Goal: Task Accomplishment & Management: Manage account settings

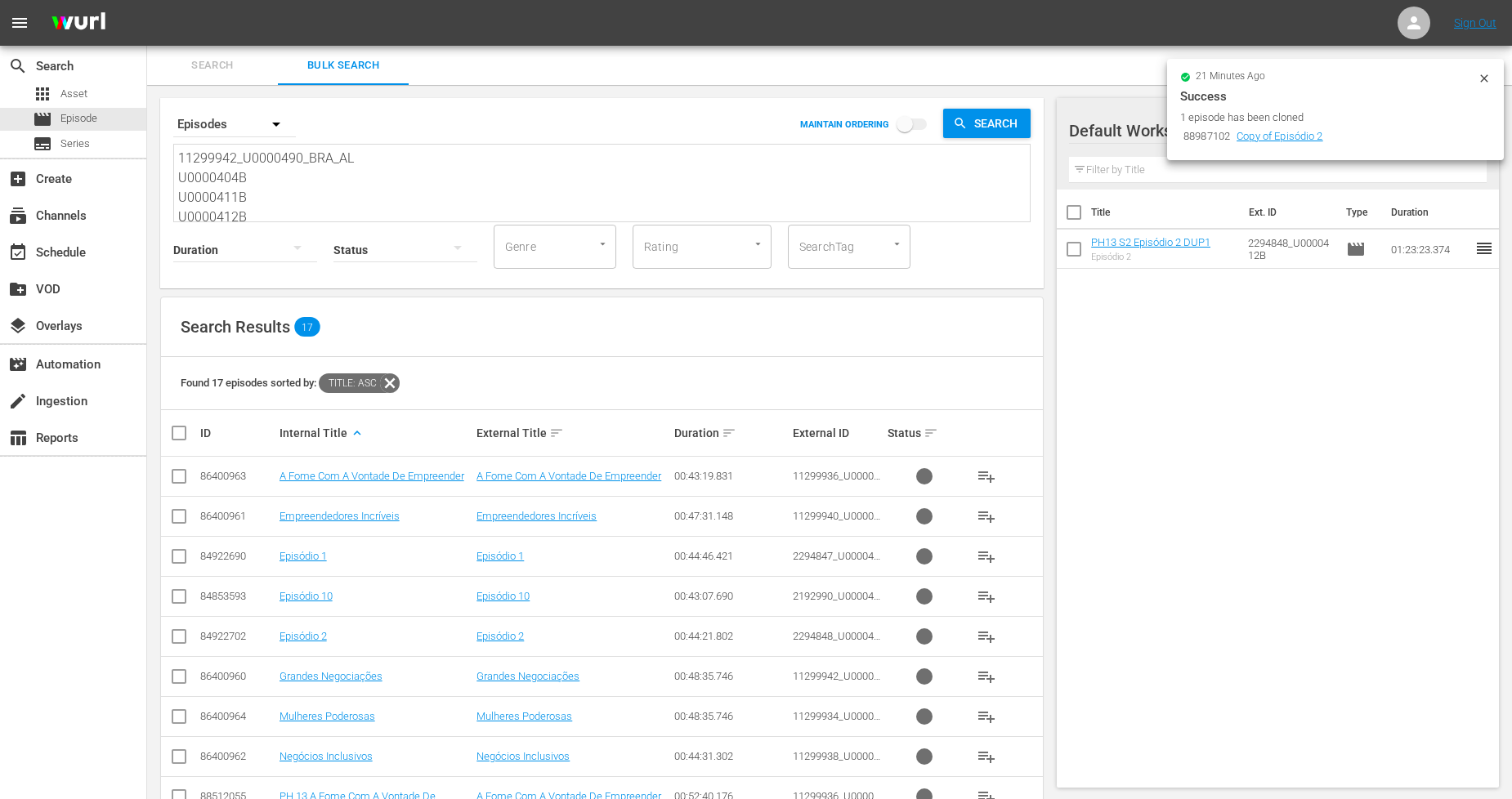
scroll to position [79, 0]
click at [460, 205] on textarea "11299942_U0000490_BRA_AL U0000404B U0000411B U0000412B 11299934_U0000486_BRA_AL…" at bounding box center [604, 185] width 852 height 74
drag, startPoint x: 420, startPoint y: 206, endPoint x: 13, endPoint y: -12, distance: 461.7
click at [13, 0] on html "menu Sign Out search Search apps Asset movie Episode subtitles Series add_box C…" at bounding box center [756, 399] width 1512 height 799
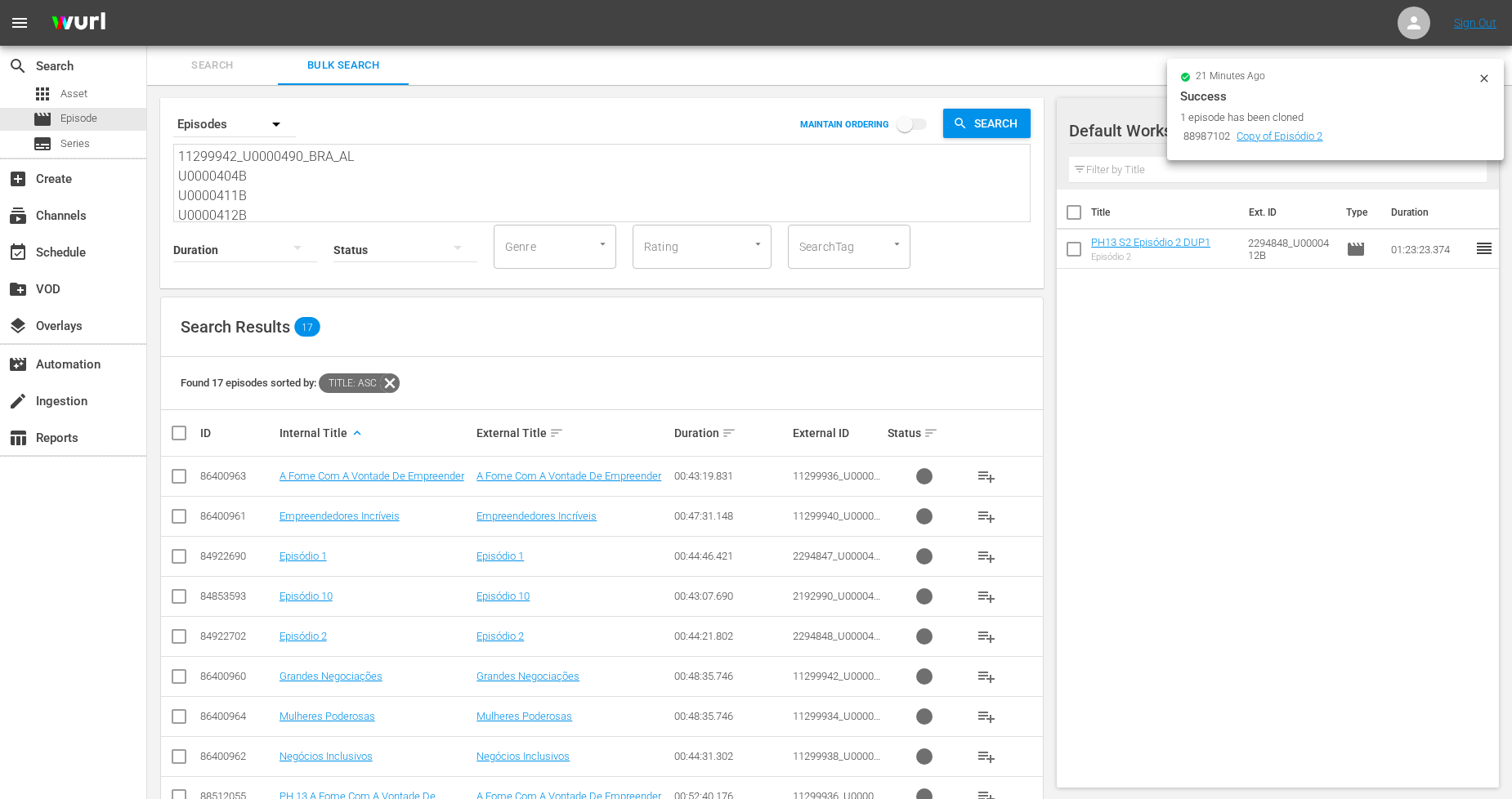
paste textarea "U0000416B U0000417B U0000418B U0000419B U0000420B U0000421B U0000422B U0000423B"
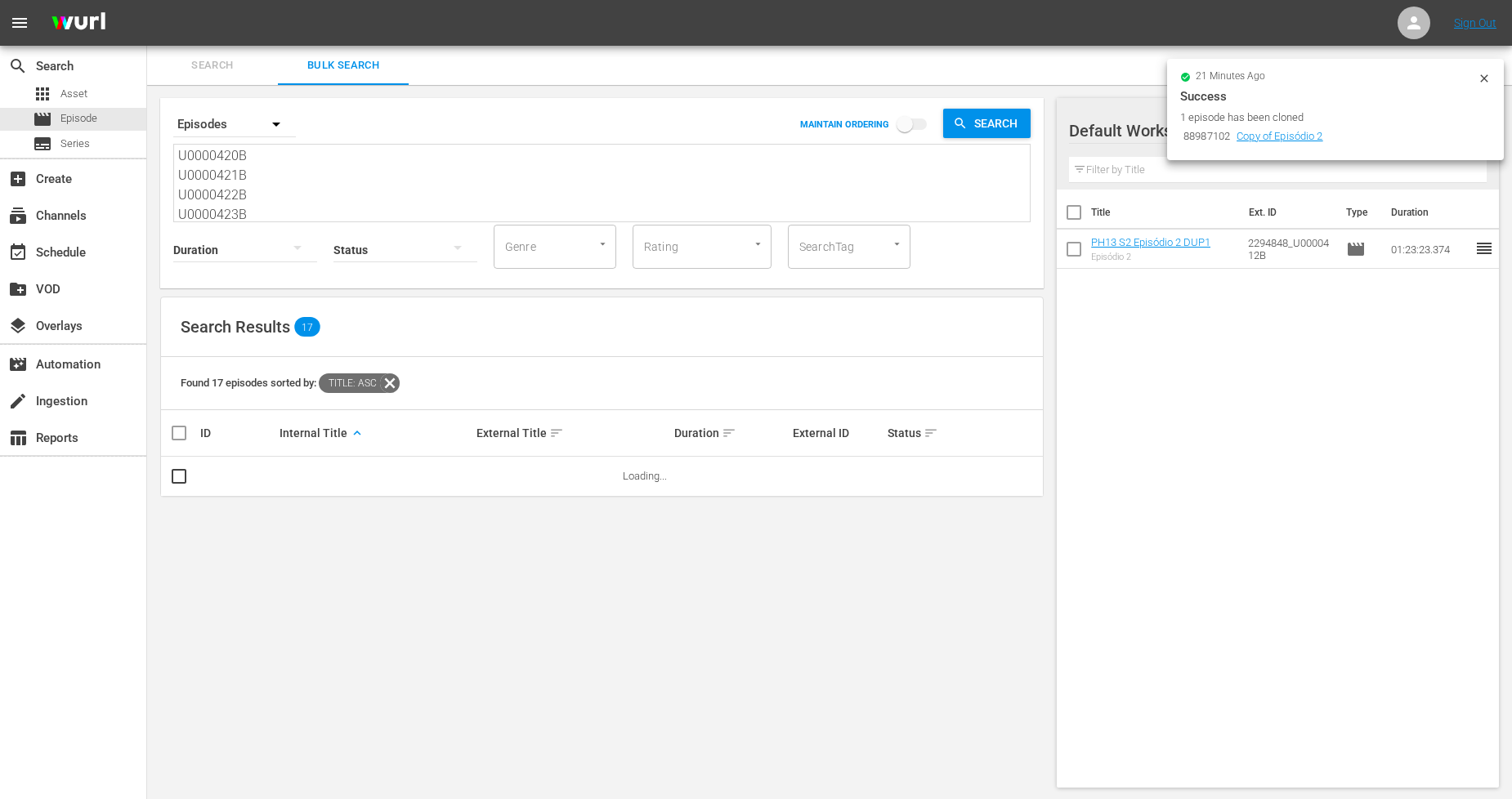
type textarea "U0000416B U0000417B U0000418B U0000419B U0000420B U0000421B U0000422B U0000423B"
click at [1485, 76] on icon at bounding box center [1484, 78] width 7 height 7
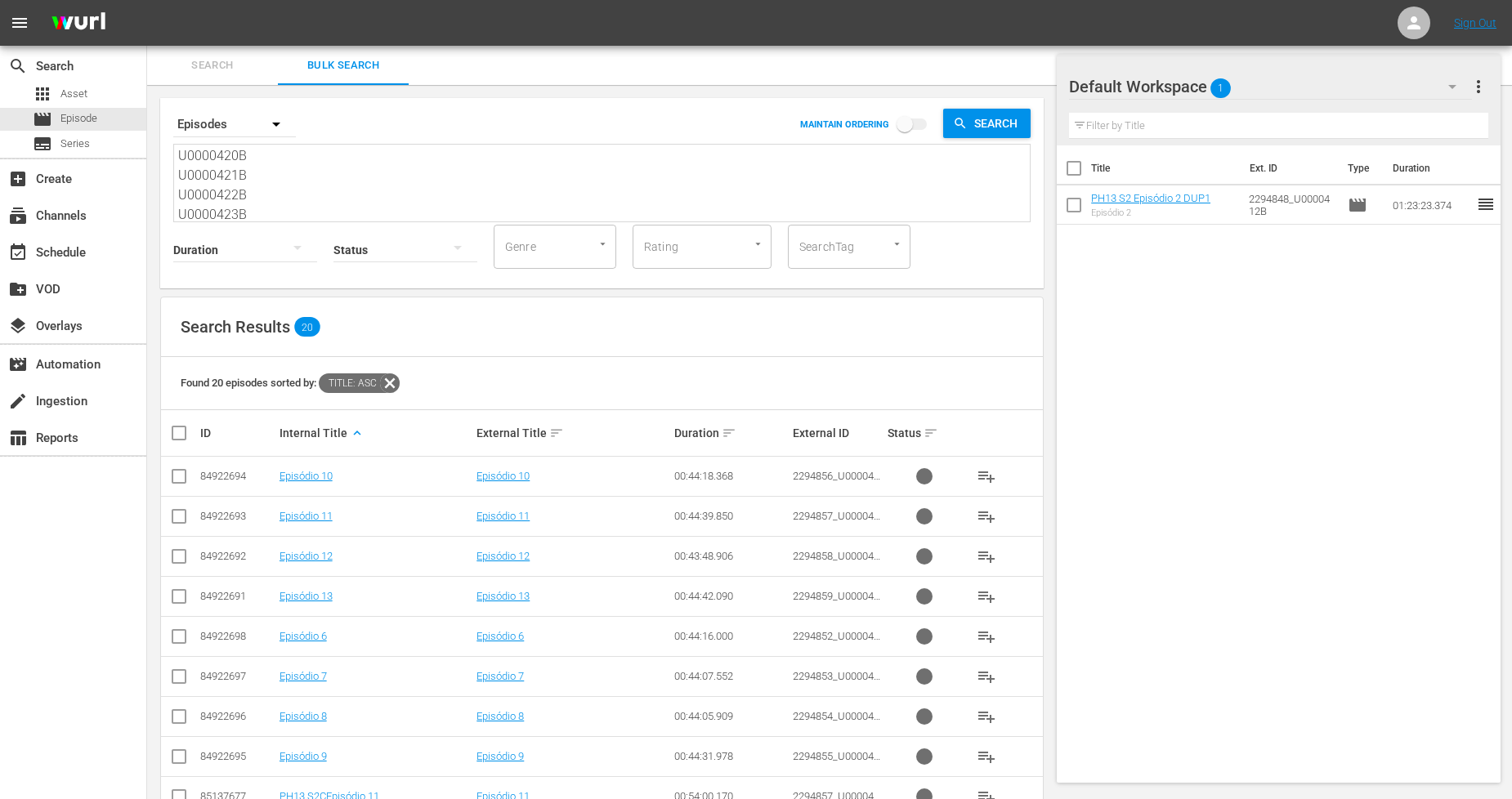
scroll to position [489, 0]
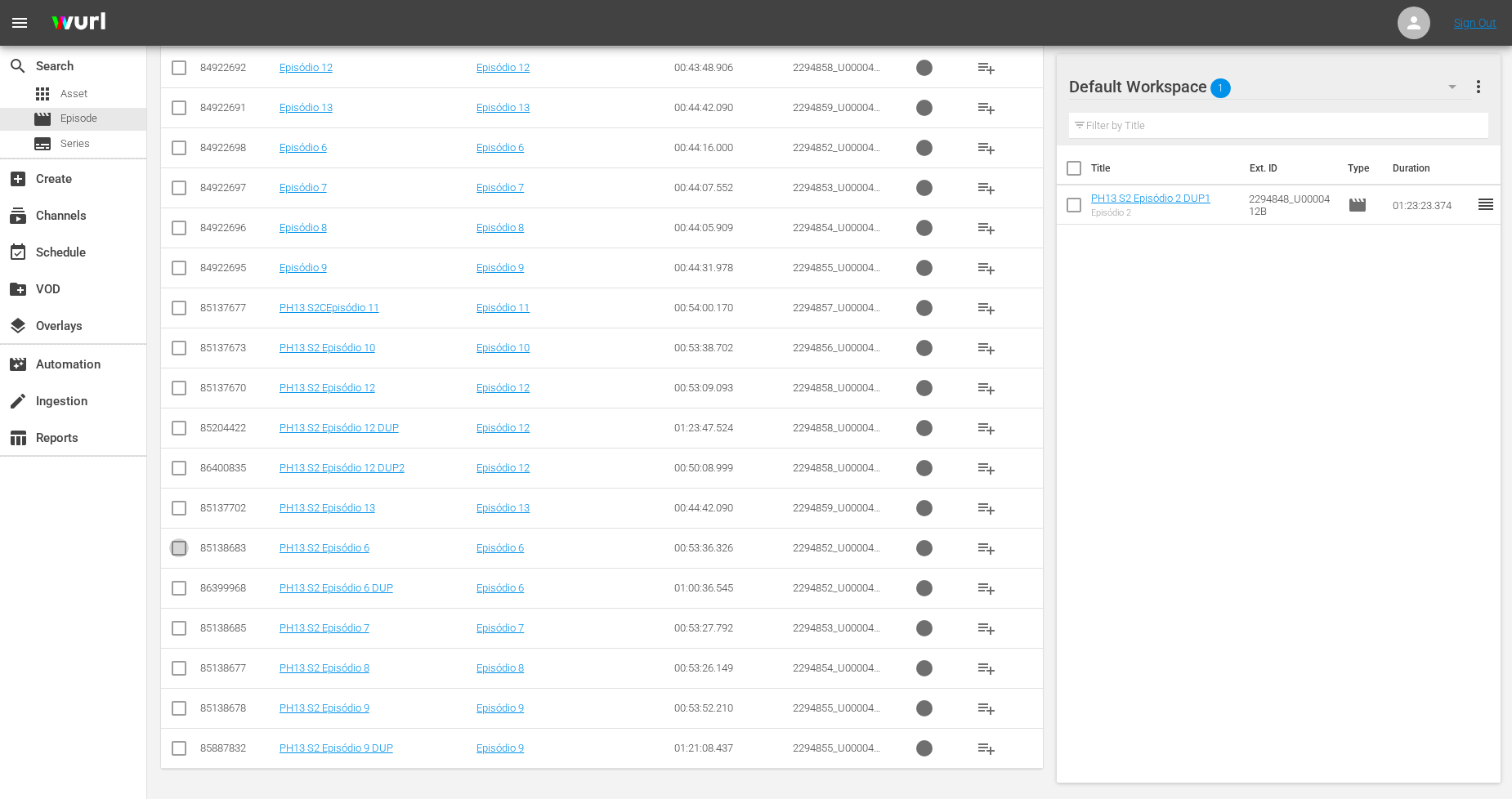
click at [173, 549] on input "checkbox" at bounding box center [178, 551] width 19 height 19
checkbox input "true"
click at [181, 626] on input "checkbox" at bounding box center [178, 631] width 19 height 19
checkbox input "true"
click at [181, 665] on input "checkbox" at bounding box center [178, 671] width 19 height 19
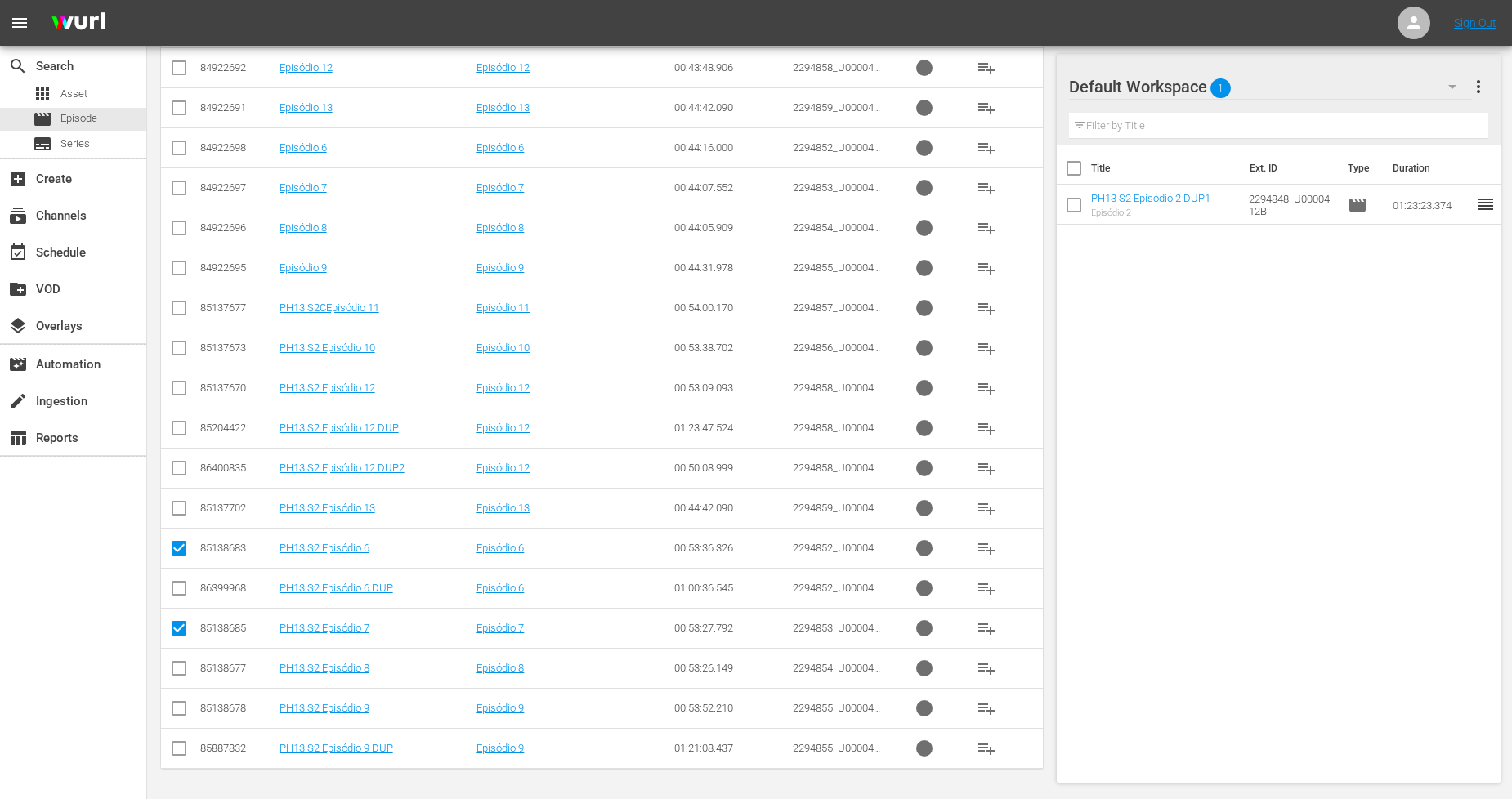
checkbox input "true"
click at [181, 695] on td at bounding box center [179, 707] width 37 height 40
click at [184, 703] on input "checkbox" at bounding box center [178, 711] width 19 height 19
checkbox input "true"
click at [174, 352] on input "checkbox" at bounding box center [178, 351] width 19 height 19
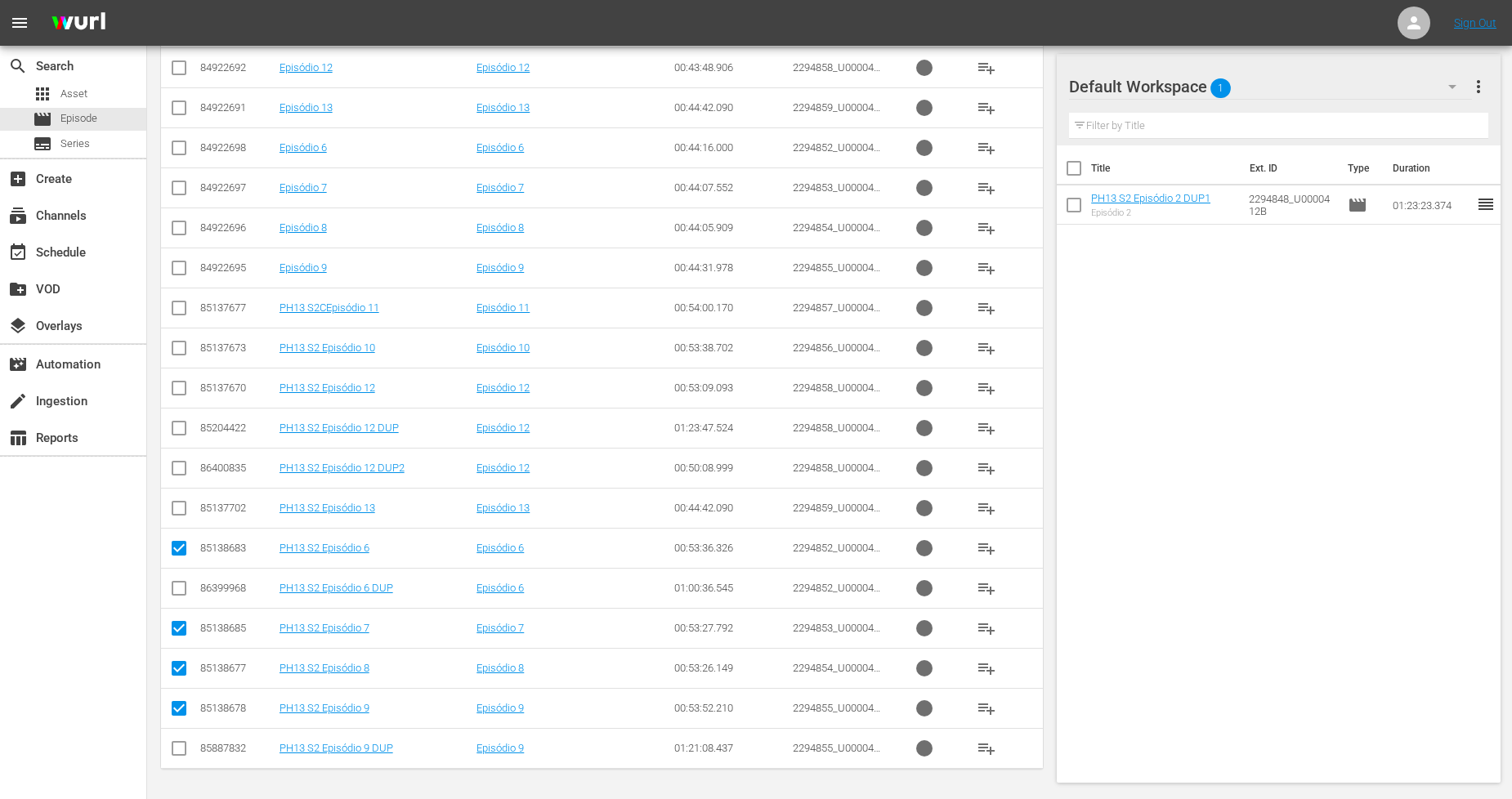
checkbox input "true"
click at [174, 304] on input "checkbox" at bounding box center [178, 311] width 19 height 19
checkbox input "true"
click at [172, 390] on input "checkbox" at bounding box center [178, 391] width 19 height 19
checkbox input "true"
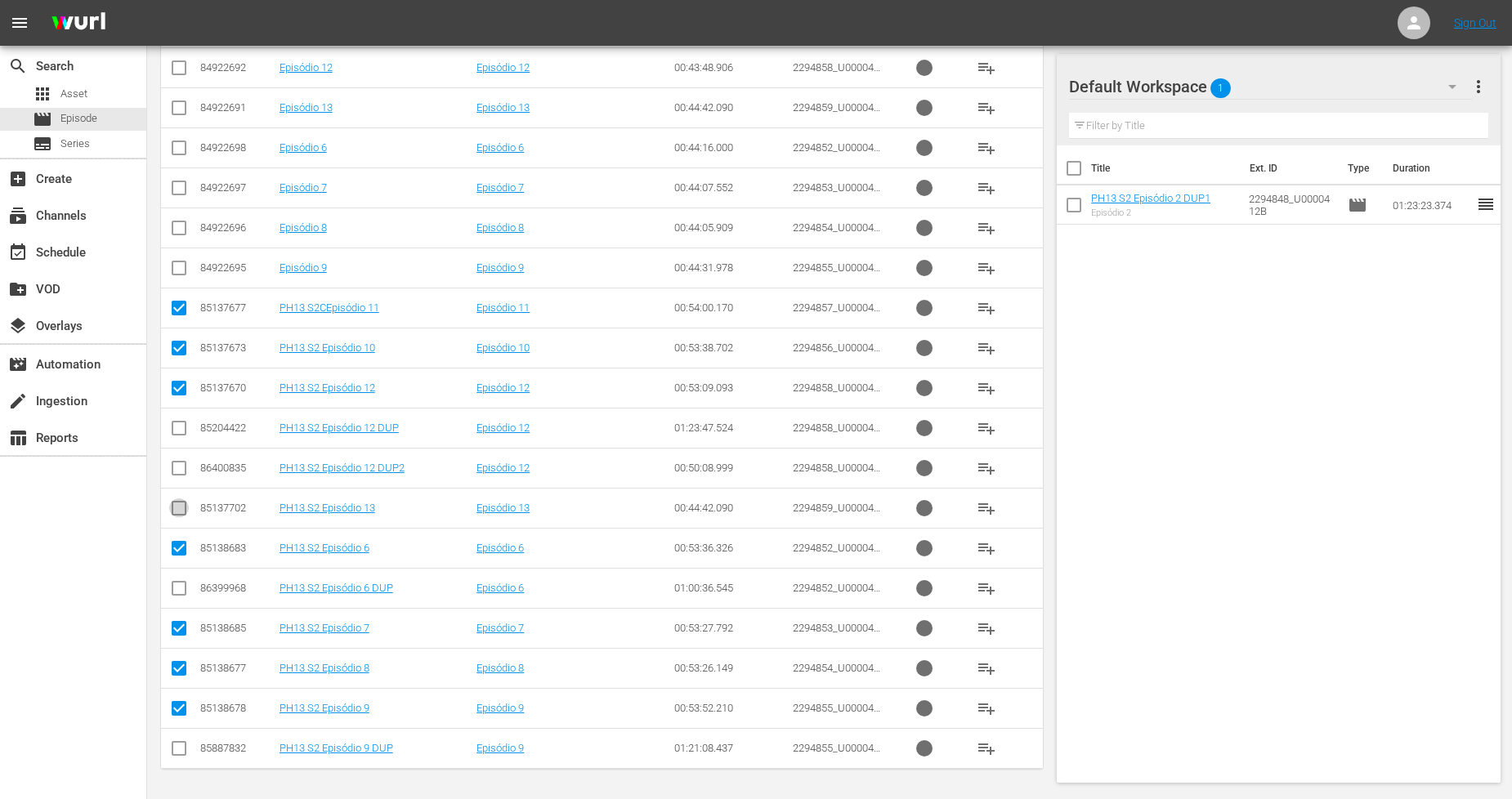
click at [181, 504] on input "checkbox" at bounding box center [178, 511] width 19 height 19
checkbox input "true"
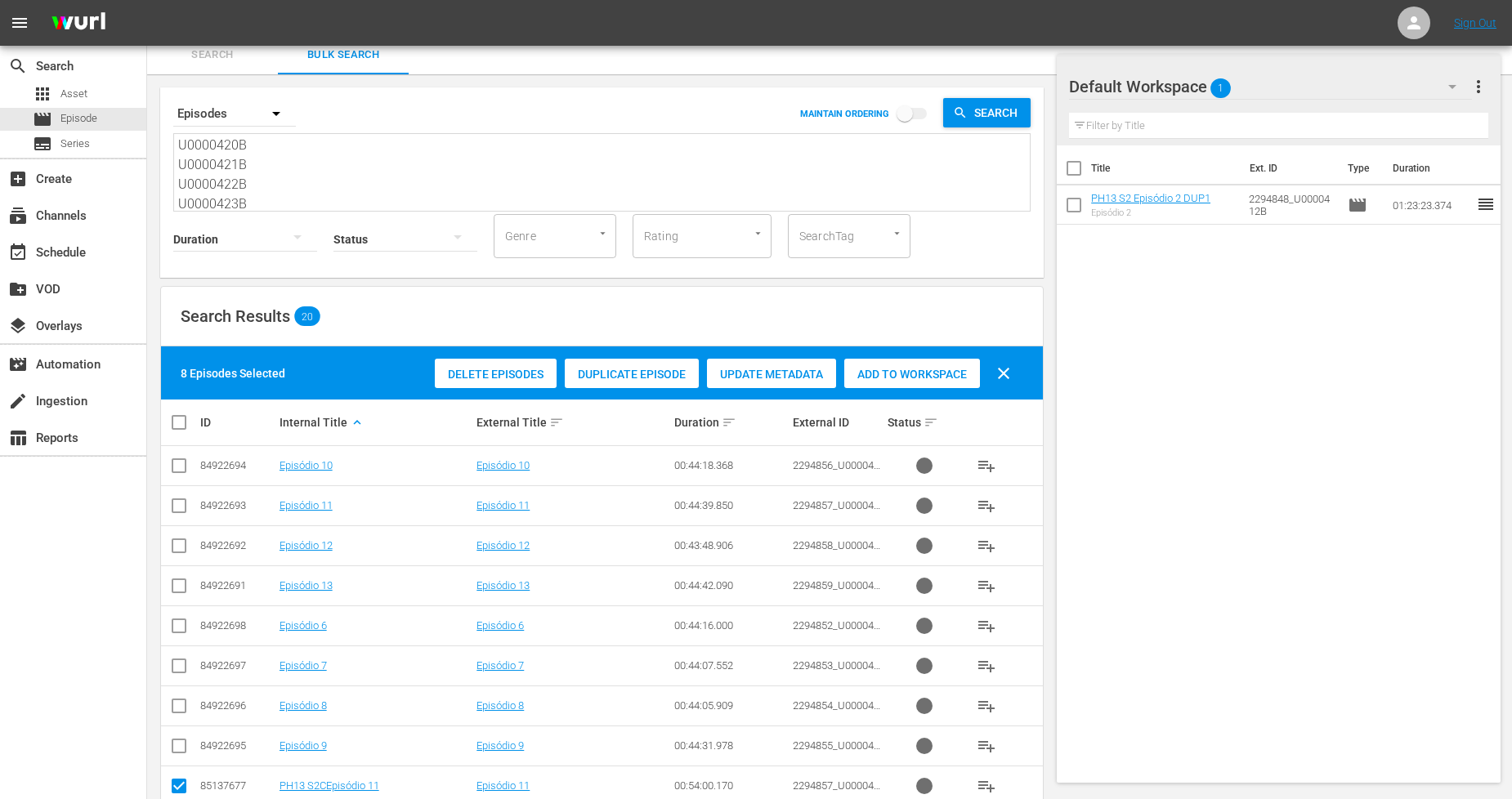
scroll to position [0, 0]
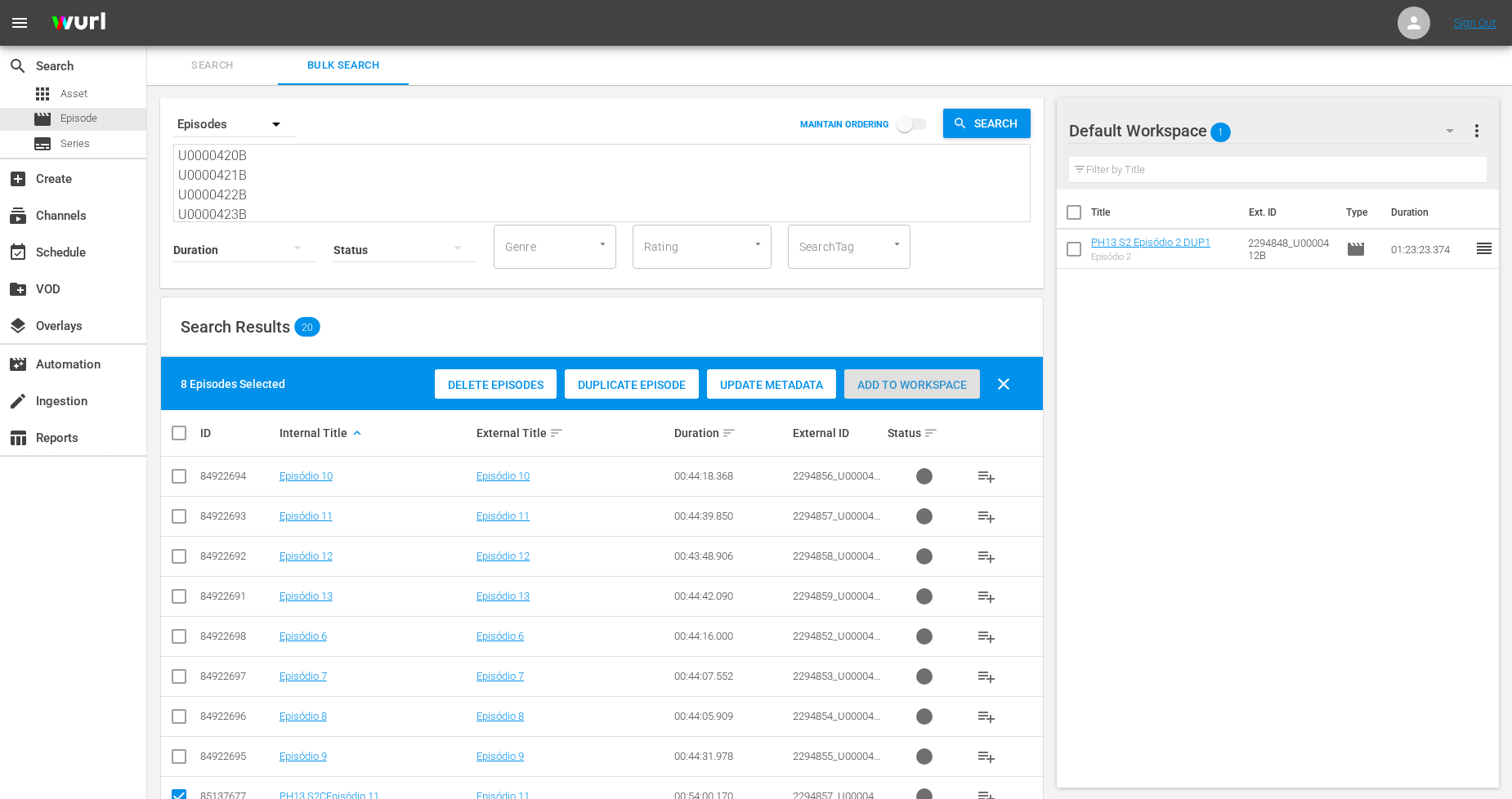
click at [926, 391] on div "Add to Workspace" at bounding box center [912, 384] width 136 height 31
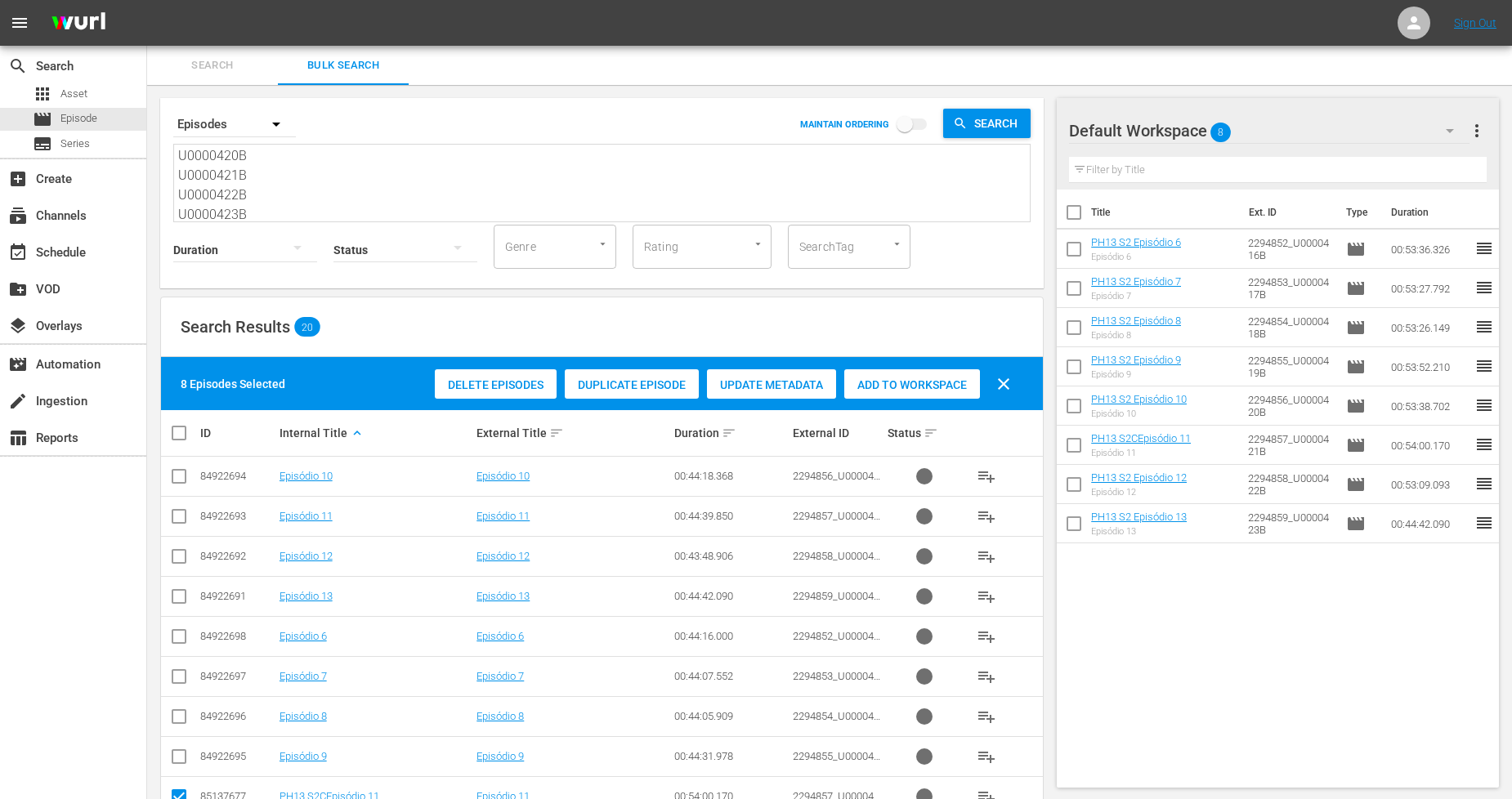
click at [183, 430] on input "checkbox" at bounding box center [185, 432] width 32 height 19
checkbox input "true"
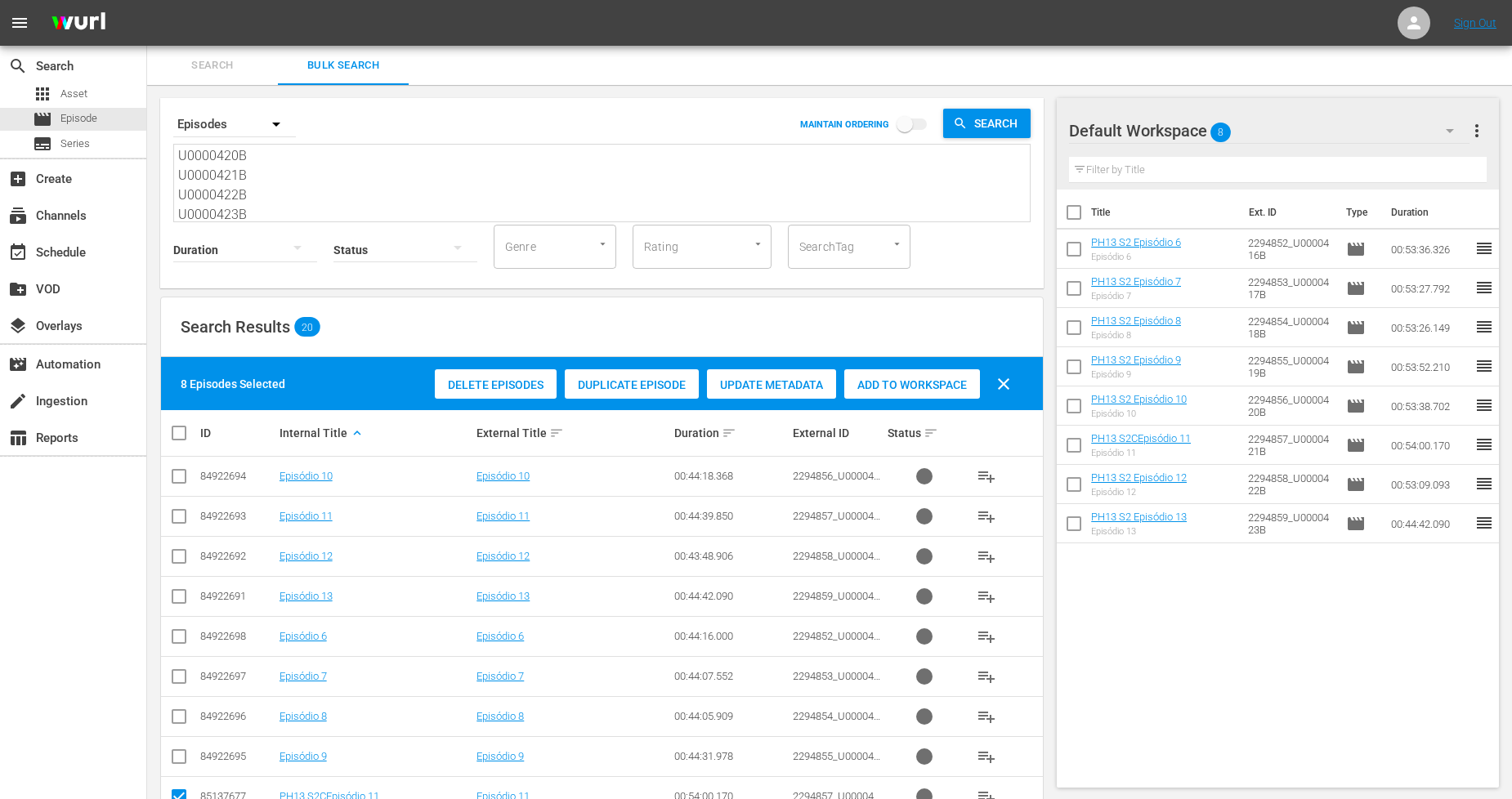
checkbox input "true"
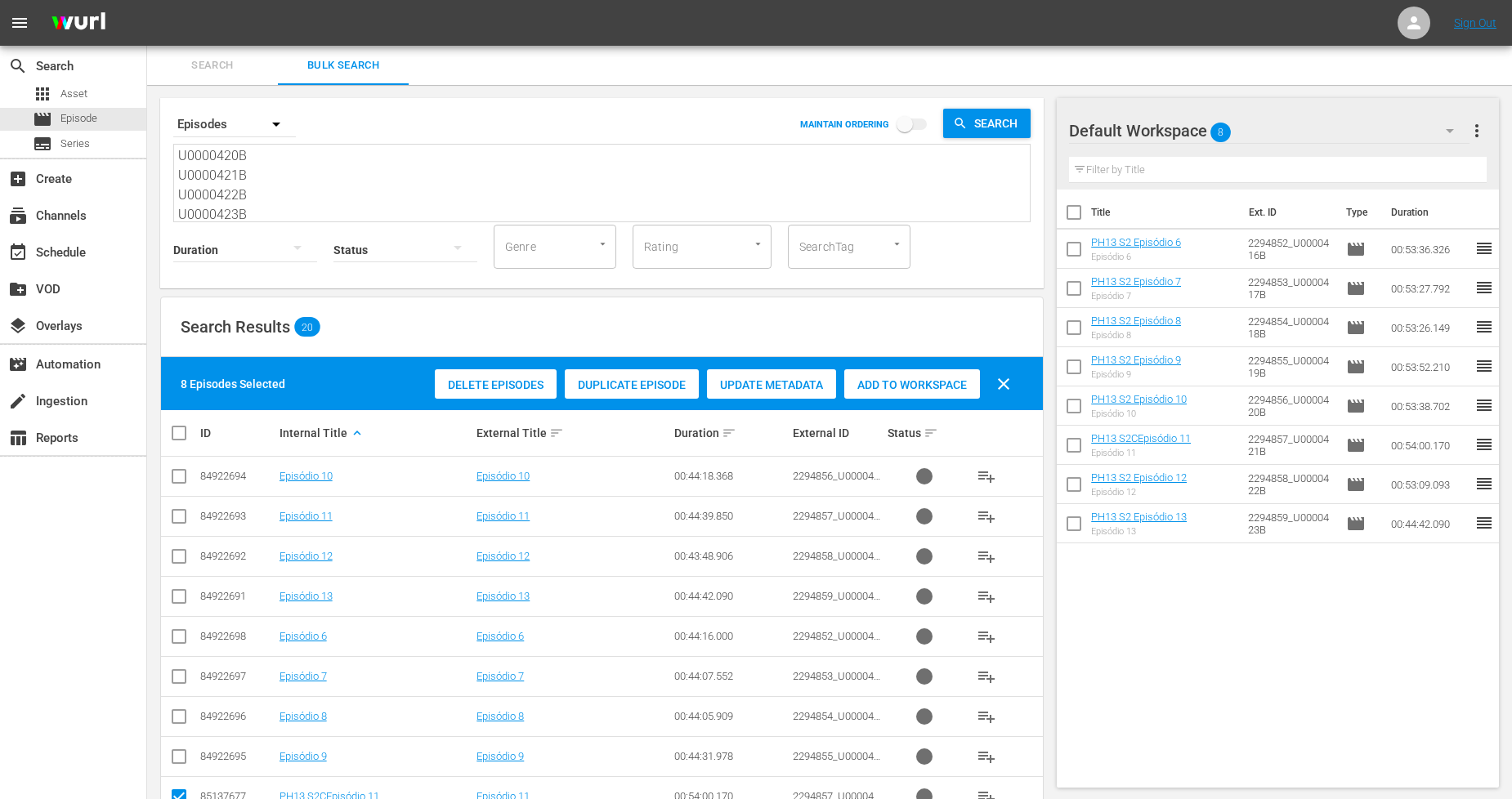
checkbox input "true"
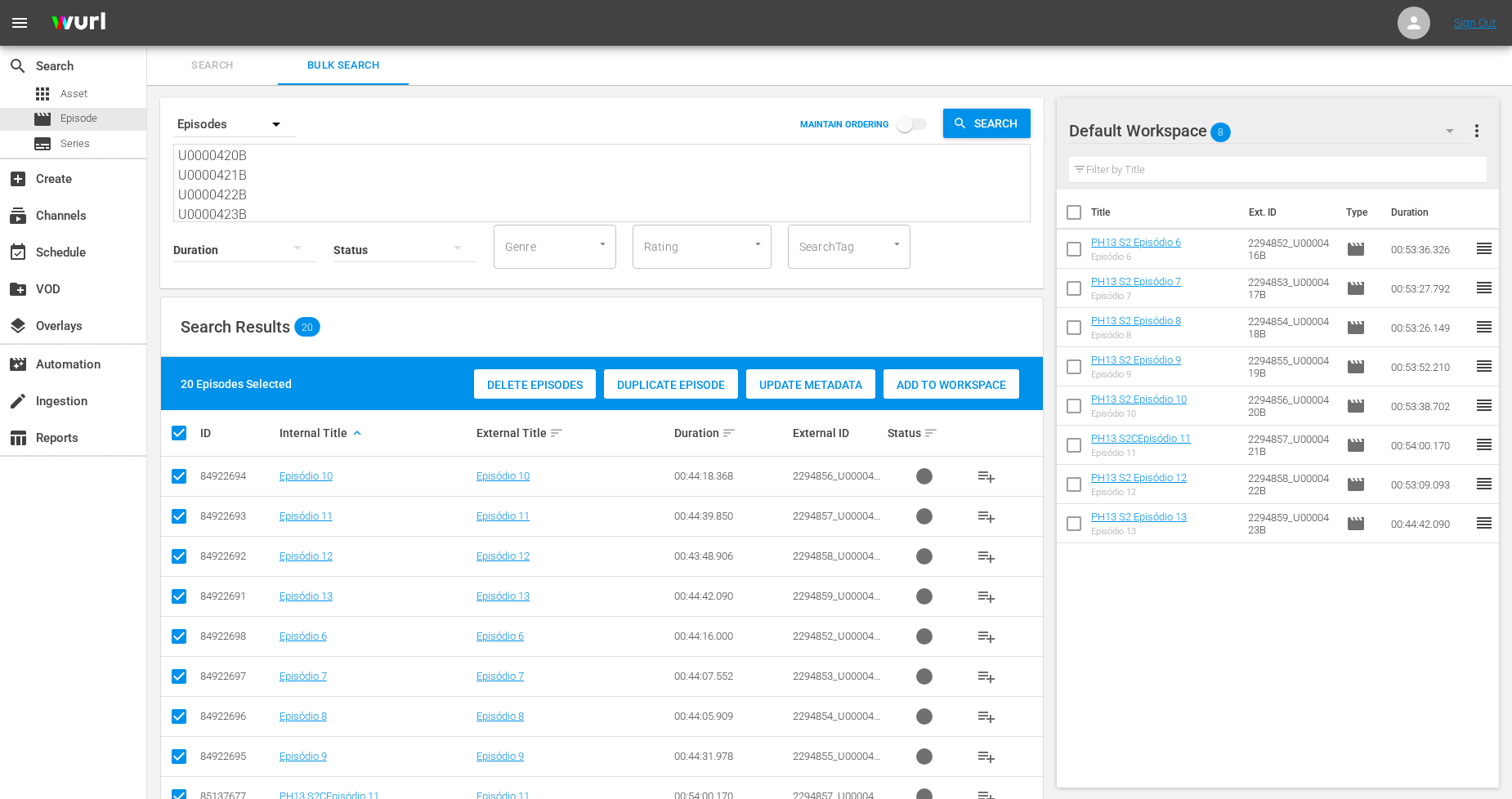
click at [183, 430] on input "checkbox" at bounding box center [185, 432] width 32 height 19
checkbox input "false"
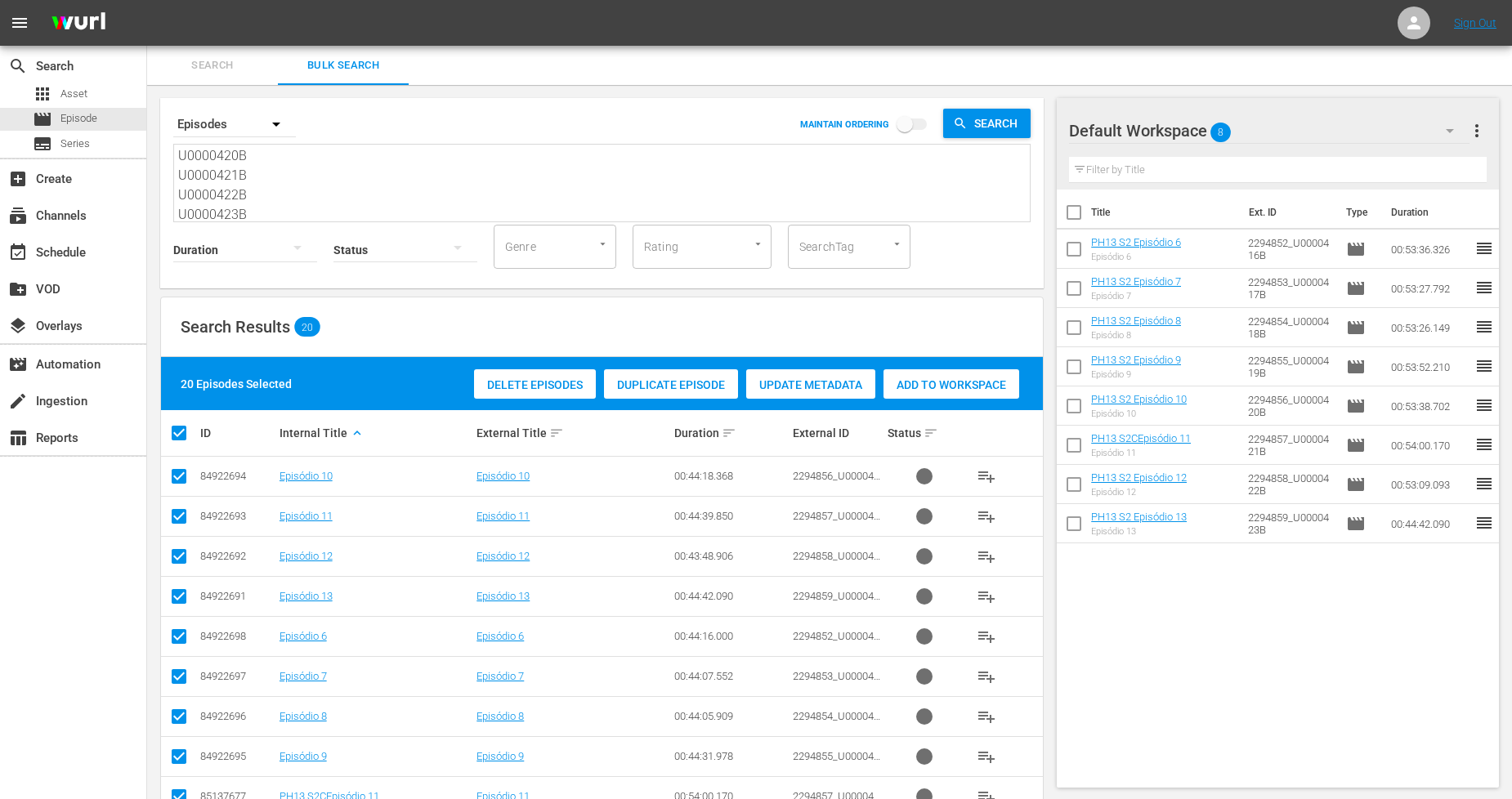
checkbox input "false"
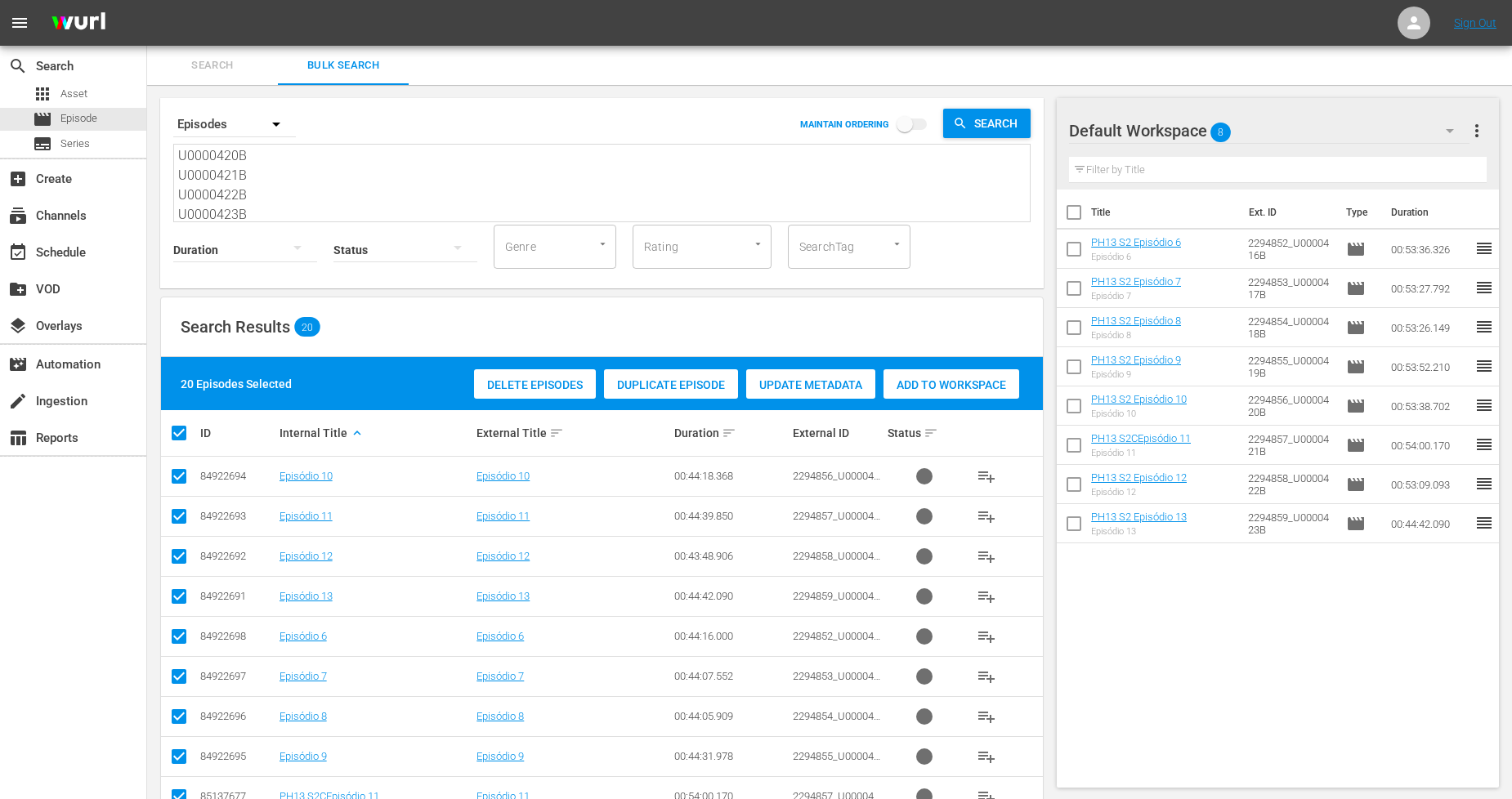
checkbox input "false"
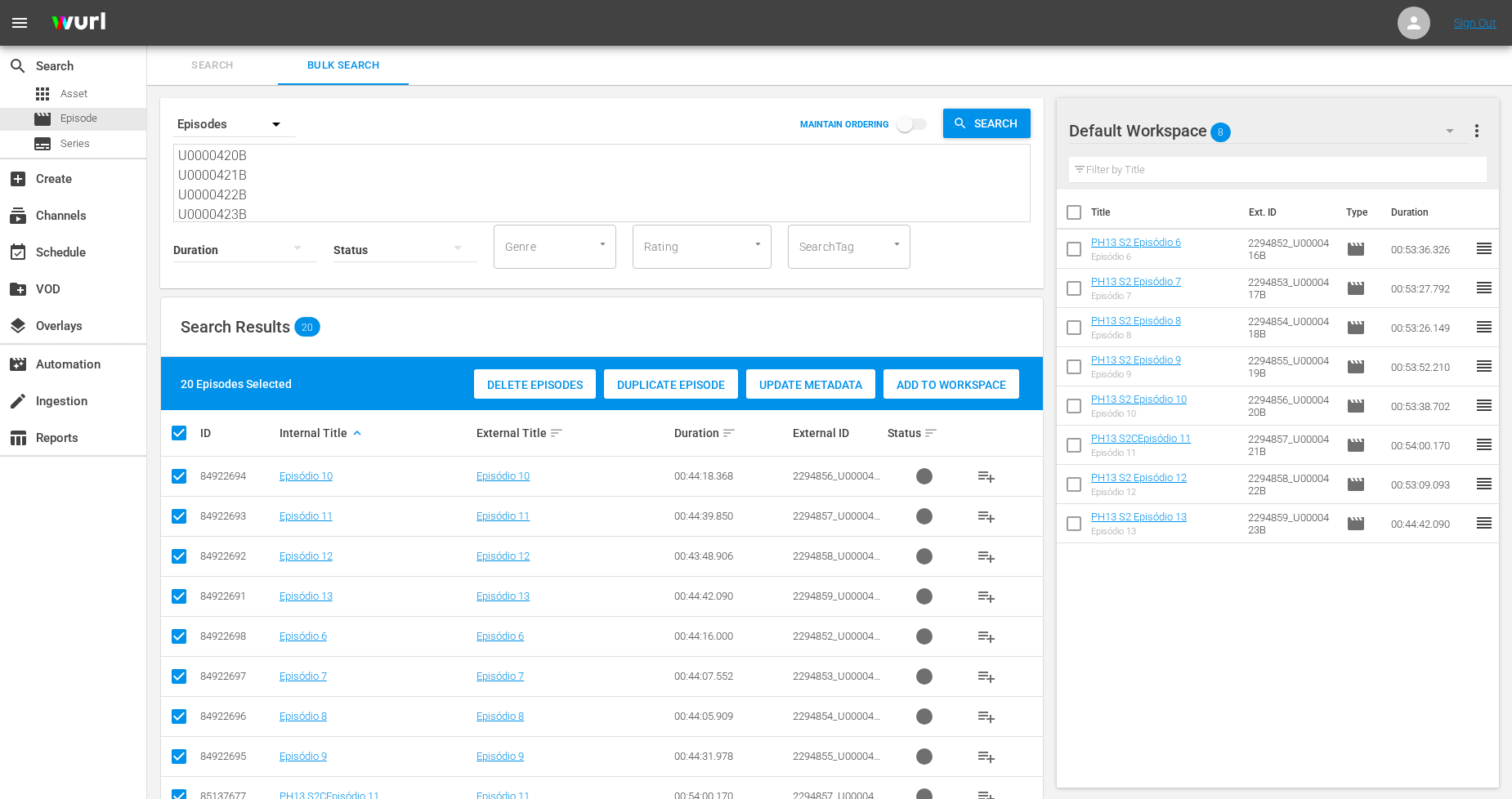
checkbox input "false"
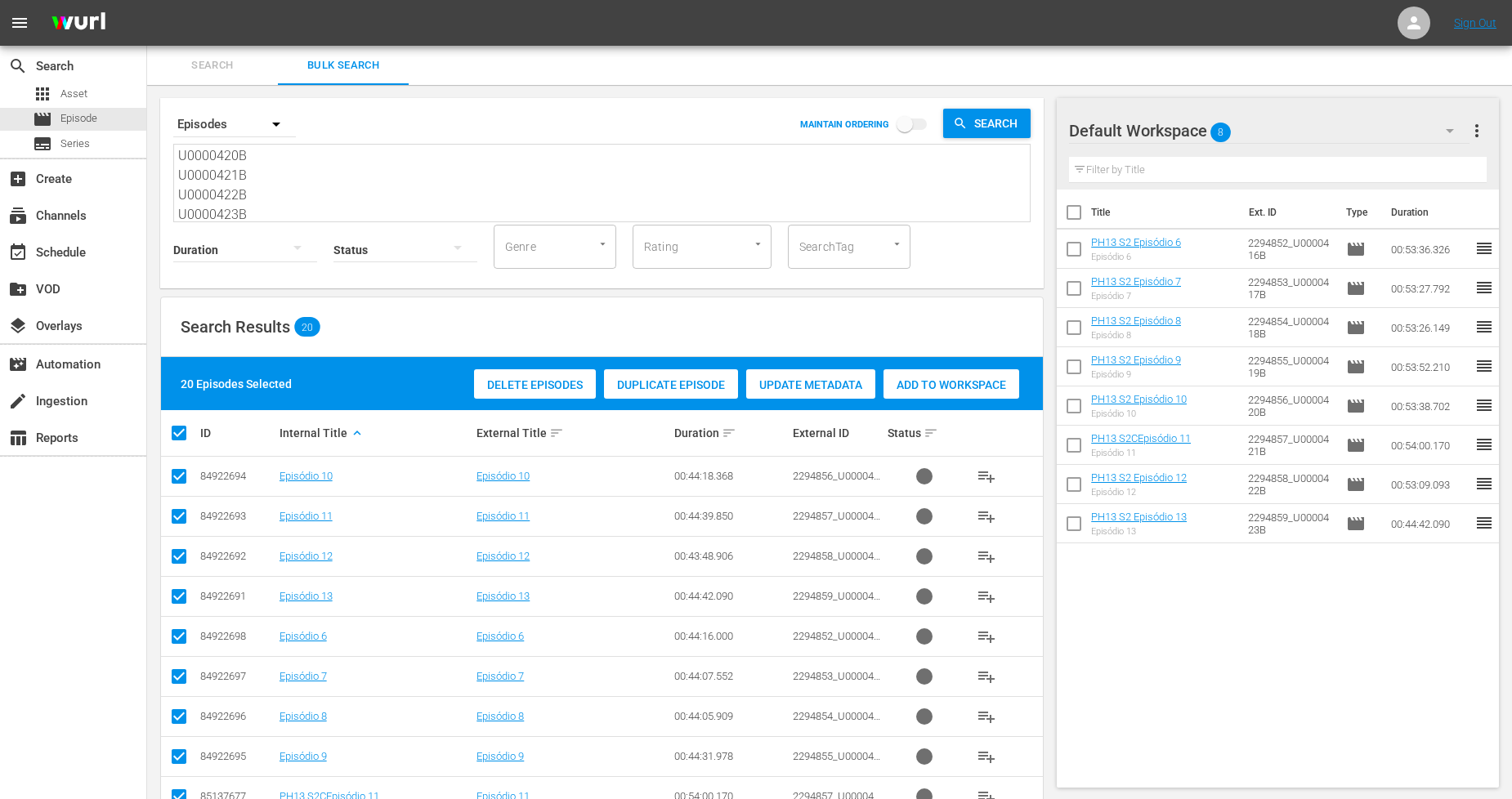
checkbox input "false"
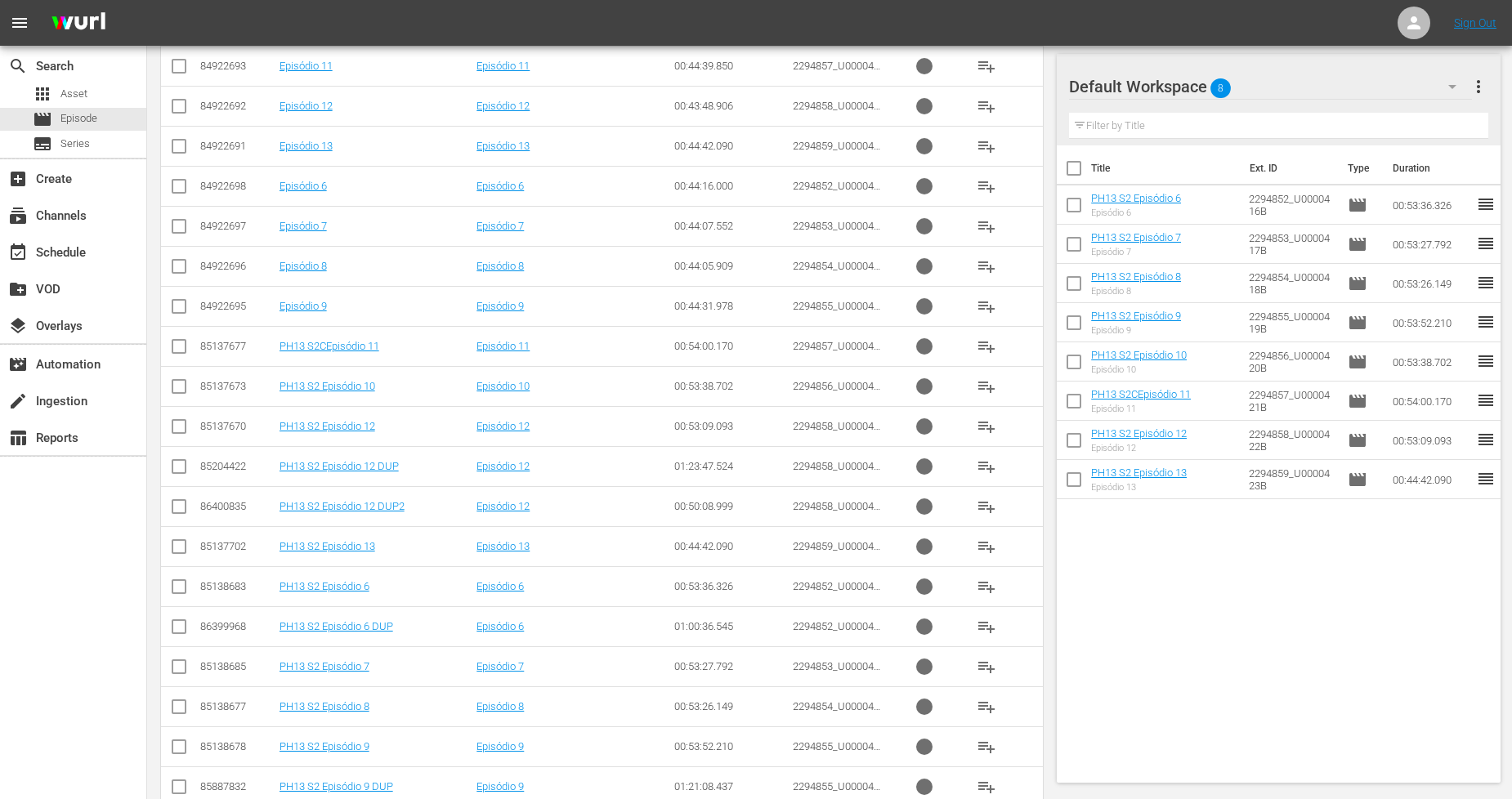
scroll to position [454, 0]
click at [174, 387] on input "checkbox" at bounding box center [178, 386] width 19 height 19
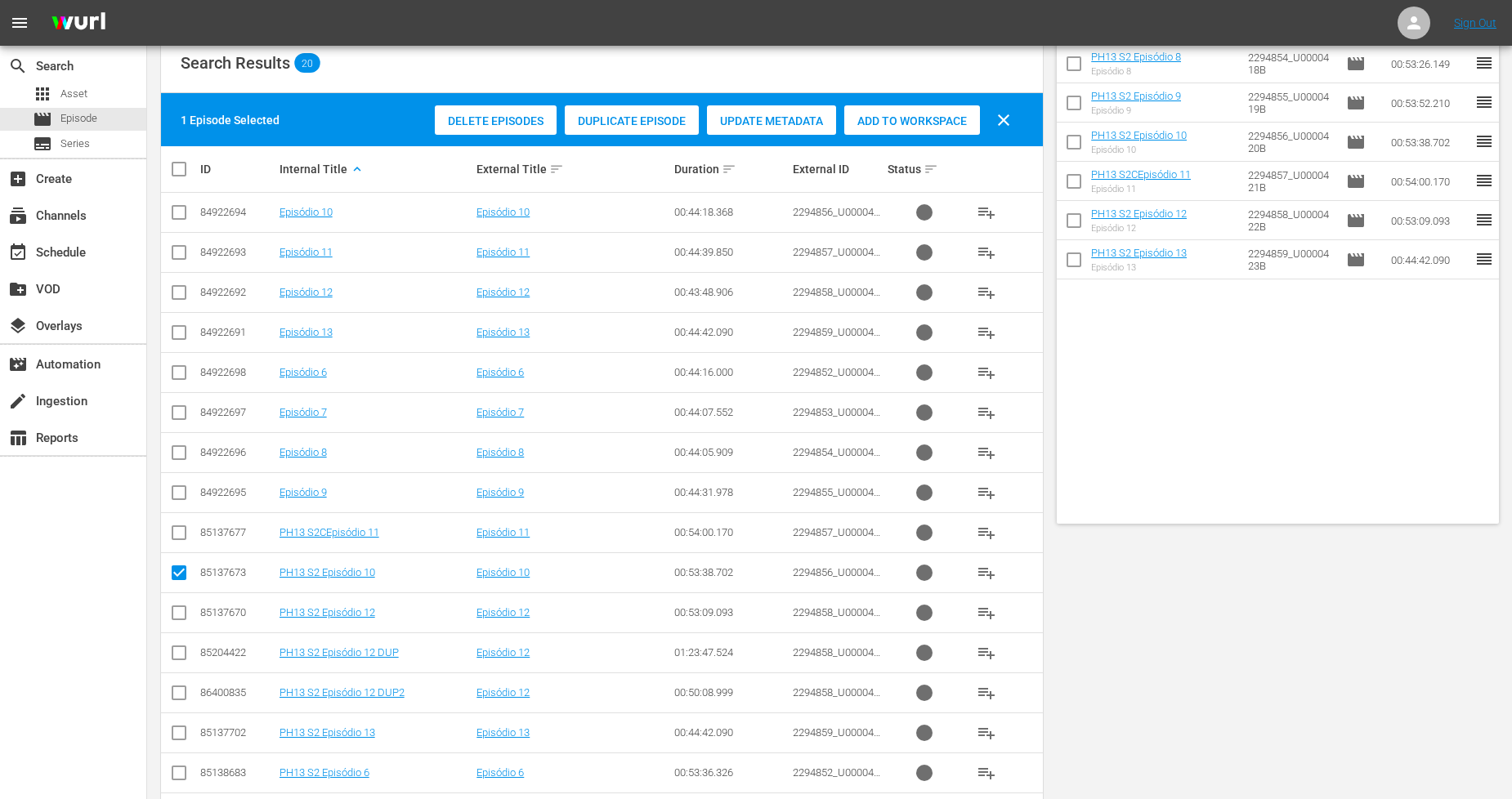
scroll to position [0, 0]
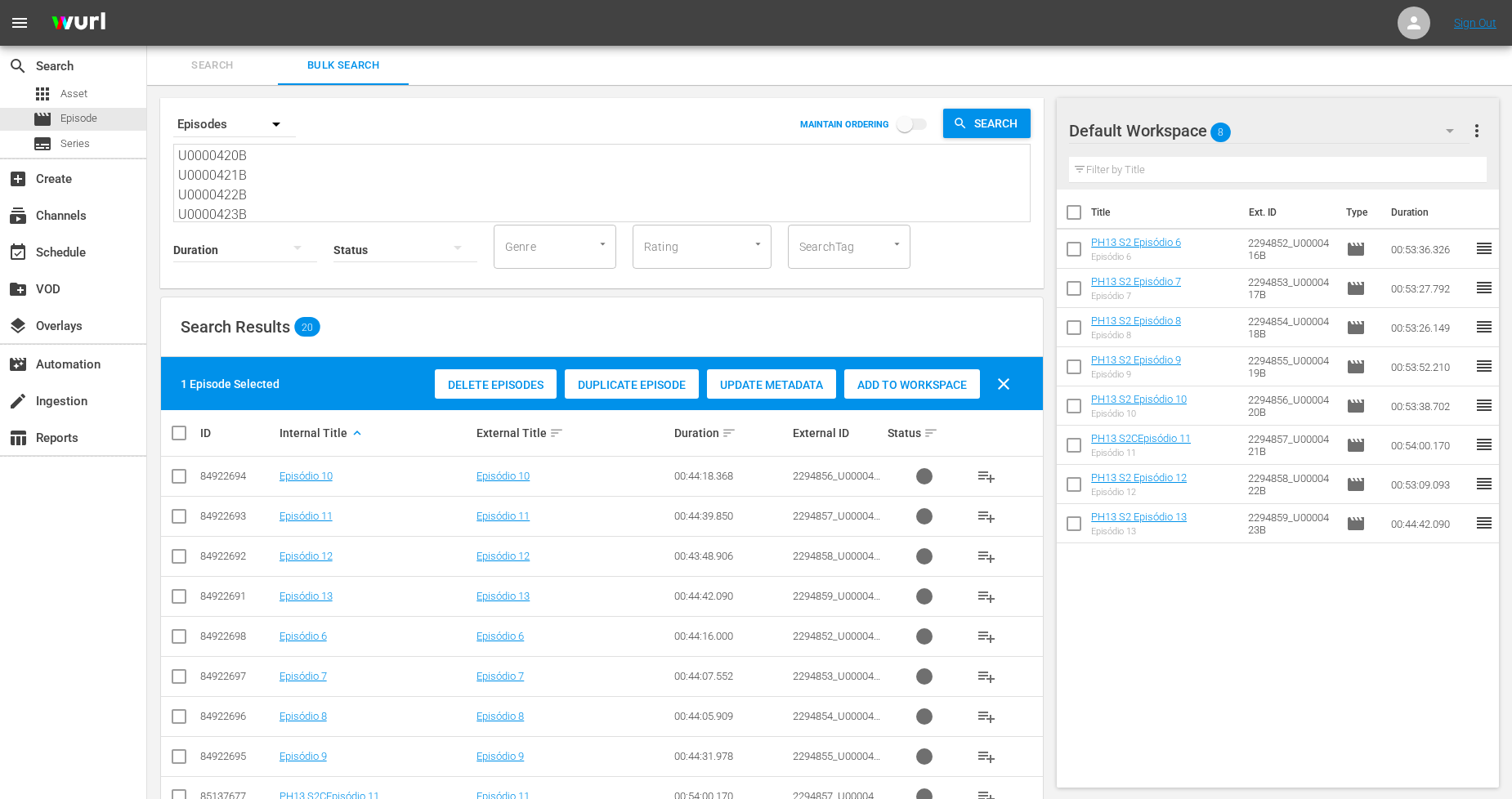
click at [658, 389] on span "Duplicate Episode" at bounding box center [631, 385] width 134 height 13
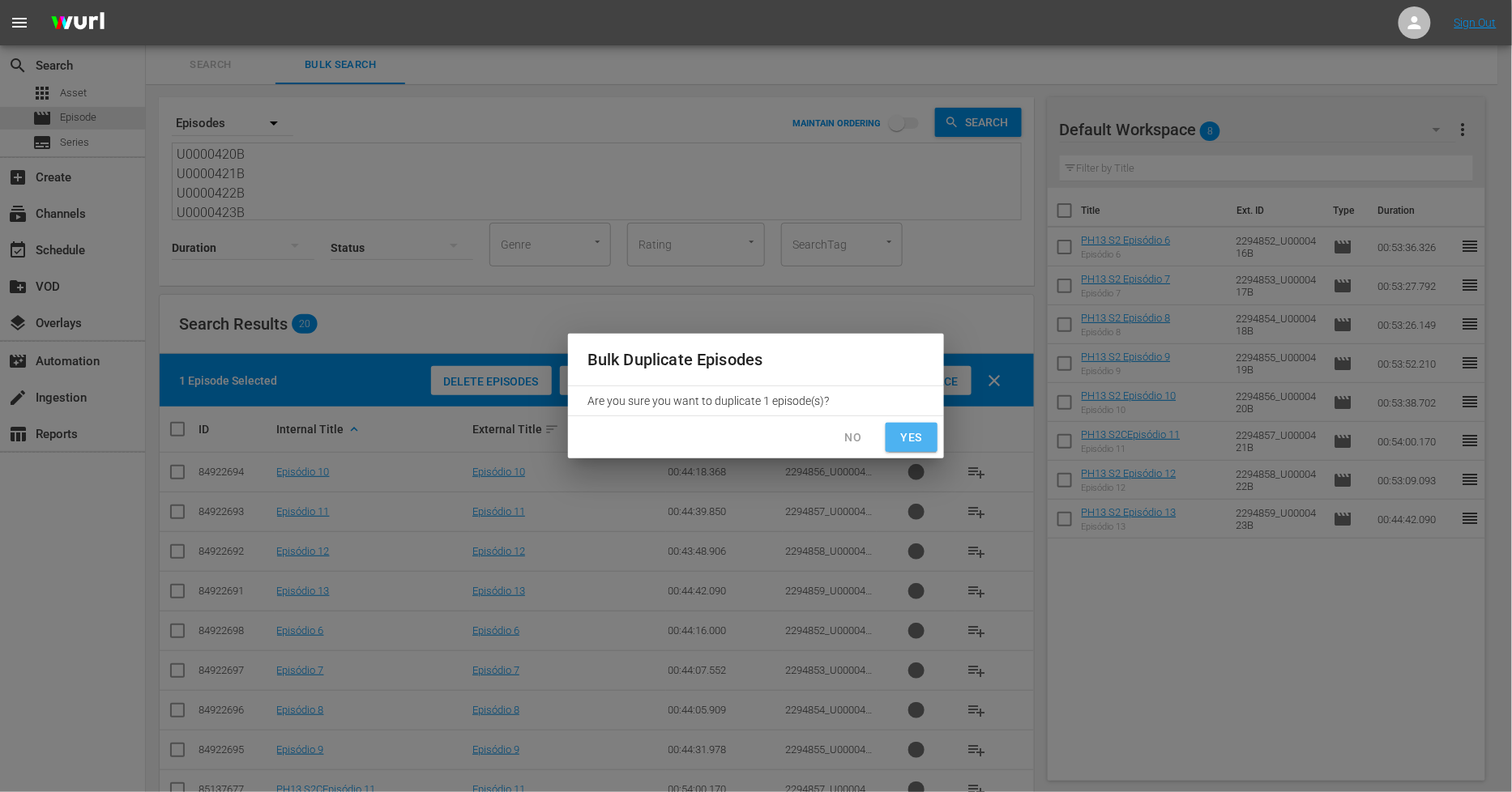
click at [926, 443] on button "Yes" at bounding box center [911, 438] width 52 height 30
checkbox input "false"
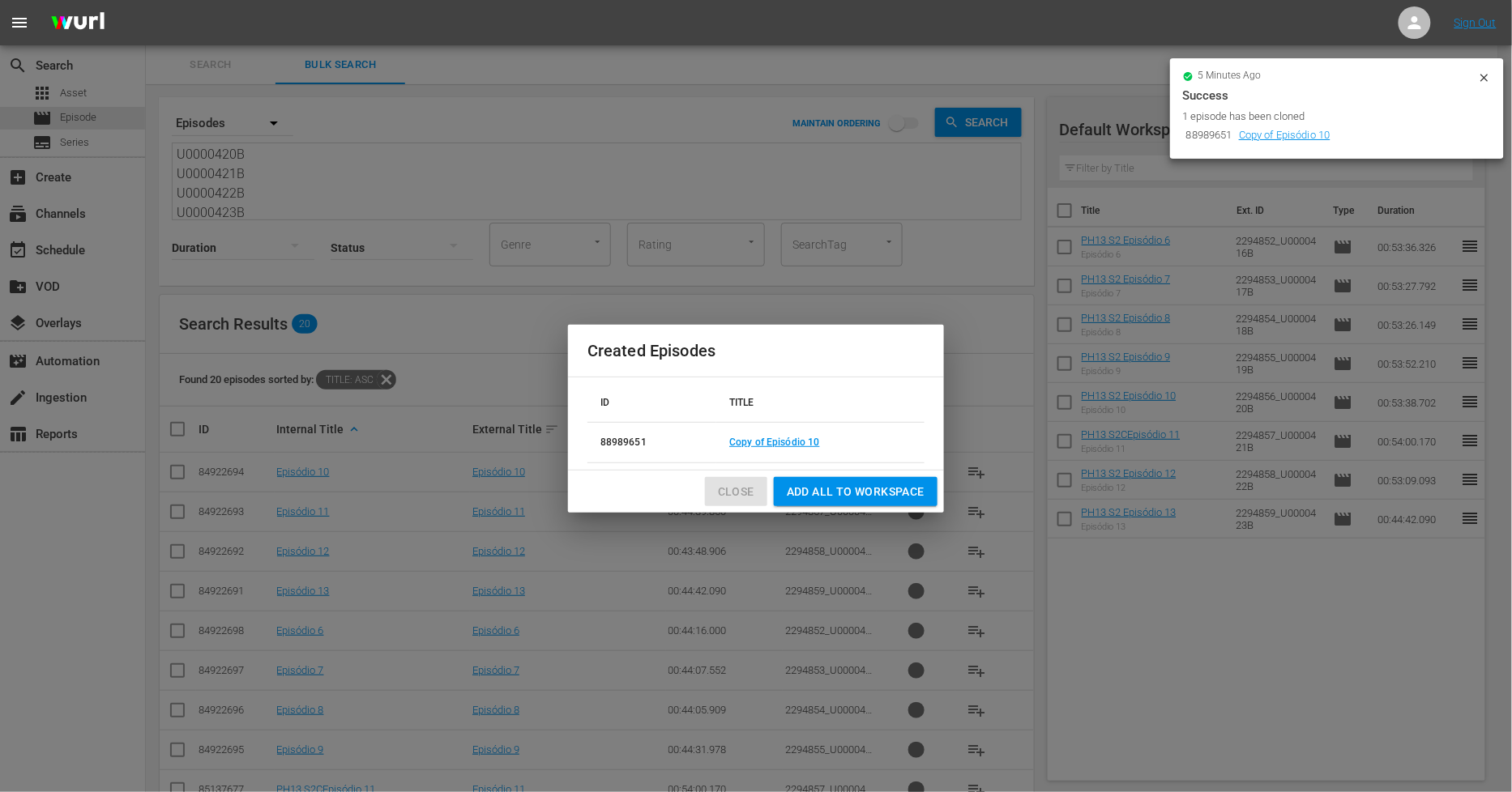
click at [735, 491] on span "Close" at bounding box center [736, 492] width 37 height 20
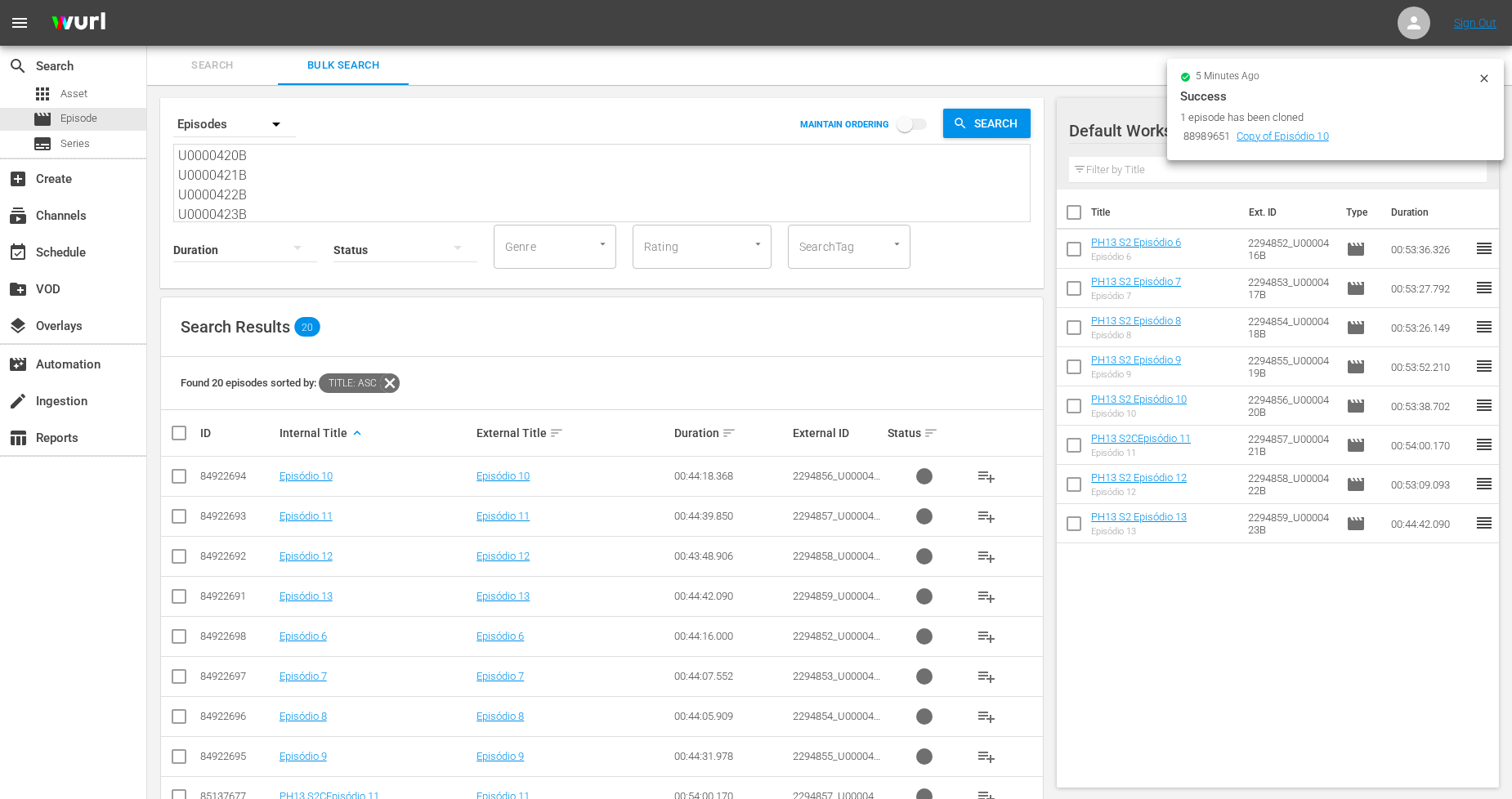
click at [1075, 210] on input "checkbox" at bounding box center [1074, 215] width 34 height 34
checkbox input "true"
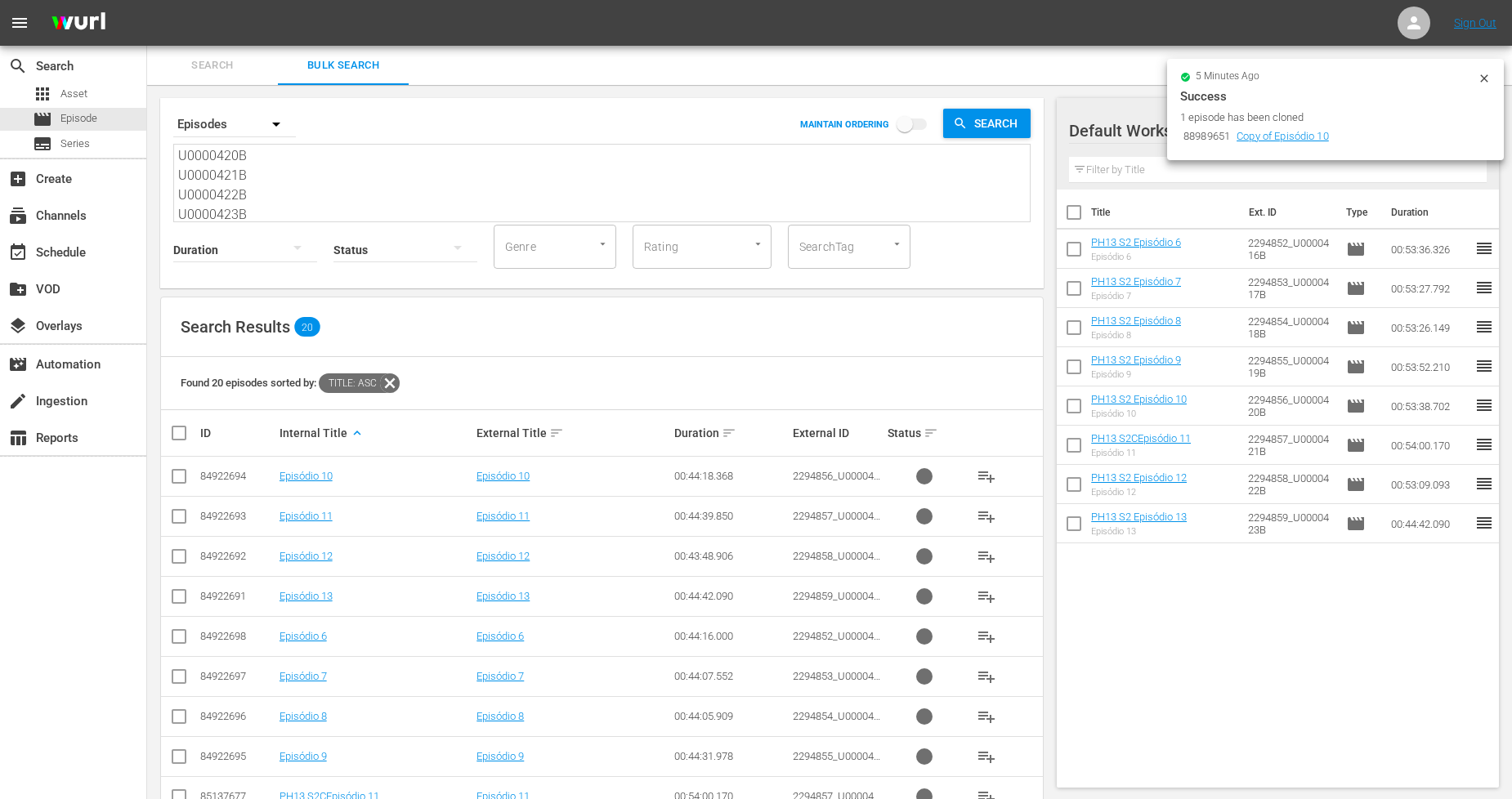
checkbox input "true"
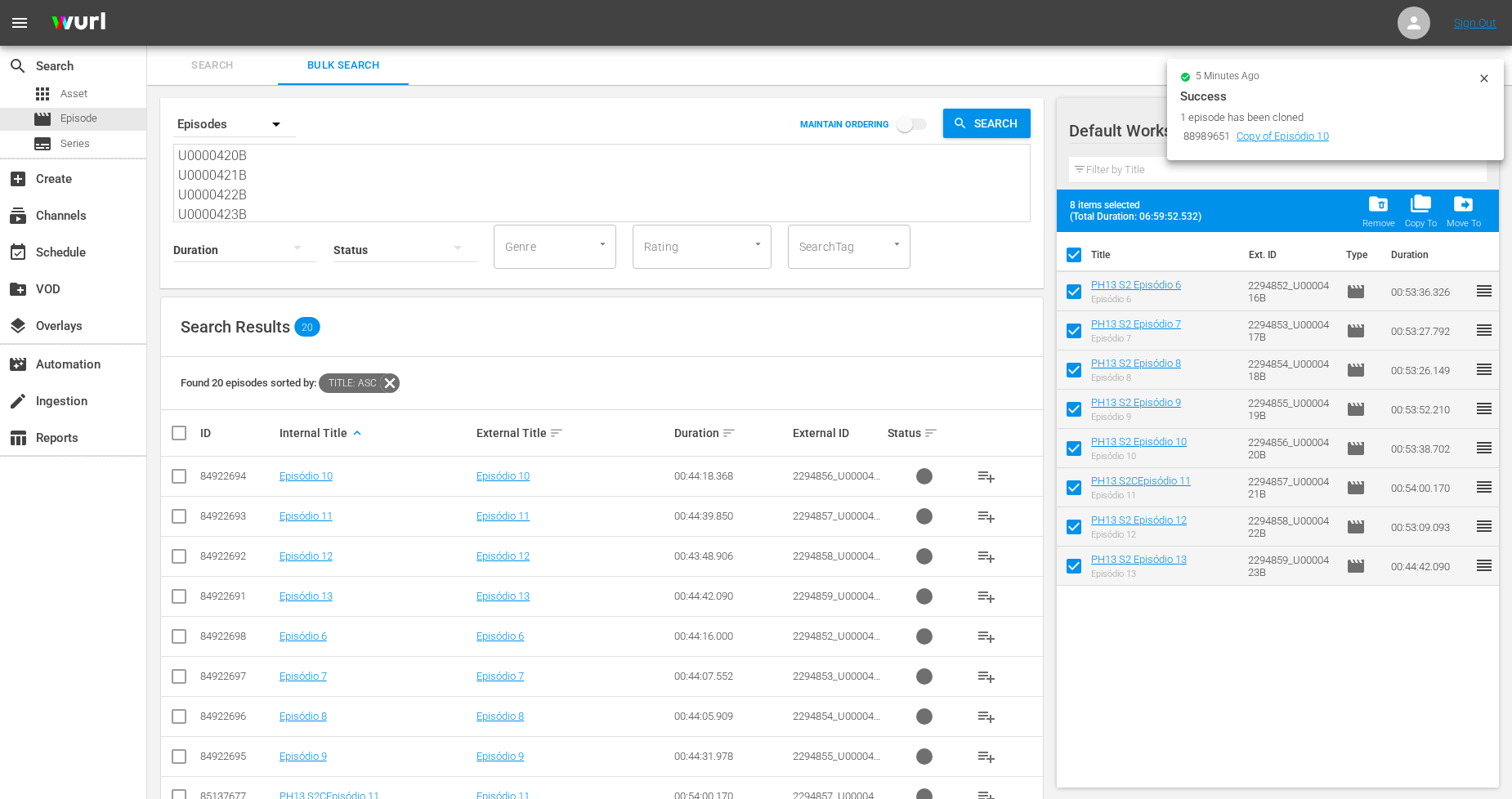
click at [1490, 79] on icon at bounding box center [1484, 78] width 13 height 13
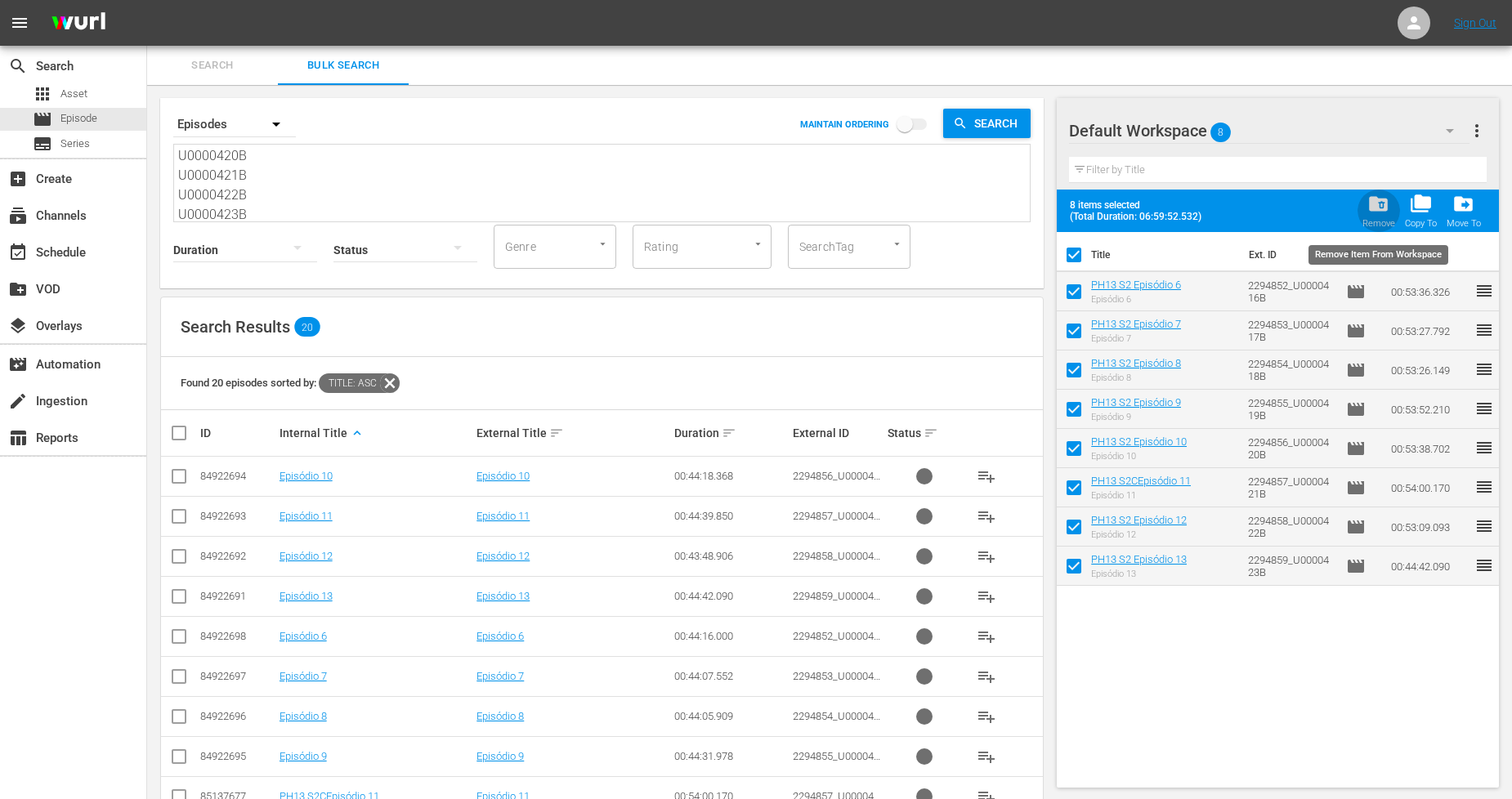
click at [1383, 208] on span "folder_delete" at bounding box center [1378, 204] width 22 height 22
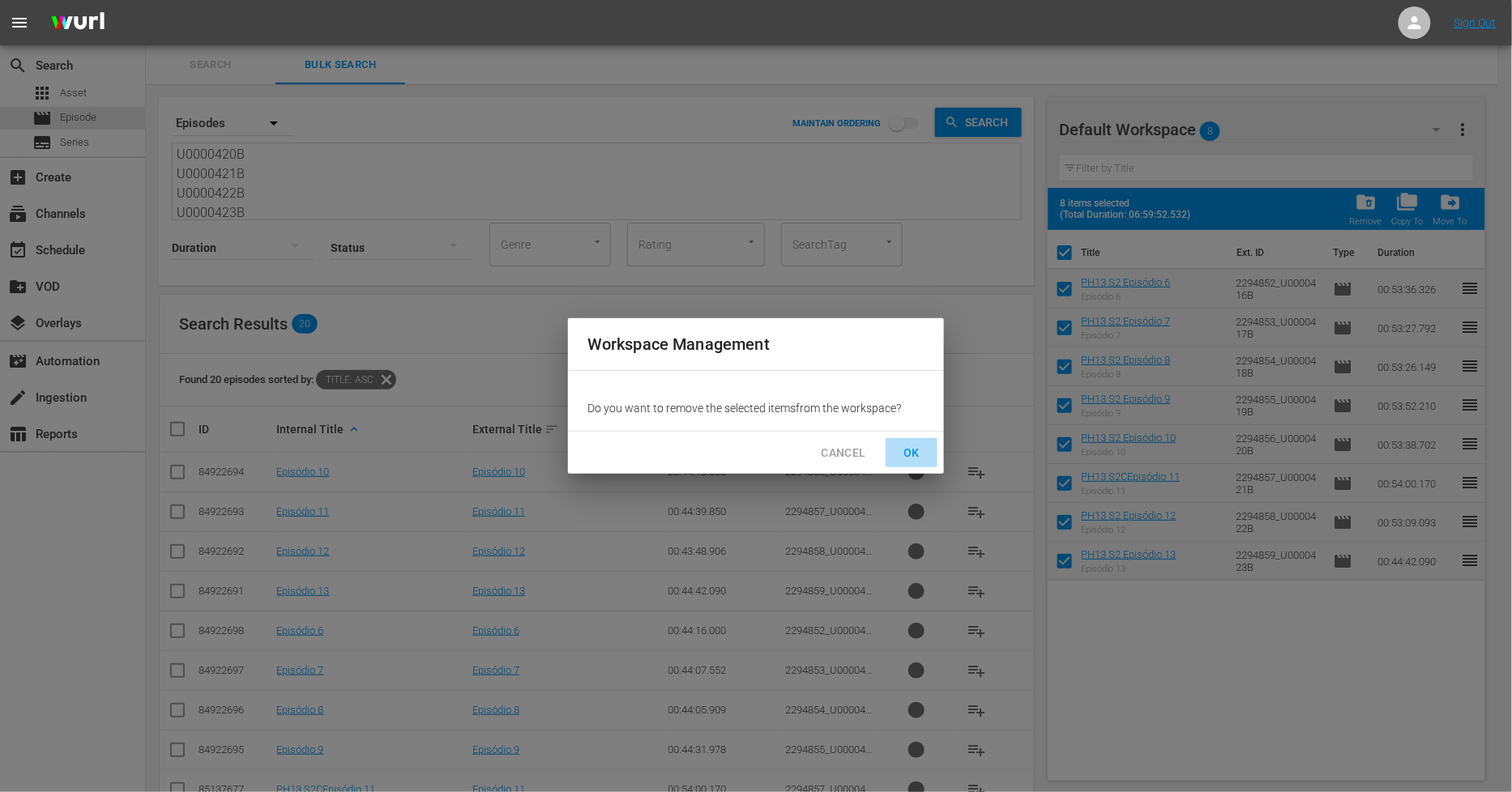
click at [913, 453] on span "OK" at bounding box center [912, 453] width 26 height 20
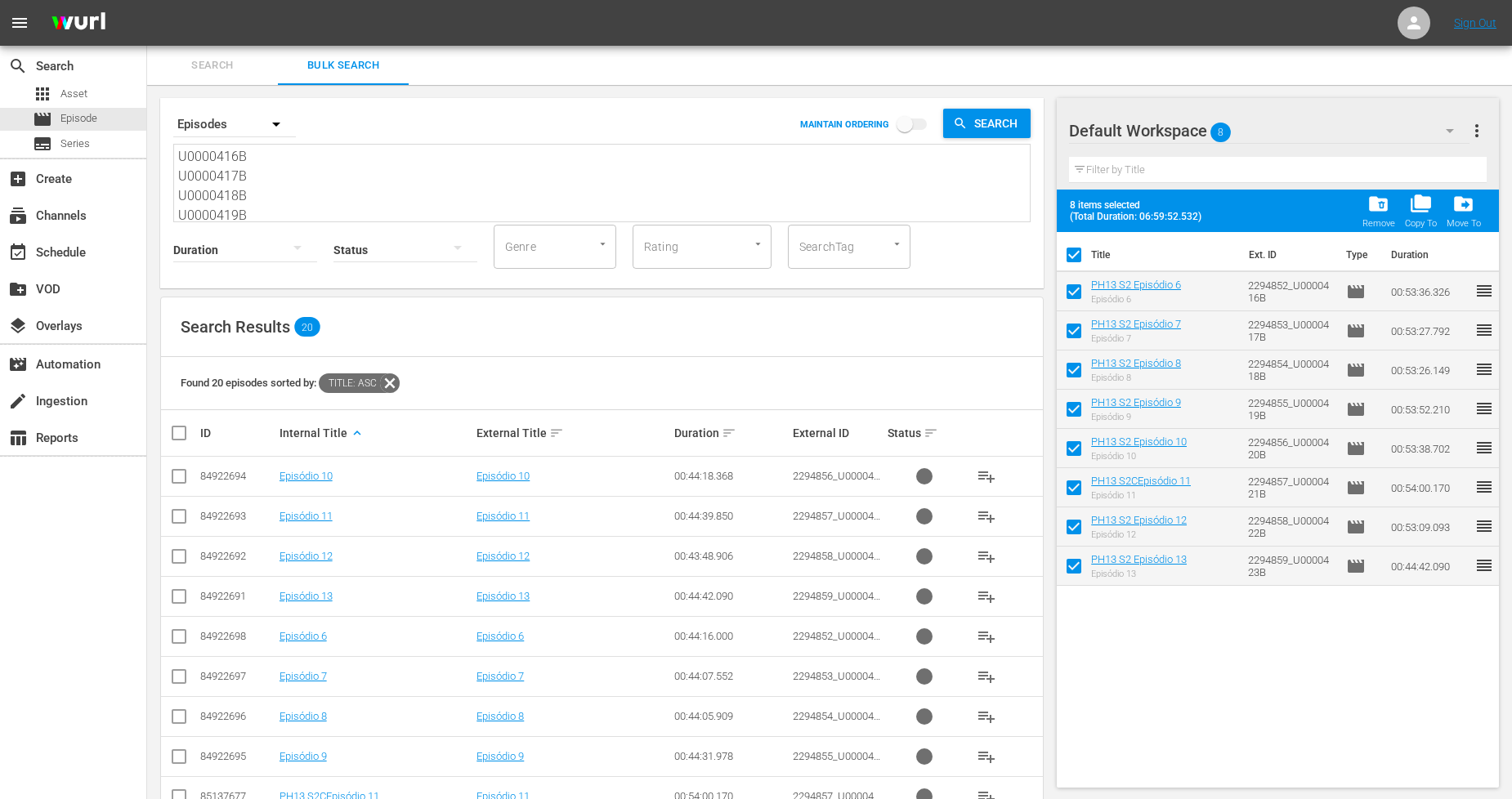
drag, startPoint x: 264, startPoint y: 206, endPoint x: 1, endPoint y: -110, distance: 411.1
click at [1, 0] on html "menu Sign Out search Search apps Asset movie Episode subtitles Series add_box C…" at bounding box center [756, 399] width 1512 height 799
paste textarea "27B U0000428B U0000429B U0000430B U0000431B U0000432B 11299944_U0000491_BRA_AL …"
type textarea "U0000427B U0000428B U0000429B U0000430B U0000431B U0000432B 11299944_U0000491_B…"
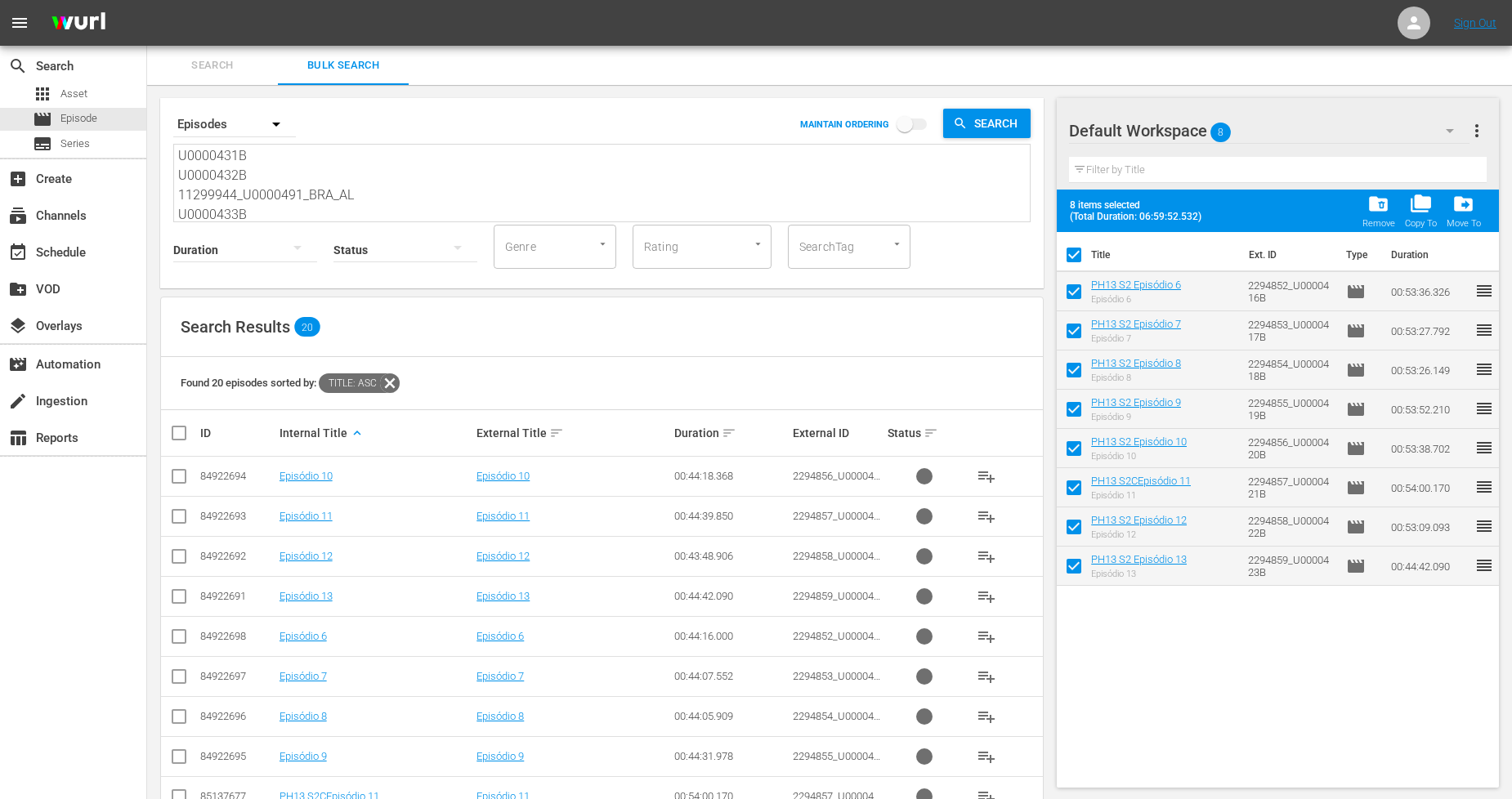
checkbox input "false"
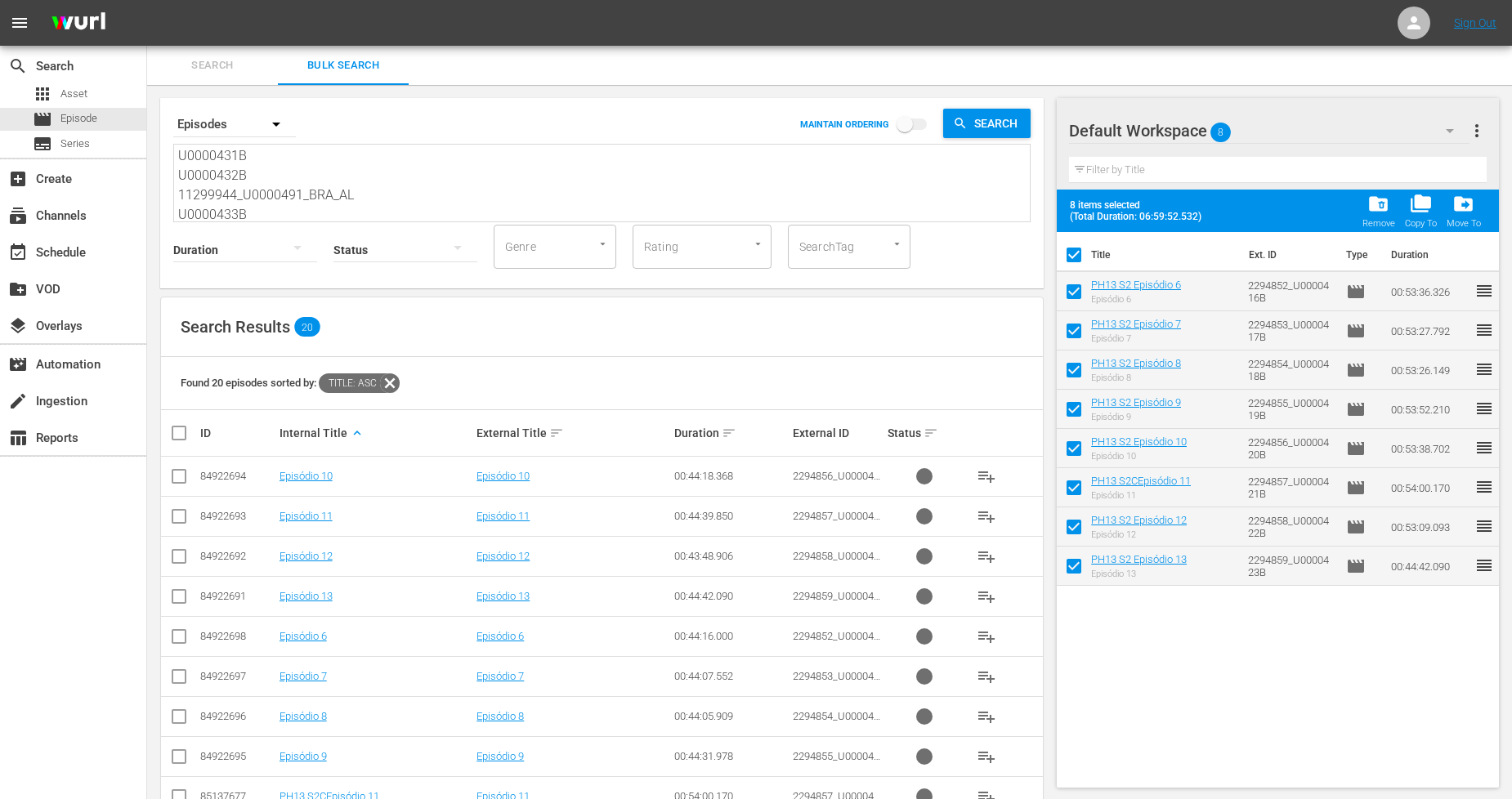
checkbox input "false"
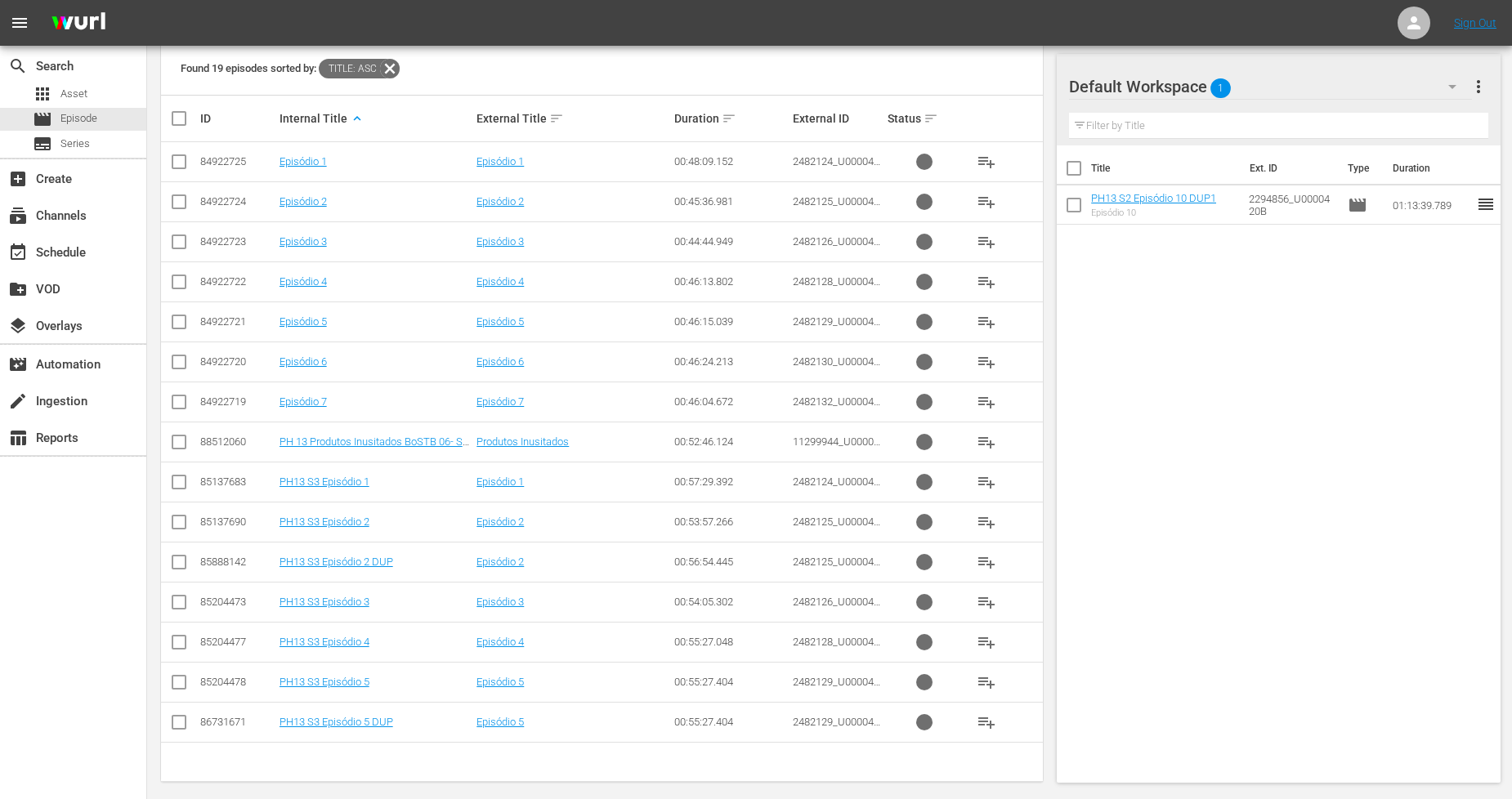
scroll to position [328, 0]
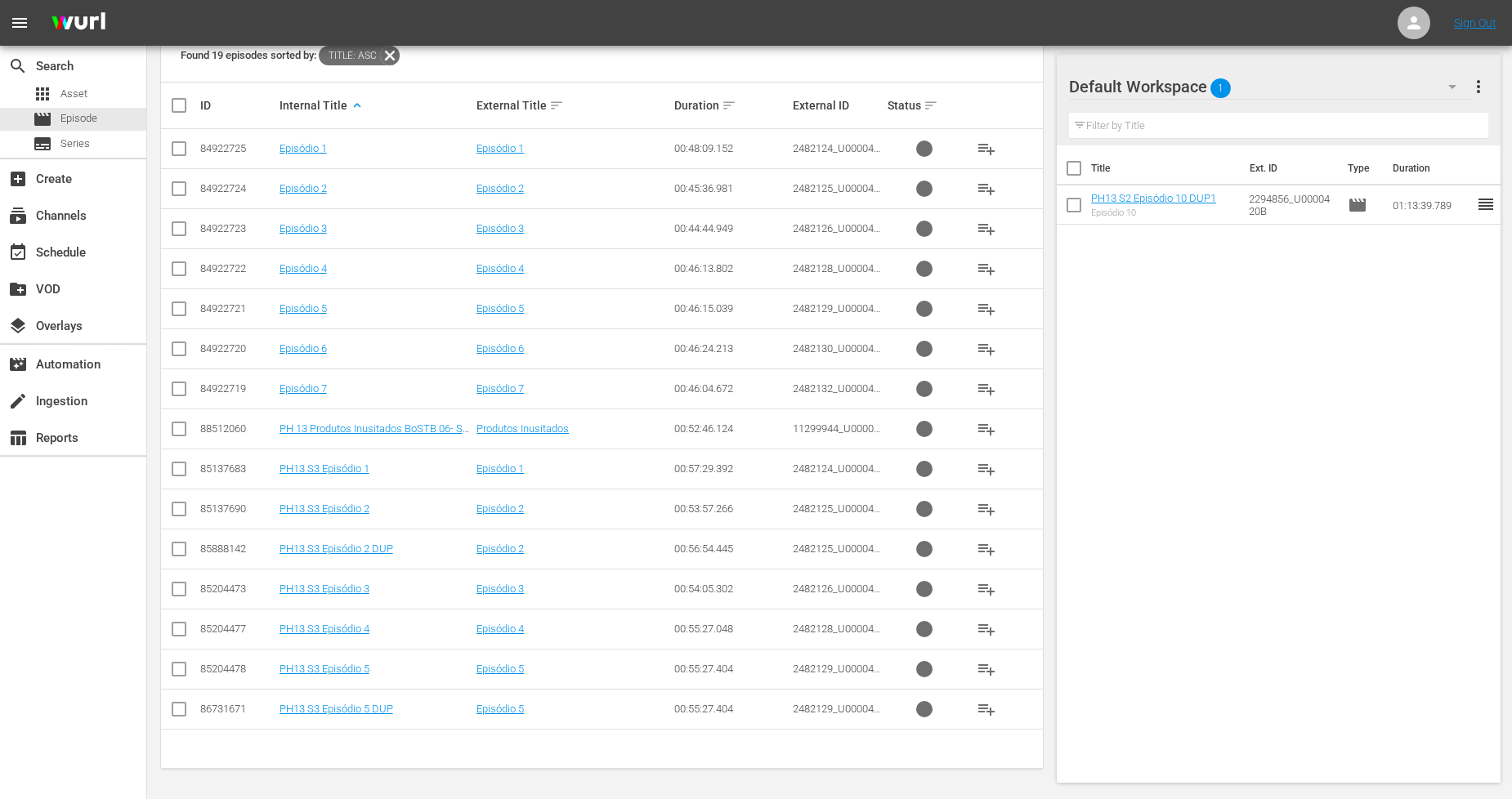
type textarea "U0000427B U0000428B U0000429B U0000430B U0000431B U0000432B 11299944_U0000491_B…"
click at [181, 468] on input "checkbox" at bounding box center [178, 471] width 19 height 19
checkbox input "true"
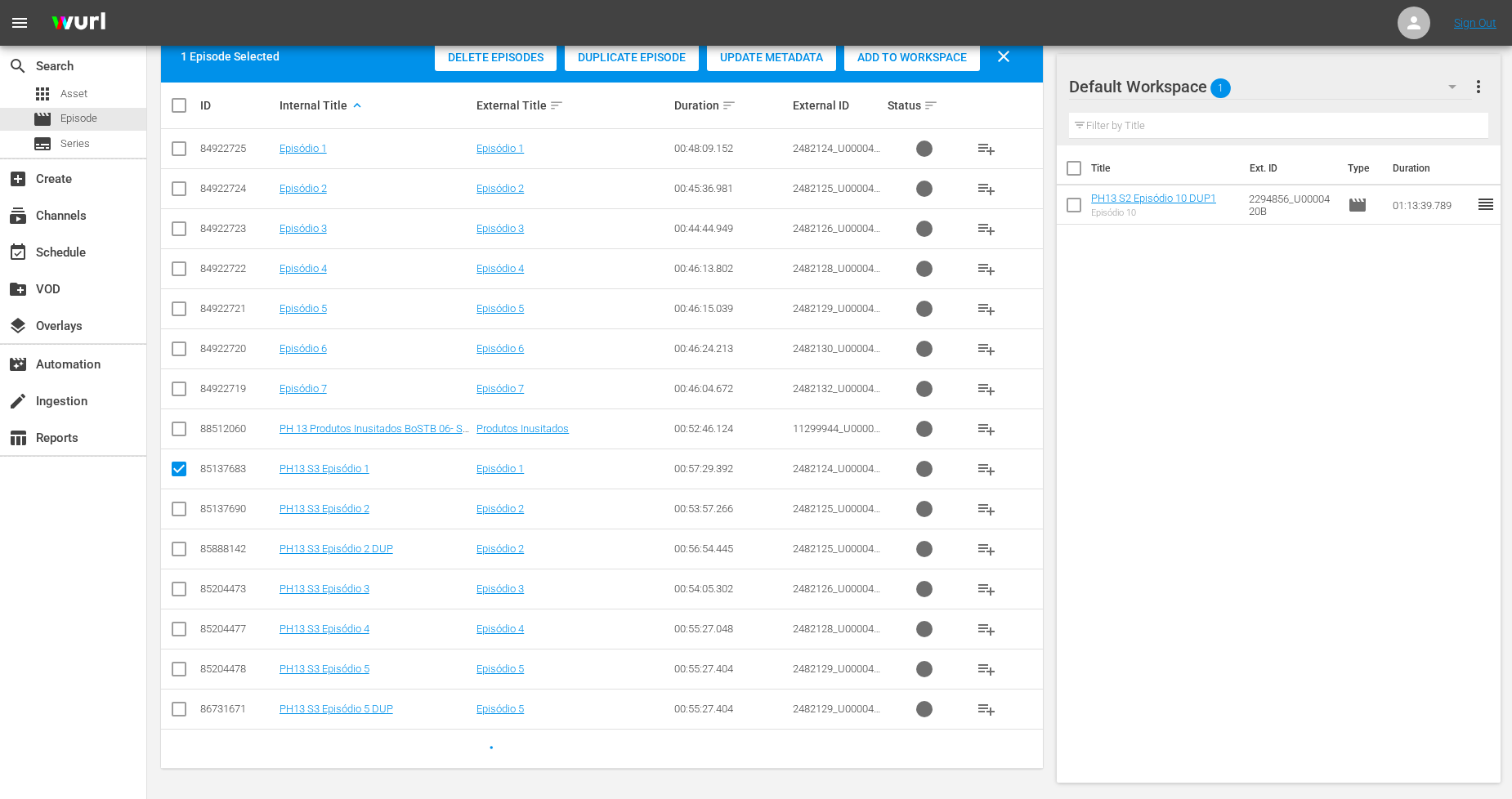
click at [181, 507] on input "checkbox" at bounding box center [178, 512] width 19 height 19
checkbox input "true"
click at [178, 588] on input "checkbox" at bounding box center [178, 592] width 19 height 19
checkbox input "true"
click at [174, 631] on input "checkbox" at bounding box center [178, 632] width 19 height 19
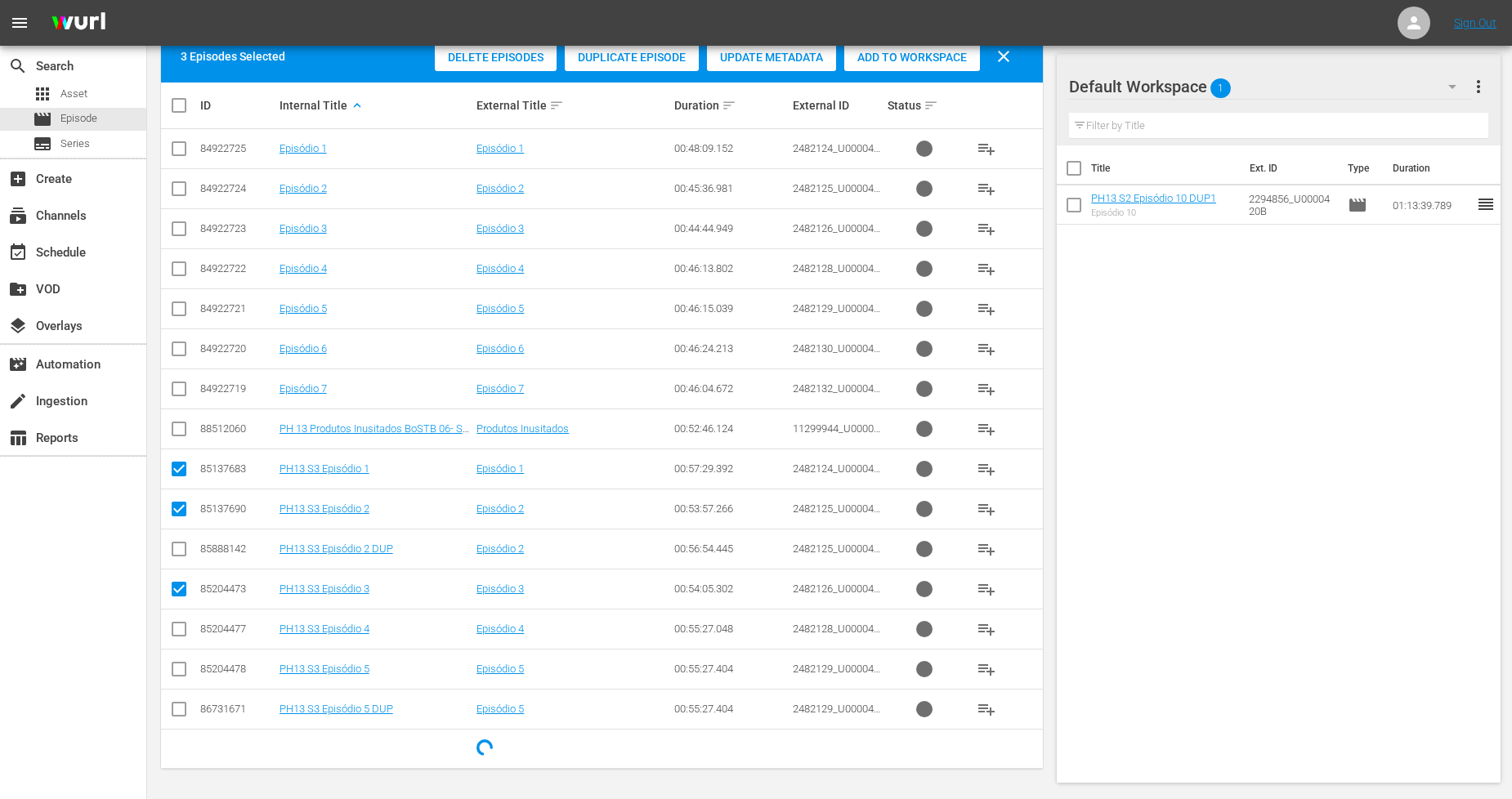
checkbox input "true"
click at [178, 660] on icon at bounding box center [178, 669] width 19 height 19
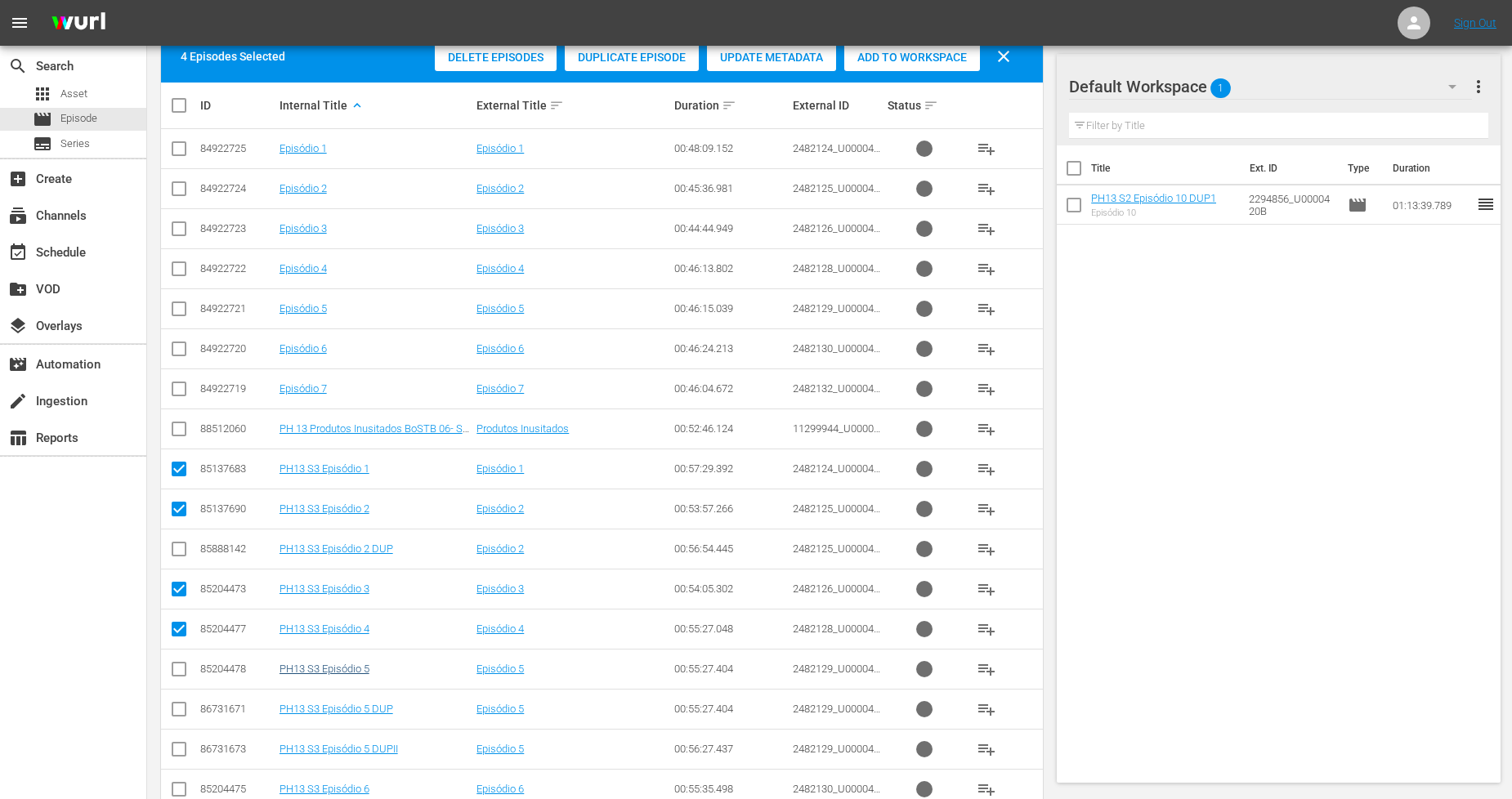
scroll to position [449, 0]
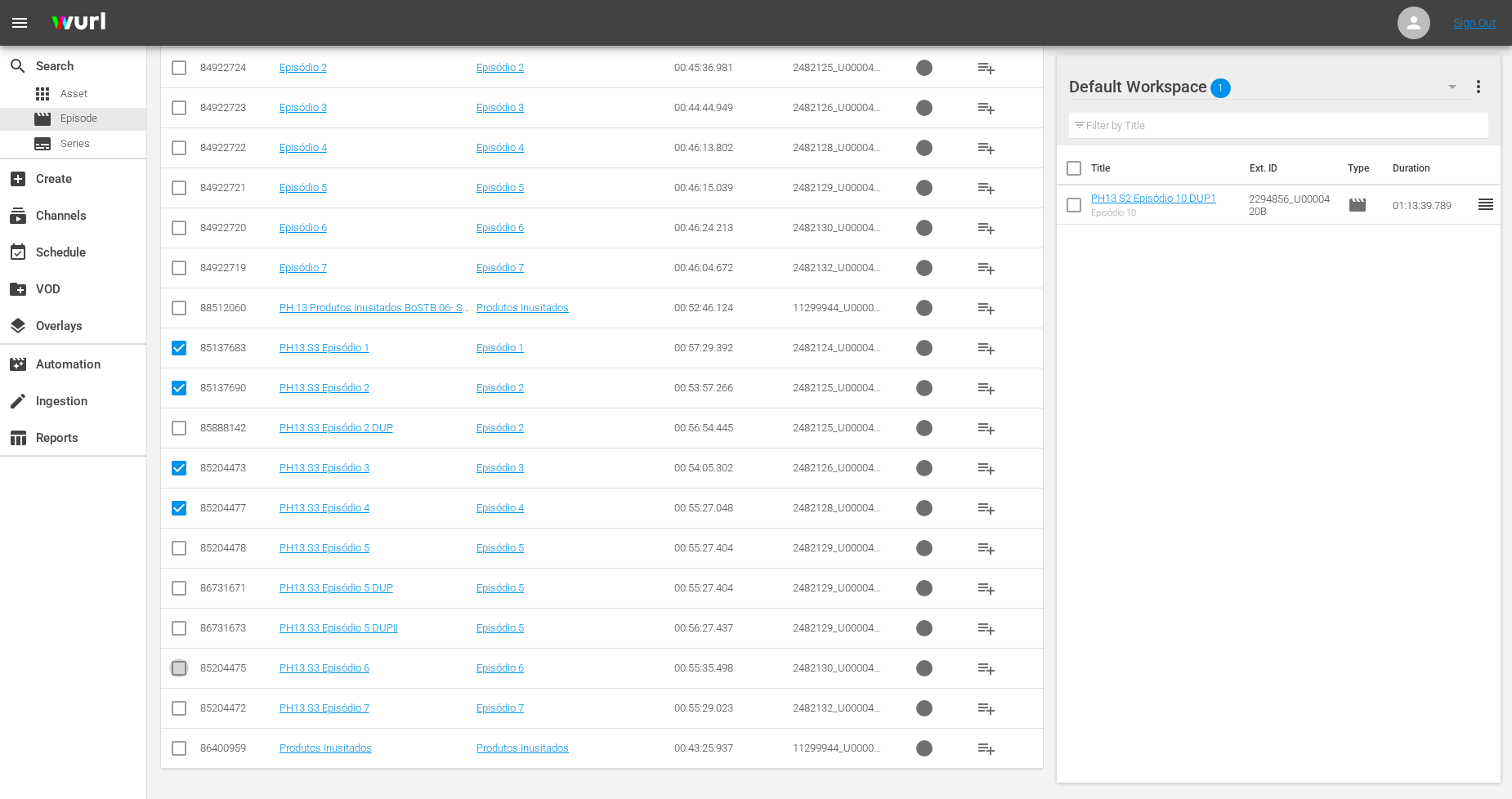
click at [185, 668] on input "checkbox" at bounding box center [178, 671] width 19 height 19
checkbox input "true"
click at [178, 304] on input "checkbox" at bounding box center [178, 311] width 19 height 19
checkbox input "true"
click at [173, 709] on input "checkbox" at bounding box center [178, 711] width 19 height 19
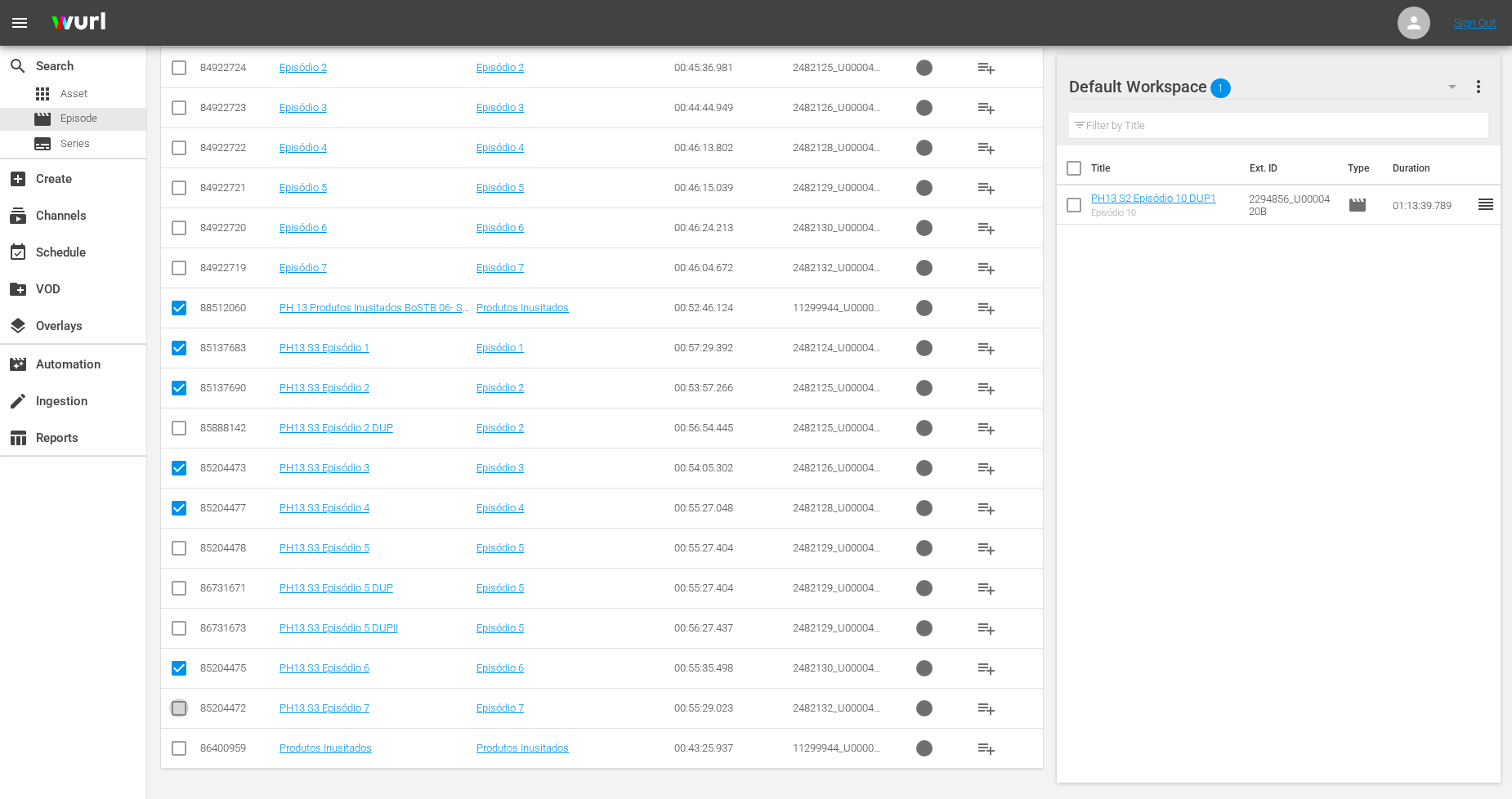
checkbox input "true"
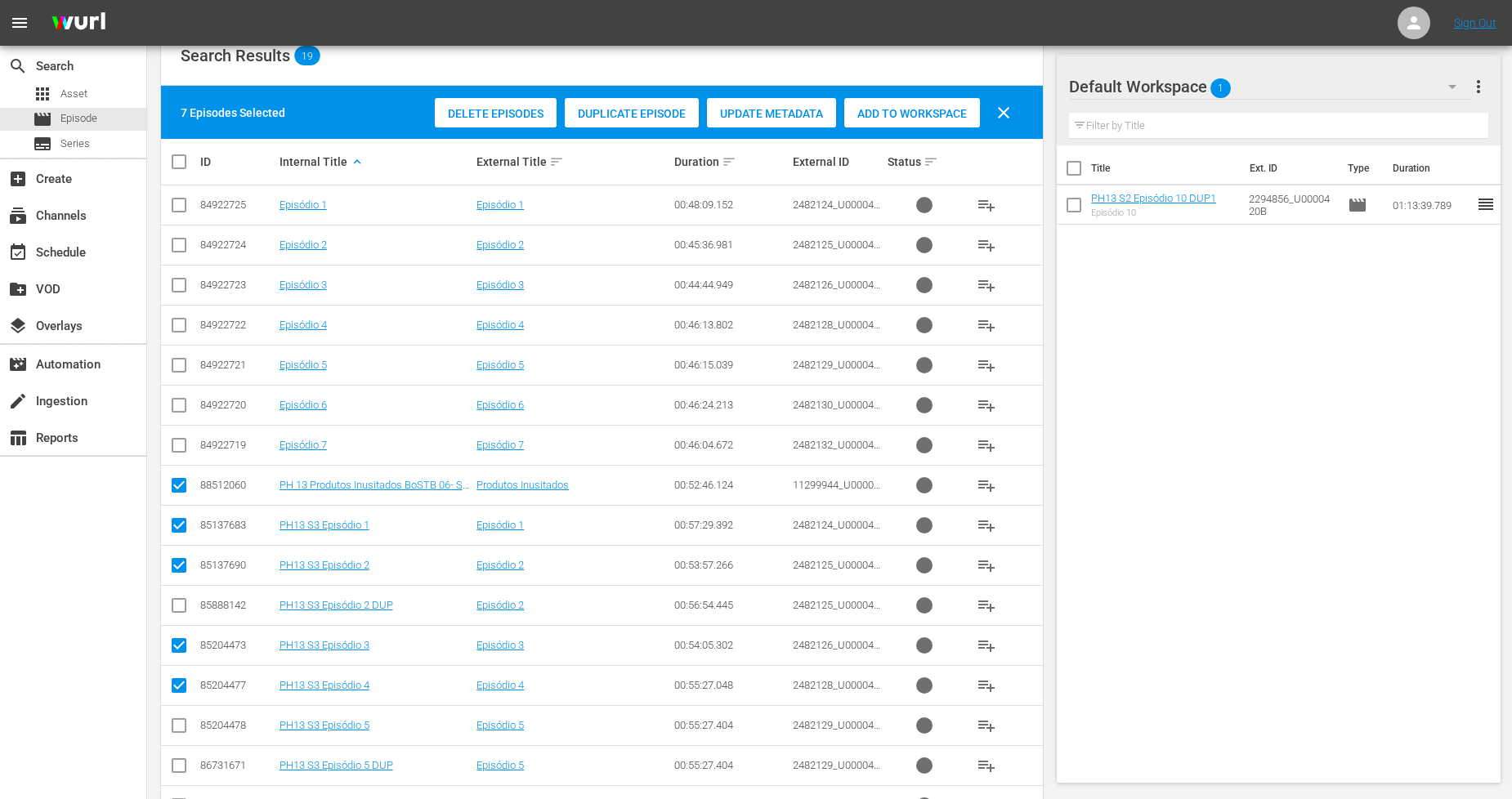
scroll to position [272, 0]
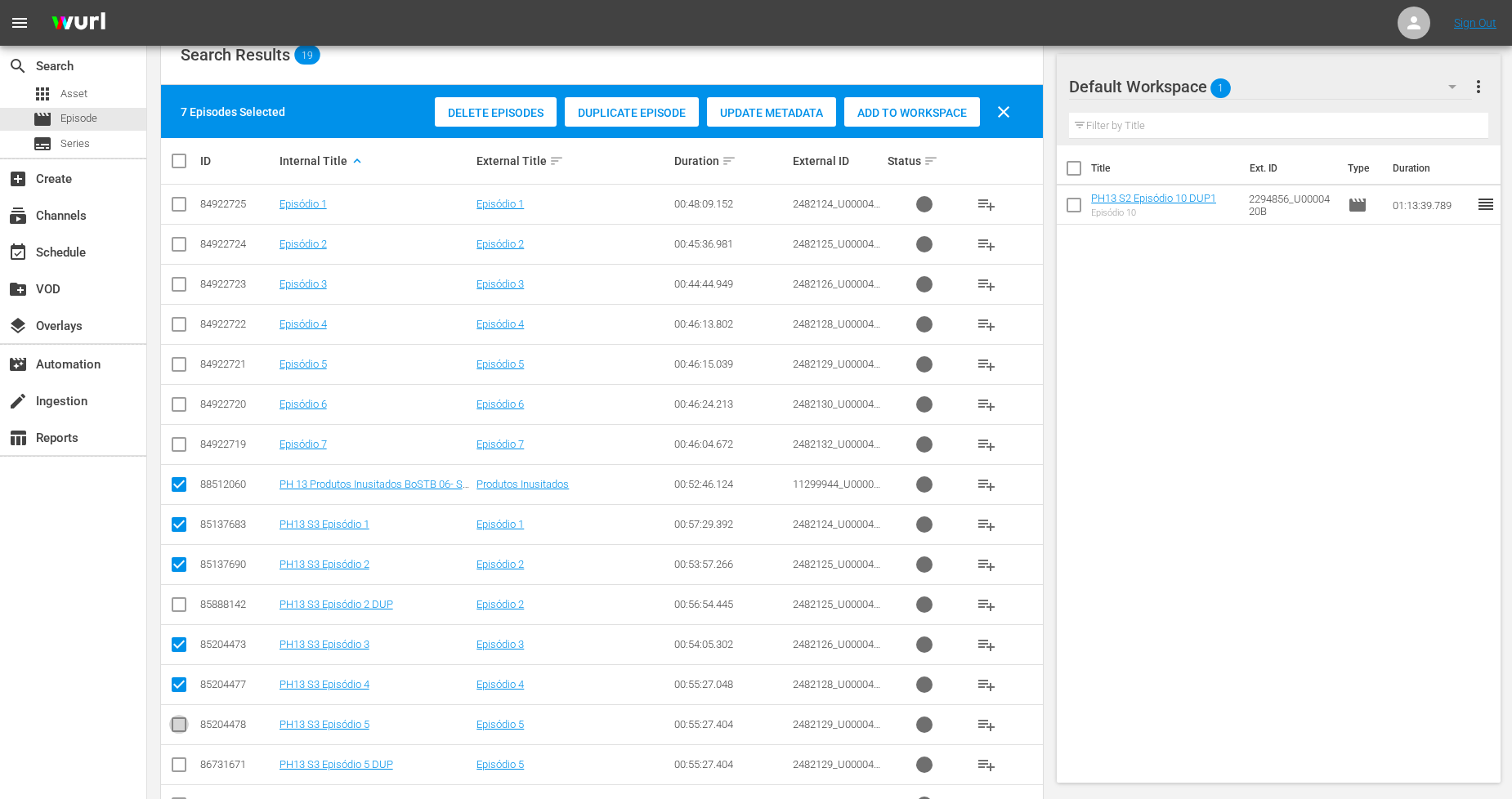
click at [177, 722] on input "checkbox" at bounding box center [178, 728] width 19 height 19
checkbox input "true"
click at [181, 486] on input "checkbox" at bounding box center [178, 487] width 19 height 19
checkbox input "false"
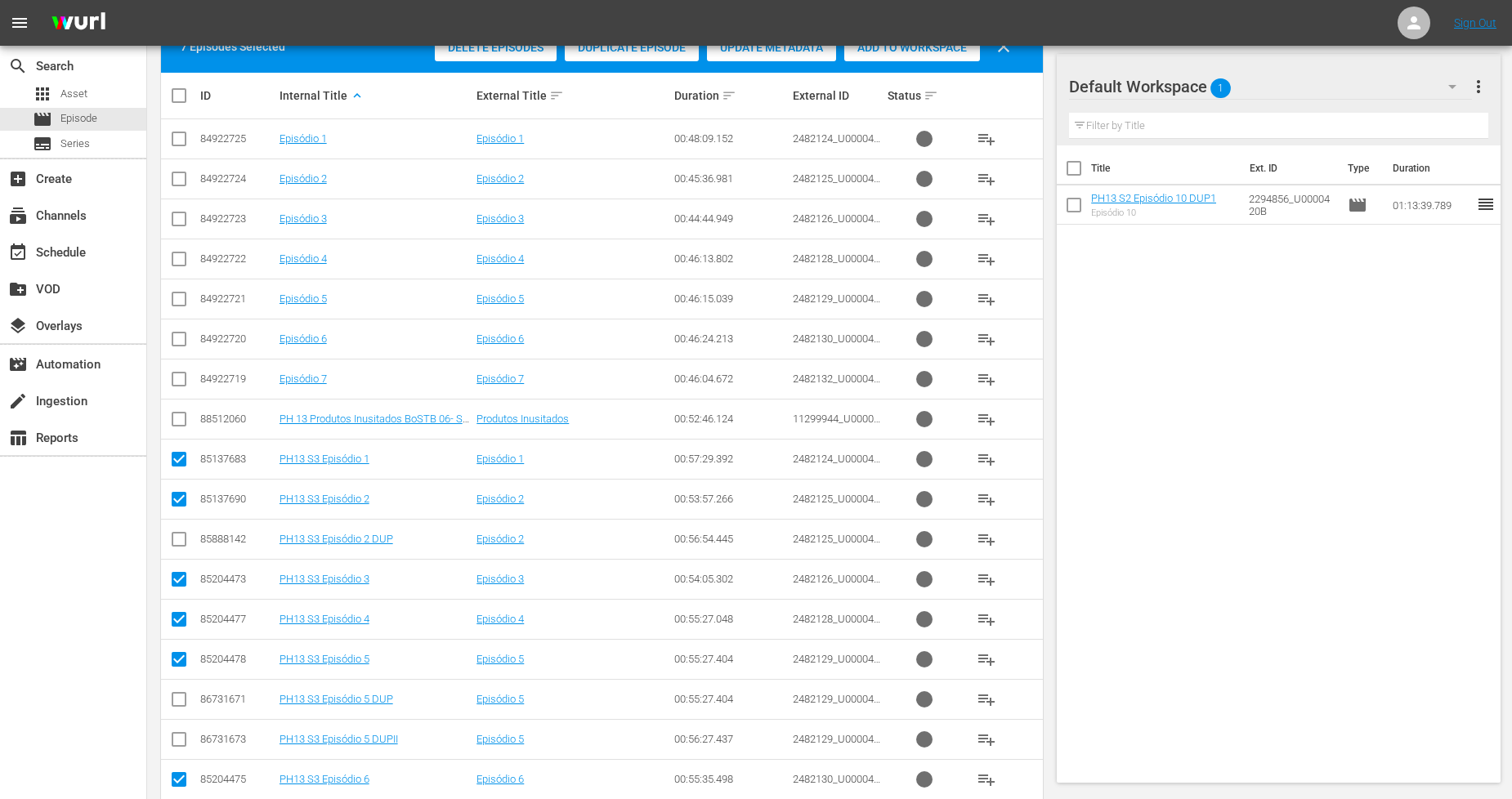
scroll to position [449, 0]
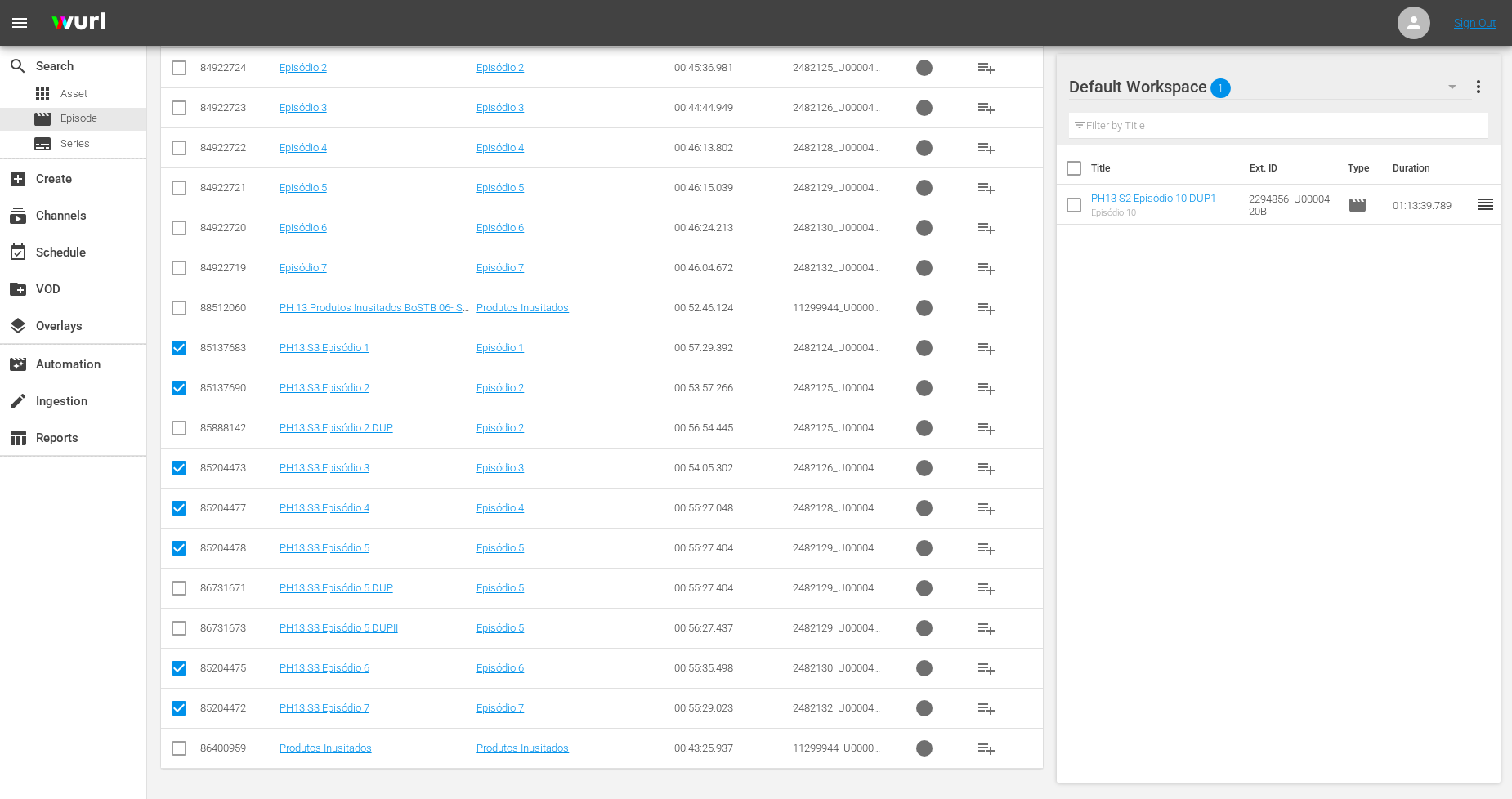
click at [178, 667] on input "checkbox" at bounding box center [178, 671] width 19 height 19
checkbox input "false"
click at [174, 709] on input "checkbox" at bounding box center [178, 711] width 19 height 19
checkbox input "false"
click at [181, 675] on input "checkbox" at bounding box center [178, 671] width 19 height 19
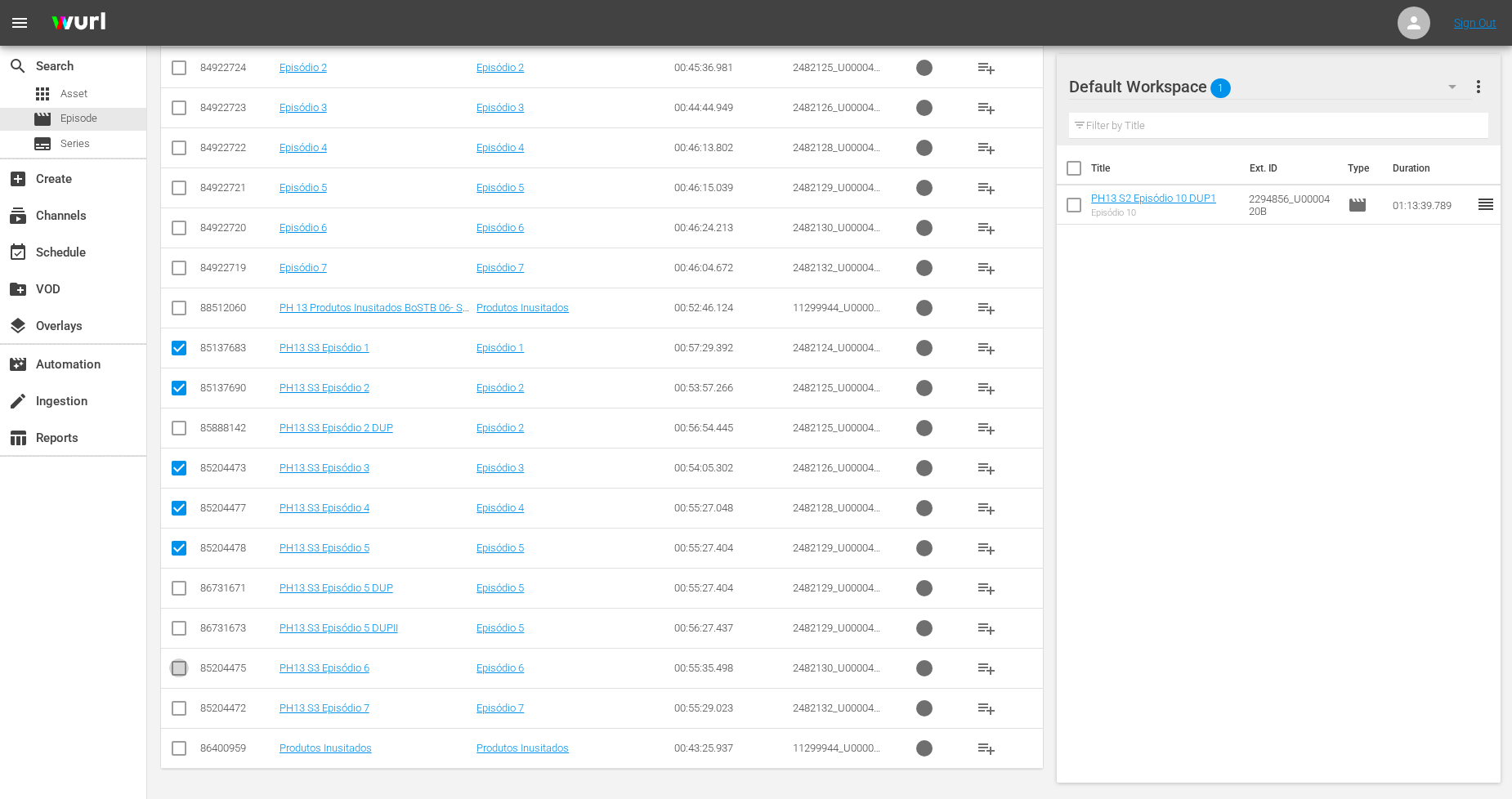
checkbox input "true"
click at [175, 308] on input "checkbox" at bounding box center [178, 311] width 19 height 19
checkbox input "true"
click at [174, 706] on input "checkbox" at bounding box center [178, 711] width 19 height 19
checkbox input "true"
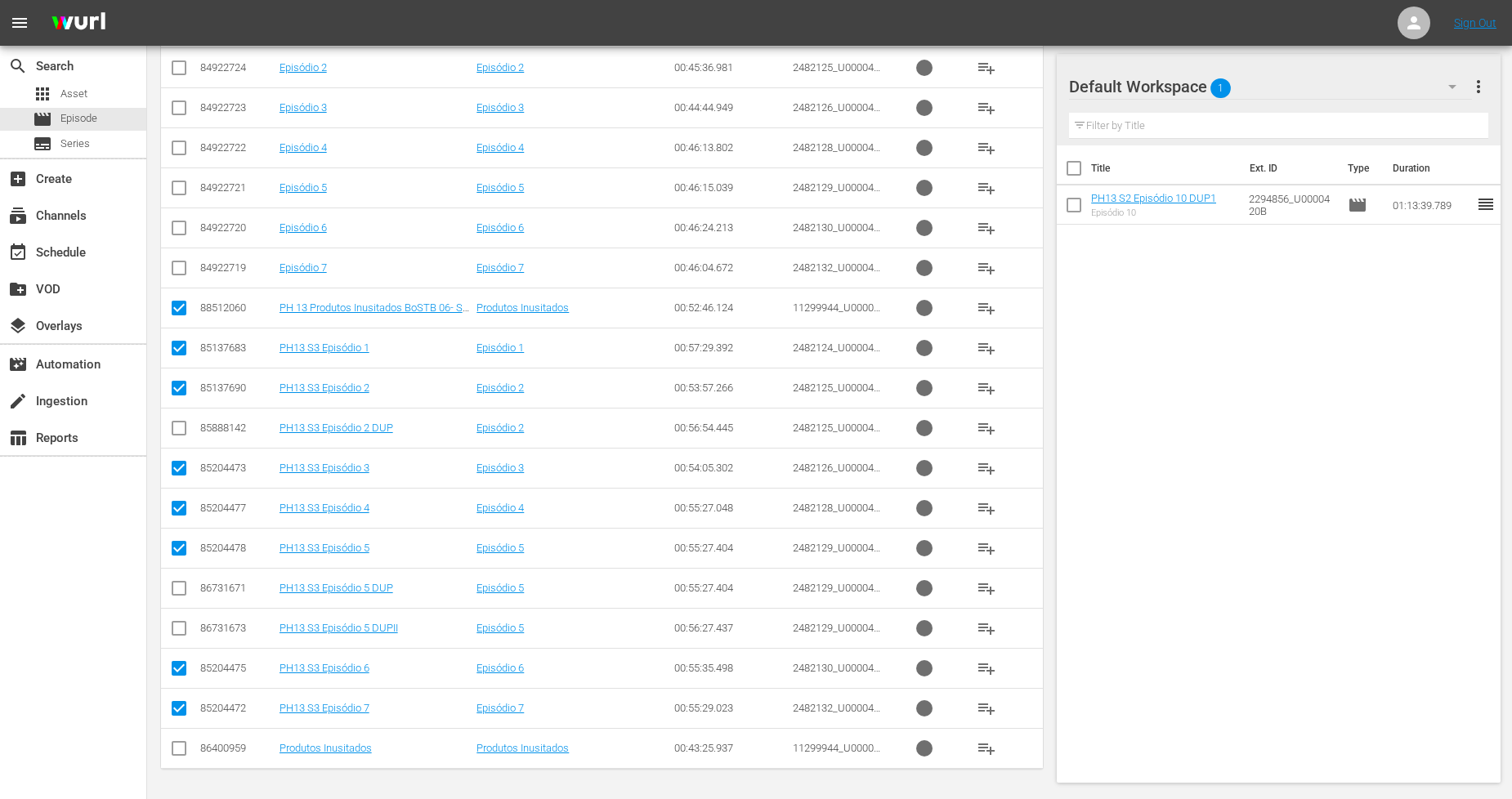
scroll to position [0, 0]
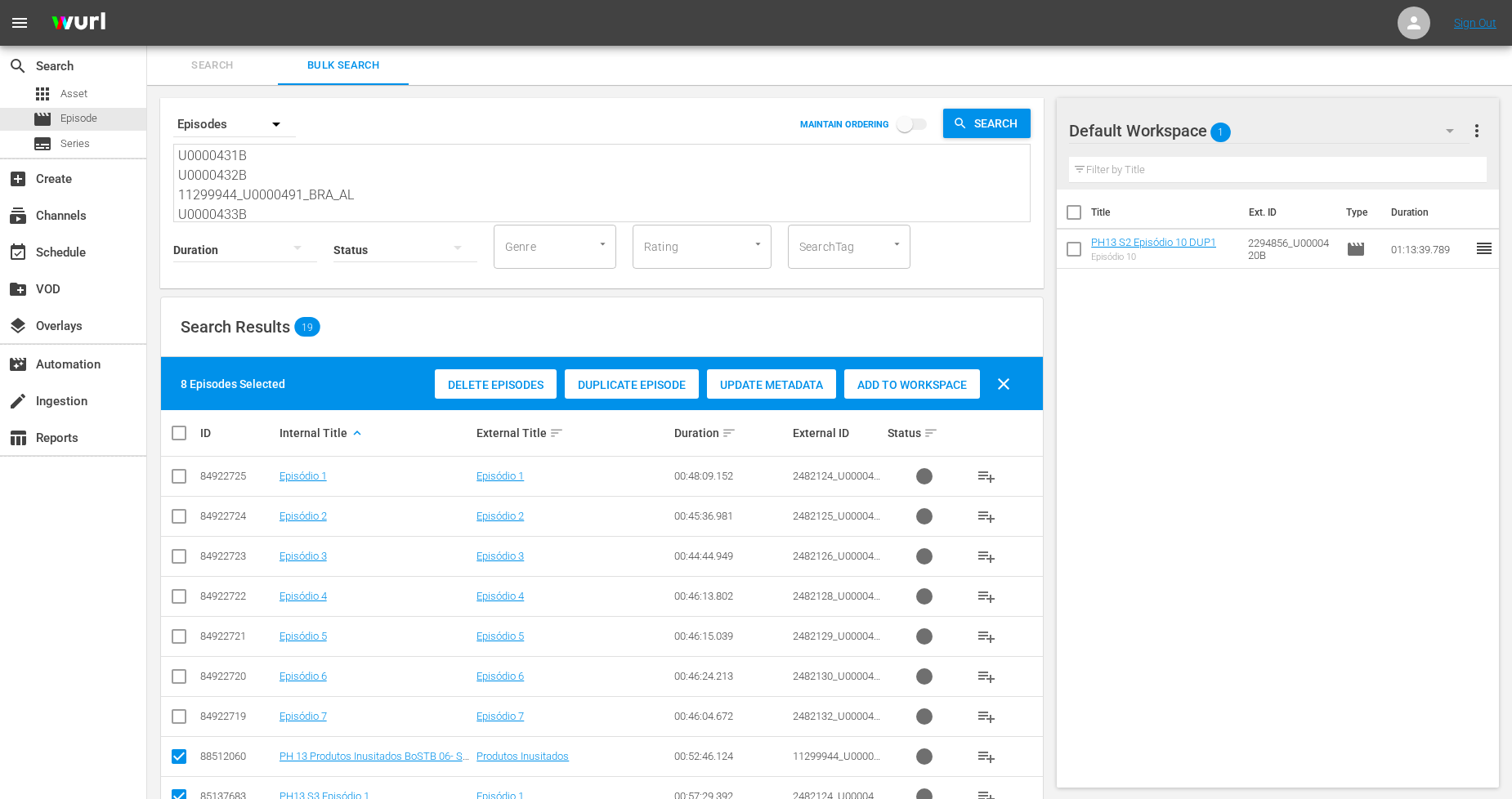
click at [913, 382] on span "Add to Workspace" at bounding box center [912, 385] width 136 height 13
click at [891, 389] on span "Add to Workspace" at bounding box center [912, 385] width 136 height 13
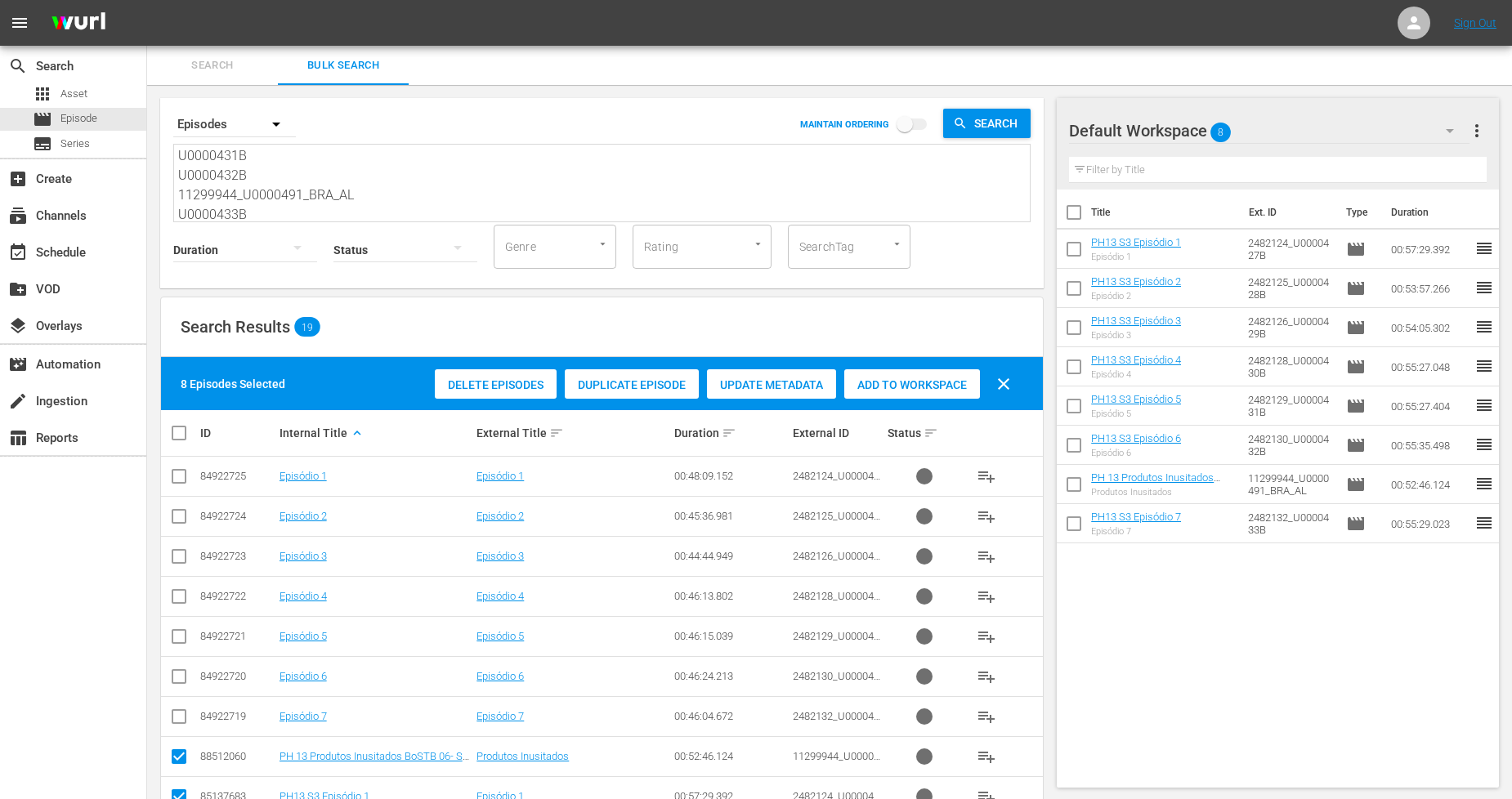
click at [175, 437] on input "checkbox" at bounding box center [185, 432] width 32 height 19
checkbox input "true"
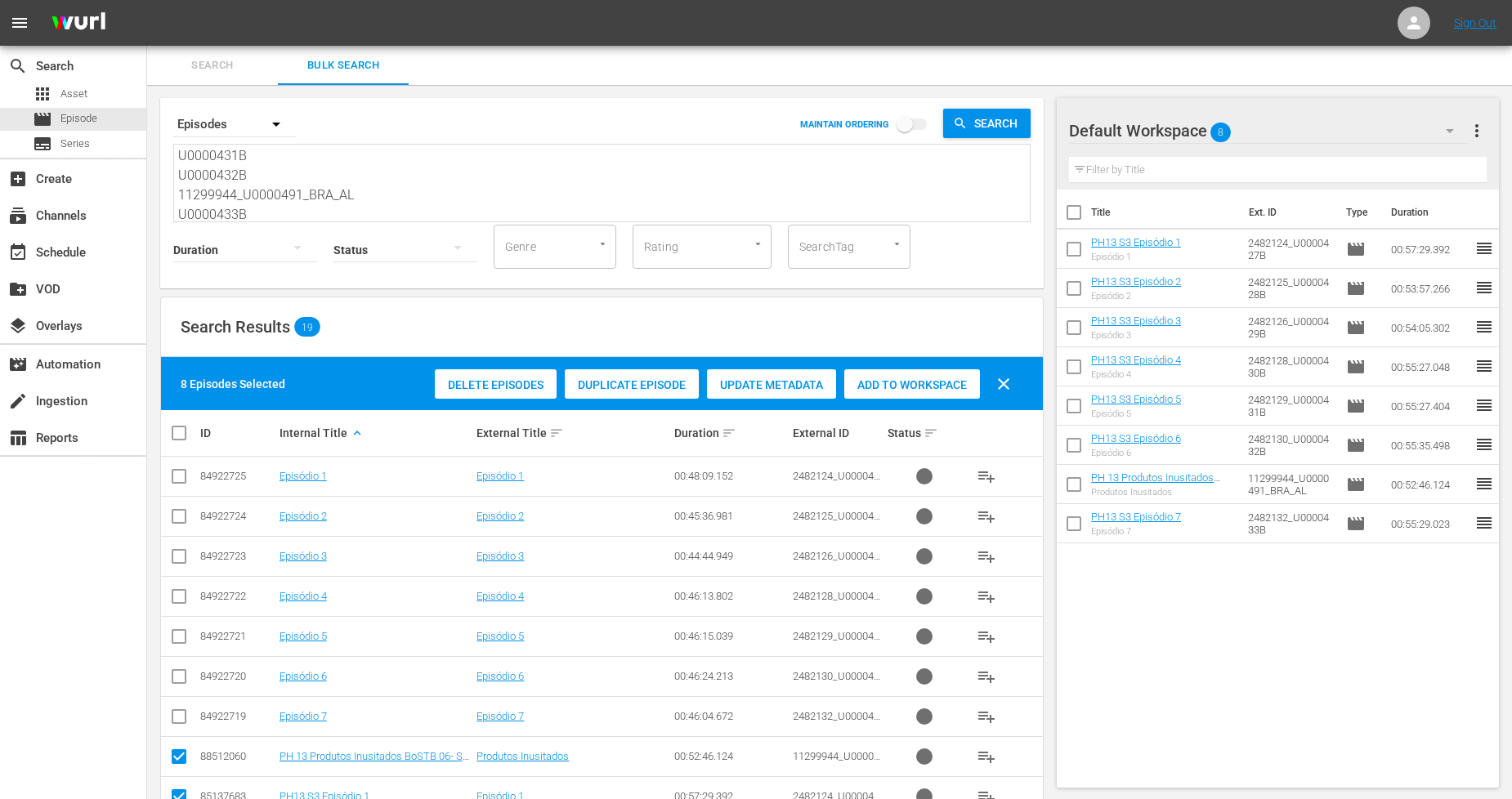
checkbox input "true"
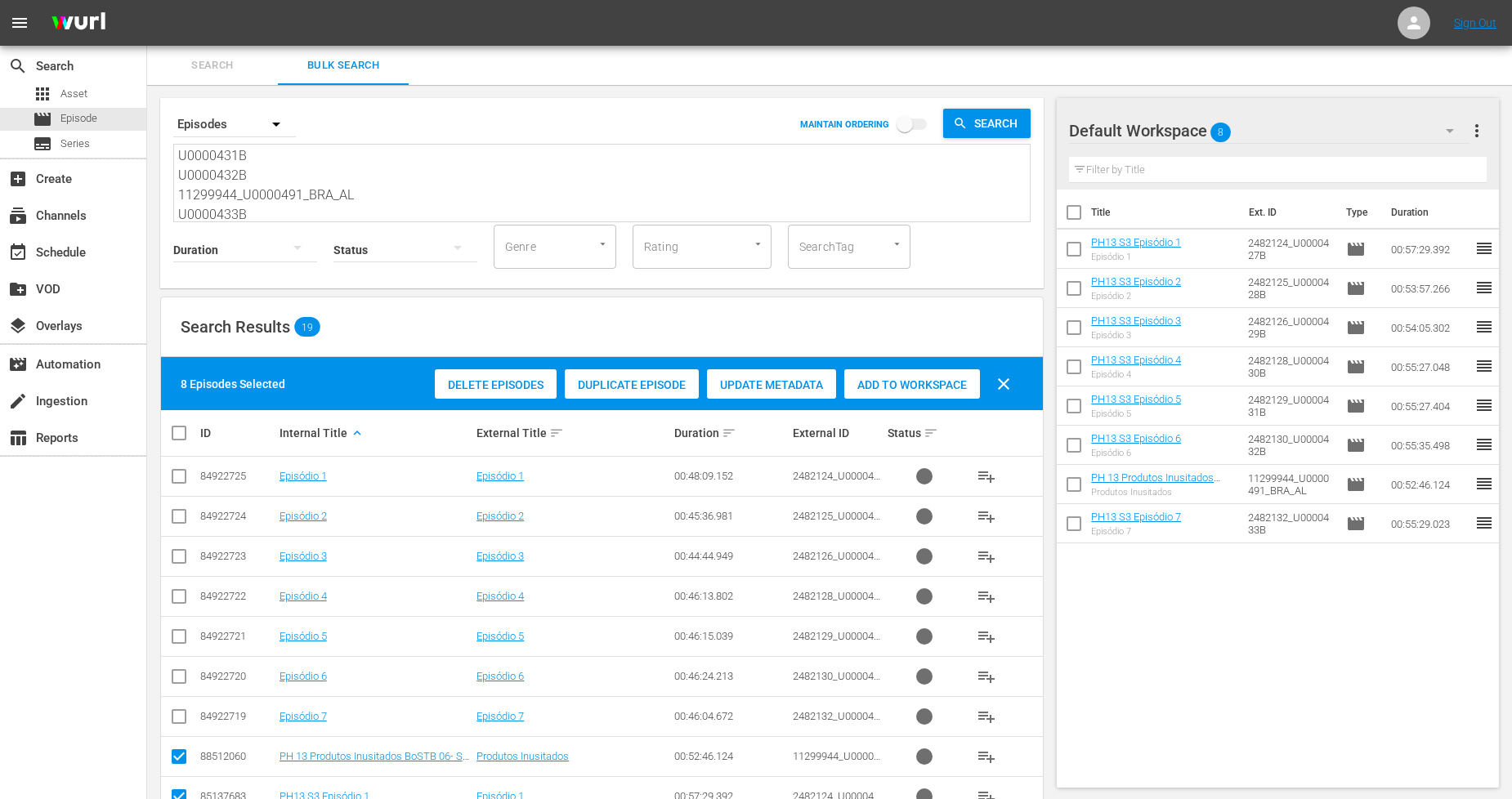
checkbox input "true"
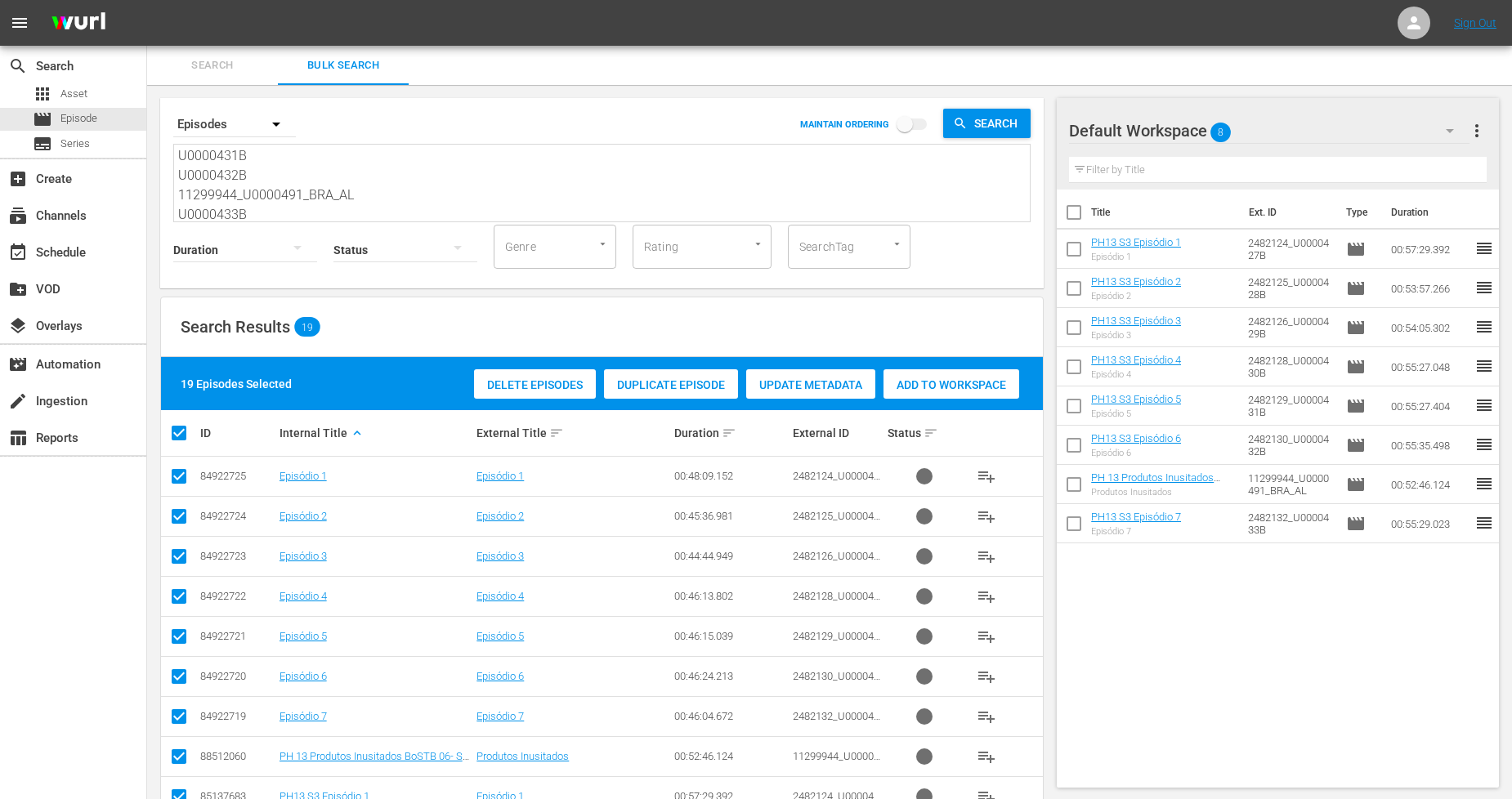
click at [175, 437] on input "checkbox" at bounding box center [185, 432] width 32 height 19
checkbox input "false"
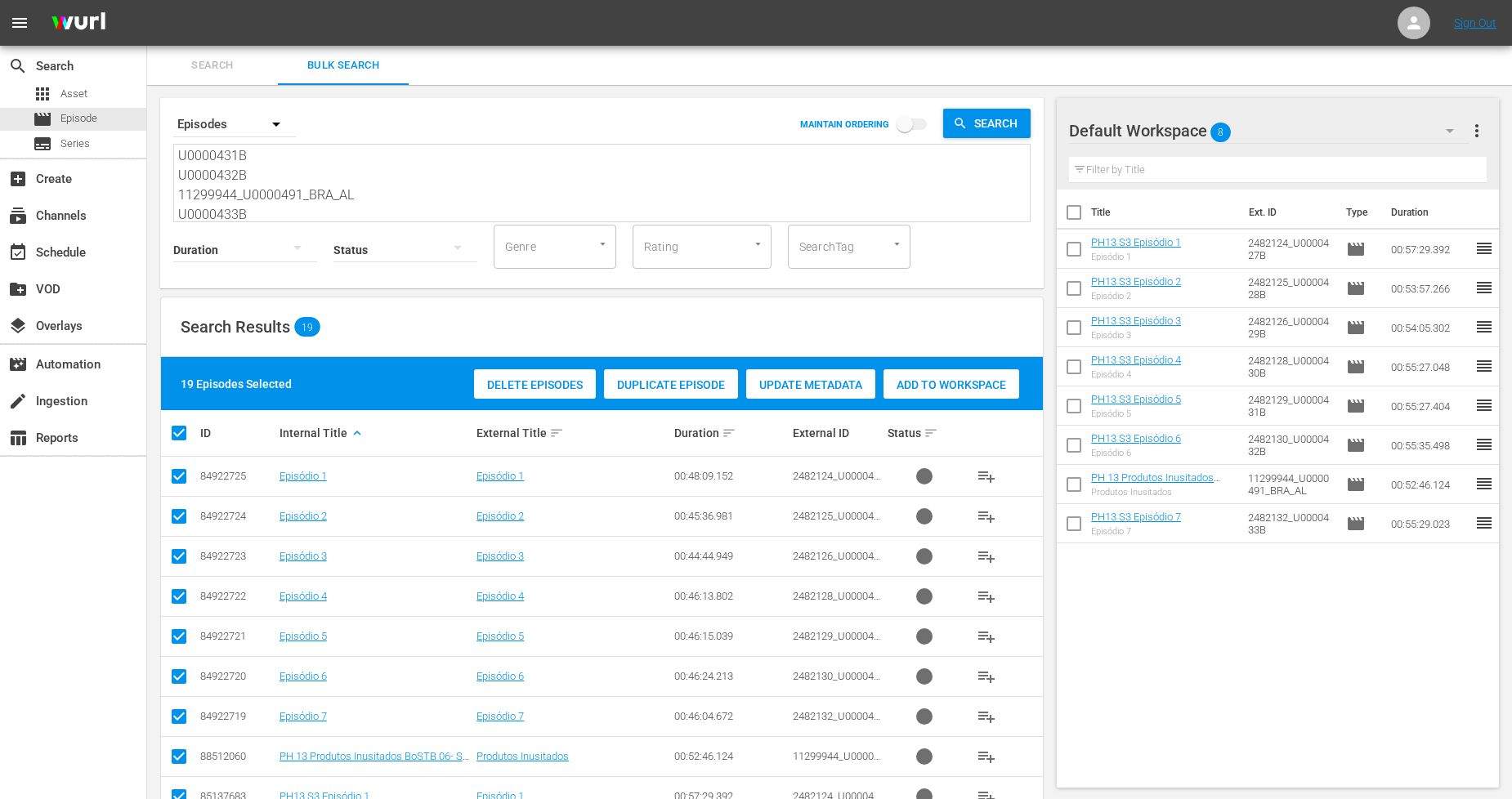
checkbox input "false"
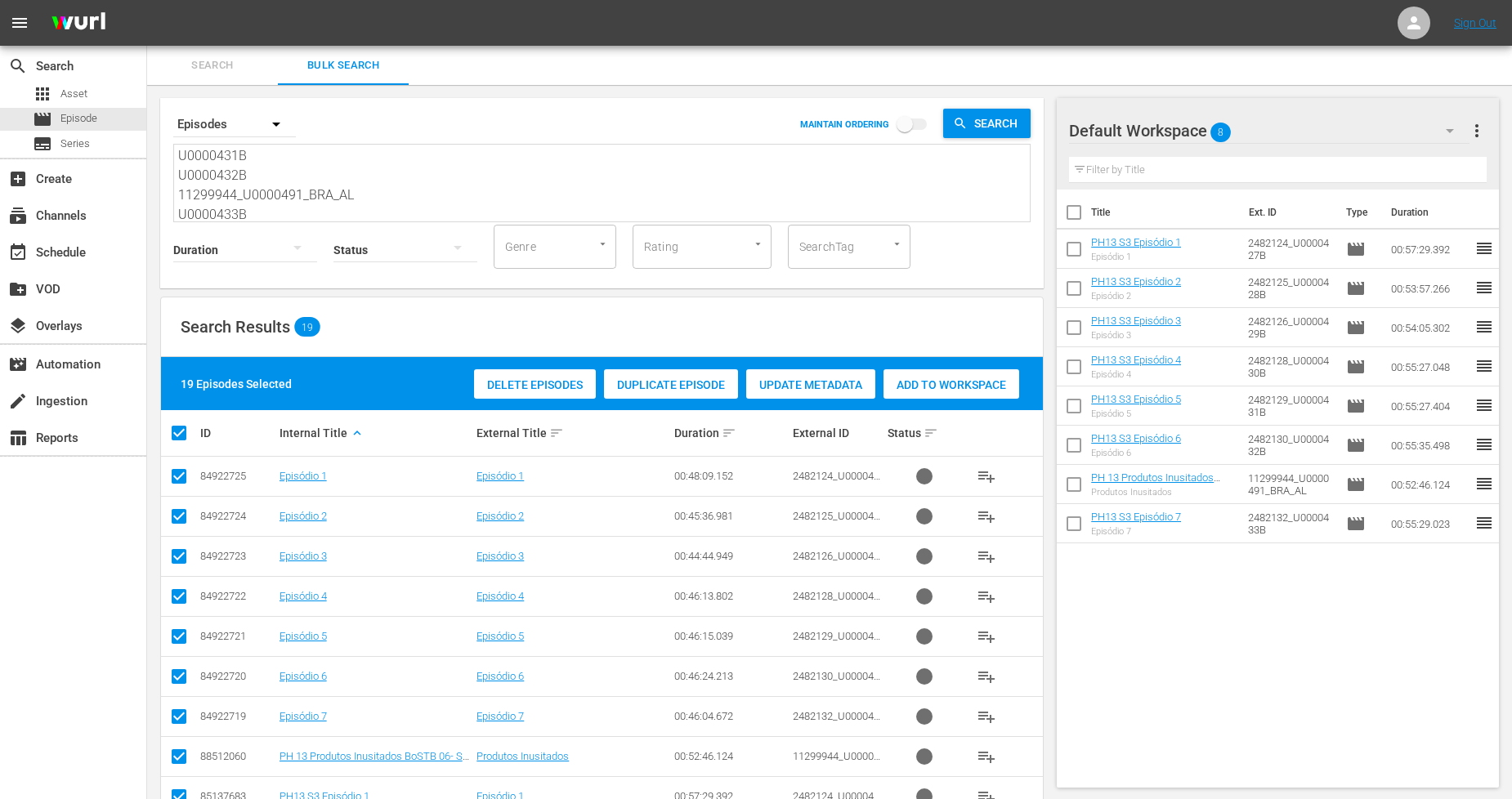
checkbox input "false"
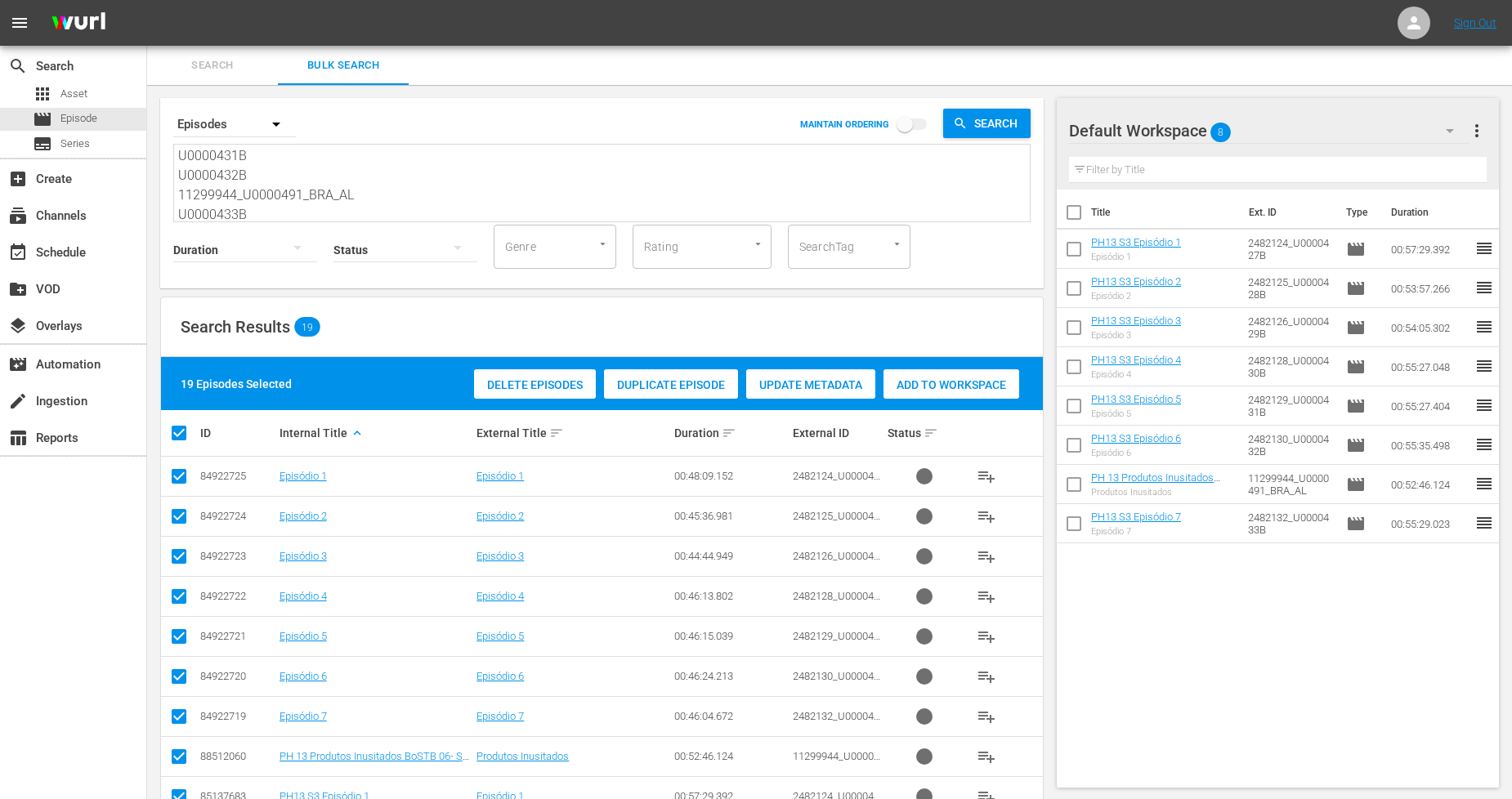
checkbox input "false"
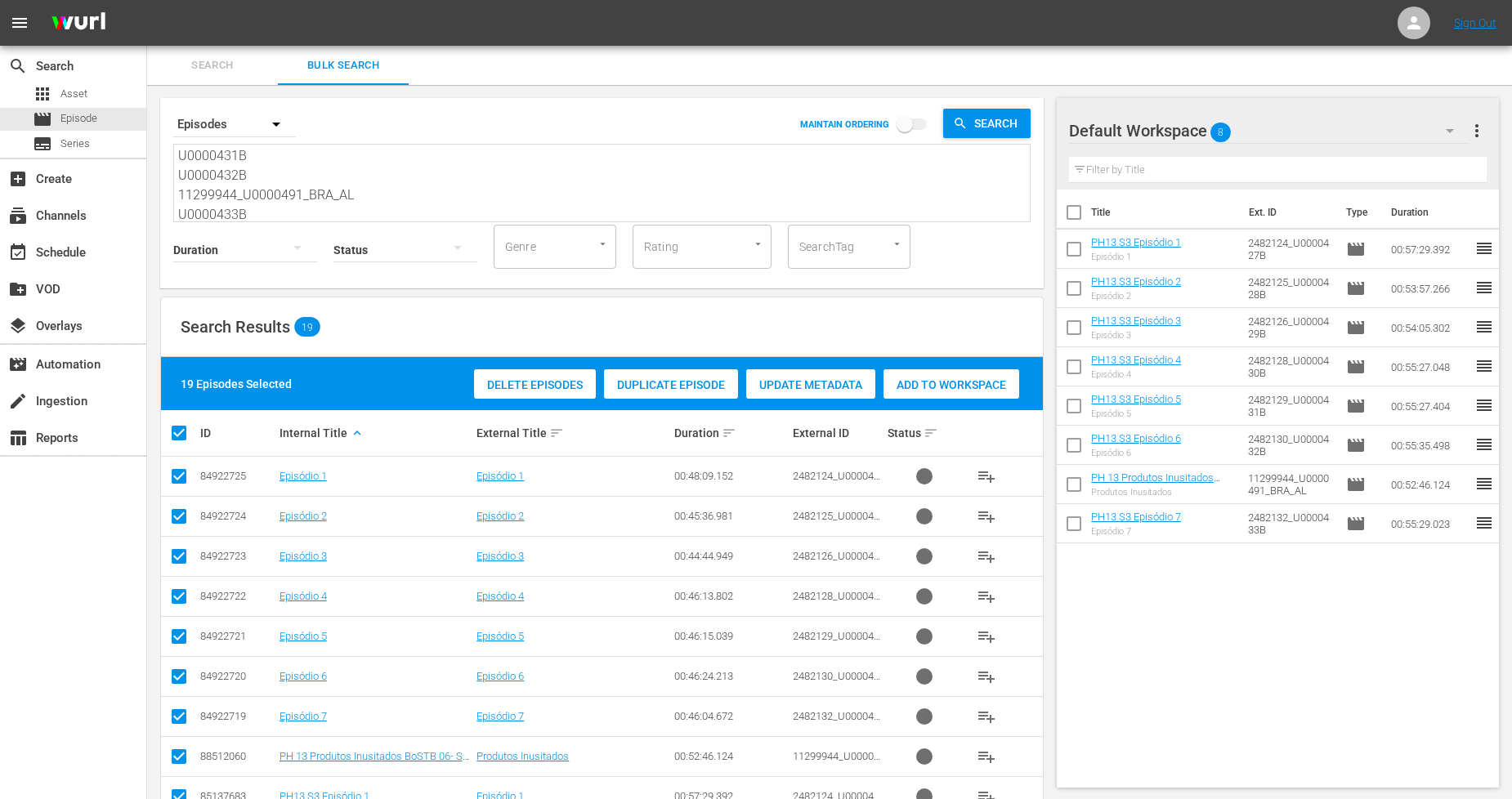
checkbox input "false"
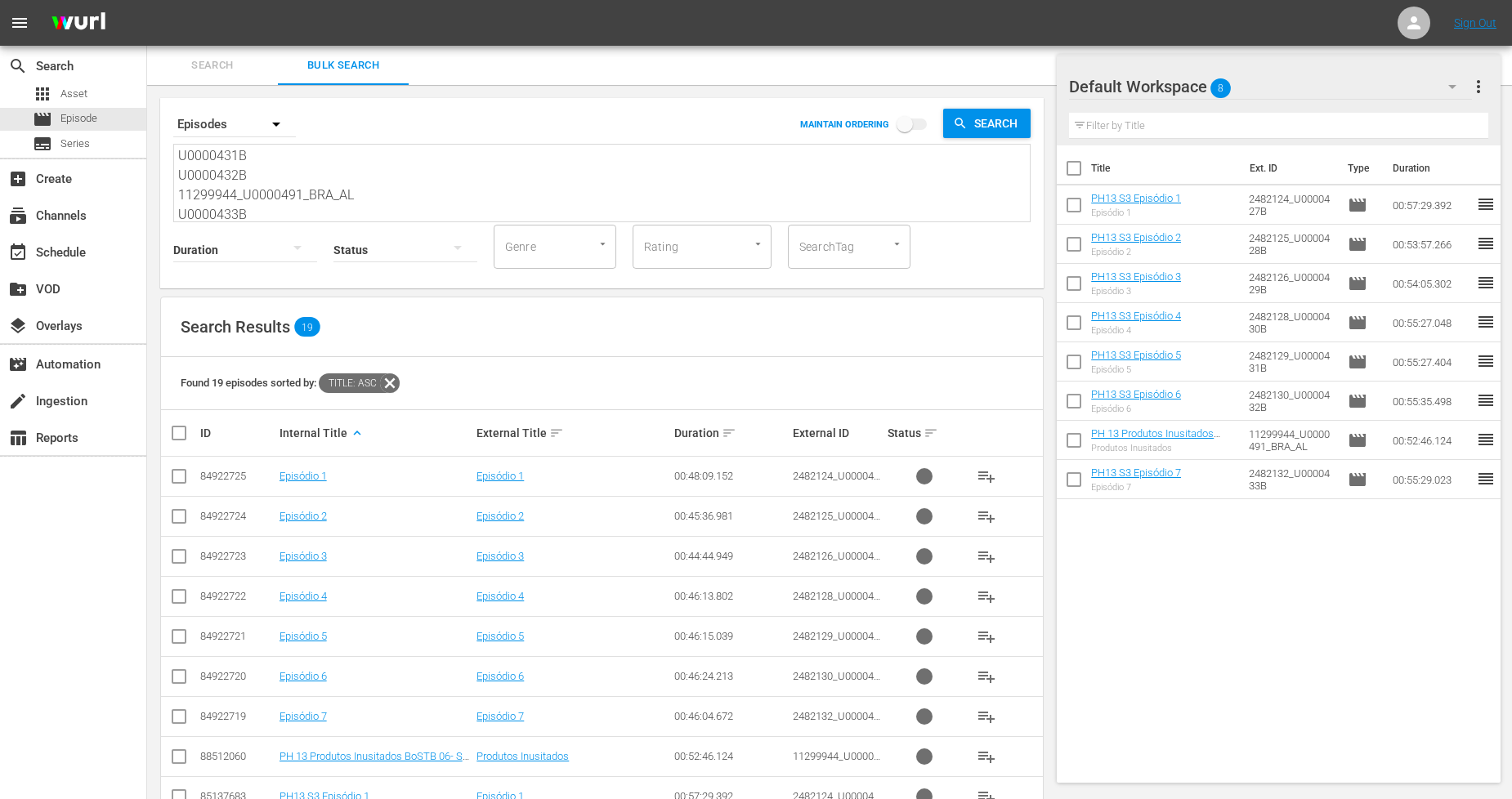
scroll to position [449, 0]
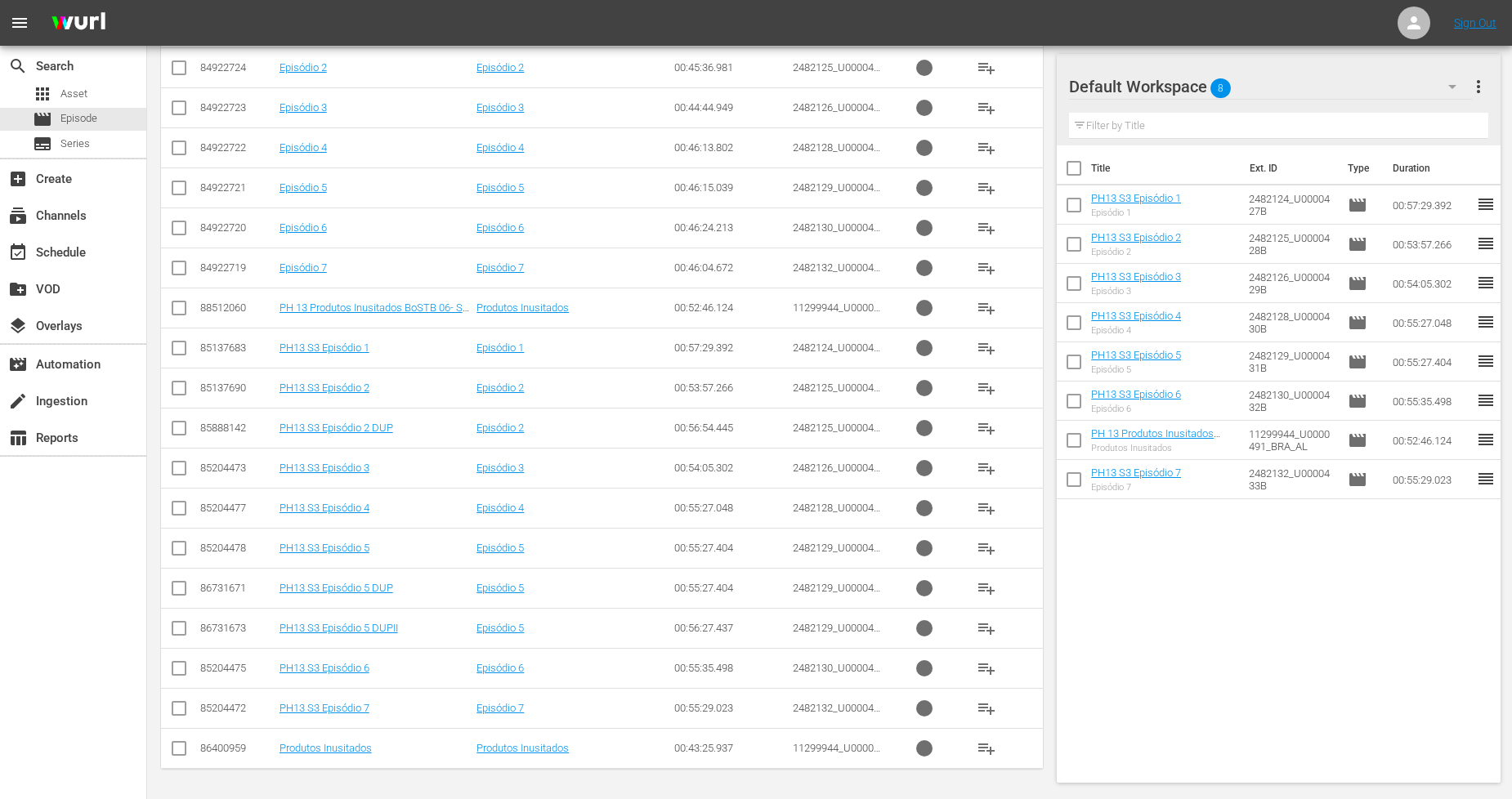
click at [175, 511] on input "checkbox" at bounding box center [178, 511] width 19 height 19
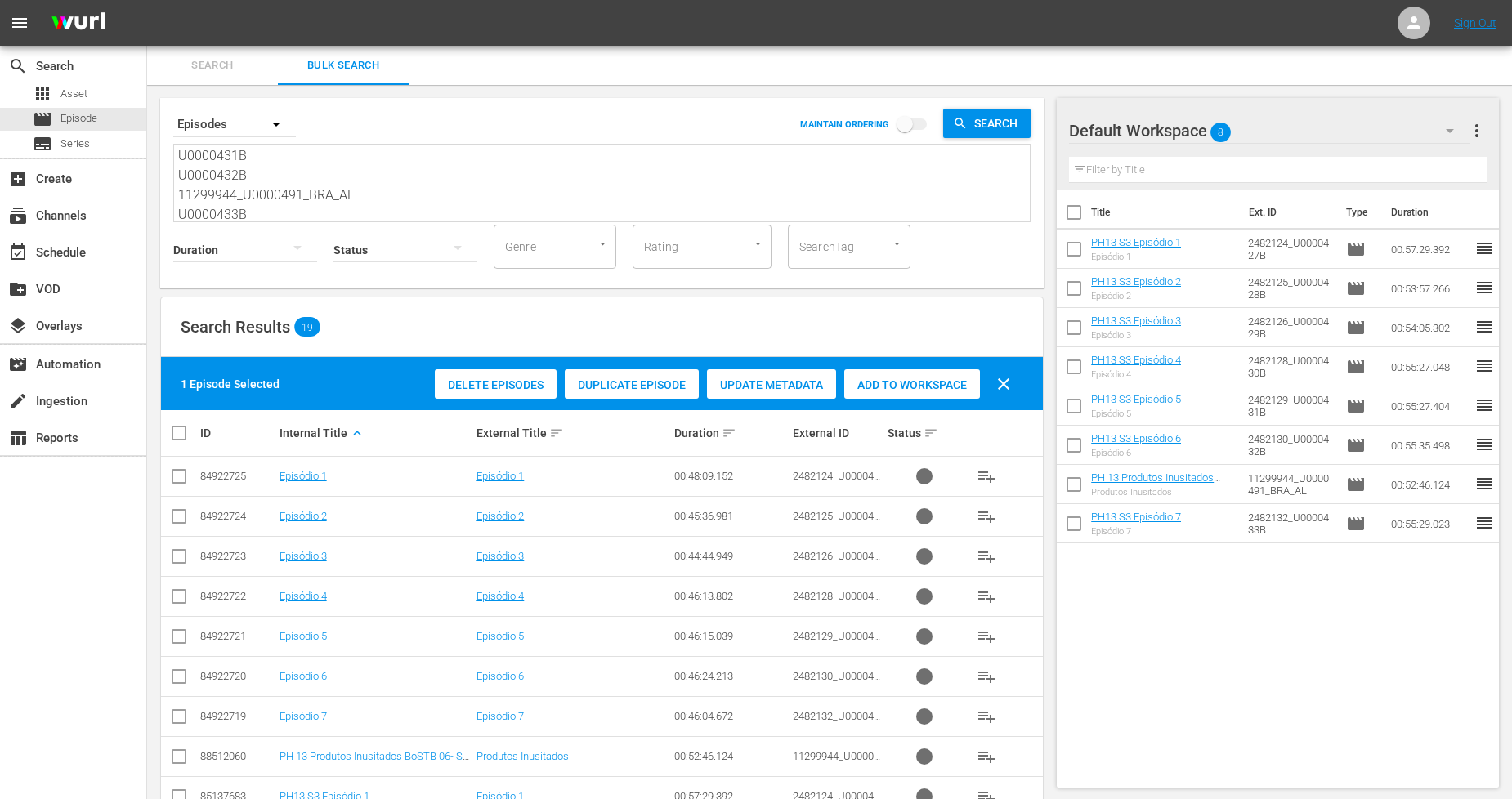
click at [679, 388] on span "Duplicate Episode" at bounding box center [631, 385] width 134 height 13
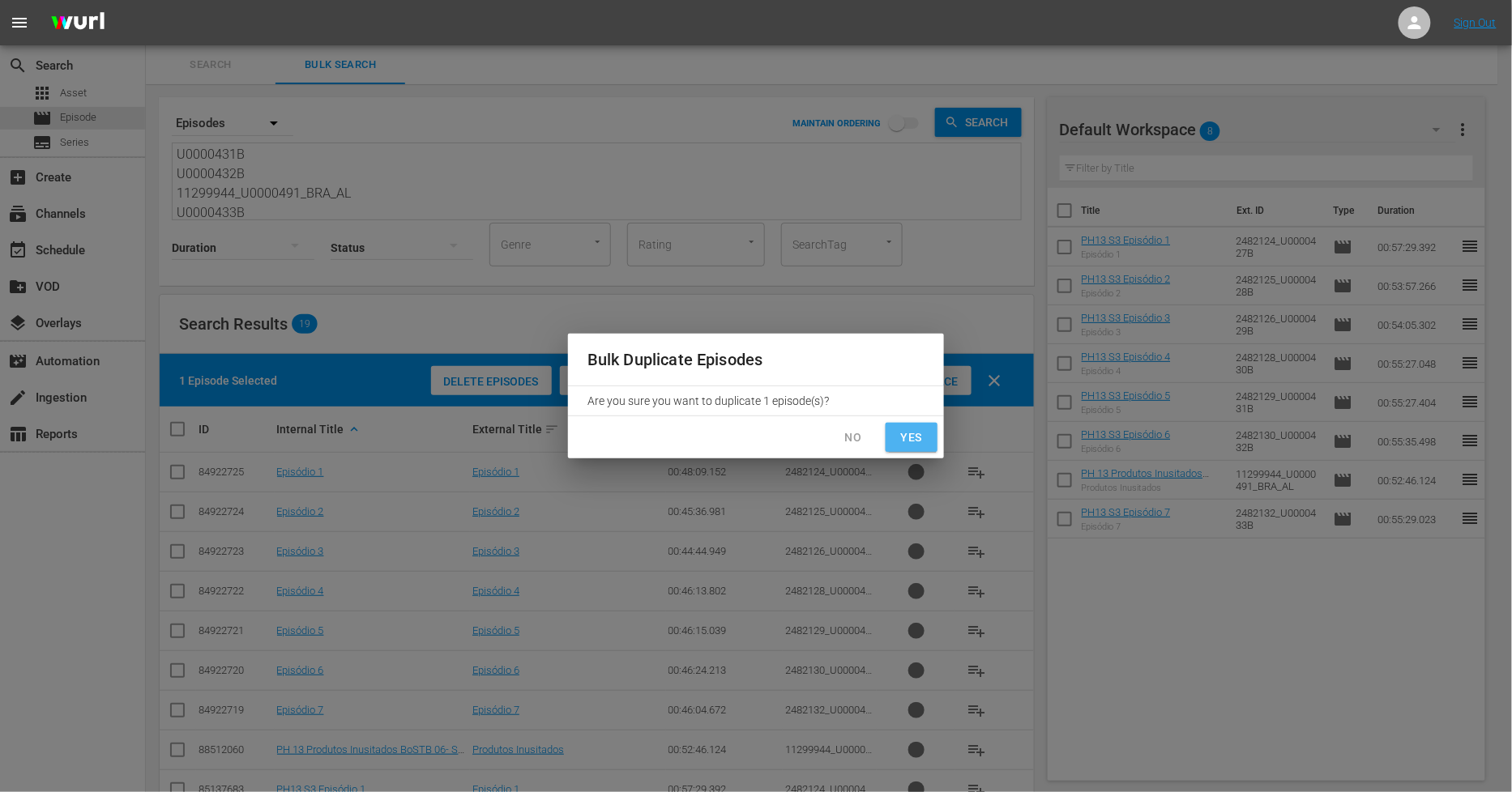
click at [926, 442] on button "Yes" at bounding box center [911, 438] width 52 height 30
checkbox input "false"
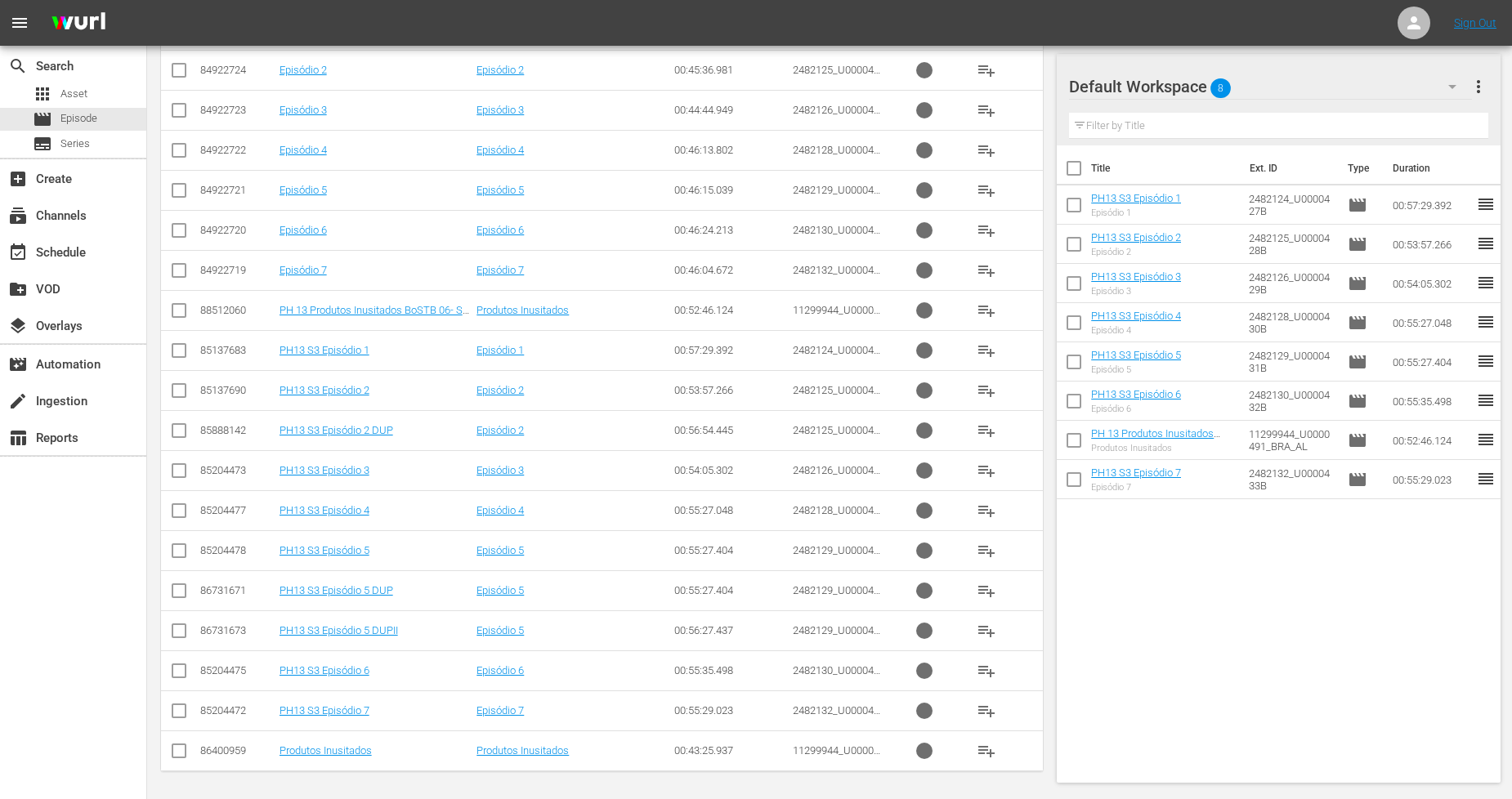
scroll to position [449, 0]
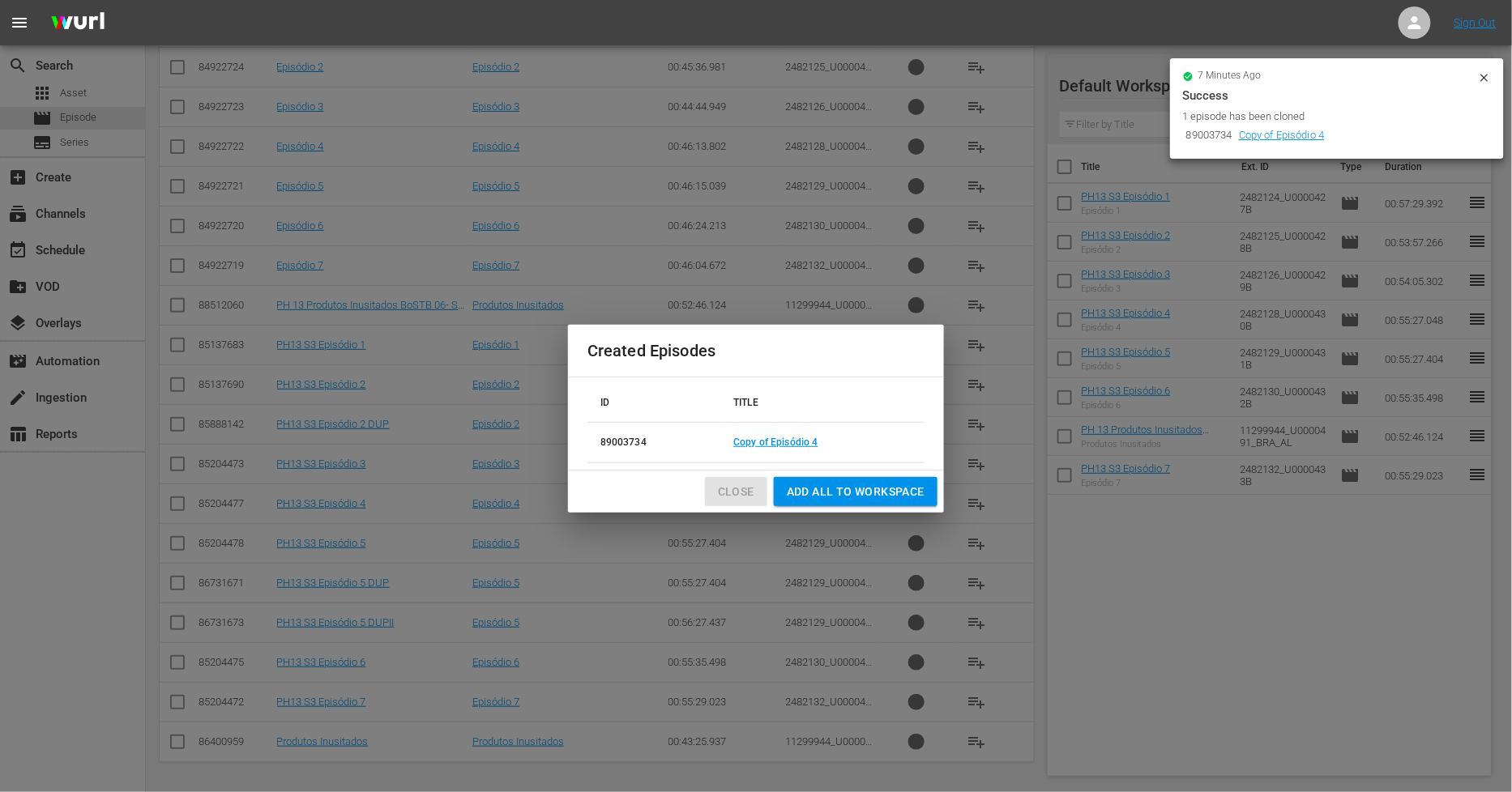
click at [735, 487] on span "Close" at bounding box center [736, 492] width 37 height 20
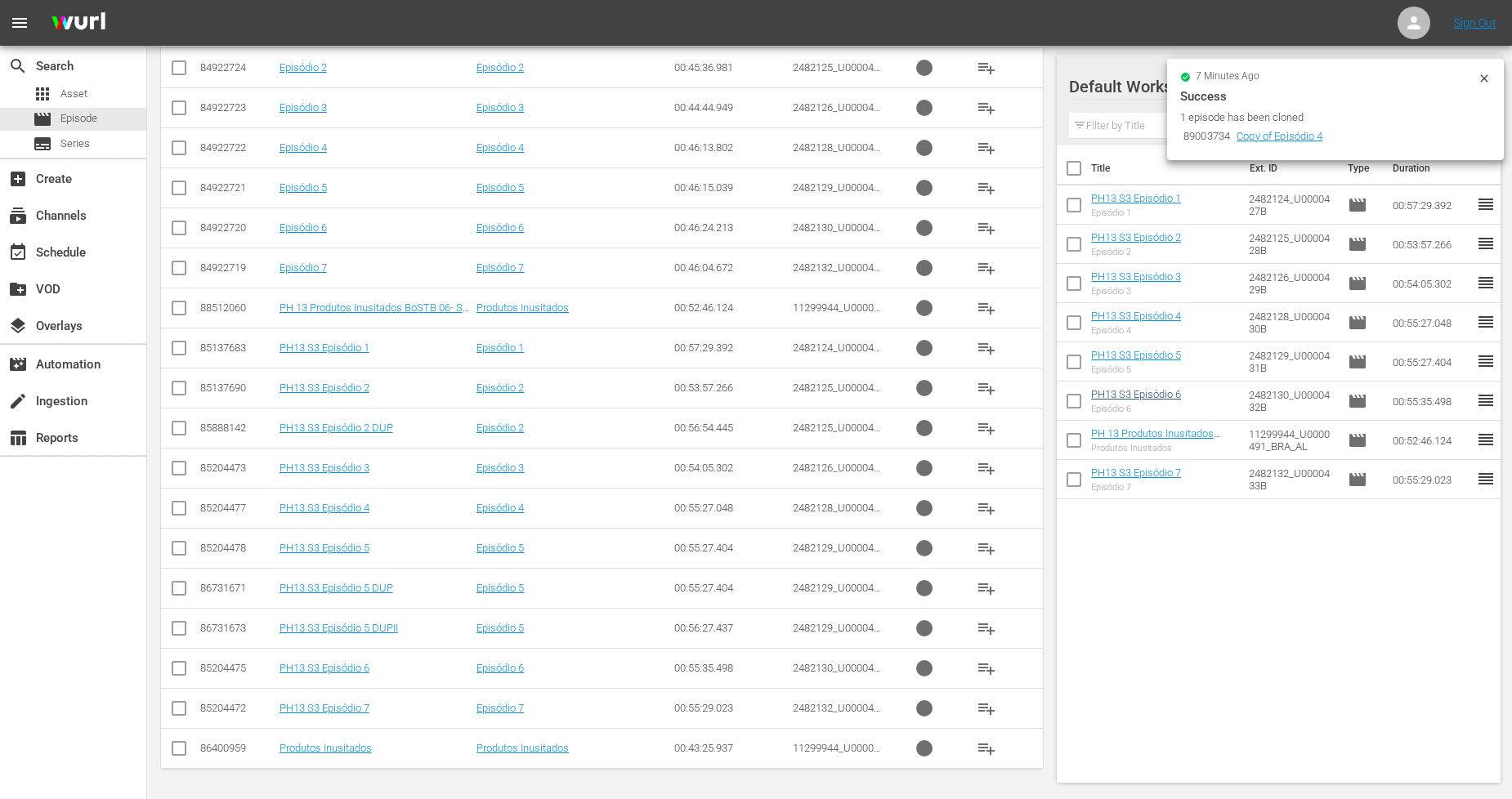
scroll to position [0, 0]
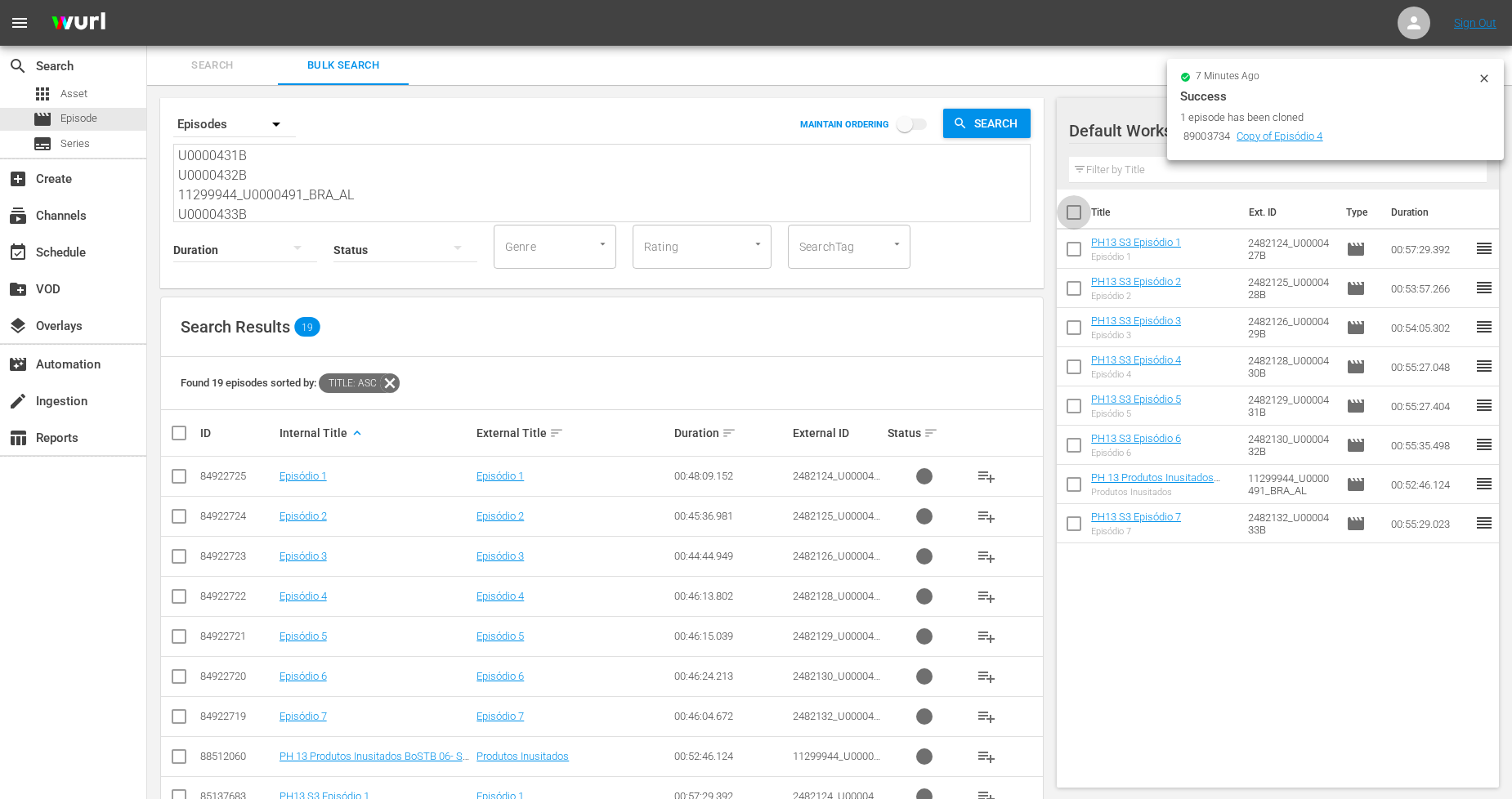
click at [1081, 217] on input "checkbox" at bounding box center [1074, 215] width 34 height 34
checkbox input "true"
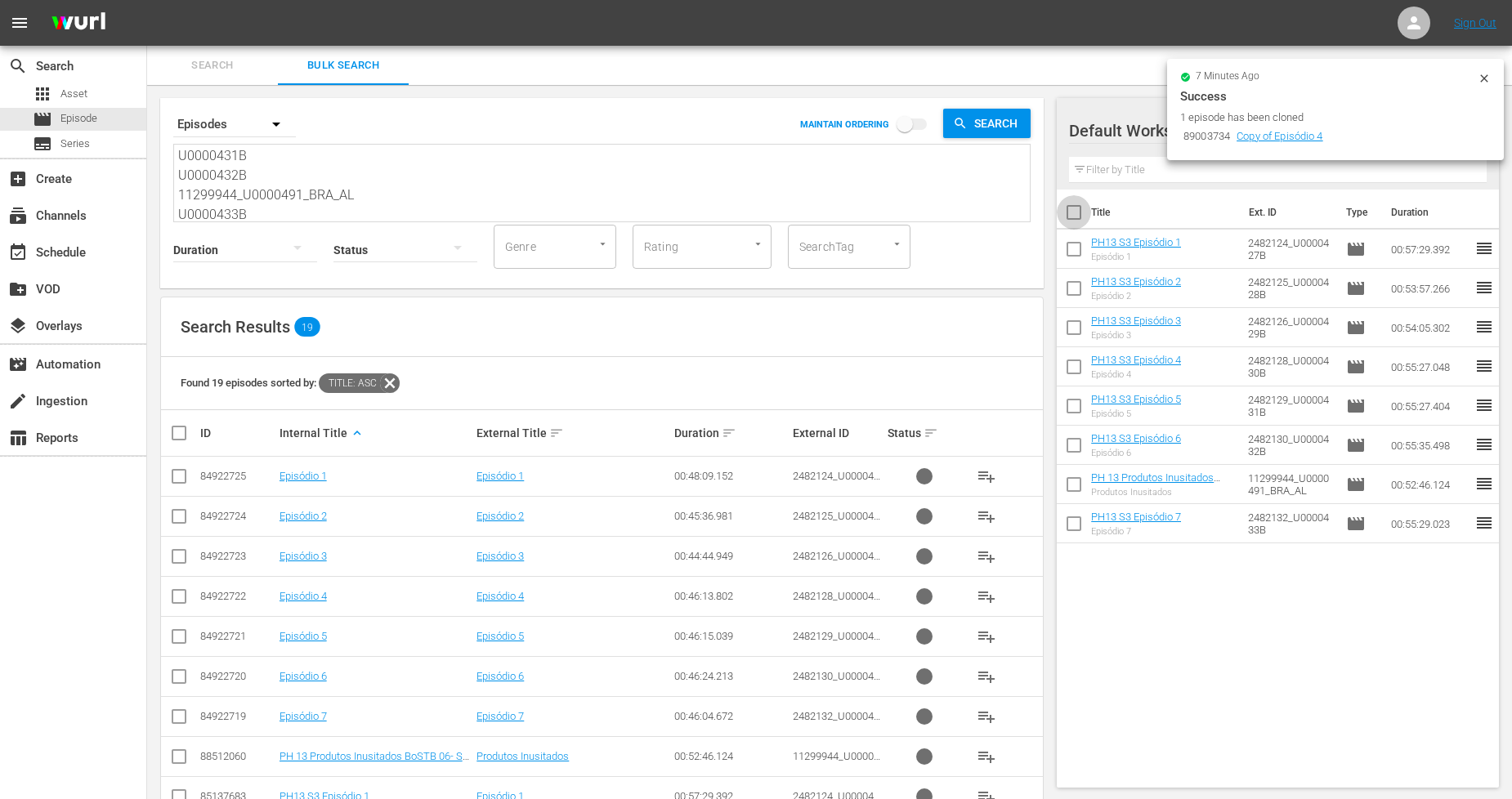
checkbox input "true"
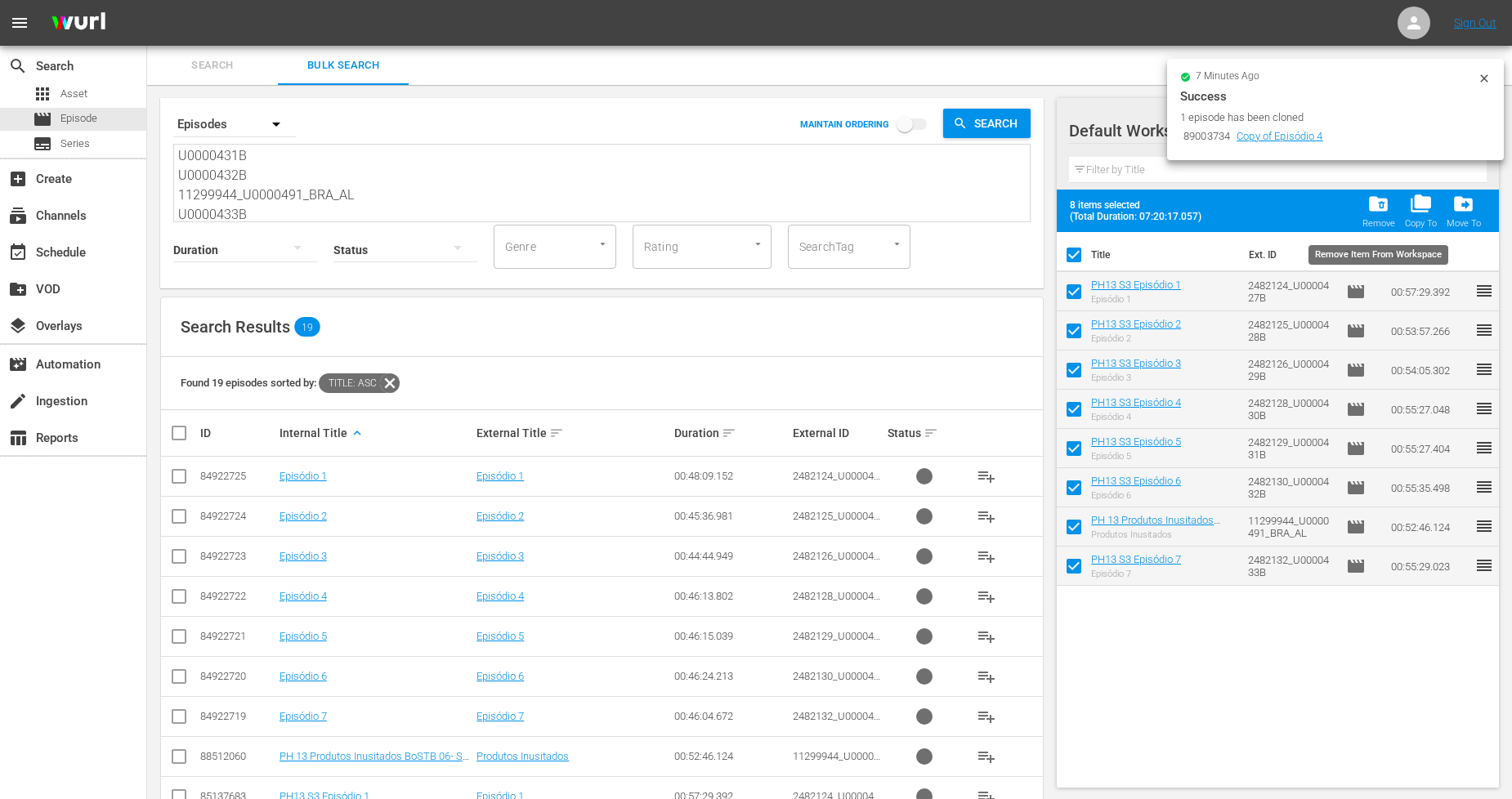
click at [1375, 214] on div "folder_delete Remove" at bounding box center [1378, 211] width 32 height 36
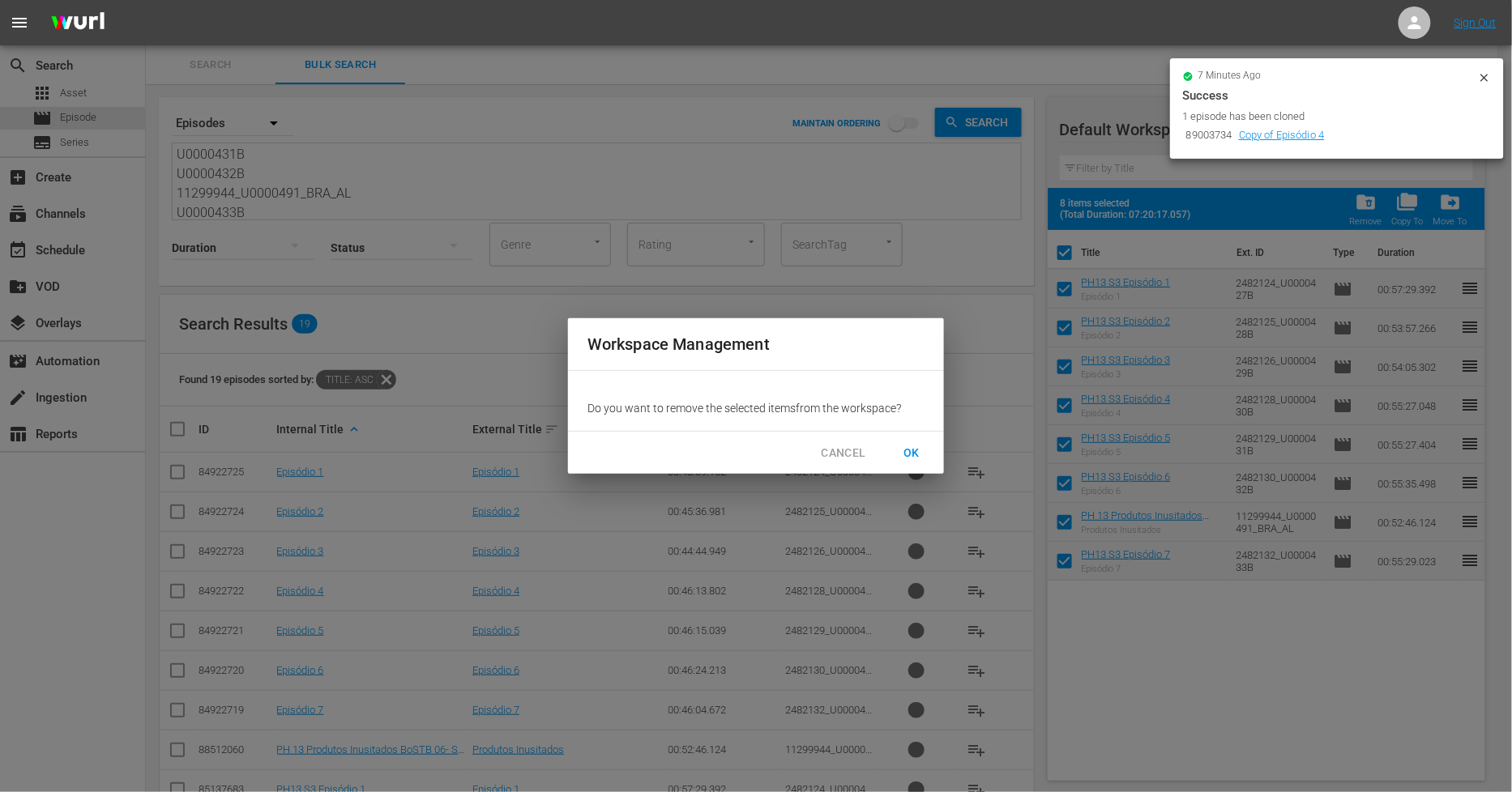
click at [919, 440] on button "OK" at bounding box center [911, 453] width 52 height 30
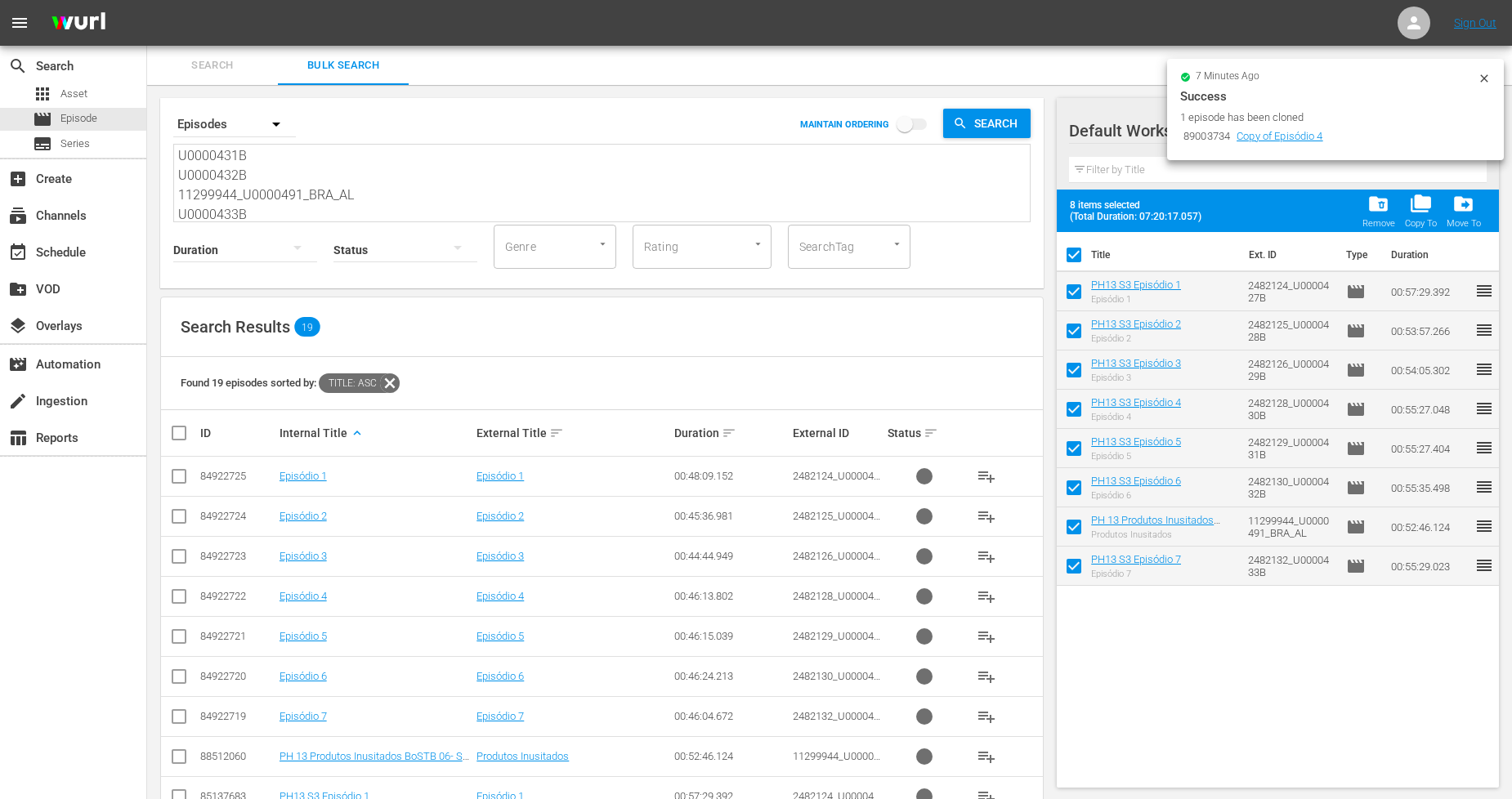
checkbox input "false"
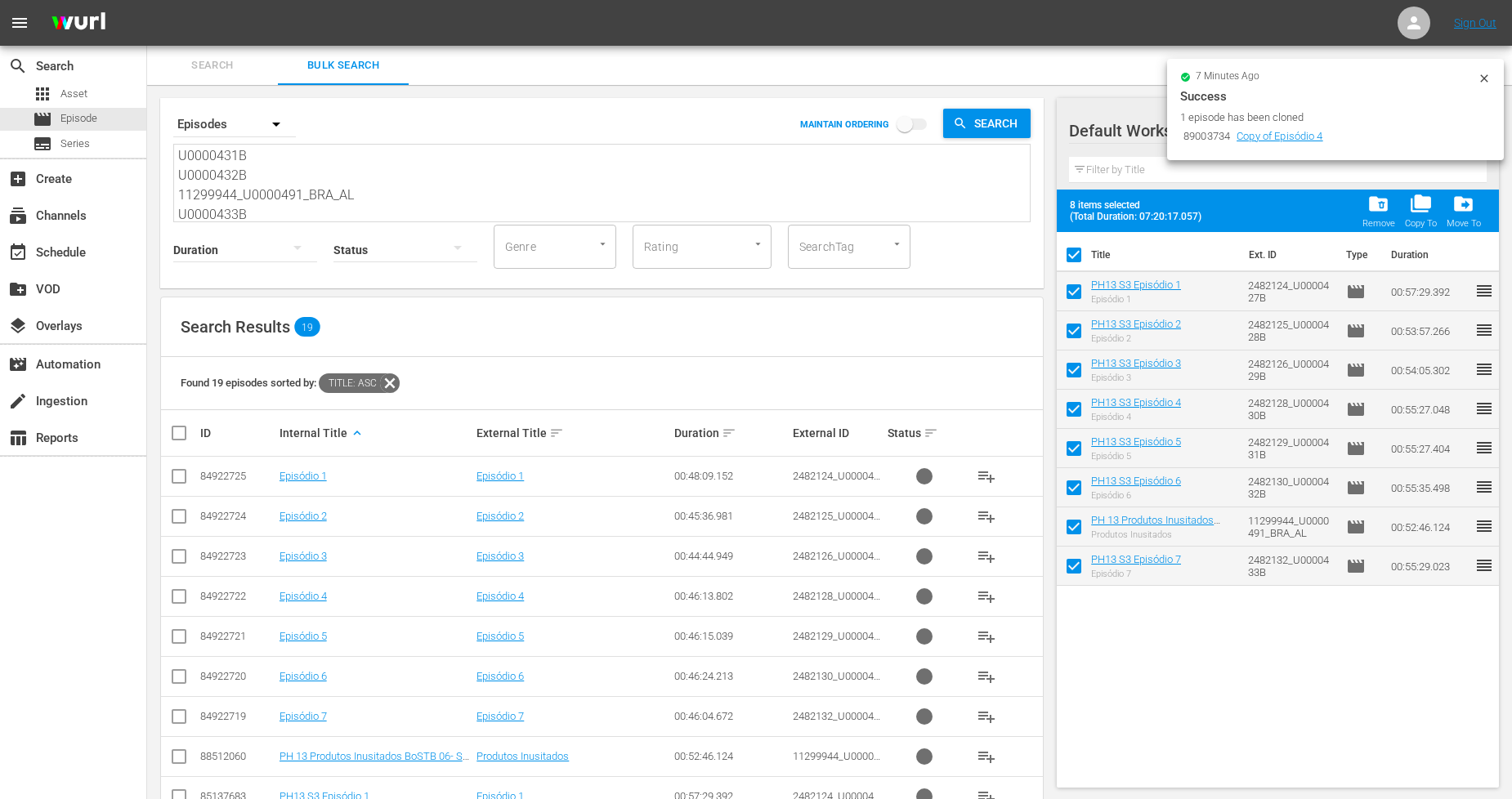
checkbox input "false"
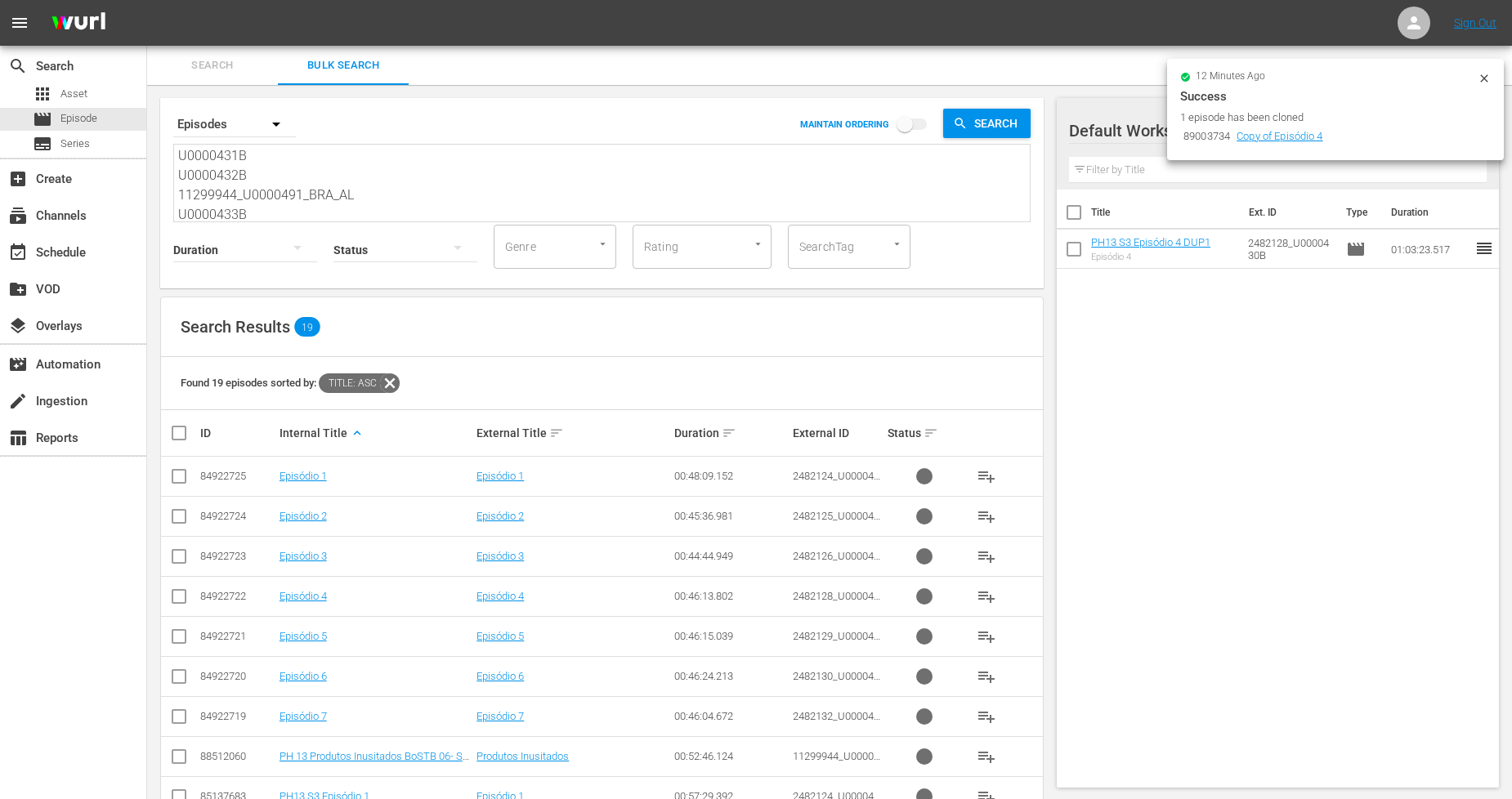
click at [265, 209] on textarea "U0000427B U0000428B U0000429B U0000430B U0000431B U0000432B 11299944_U0000491_B…" at bounding box center [604, 185] width 852 height 74
drag, startPoint x: 265, startPoint y: 209, endPoint x: 68, endPoint y: -4, distance: 290.1
click at [68, 0] on html "menu Sign Out search Search apps Asset movie Episode subtitles Series add_box C…" at bounding box center [756, 399] width 1512 height 799
paste textarea "34B U0000435B U0000436B U0000437B U0000438B U0000439B 11299946_U0000492_BRA_AL …"
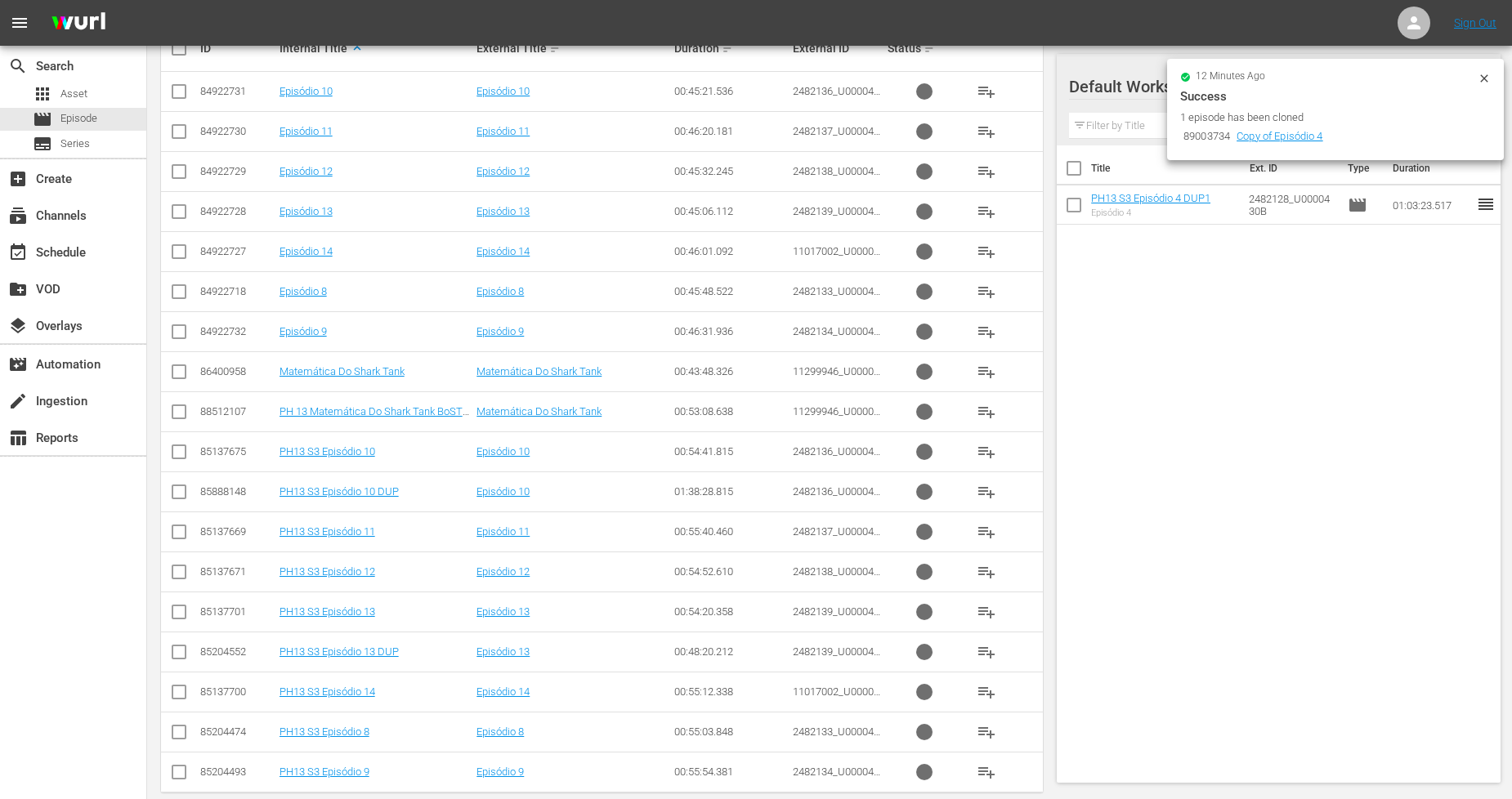
scroll to position [409, 0]
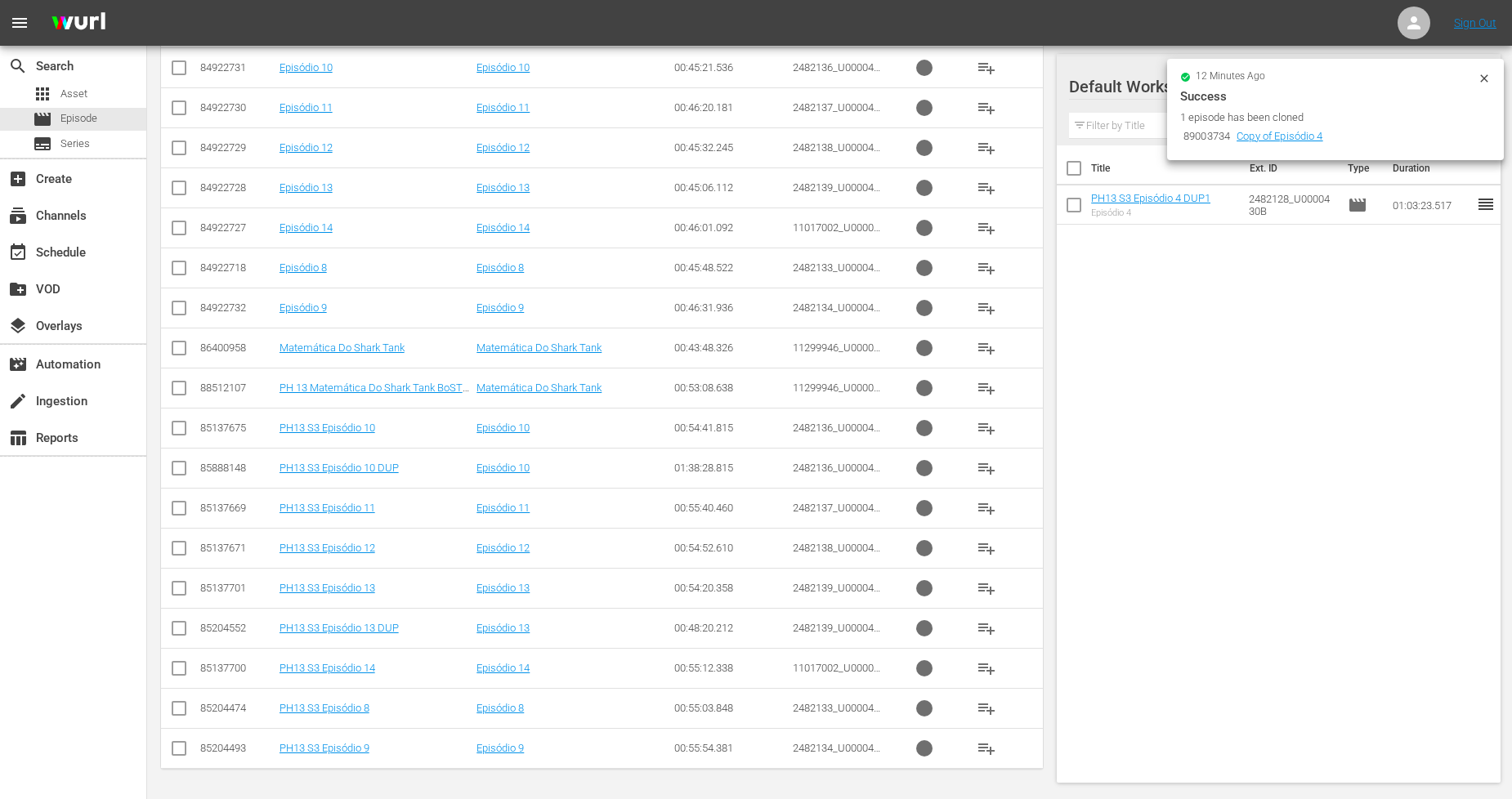
type textarea "U0000434B U0000435B U0000436B U0000437B U0000438B U0000439B 11299946_U0000492_B…"
click at [183, 715] on input "checkbox" at bounding box center [178, 711] width 19 height 19
checkbox input "true"
click at [181, 754] on input "checkbox" at bounding box center [178, 752] width 19 height 19
checkbox input "true"
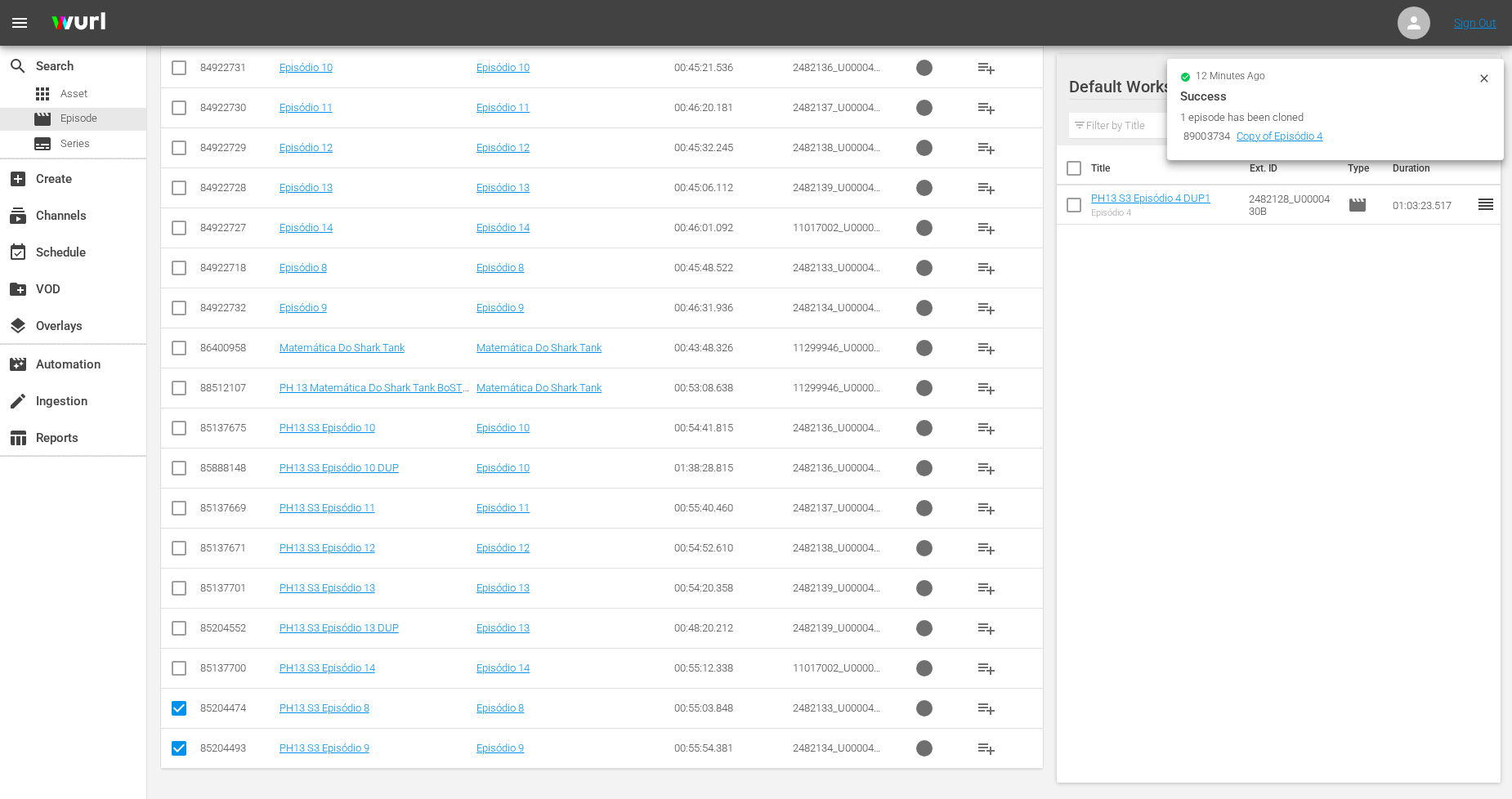
click at [181, 427] on input "checkbox" at bounding box center [178, 431] width 19 height 19
checkbox input "true"
click at [181, 510] on input "checkbox" at bounding box center [178, 511] width 19 height 19
checkbox input "true"
click at [178, 552] on input "checkbox" at bounding box center [178, 551] width 19 height 19
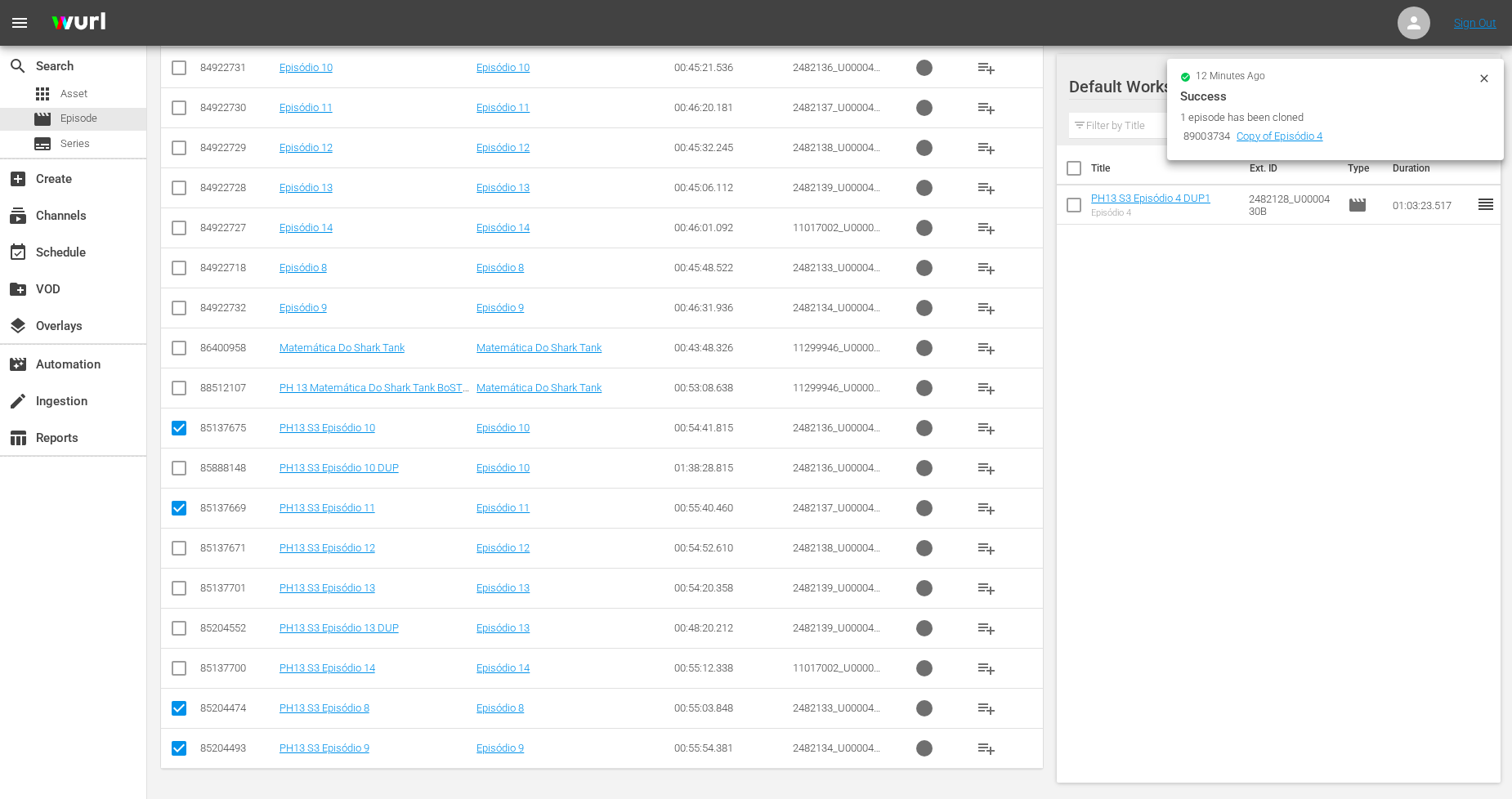
checkbox input "true"
click at [178, 573] on td at bounding box center [179, 587] width 37 height 40
click at [178, 585] on input "checkbox" at bounding box center [178, 591] width 19 height 19
checkbox input "true"
click at [178, 385] on input "checkbox" at bounding box center [178, 391] width 19 height 19
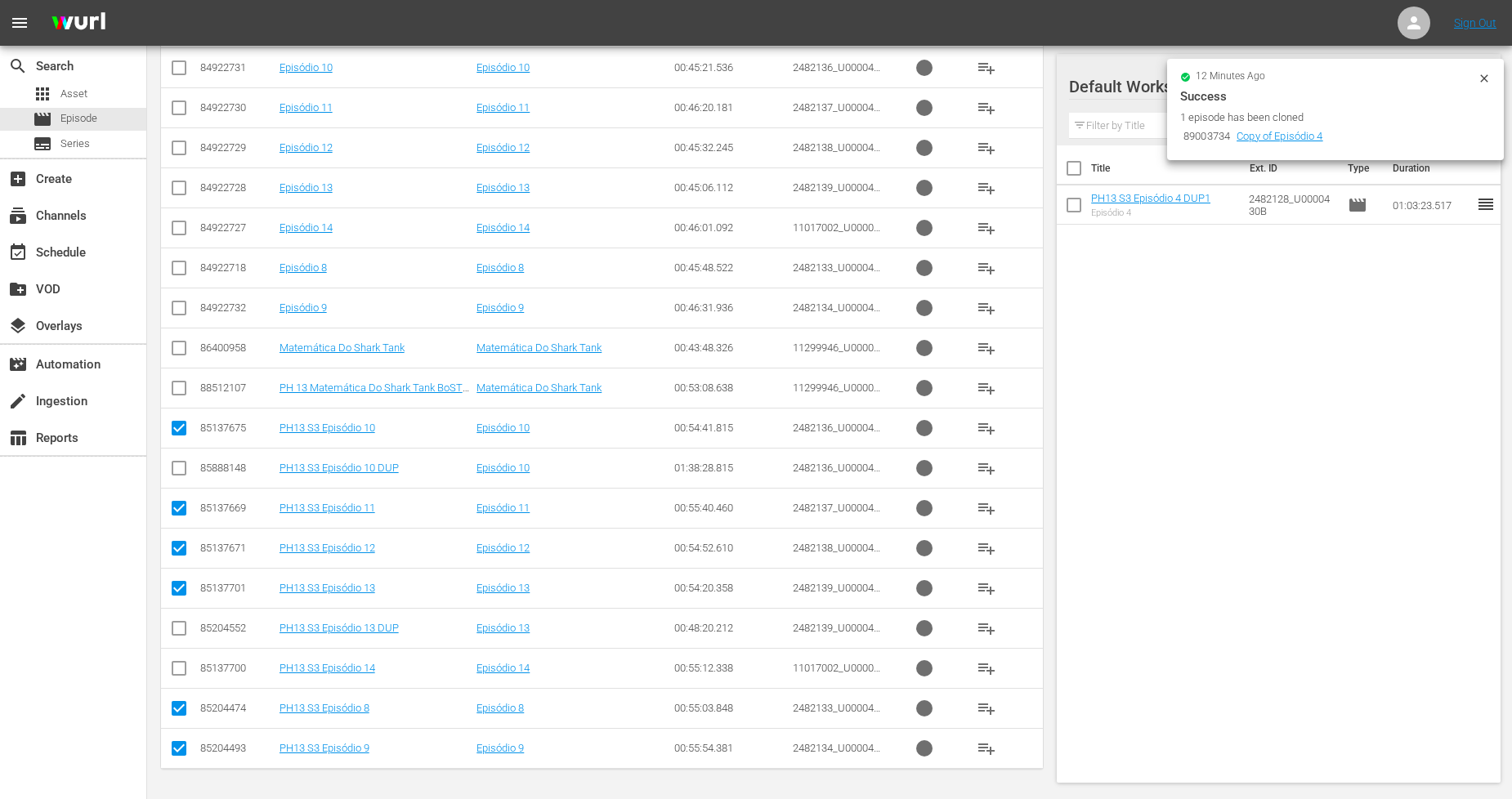
checkbox input "true"
click at [181, 666] on input "checkbox" at bounding box center [178, 671] width 19 height 19
checkbox input "true"
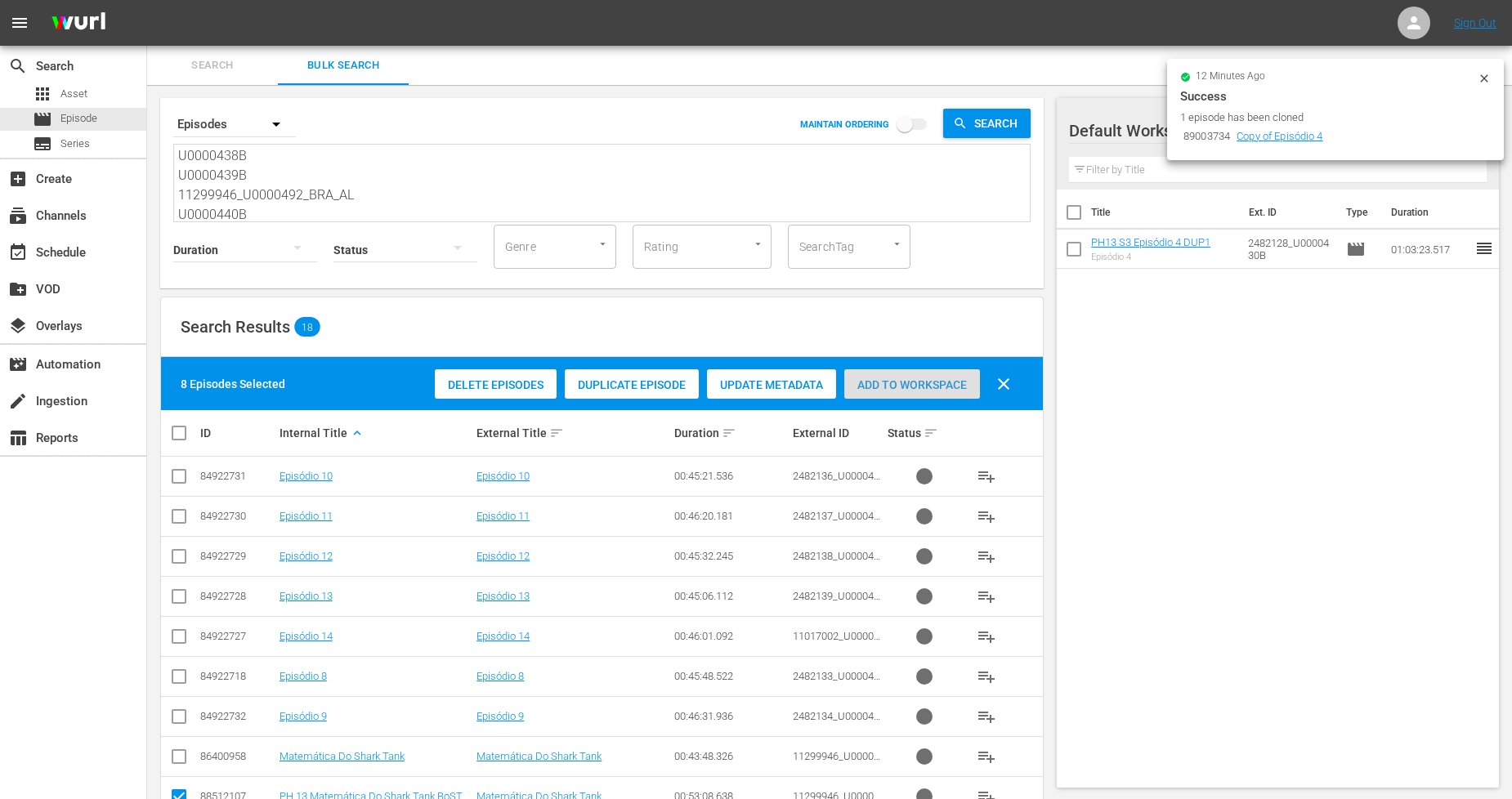
click at [905, 381] on span "Add to Workspace" at bounding box center [912, 385] width 136 height 13
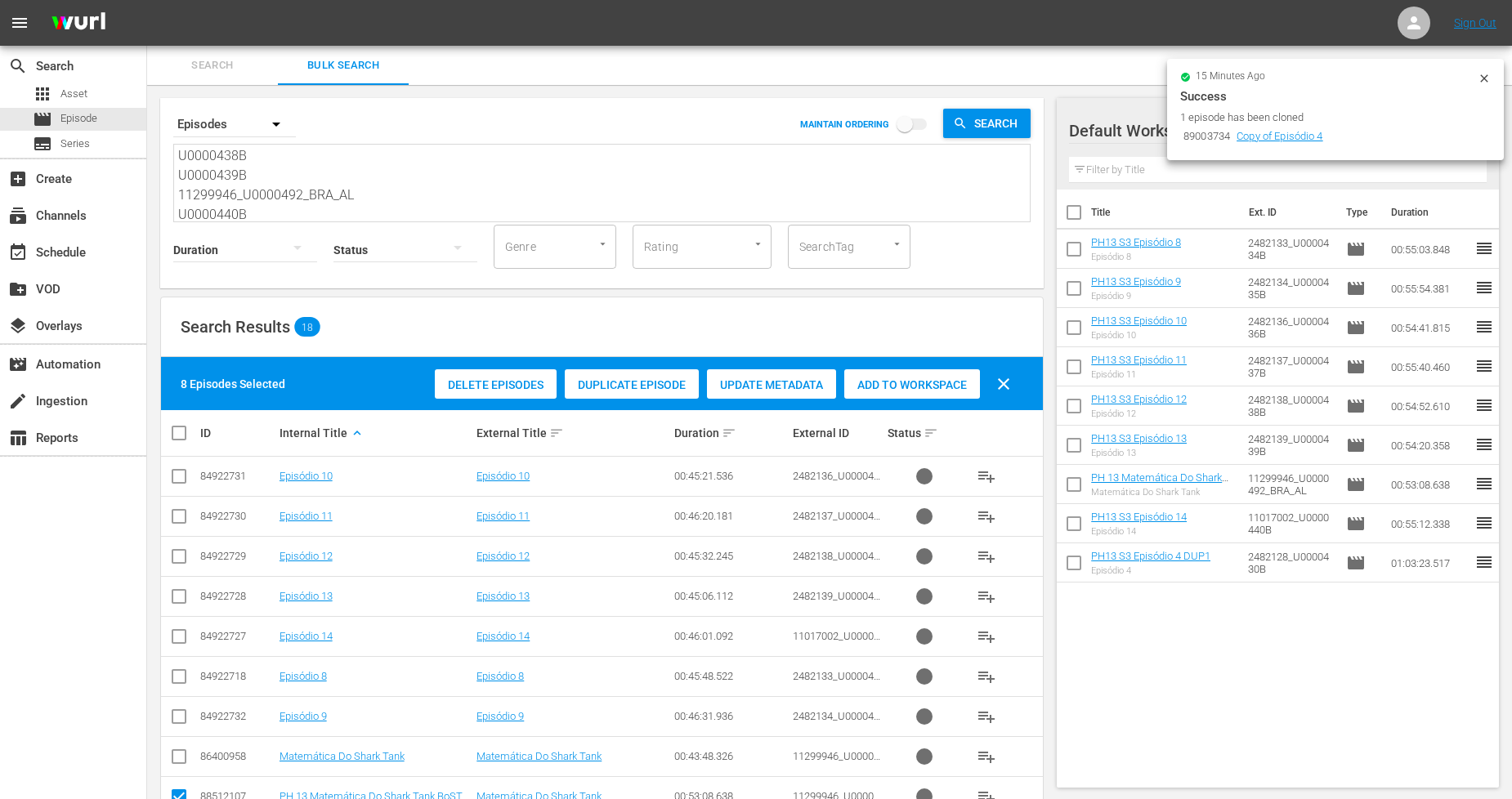
click at [183, 432] on input "checkbox" at bounding box center [185, 432] width 32 height 19
checkbox input "true"
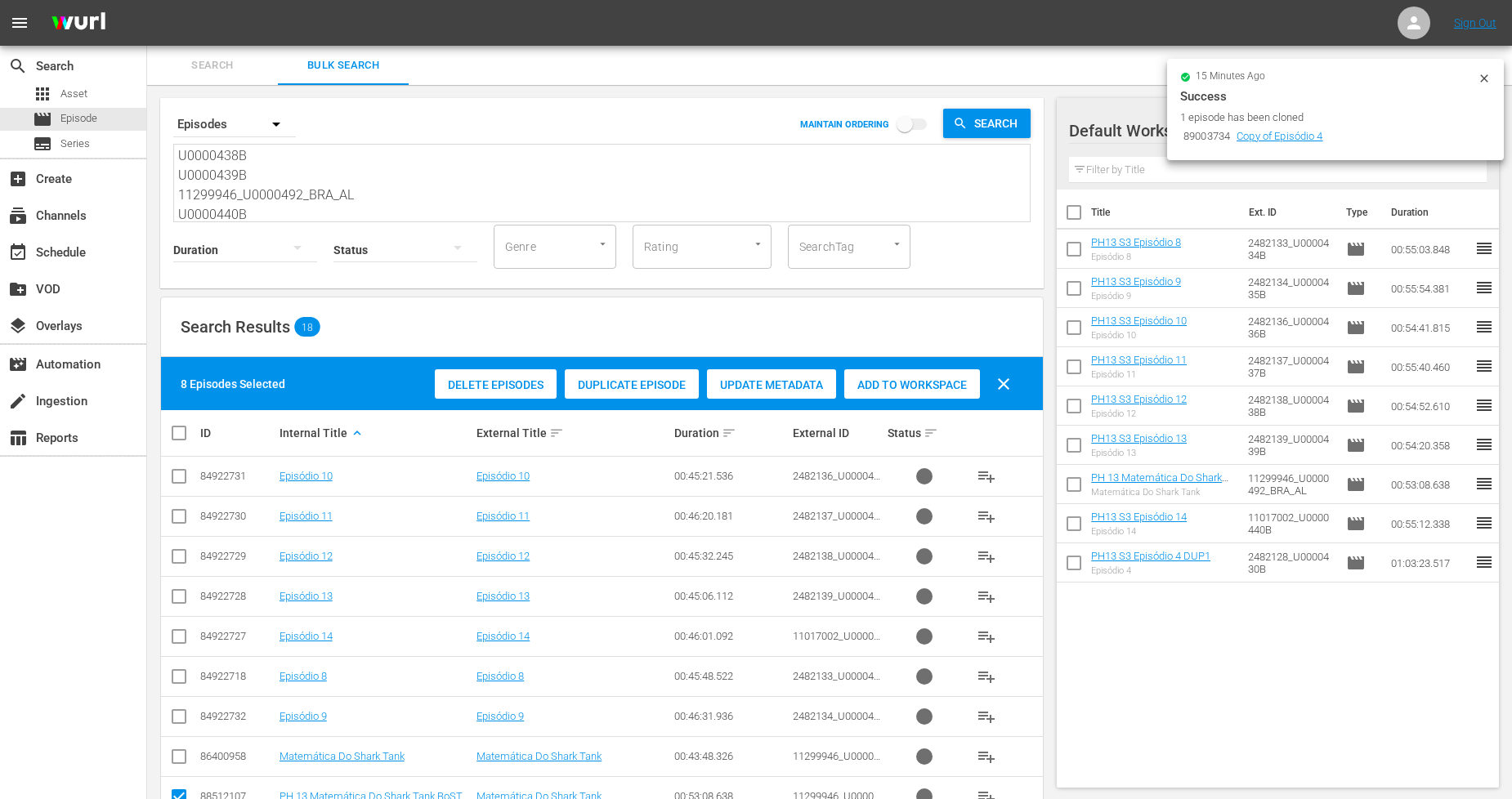
checkbox input "true"
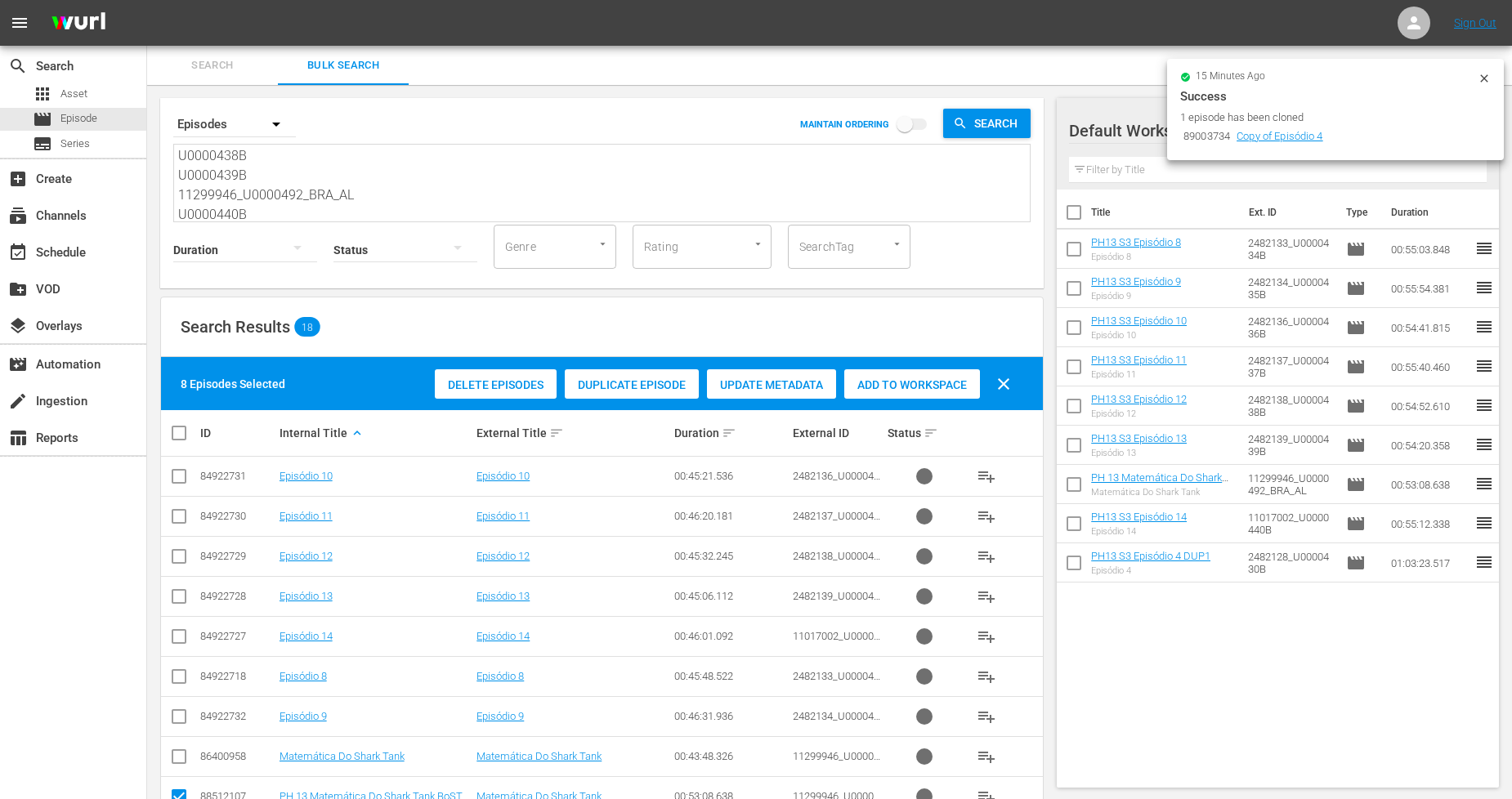
checkbox input "true"
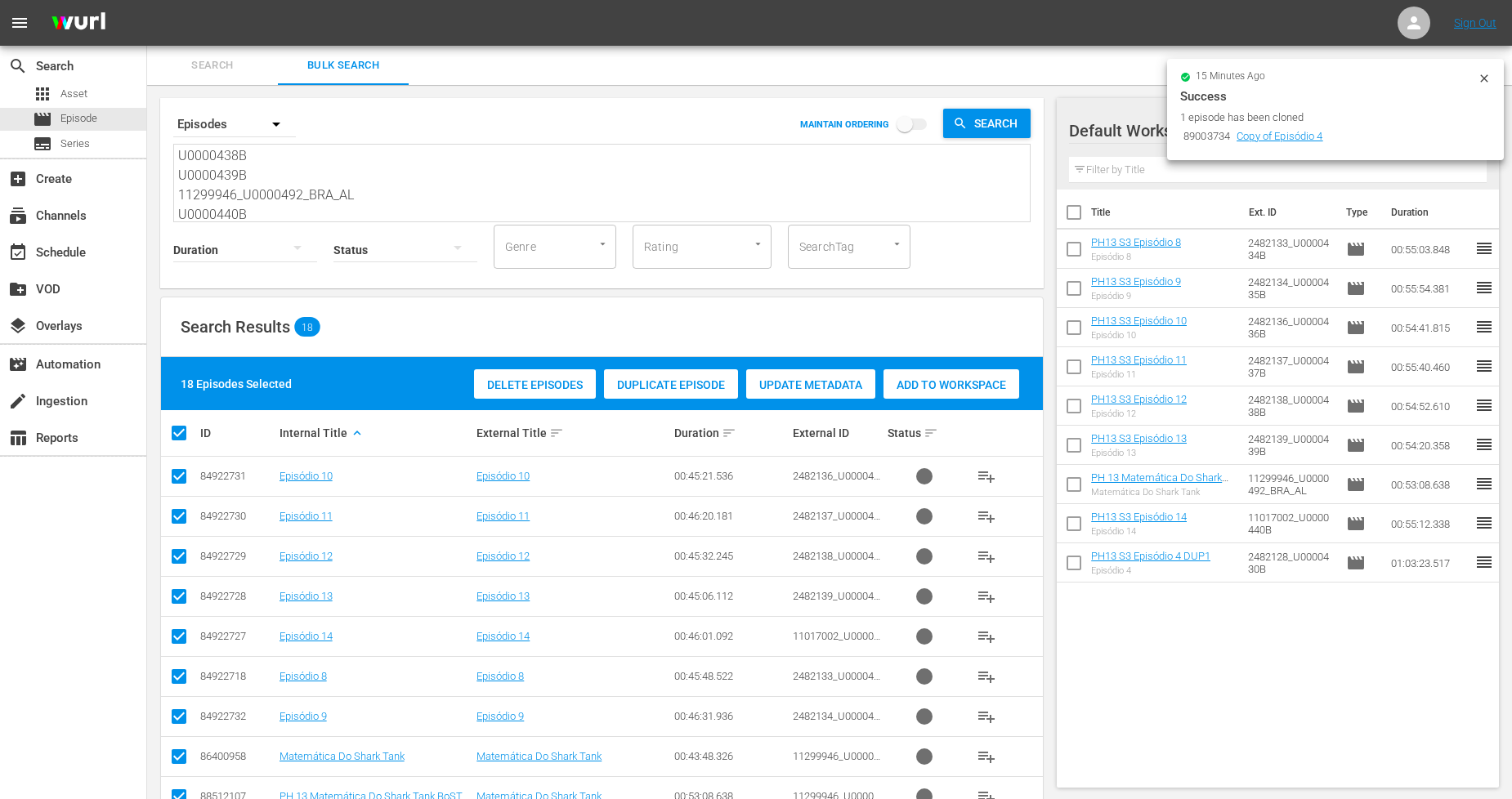
click at [183, 432] on input "checkbox" at bounding box center [185, 432] width 32 height 19
checkbox input "false"
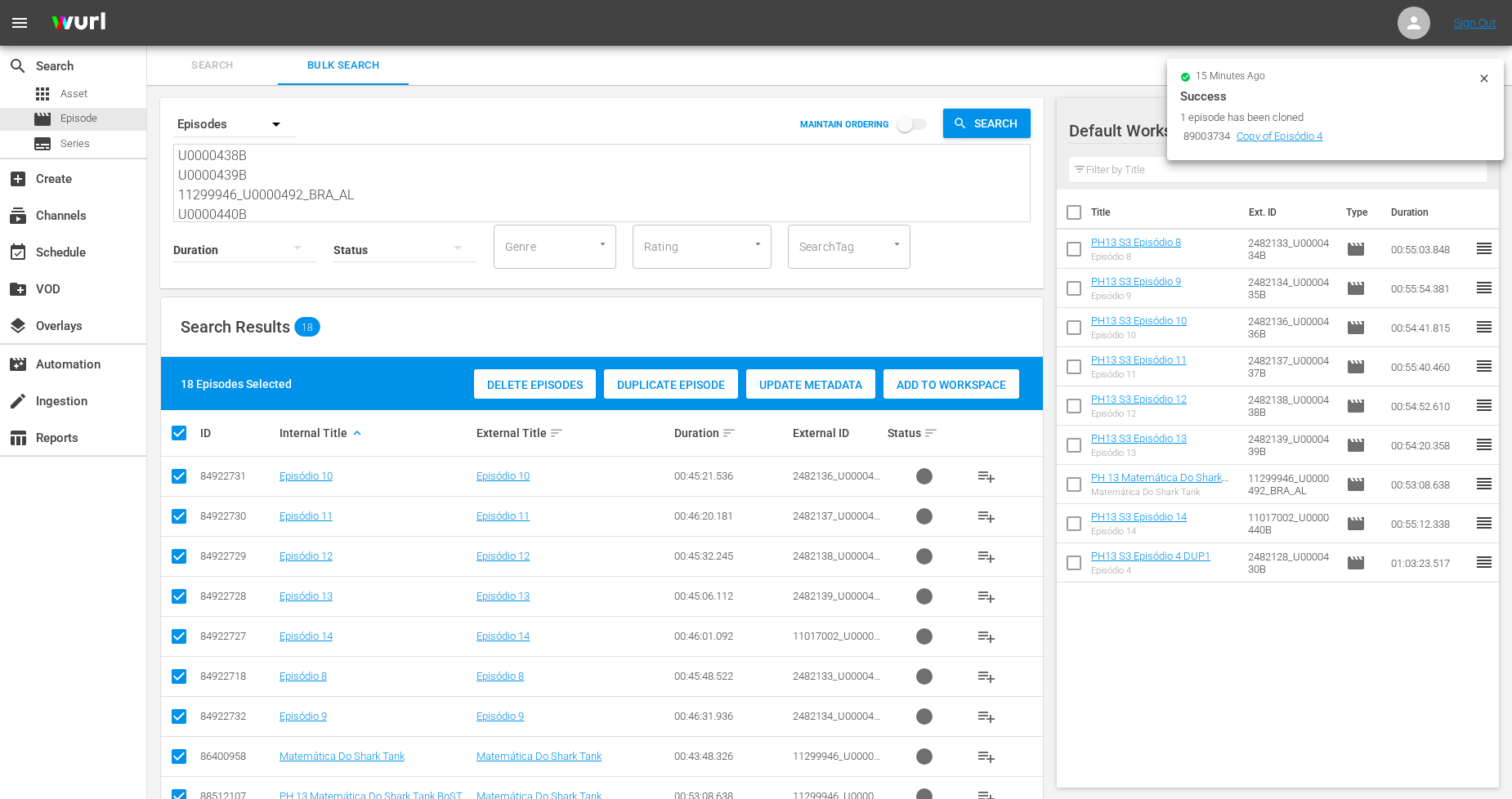
checkbox input "false"
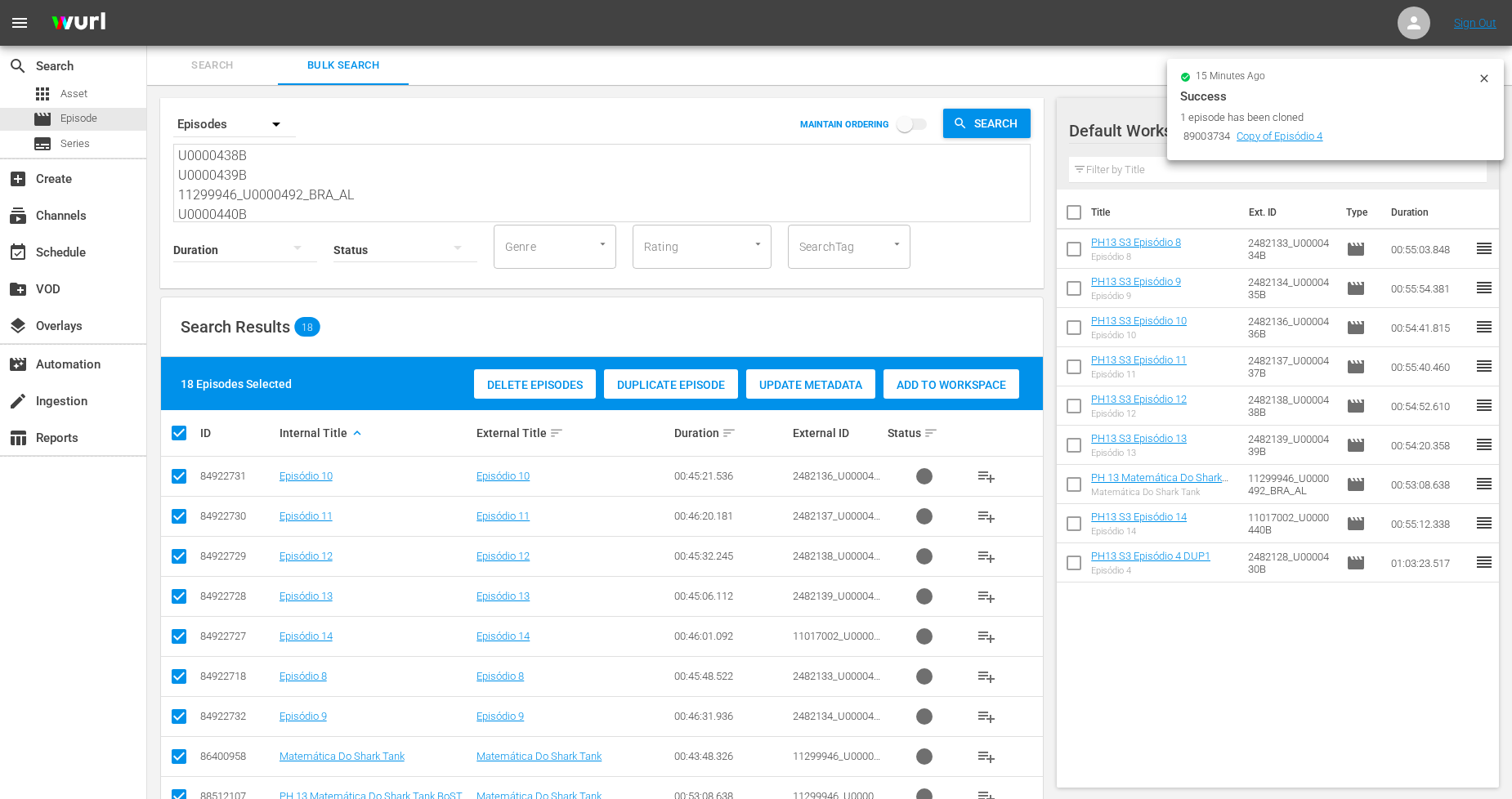
checkbox input "false"
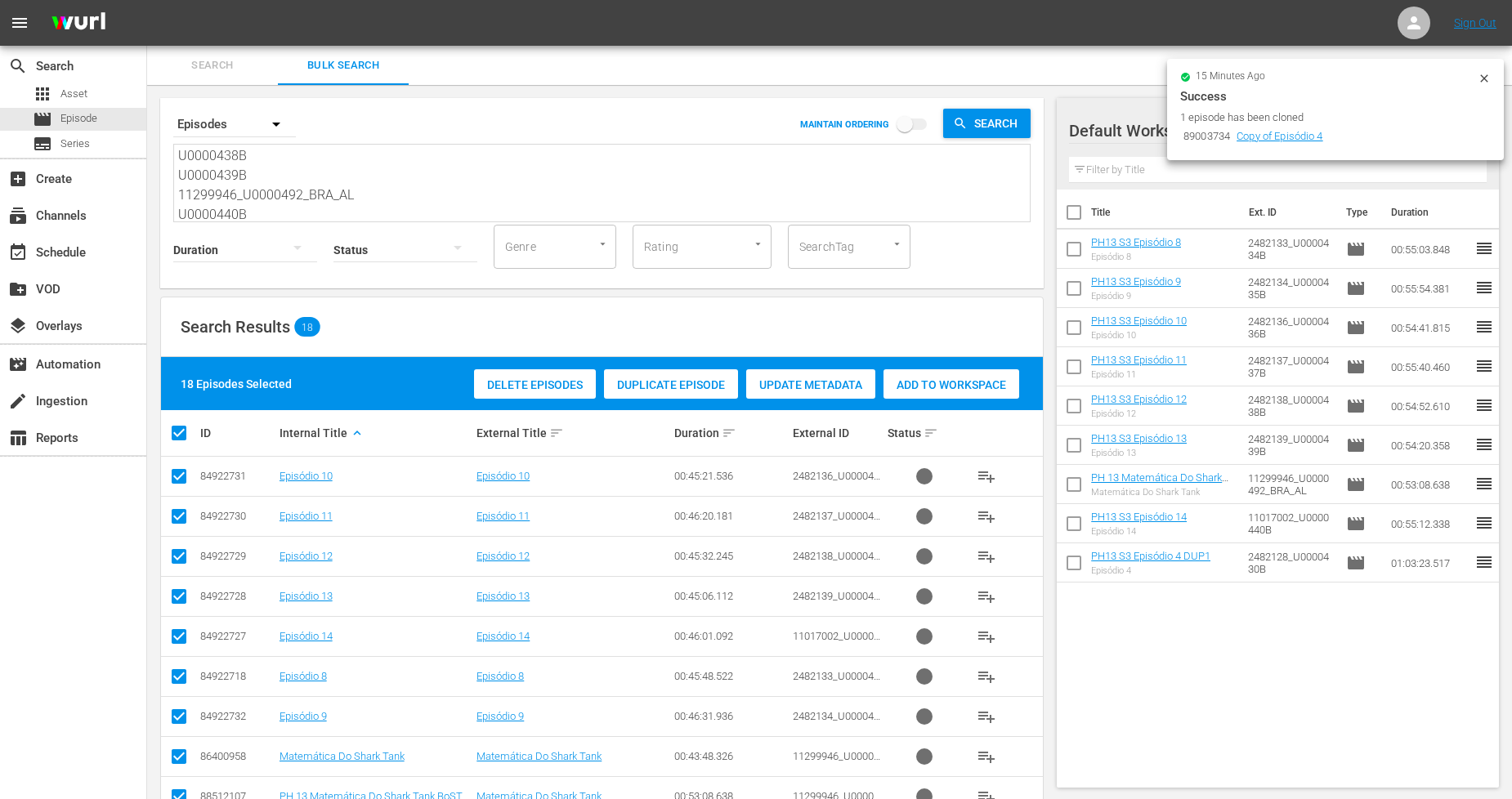
checkbox input "false"
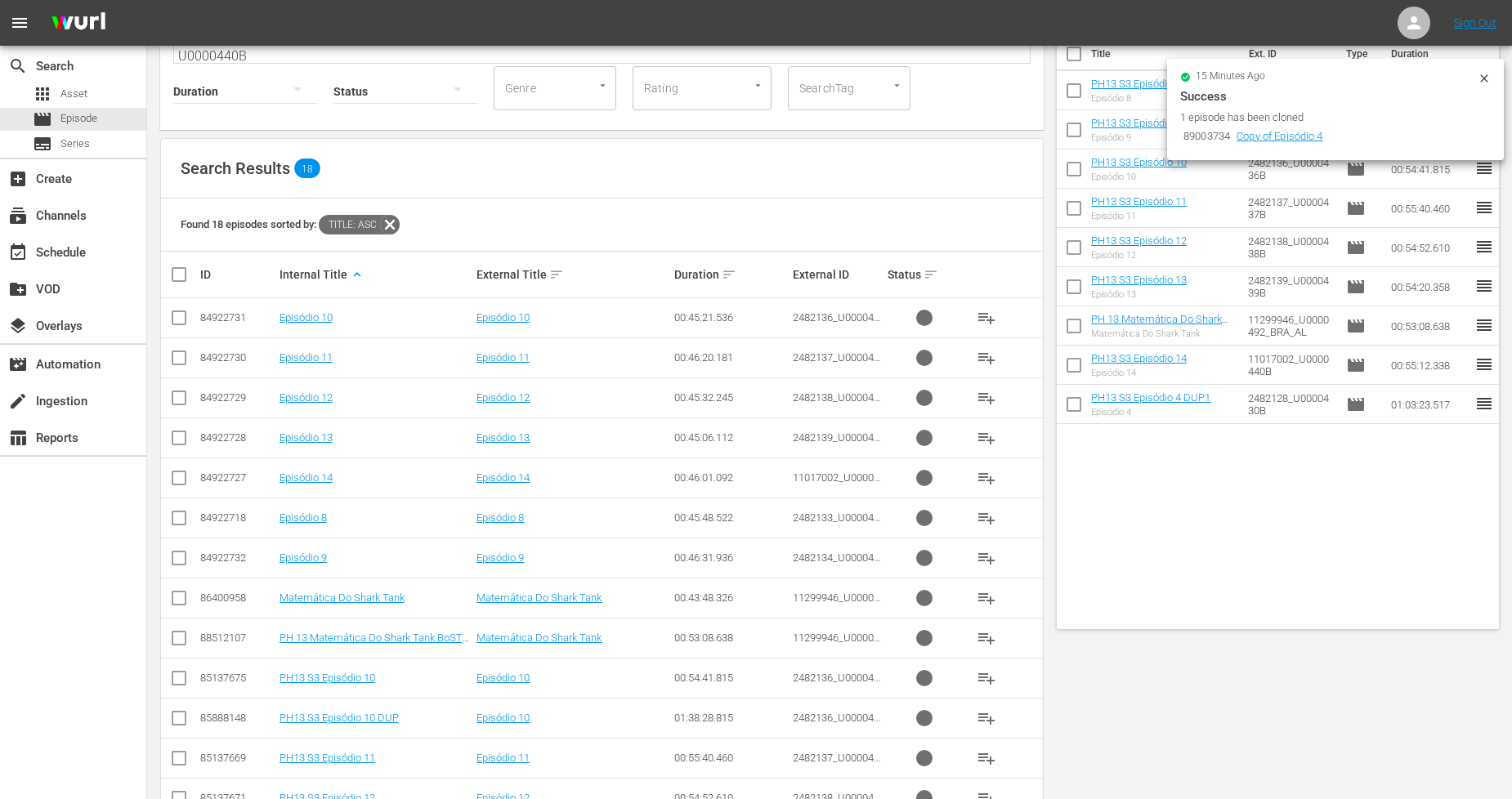
scroll to position [409, 0]
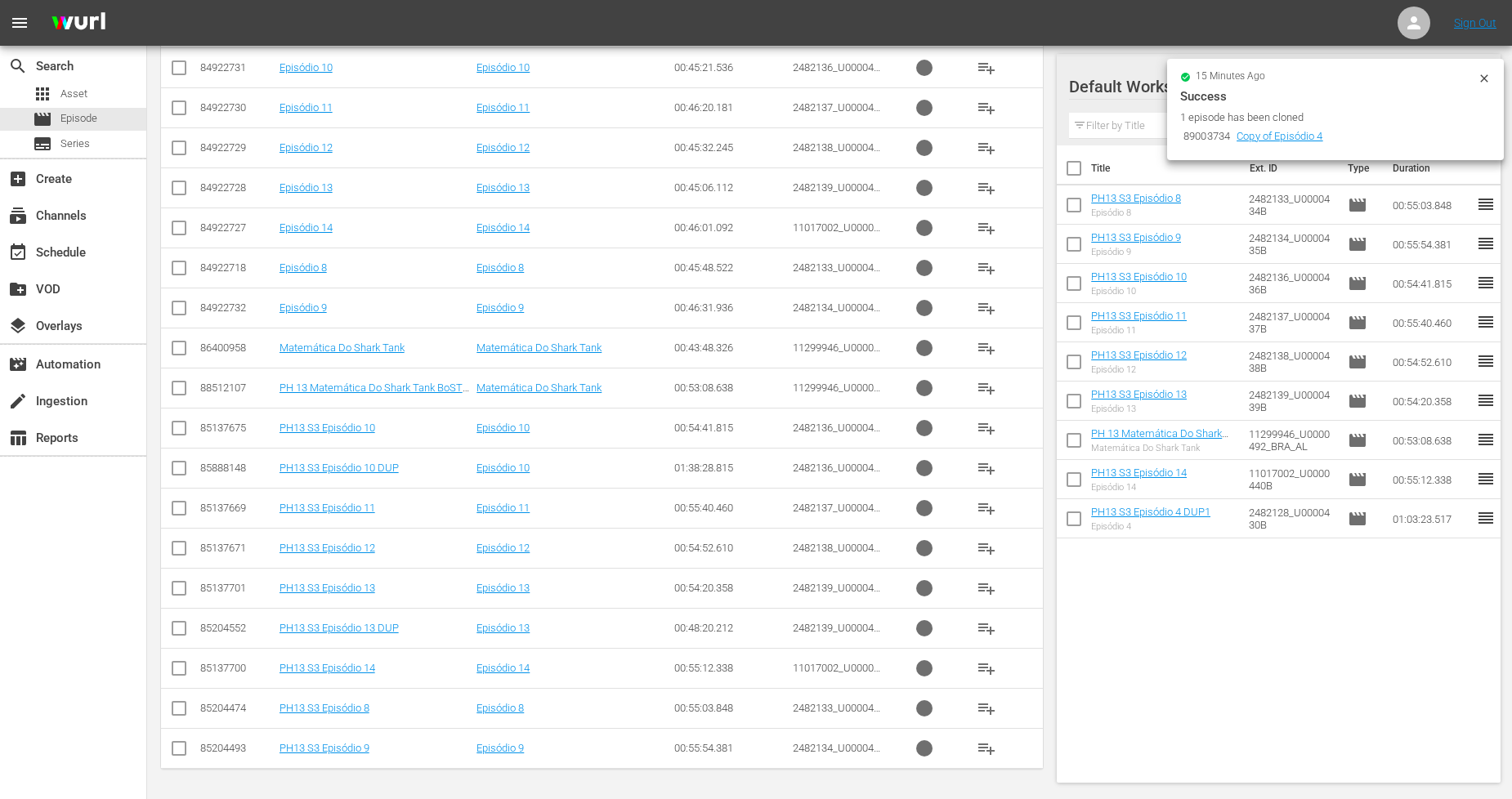
click at [177, 504] on input "checkbox" at bounding box center [178, 511] width 19 height 19
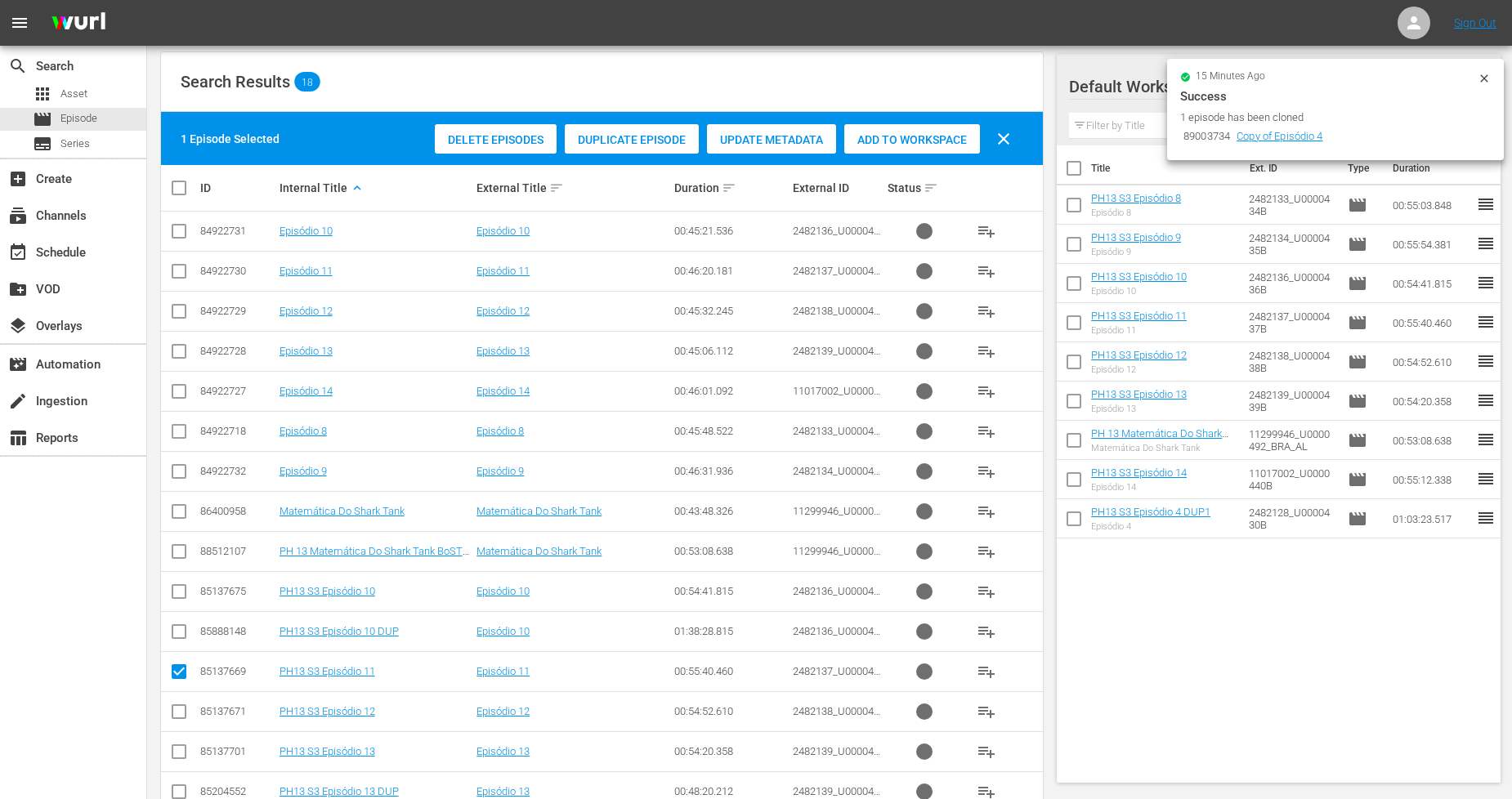
scroll to position [0, 0]
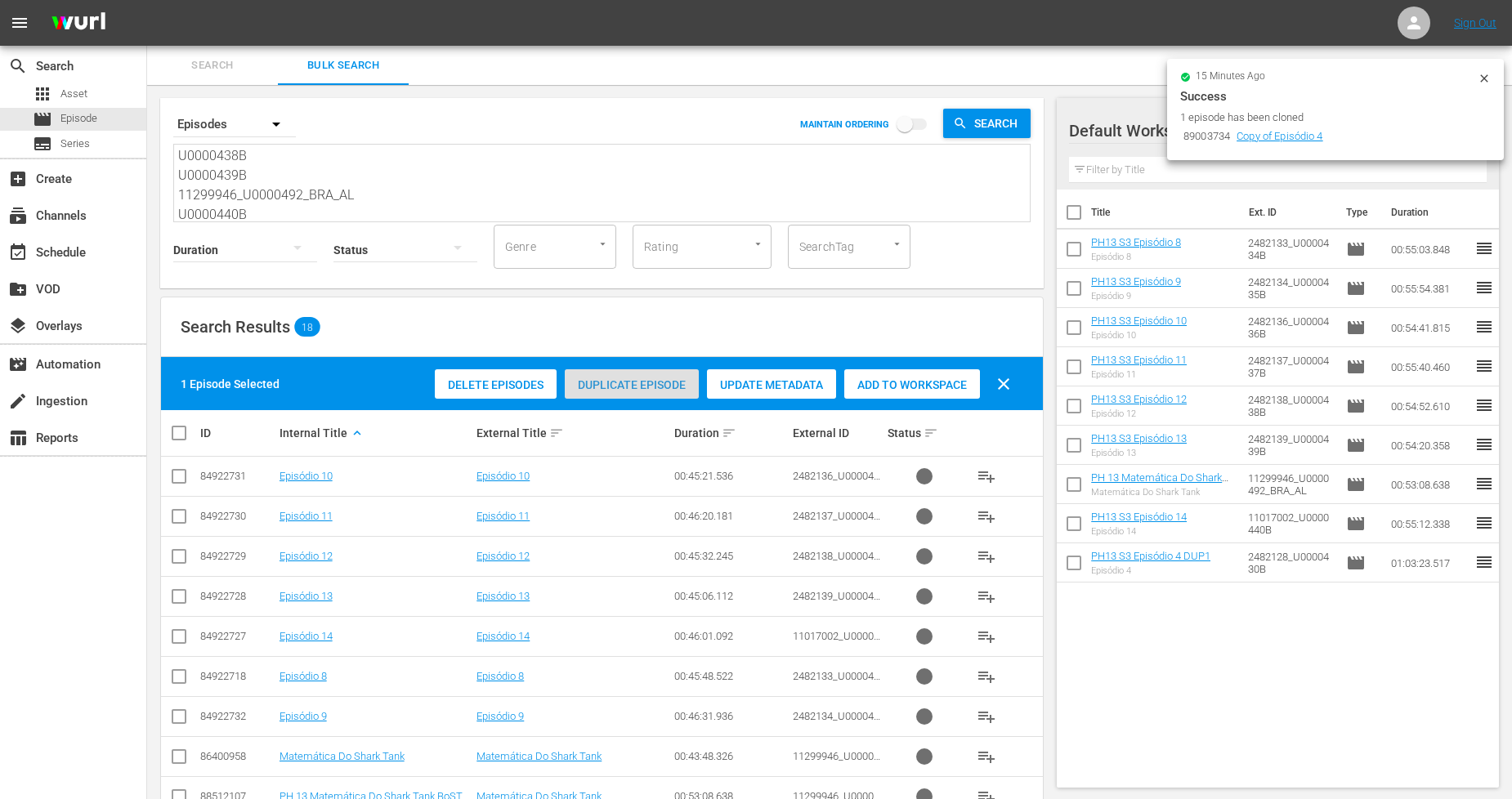
click at [624, 380] on span "Duplicate Episode" at bounding box center [631, 385] width 134 height 13
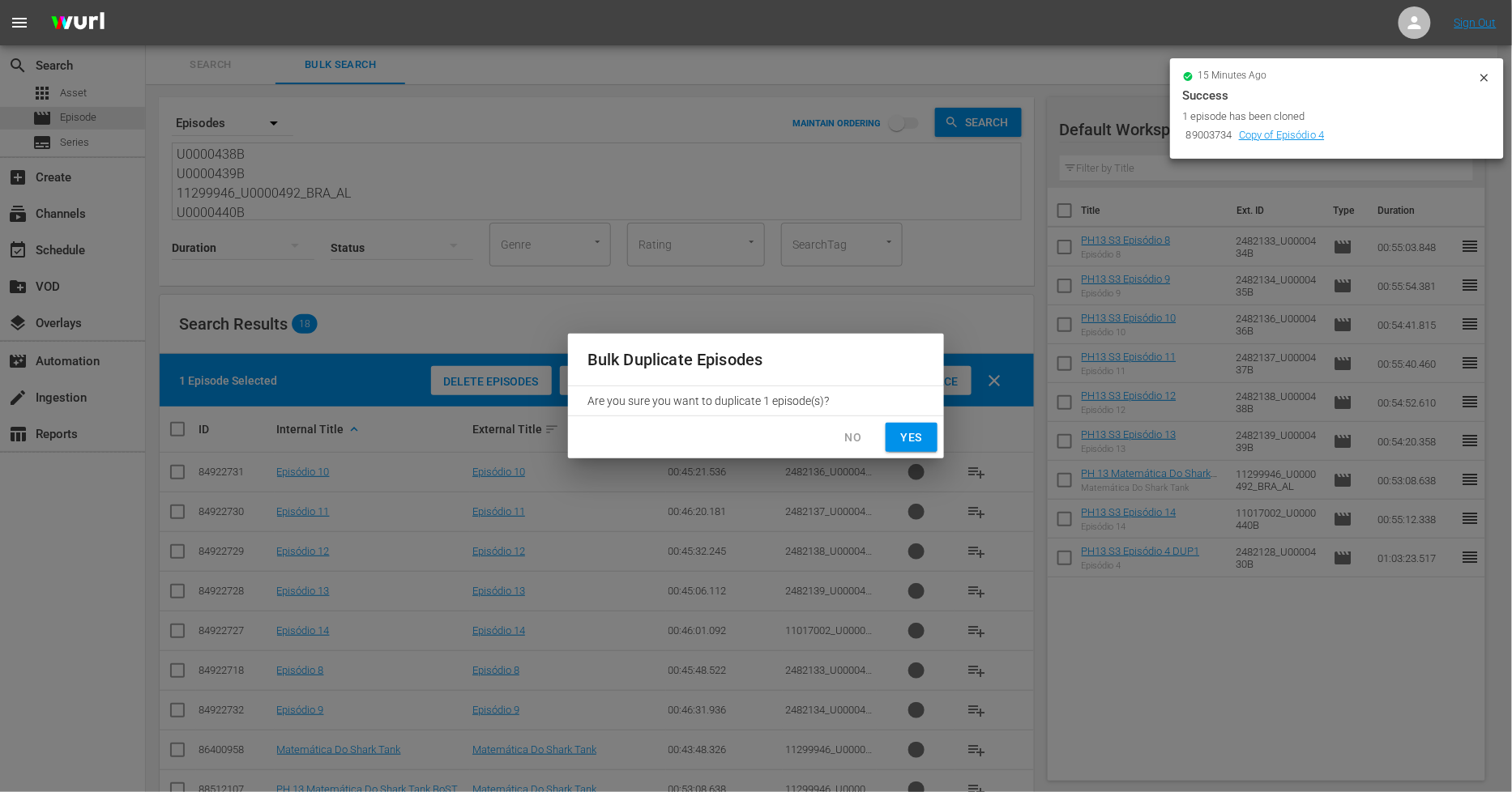
click at [910, 434] on span "Yes" at bounding box center [912, 438] width 26 height 20
checkbox input "false"
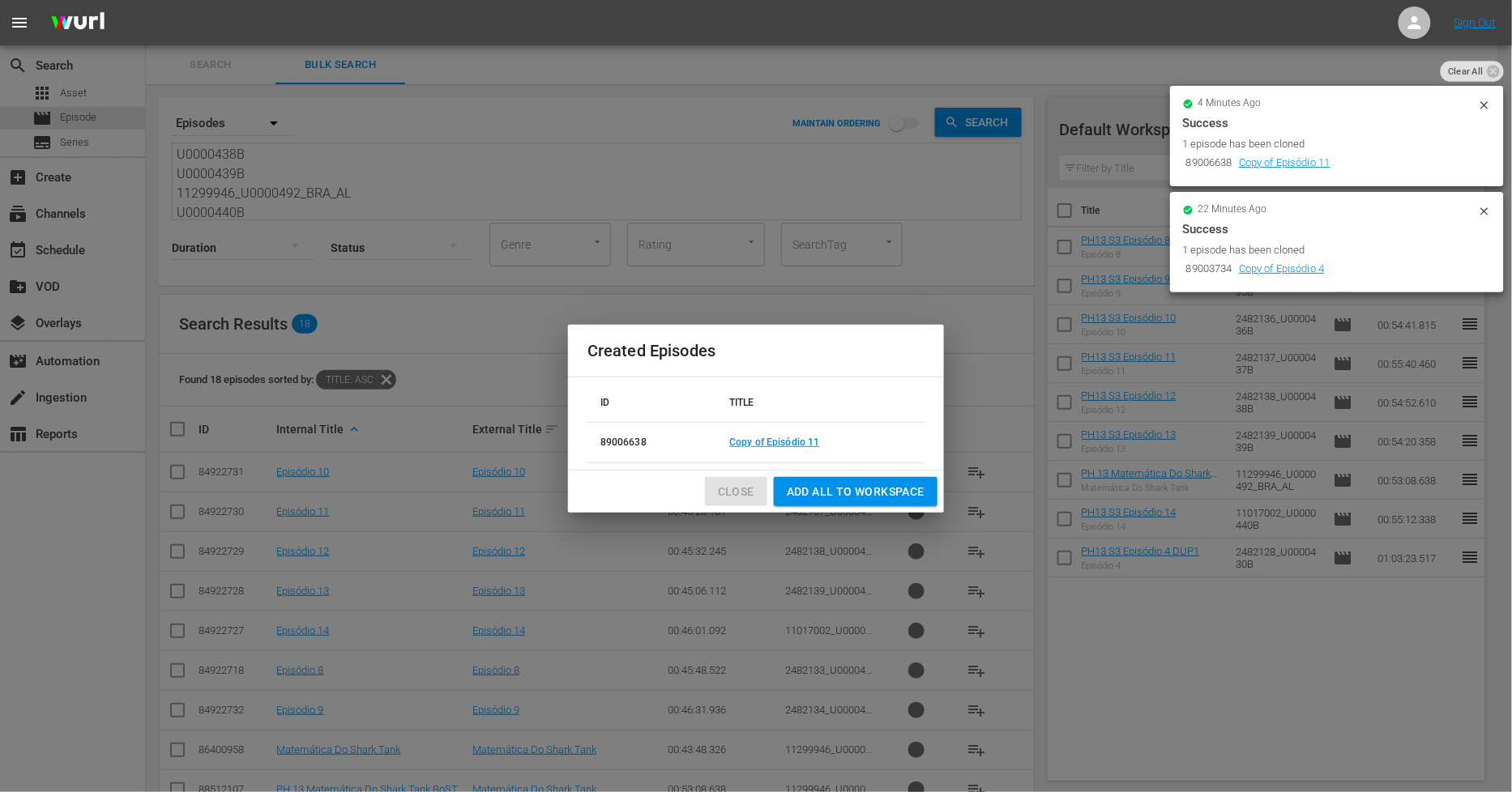
click at [750, 499] on span "Close" at bounding box center [736, 492] width 37 height 20
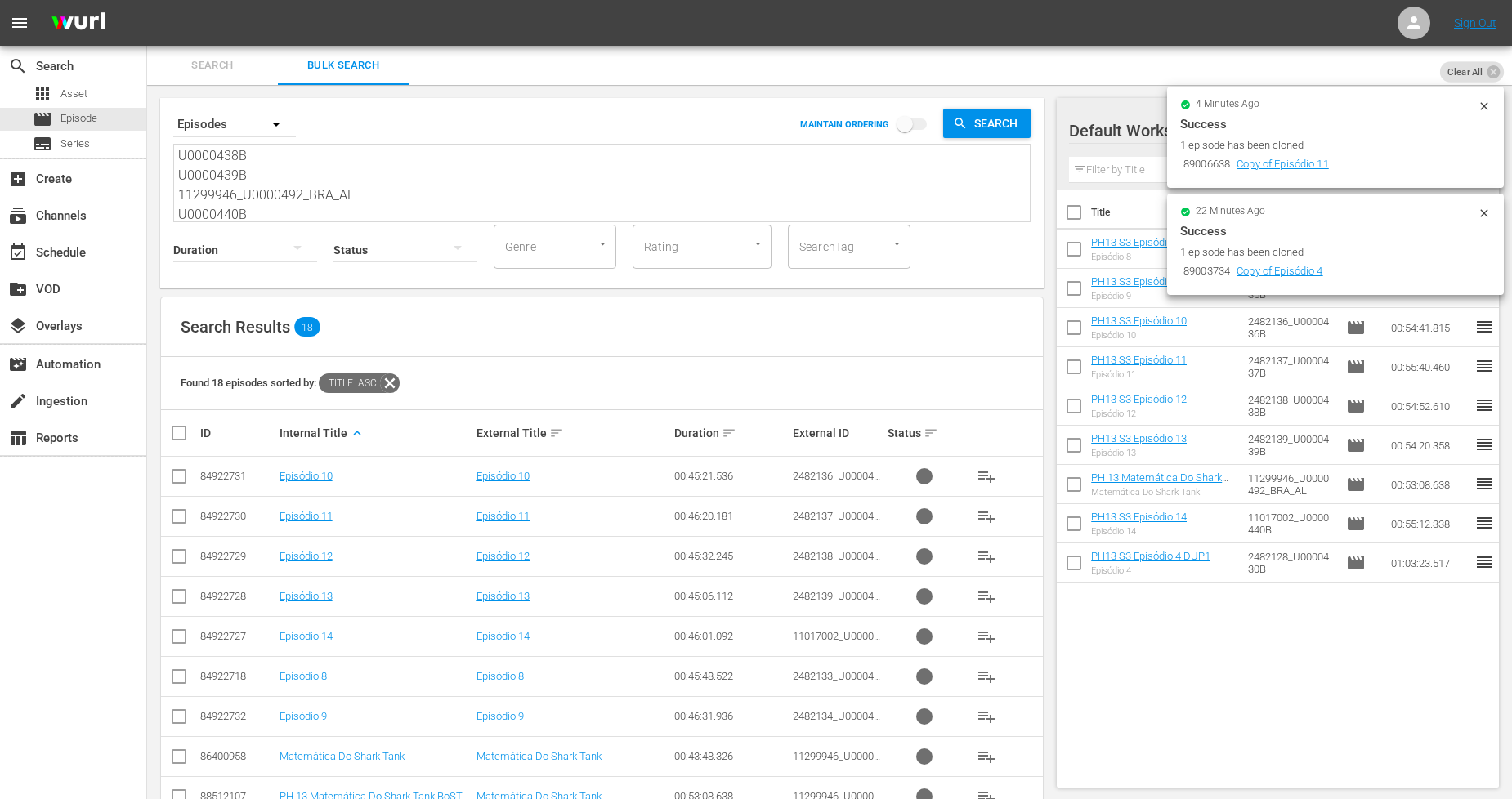
click at [1075, 217] on input "checkbox" at bounding box center [1074, 215] width 34 height 34
checkbox input "true"
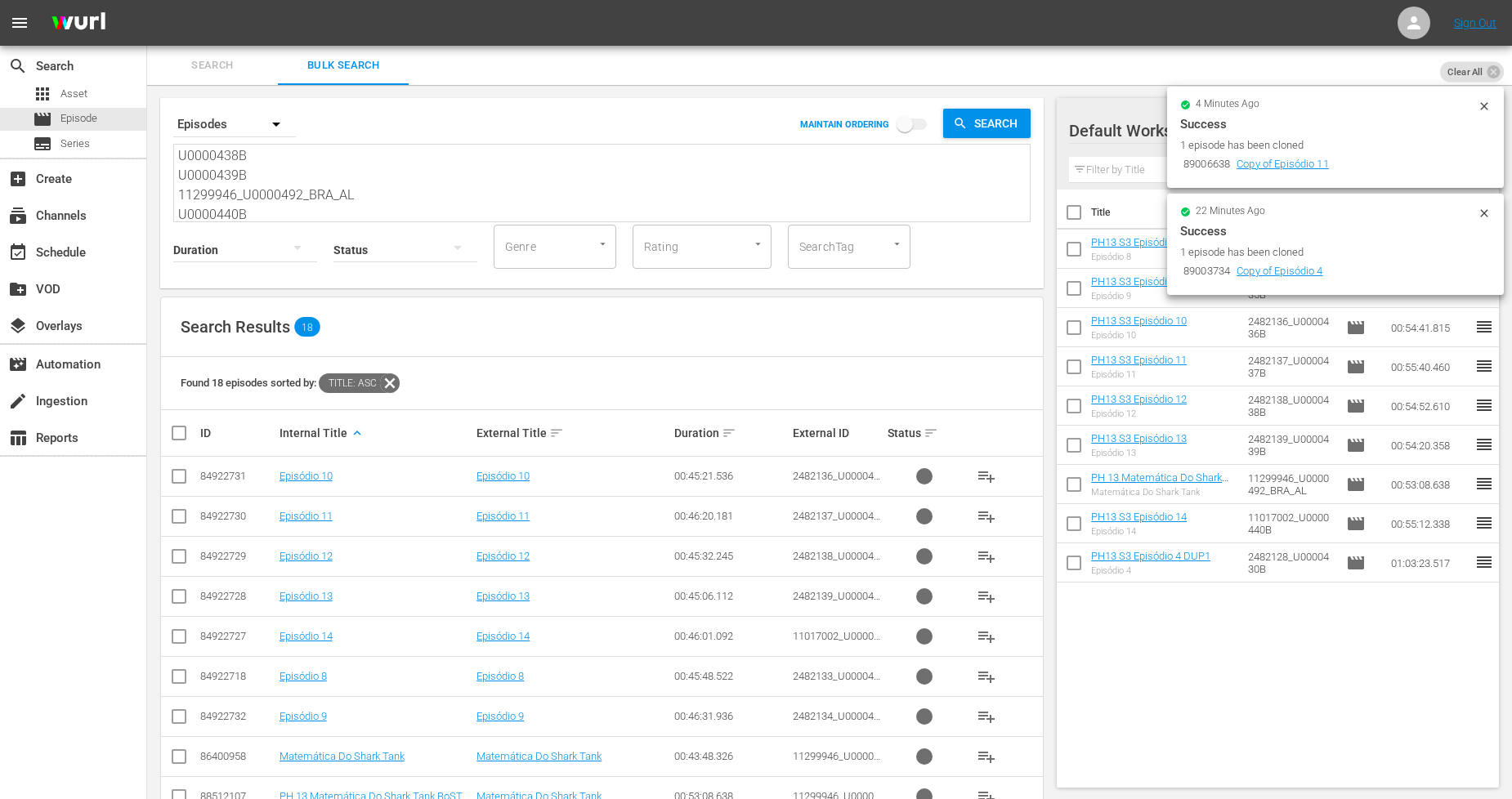
checkbox input "true"
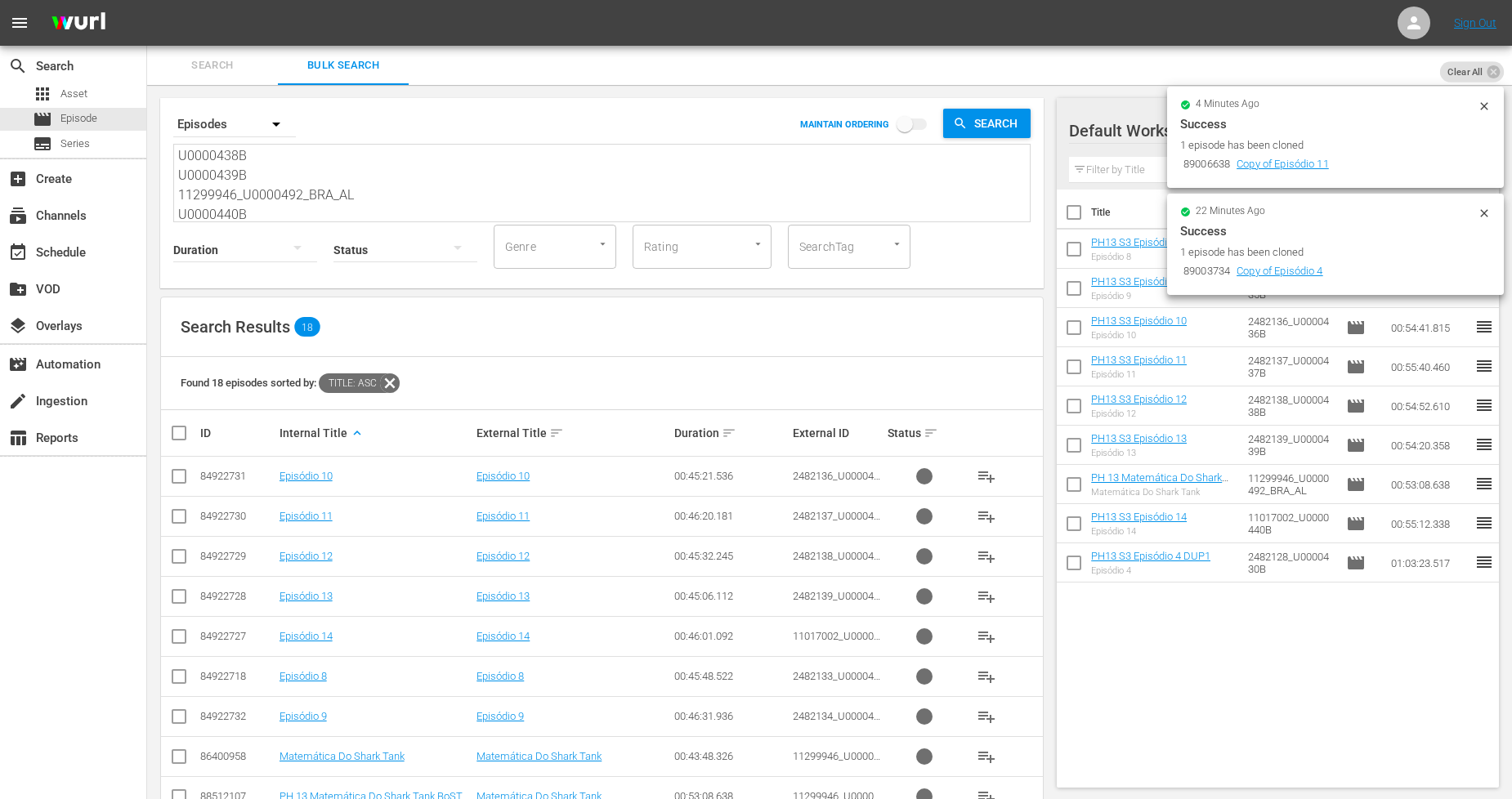
checkbox input "true"
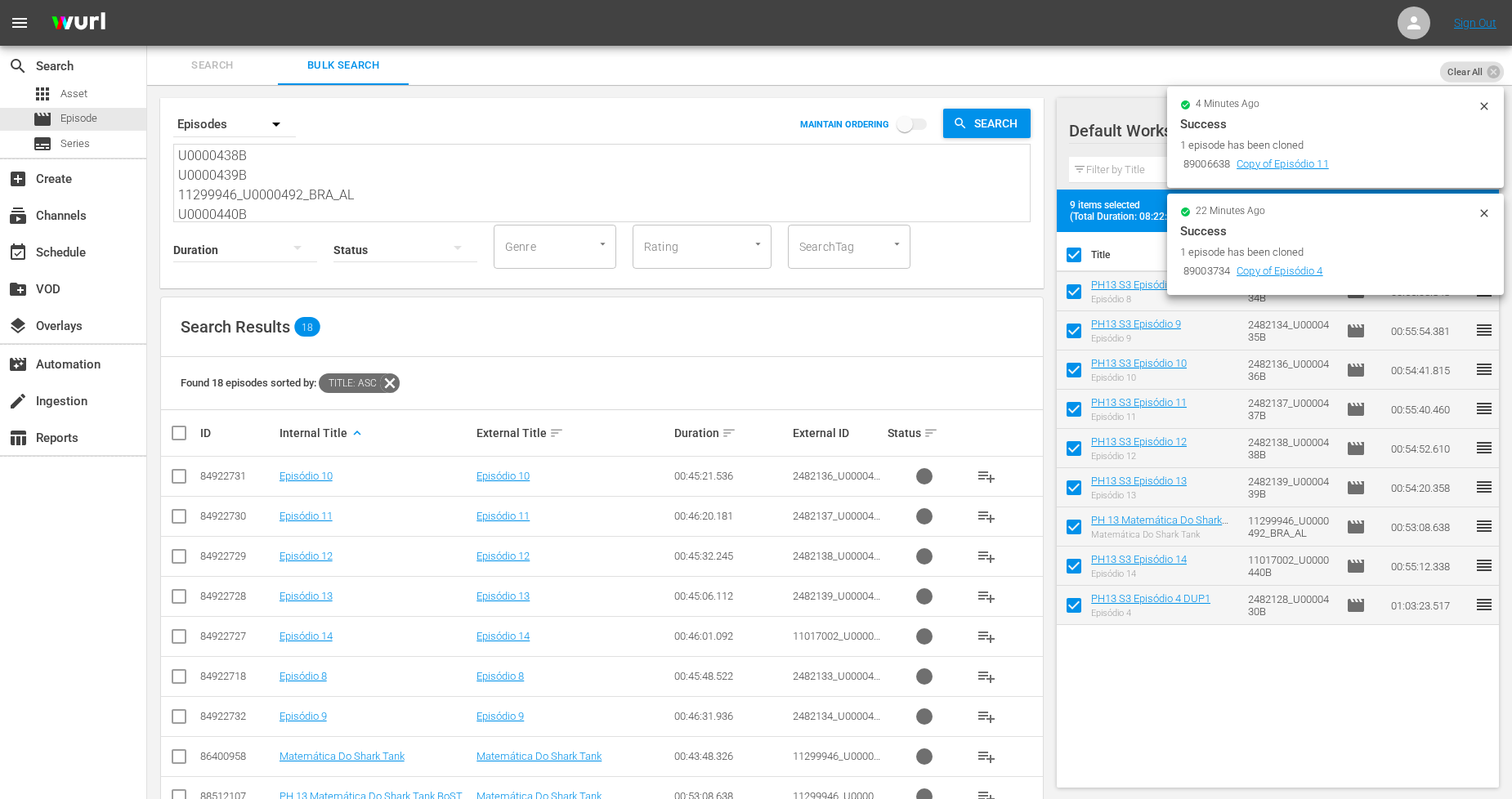
click at [1481, 211] on icon at bounding box center [1484, 213] width 13 height 13
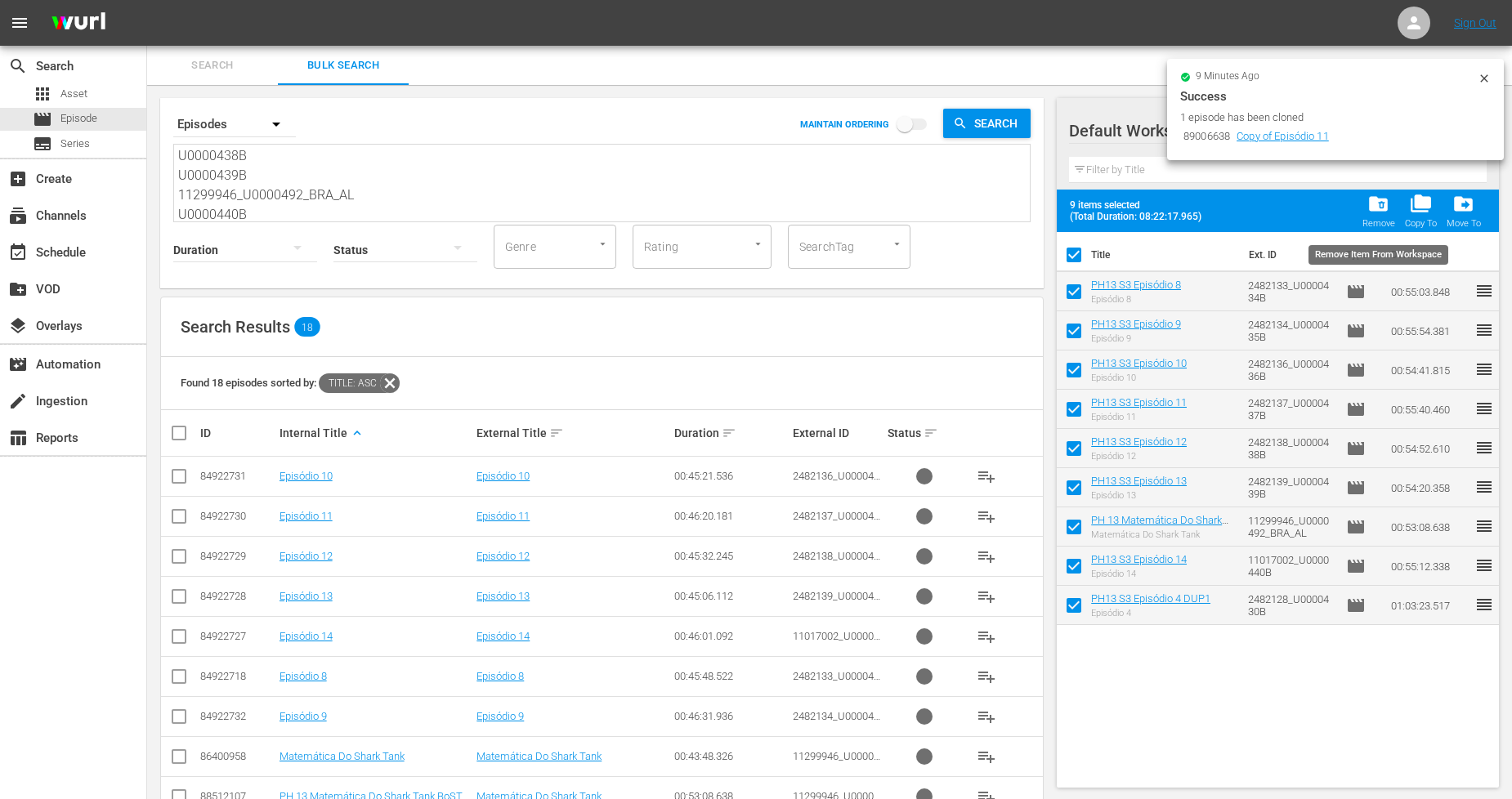
click at [1373, 202] on span "folder_delete" at bounding box center [1378, 204] width 22 height 22
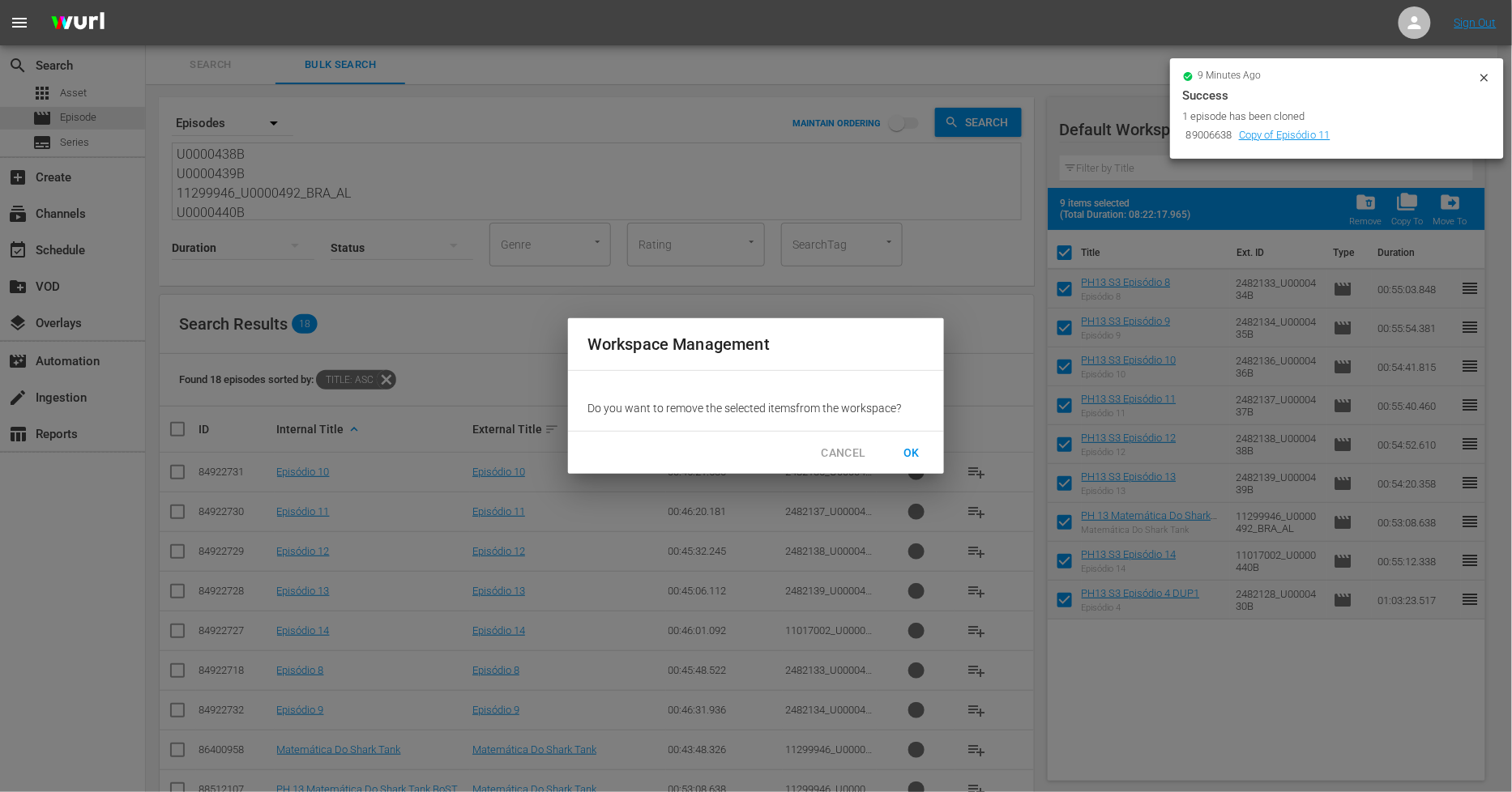
click at [914, 448] on span "OK" at bounding box center [912, 453] width 26 height 20
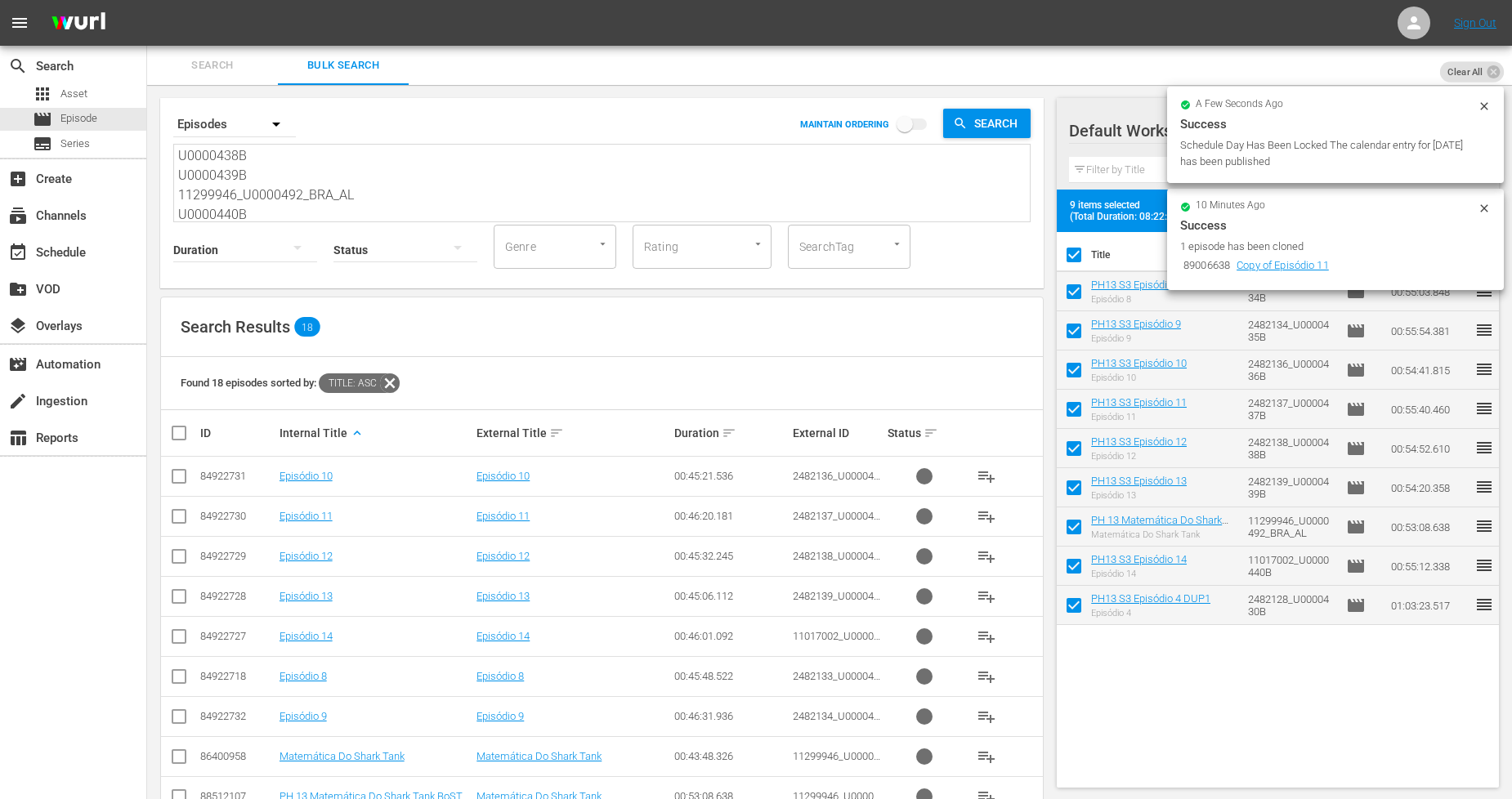
checkbox input "false"
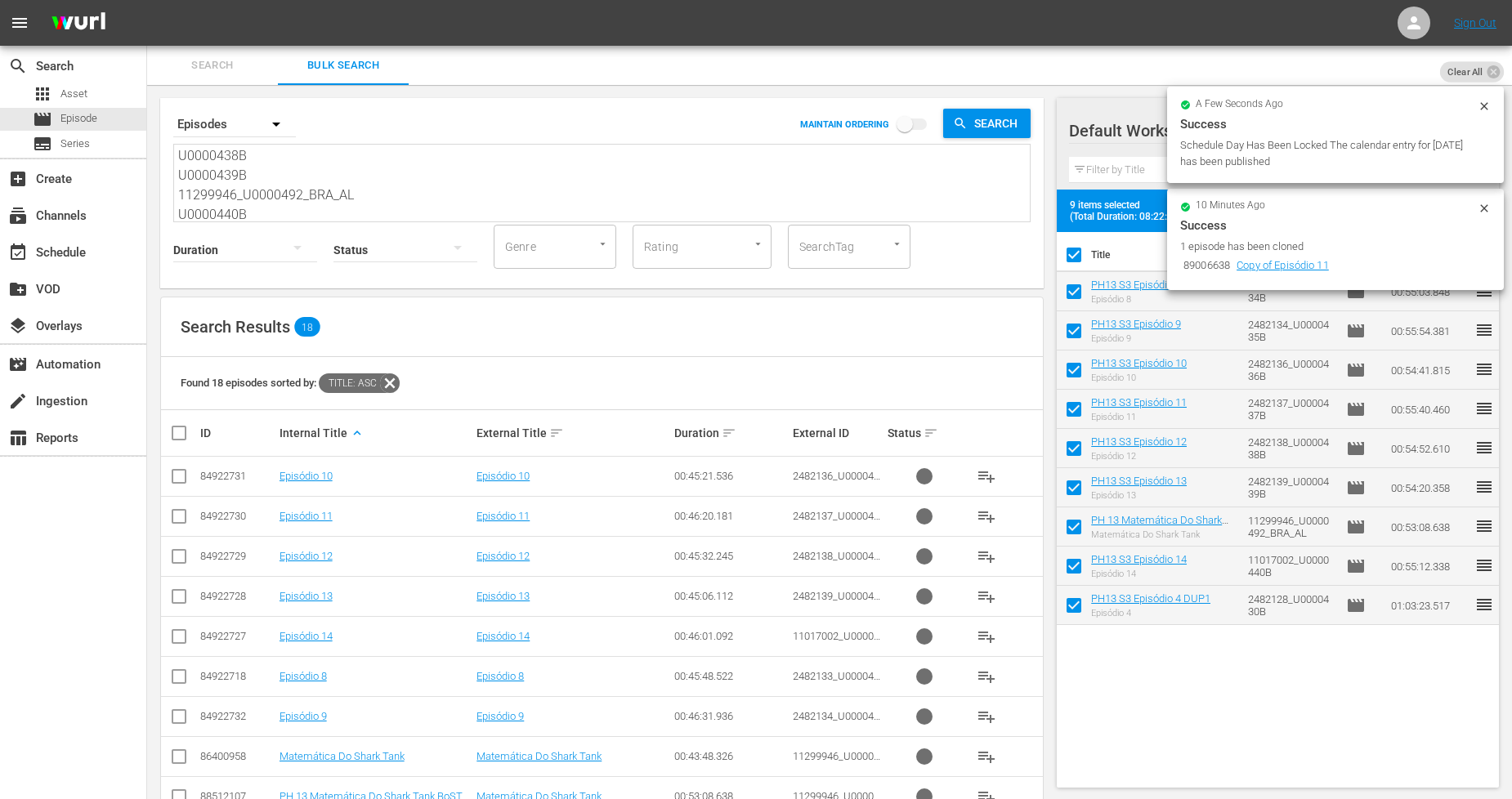
checkbox input "false"
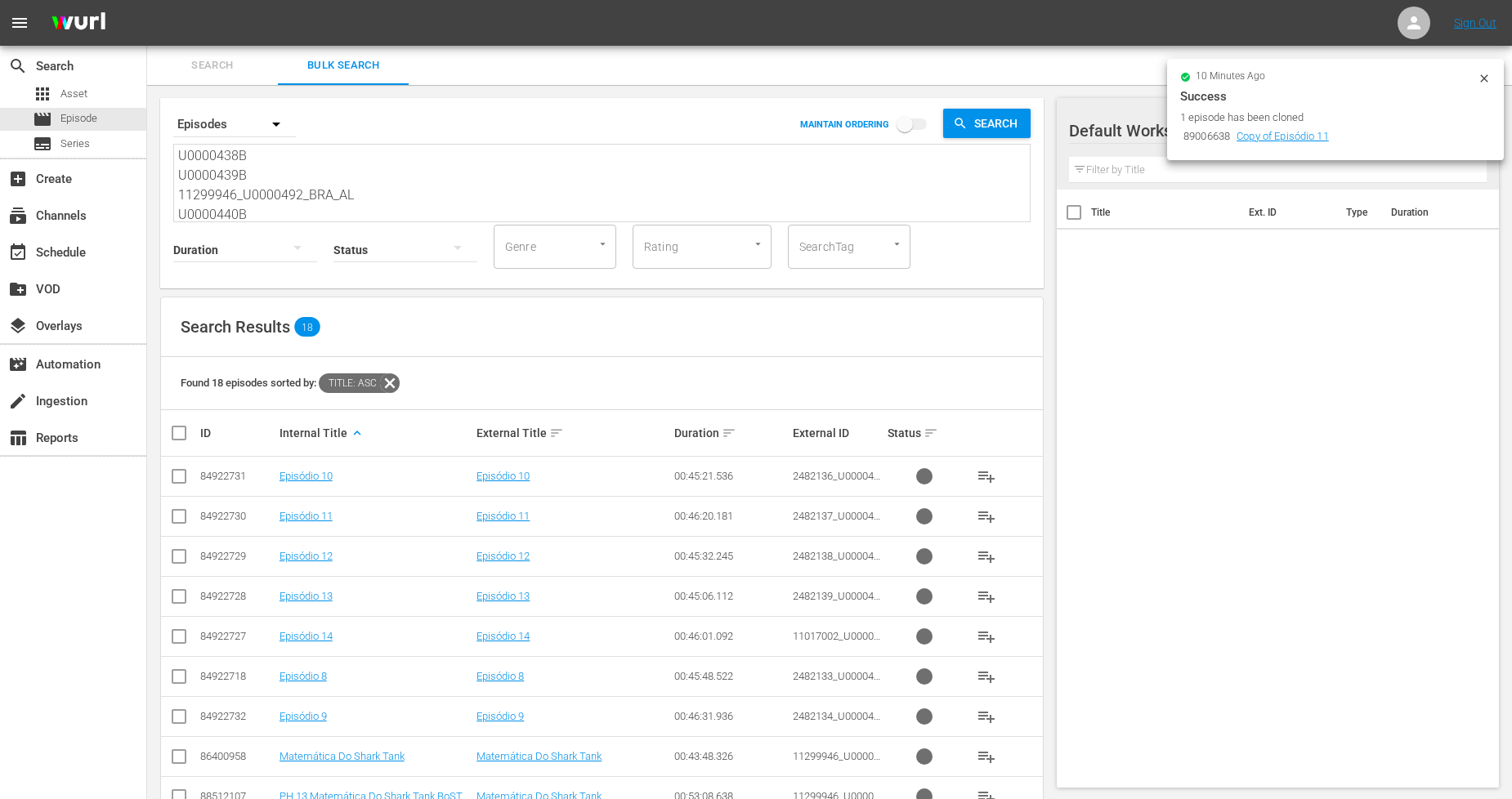
scroll to position [83, 0]
drag, startPoint x: 278, startPoint y: 213, endPoint x: 270, endPoint y: 207, distance: 10.0
click at [270, 207] on div "Search By Episodes MAINTAIN ORDERING Search U0000434B U0000435B U0000436B U0000…" at bounding box center [602, 193] width 884 height 190
drag, startPoint x: 270, startPoint y: 207, endPoint x: -102, endPoint y: -16, distance: 433.7
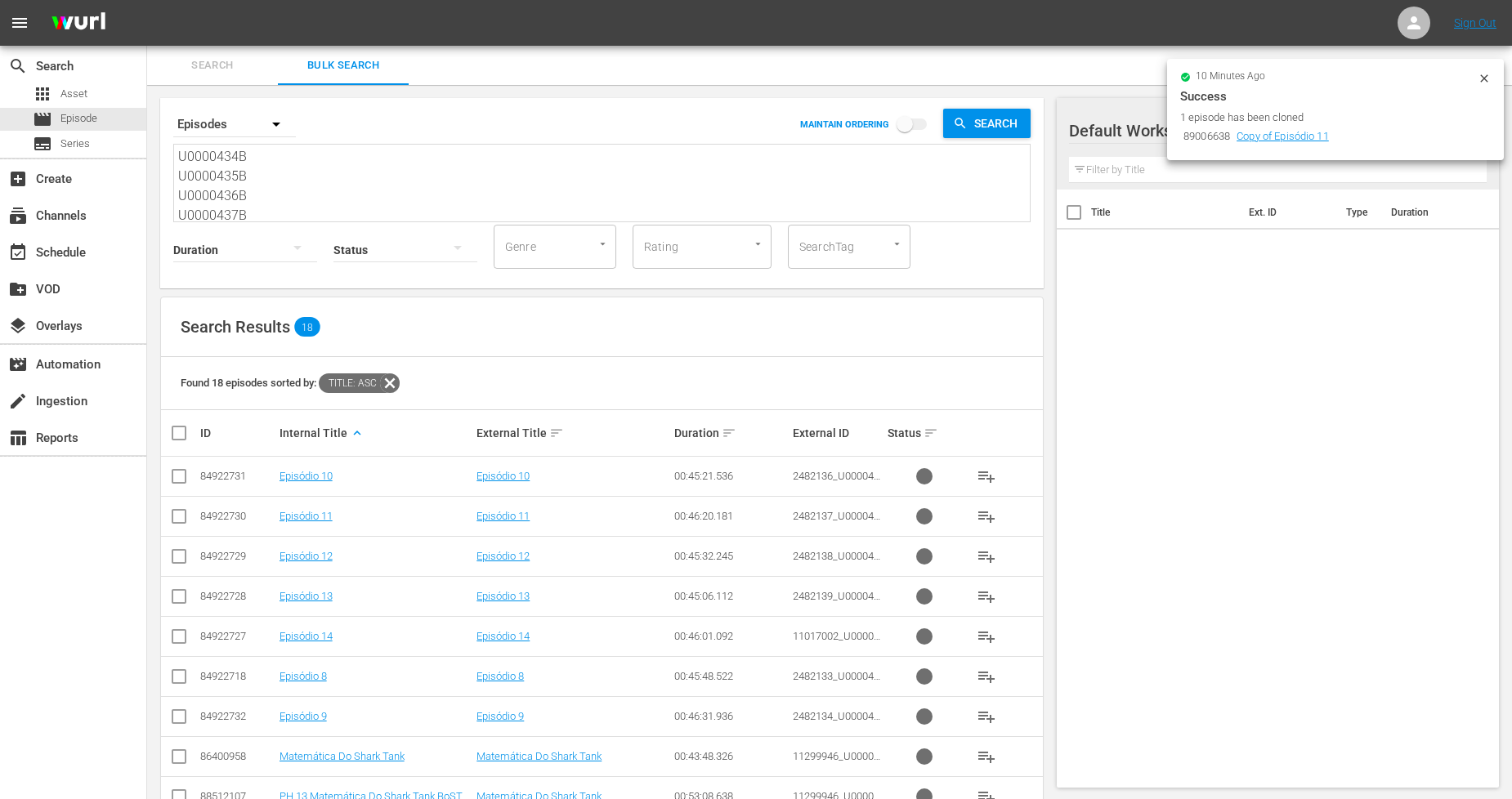
click at [0, 0] on html "menu Sign Out search Search apps Asset movie Episode subtitles Series add_box C…" at bounding box center [756, 399] width 1512 height 799
paste textarea "41B U0000442B U0000443B U0000444B U0000445B U0000446B 11299948_U0000493_BRA_AL …"
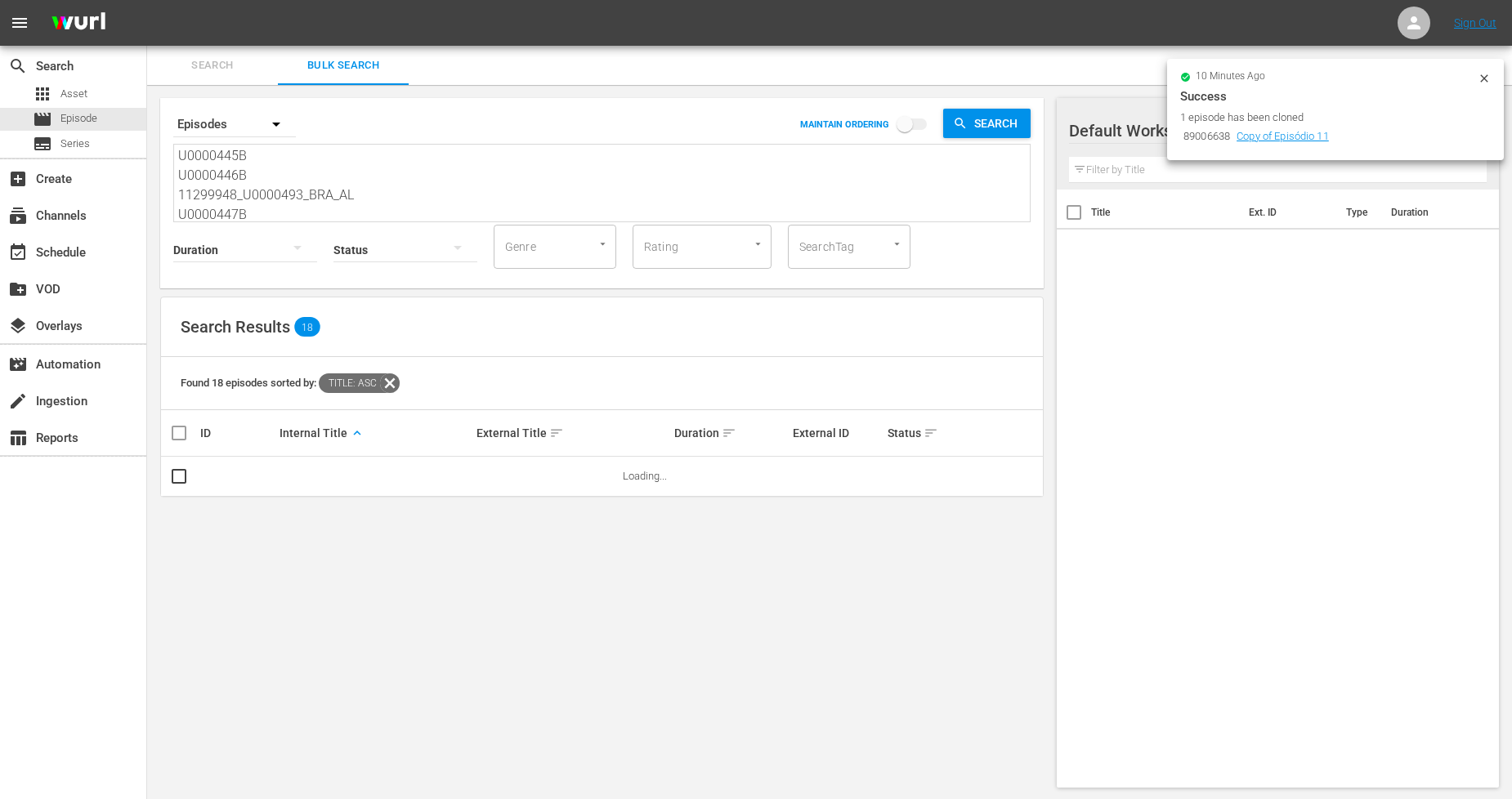
type textarea "U0000441B U0000442B U0000443B U0000444B U0000445B U0000446B 11299948_U0000493_B…"
click at [1490, 78] on icon at bounding box center [1484, 78] width 13 height 13
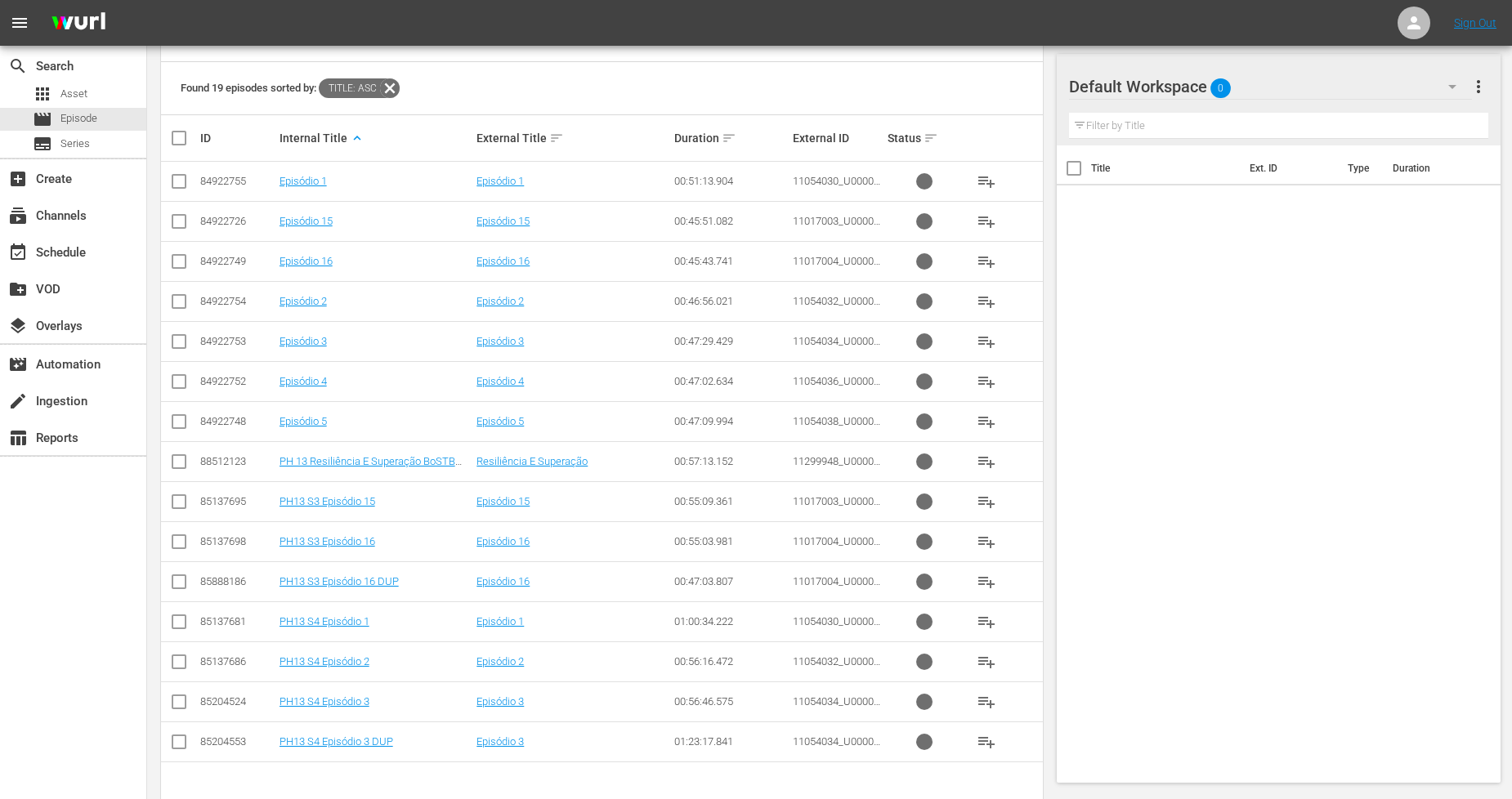
scroll to position [328, 0]
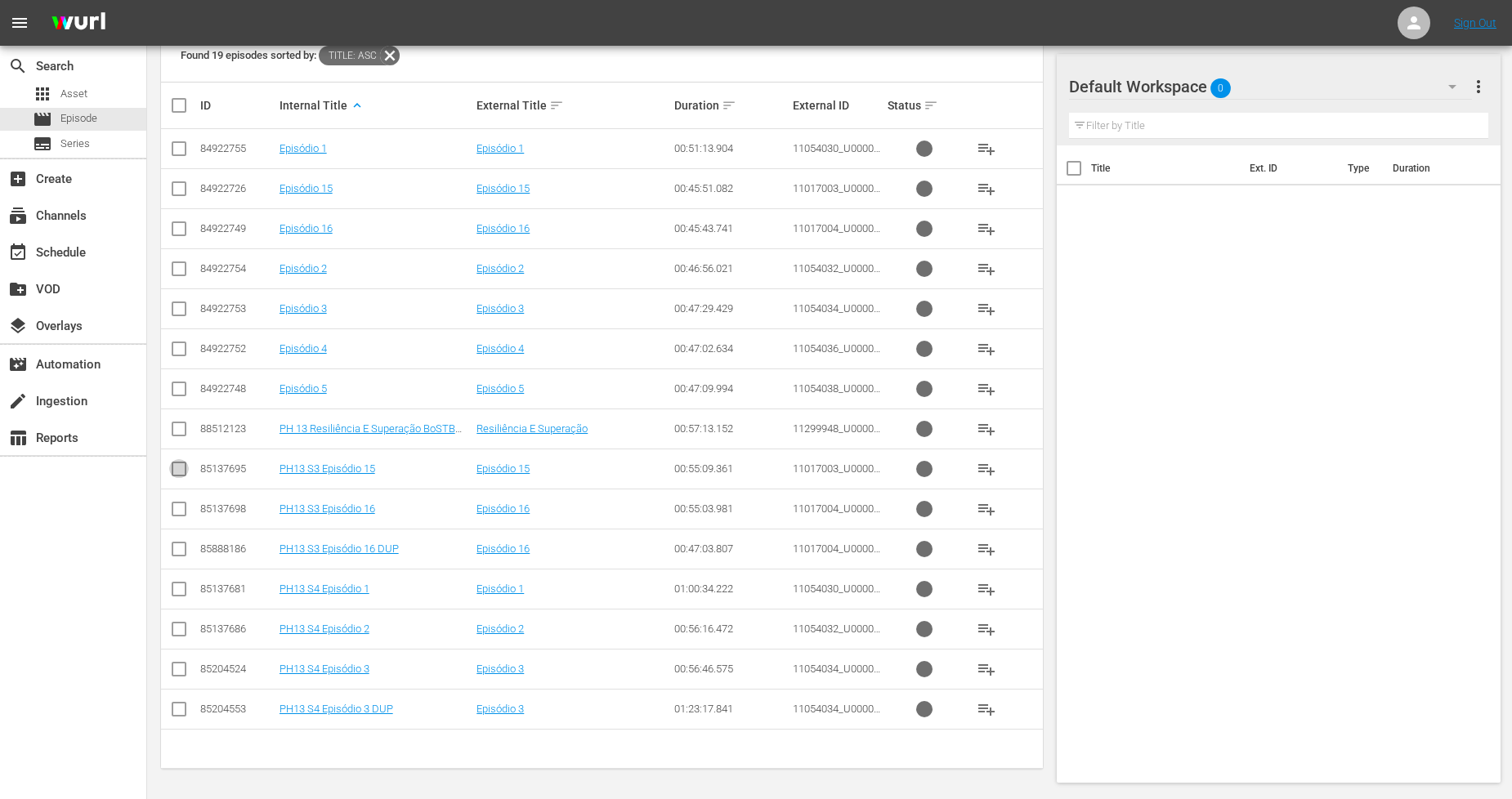
click at [178, 477] on input "checkbox" at bounding box center [178, 471] width 19 height 19
checkbox input "true"
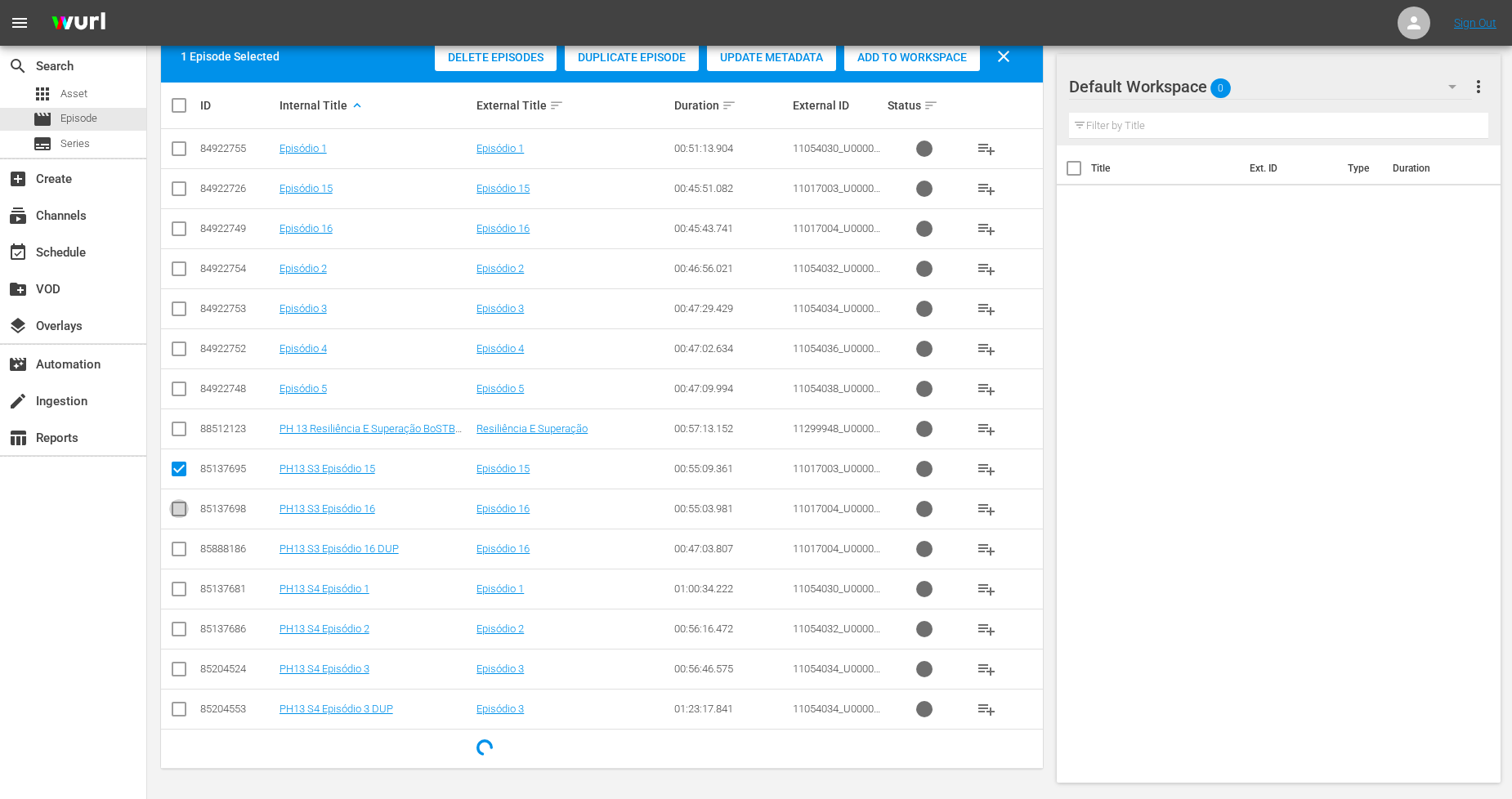
click at [186, 517] on input "checkbox" at bounding box center [178, 512] width 19 height 19
checkbox input "true"
click at [182, 590] on input "checkbox" at bounding box center [178, 592] width 19 height 19
checkbox input "true"
click at [182, 632] on input "checkbox" at bounding box center [178, 632] width 19 height 19
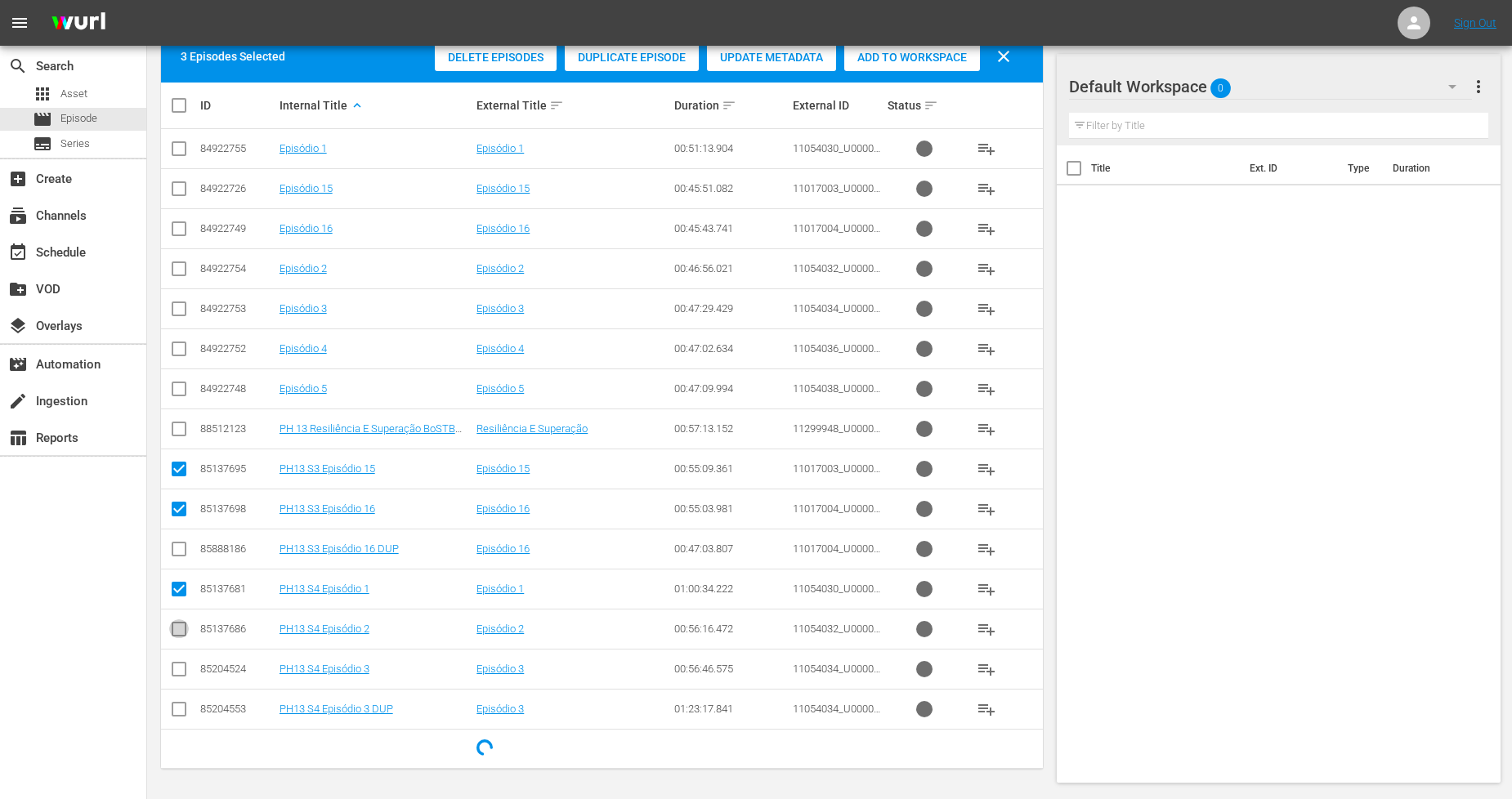
checkbox input "true"
click at [180, 674] on input "checkbox" at bounding box center [178, 672] width 19 height 19
checkbox input "true"
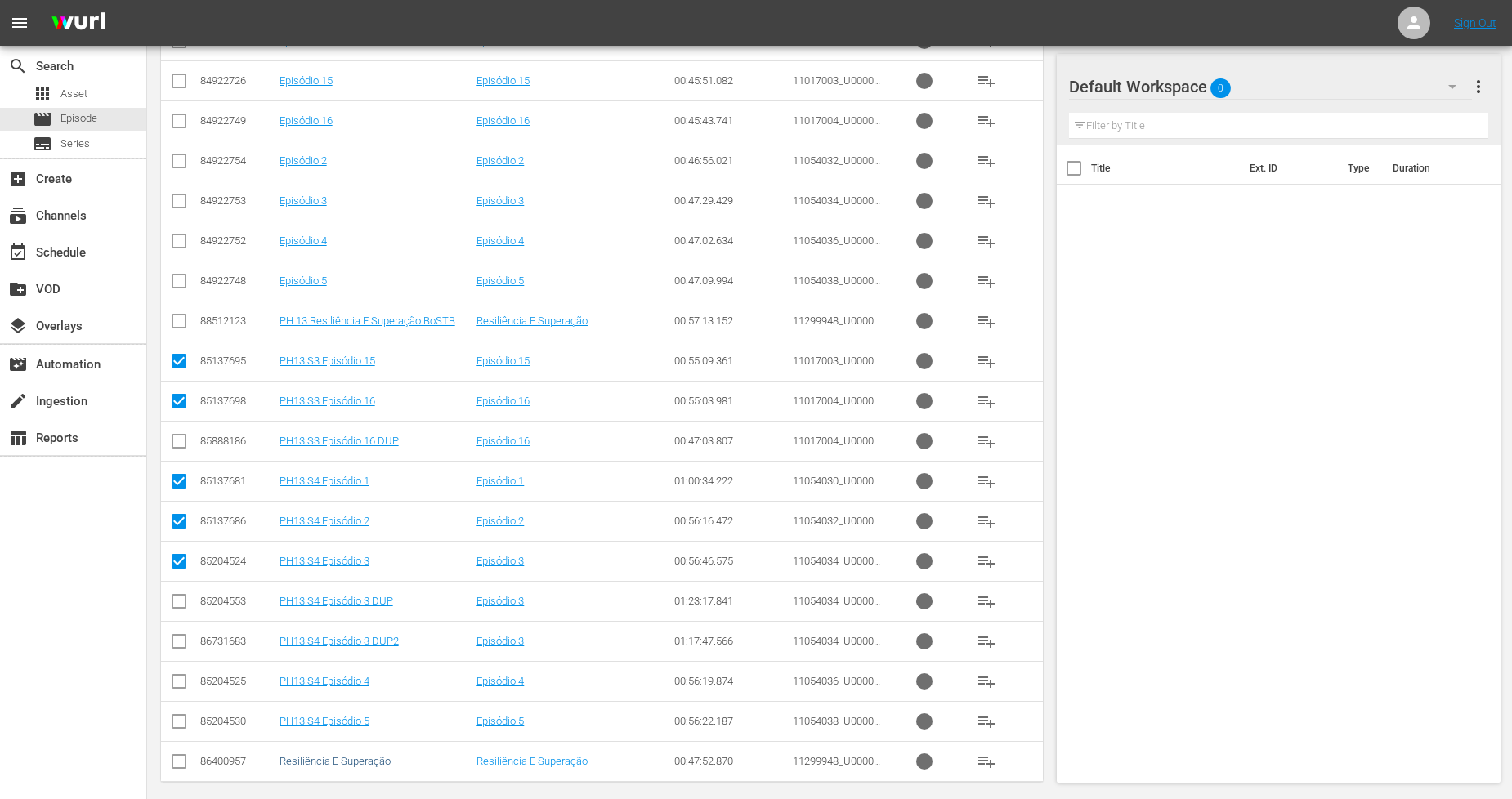
scroll to position [449, 0]
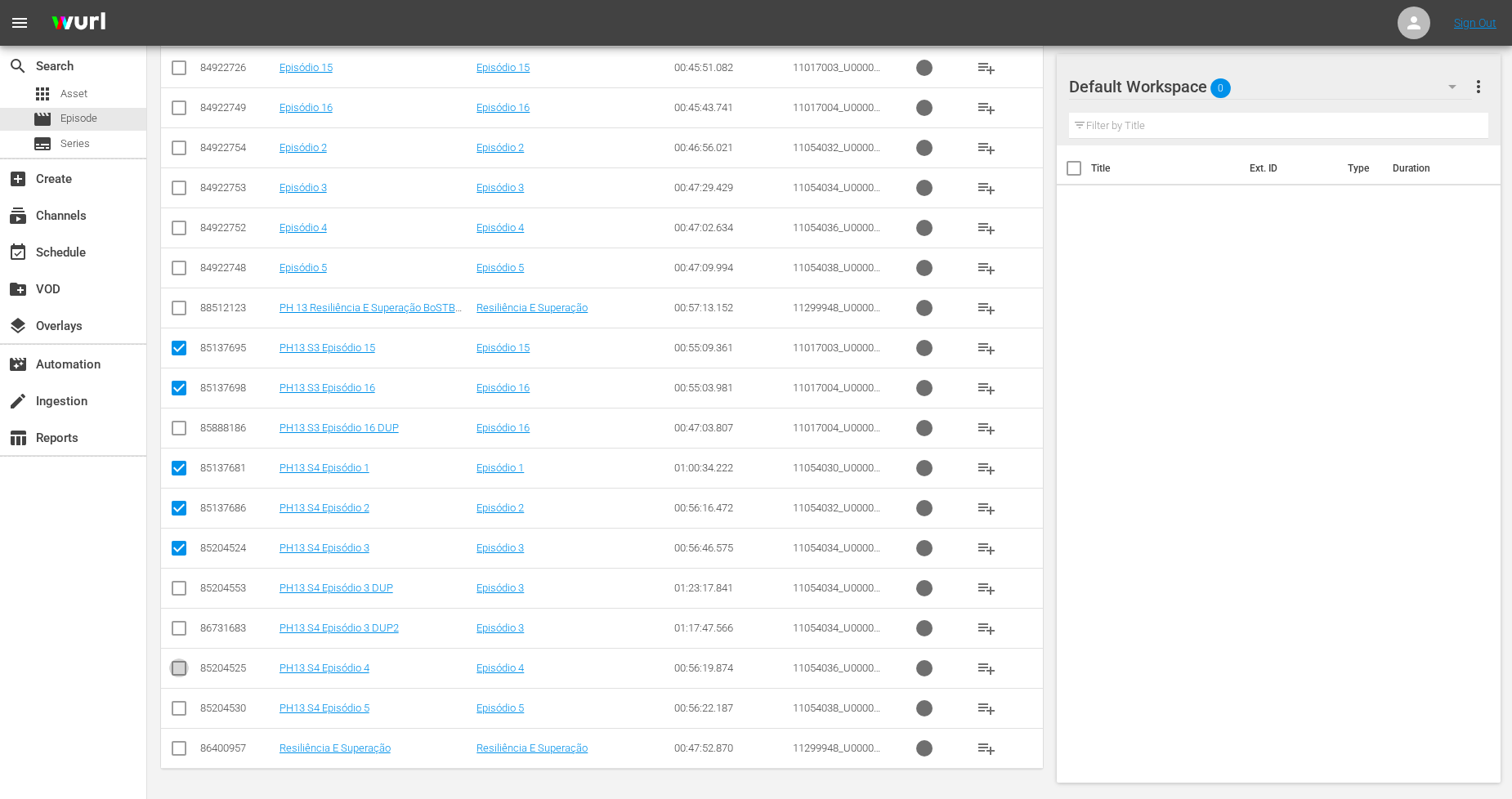
click at [181, 673] on input "checkbox" at bounding box center [178, 671] width 19 height 19
checkbox input "true"
click at [181, 308] on input "checkbox" at bounding box center [178, 311] width 19 height 19
checkbox input "true"
click at [176, 715] on input "checkbox" at bounding box center [178, 711] width 19 height 19
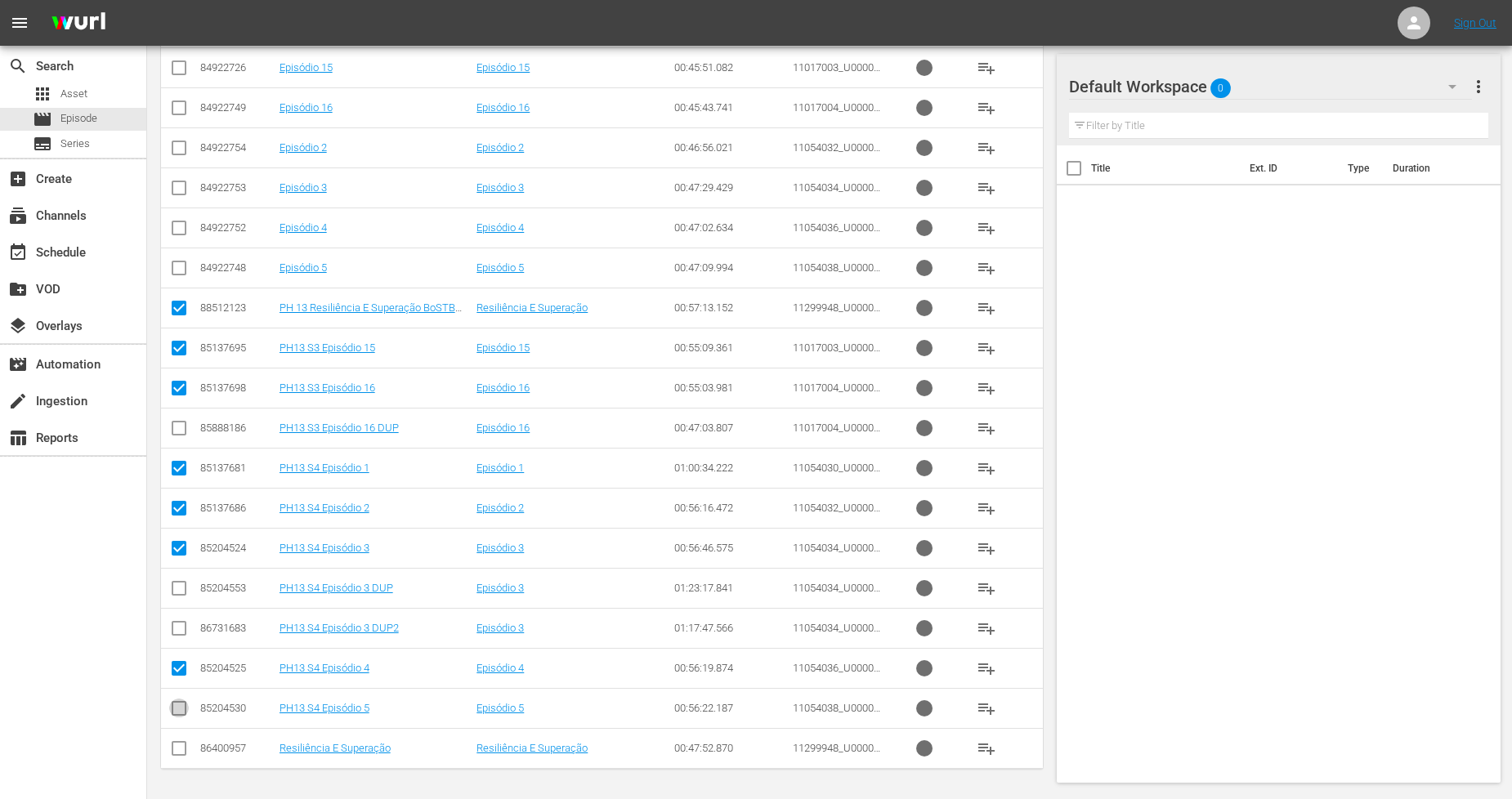
checkbox input "true"
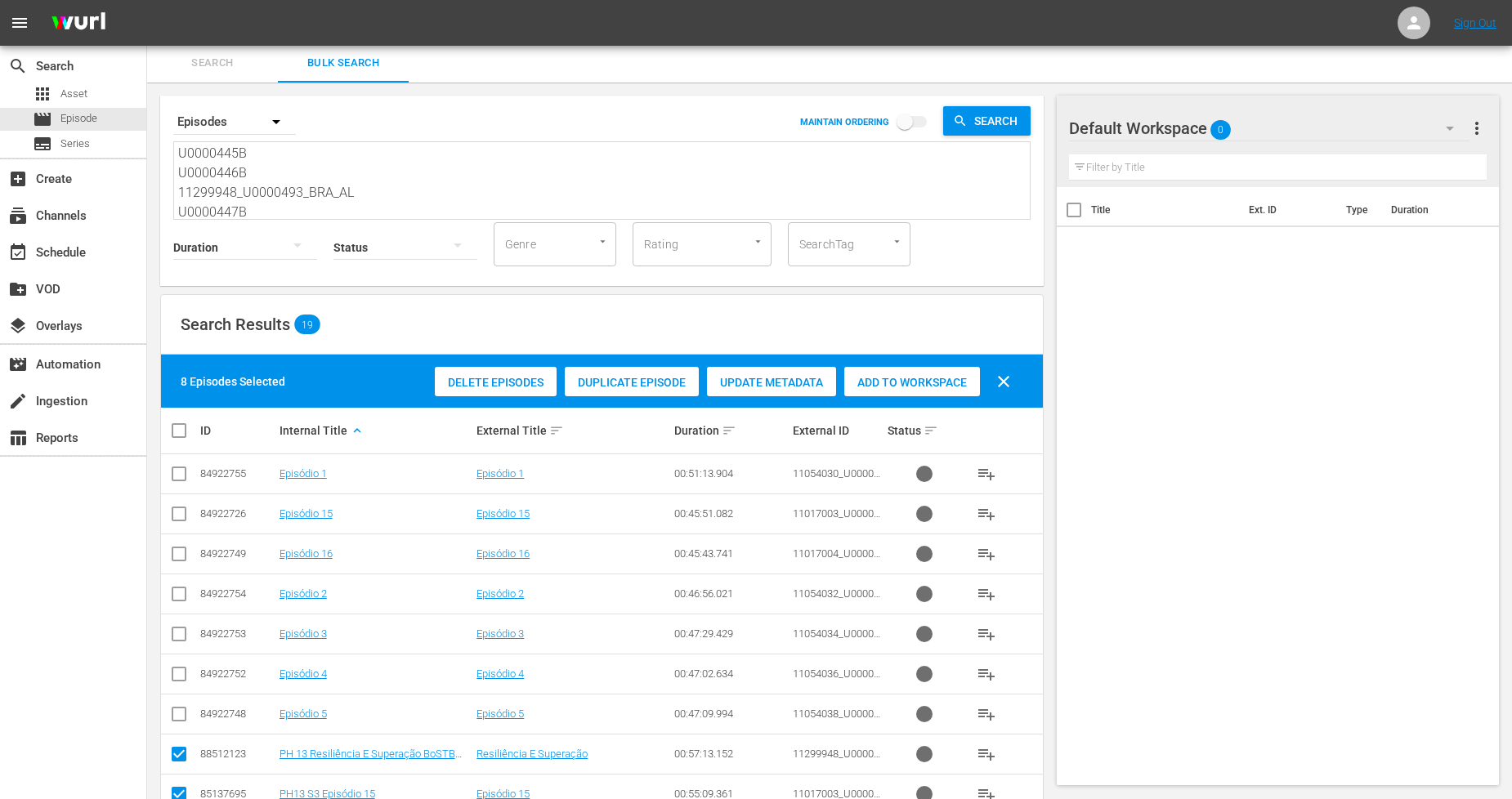
scroll to position [0, 0]
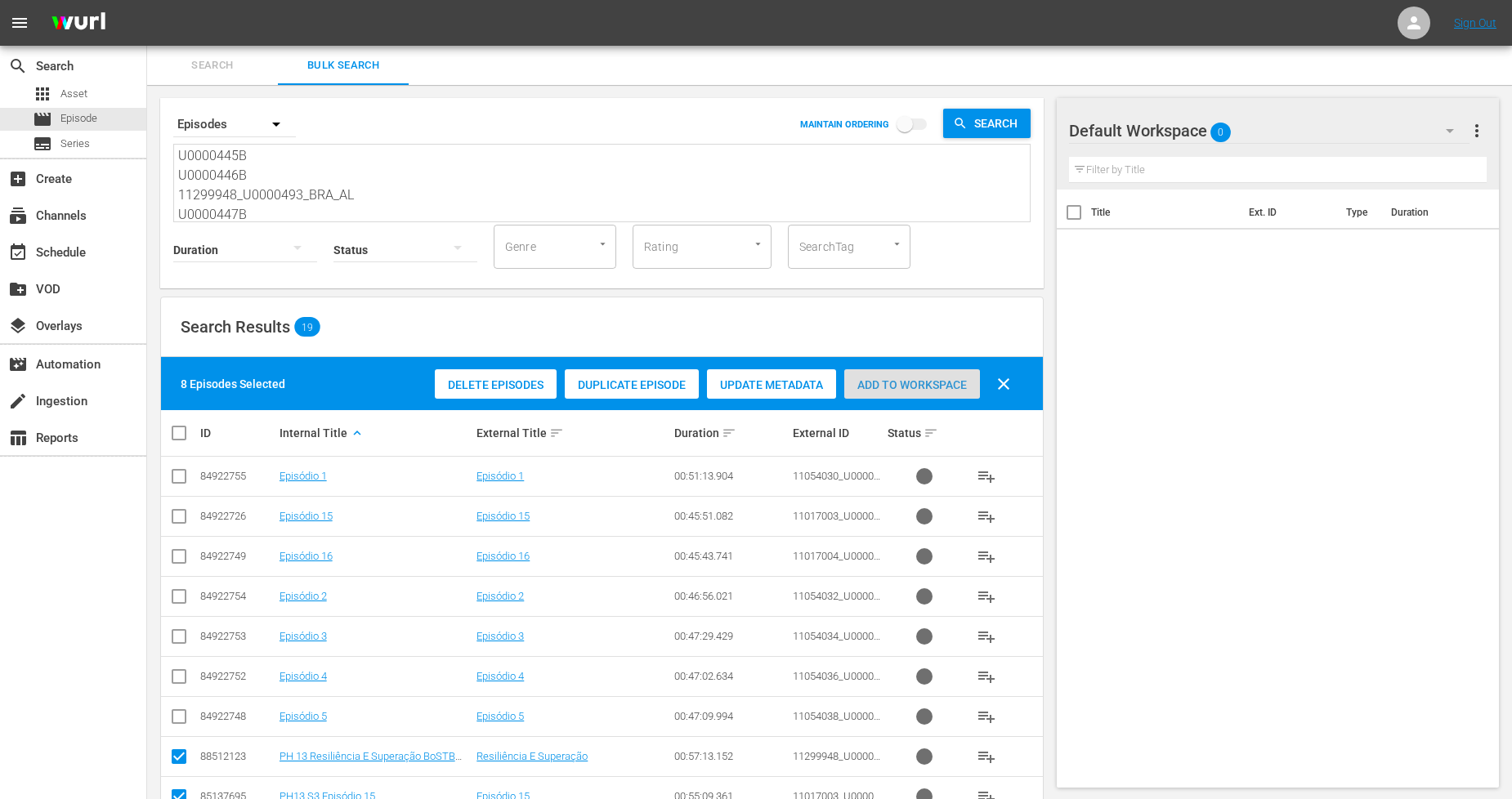
click at [908, 388] on span "Add to Workspace" at bounding box center [912, 385] width 136 height 13
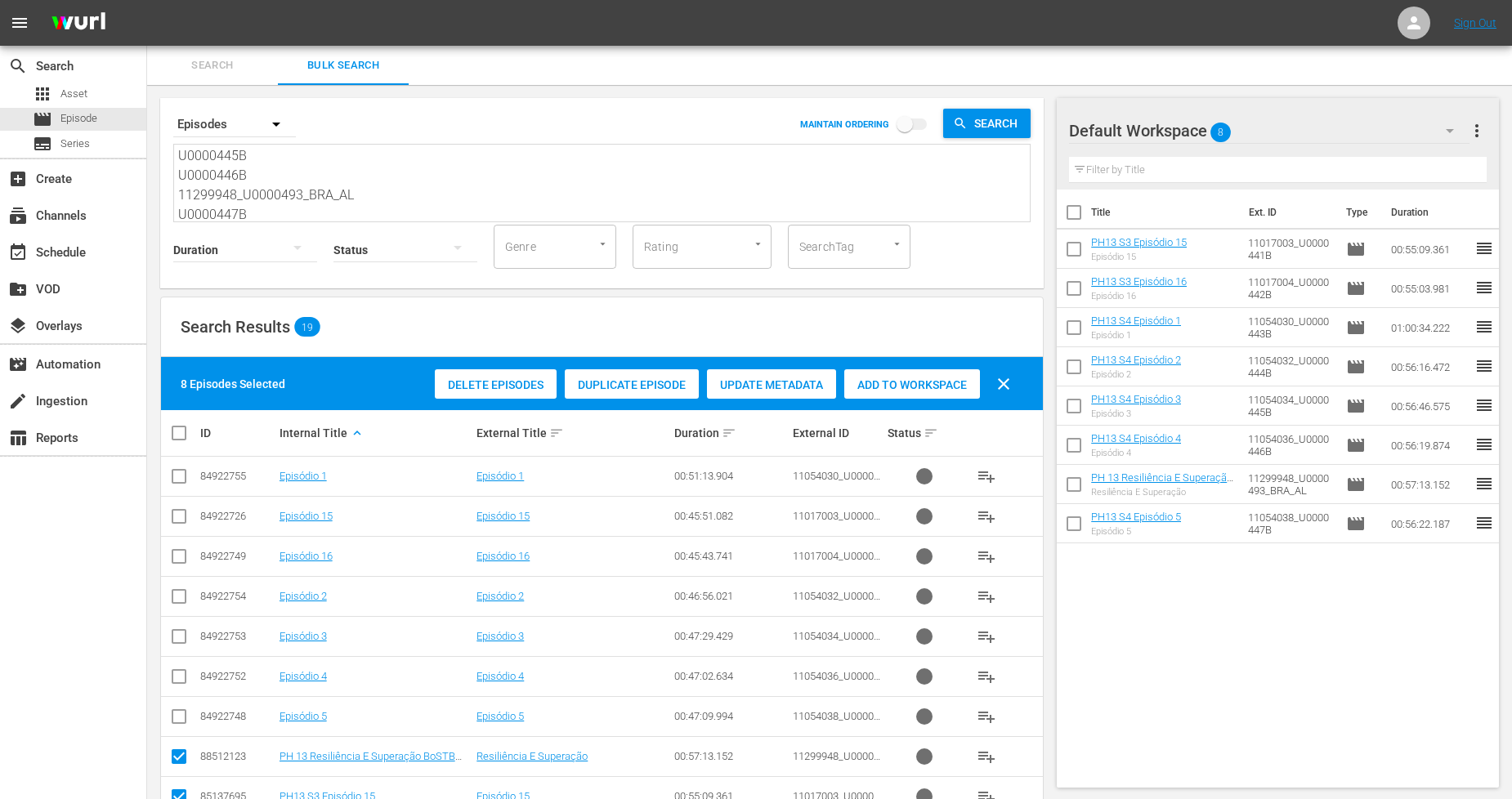
click at [180, 434] on input "checkbox" at bounding box center [185, 432] width 32 height 19
checkbox input "true"
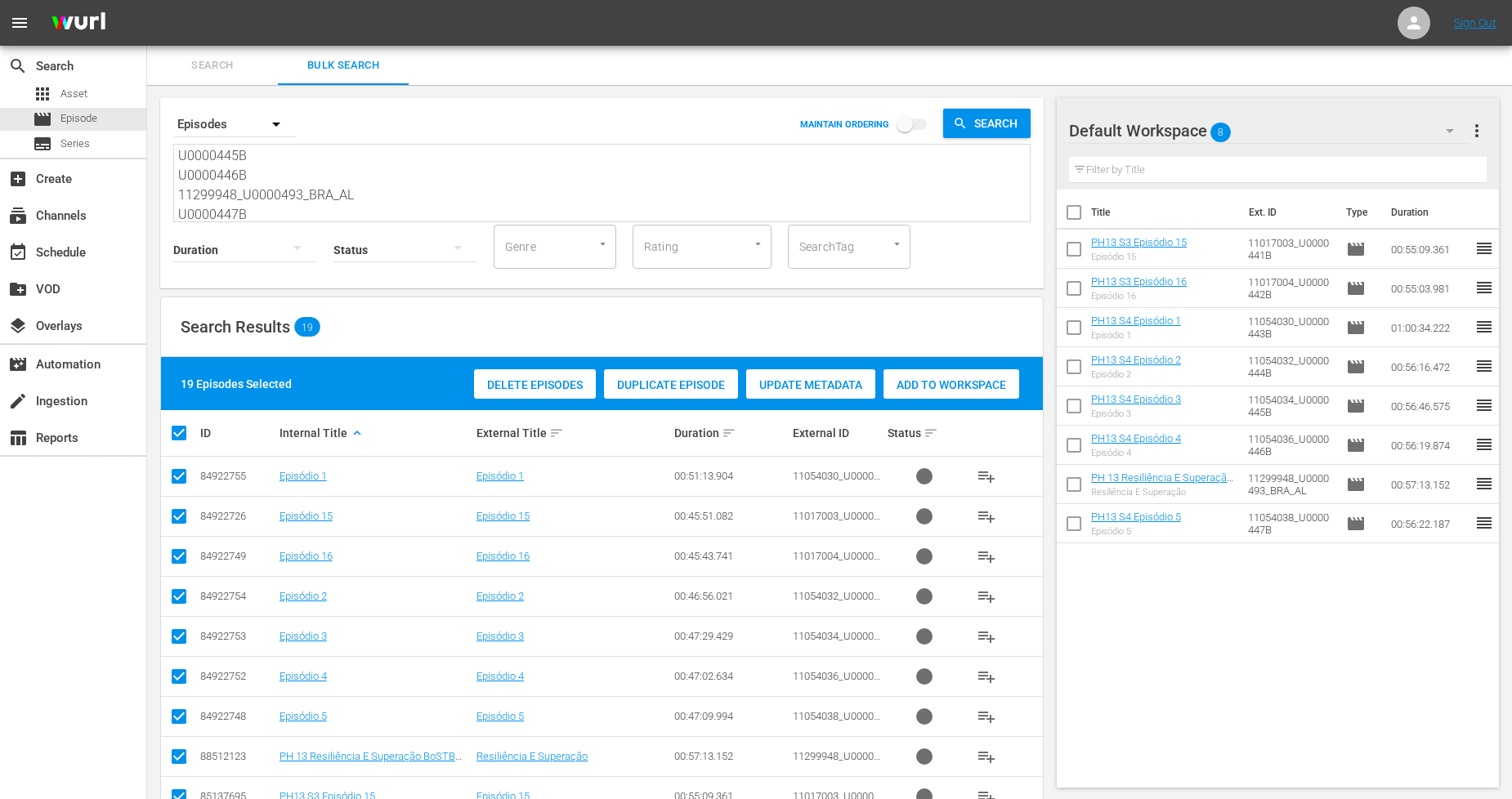
click at [180, 434] on input "checkbox" at bounding box center [185, 432] width 32 height 19
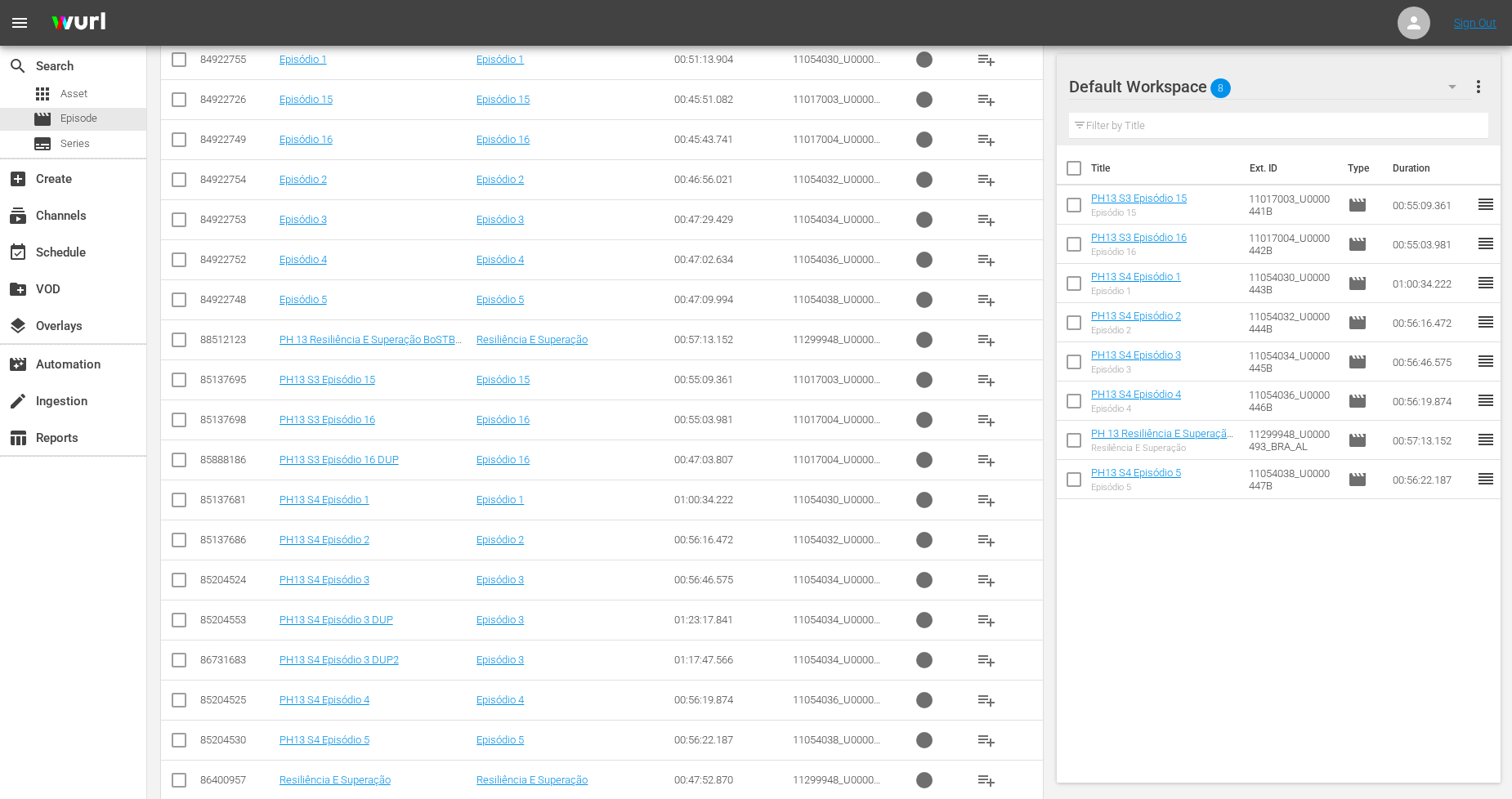
scroll to position [449, 0]
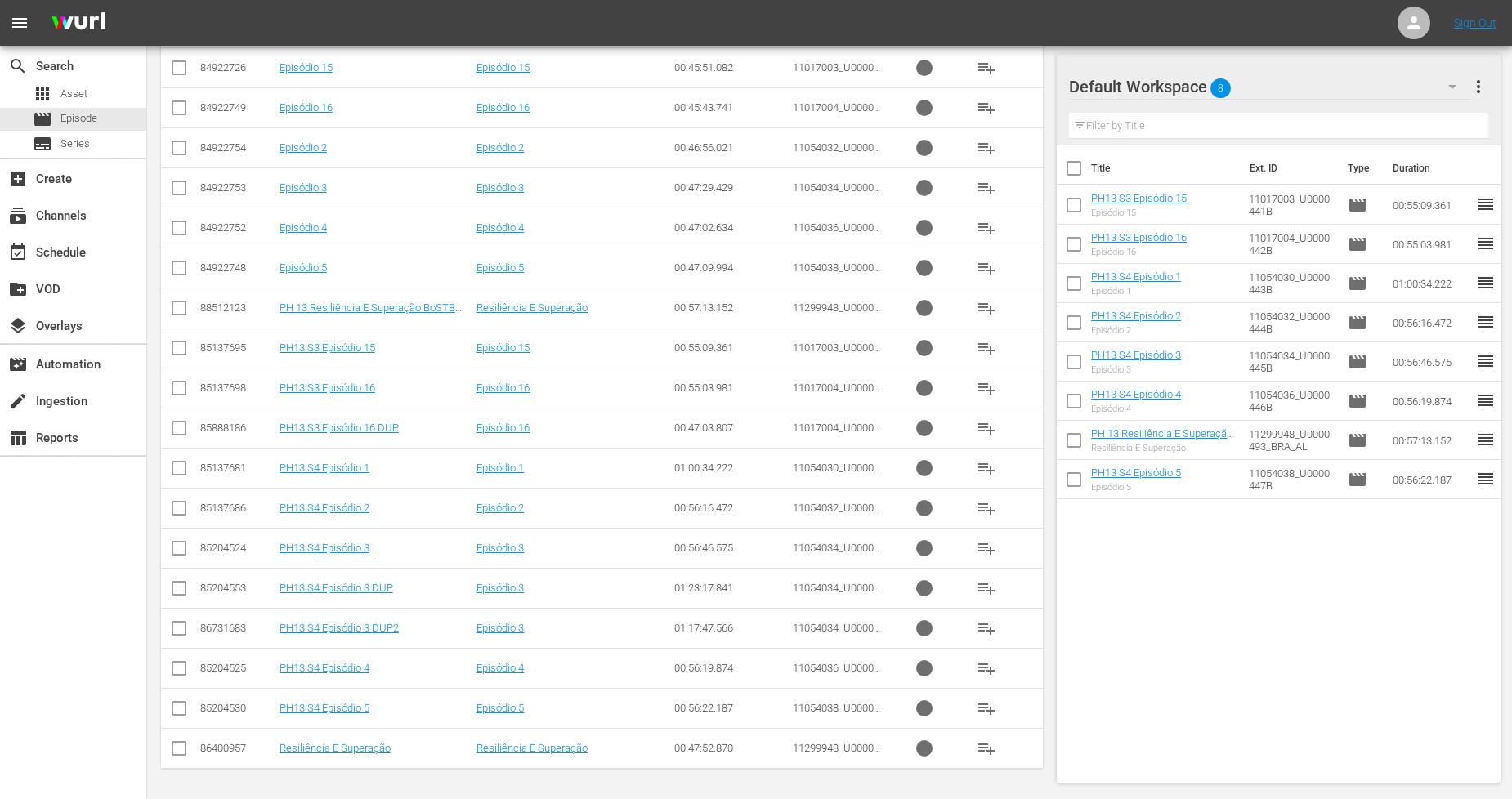
click at [181, 633] on input "checkbox" at bounding box center [178, 631] width 19 height 19
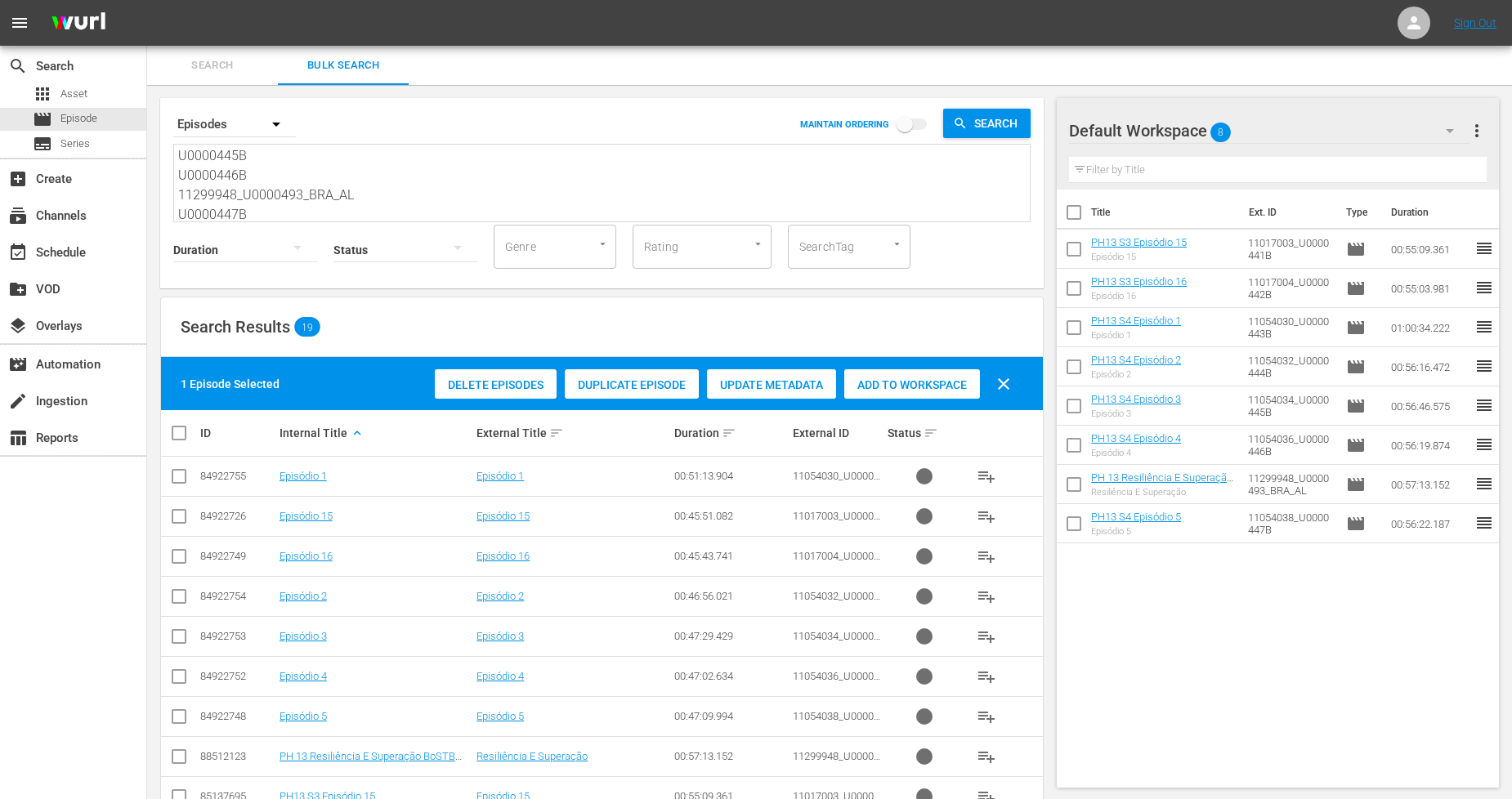
click at [875, 386] on span "Add to Workspace" at bounding box center [912, 385] width 136 height 13
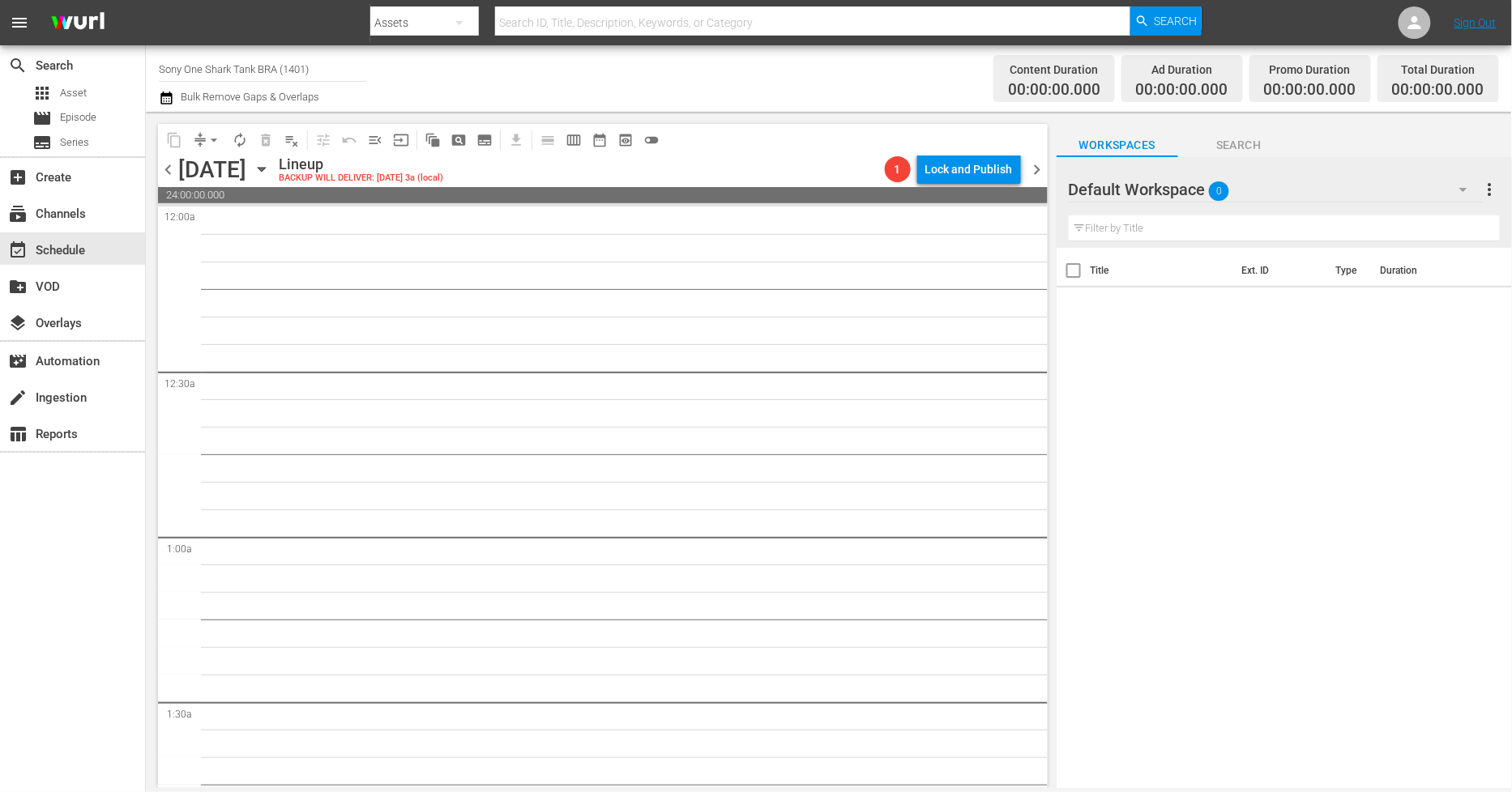
scroll to position [7348, 0]
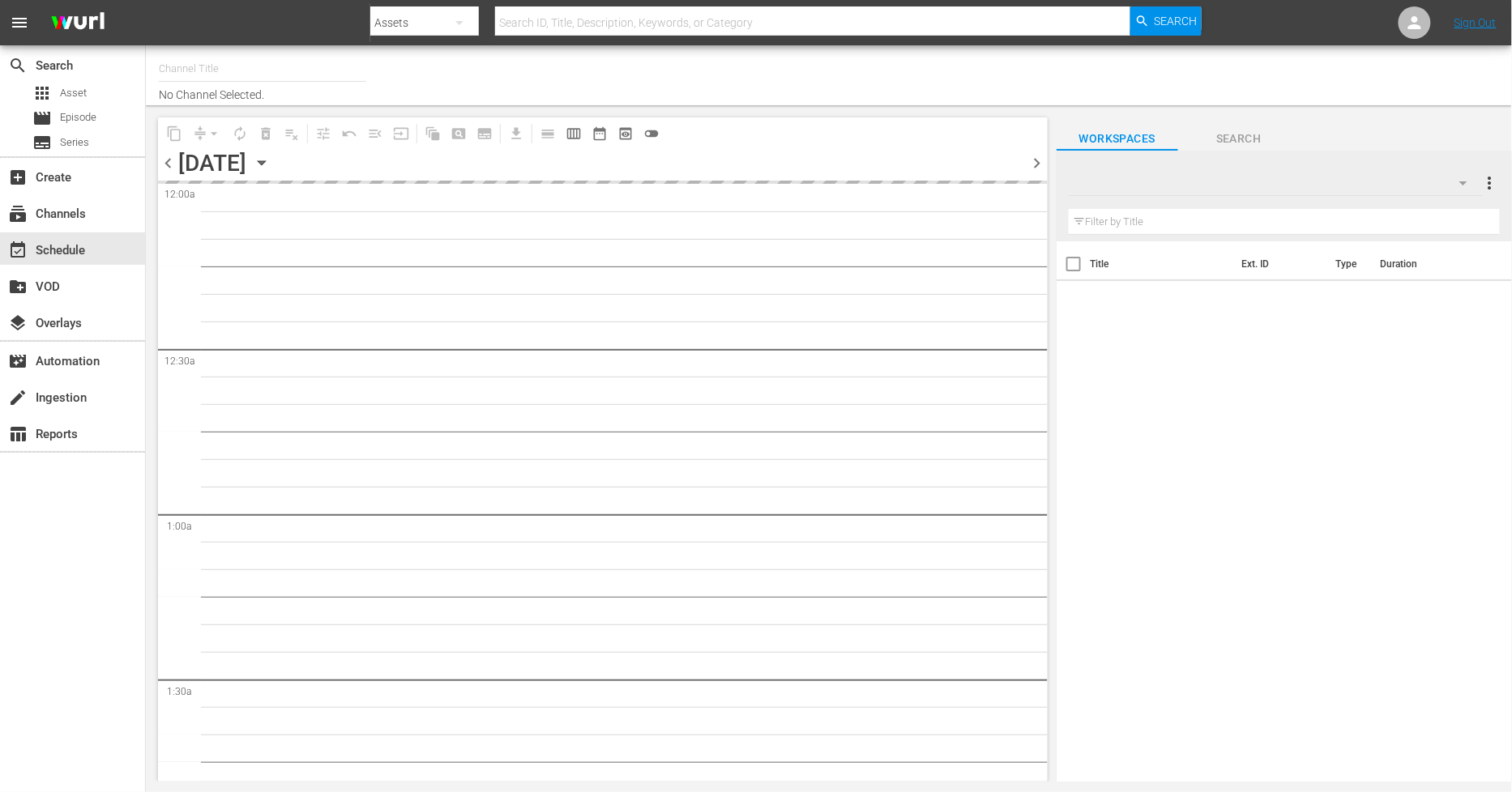
type input "Sony One Shark Tank BRA (1401)"
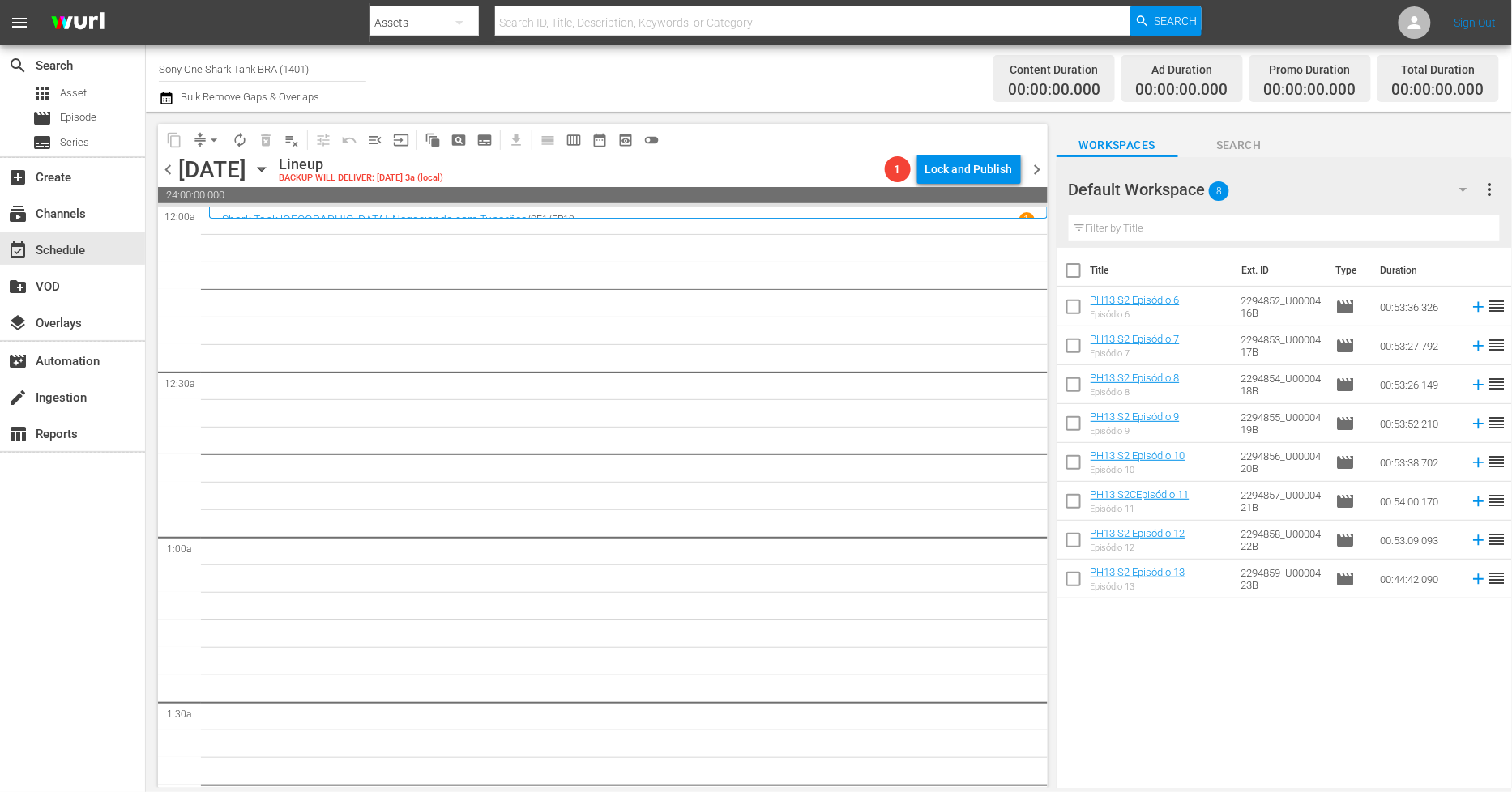
click at [1072, 278] on input "checkbox" at bounding box center [1073, 273] width 34 height 34
checkbox input "true"
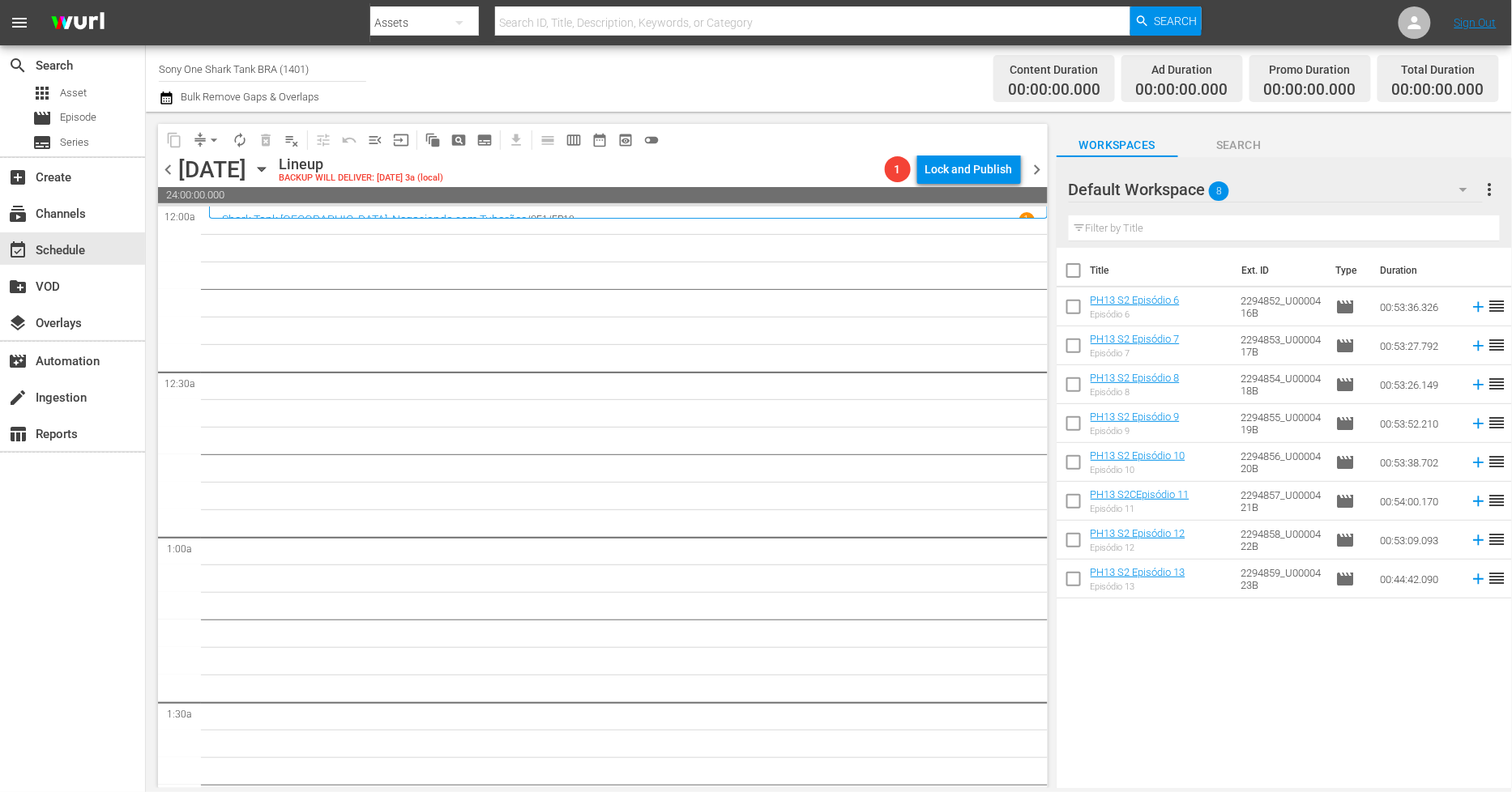
checkbox input "true"
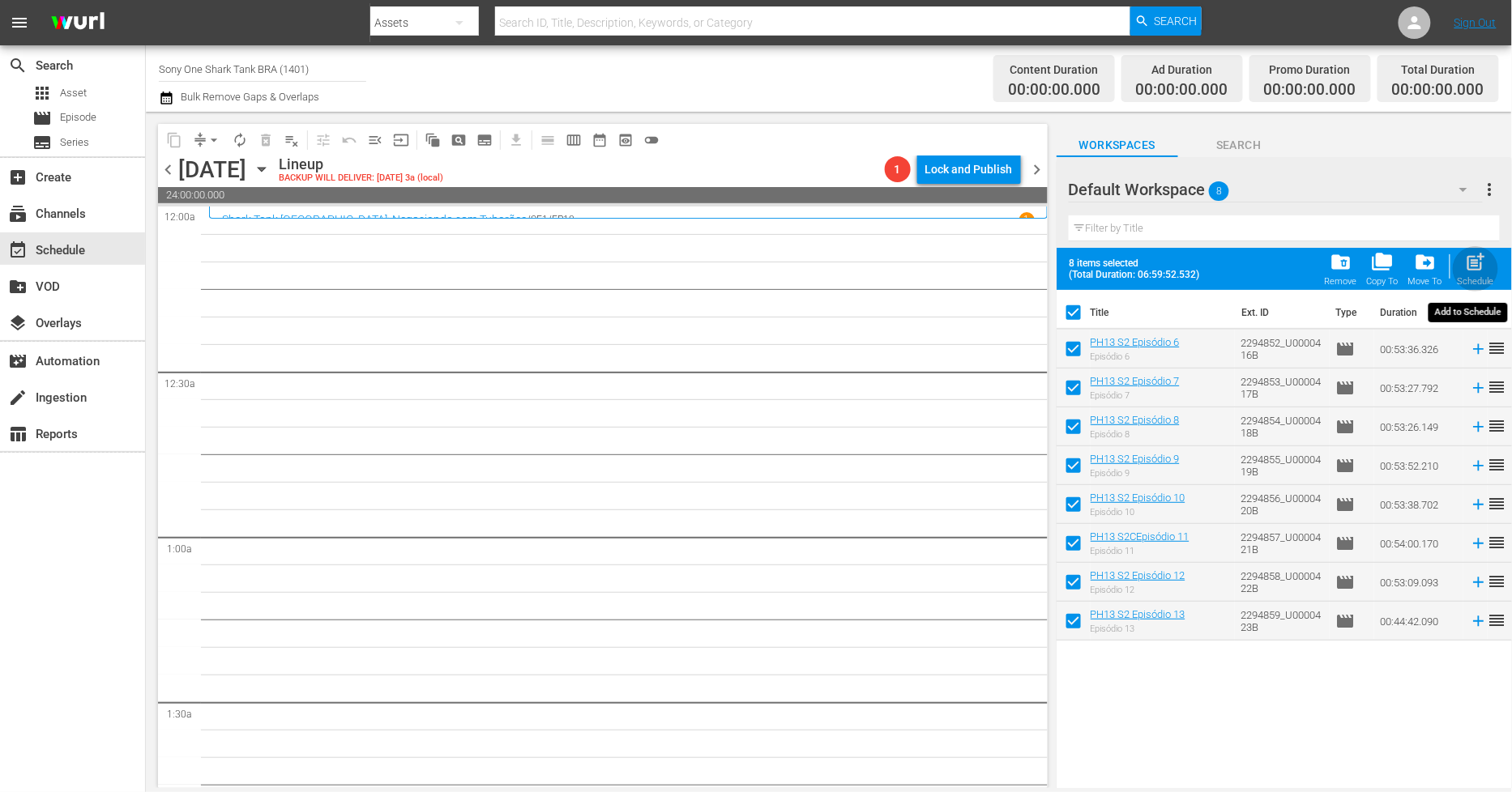
click at [1475, 272] on span "post_add" at bounding box center [1476, 262] width 22 height 22
checkbox input "false"
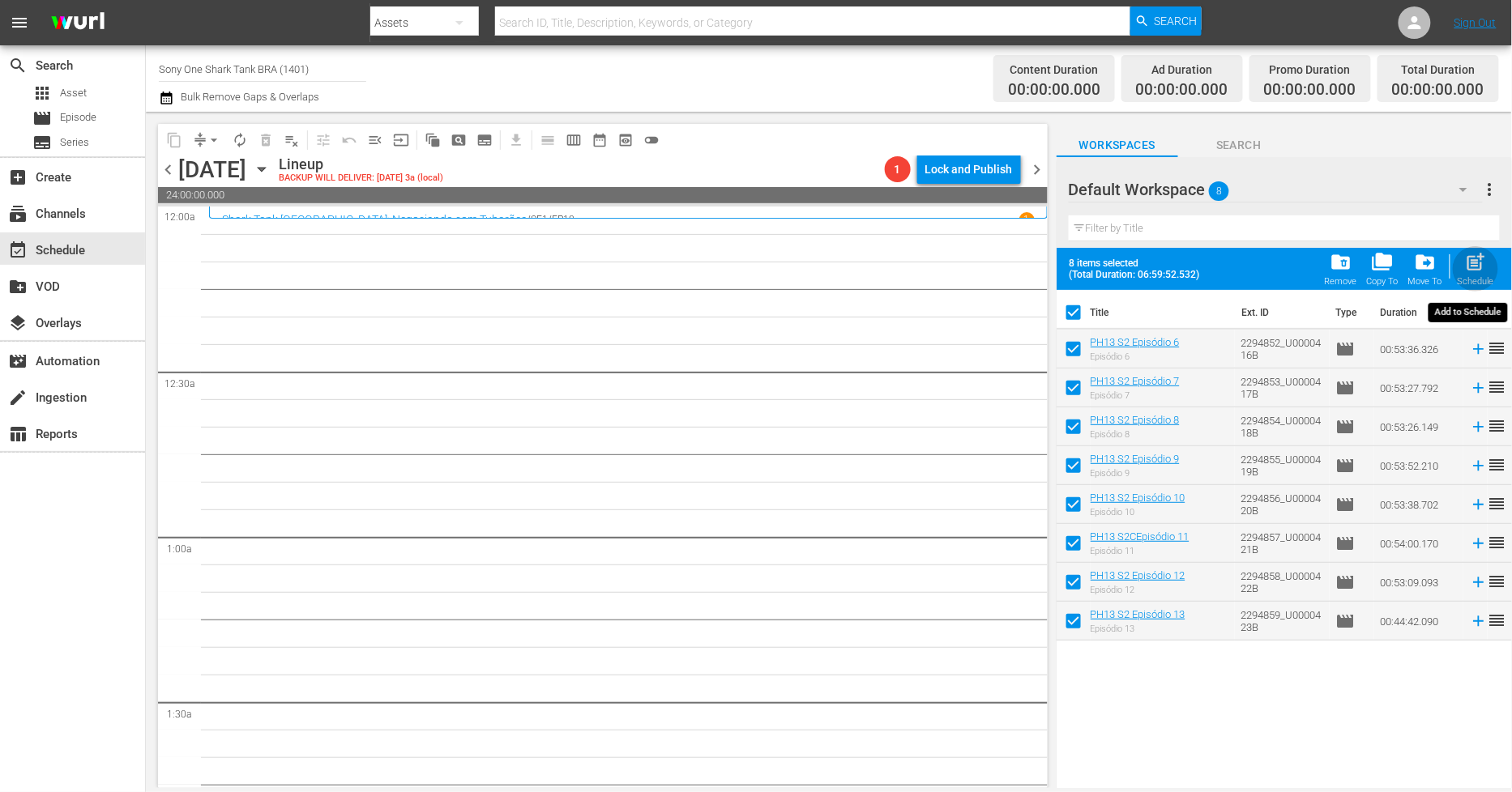
checkbox input "false"
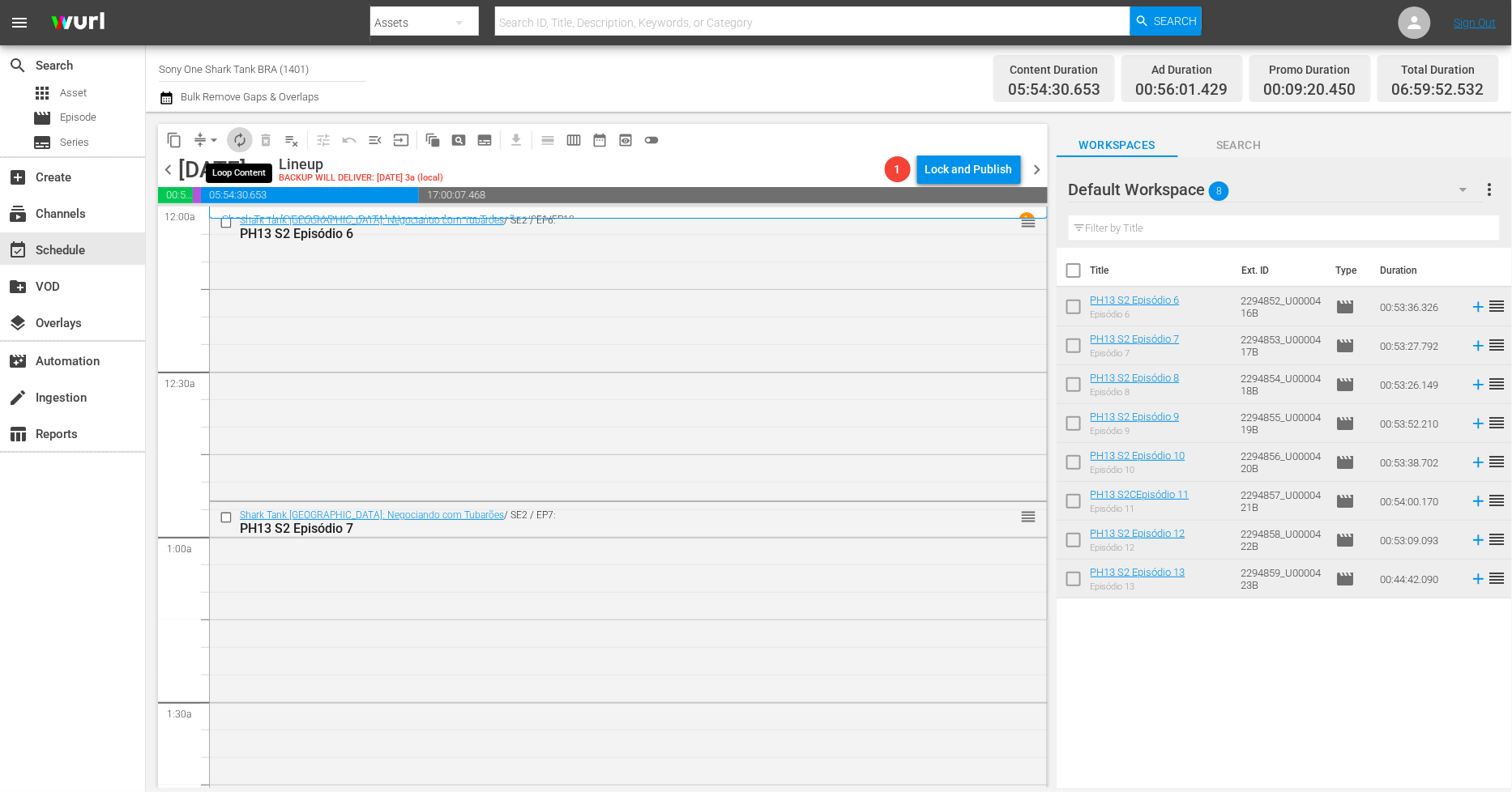
click at [234, 142] on span "autorenew_outlined" at bounding box center [240, 141] width 17 height 17
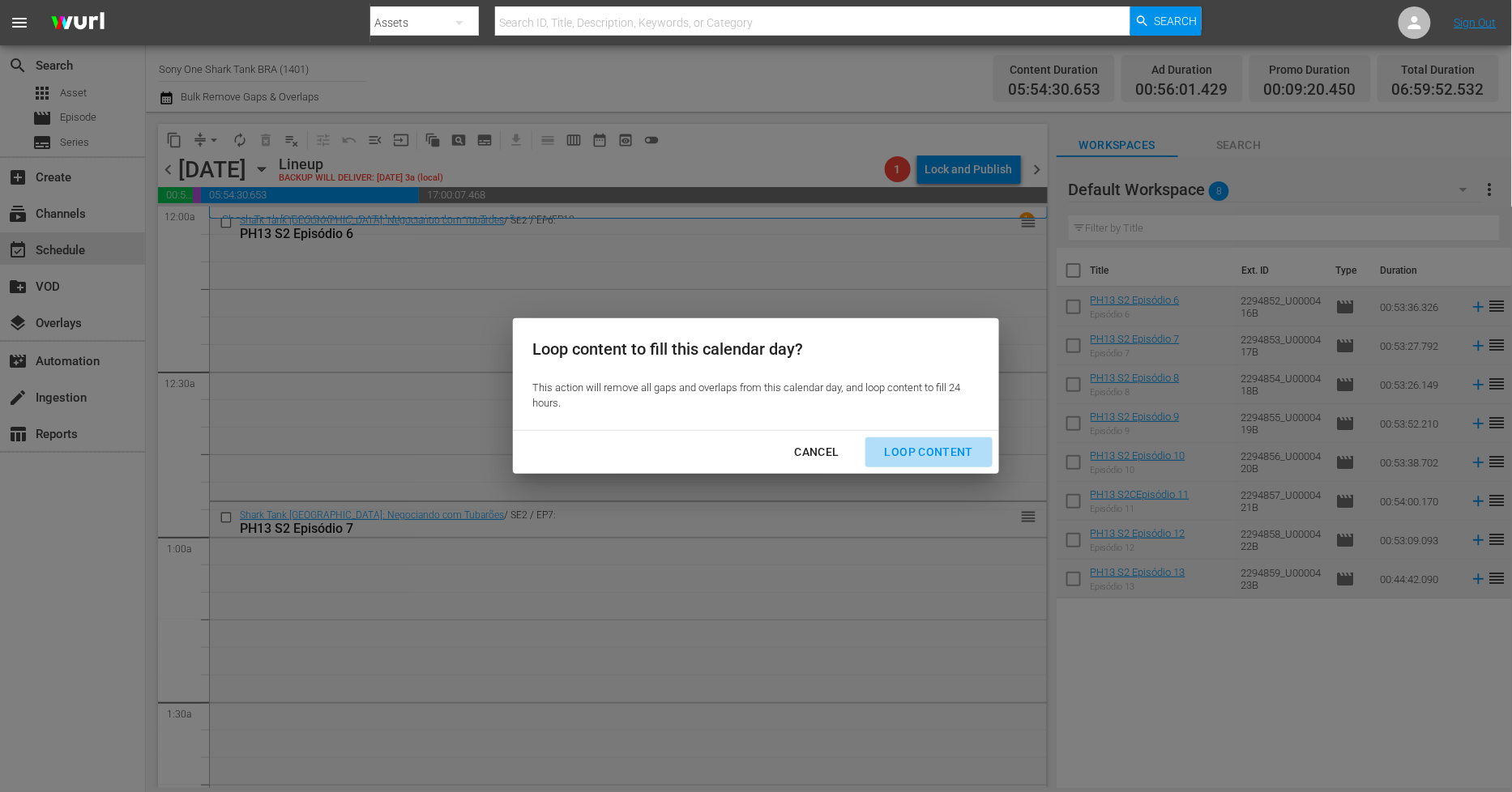
click at [942, 458] on div "Loop Content" at bounding box center [929, 453] width 114 height 20
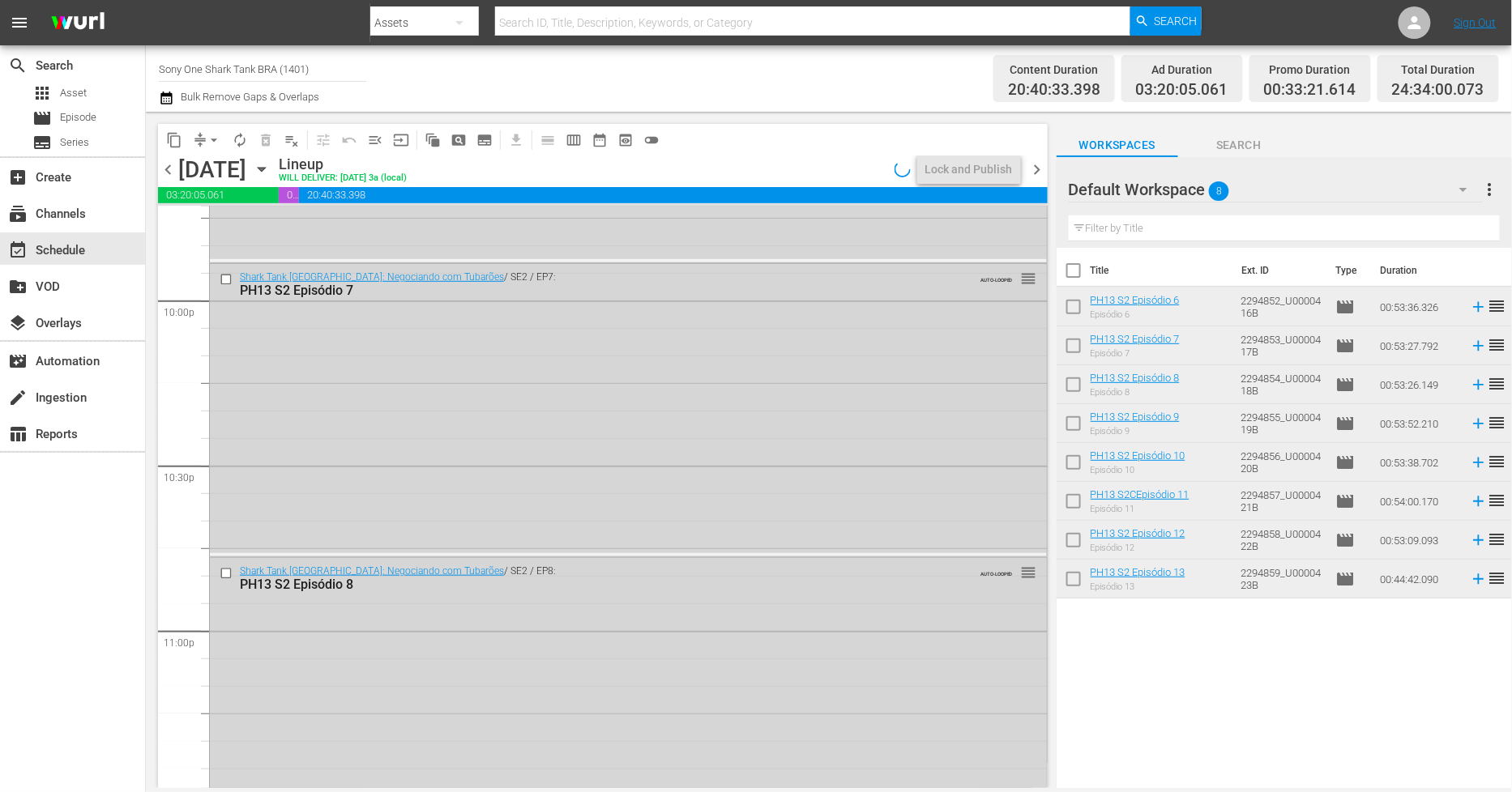
scroll to position [7536, 0]
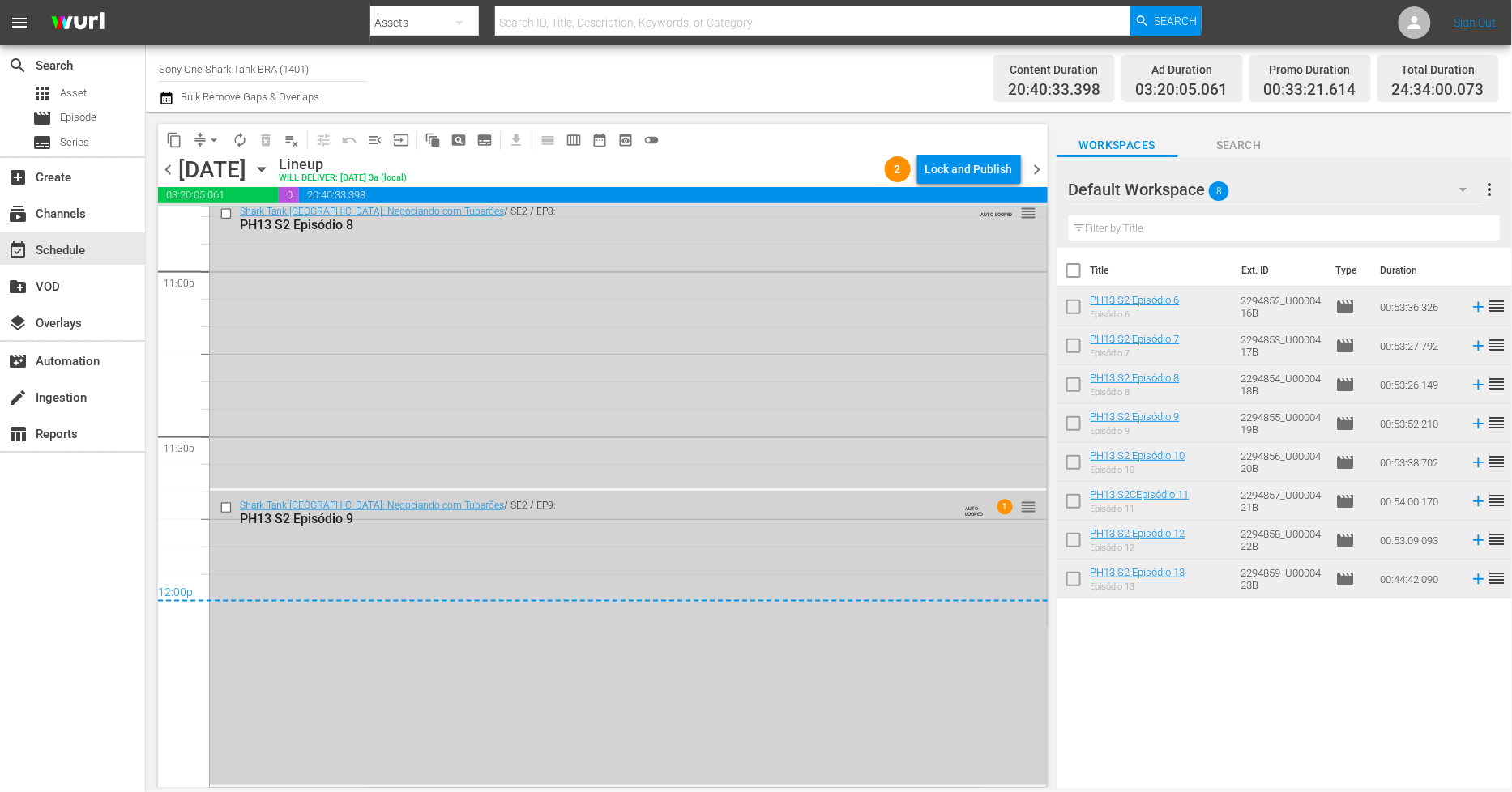
click at [528, 576] on div "Shark Tank Brasil: Negociando com Tubarões / SE2 / EP9: PH13 S2 Episódio 9 AUTO…" at bounding box center [629, 637] width 837 height 292
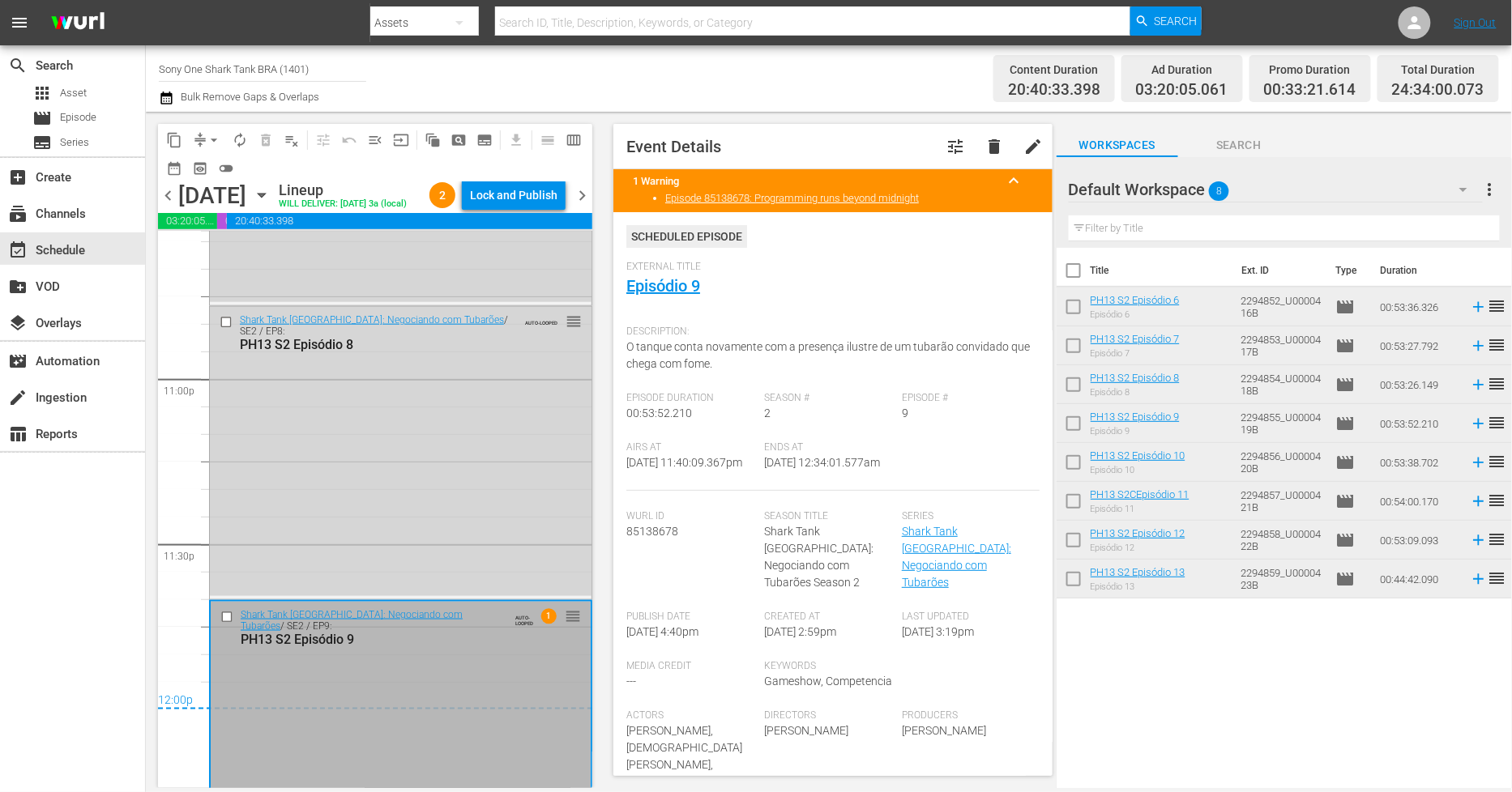
scroll to position [7408, 0]
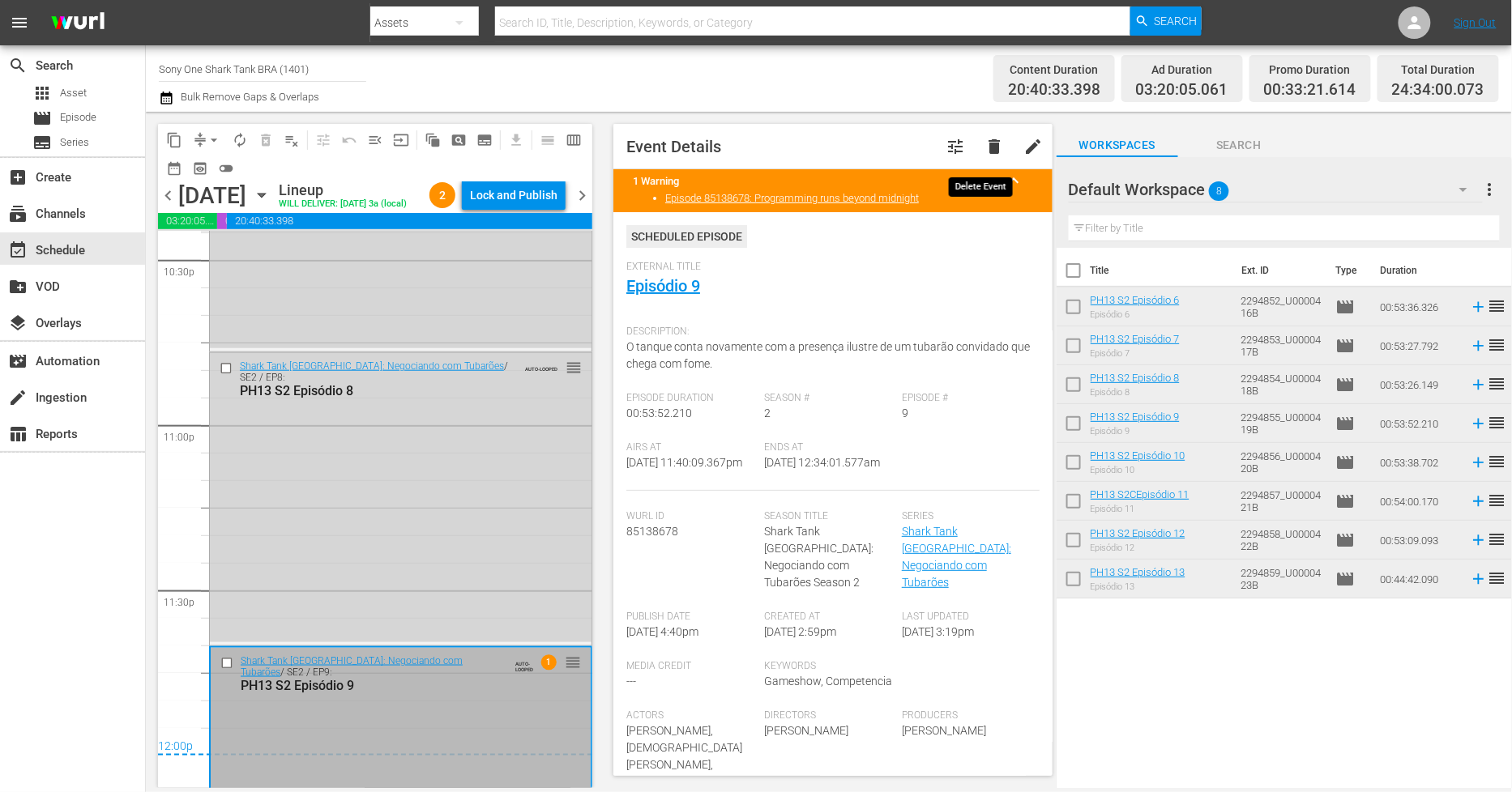
click at [985, 155] on span "delete" at bounding box center [994, 146] width 19 height 19
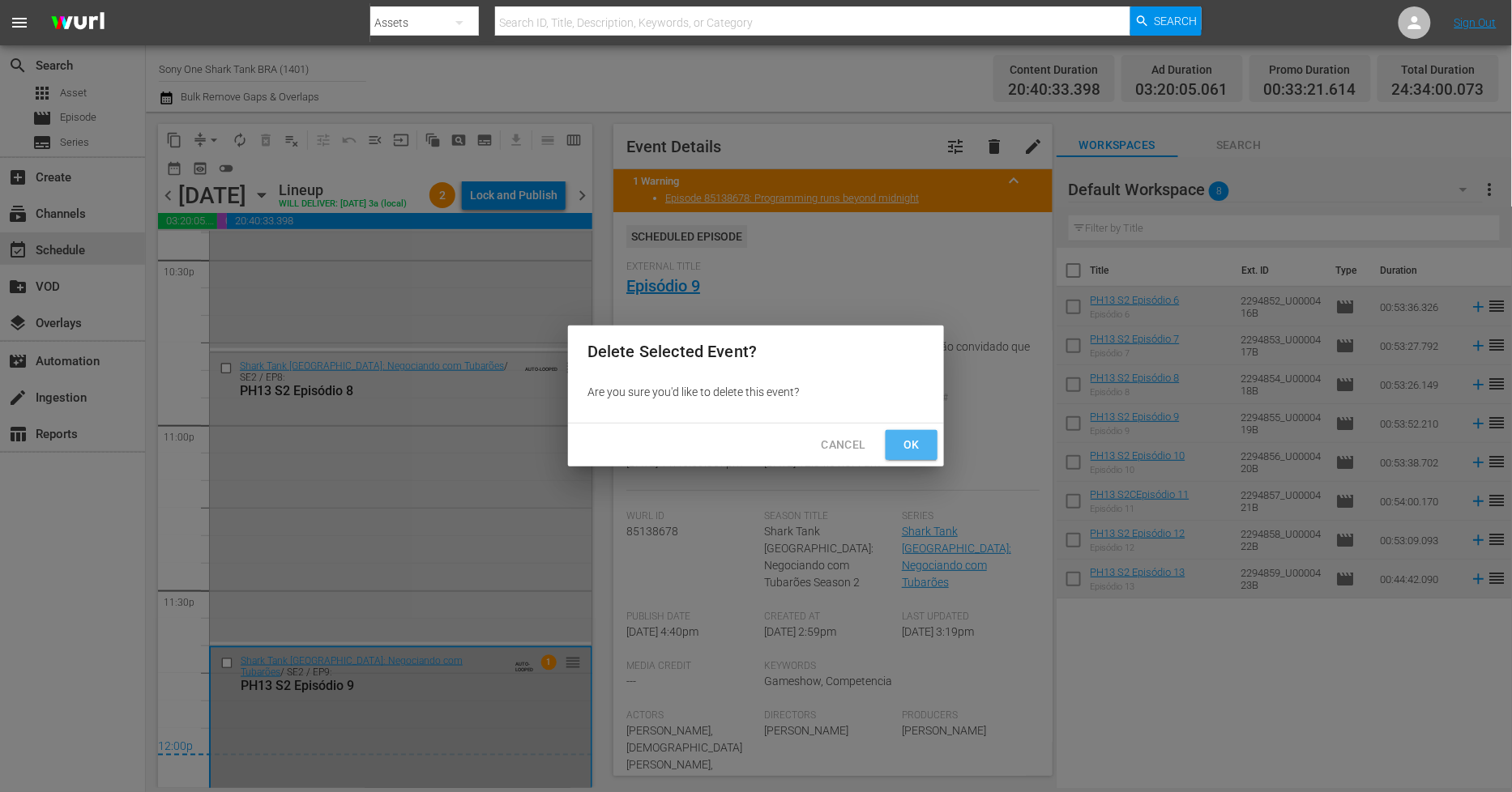
click at [911, 449] on span "Ok" at bounding box center [912, 445] width 26 height 20
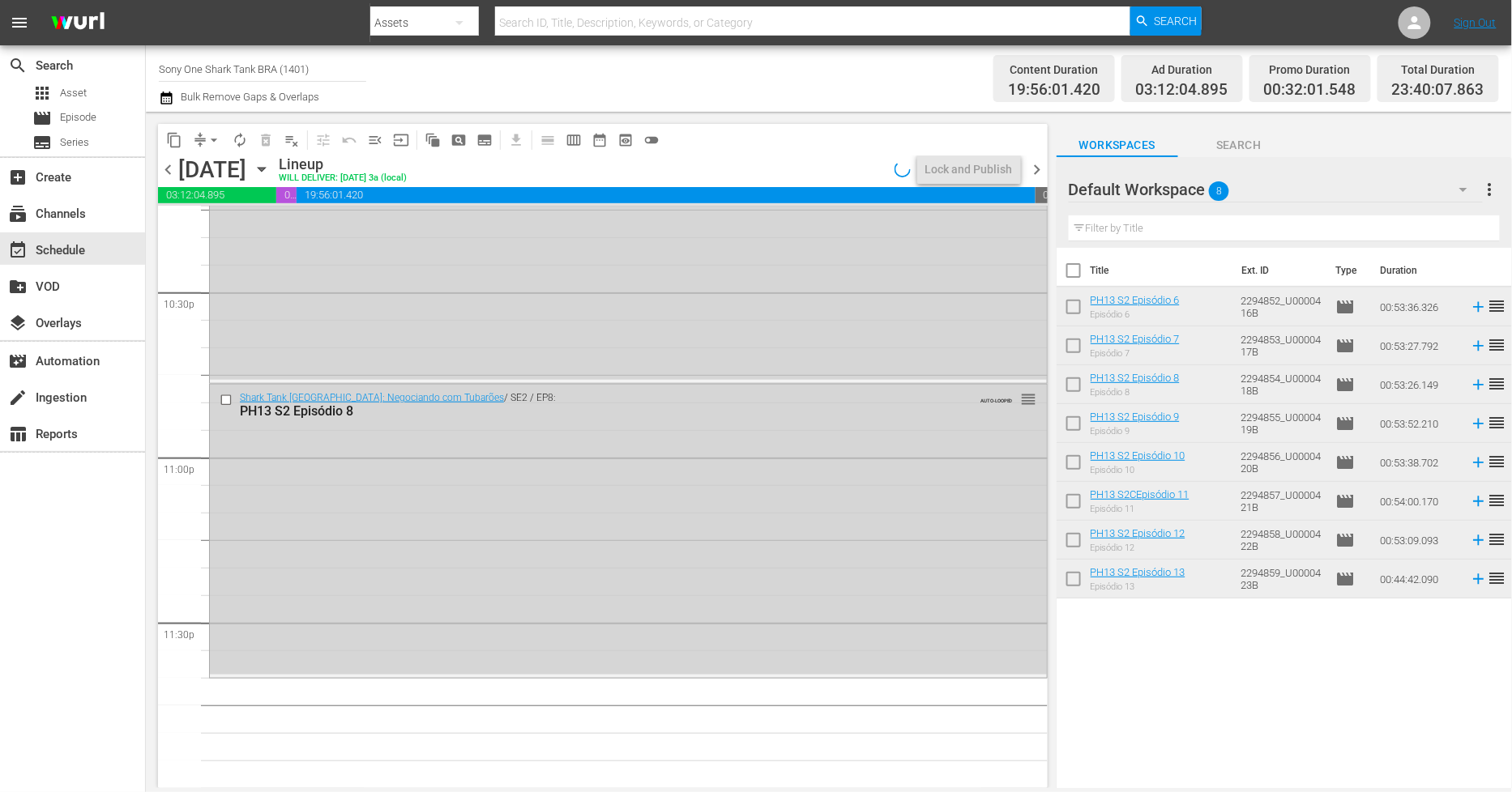
scroll to position [7349, 0]
drag, startPoint x: 583, startPoint y: 485, endPoint x: 532, endPoint y: 491, distance: 51.4
click at [532, 491] on div "Shark Tank Brasil: Negociando com Tubarões / SE2 / EP8: PH13 S2 Episódio 8 AUTO…" at bounding box center [629, 530] width 837 height 289
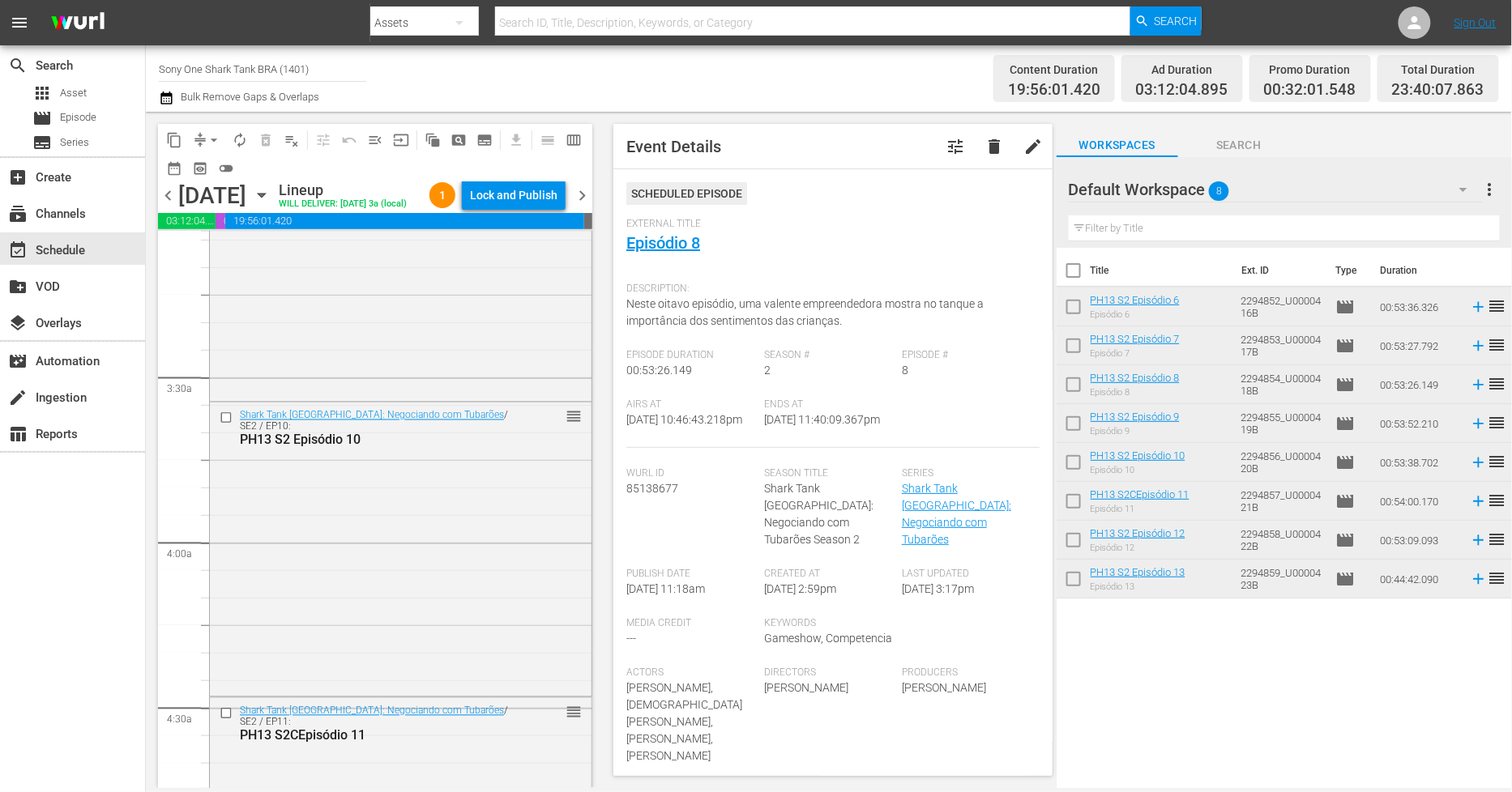
scroll to position [921, 0]
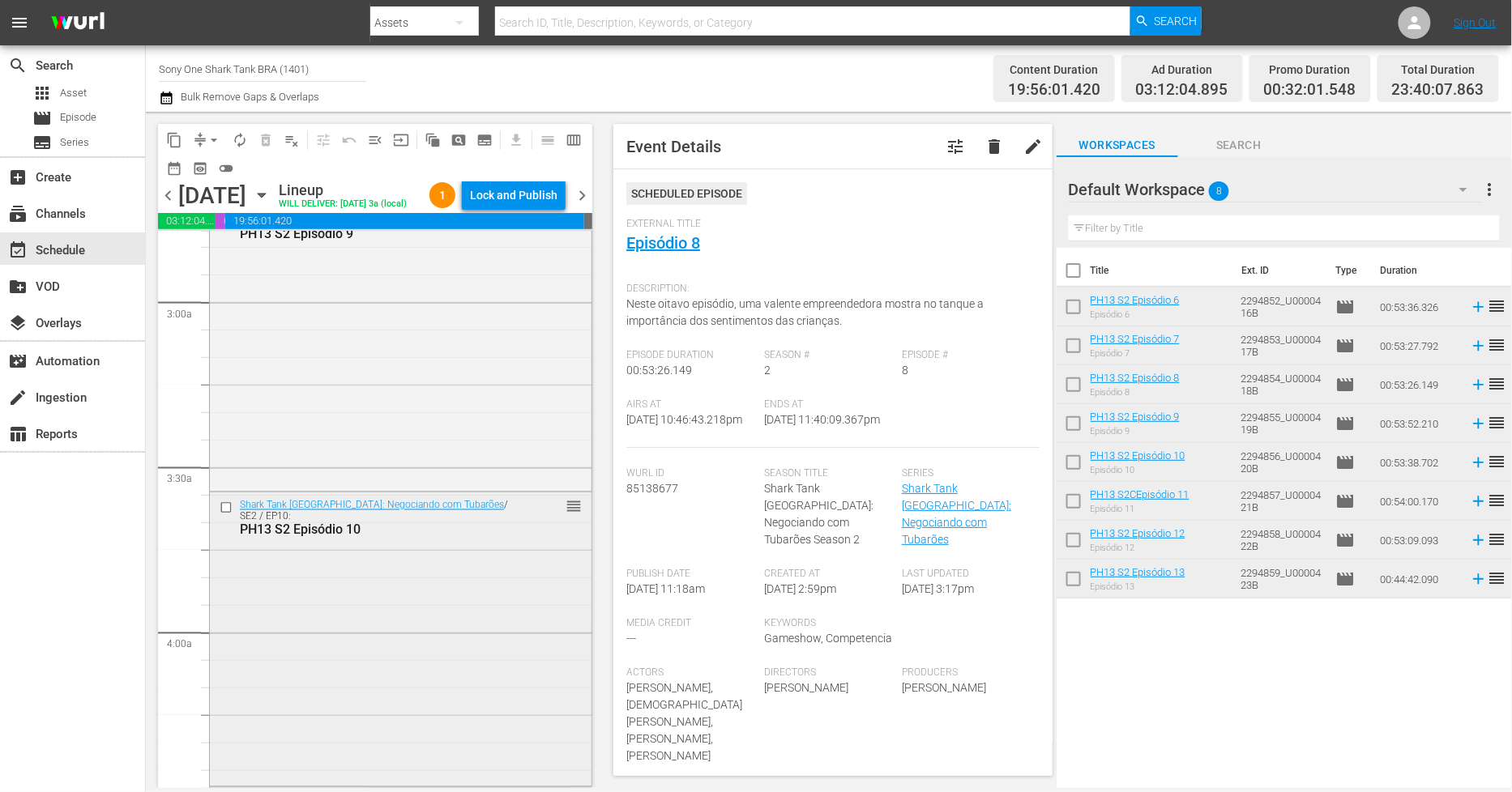
click at [435, 580] on div "Shark Tank Brasil: Negociando com Tubarões / SE2 / EP10: PH13 S2 Episódio 10 re…" at bounding box center [400, 637] width 382 height 291
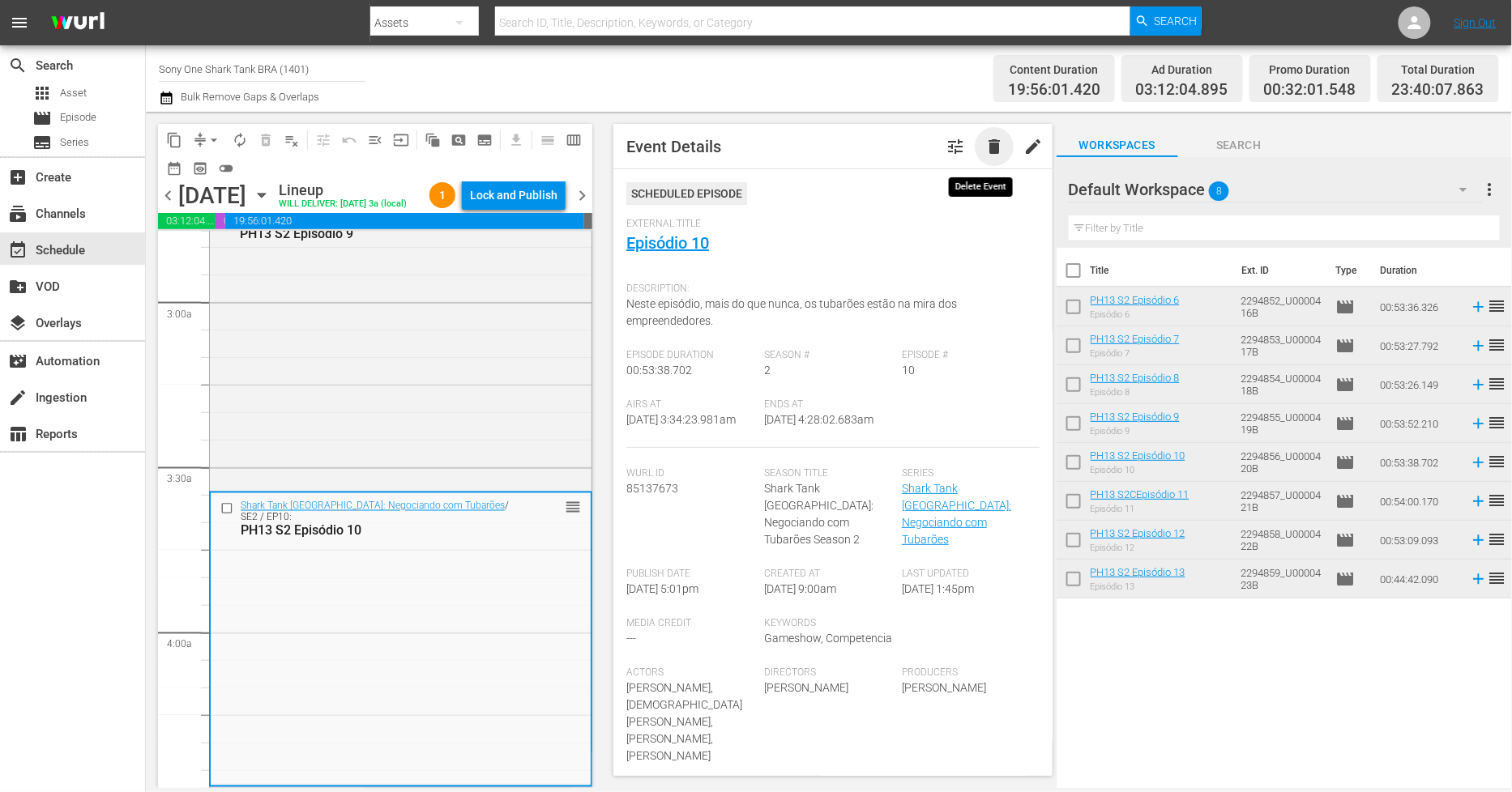
click at [985, 143] on span "delete" at bounding box center [994, 146] width 19 height 19
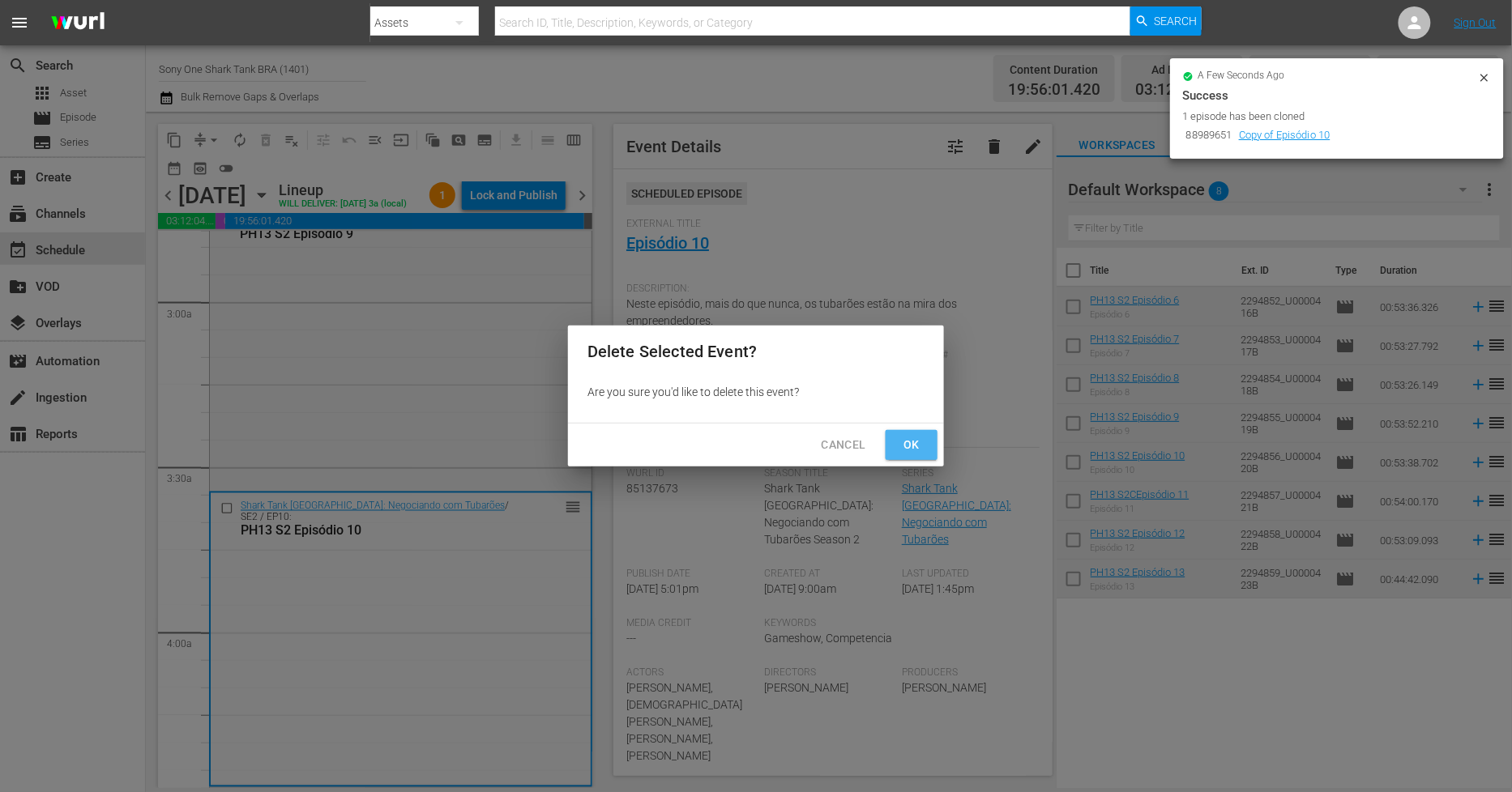
click at [918, 452] on span "Ok" at bounding box center [912, 445] width 26 height 20
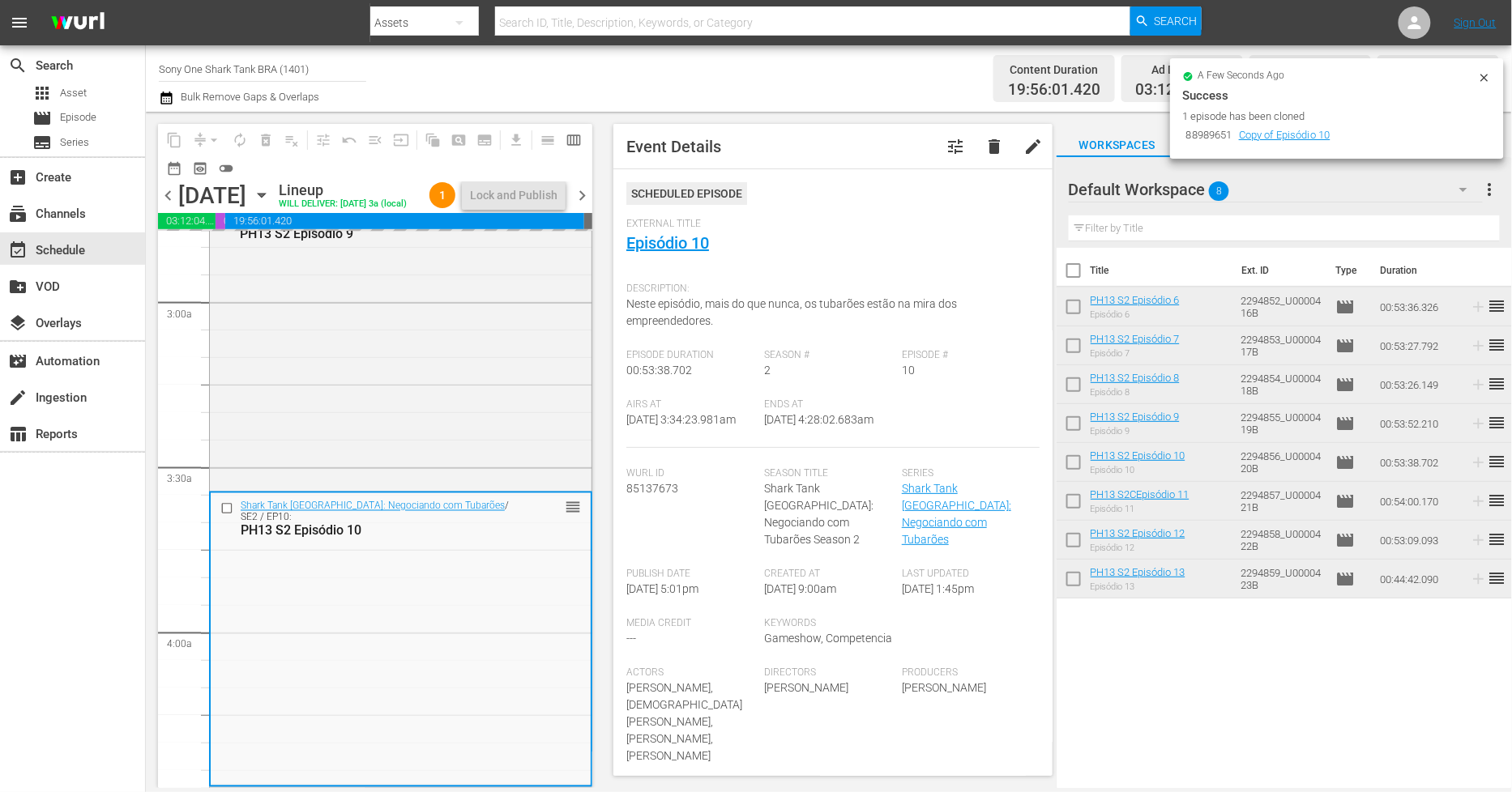
click at [1489, 74] on icon at bounding box center [1484, 77] width 13 height 13
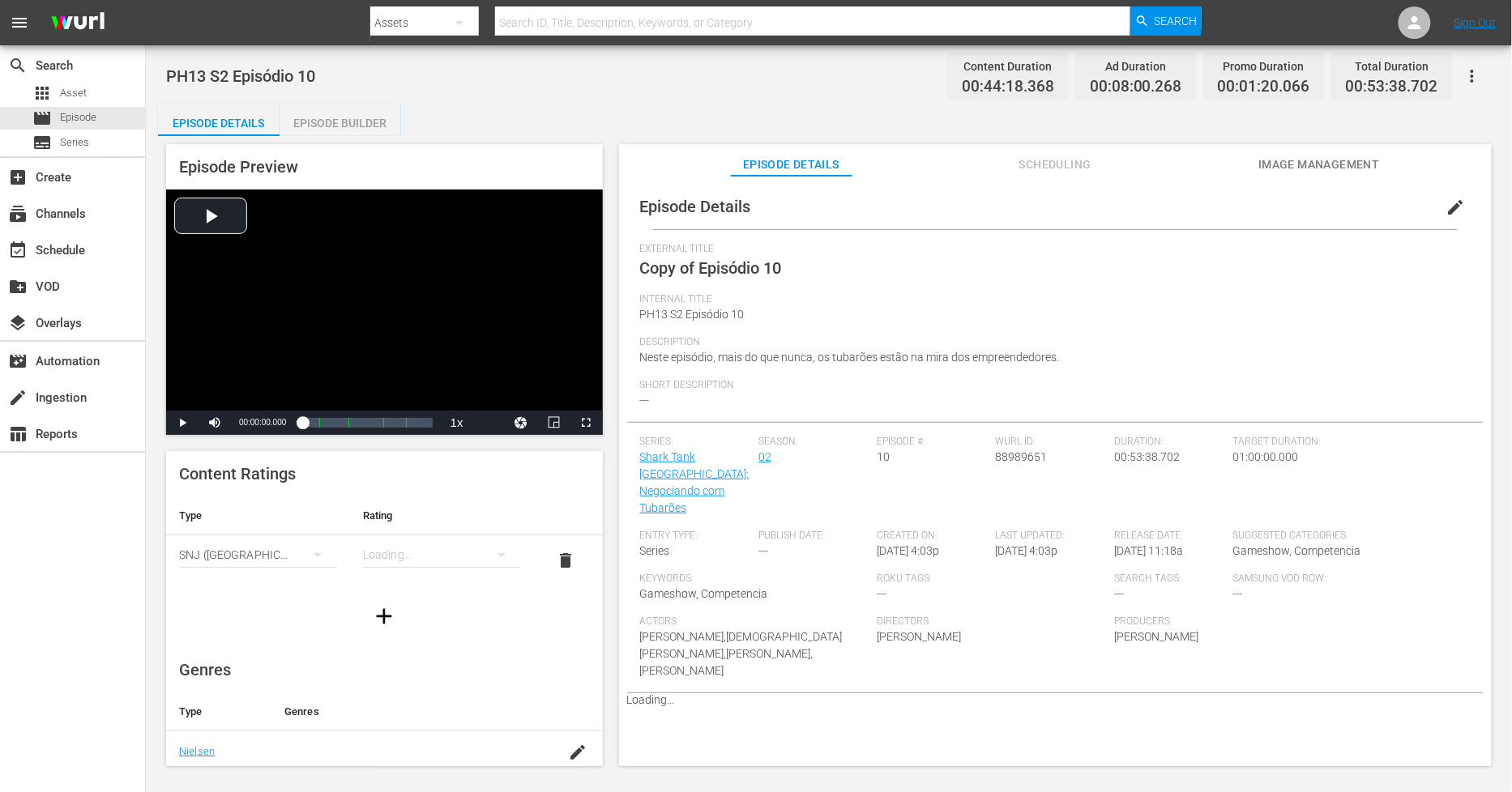
click at [1454, 209] on span "edit" at bounding box center [1456, 207] width 19 height 19
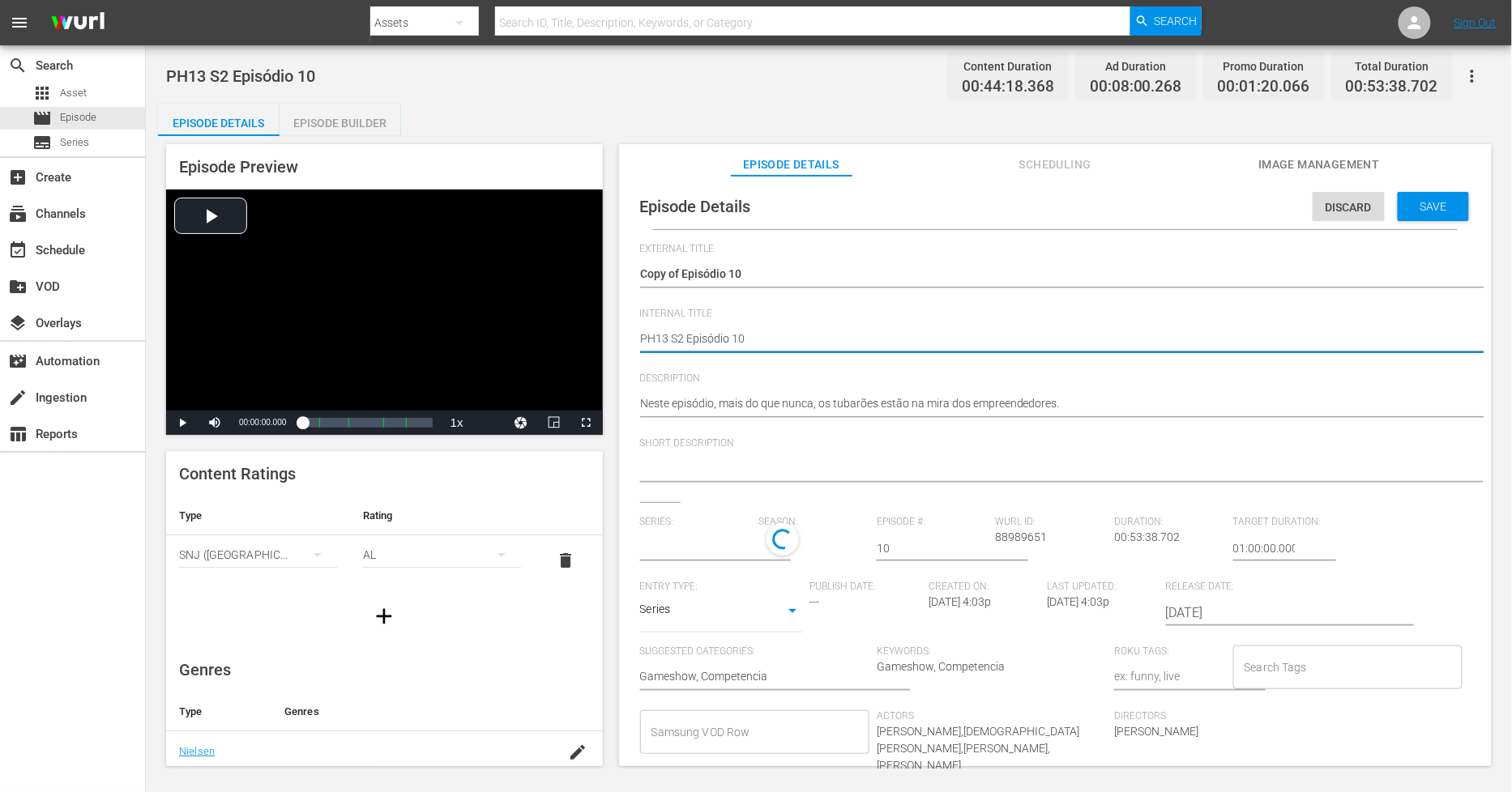
type textarea "PH13 S2 Episódio 10"
type textarea "PH13 S2 Episódio 10 D"
type textarea "PH13 S2 Episódio 10 DU"
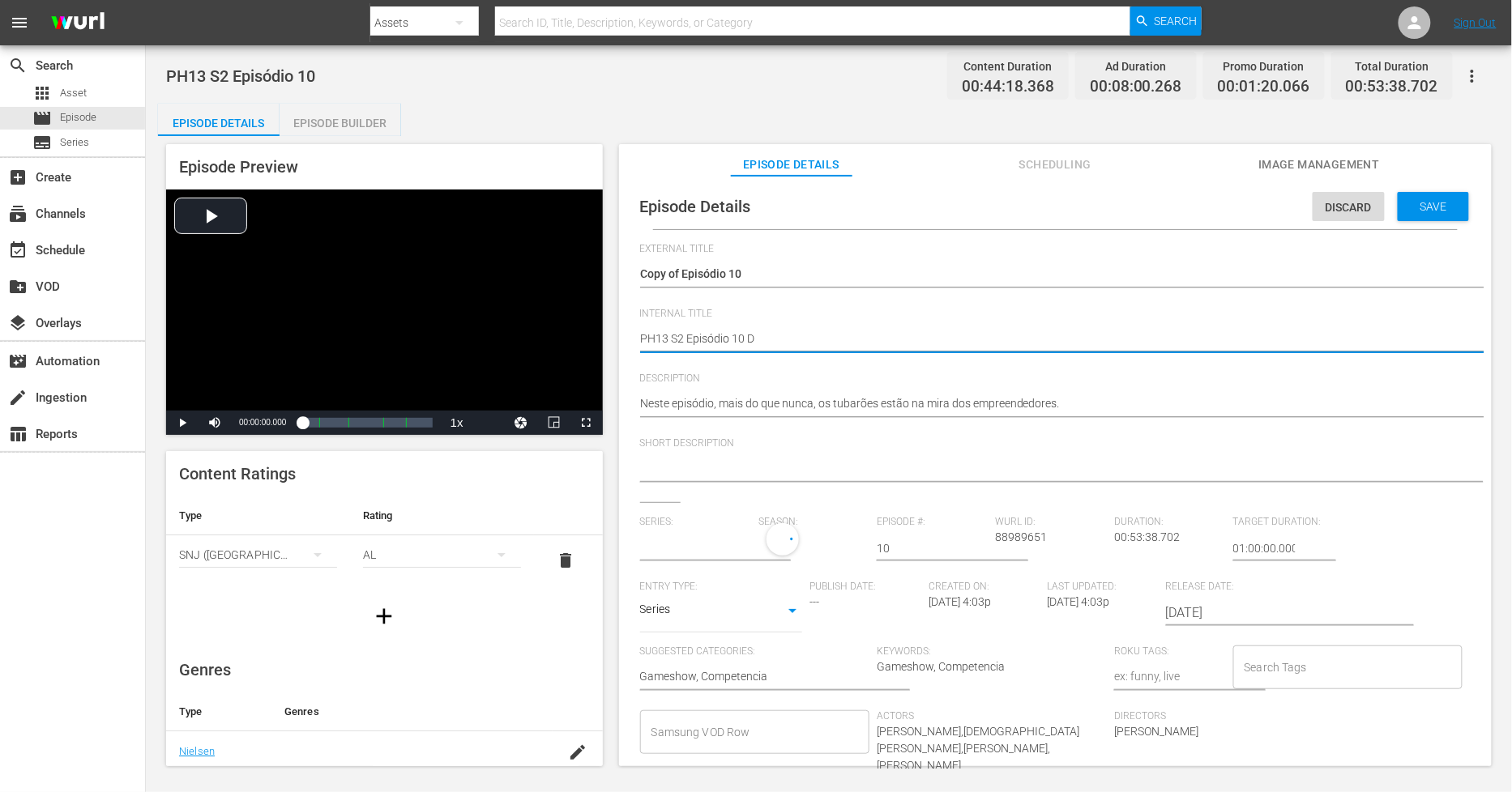
type textarea "PH13 S2 Episódio 10 DU"
type textarea "PH13 S2 Episódio 10 DUP"
type textarea "PH13 S2 Episódio 10 DUP1"
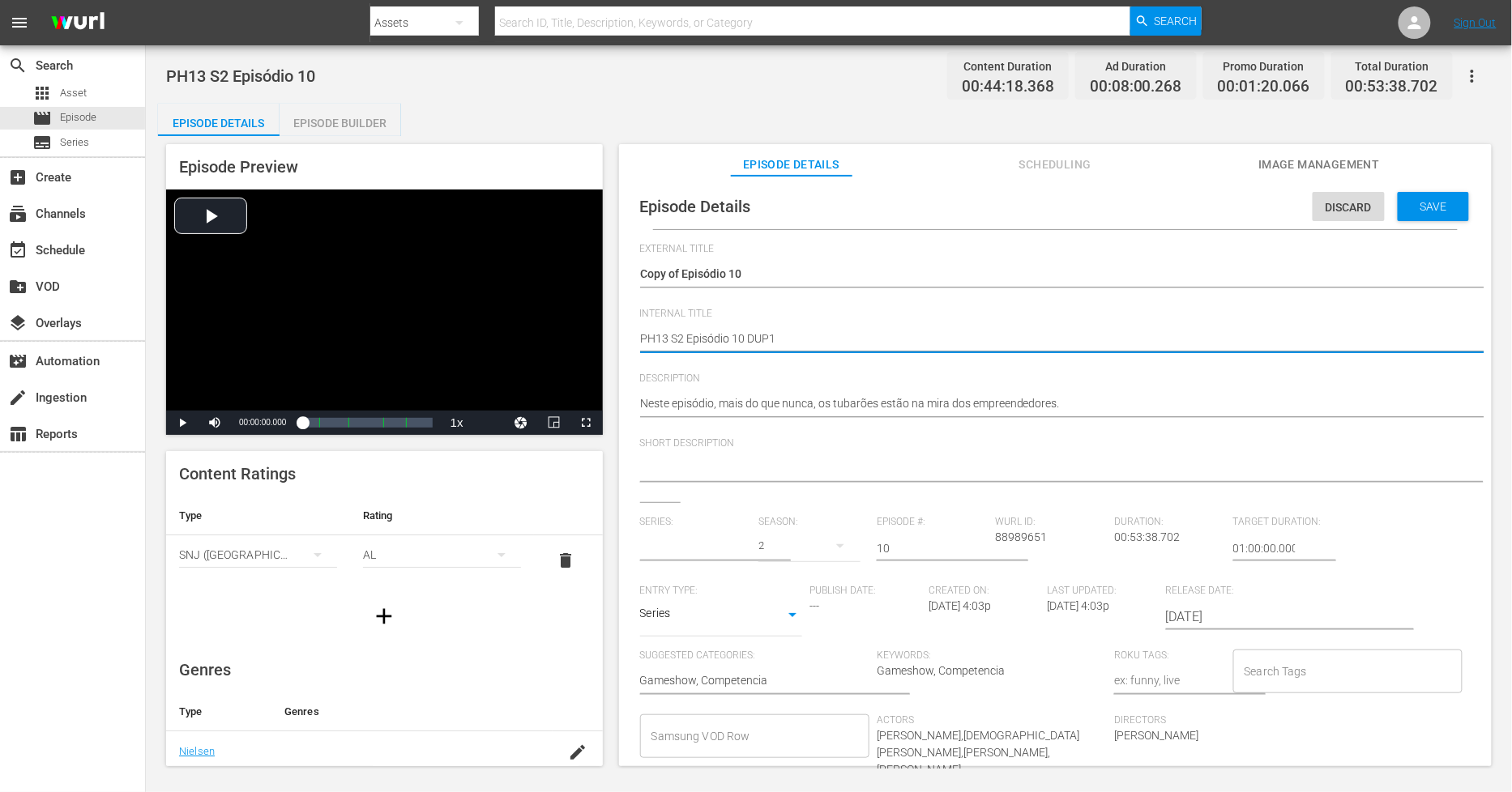
type input "Shark Tank [GEOGRAPHIC_DATA]: Negociando com Tubarões"
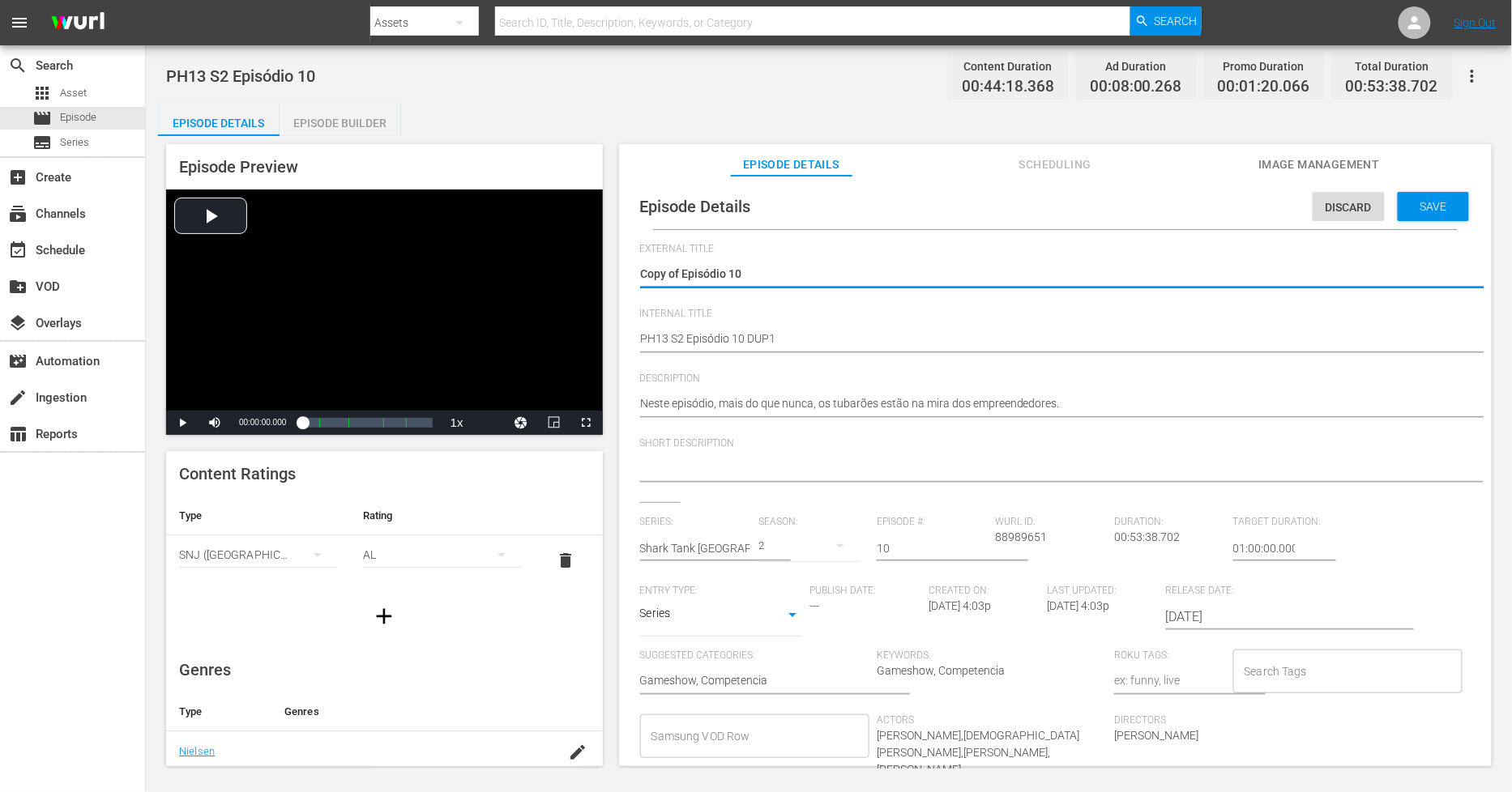
drag, startPoint x: 682, startPoint y: 272, endPoint x: -63, endPoint y: 271, distance: 745.0
type textarea "Episódio 10"
click at [1423, 207] on span "Save" at bounding box center [1434, 206] width 52 height 13
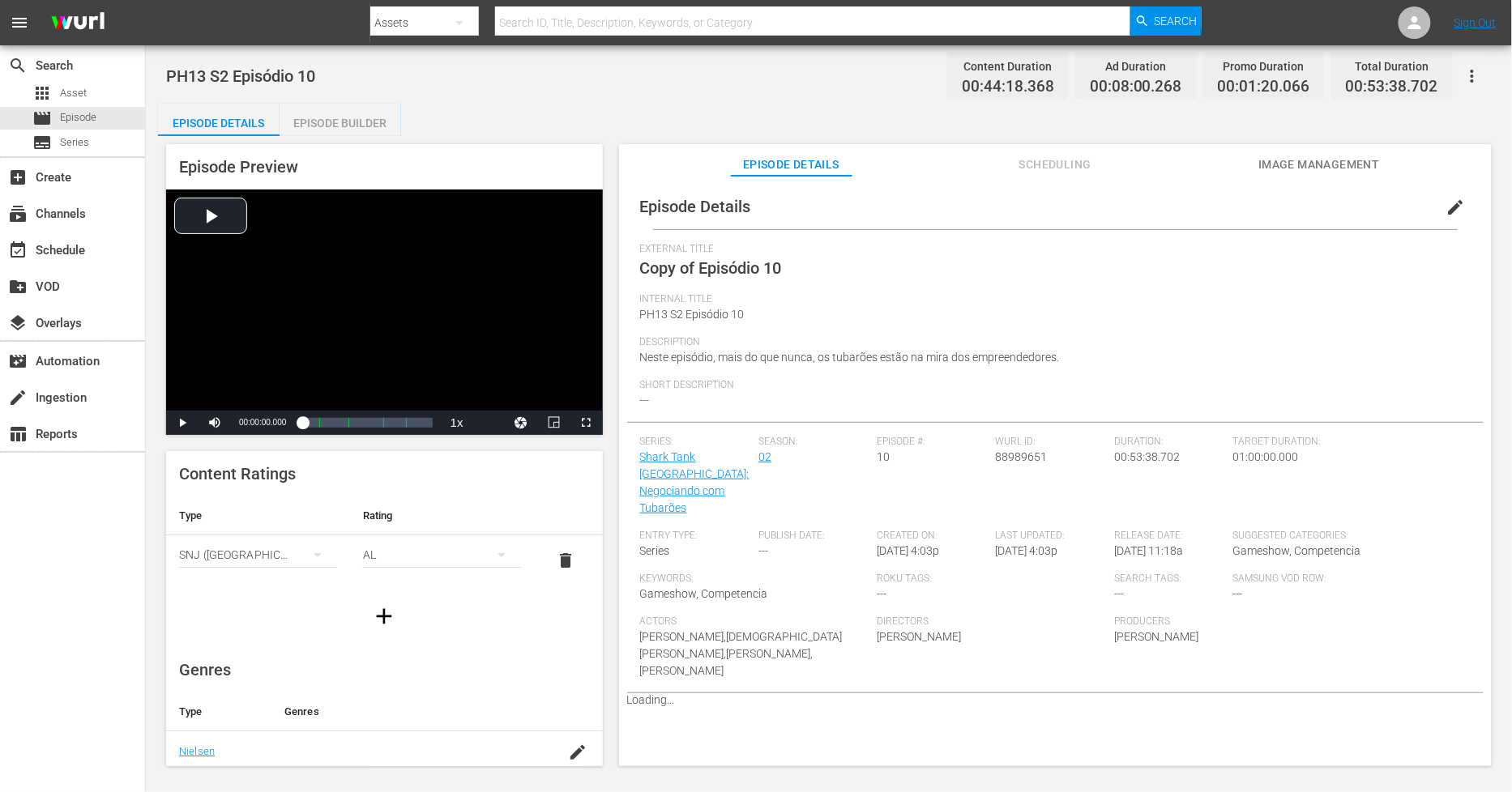
click at [342, 127] on div "Episode Builder" at bounding box center [340, 123] width 121 height 39
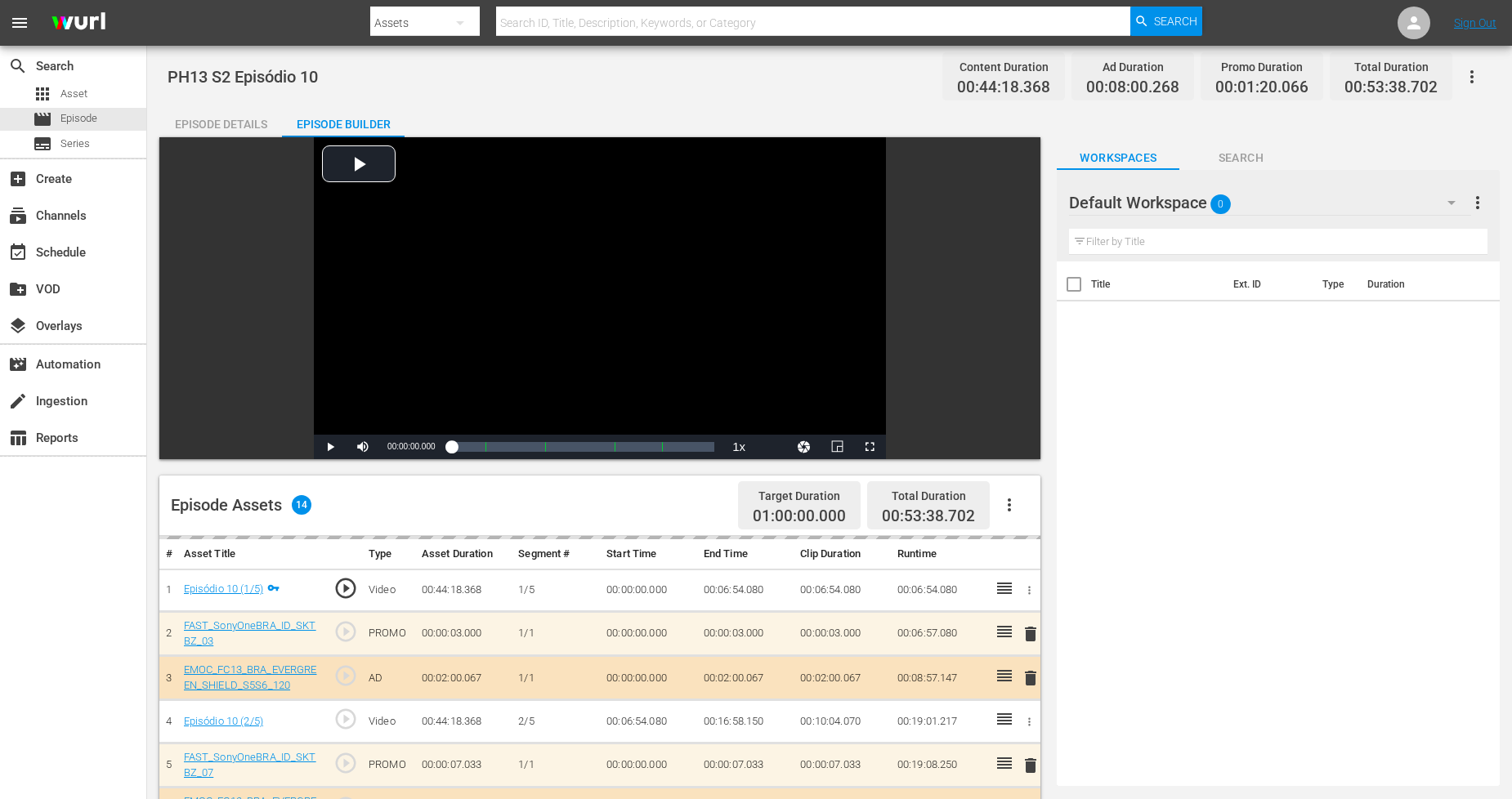
click at [1400, 200] on div "Default Workspace 0" at bounding box center [1270, 202] width 401 height 45
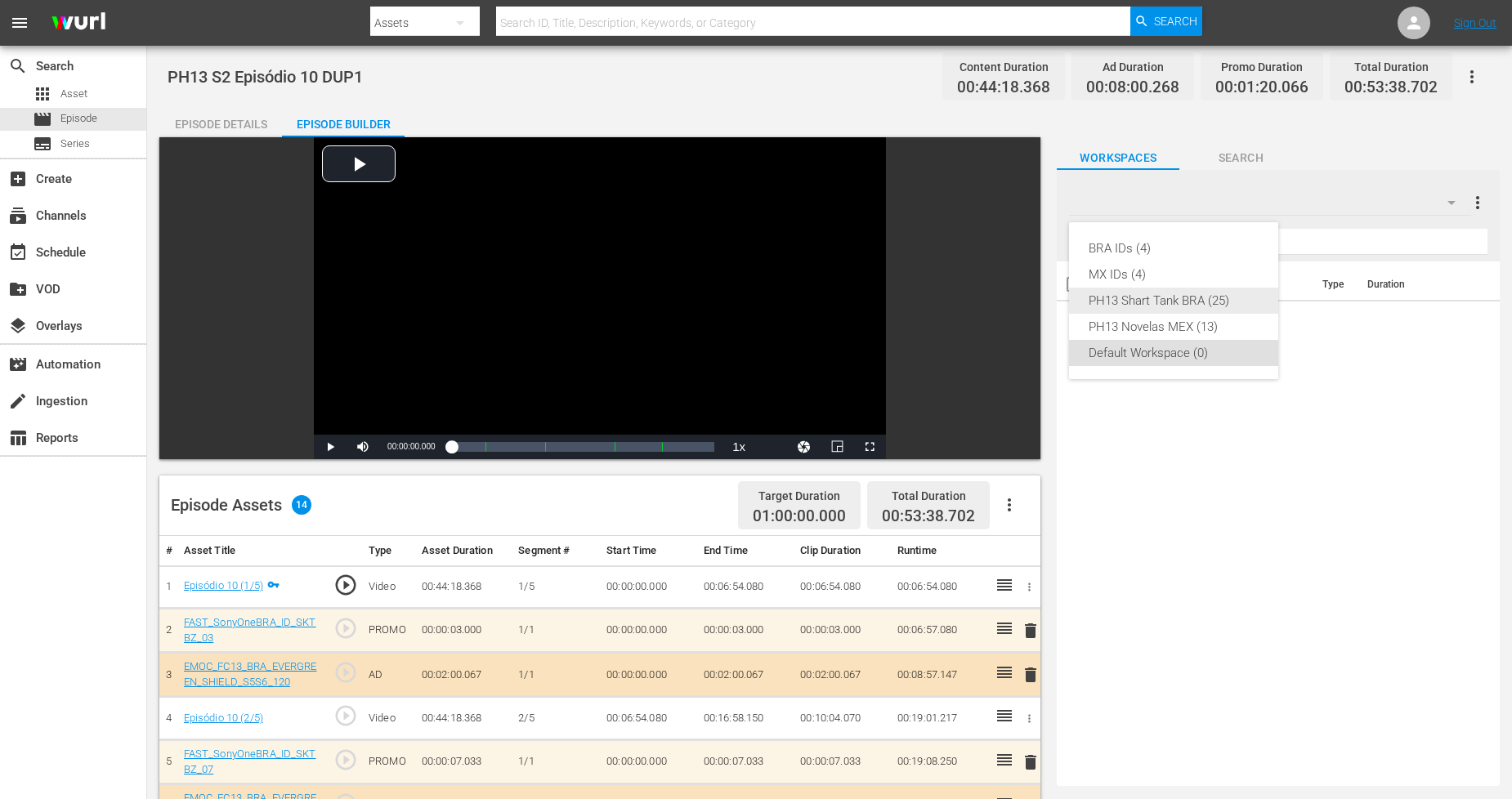
click at [1222, 297] on div "PH13 Shart Tank BRA (25)" at bounding box center [1173, 301] width 170 height 26
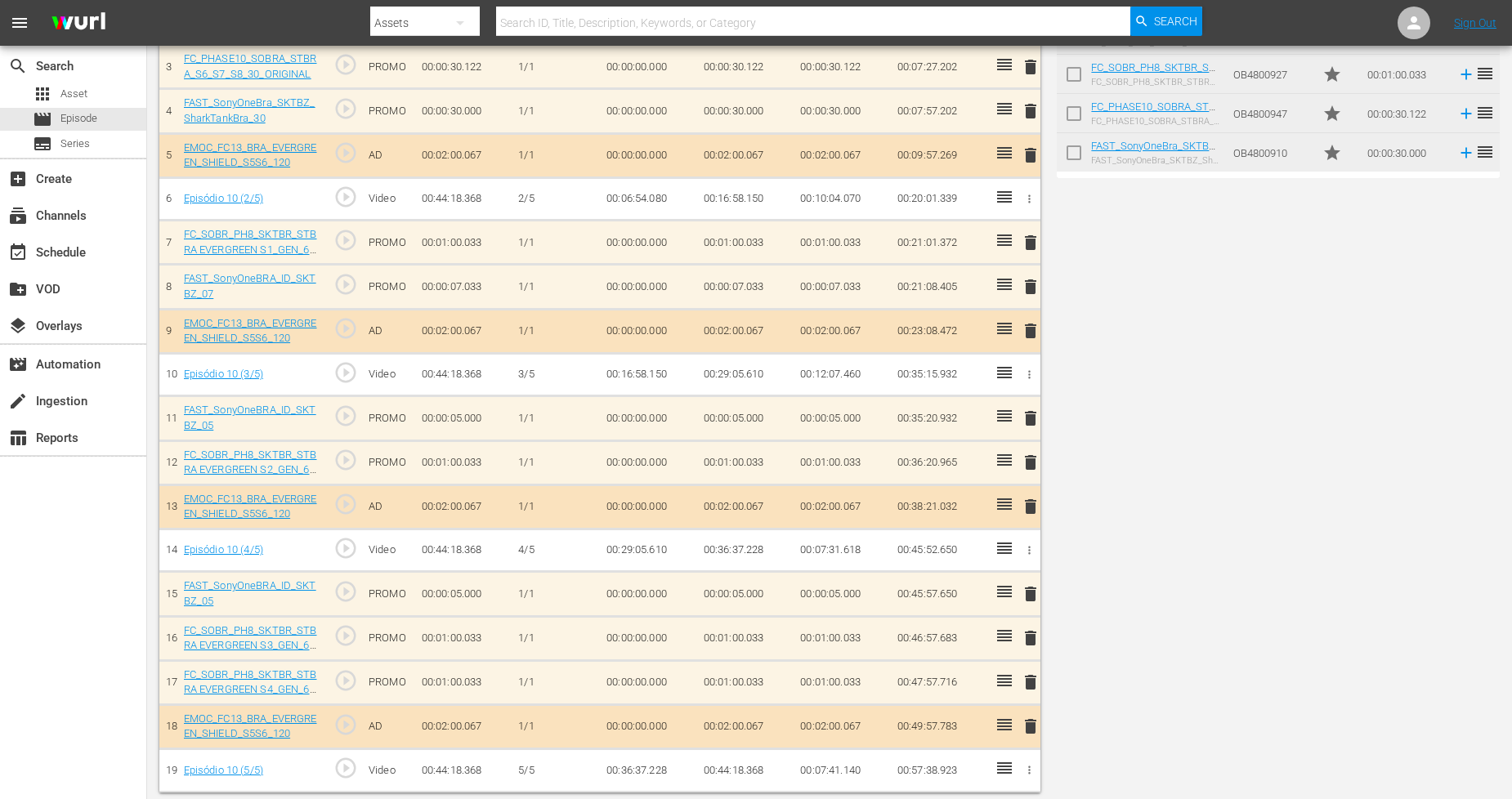
scroll to position [389, 0]
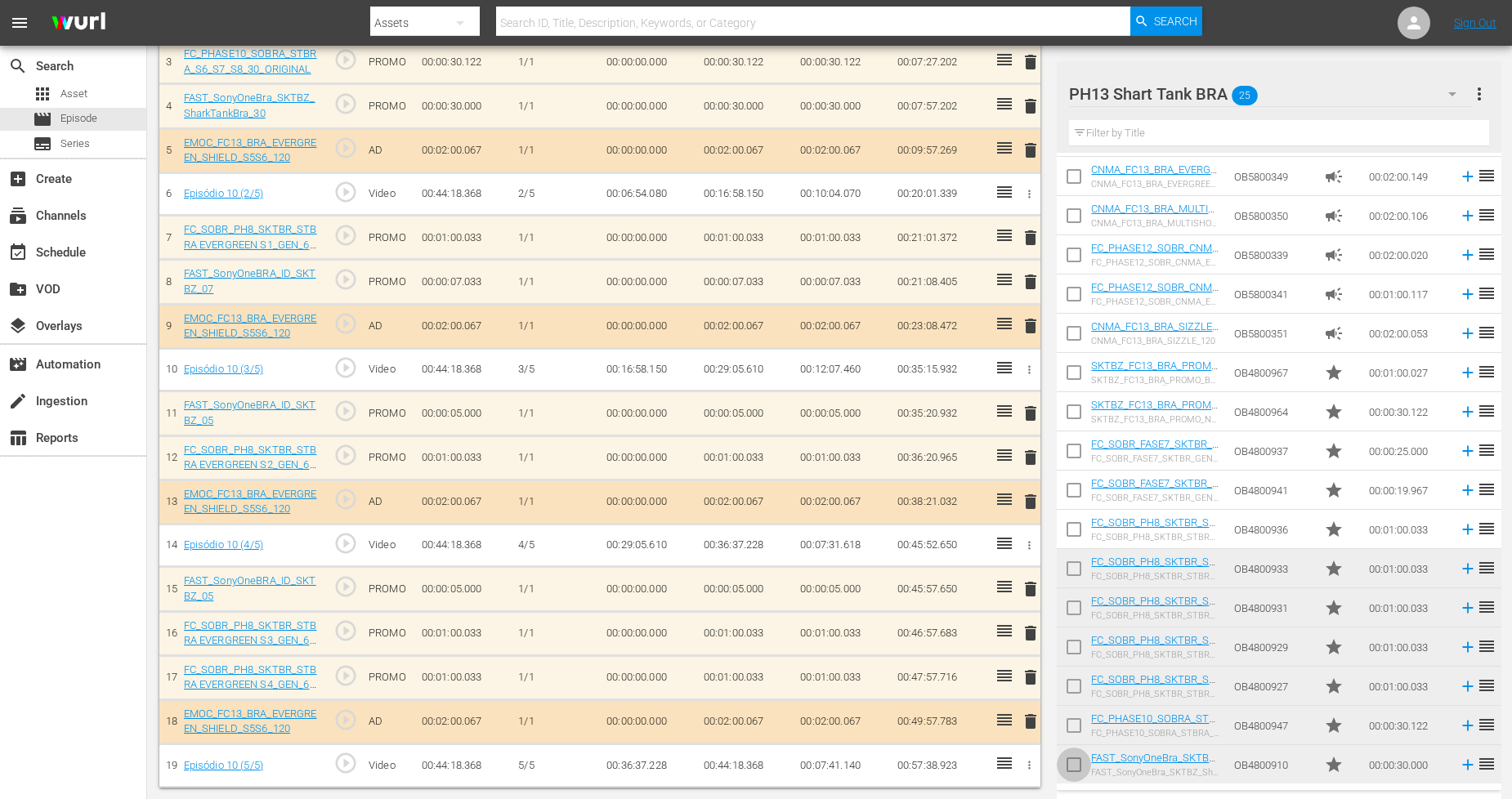
click at [1080, 763] on input "checkbox" at bounding box center [1074, 767] width 34 height 34
checkbox input "true"
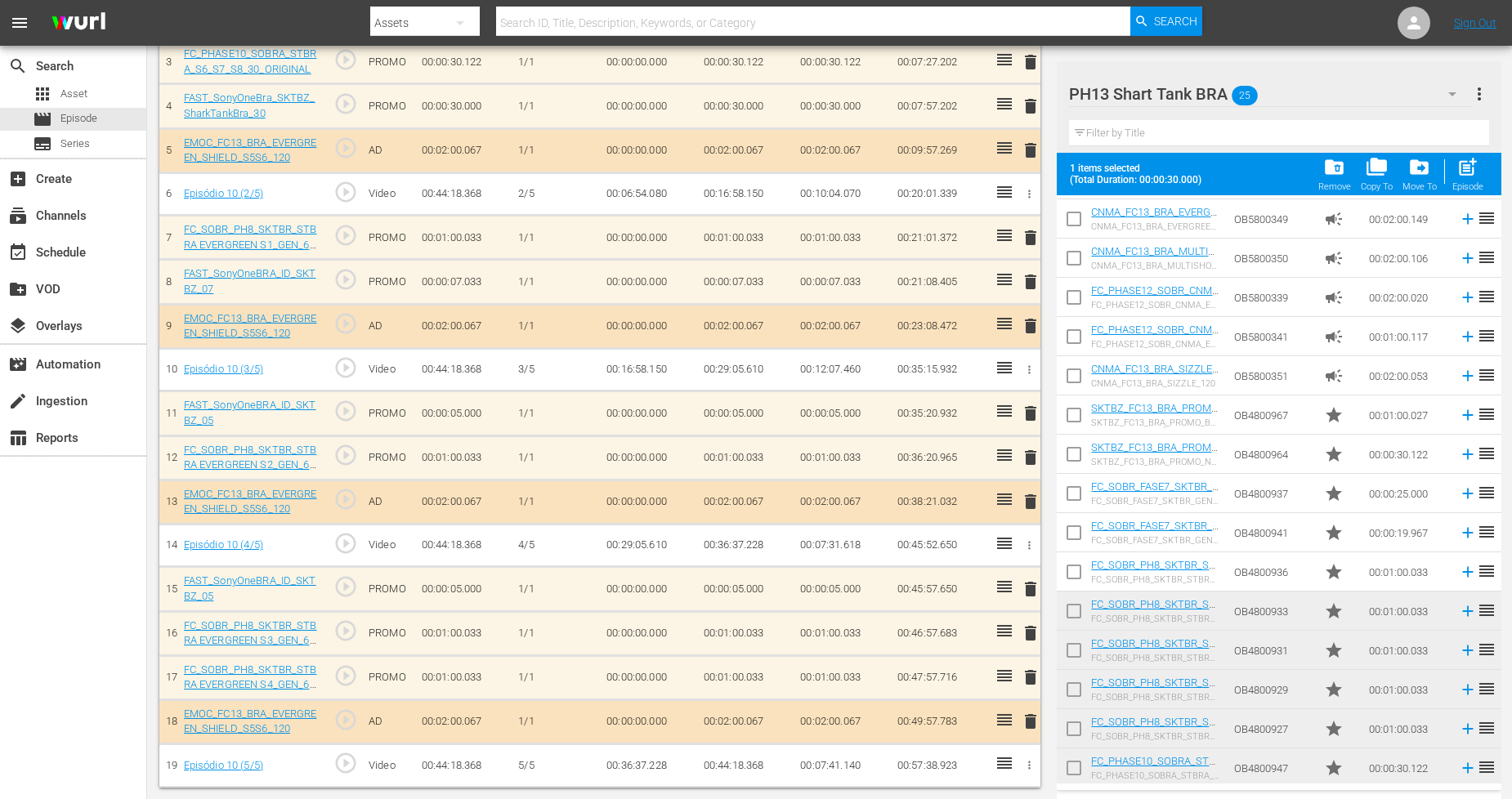
scroll to position [432, 0]
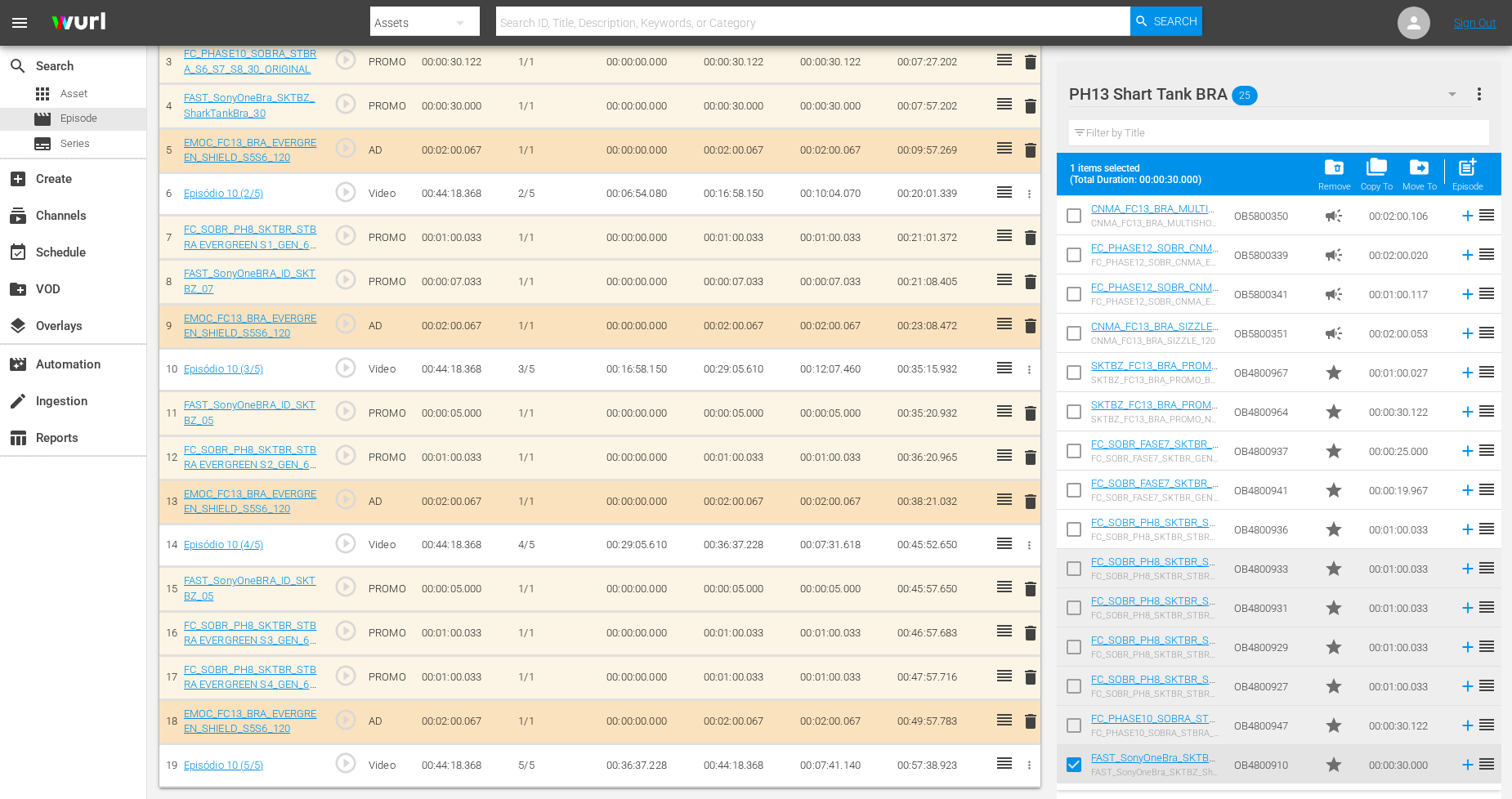
click at [1075, 725] on input "checkbox" at bounding box center [1074, 728] width 34 height 34
checkbox input "true"
click at [1075, 689] on input "checkbox" at bounding box center [1074, 689] width 34 height 34
checkbox input "true"
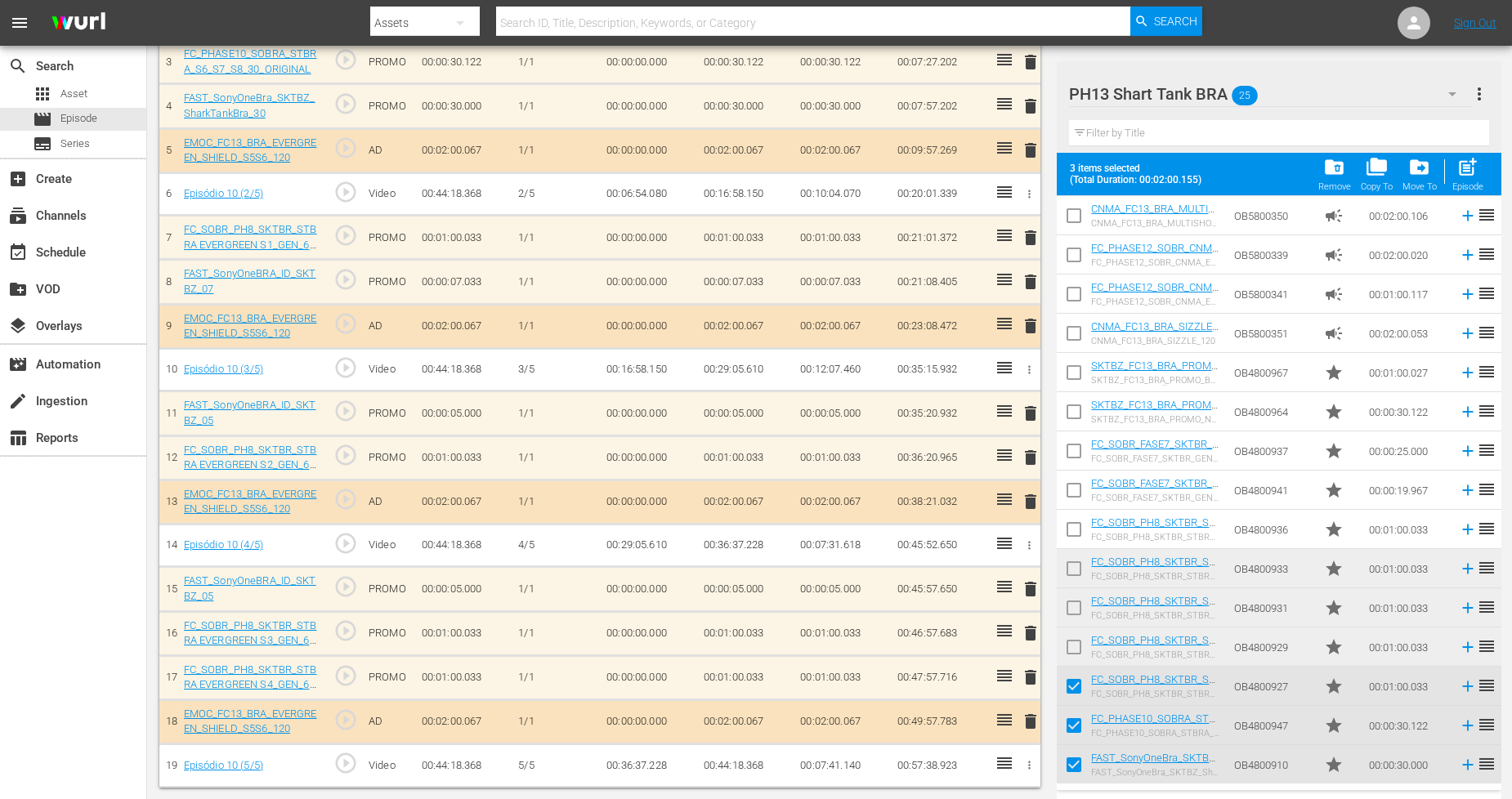
click at [1072, 651] on input "checkbox" at bounding box center [1074, 650] width 34 height 34
checkbox input "true"
click at [1073, 605] on input "checkbox" at bounding box center [1074, 611] width 34 height 34
checkbox input "true"
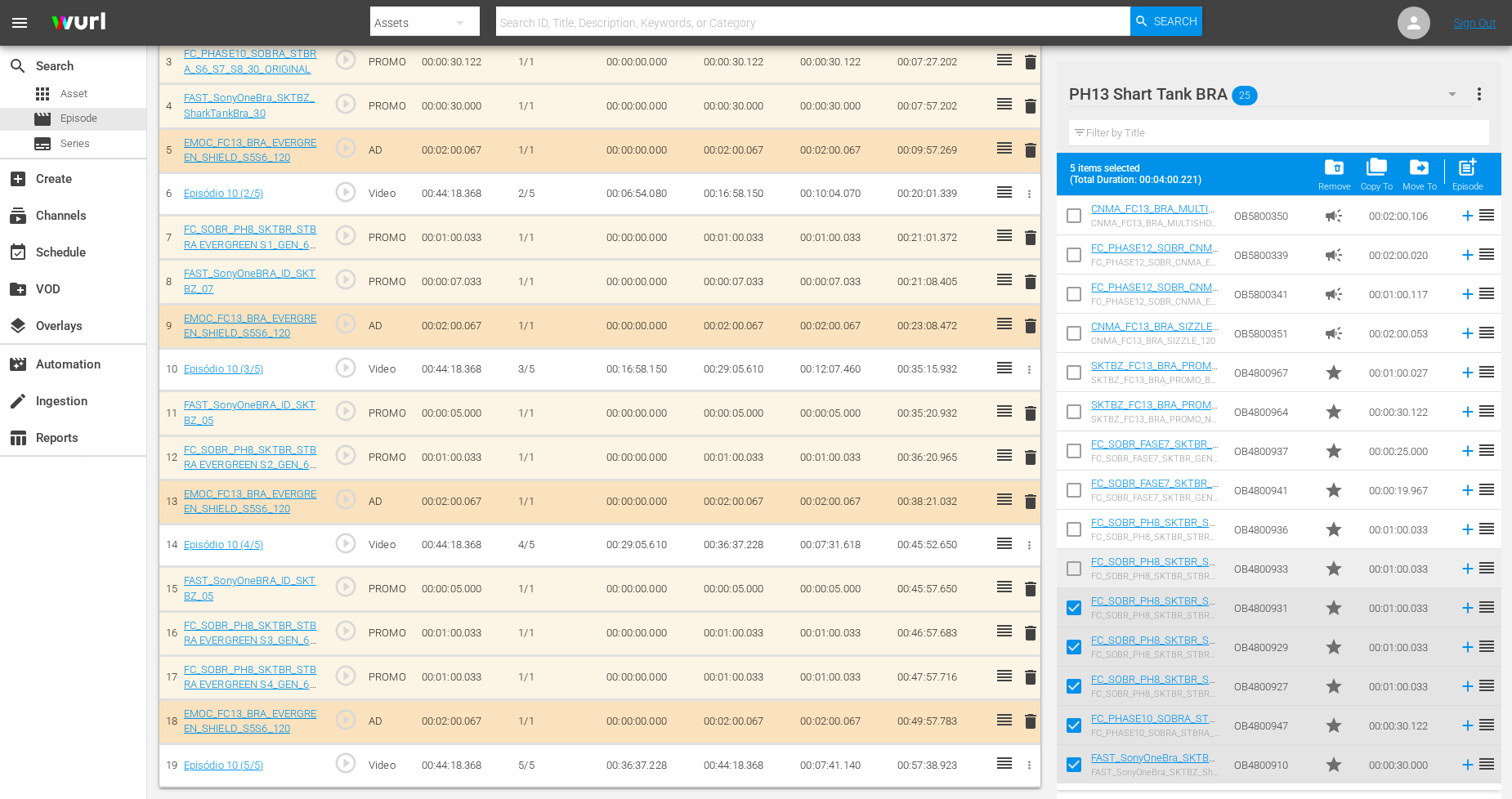
click at [1076, 572] on input "checkbox" at bounding box center [1074, 572] width 34 height 34
checkbox input "true"
click at [1082, 532] on input "checkbox" at bounding box center [1074, 533] width 34 height 34
checkbox input "true"
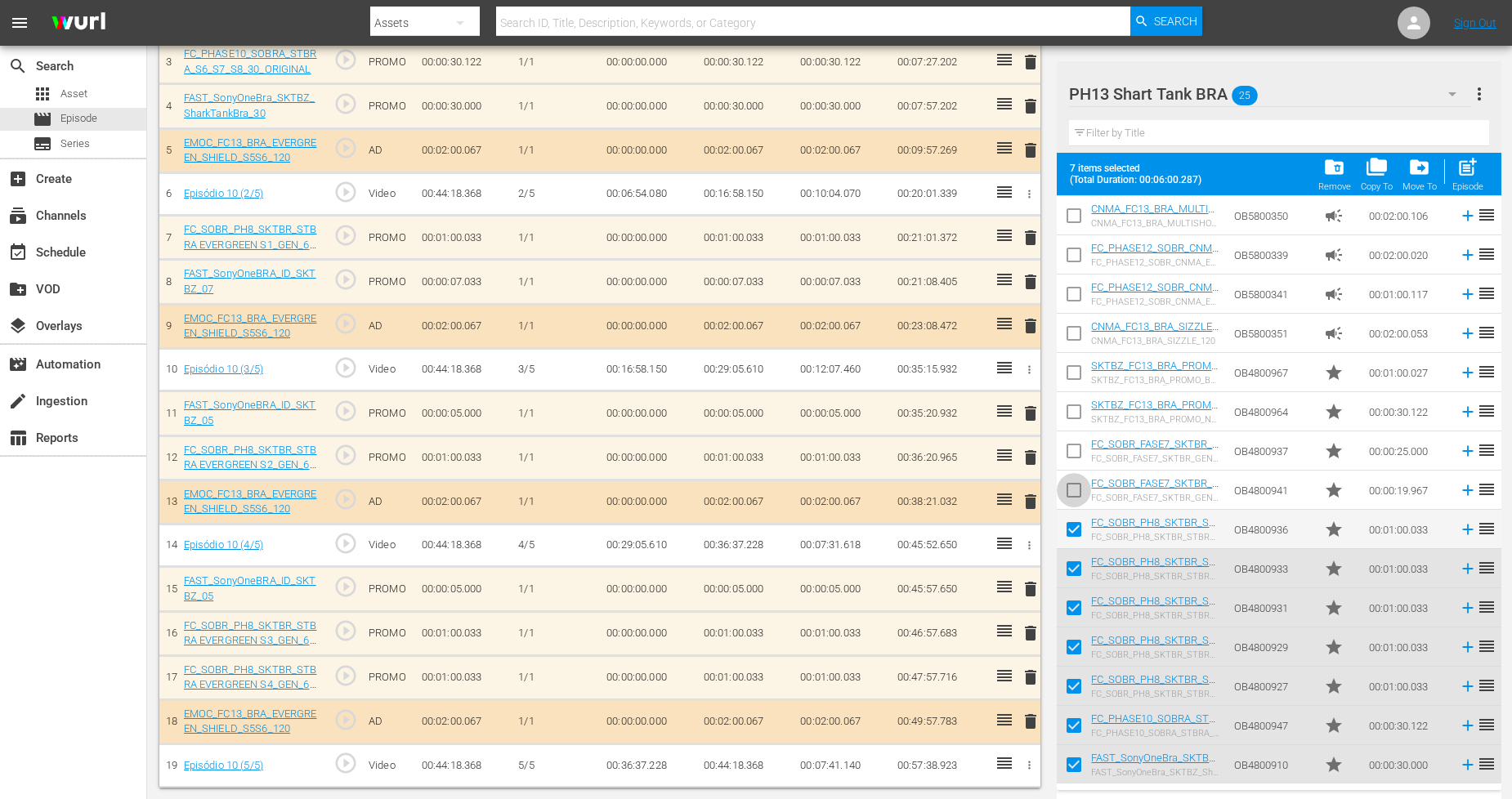
click at [1081, 492] on input "checkbox" at bounding box center [1074, 493] width 34 height 34
checkbox input "false"
click at [1074, 409] on input "checkbox" at bounding box center [1074, 415] width 34 height 34
checkbox input "true"
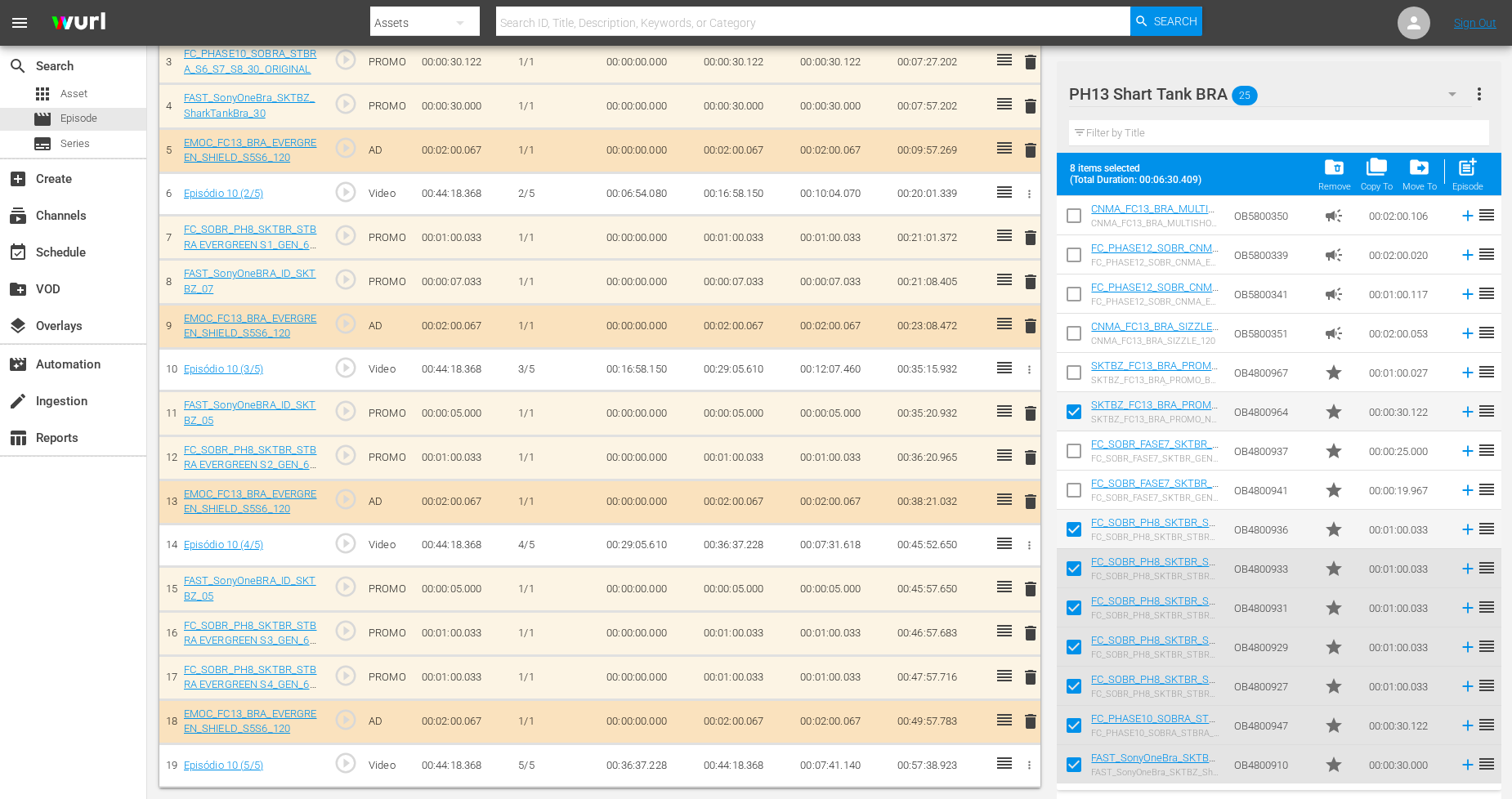
click at [1074, 376] on input "checkbox" at bounding box center [1074, 376] width 34 height 34
checkbox input "true"
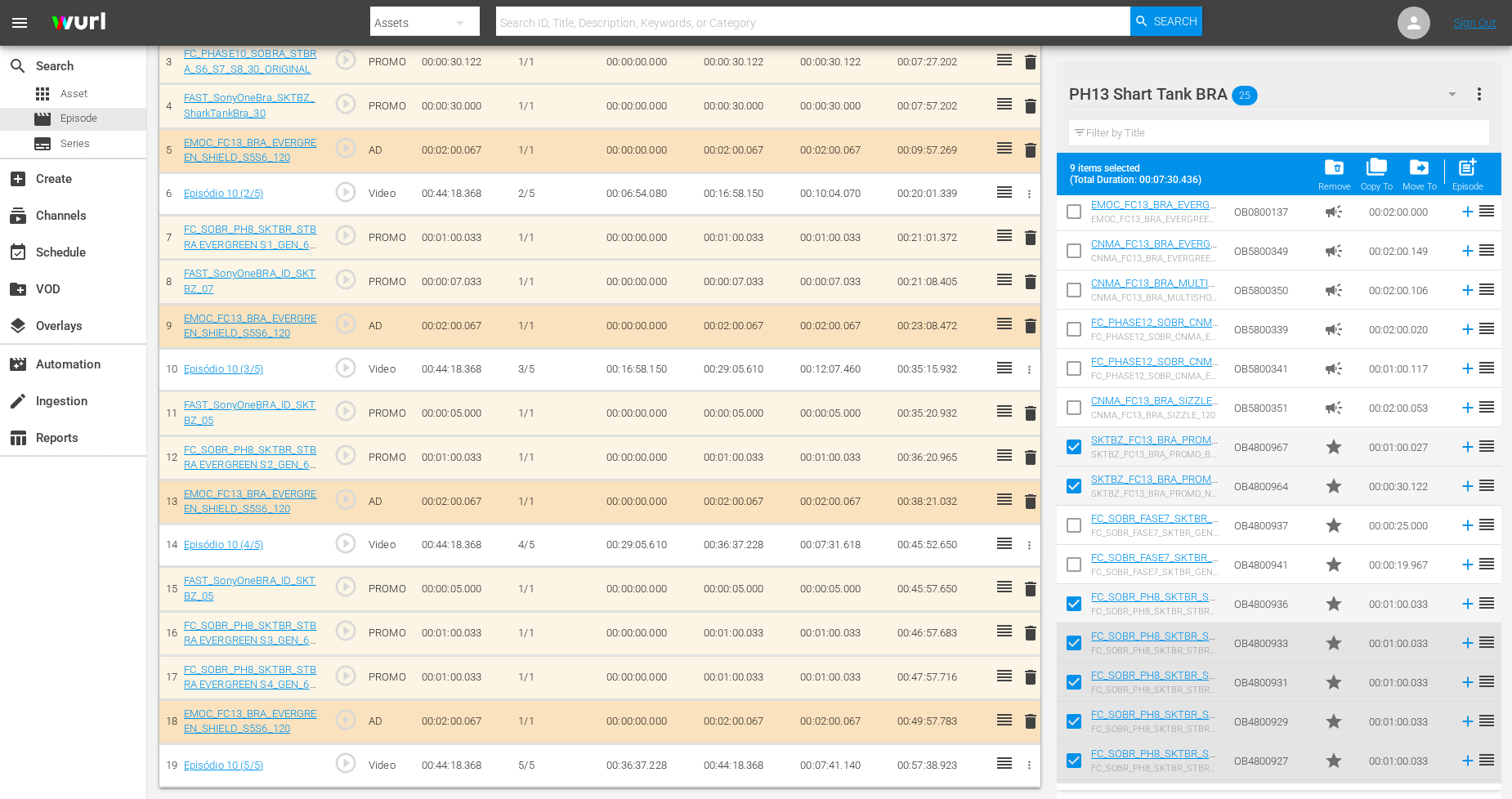
scroll to position [0, 0]
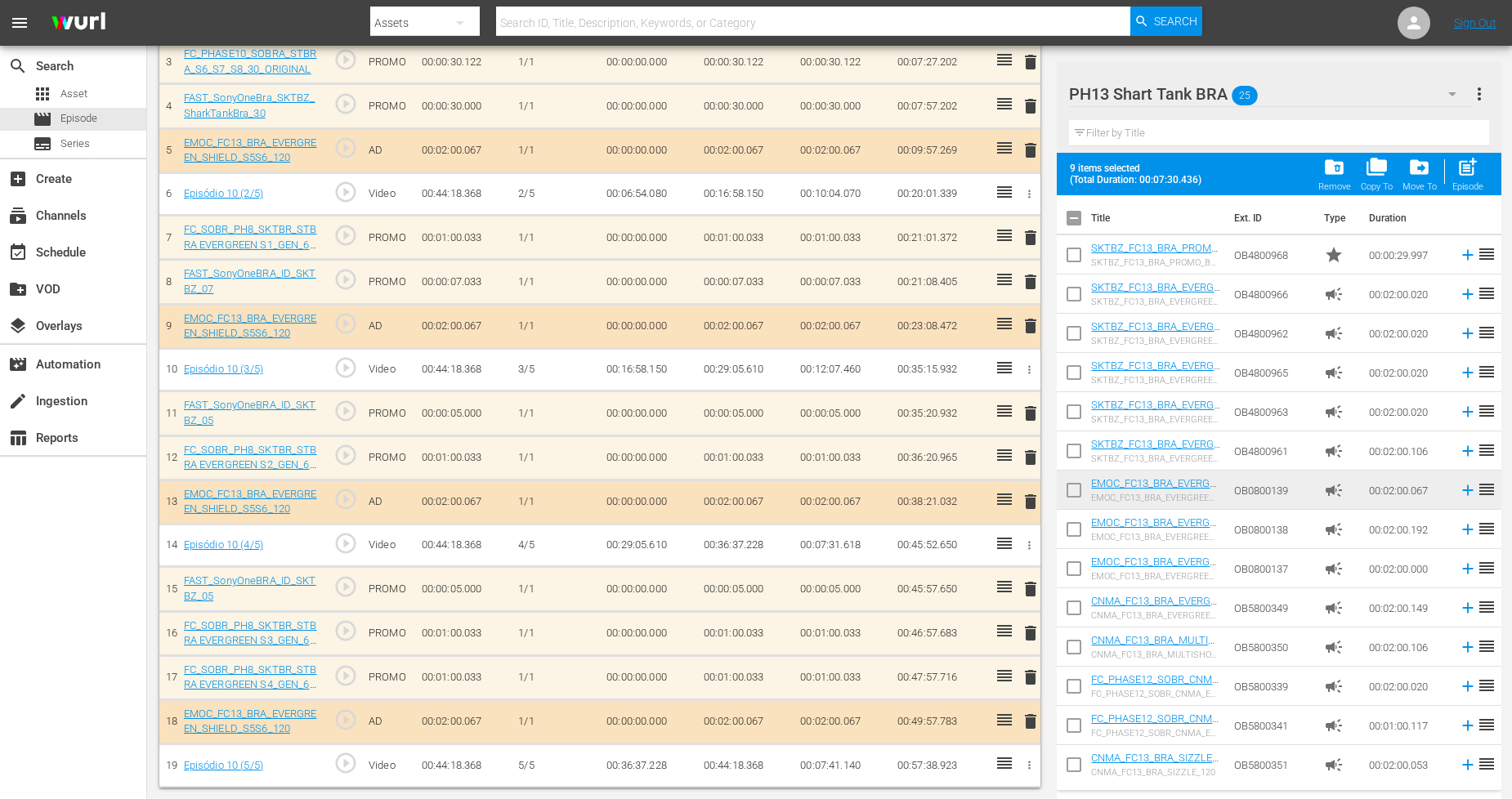
click at [1074, 258] on input "checkbox" at bounding box center [1074, 258] width 34 height 34
click at [1475, 173] on span "post_add" at bounding box center [1467, 167] width 22 height 22
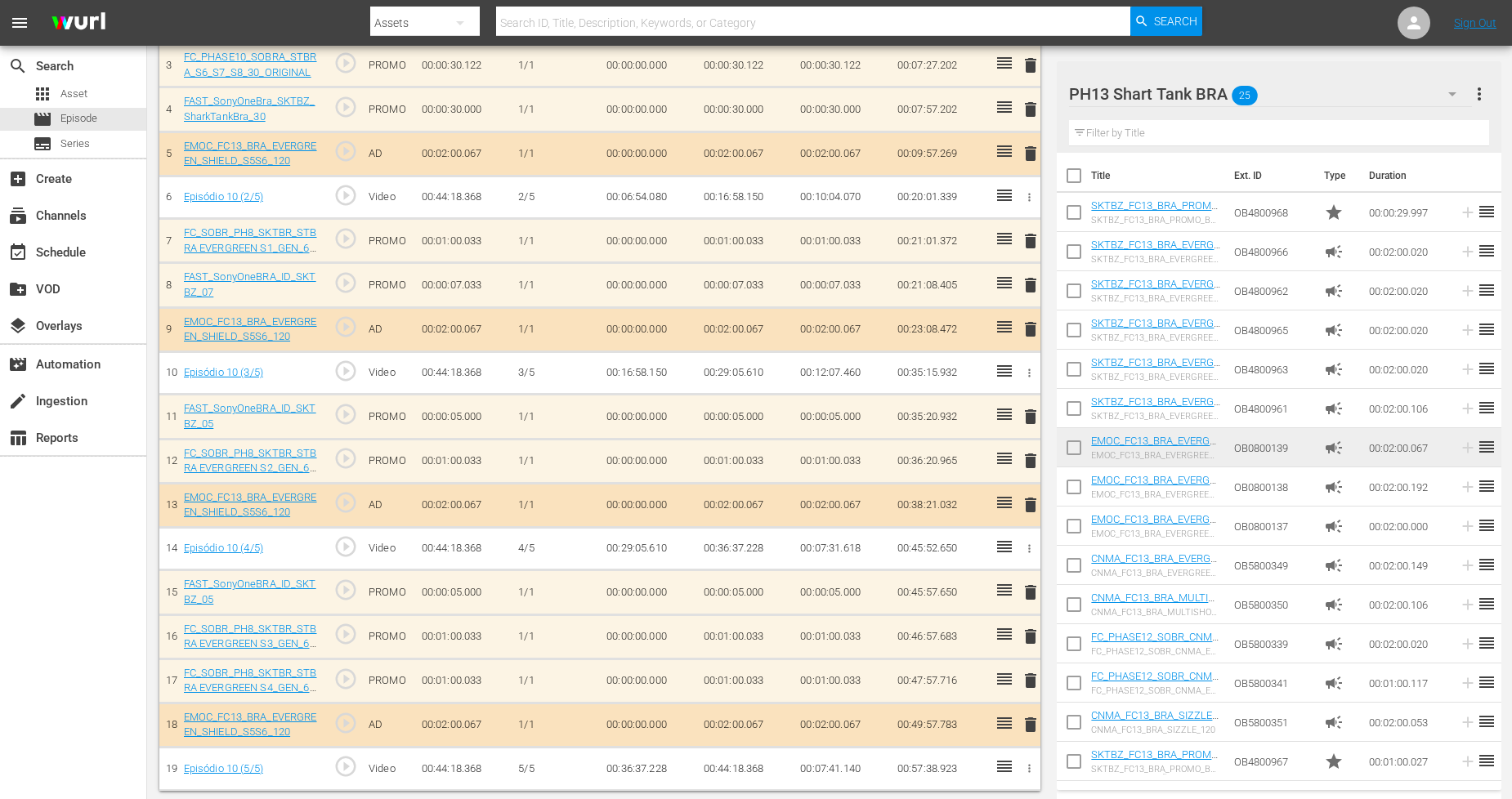
checkbox input "false"
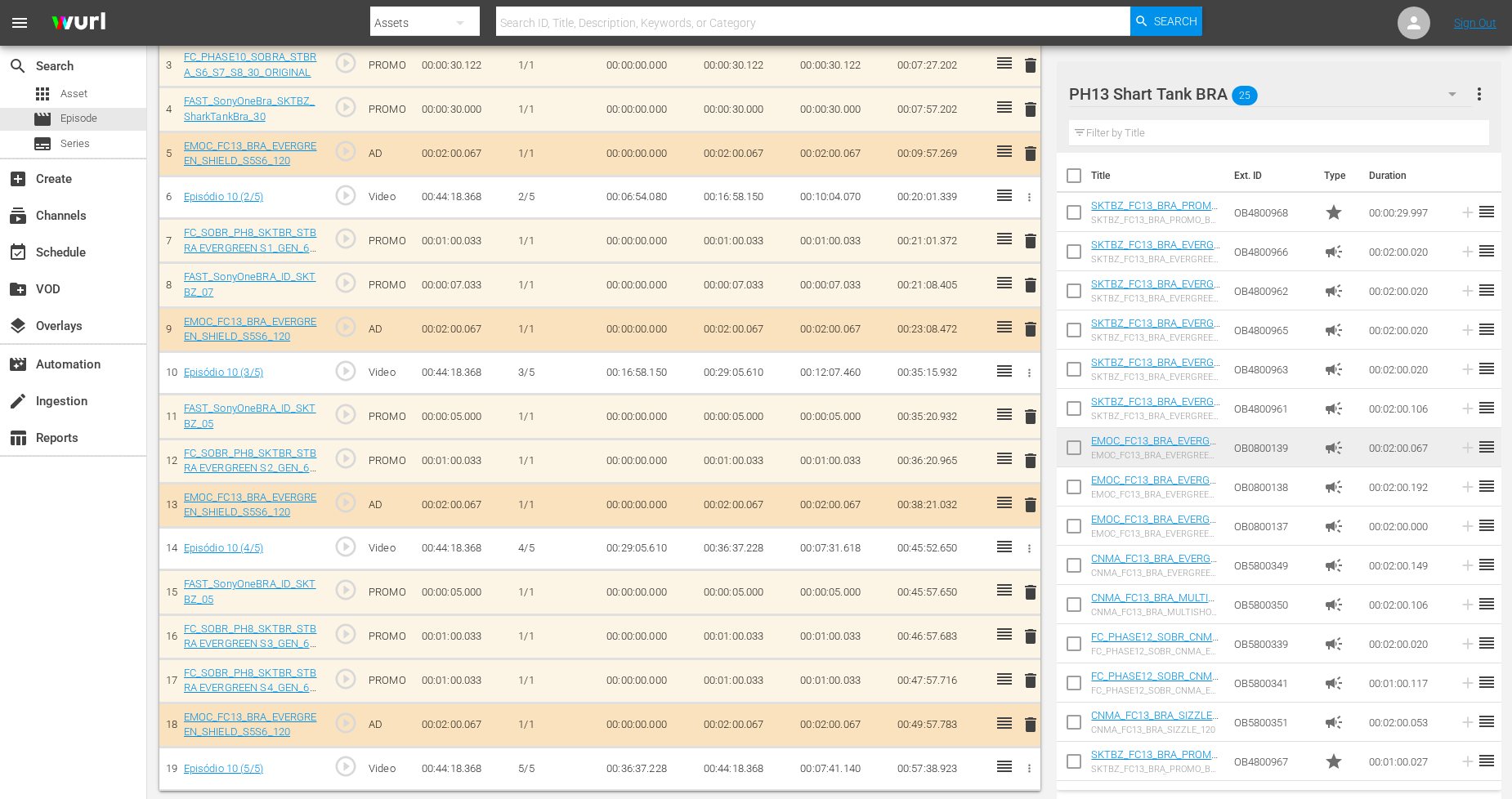
checkbox input "false"
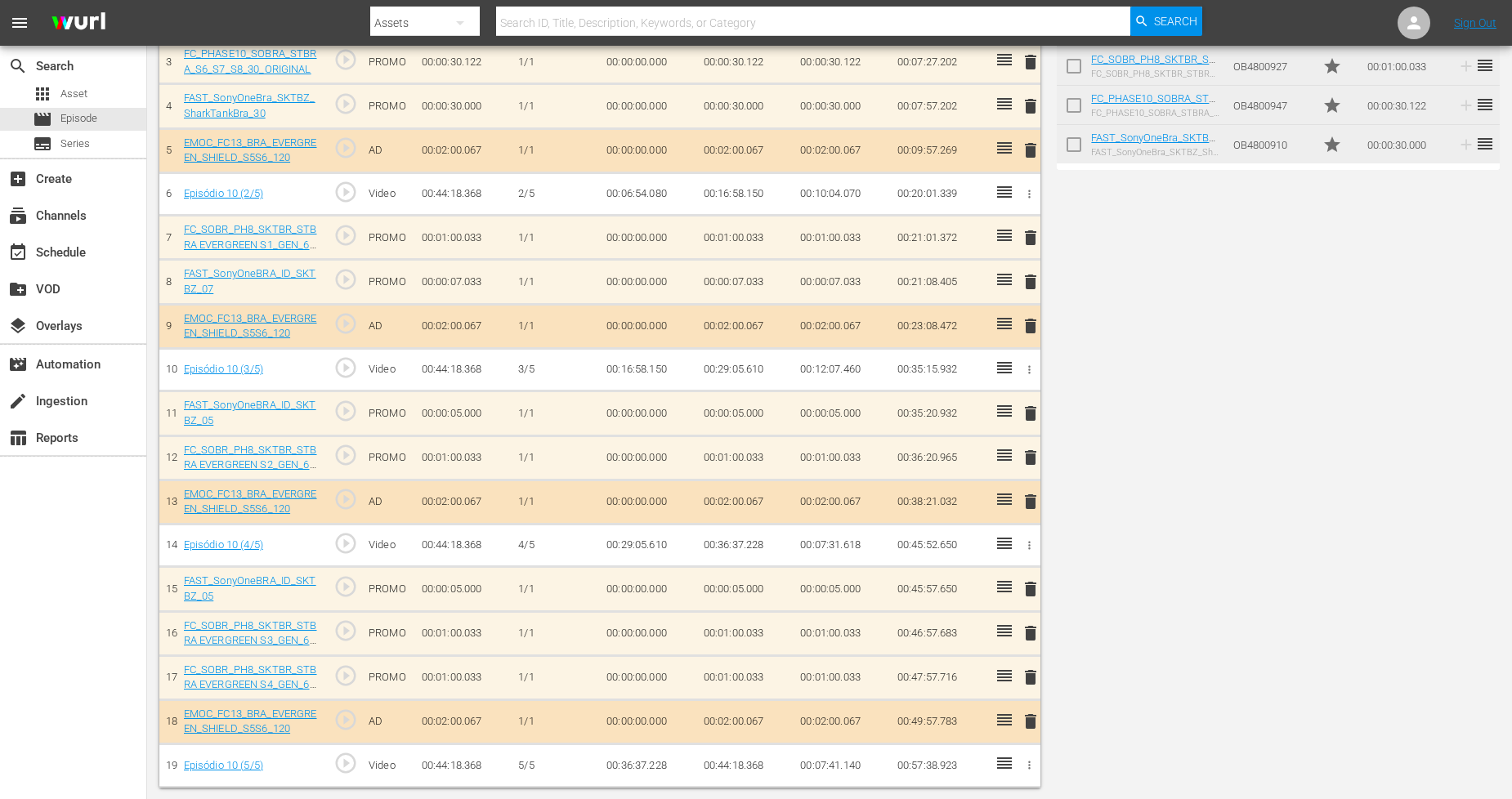
scroll to position [389, 0]
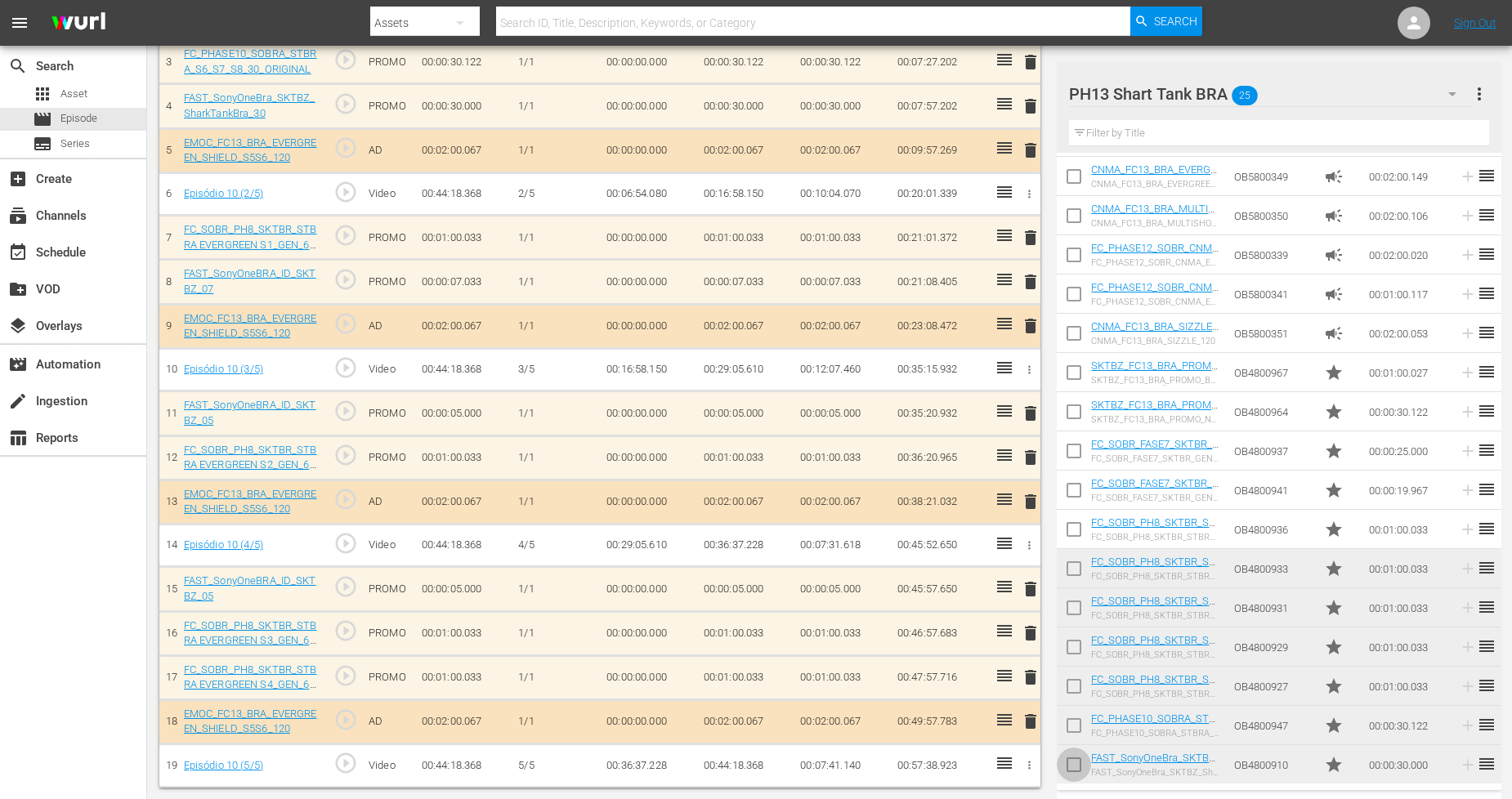
click at [1082, 756] on input "checkbox" at bounding box center [1074, 767] width 34 height 34
checkbox input "true"
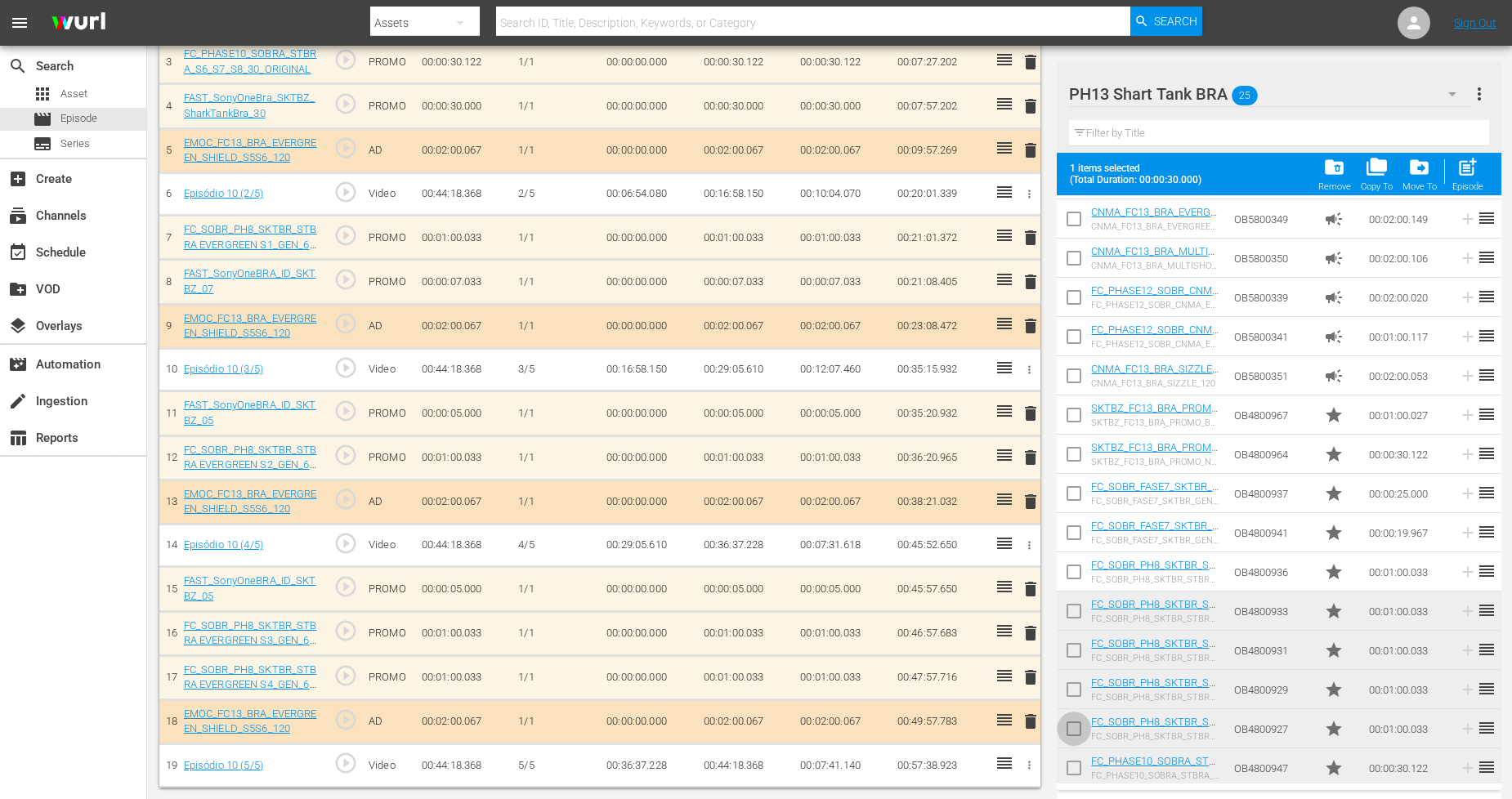
click at [1077, 728] on input "checkbox" at bounding box center [1074, 731] width 34 height 34
checkbox input "true"
click at [1075, 693] on input "checkbox" at bounding box center [1074, 692] width 34 height 34
checkbox input "true"
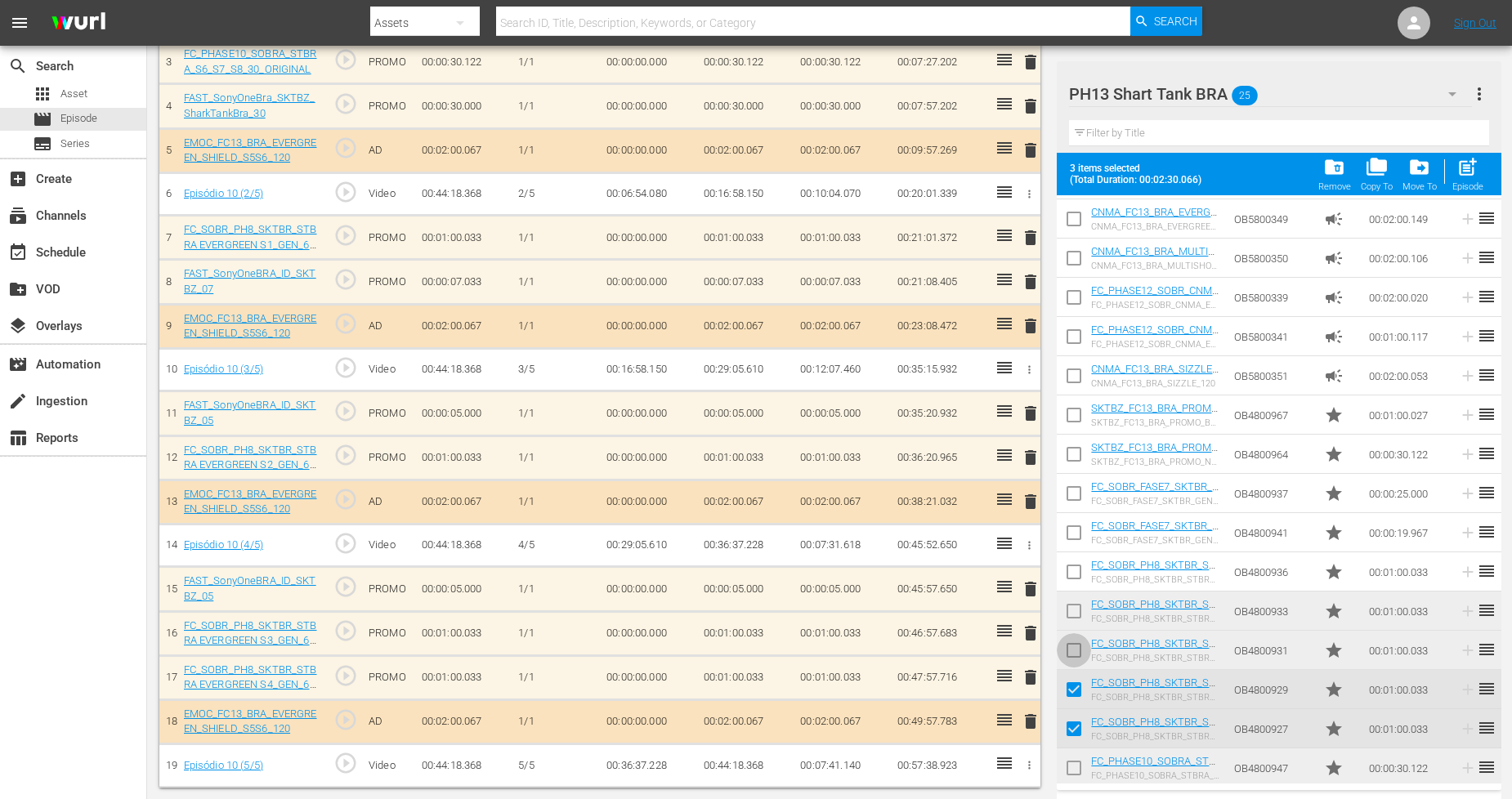
click at [1075, 658] on input "checkbox" at bounding box center [1074, 653] width 34 height 34
checkbox input "true"
click at [1079, 605] on input "checkbox" at bounding box center [1074, 614] width 34 height 34
checkbox input "true"
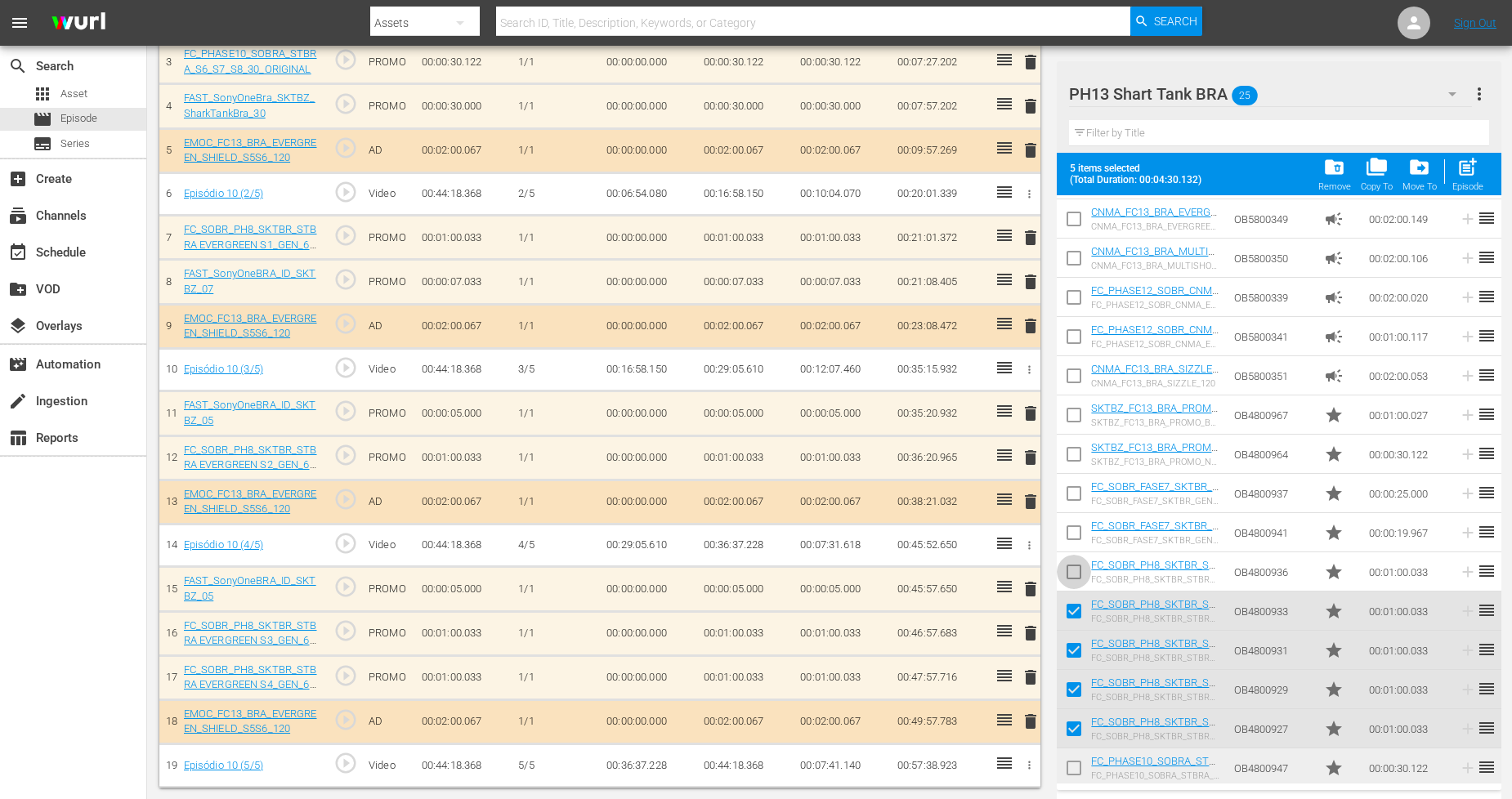
click at [1074, 567] on input "checkbox" at bounding box center [1074, 574] width 34 height 34
checkbox input "true"
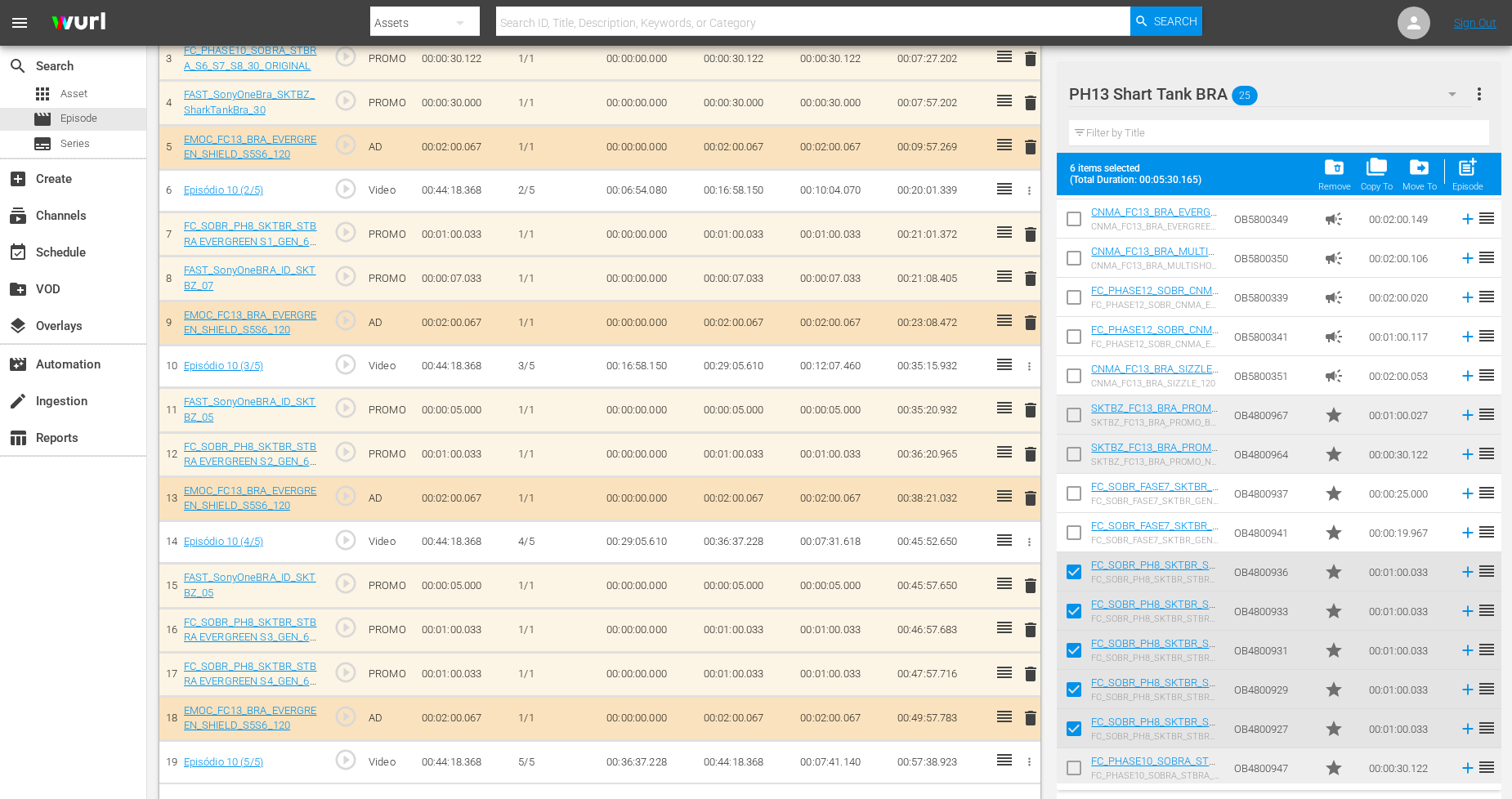
scroll to position [612, 0]
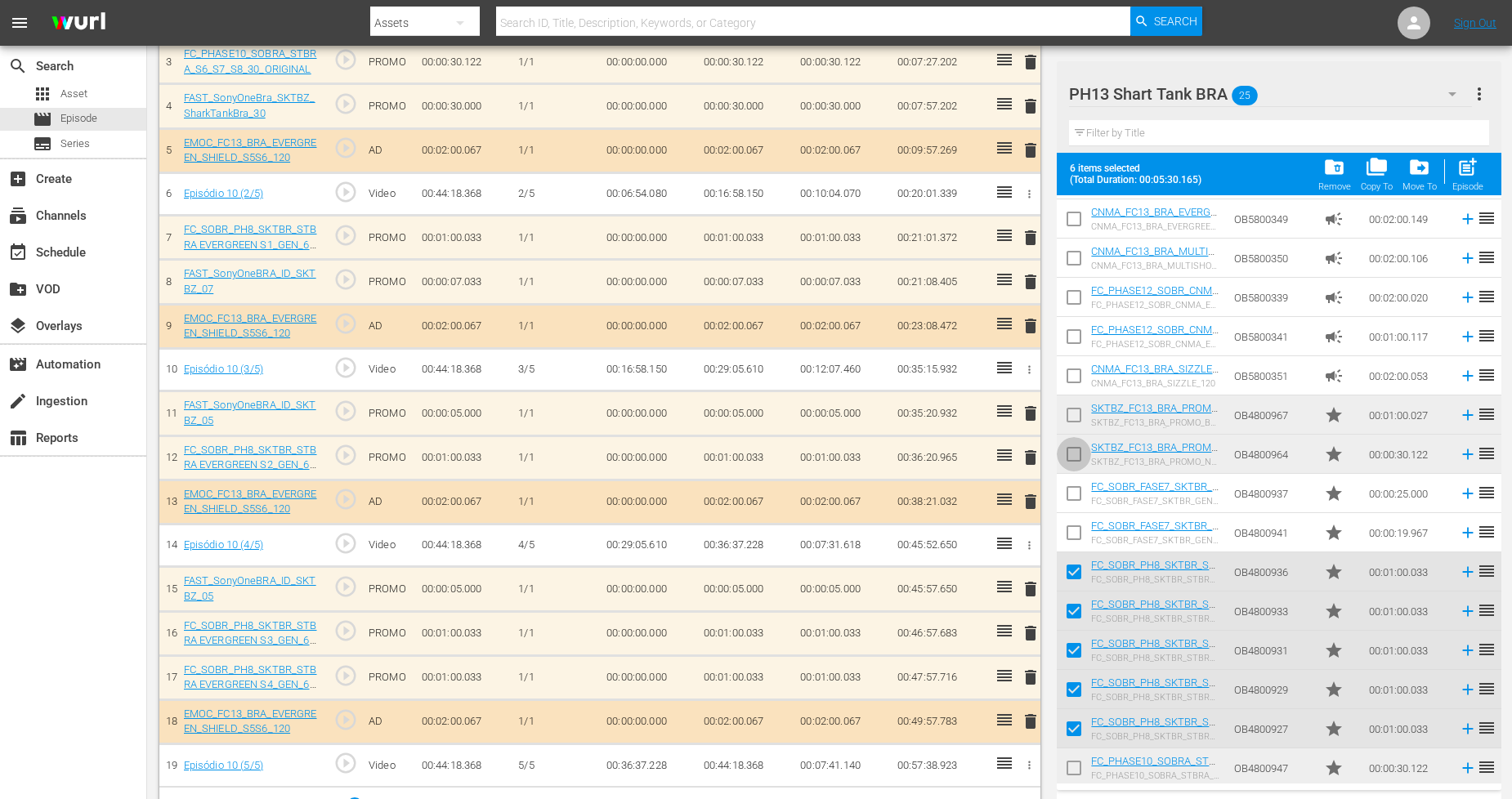
click at [1072, 460] on input "checkbox" at bounding box center [1074, 457] width 34 height 34
checkbox input "true"
click at [1067, 414] on input "checkbox" at bounding box center [1074, 418] width 34 height 34
checkbox input "true"
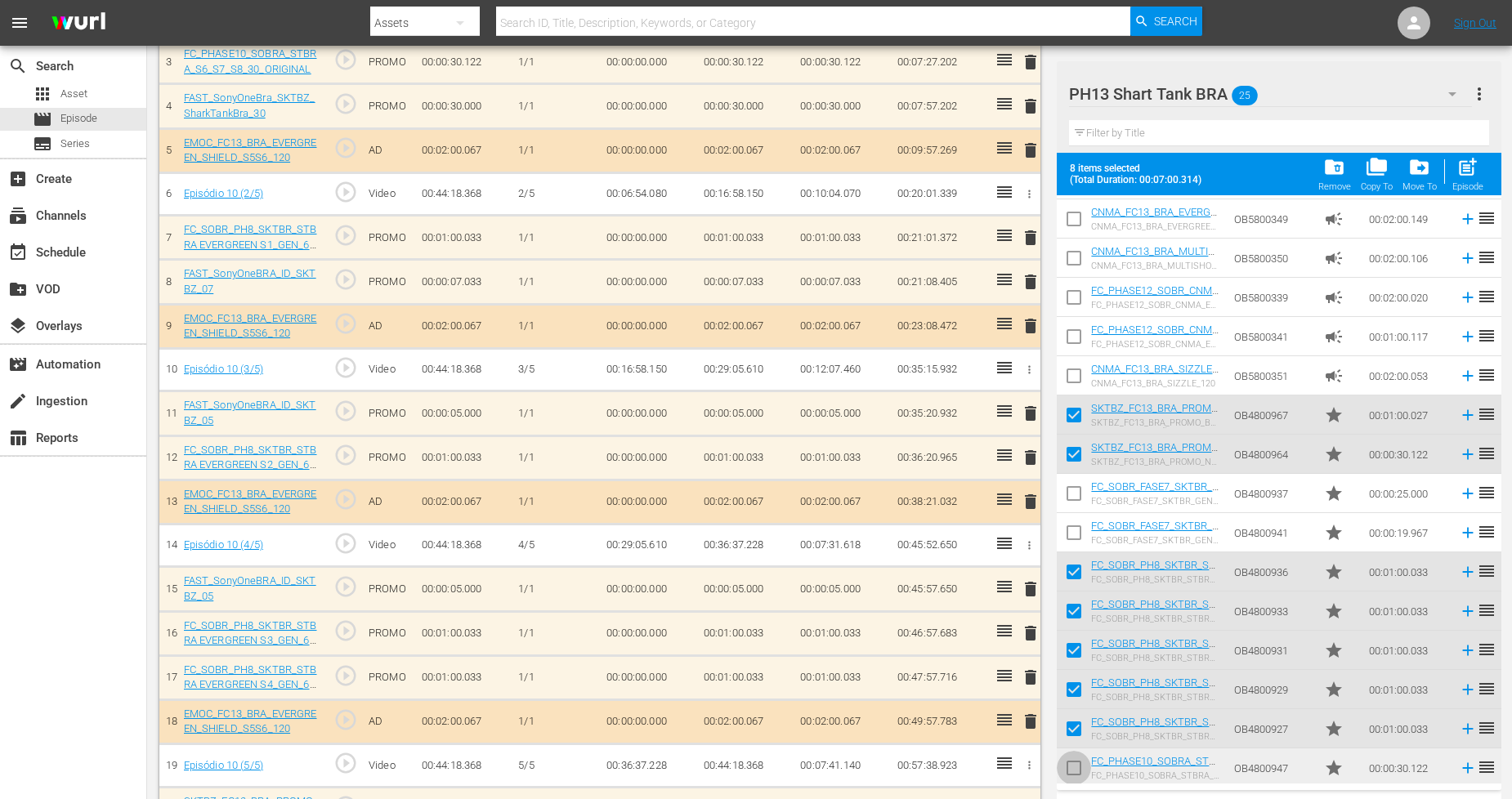
click at [1079, 764] on input "checkbox" at bounding box center [1074, 771] width 34 height 34
checkbox input "true"
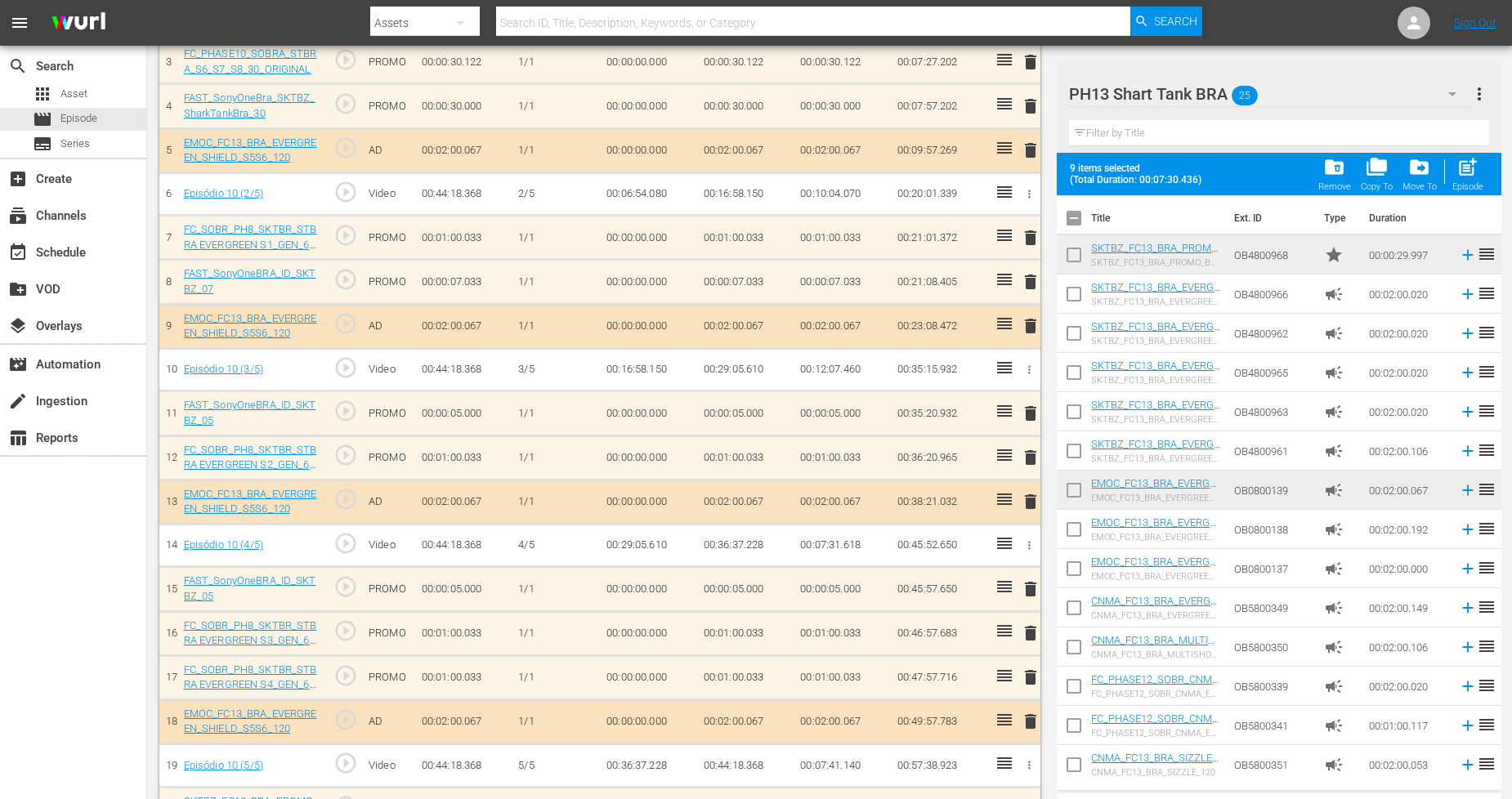
scroll to position [0, 0]
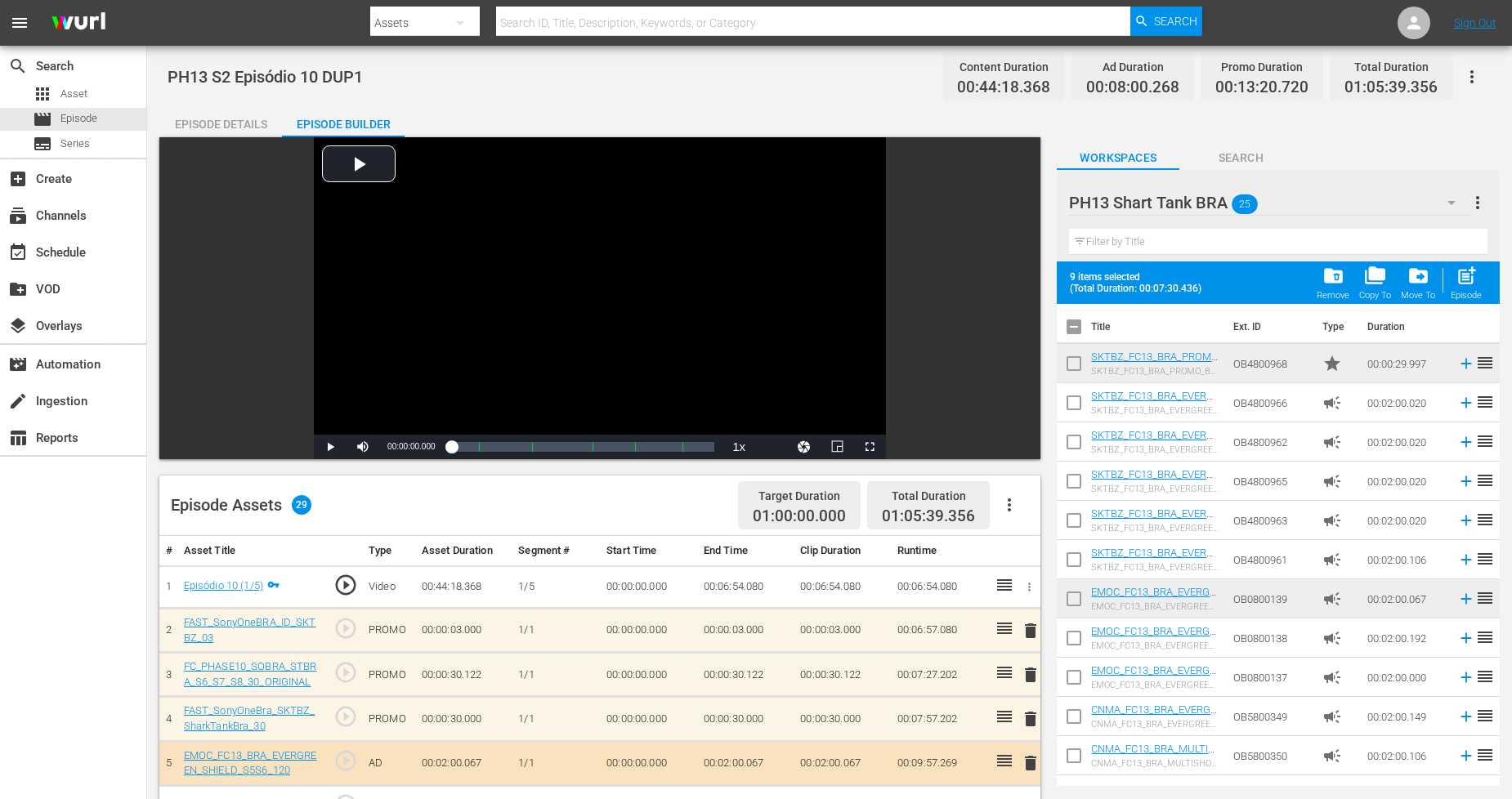
click at [1074, 363] on input "checkbox" at bounding box center [1074, 367] width 34 height 34
click at [1471, 275] on span "post_add" at bounding box center [1467, 276] width 22 height 22
checkbox input "false"
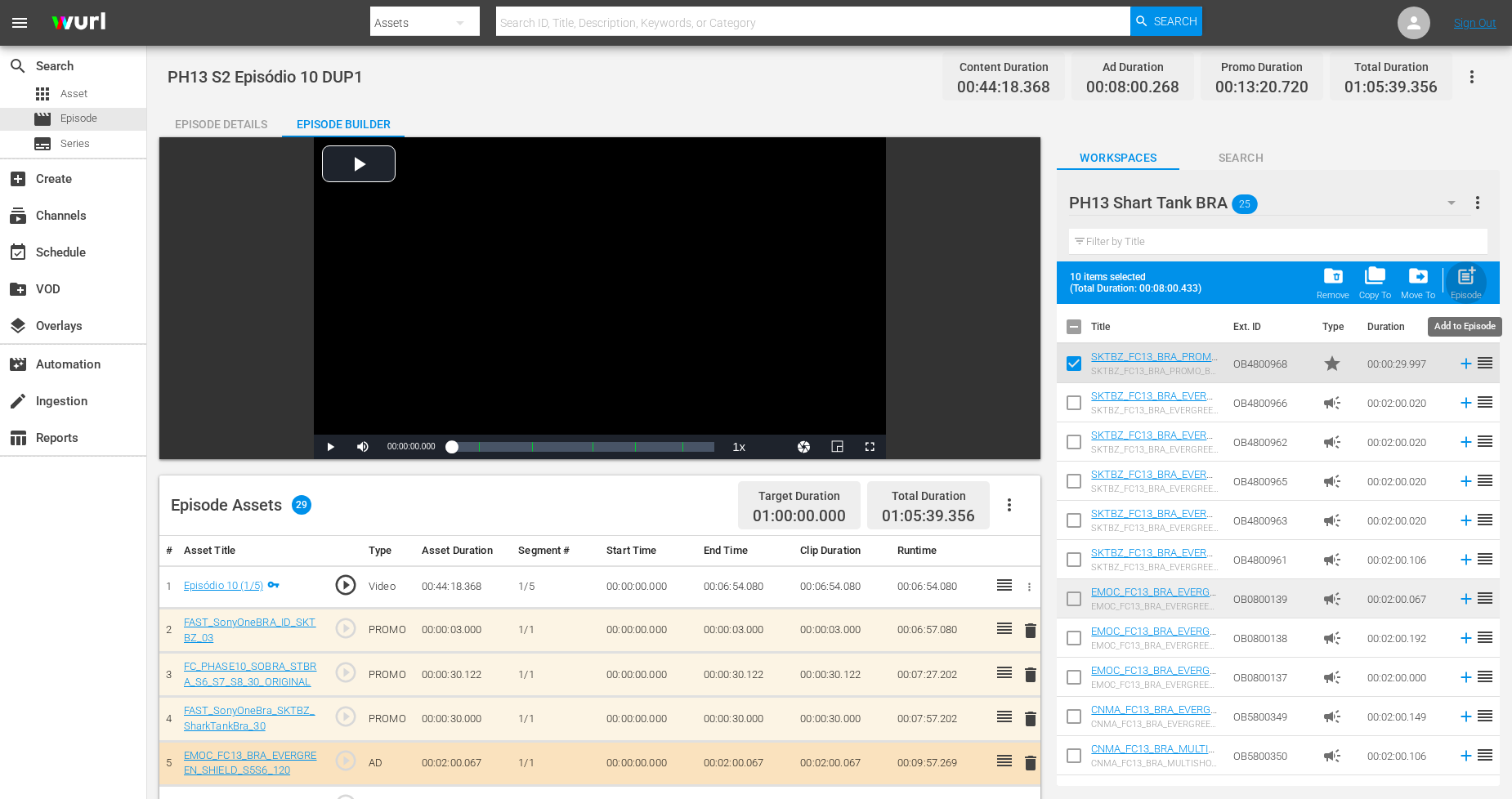
checkbox input "false"
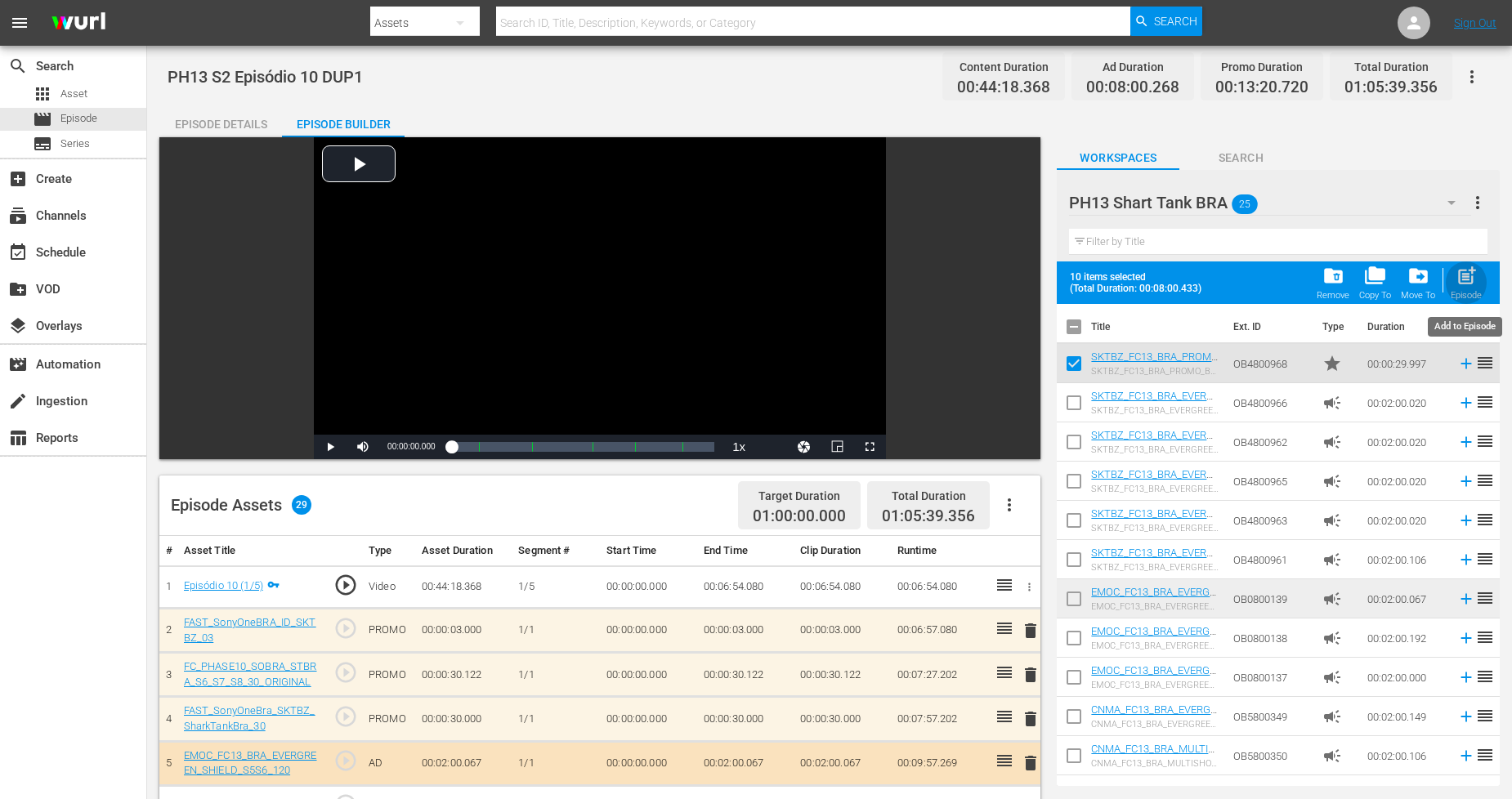
checkbox input "false"
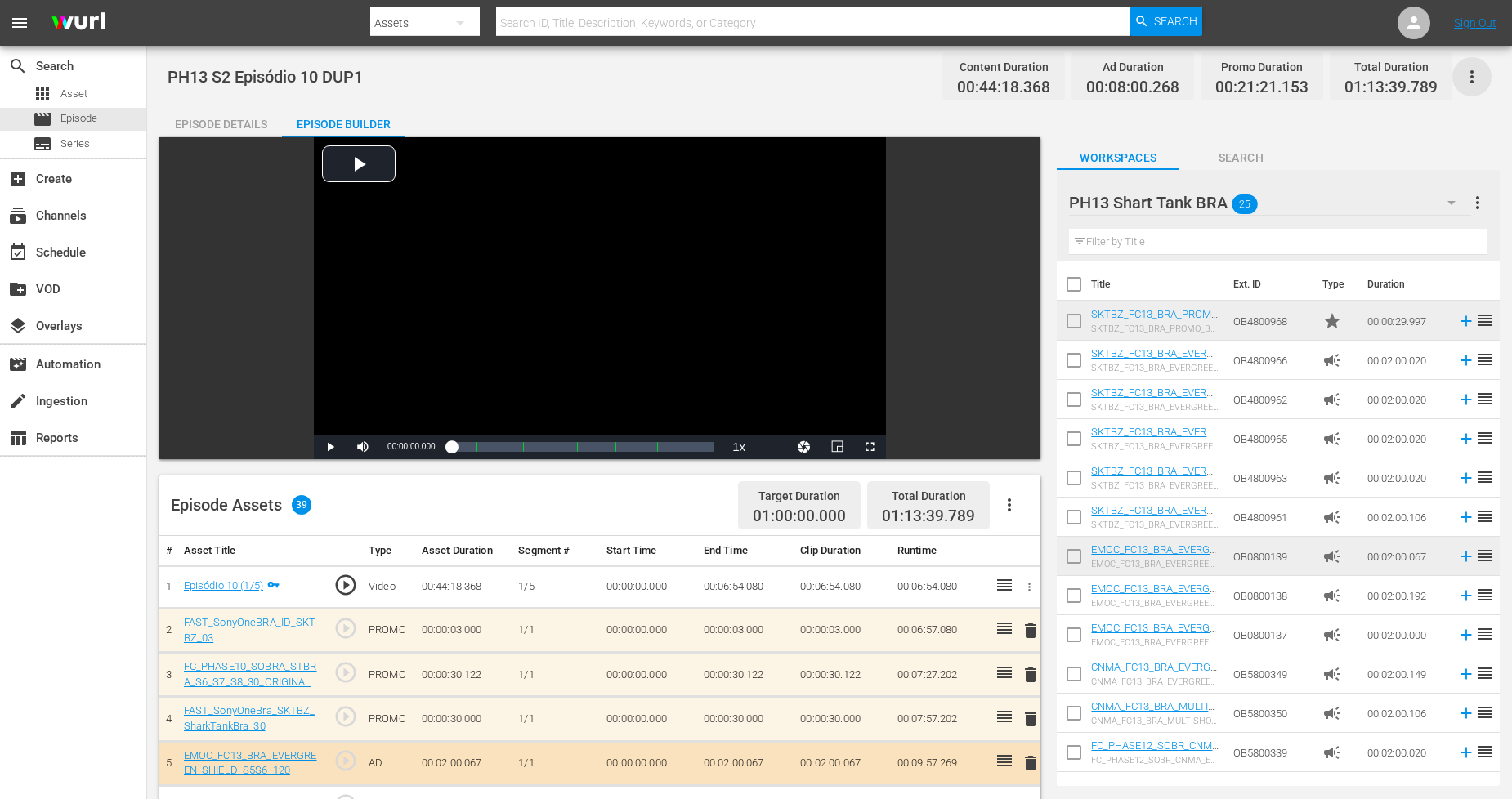
click at [1474, 77] on icon "button" at bounding box center [1471, 76] width 19 height 19
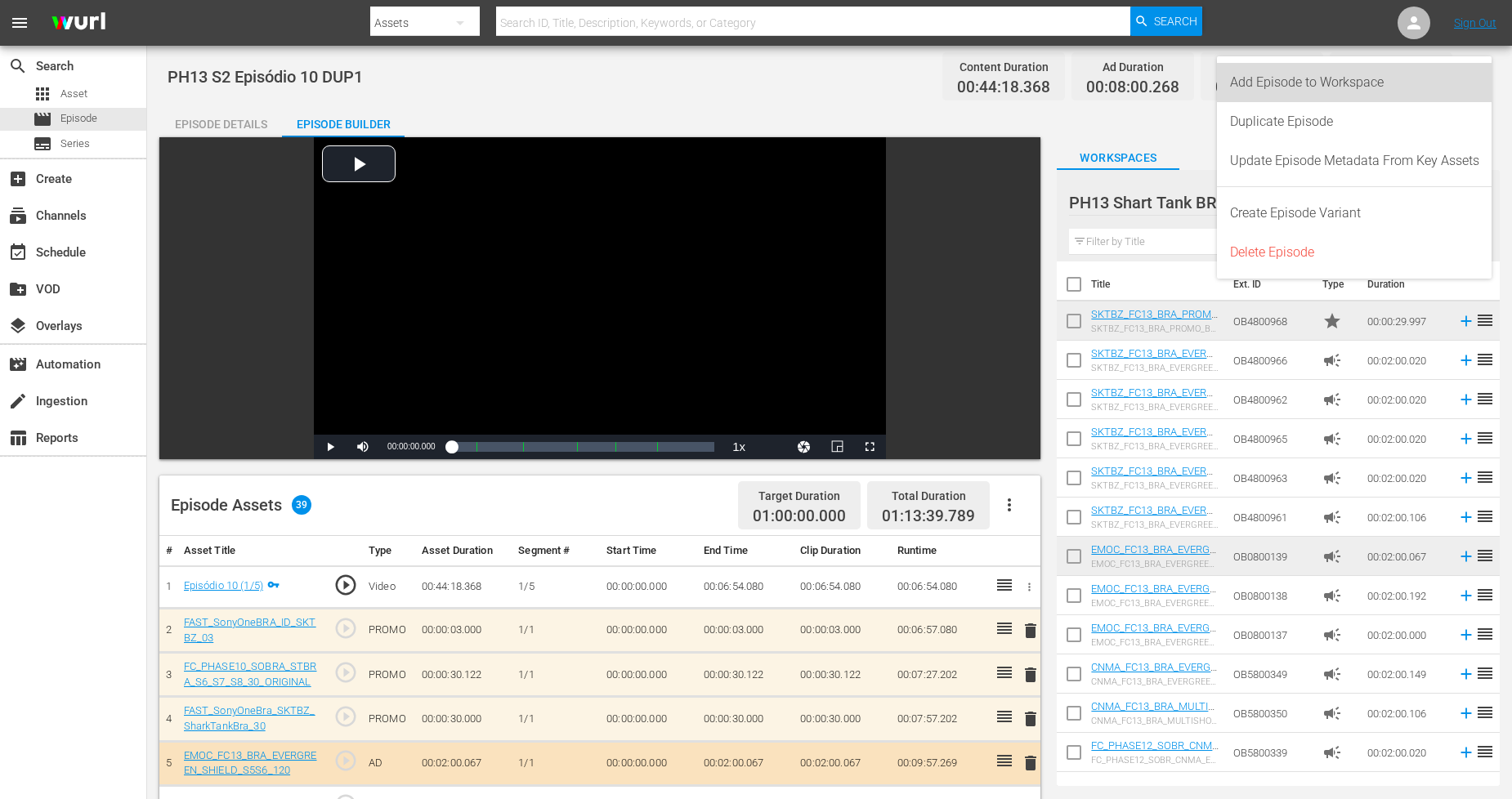
click at [1435, 78] on div "Add Episode to Workspace" at bounding box center [1354, 83] width 250 height 39
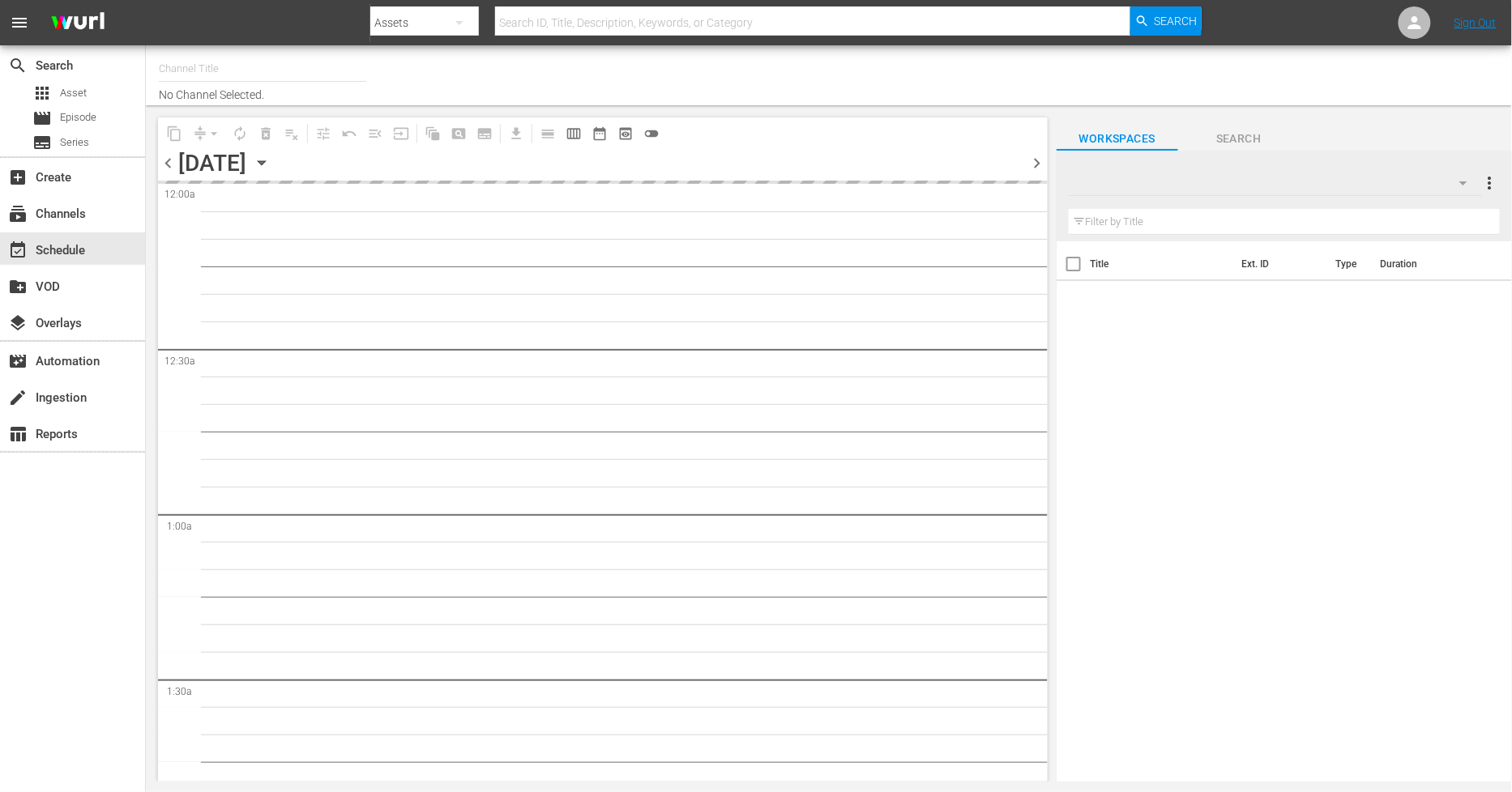
type input "Sony One Shark Tank BRA (1401)"
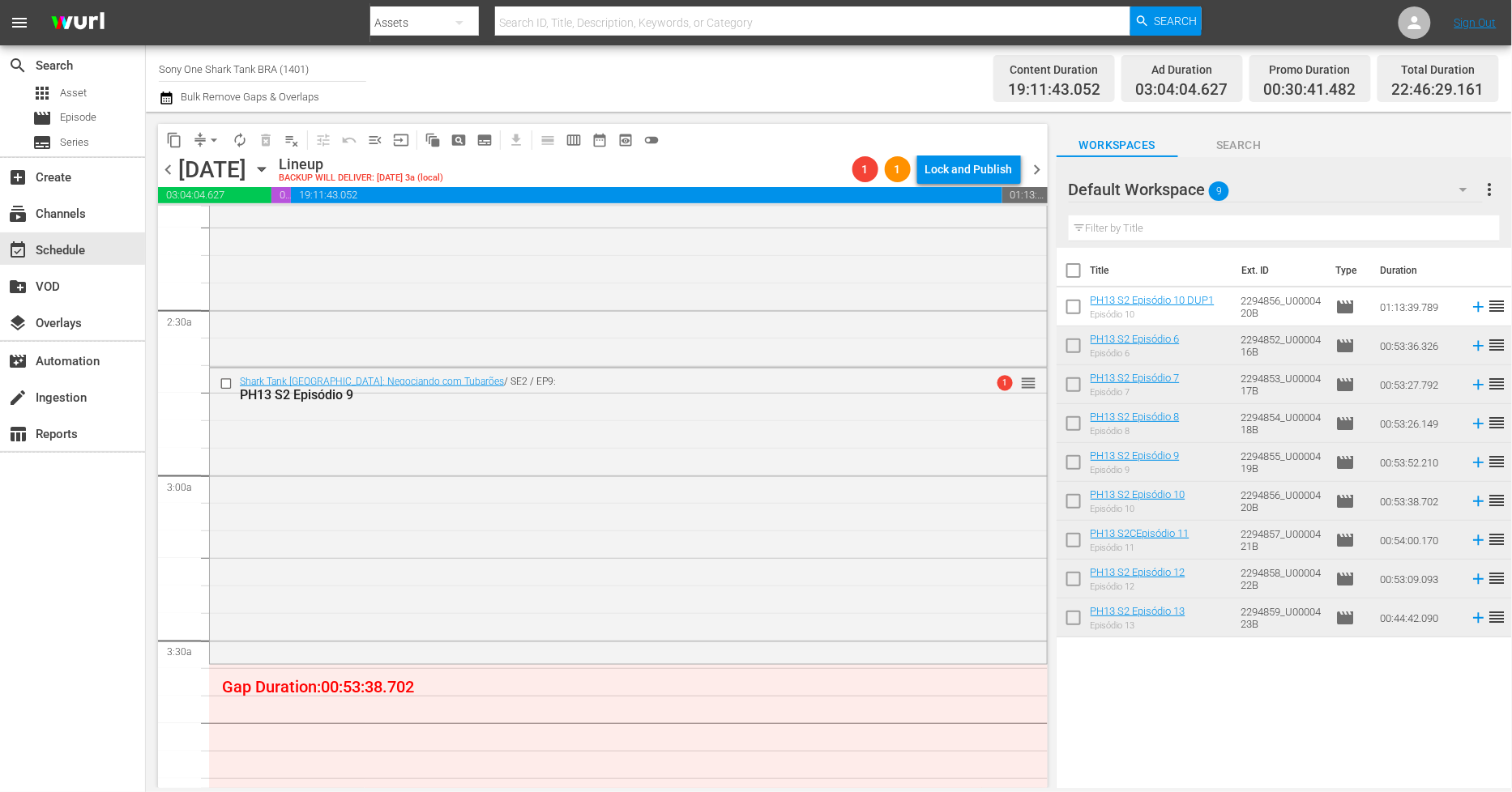
scroll to position [900, 0]
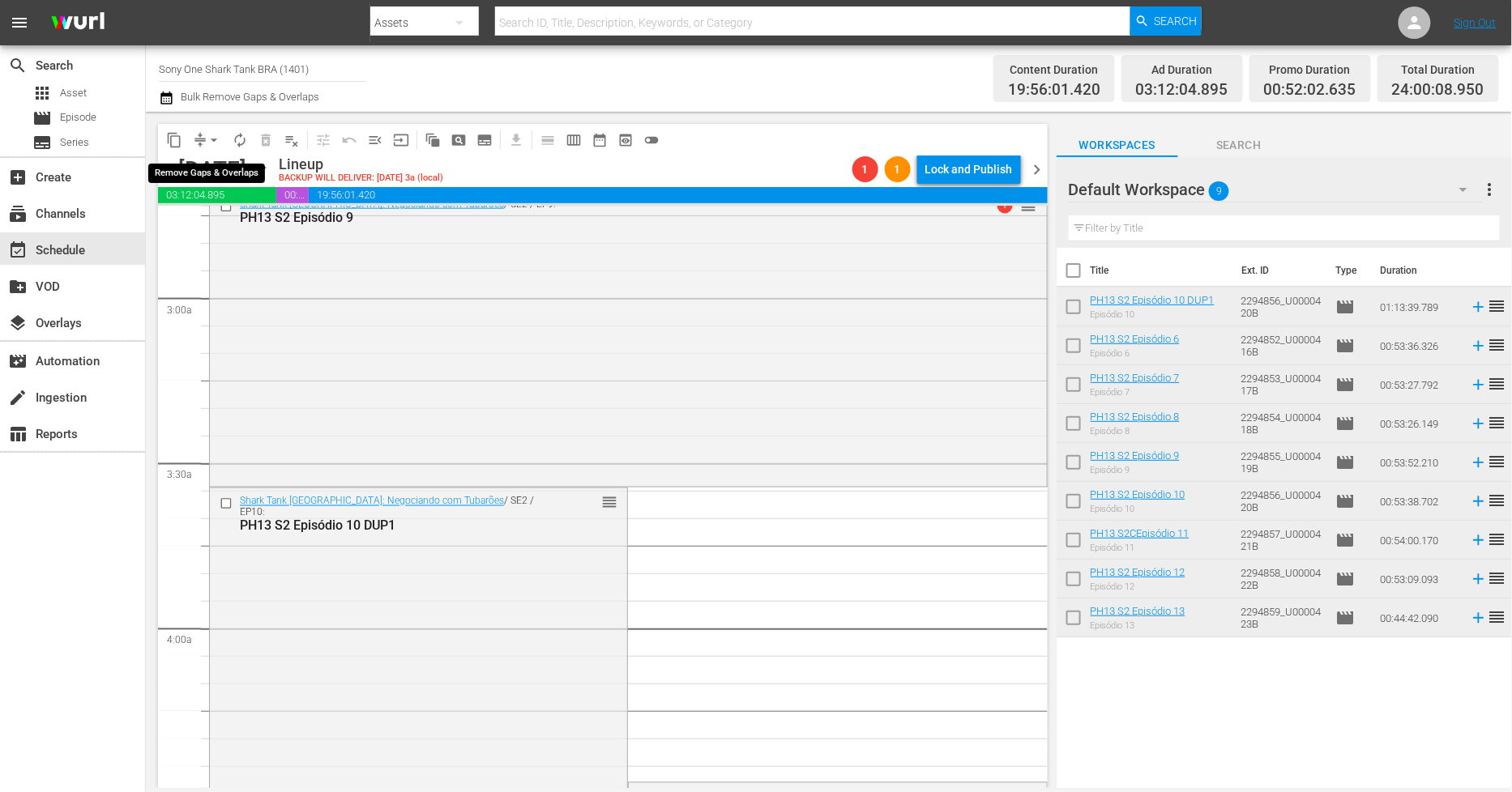
click at [207, 135] on span "arrow_drop_down" at bounding box center [214, 141] width 17 height 17
click at [232, 227] on li "Align to End of Previous Day" at bounding box center [214, 225] width 170 height 27
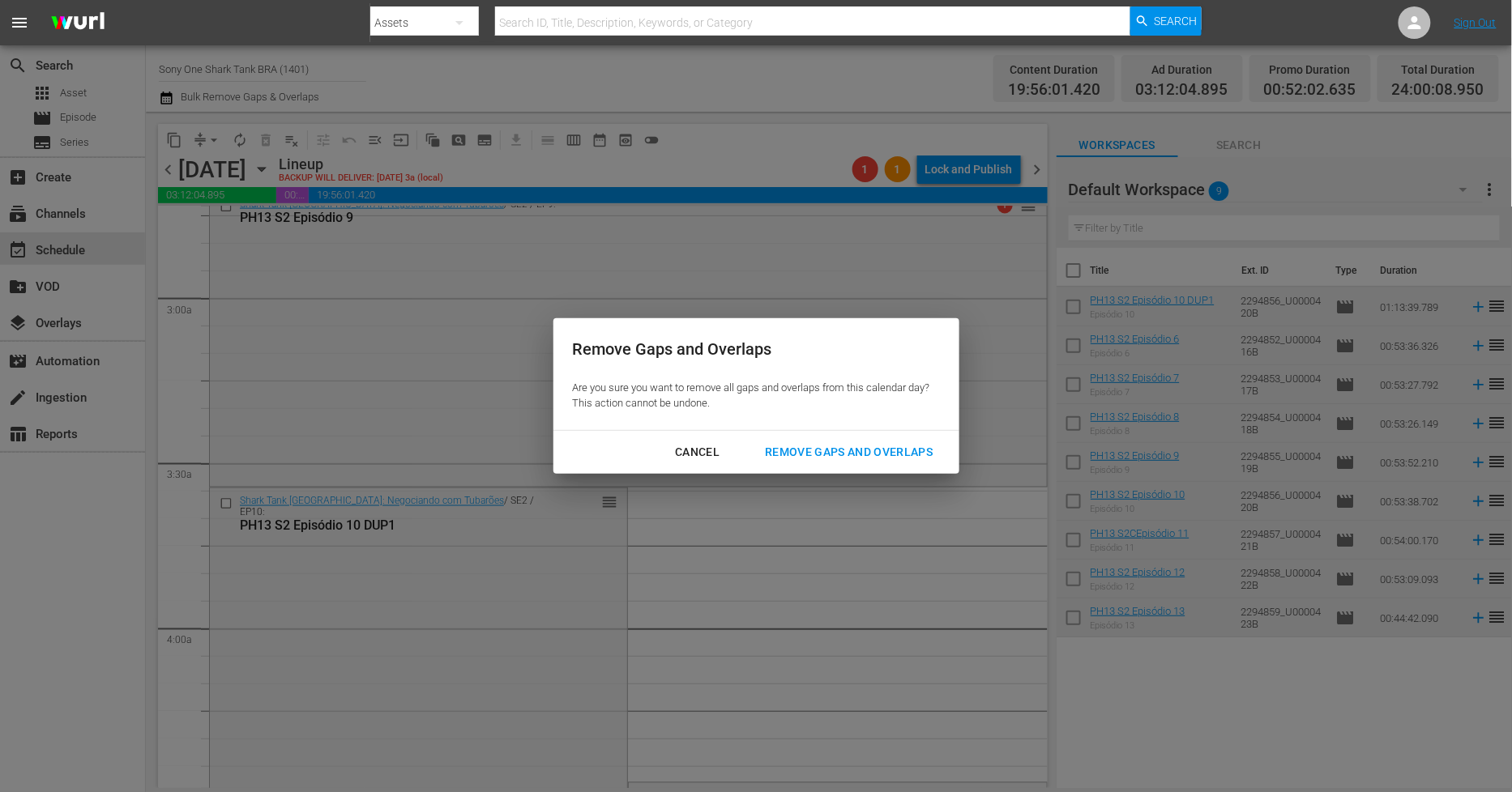
click at [878, 451] on div "Remove Gaps and Overlaps" at bounding box center [848, 453] width 193 height 20
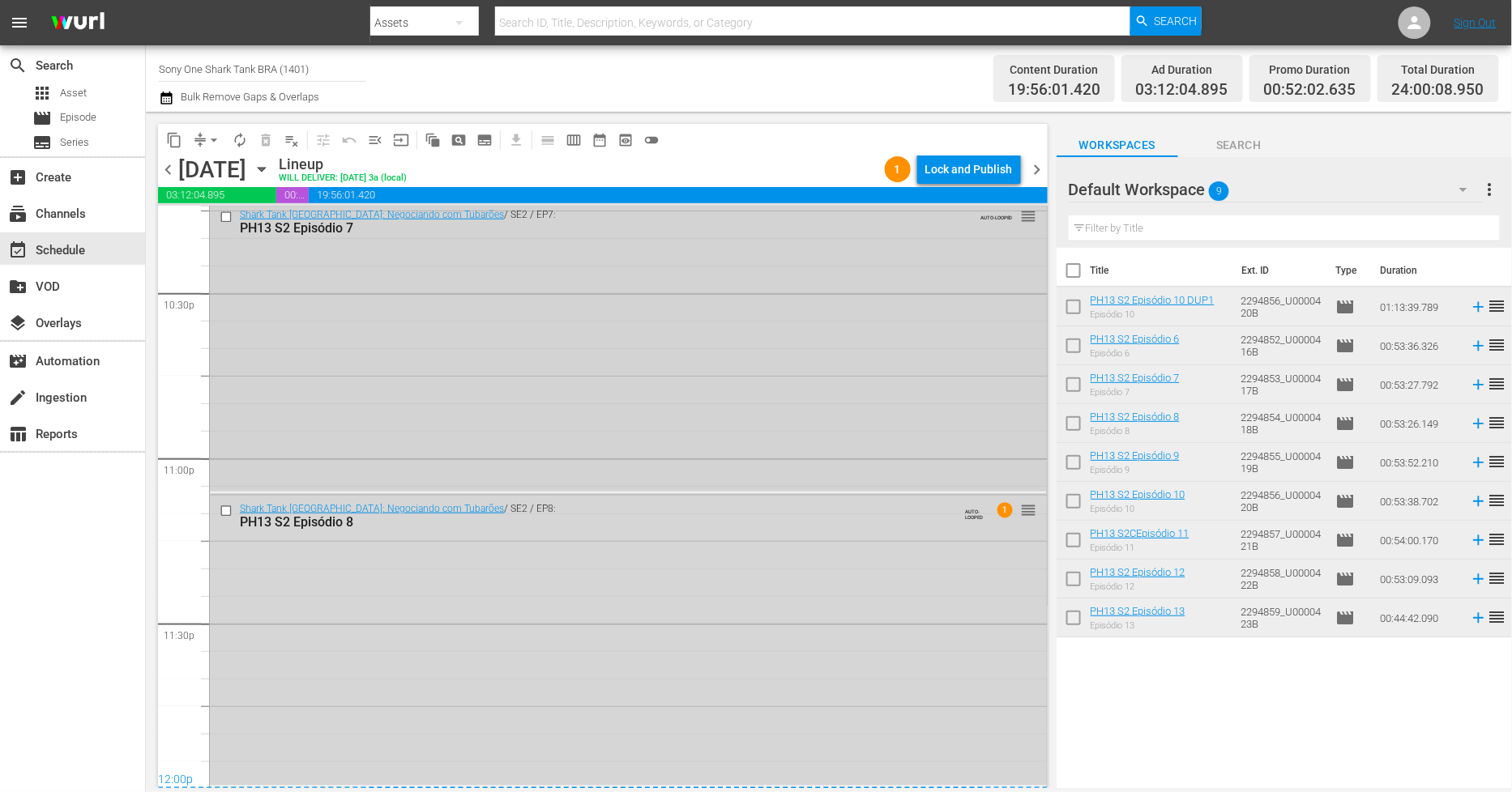
scroll to position [7350, 0]
click at [624, 683] on div "Shark Tank [GEOGRAPHIC_DATA]: Negociando com Tubarões / SE2 / EP8: PH13 S2 Epis…" at bounding box center [629, 639] width 837 height 289
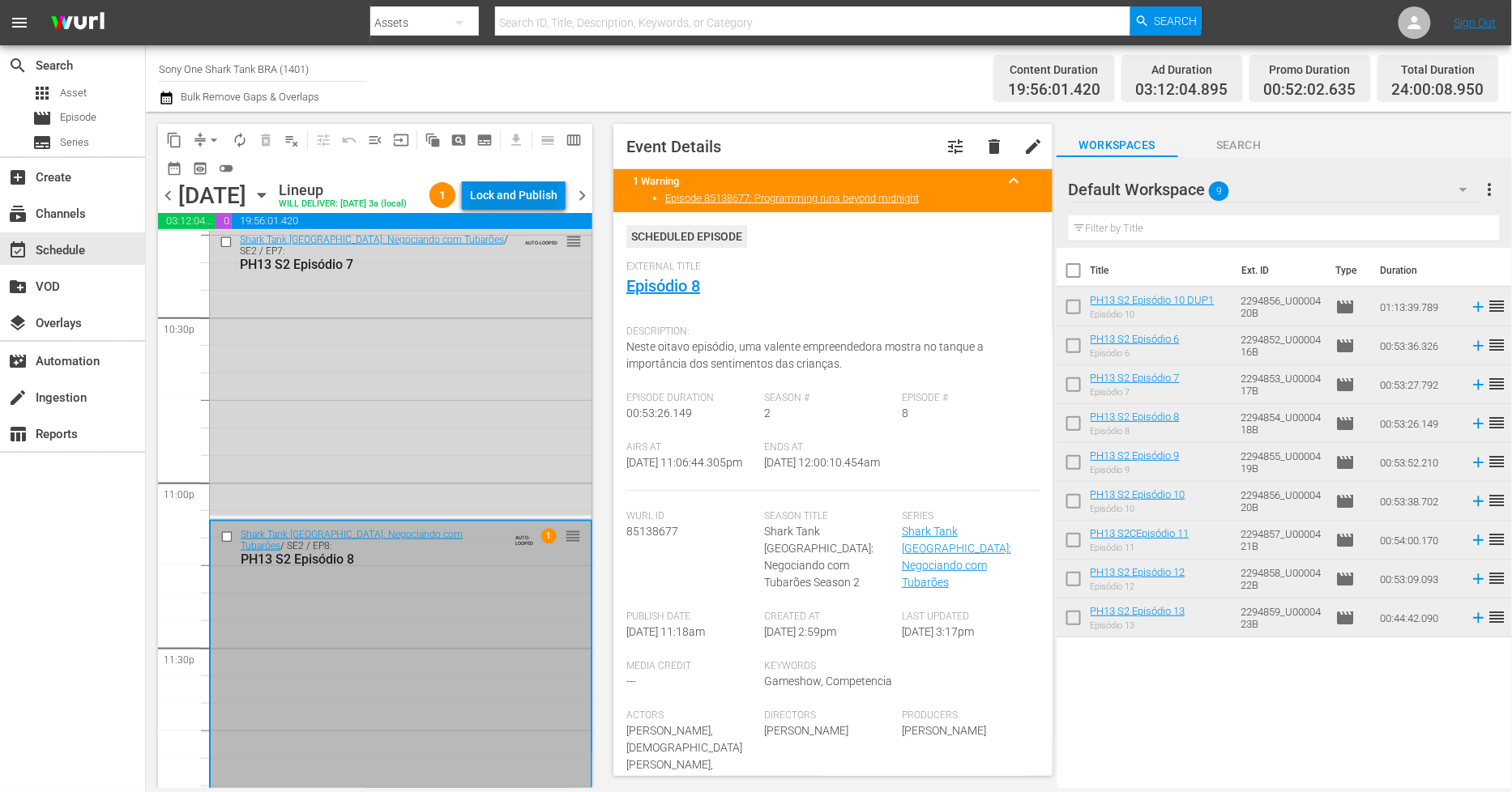
click at [528, 193] on div "Lock and Publish" at bounding box center [514, 195] width 87 height 29
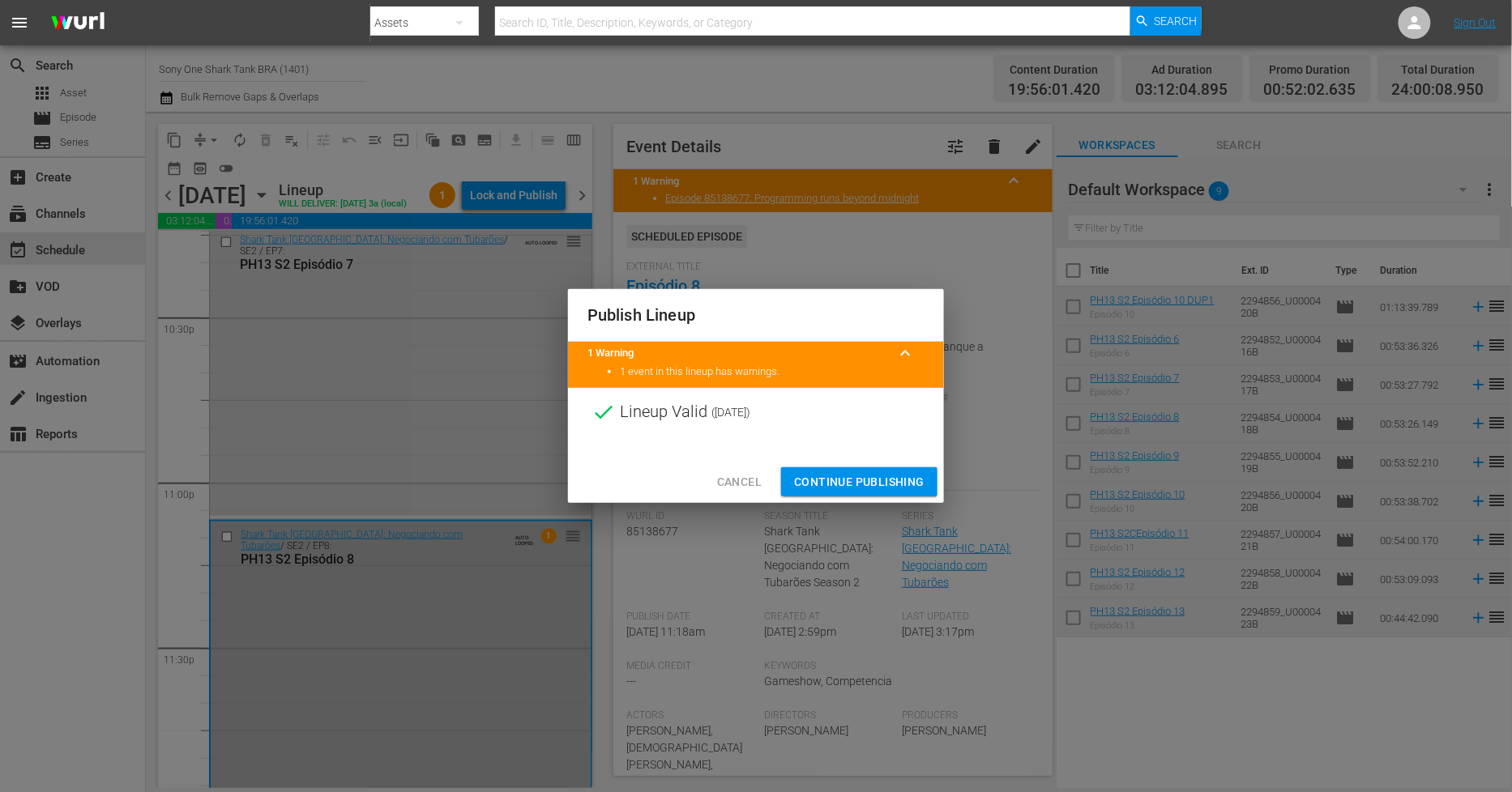
click at [825, 486] on span "Continue Publishing" at bounding box center [860, 482] width 131 height 20
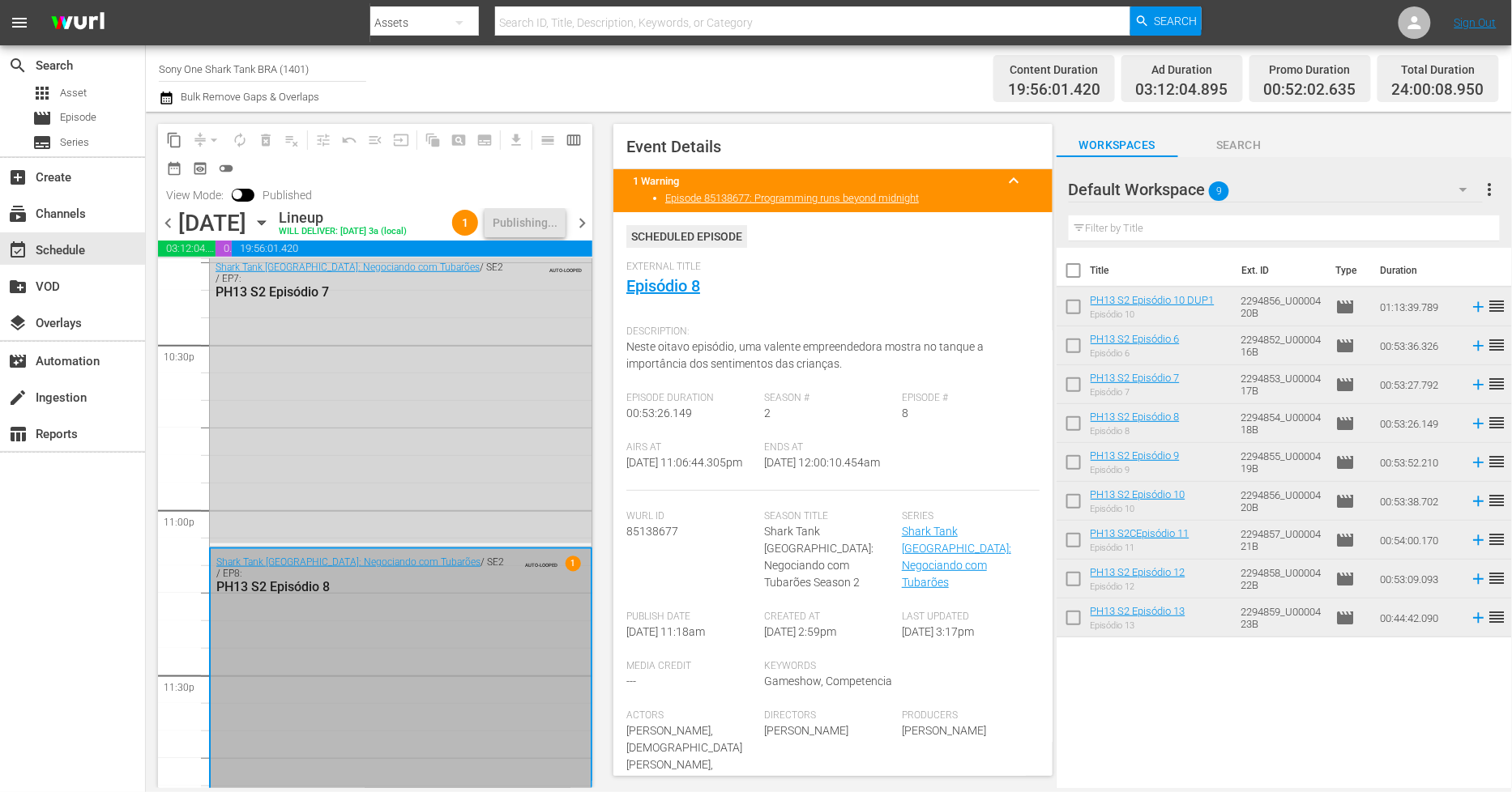
click at [587, 224] on span "chevron_right" at bounding box center [583, 224] width 20 height 20
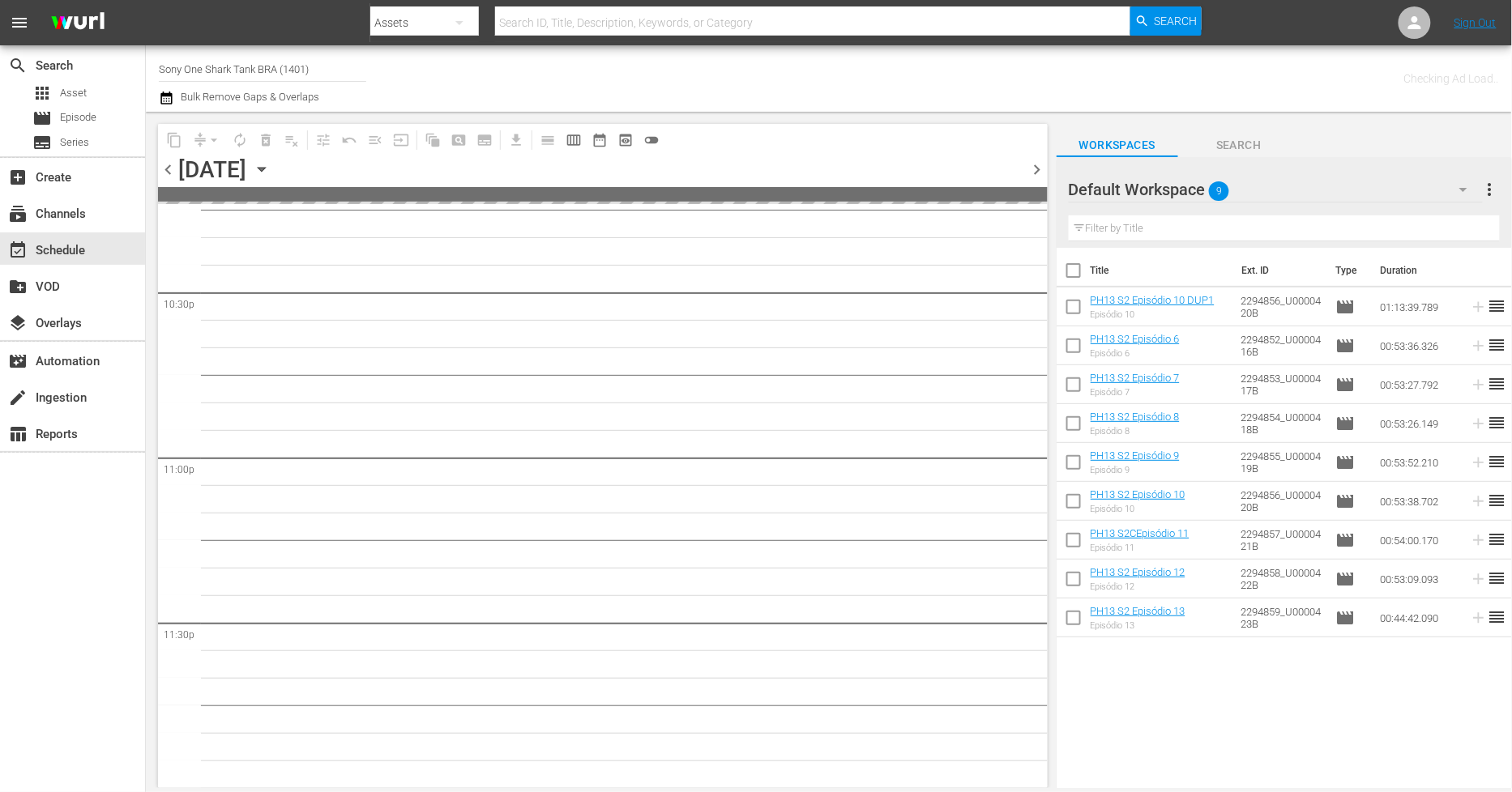
scroll to position [7348, 0]
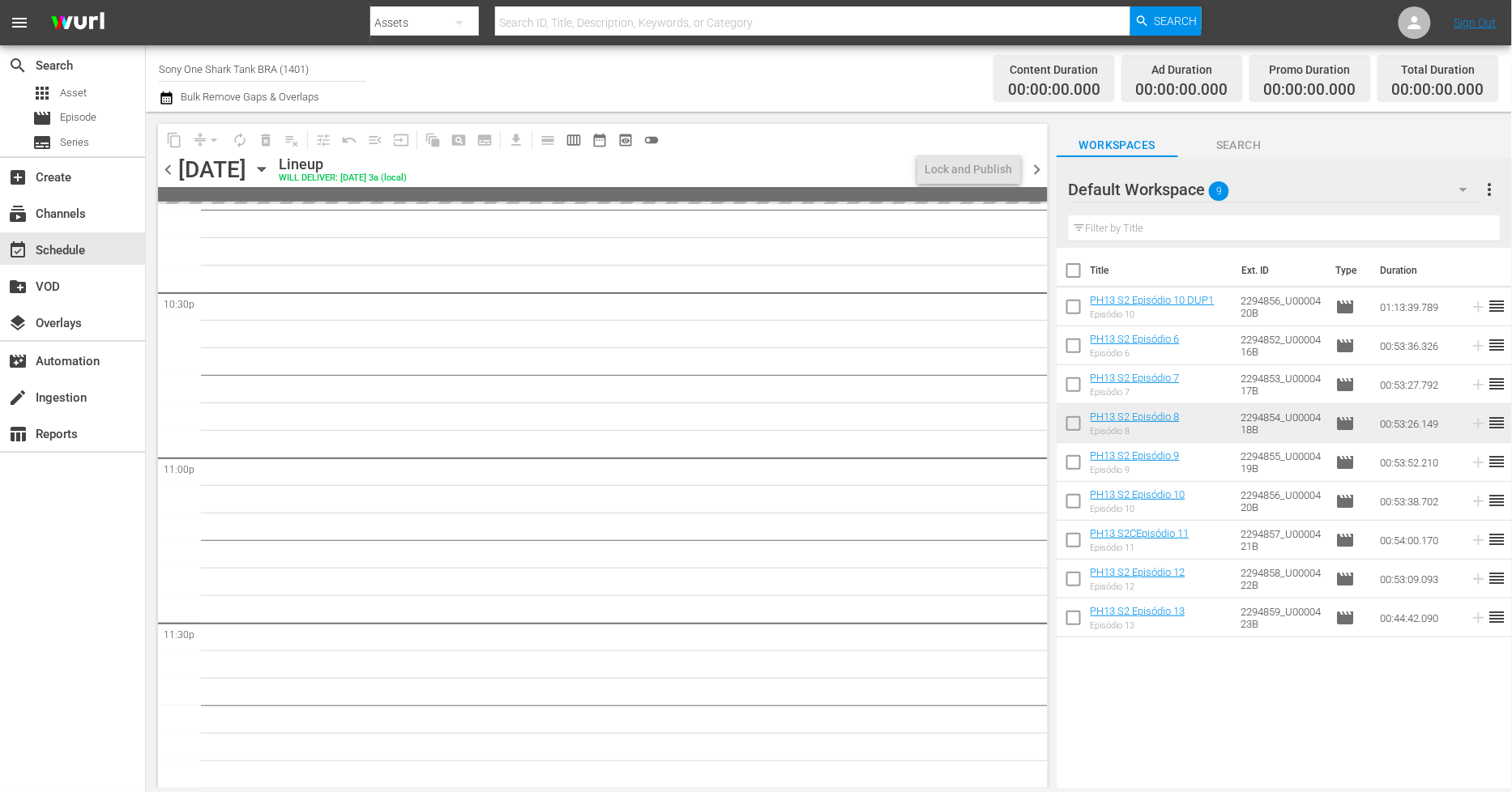
click at [1078, 314] on input "checkbox" at bounding box center [1073, 310] width 34 height 34
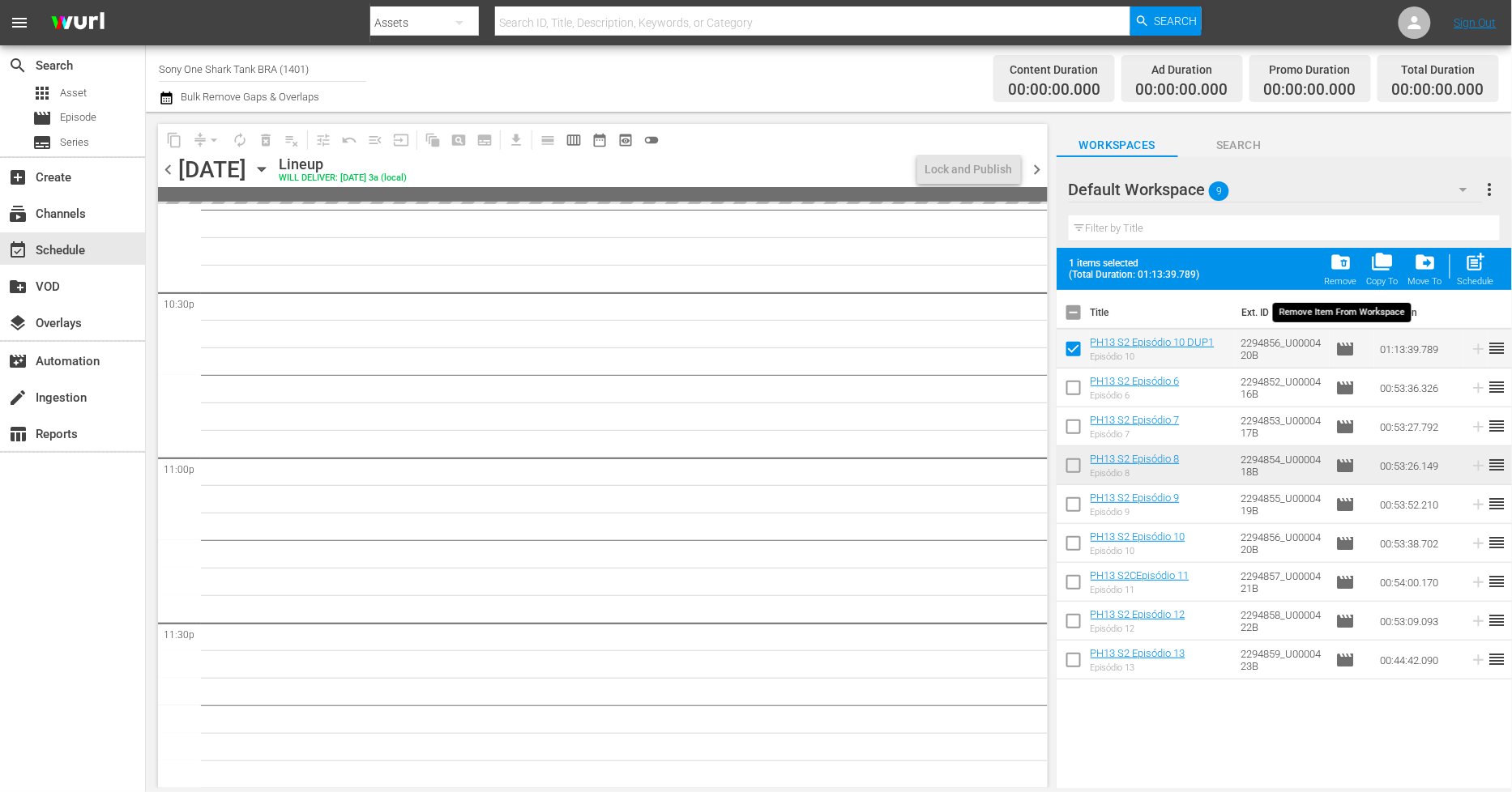
click at [1346, 281] on div "Remove" at bounding box center [1341, 281] width 32 height 10
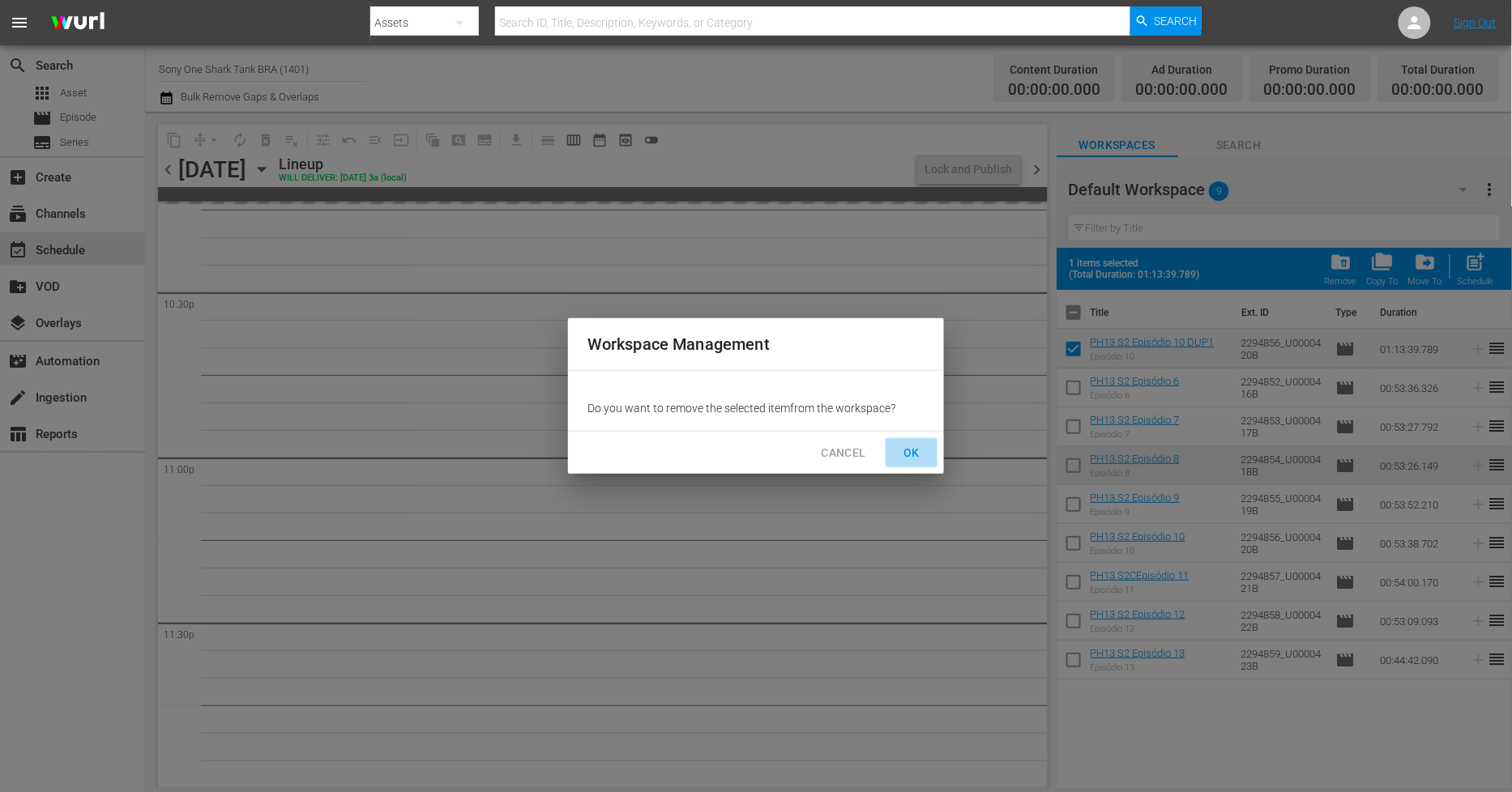
click at [913, 445] on span "OK" at bounding box center [912, 453] width 26 height 20
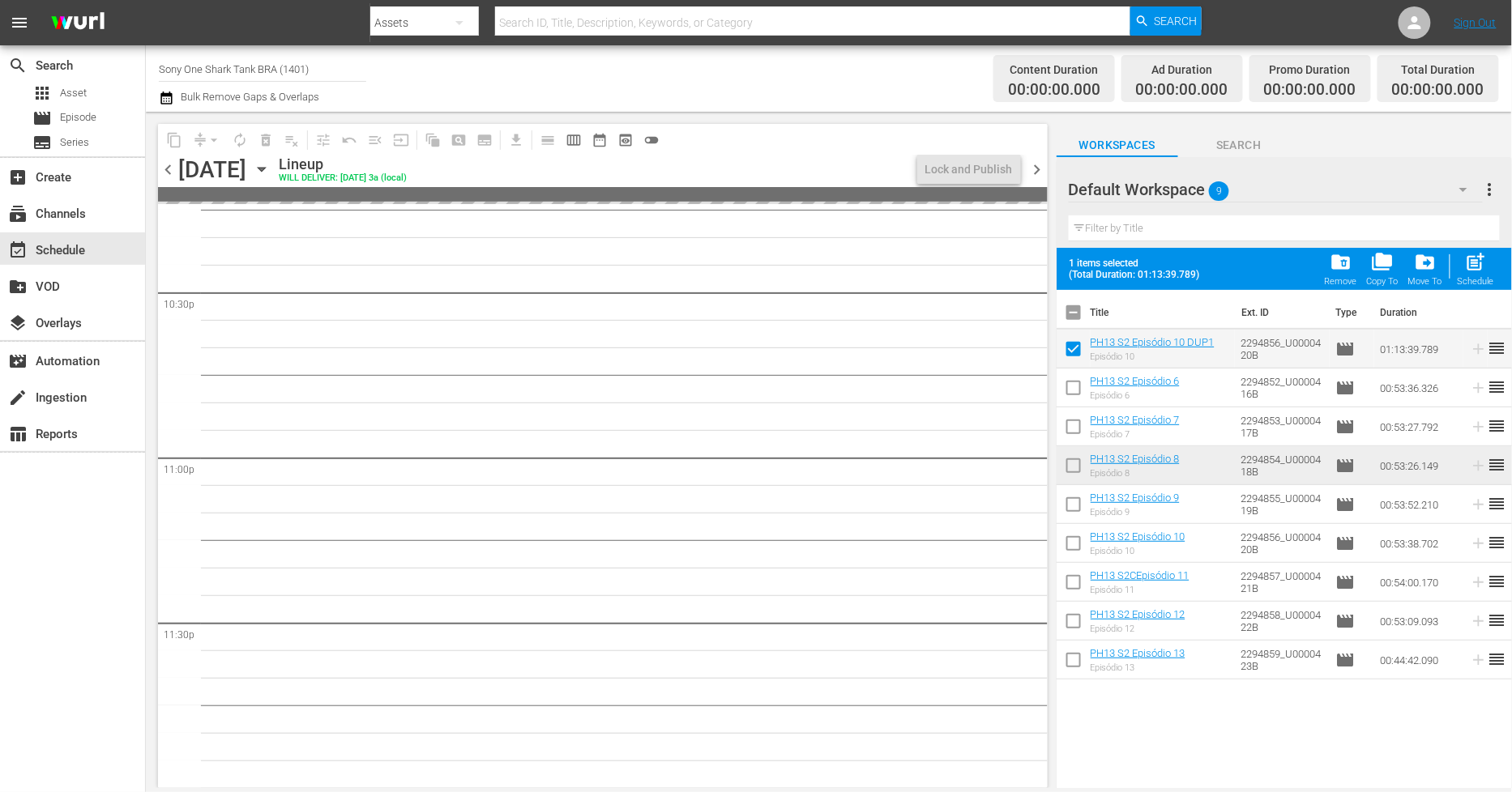
checkbox input "false"
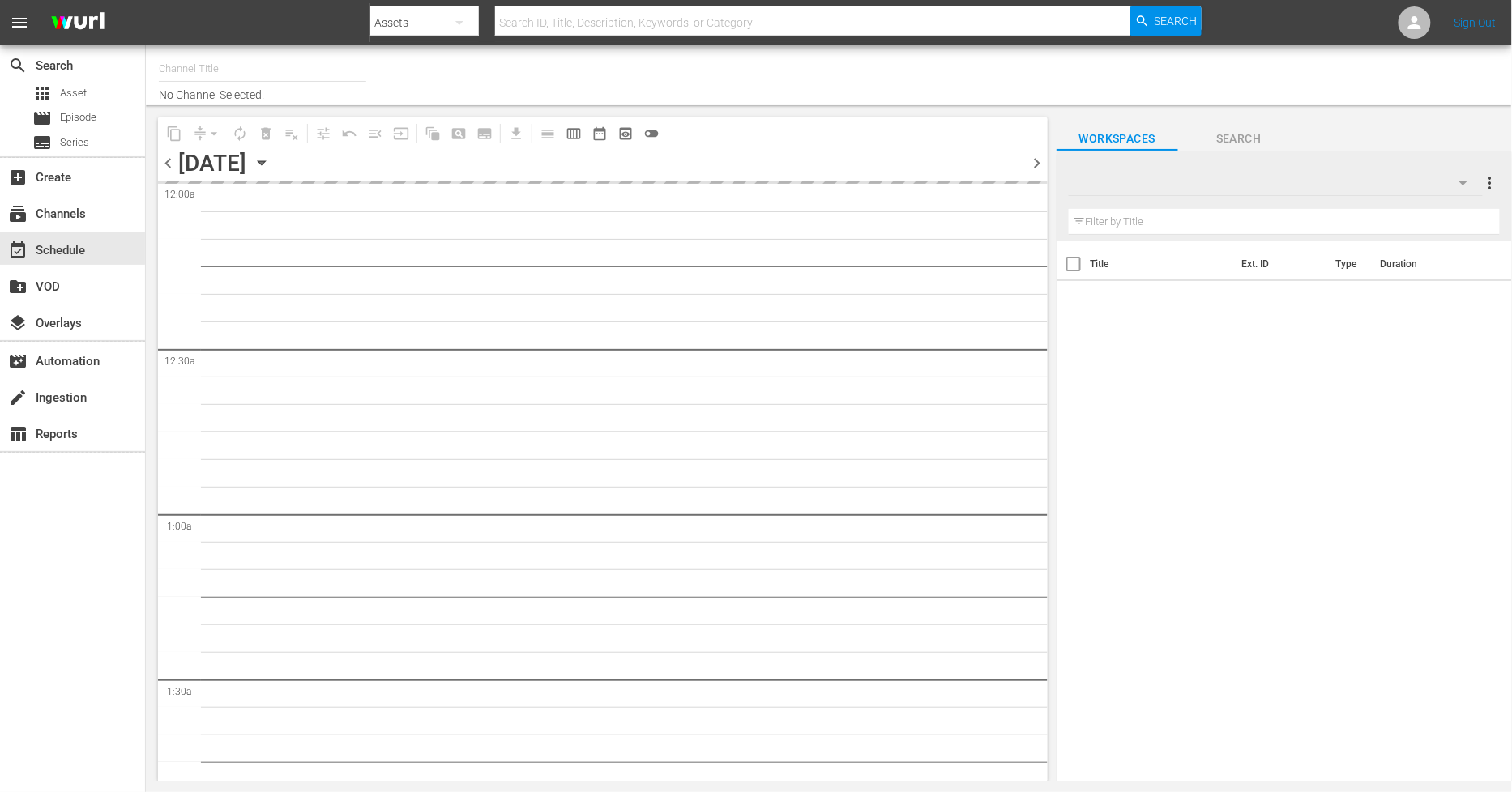
type input "Sony One Shark Tank BRA (1401)"
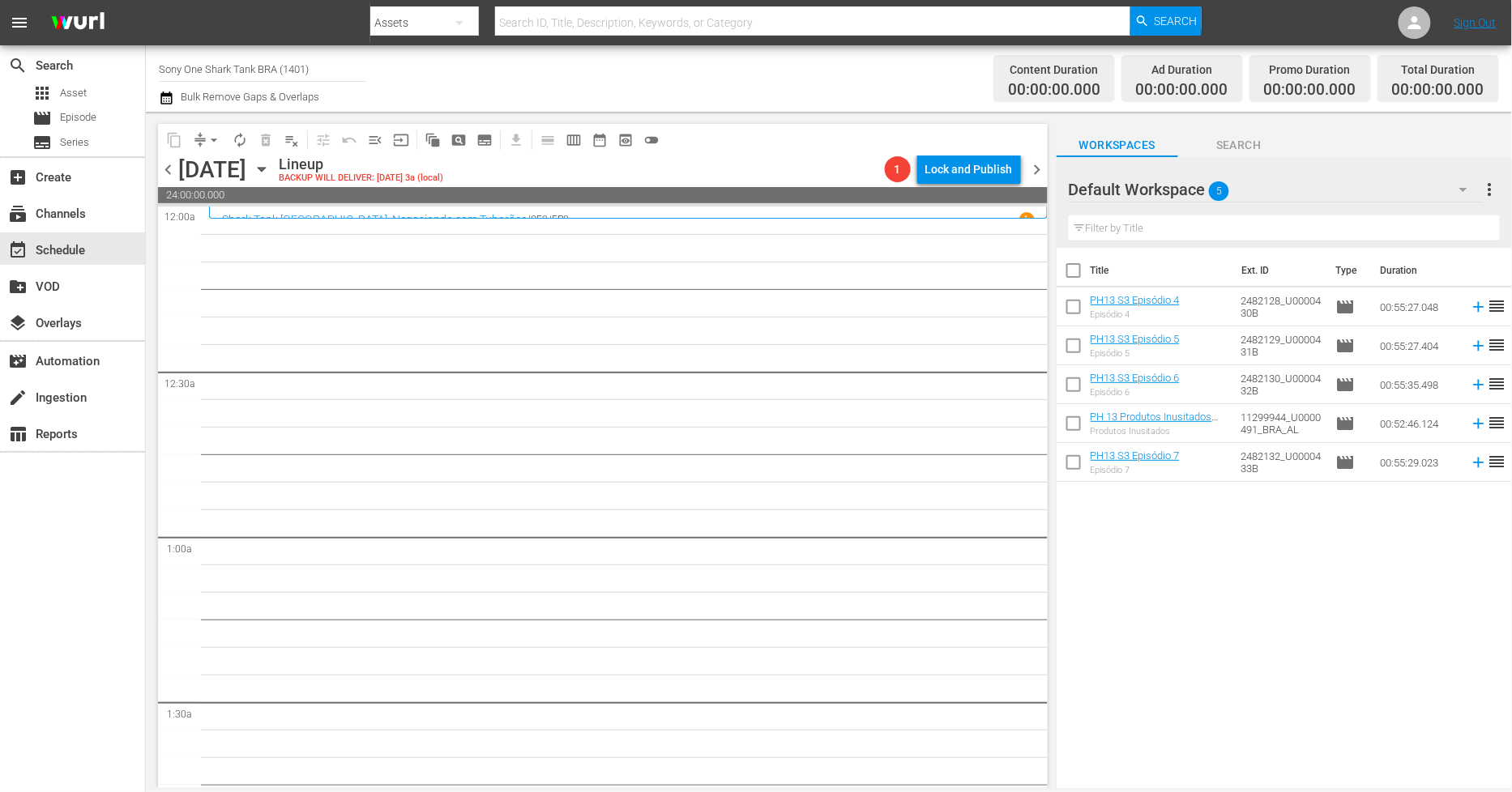
click at [1076, 262] on input "checkbox" at bounding box center [1073, 273] width 34 height 34
checkbox input "true"
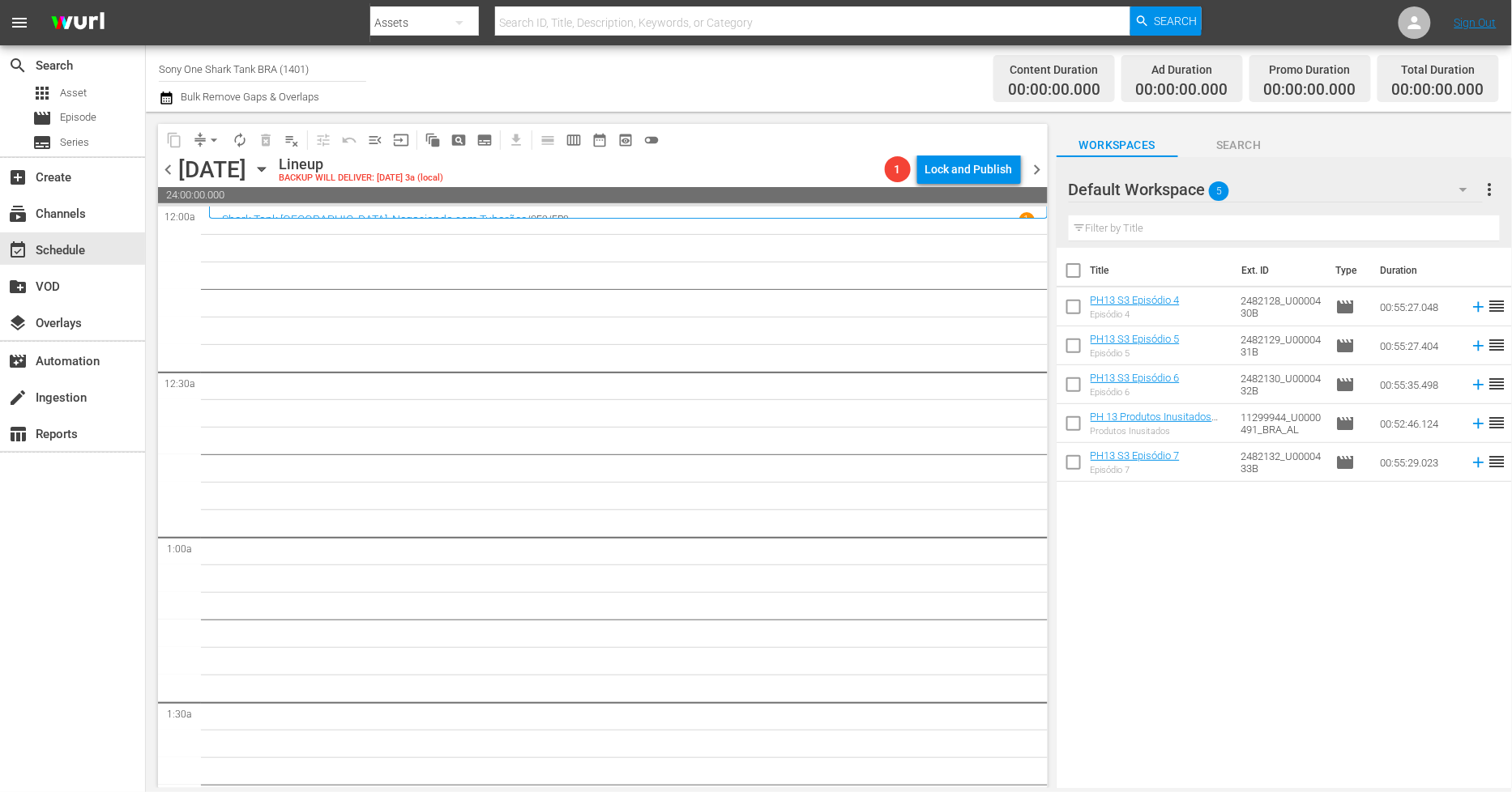
checkbox input "true"
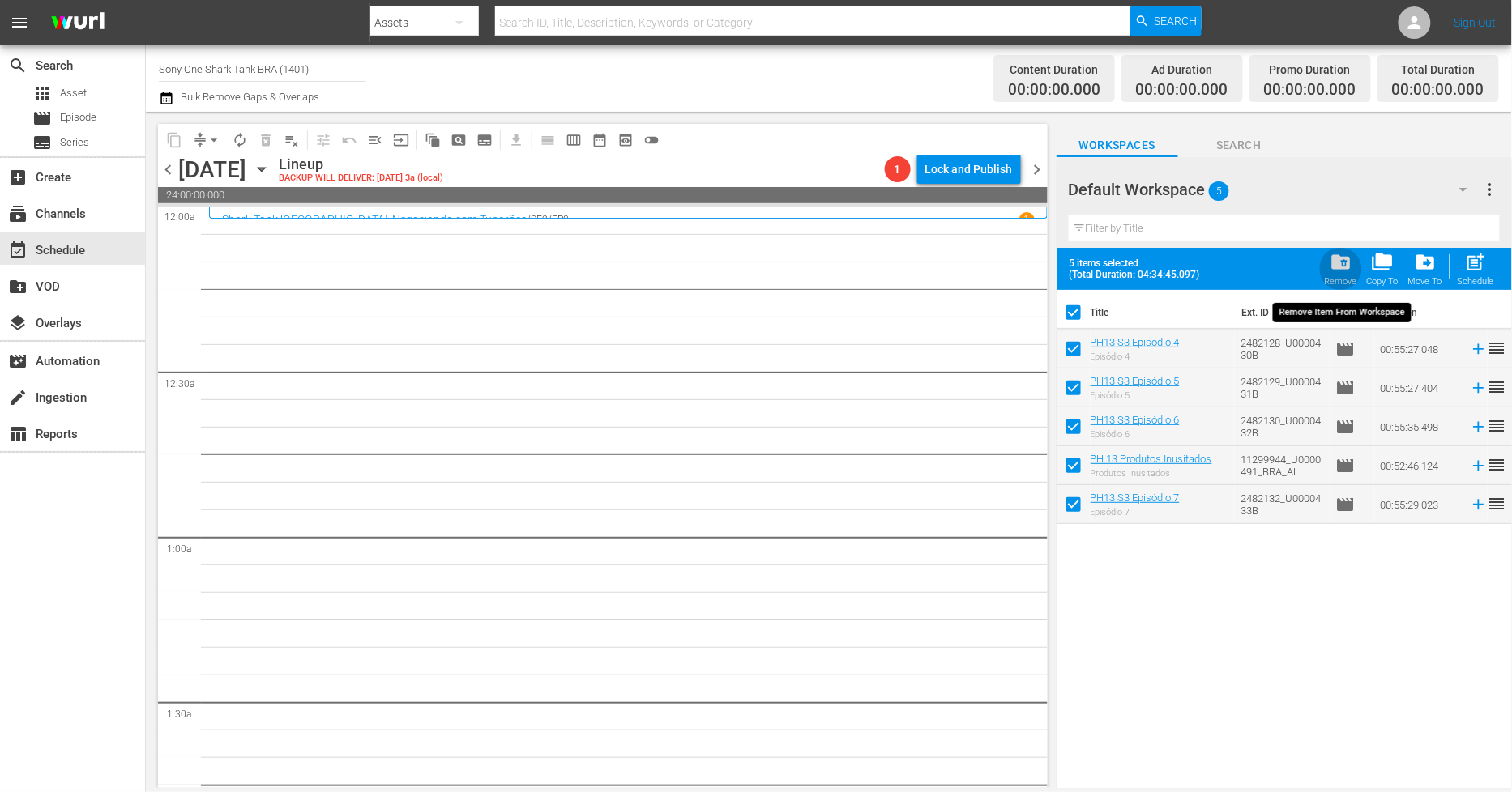
click at [1346, 271] on span "folder_delete" at bounding box center [1341, 262] width 22 height 22
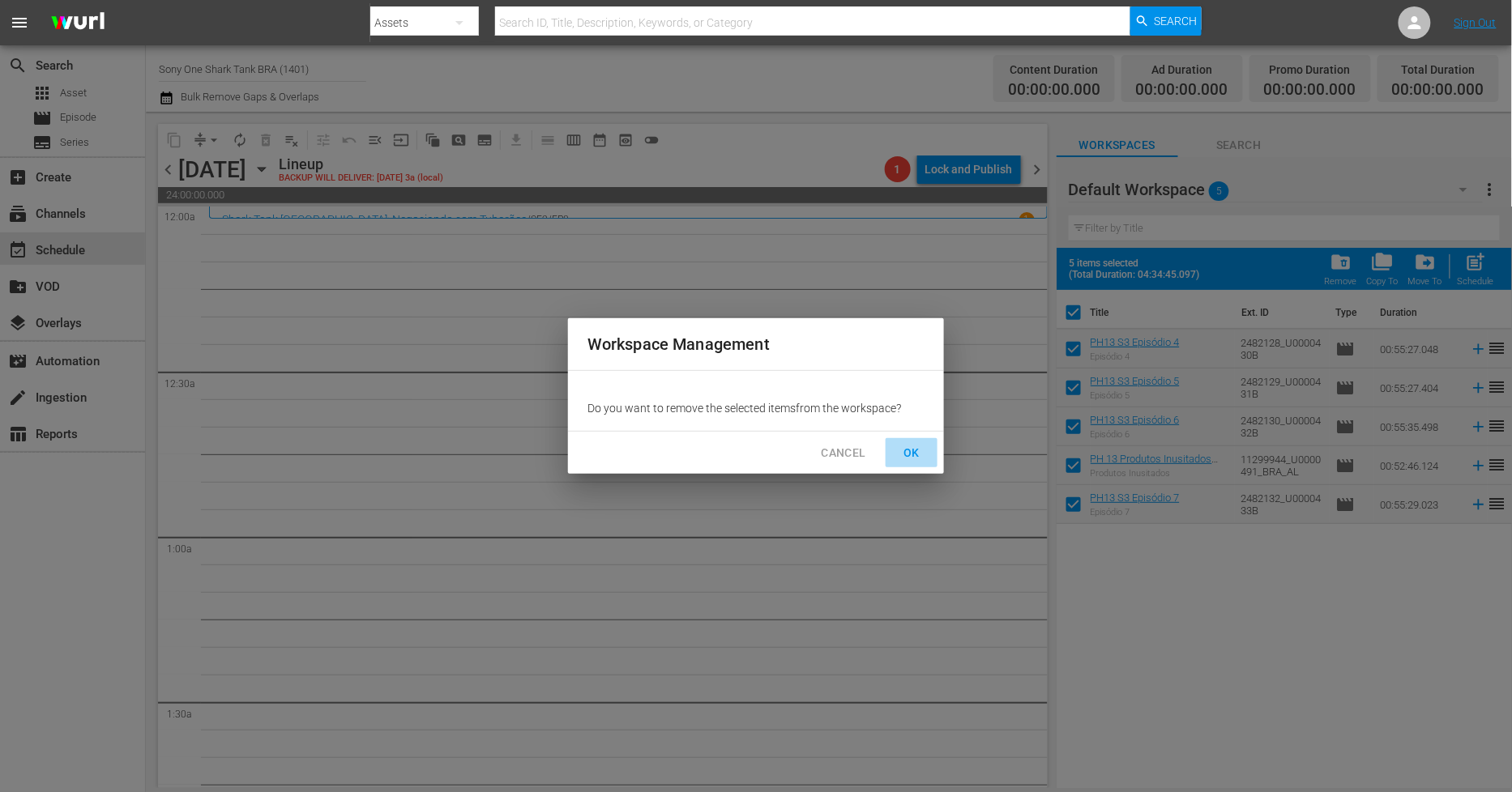
click at [902, 453] on span "OK" at bounding box center [912, 453] width 26 height 20
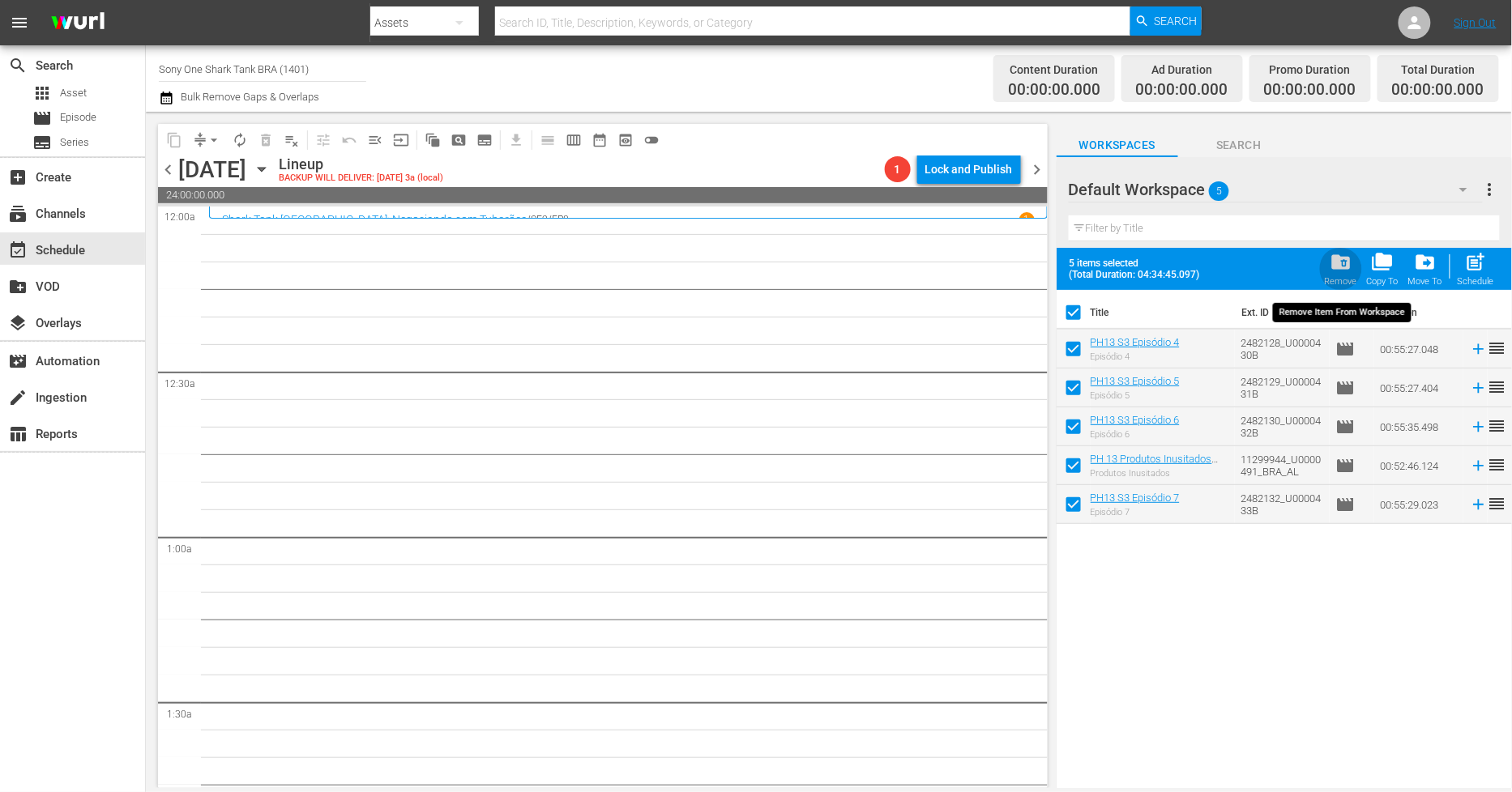
click at [1342, 264] on span "folder_delete" at bounding box center [1341, 262] width 22 height 22
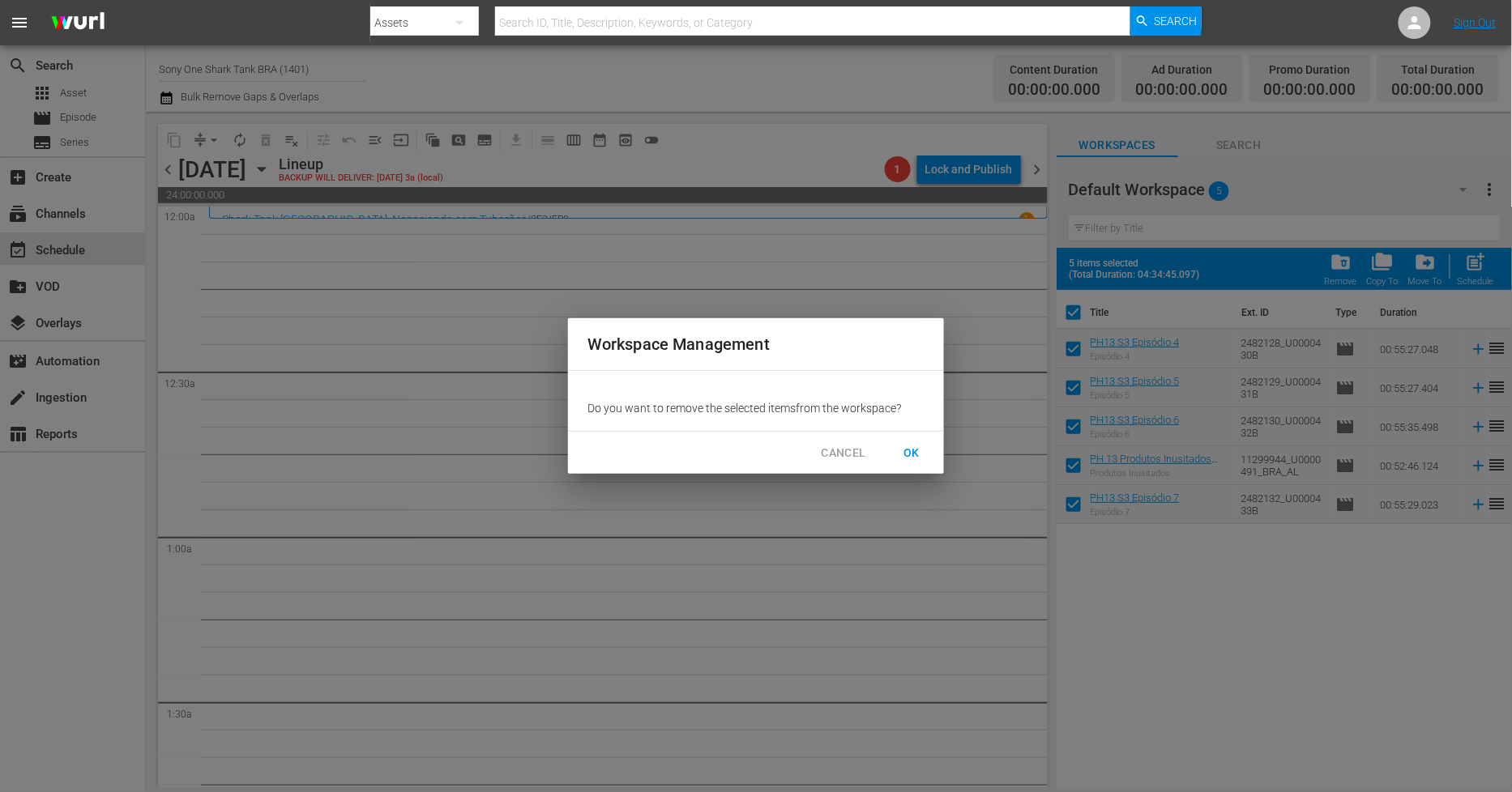
checkbox input "false"
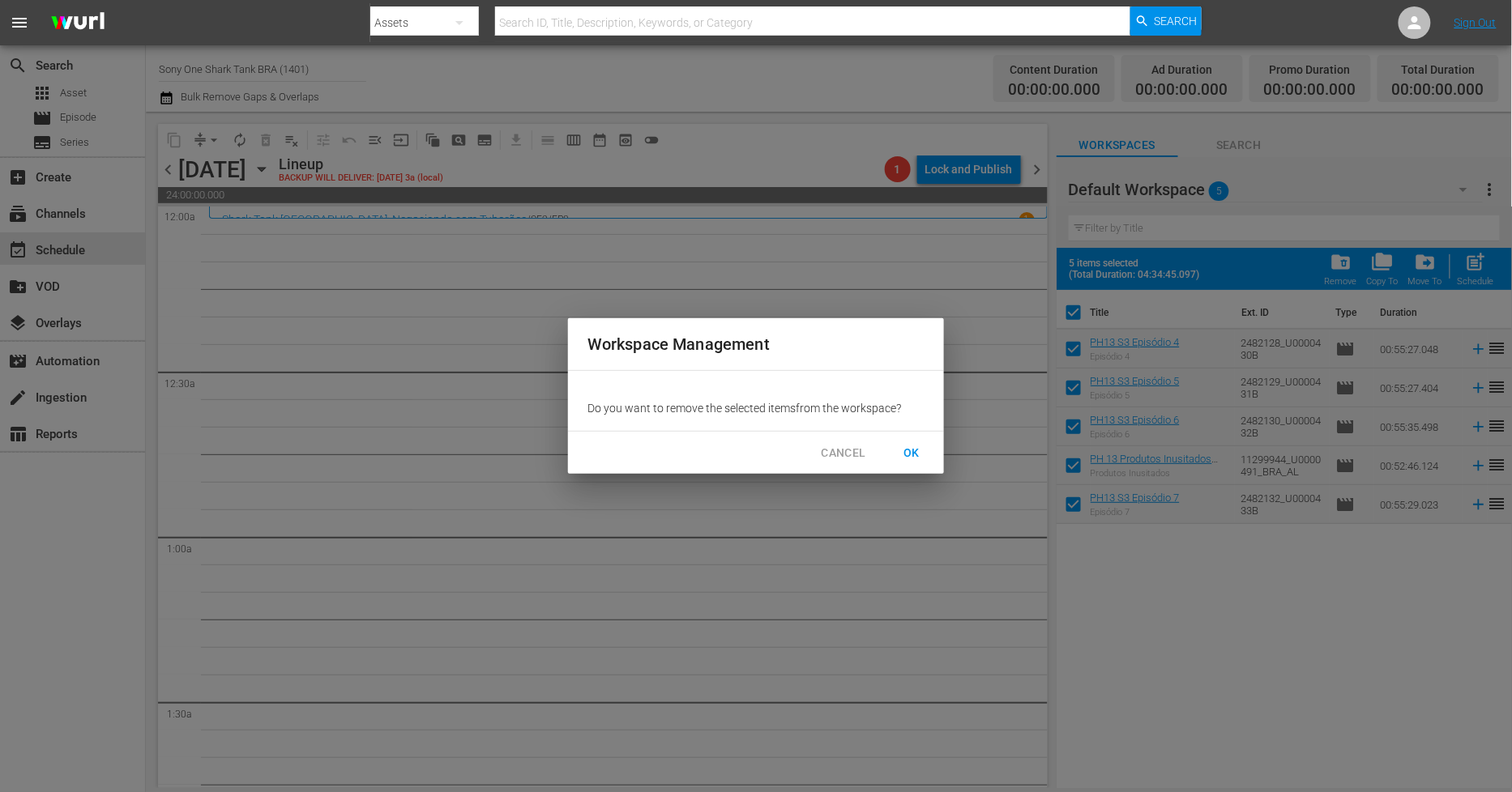
checkbox input "false"
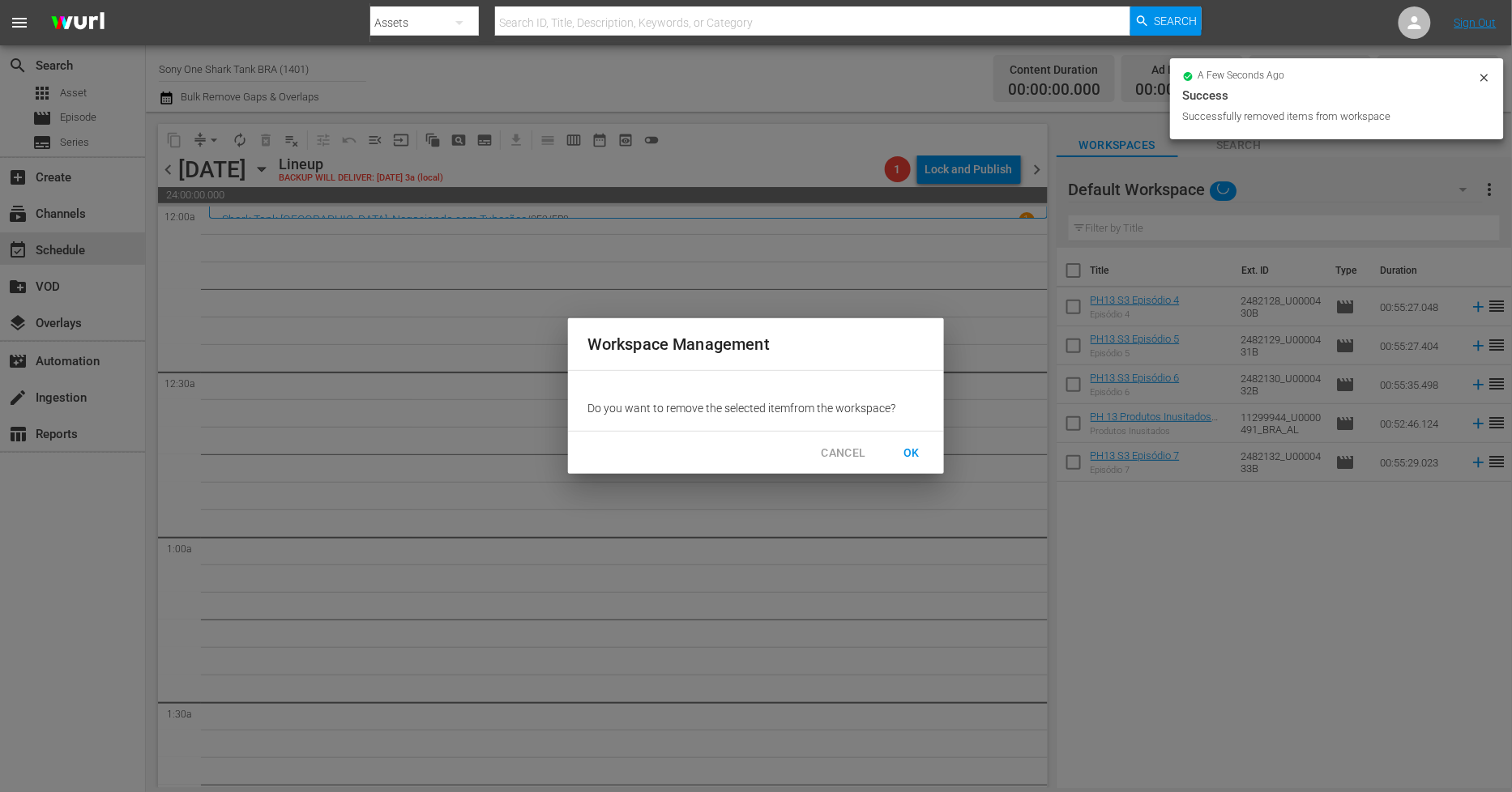
click at [913, 450] on span "OK" at bounding box center [912, 453] width 26 height 20
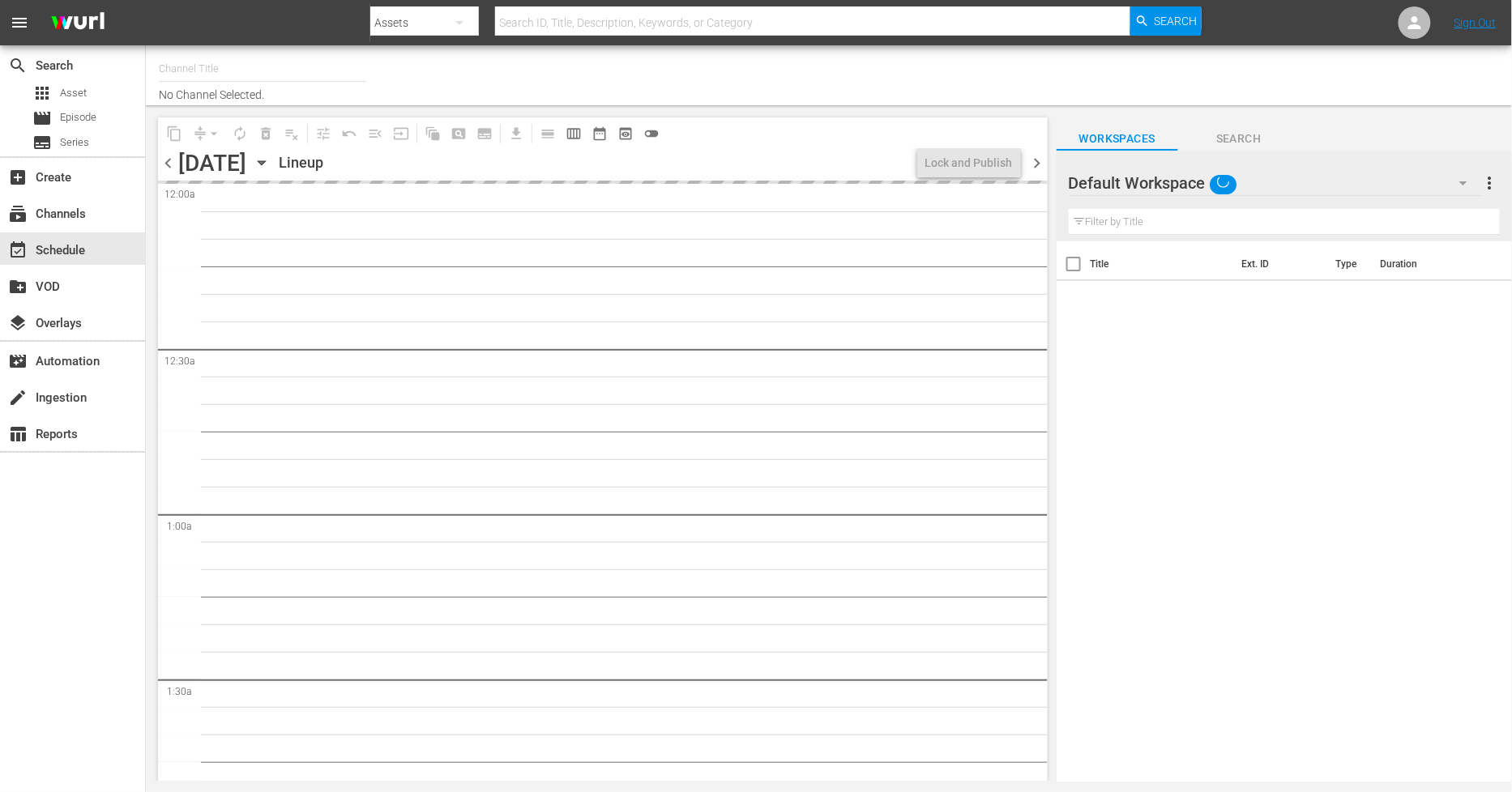
type input "Sony One Shark Tank BRA (1401)"
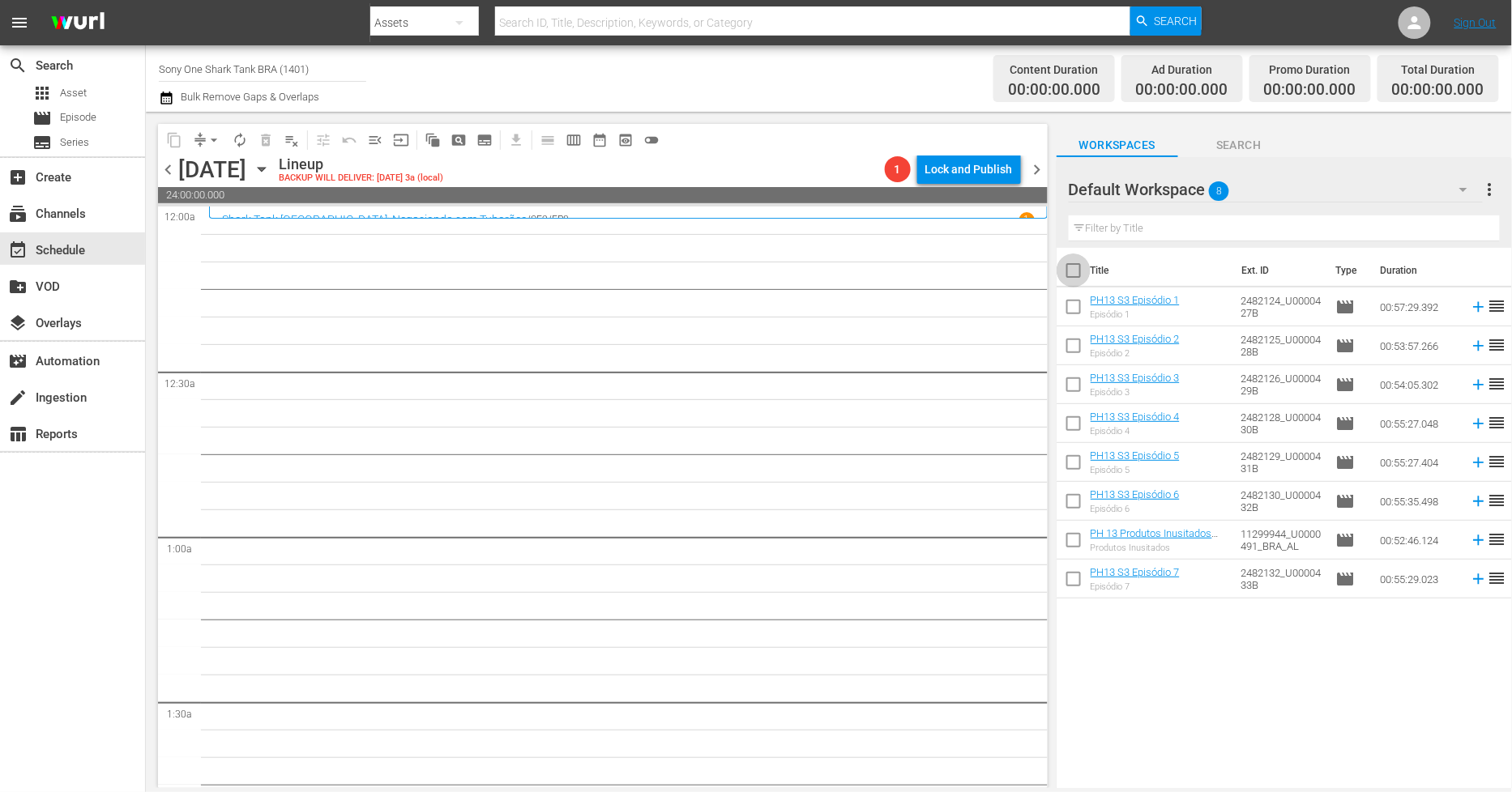
click at [1082, 266] on input "checkbox" at bounding box center [1073, 273] width 34 height 34
checkbox input "true"
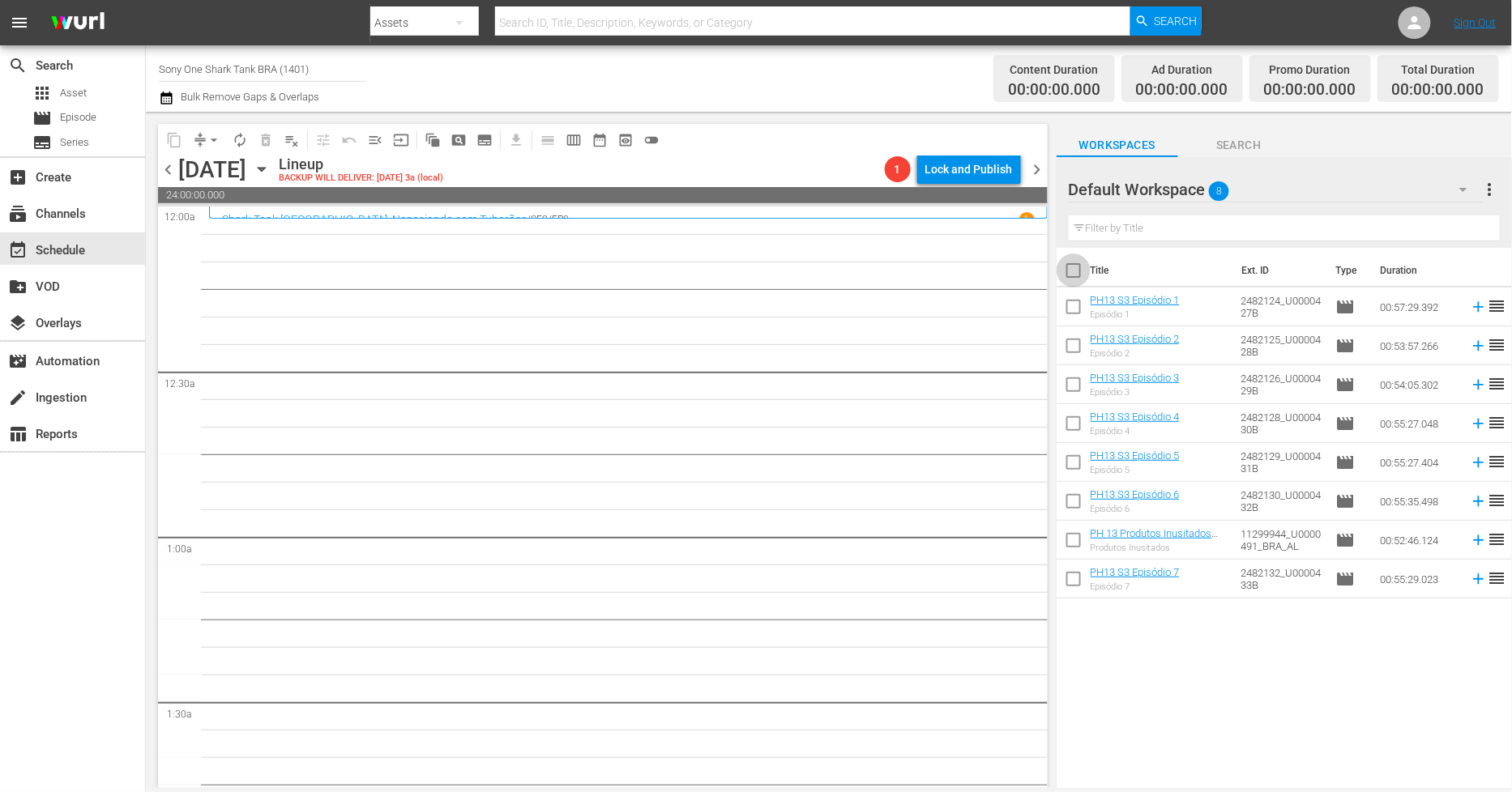
checkbox input "true"
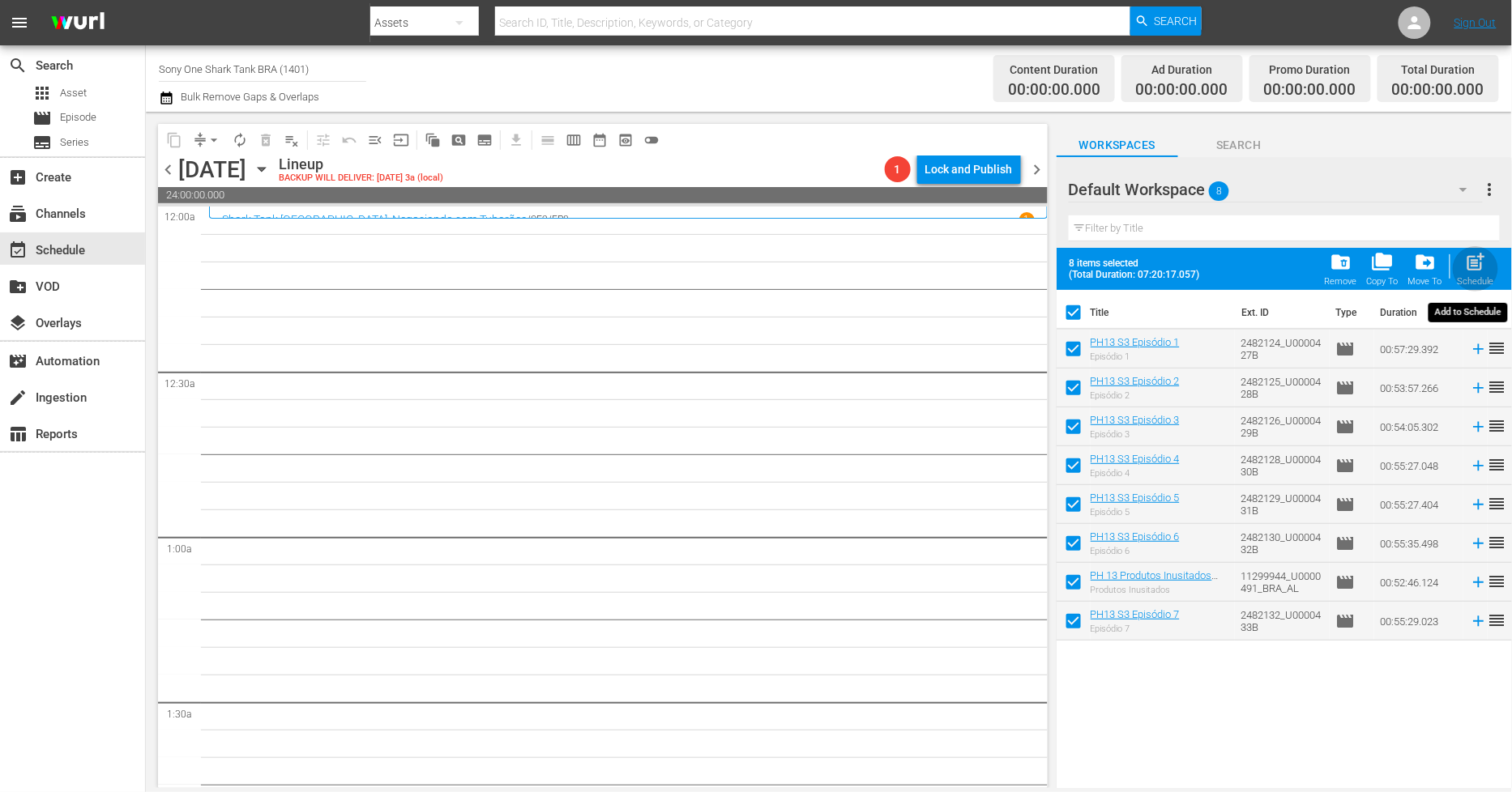
click at [1483, 268] on span "post_add" at bounding box center [1476, 262] width 22 height 22
checkbox input "false"
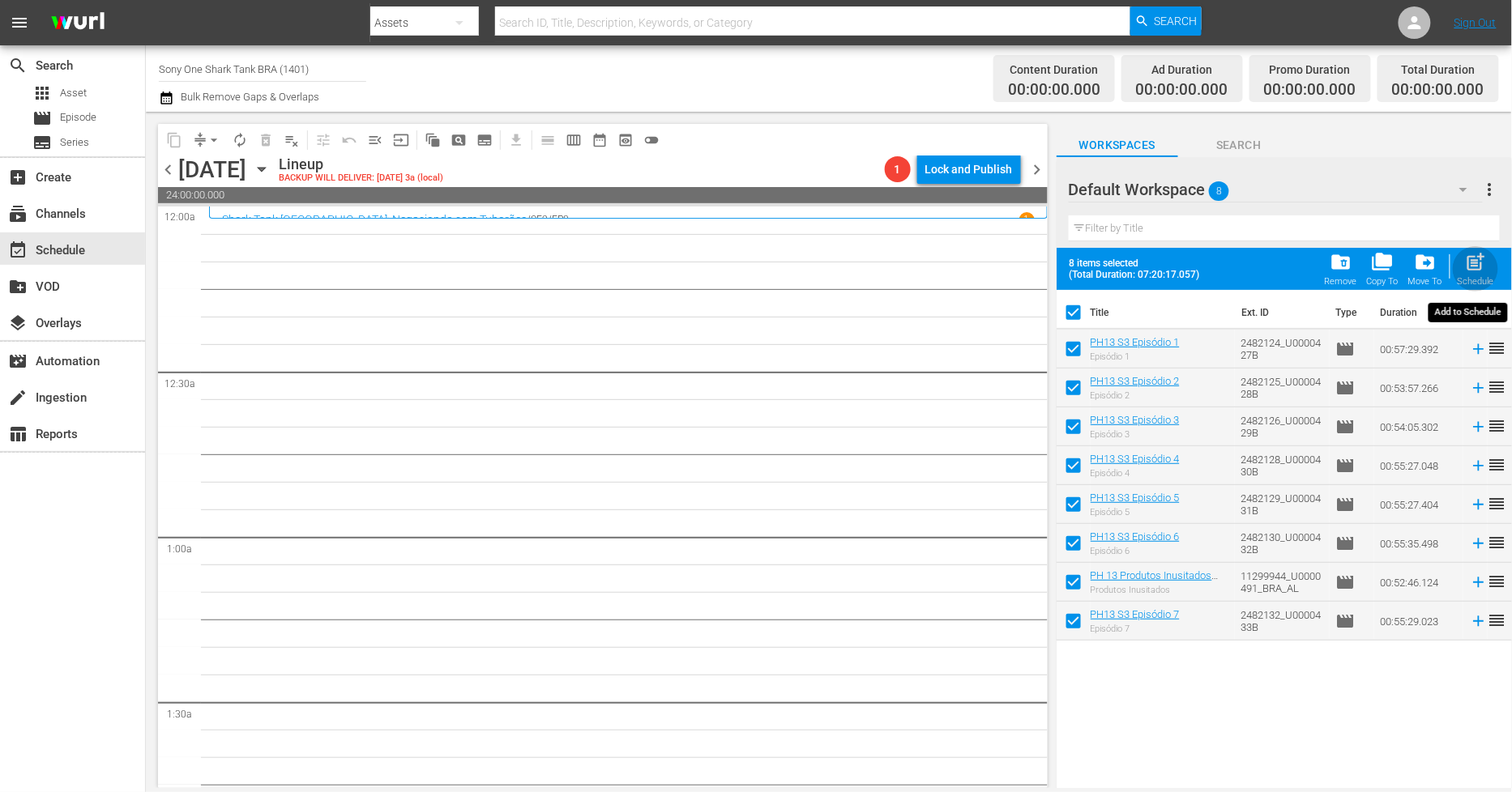
checkbox input "false"
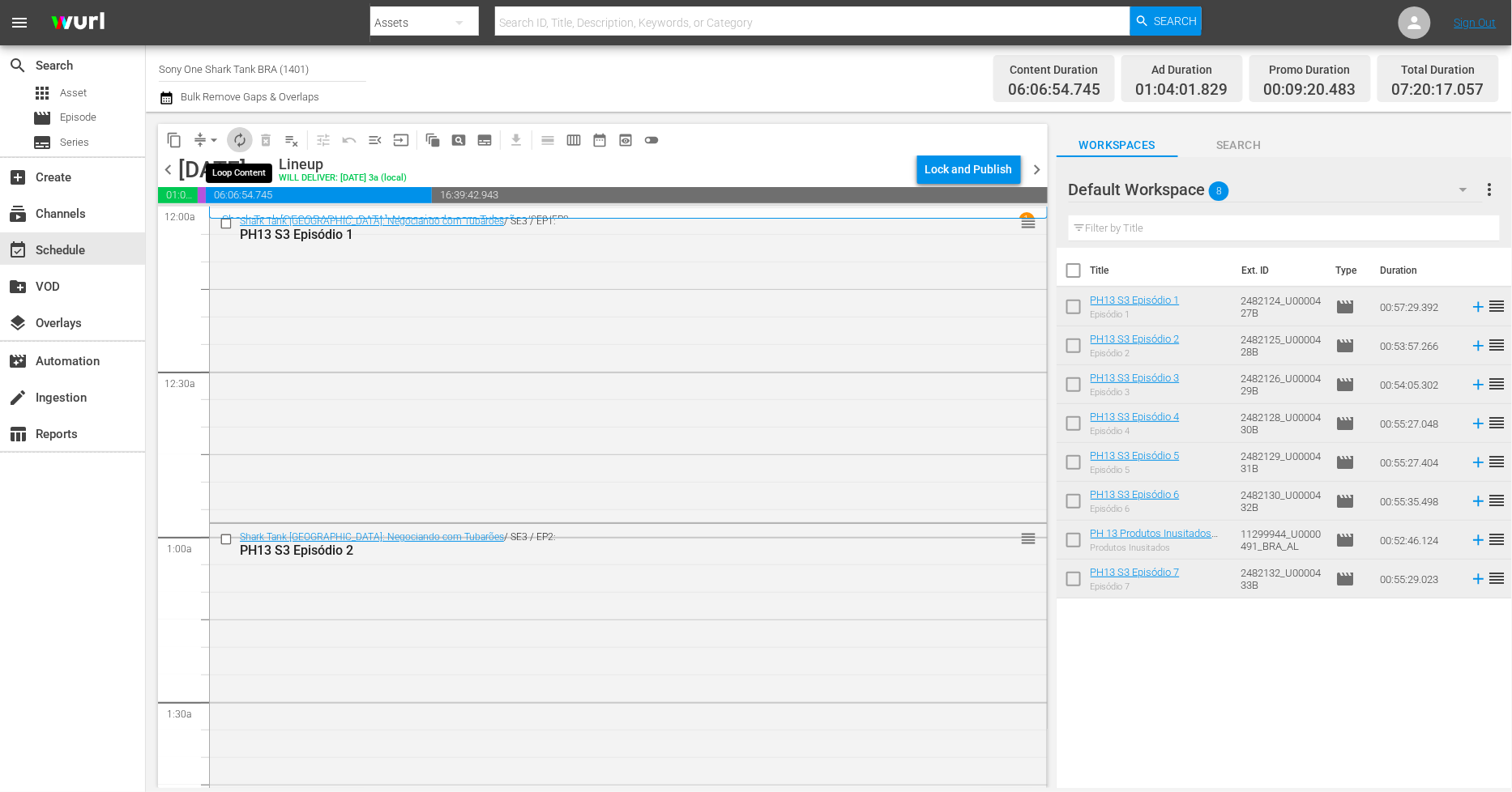
click at [240, 141] on span "autorenew_outlined" at bounding box center [240, 141] width 17 height 17
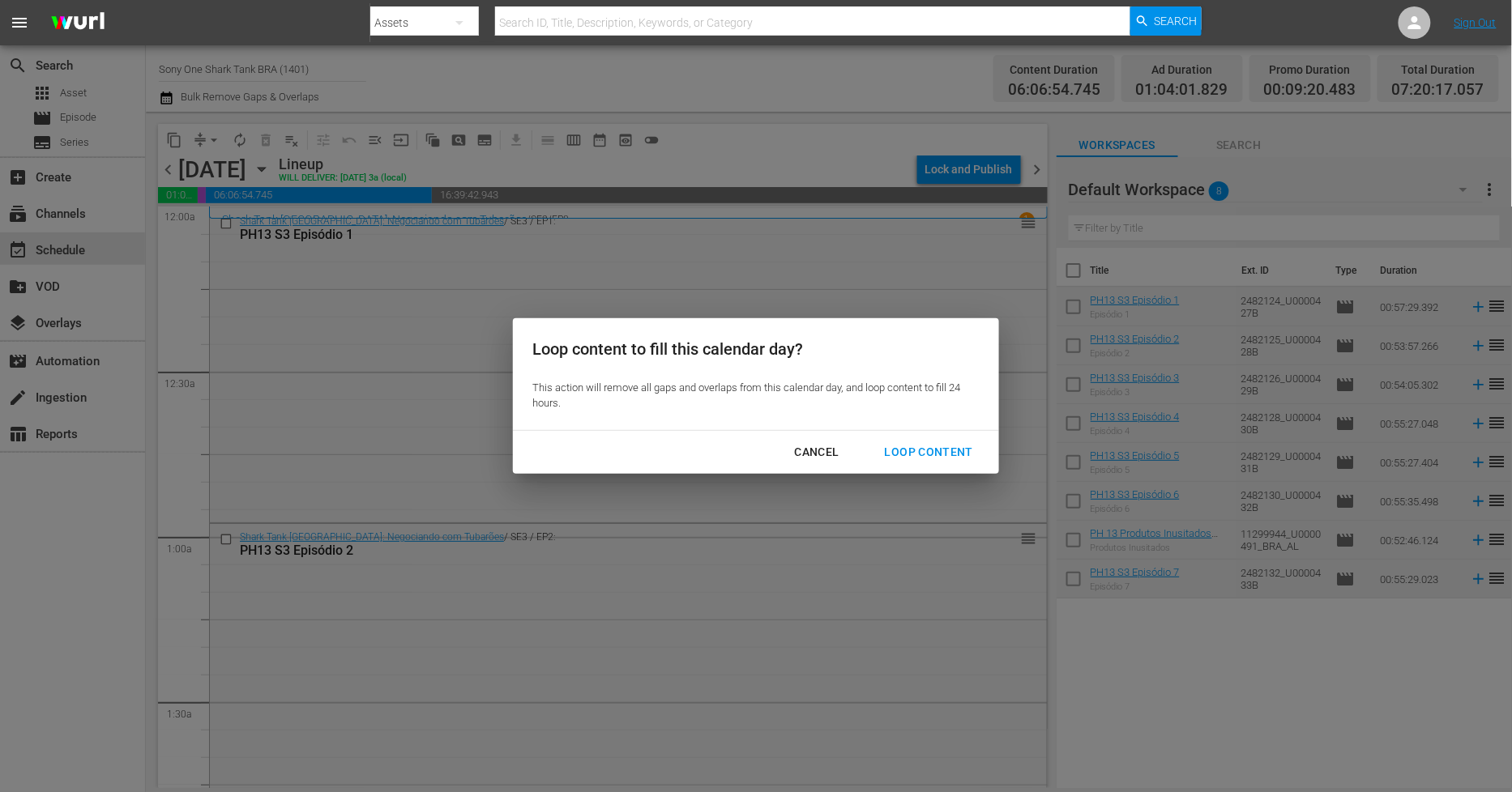
click at [940, 453] on div "Loop Content" at bounding box center [929, 453] width 114 height 20
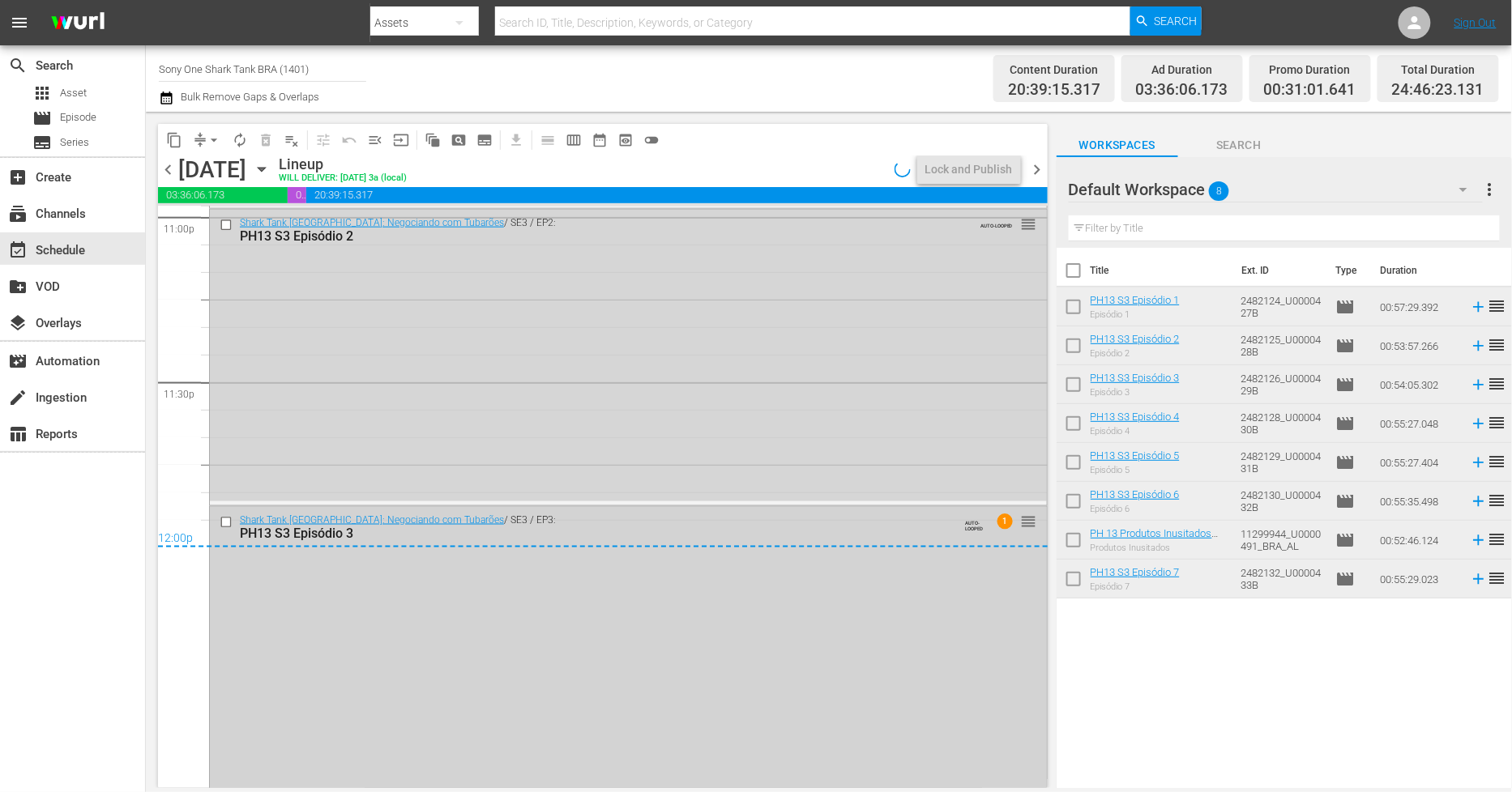
scroll to position [7604, 0]
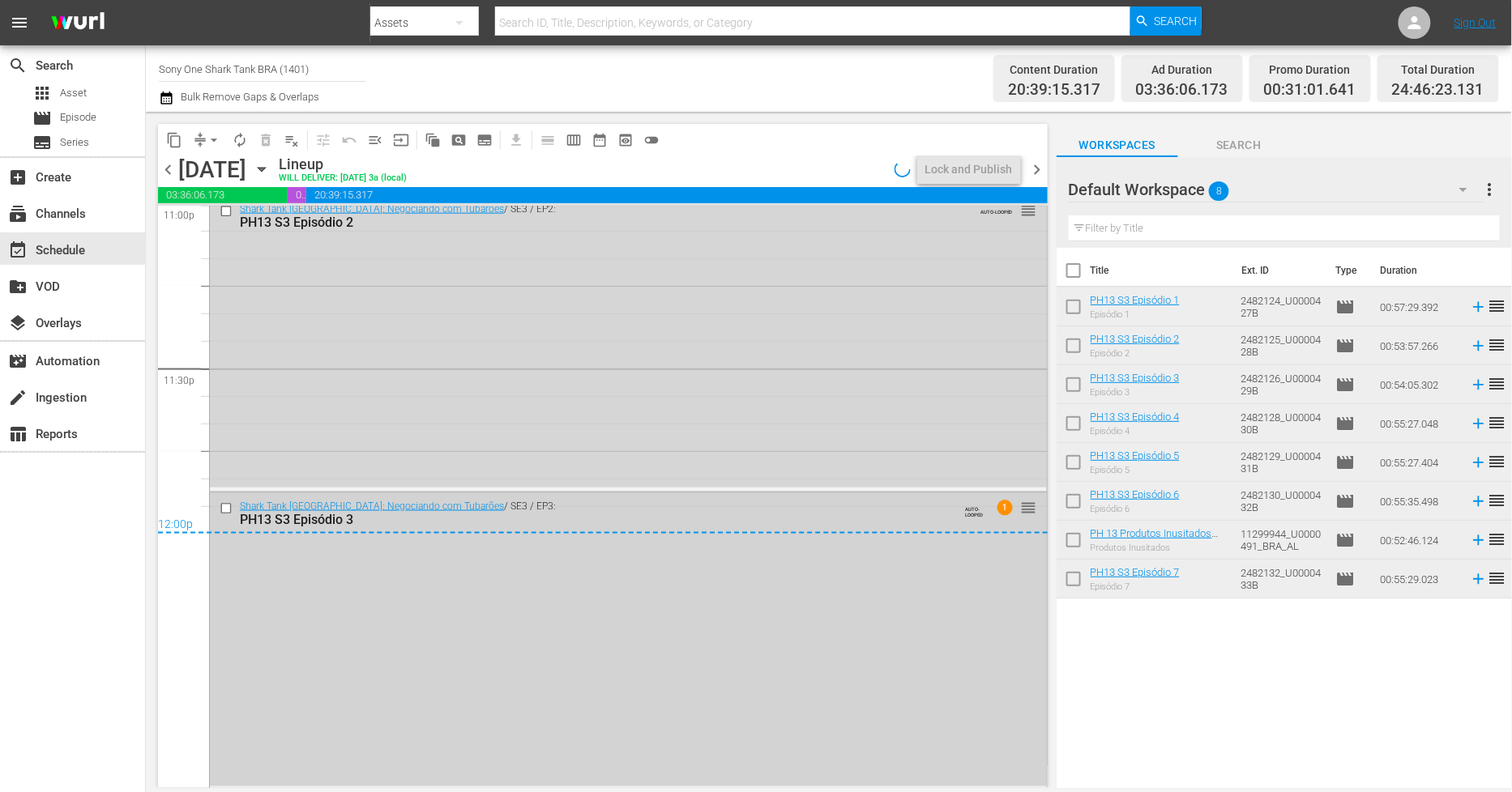
click at [306, 619] on div "Shark Tank Brasil: Negociando com Tubarões / SE3 / EP3: PH13 S3 Episódio 3 AUTO…" at bounding box center [629, 639] width 837 height 293
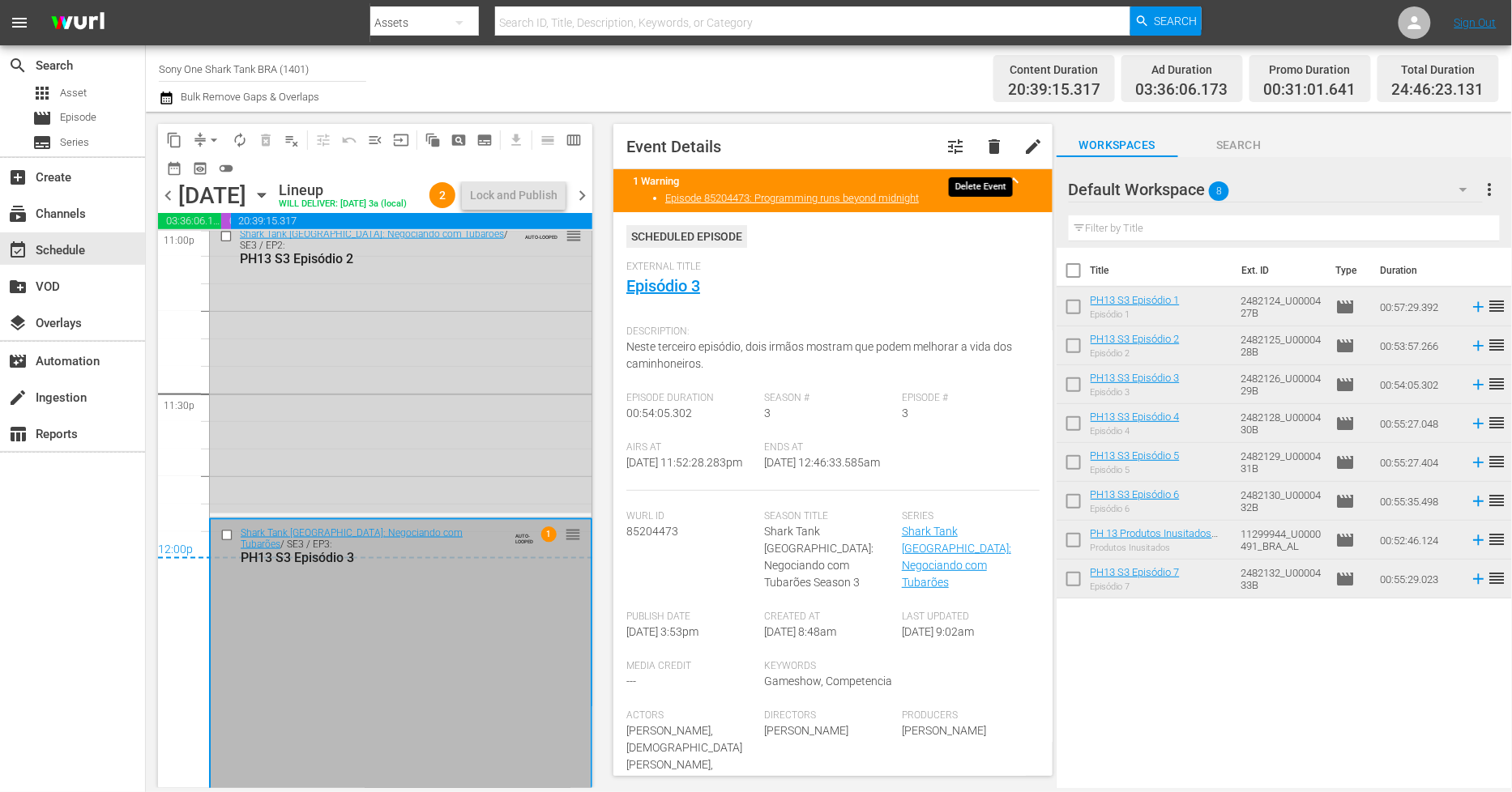
click at [991, 148] on button "delete" at bounding box center [994, 146] width 39 height 39
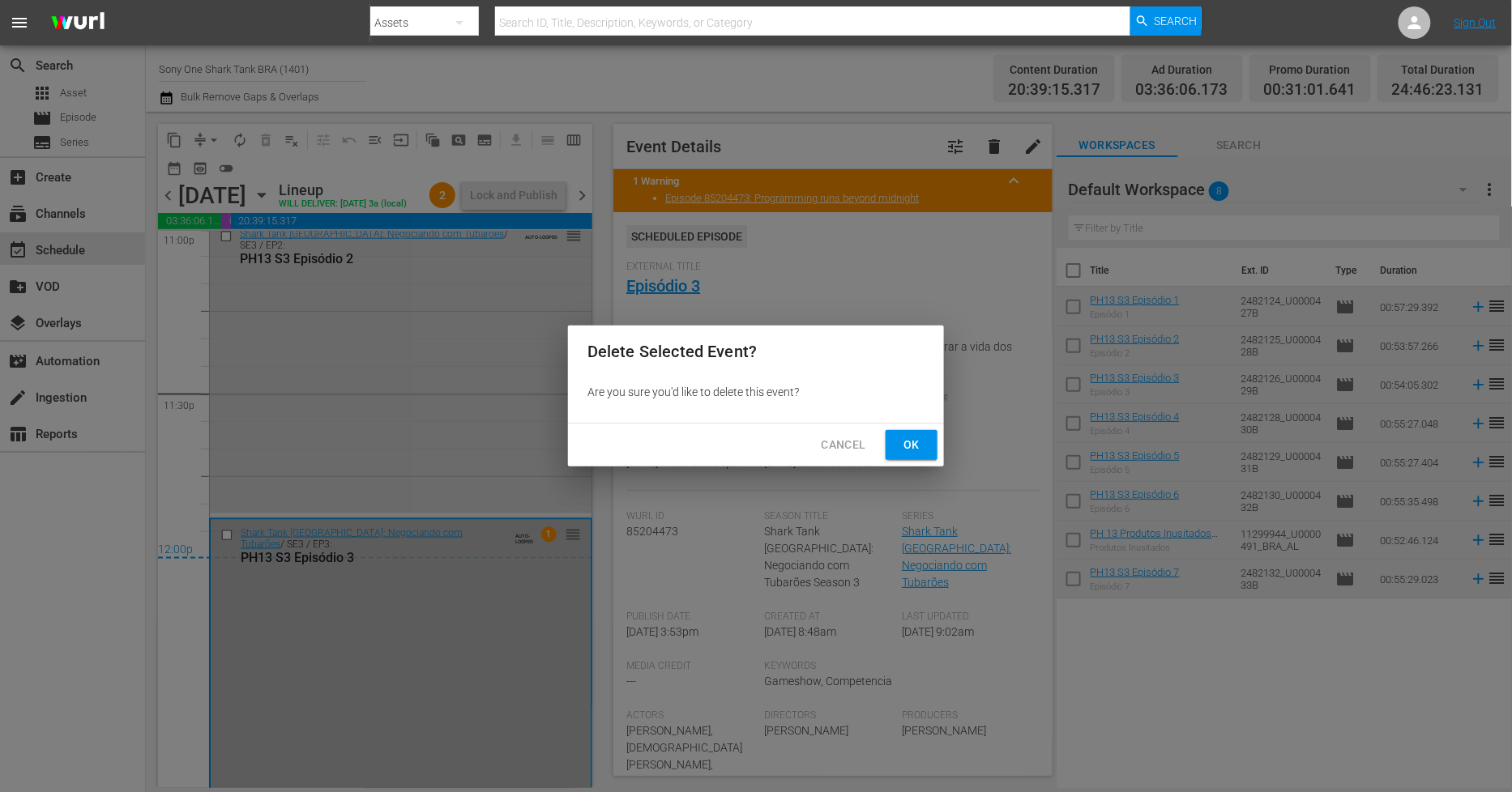
click at [922, 456] on button "Ok" at bounding box center [911, 445] width 52 height 30
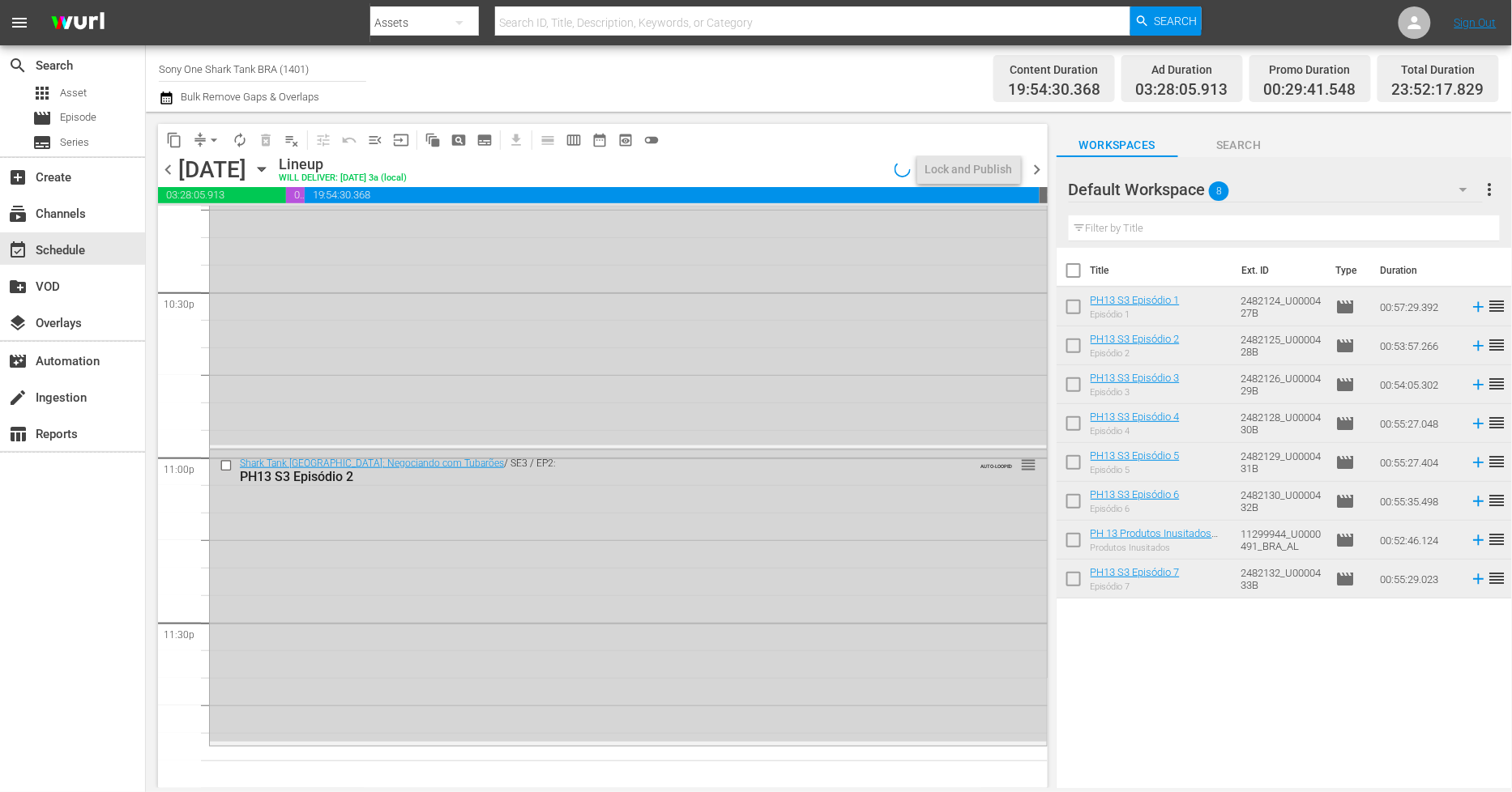
scroll to position [7349, 0]
click at [411, 503] on div "Shark Tank Brasil: Negociando com Tubarões / SE3 / EP2: PH13 S3 Episódio 2 AUTO…" at bounding box center [629, 597] width 837 height 293
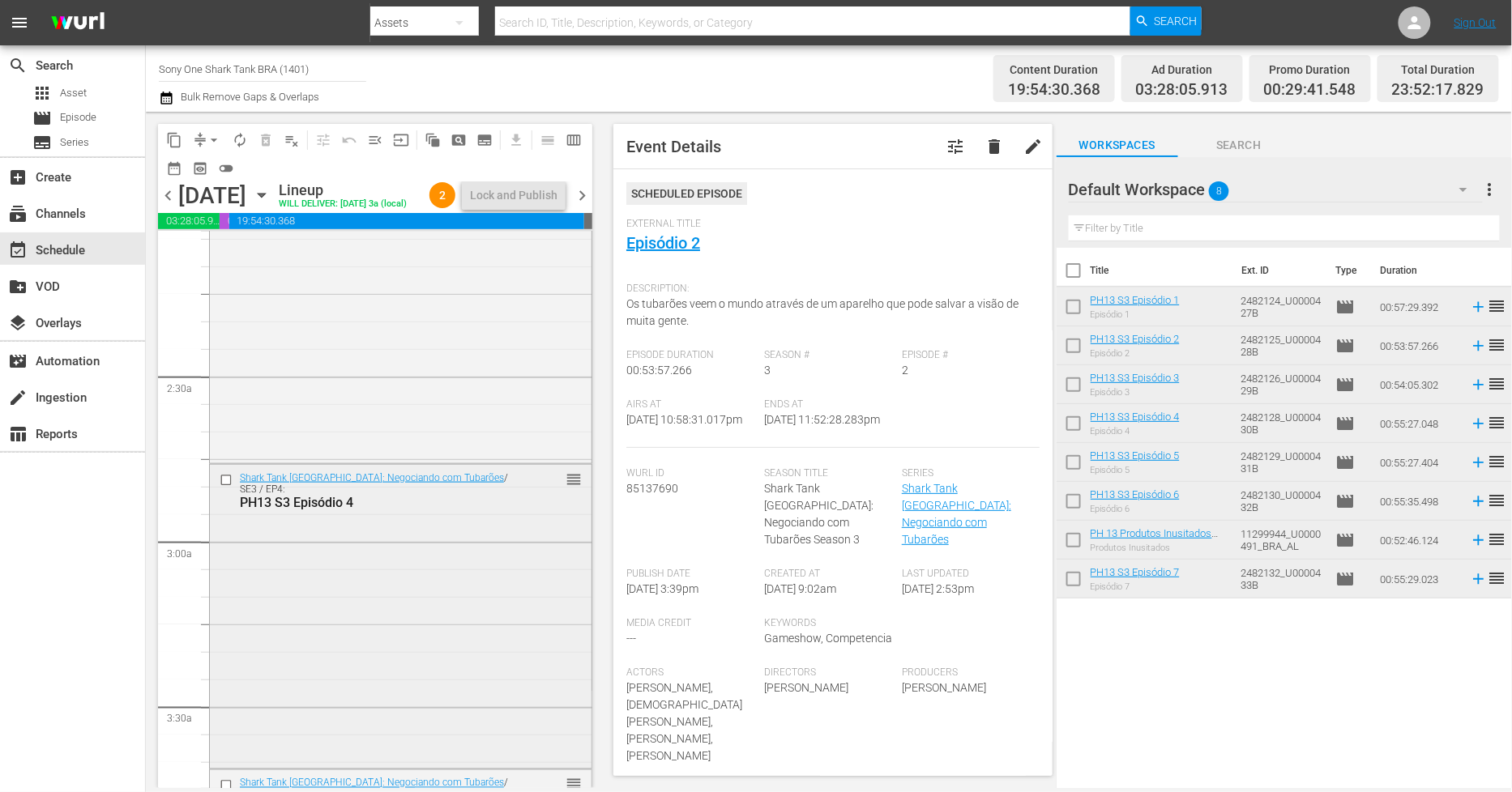
scroll to position [650, 0]
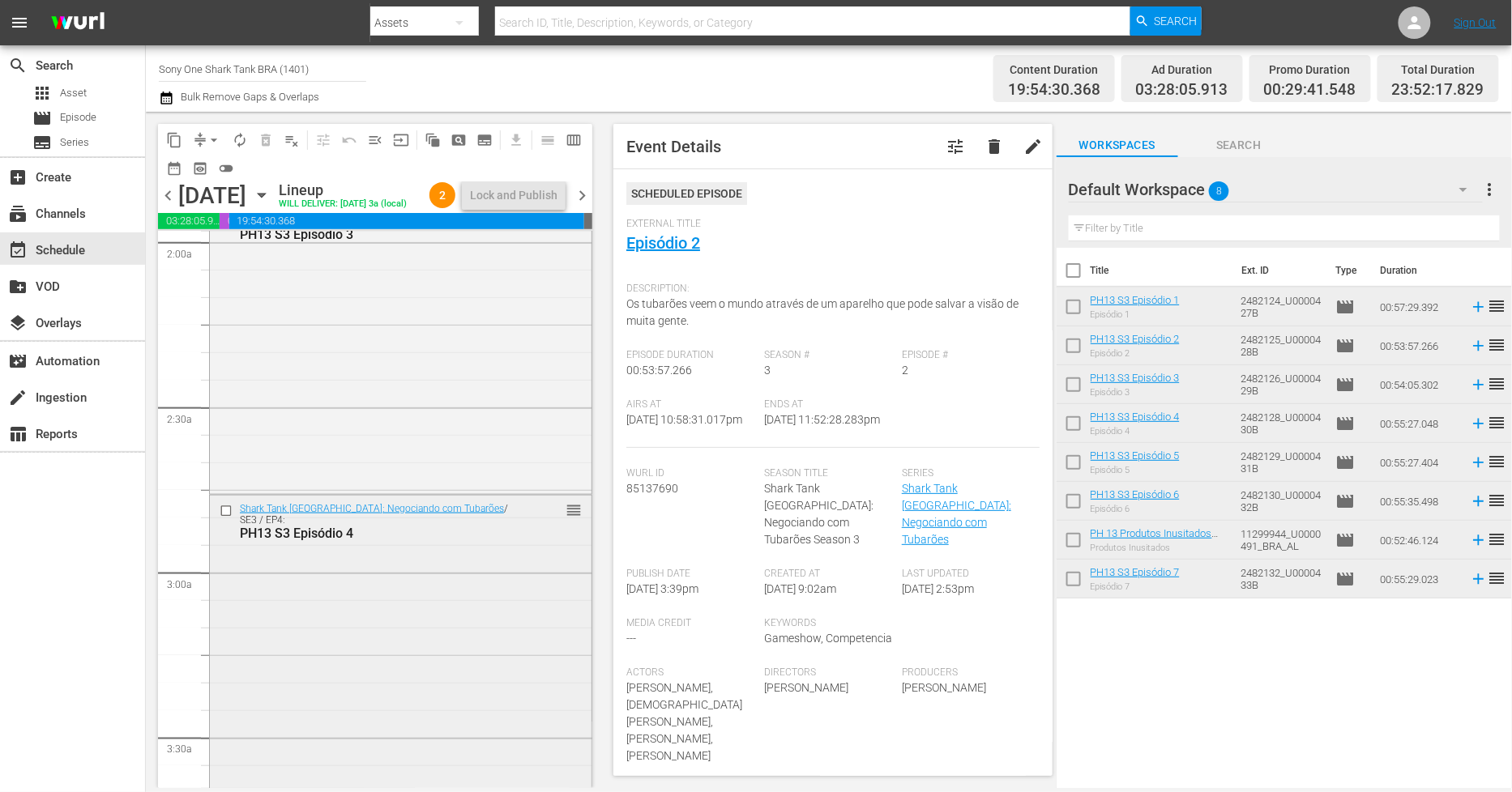
click at [332, 702] on div "Shark Tank Brasil: Negociando com Tubarões / SE3 / EP4: PH13 S3 Episódio 4 reor…" at bounding box center [400, 646] width 382 height 301
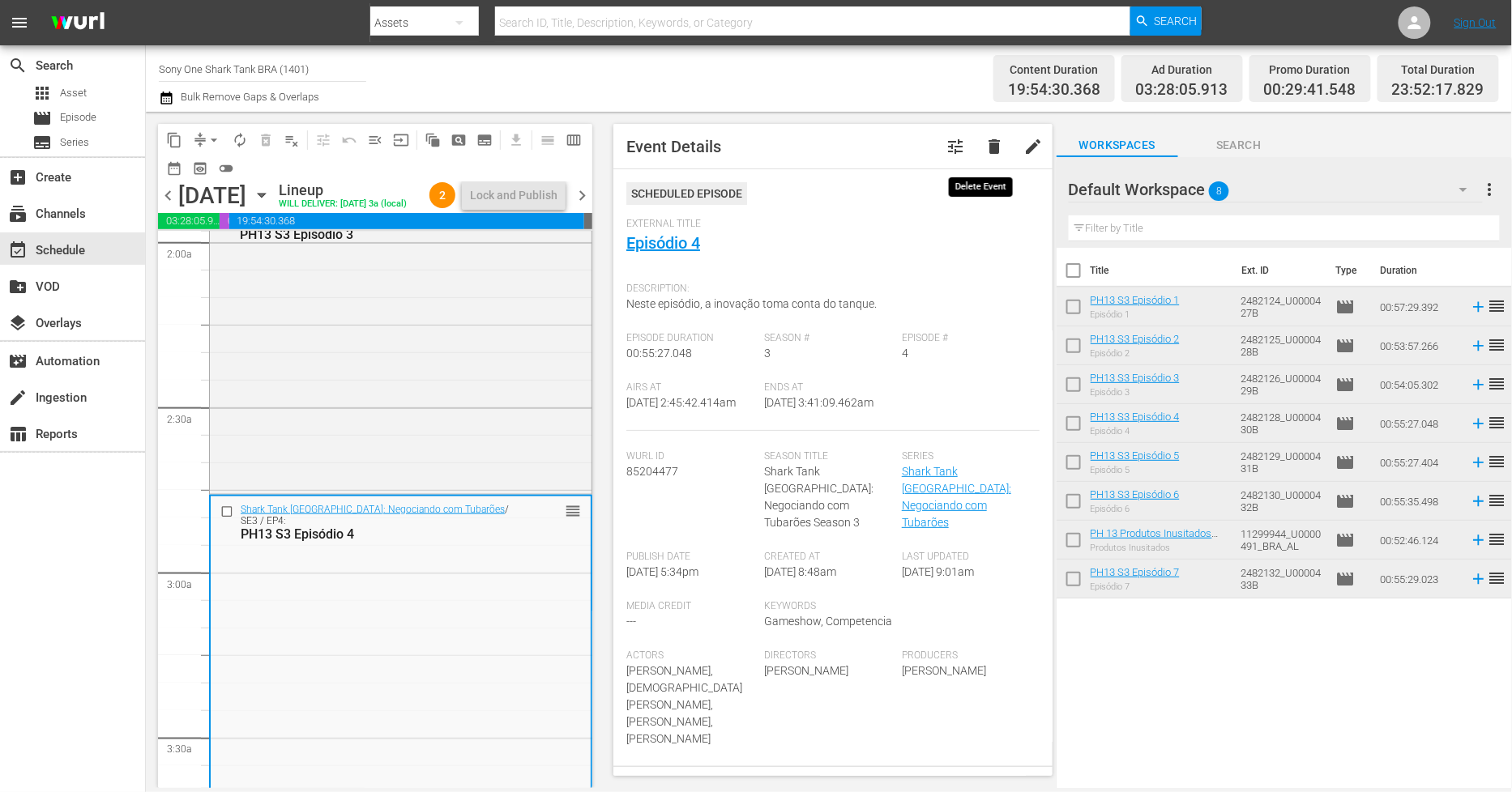
click at [985, 147] on span "delete" at bounding box center [994, 146] width 19 height 19
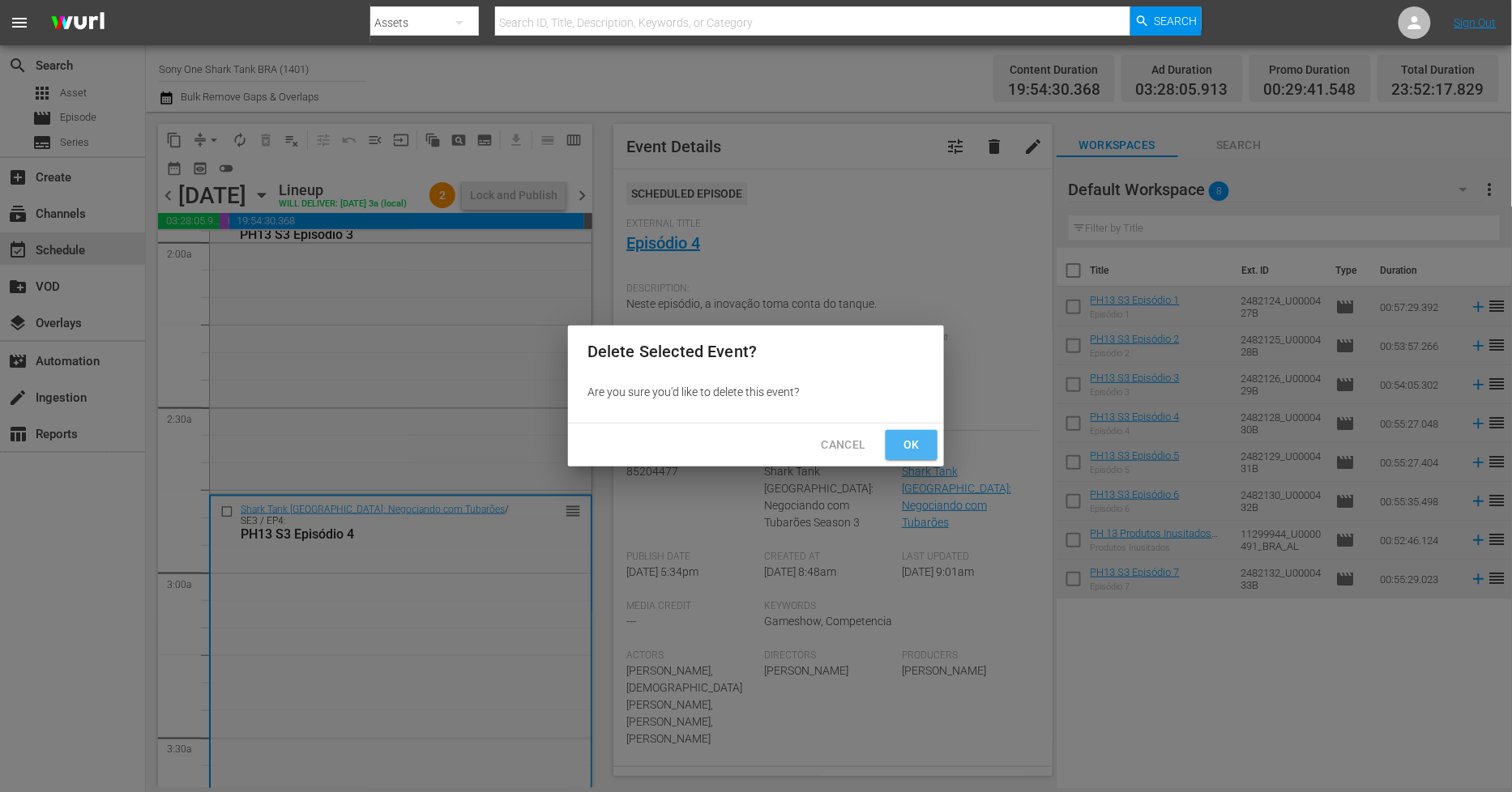
click at [913, 448] on span "Ok" at bounding box center [912, 445] width 26 height 20
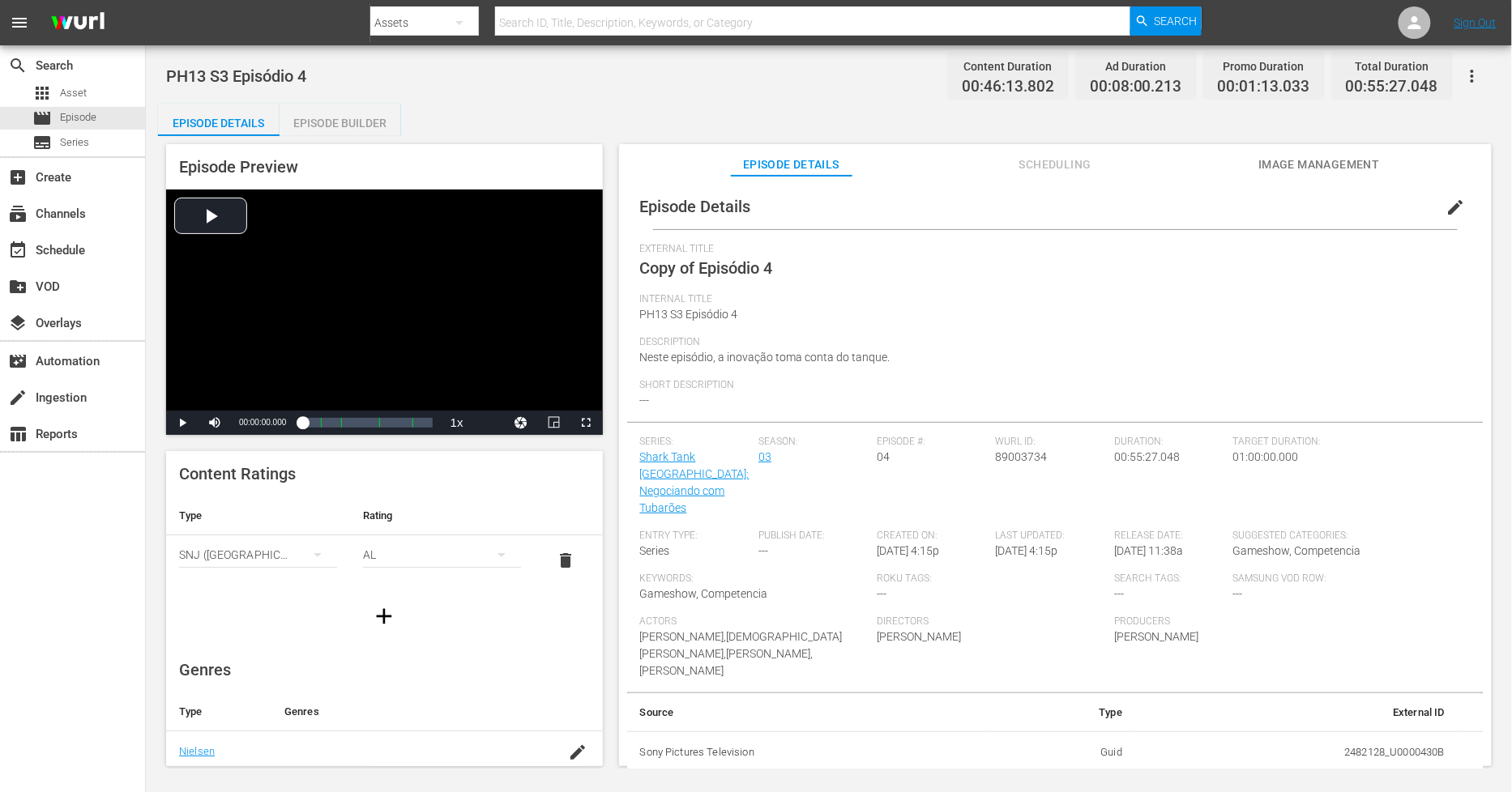
click at [1448, 202] on span "edit" at bounding box center [1456, 207] width 19 height 19
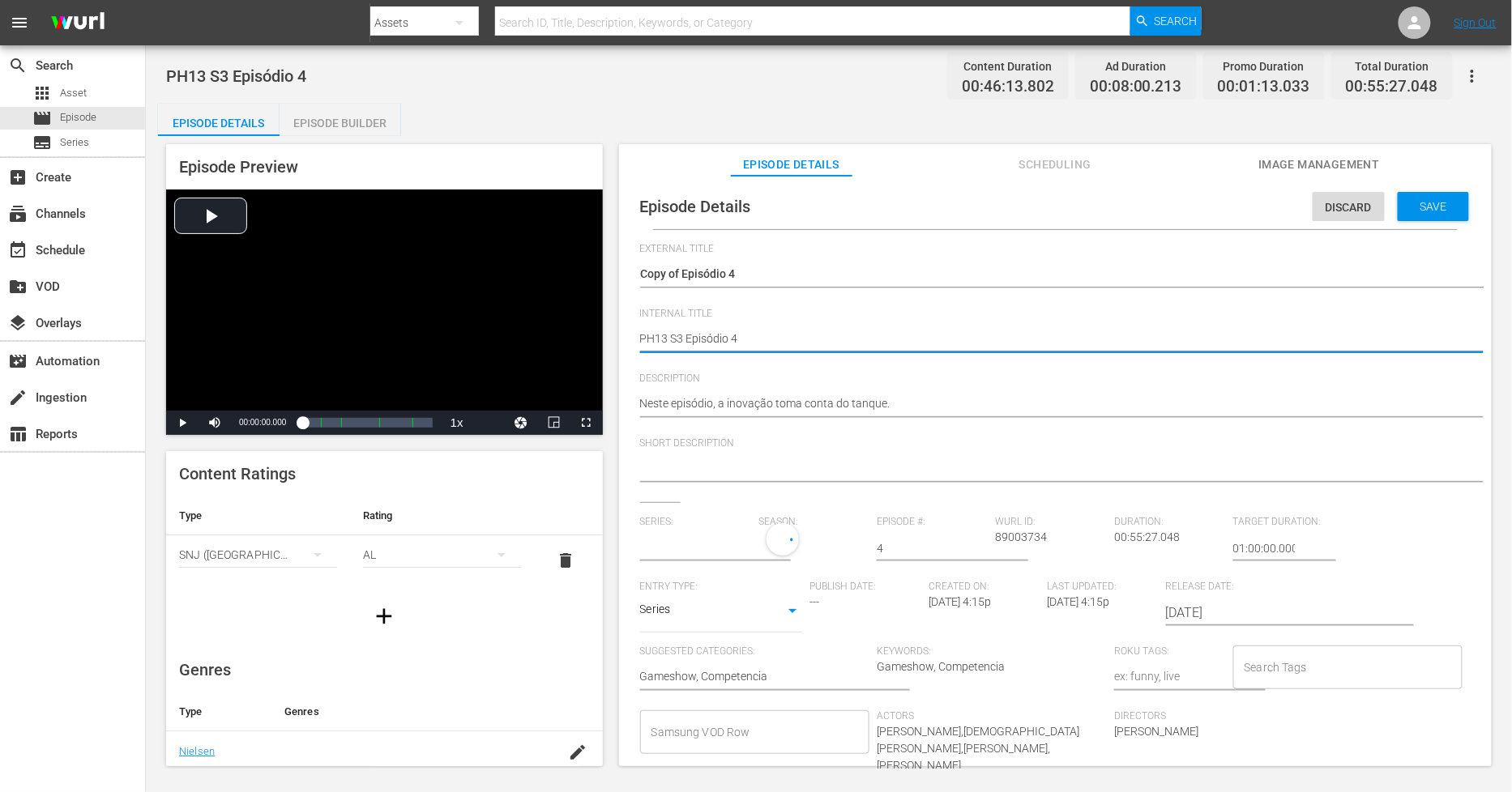
type textarea "PH13 S3 Episódio 4"
type textarea "PH13 S3 Episódio 4 D"
type input "Shark Tank [GEOGRAPHIC_DATA]: Negociando com Tubarões"
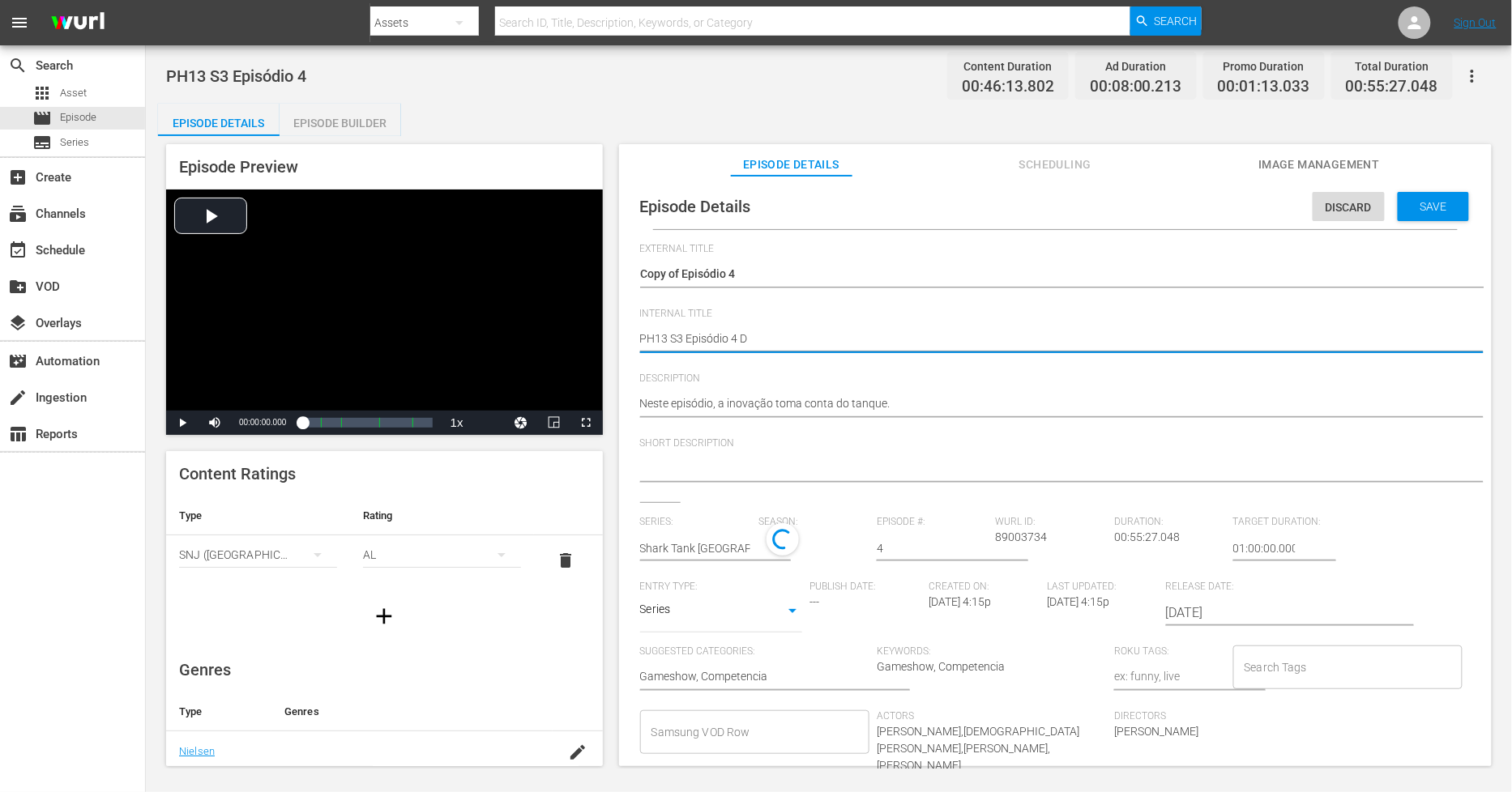
type textarea "PH13 S3 Episódio 4 DU"
type textarea "PH13 S3 Episódio 4 DUP"
type textarea "PH13 S3 Episódio 4 DUP1"
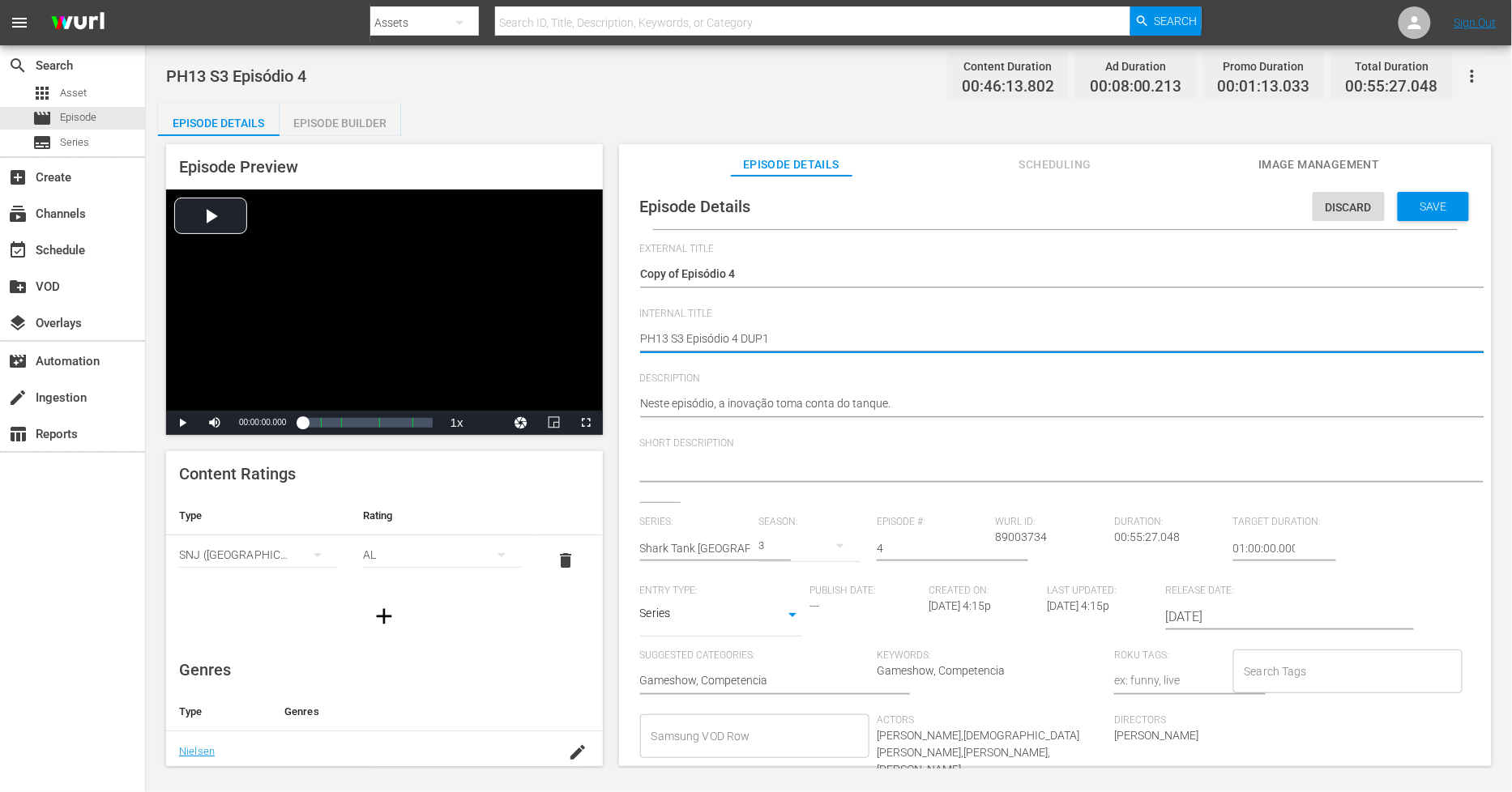
type textarea "PH13 S3 Episódio 4 DUP1"
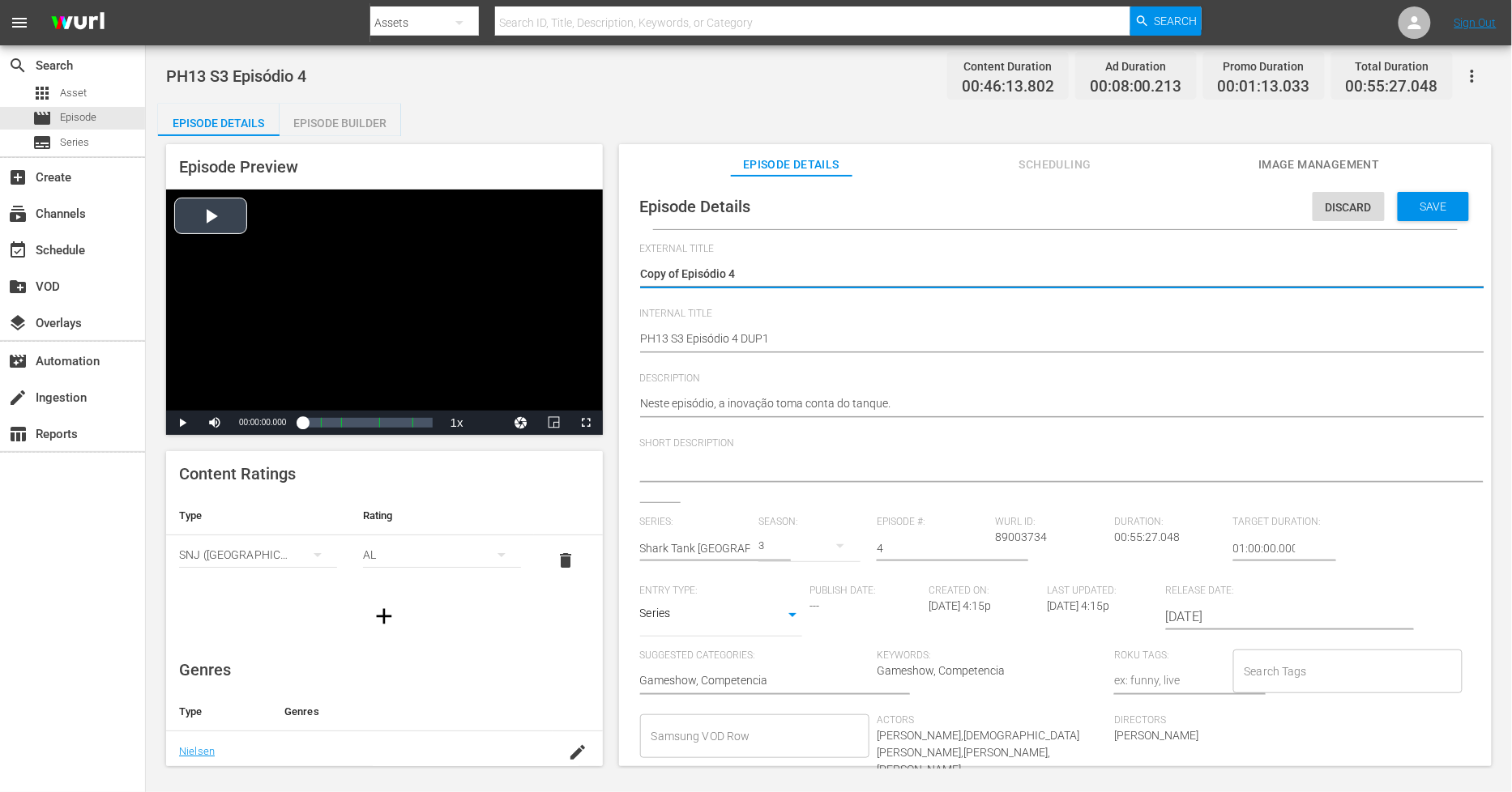
drag, startPoint x: 683, startPoint y: 268, endPoint x: 396, endPoint y: 255, distance: 287.3
type textarea "Episódio 4"
click at [1432, 201] on span "Save" at bounding box center [1434, 206] width 52 height 13
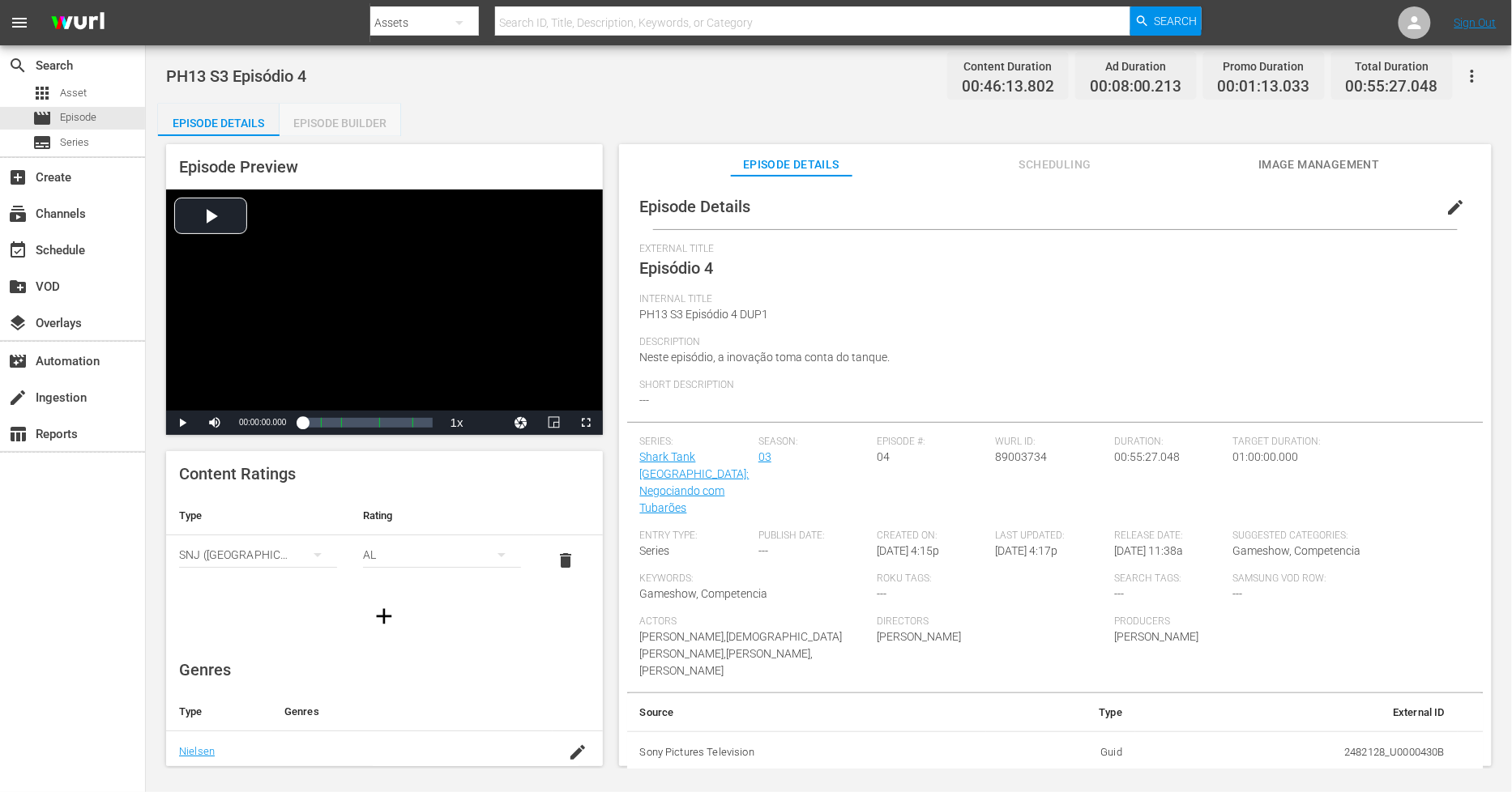
click at [375, 128] on div "Episode Builder" at bounding box center [340, 123] width 121 height 39
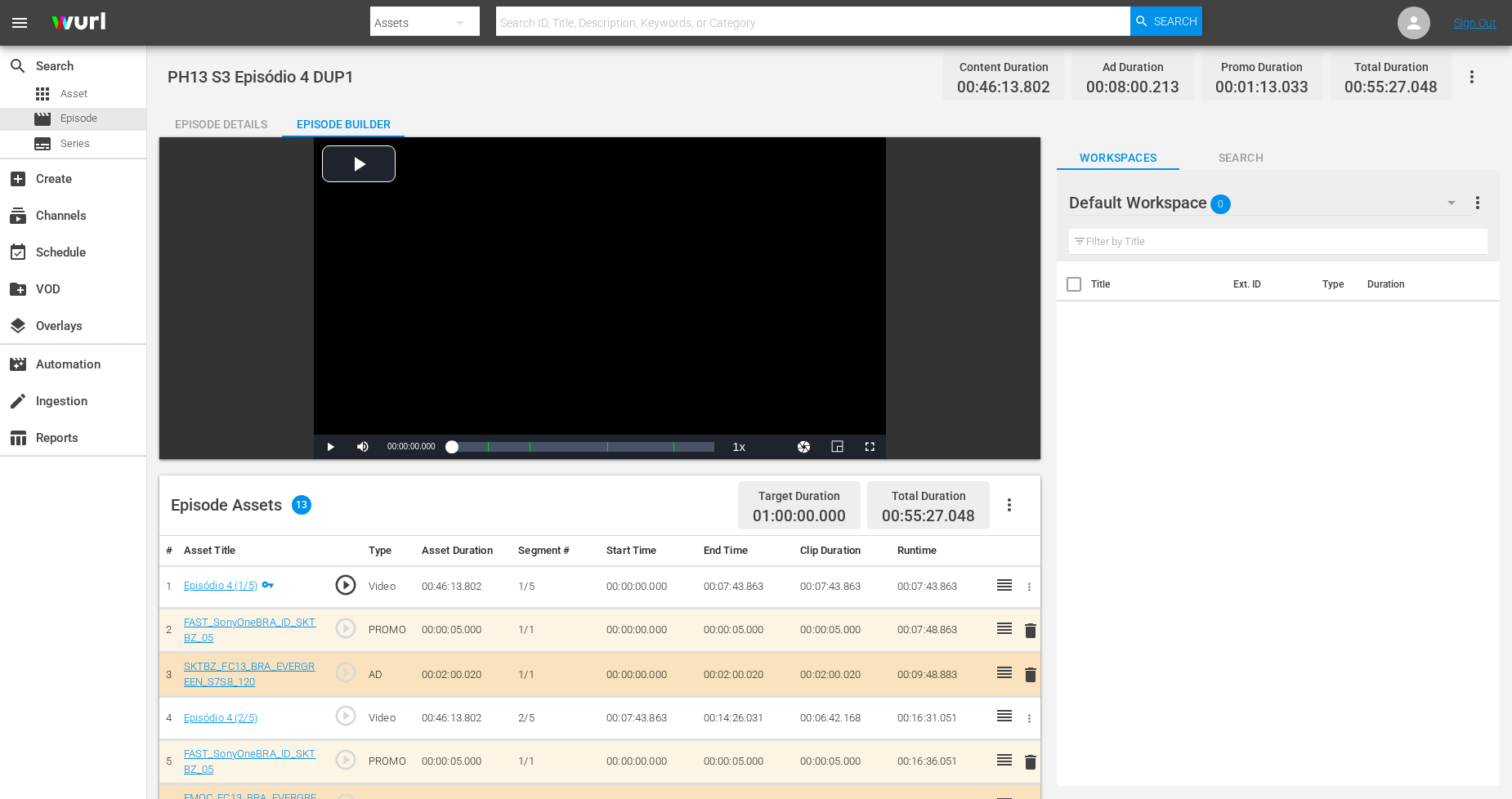
click at [1417, 201] on div "Default Workspace 0" at bounding box center [1270, 202] width 401 height 45
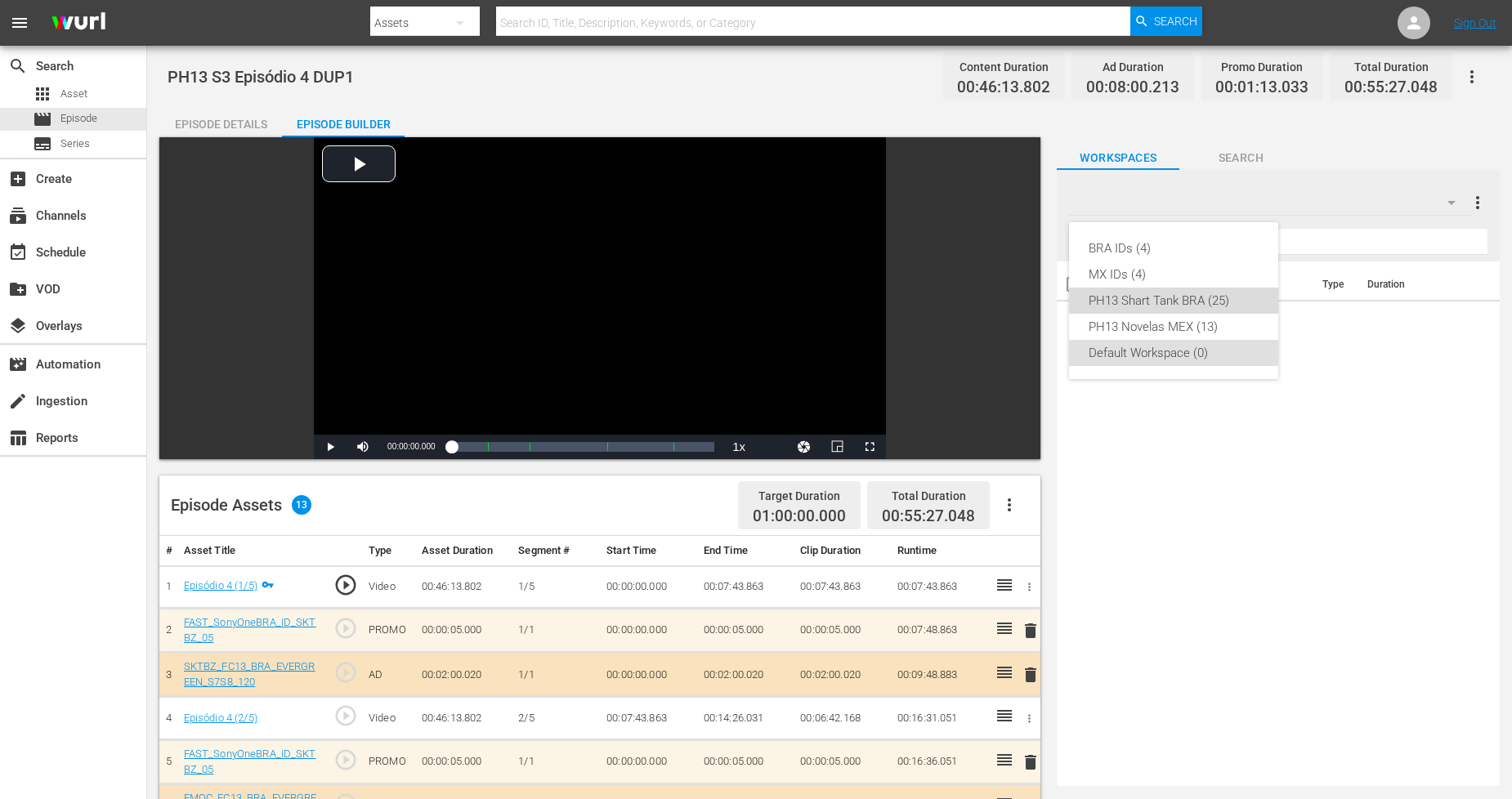
click at [1208, 300] on div "PH13 Shart Tank BRA (25)" at bounding box center [1173, 301] width 170 height 26
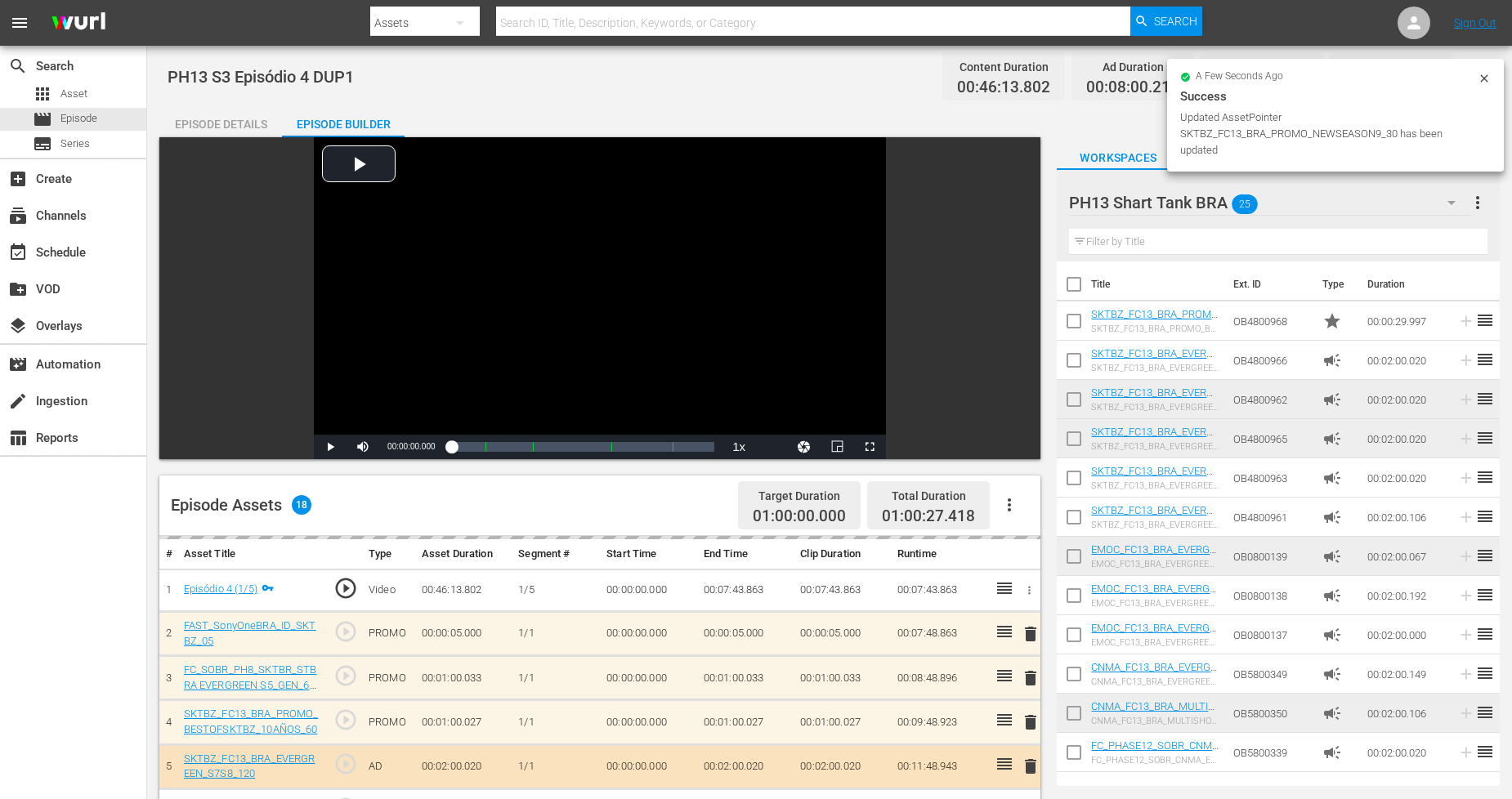
click at [1482, 79] on icon at bounding box center [1484, 78] width 7 height 7
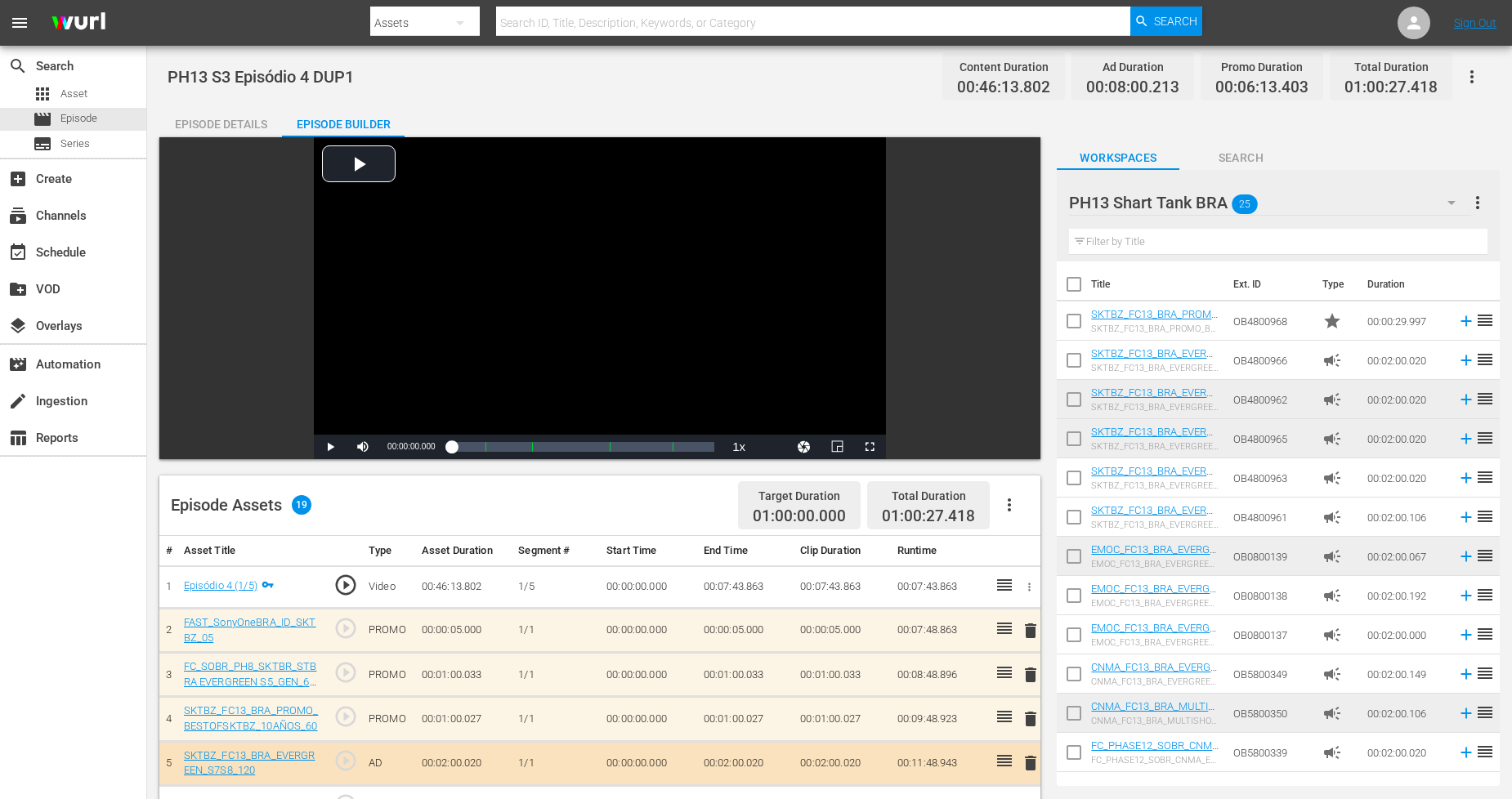
scroll to position [502, 0]
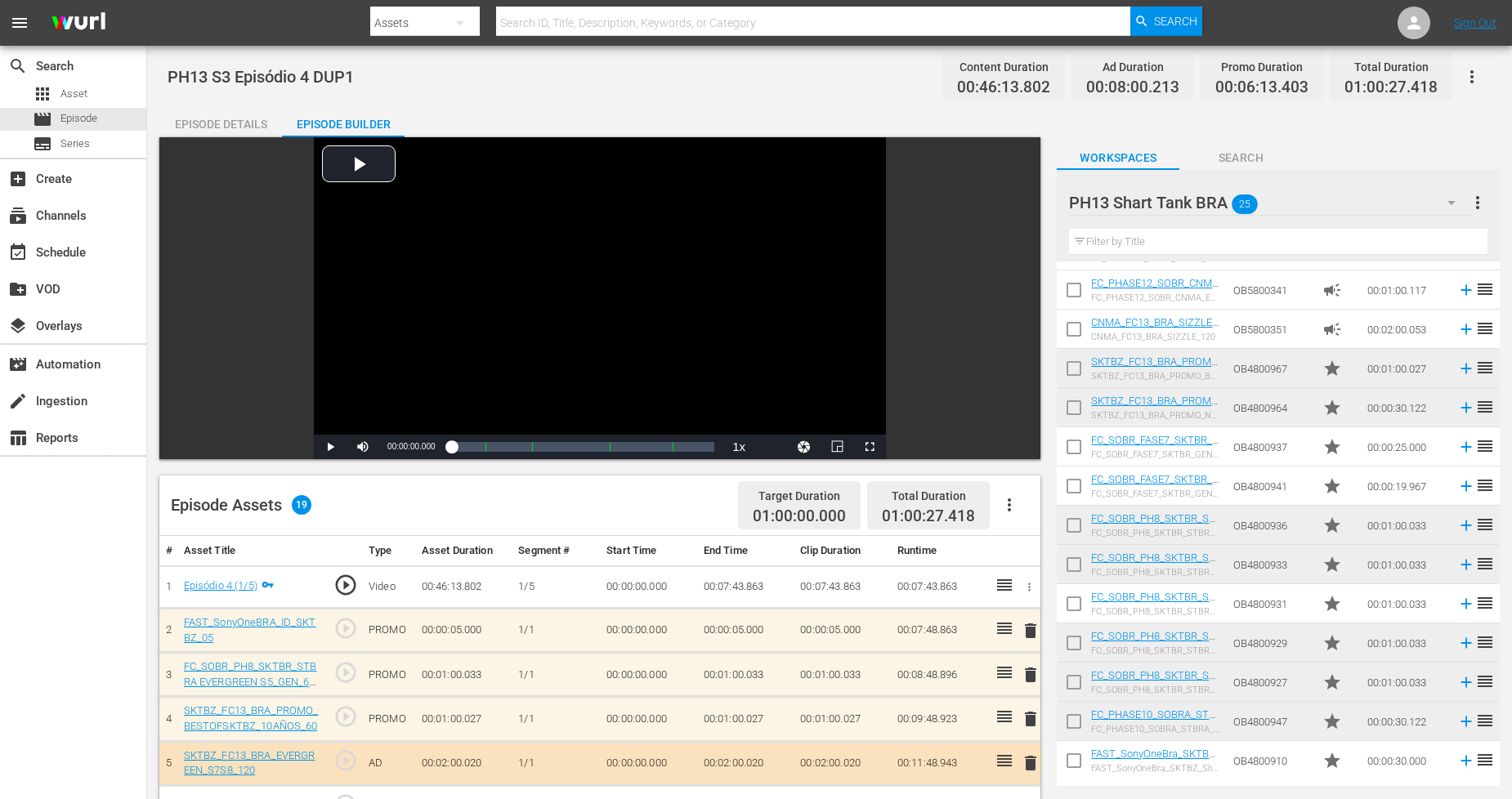
click at [1079, 689] on input "checkbox" at bounding box center [1074, 685] width 34 height 34
checkbox input "true"
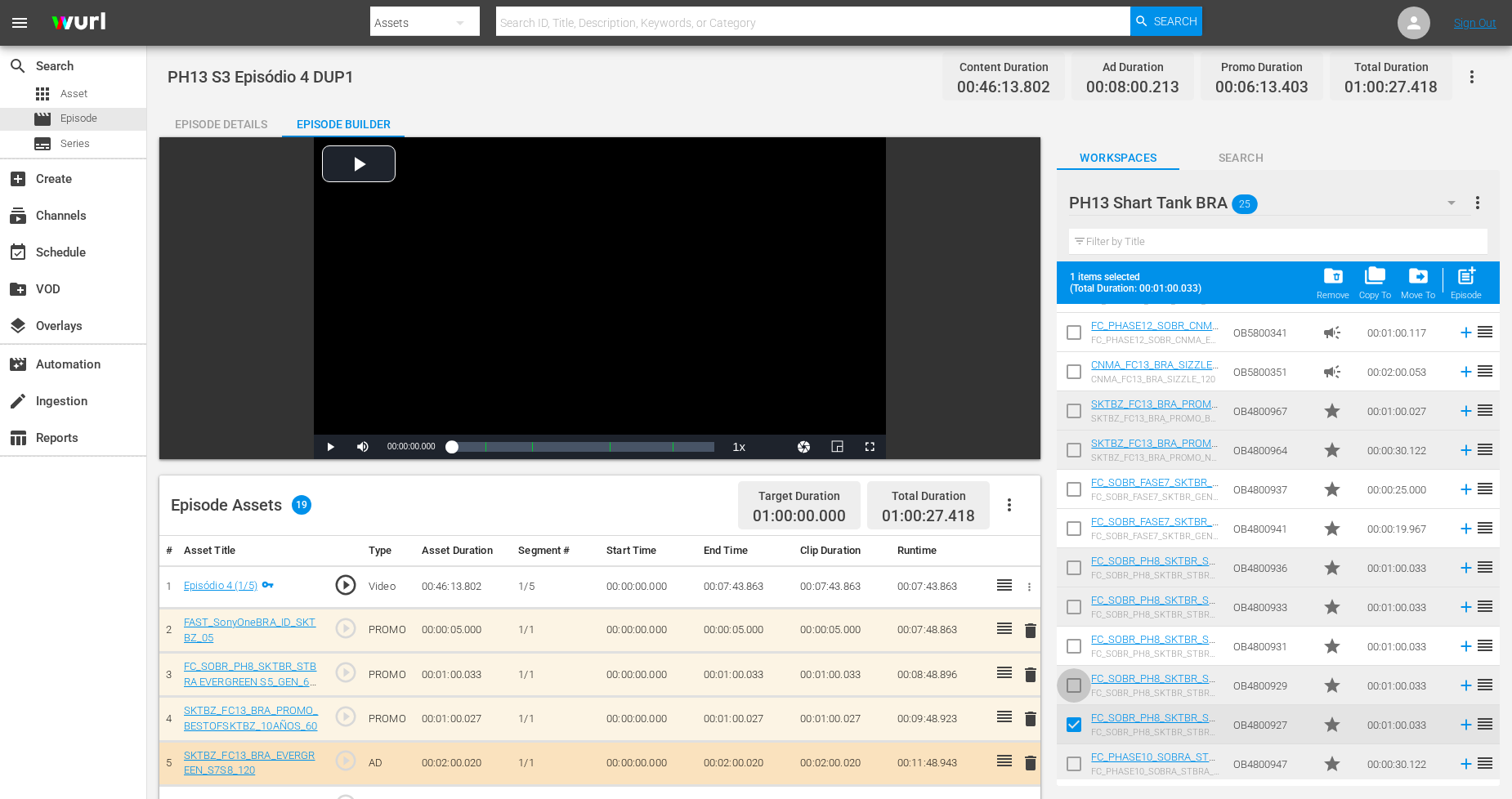
click at [1075, 681] on input "checkbox" at bounding box center [1074, 689] width 34 height 34
checkbox input "true"
click at [1075, 659] on input "checkbox" at bounding box center [1074, 650] width 34 height 34
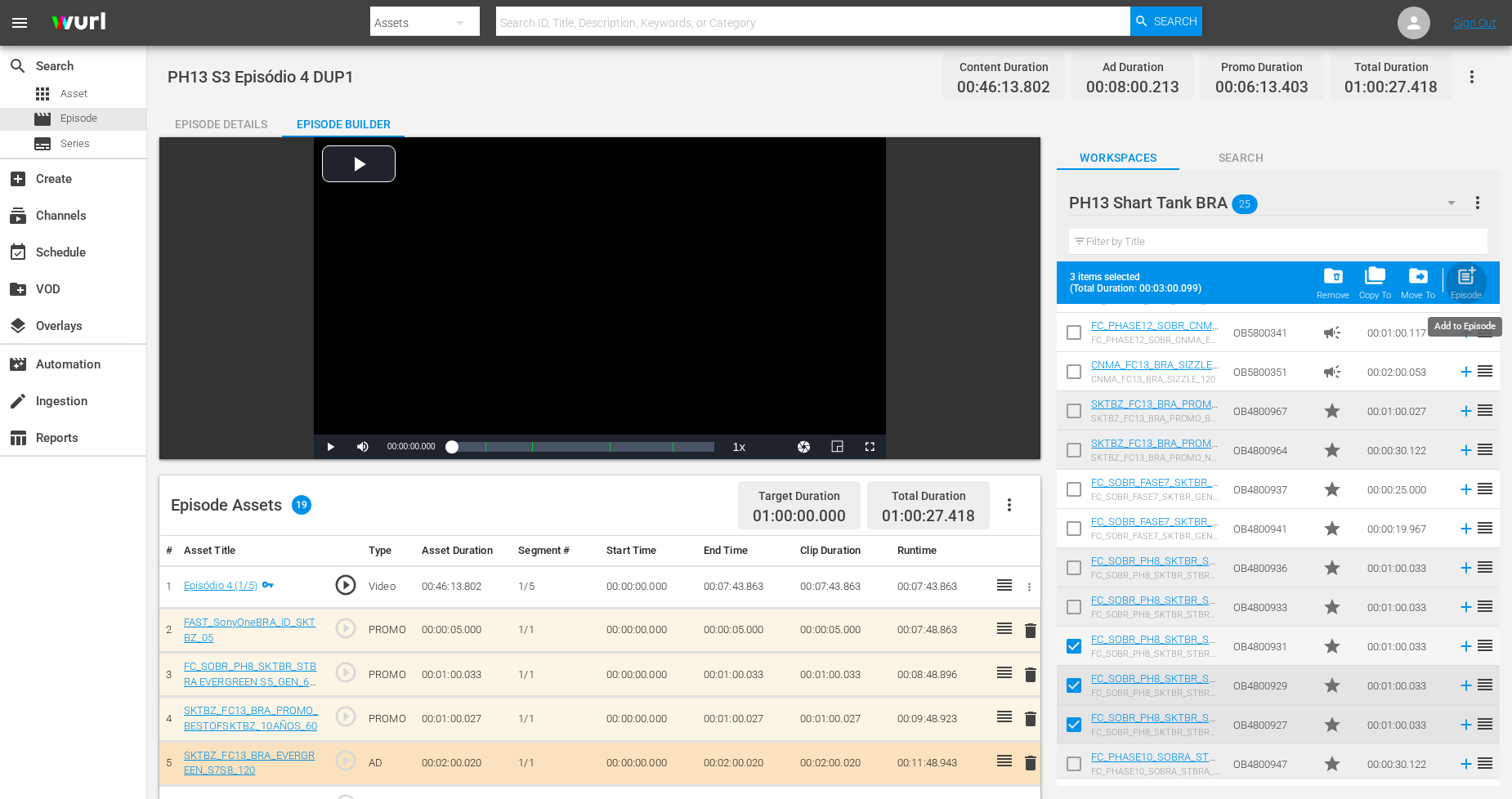
click at [1458, 286] on span "post_add" at bounding box center [1467, 276] width 22 height 22
checkbox input "false"
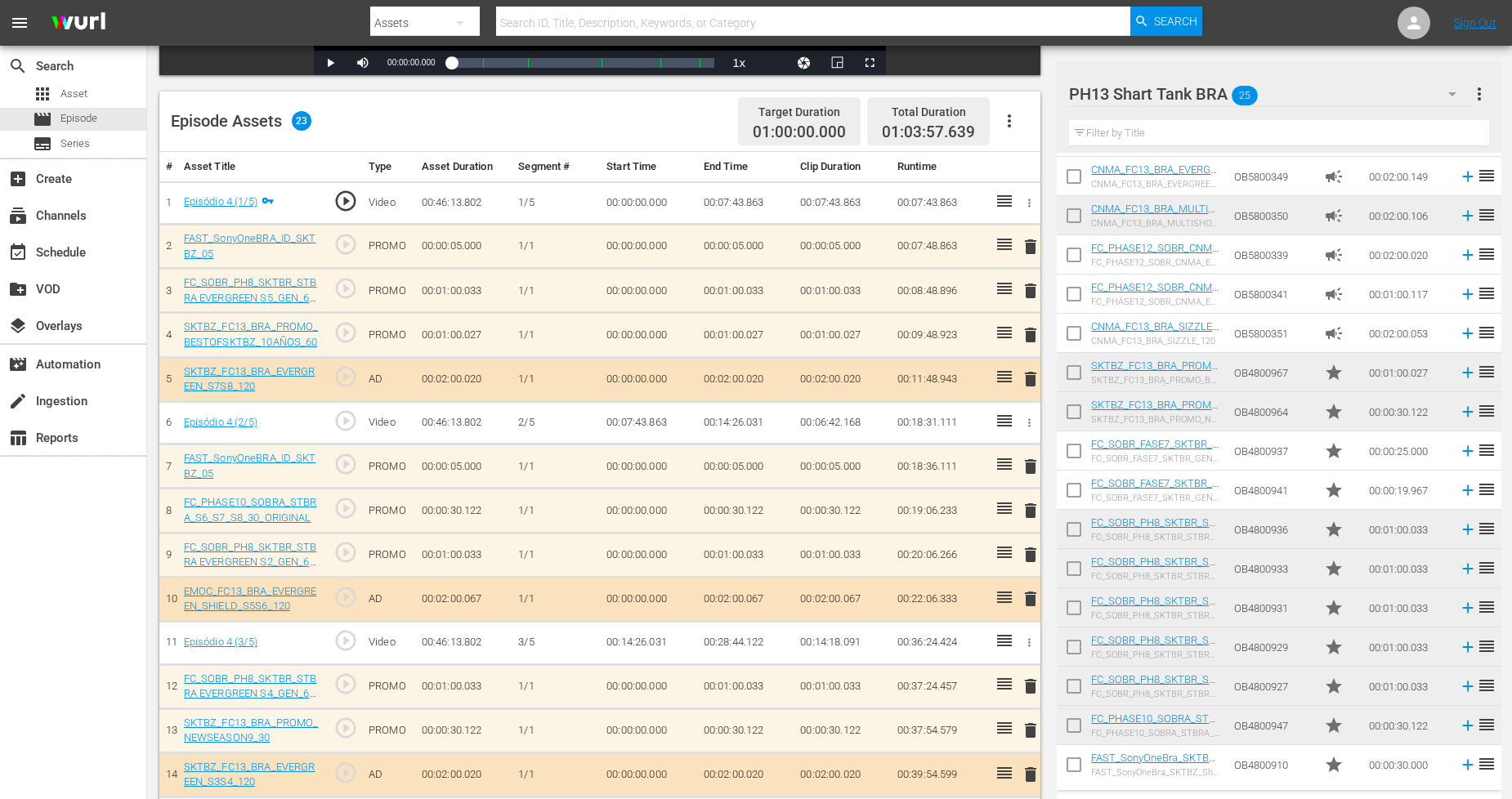
scroll to position [454, 0]
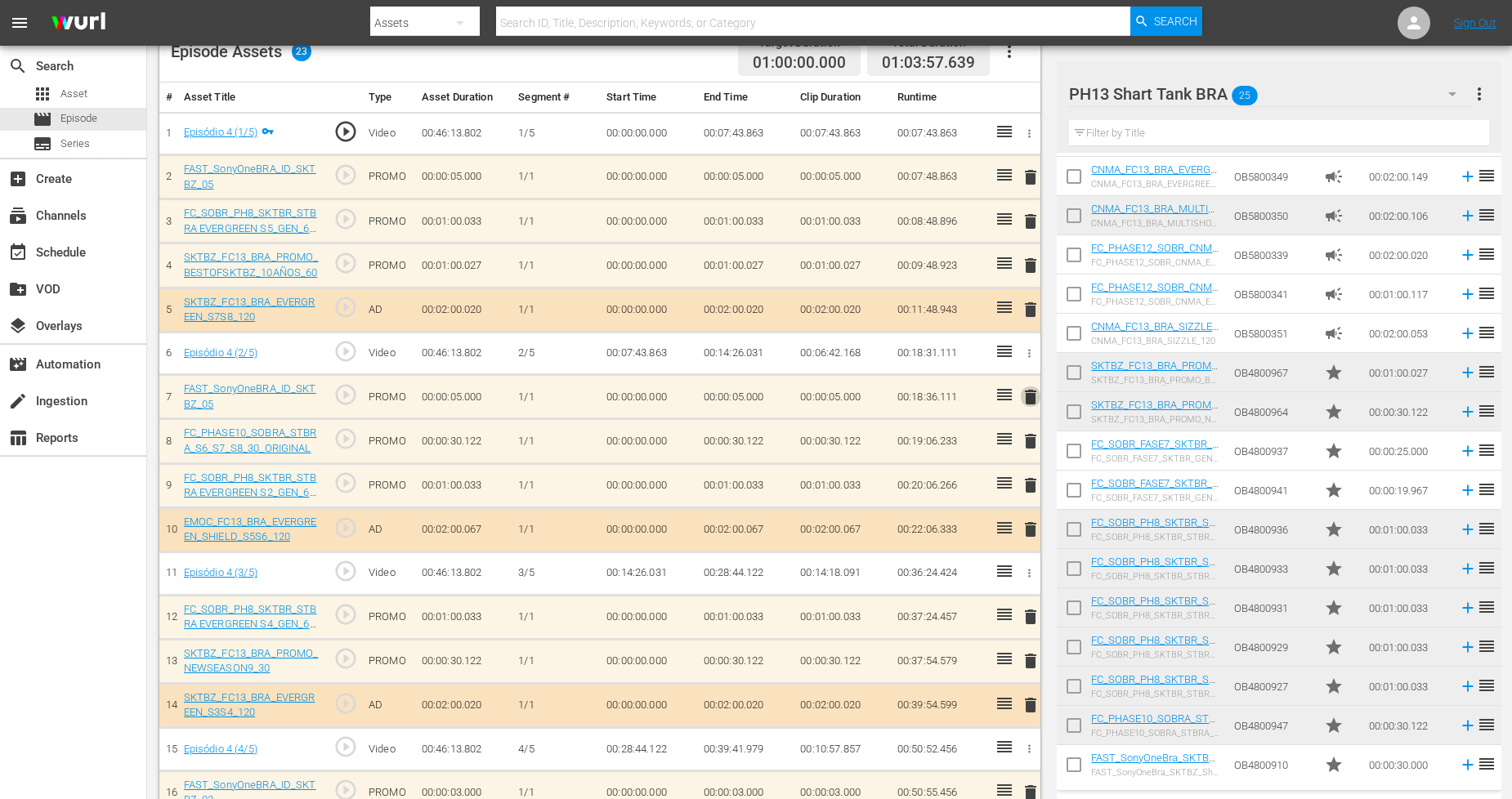
click at [1030, 398] on span "delete" at bounding box center [1030, 396] width 19 height 19
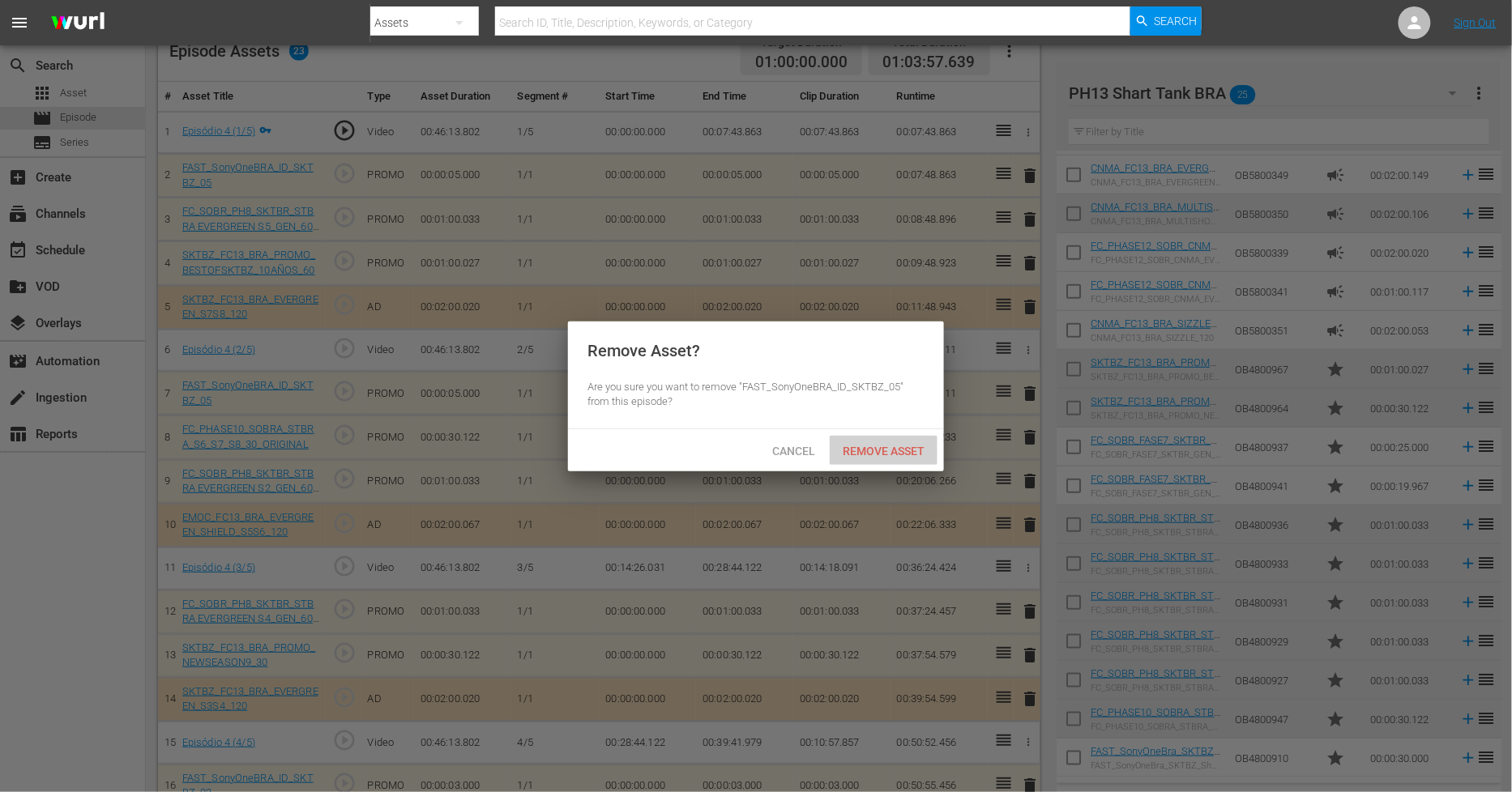
click at [913, 458] on div "Remove Asset" at bounding box center [883, 451] width 108 height 30
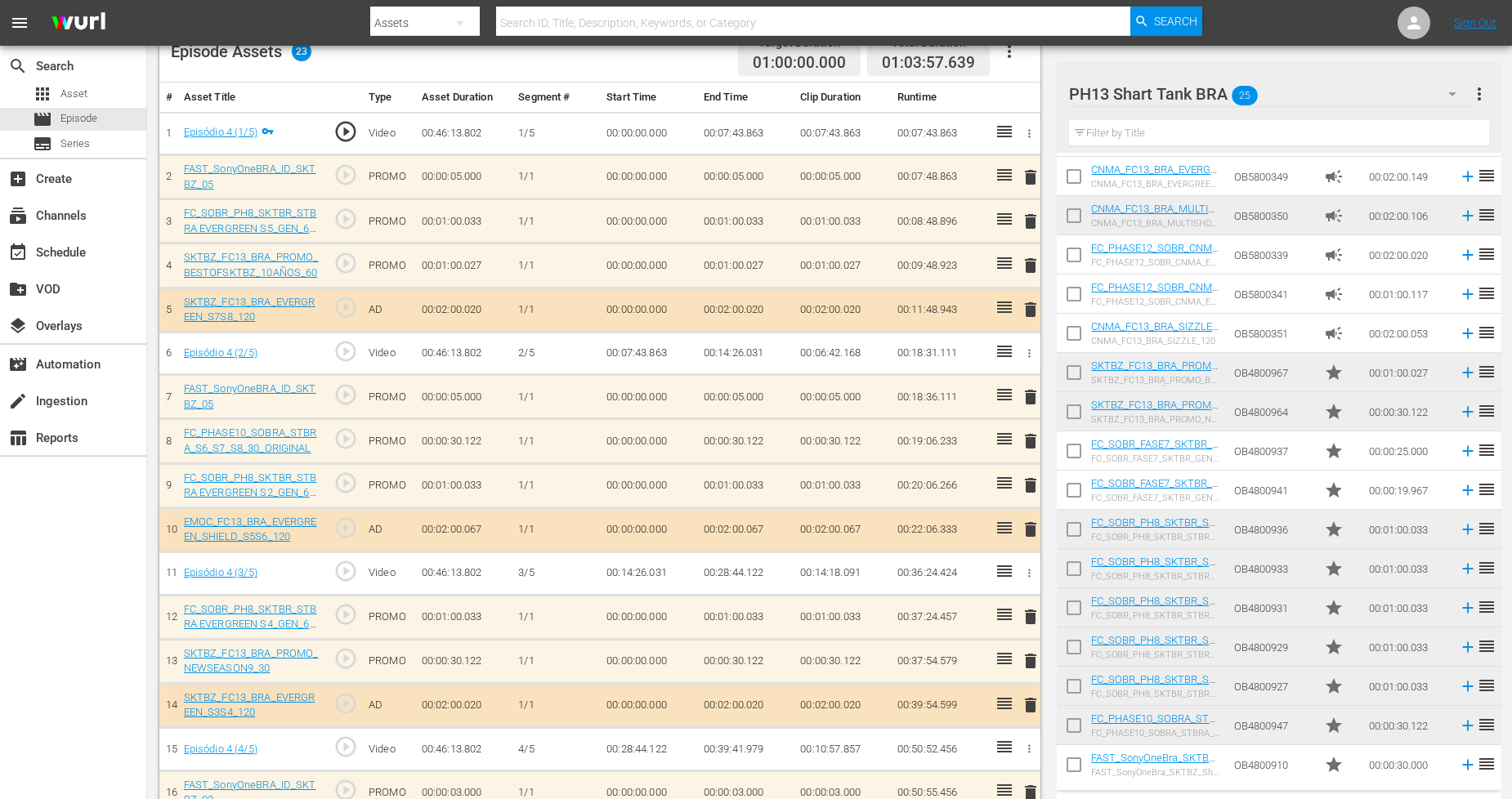
click at [1412, 87] on div "PH13 Shart Tank BRA 25" at bounding box center [1271, 94] width 403 height 45
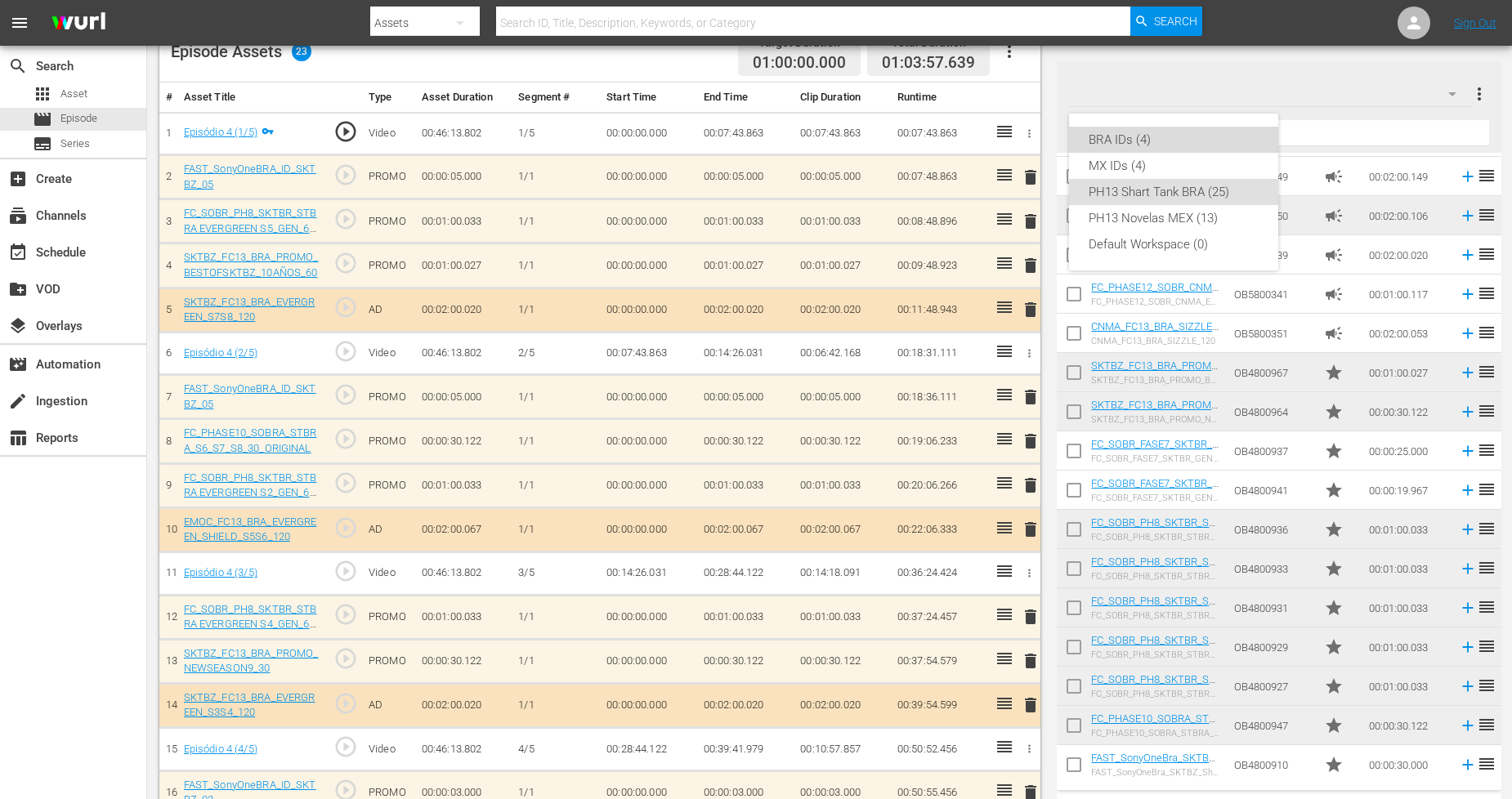
click at [1170, 144] on div "BRA IDs (4)" at bounding box center [1173, 139] width 170 height 26
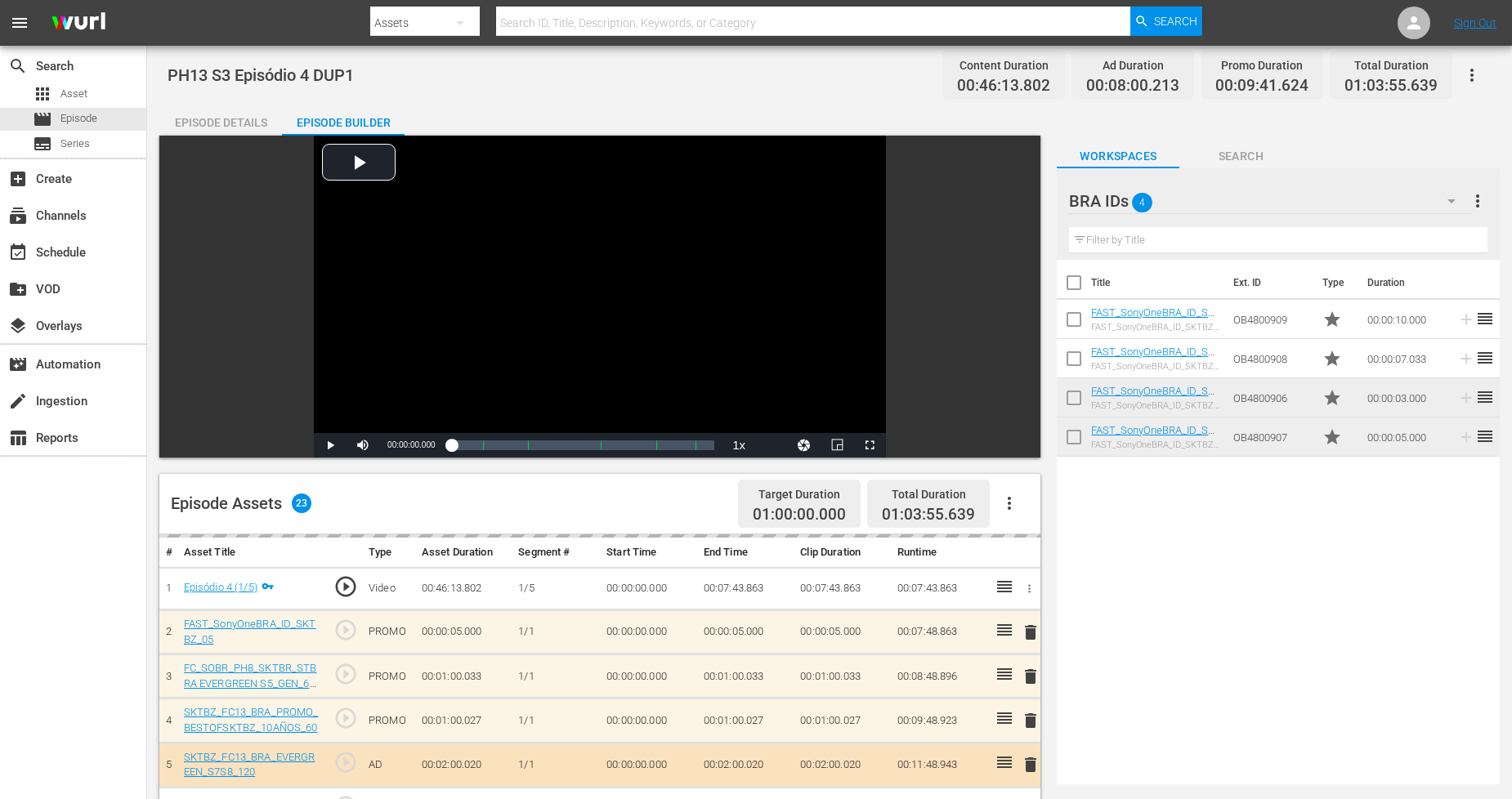
scroll to position [0, 0]
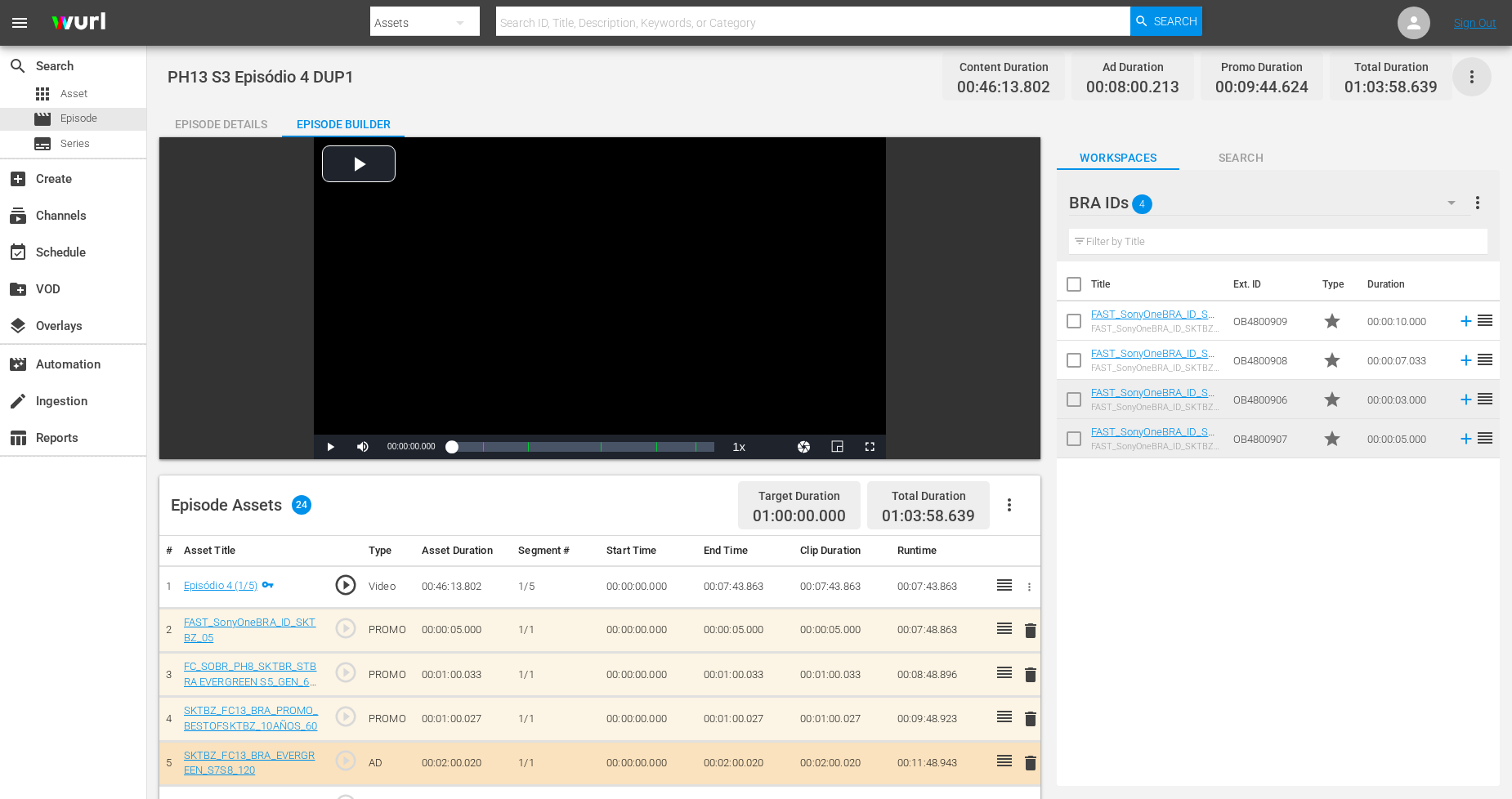
click at [1478, 79] on icon "button" at bounding box center [1471, 76] width 19 height 19
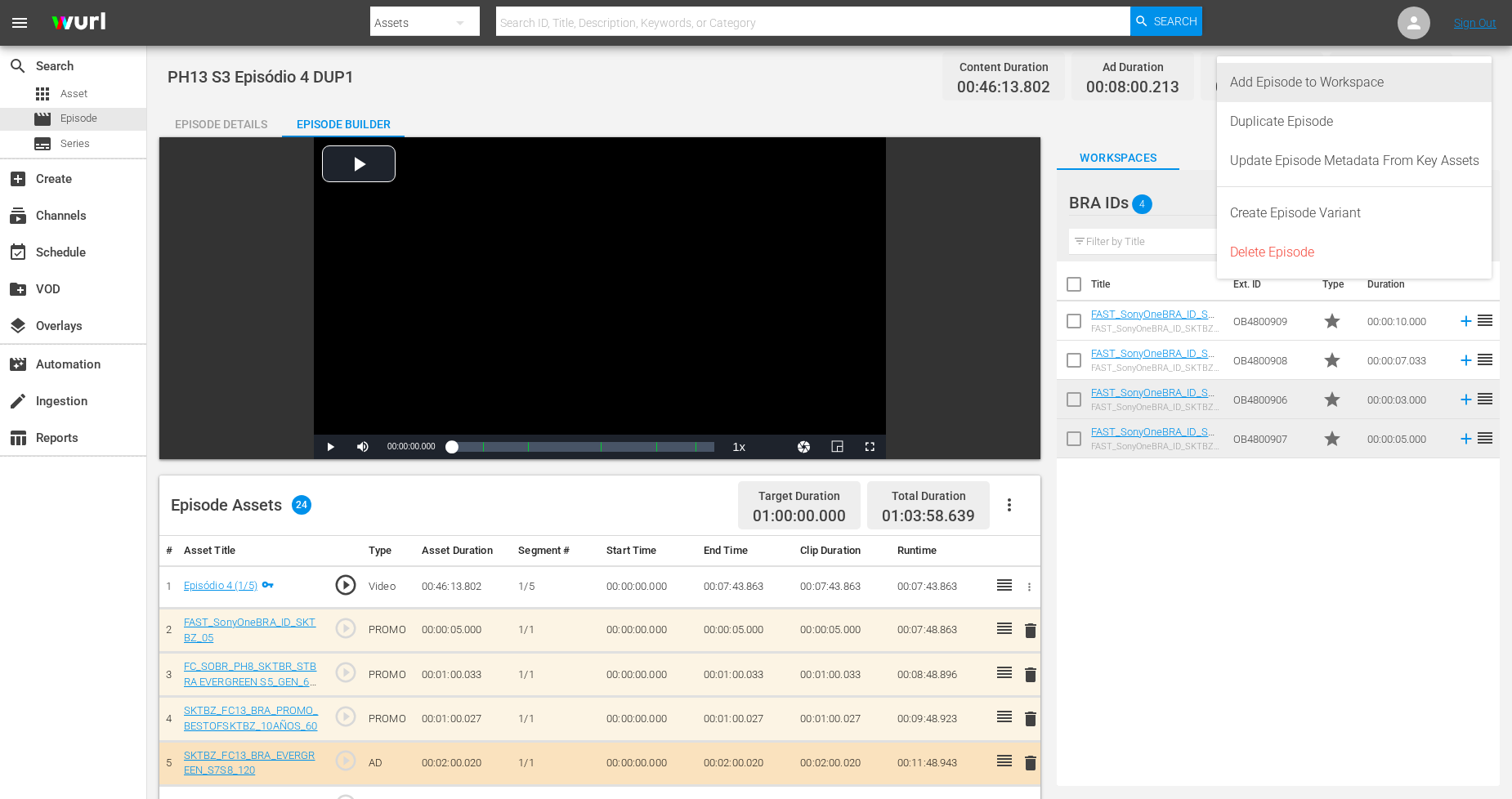
click at [1442, 97] on div "Add Episode to Workspace" at bounding box center [1354, 83] width 250 height 39
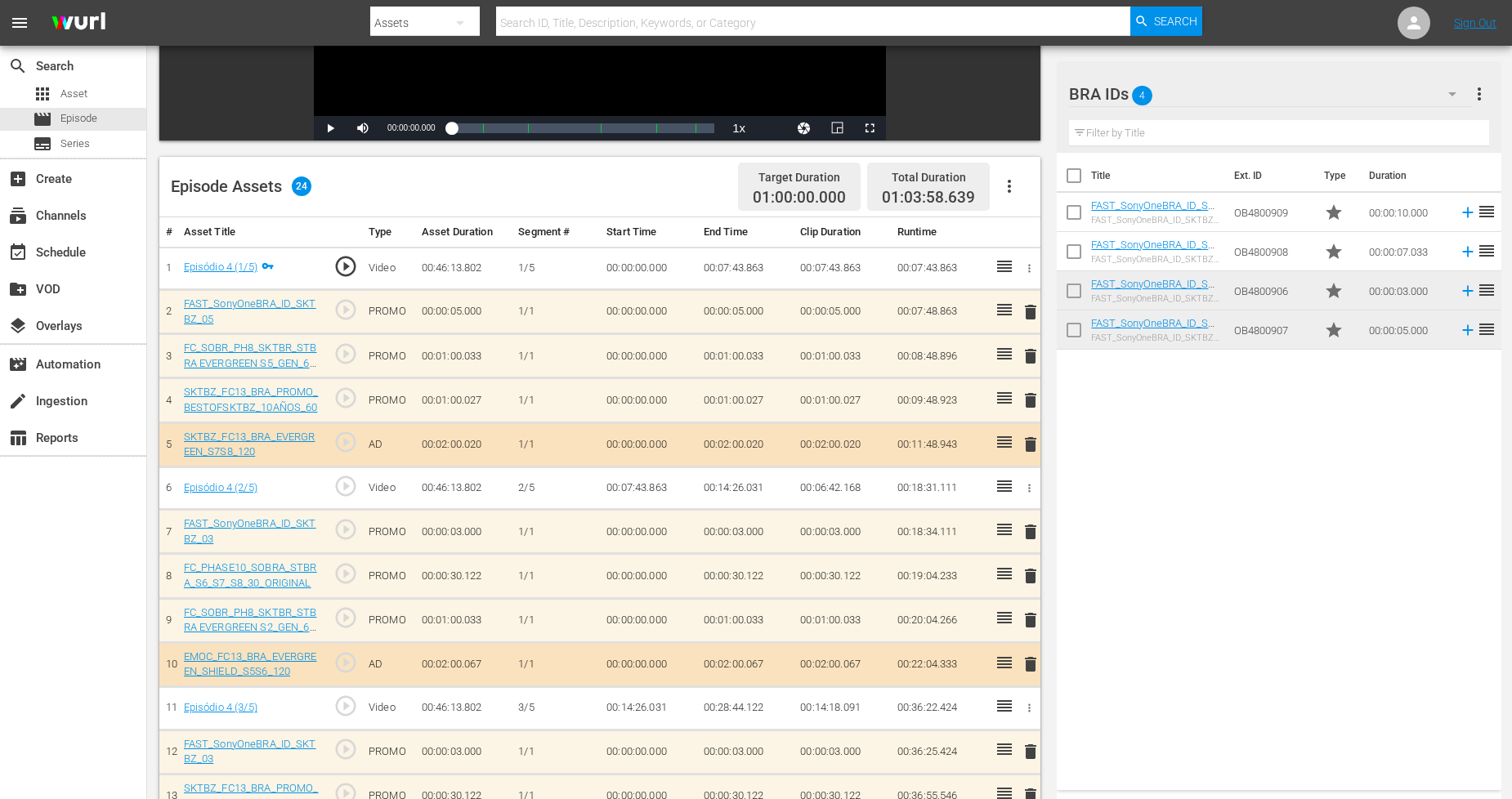
scroll to position [290, 0]
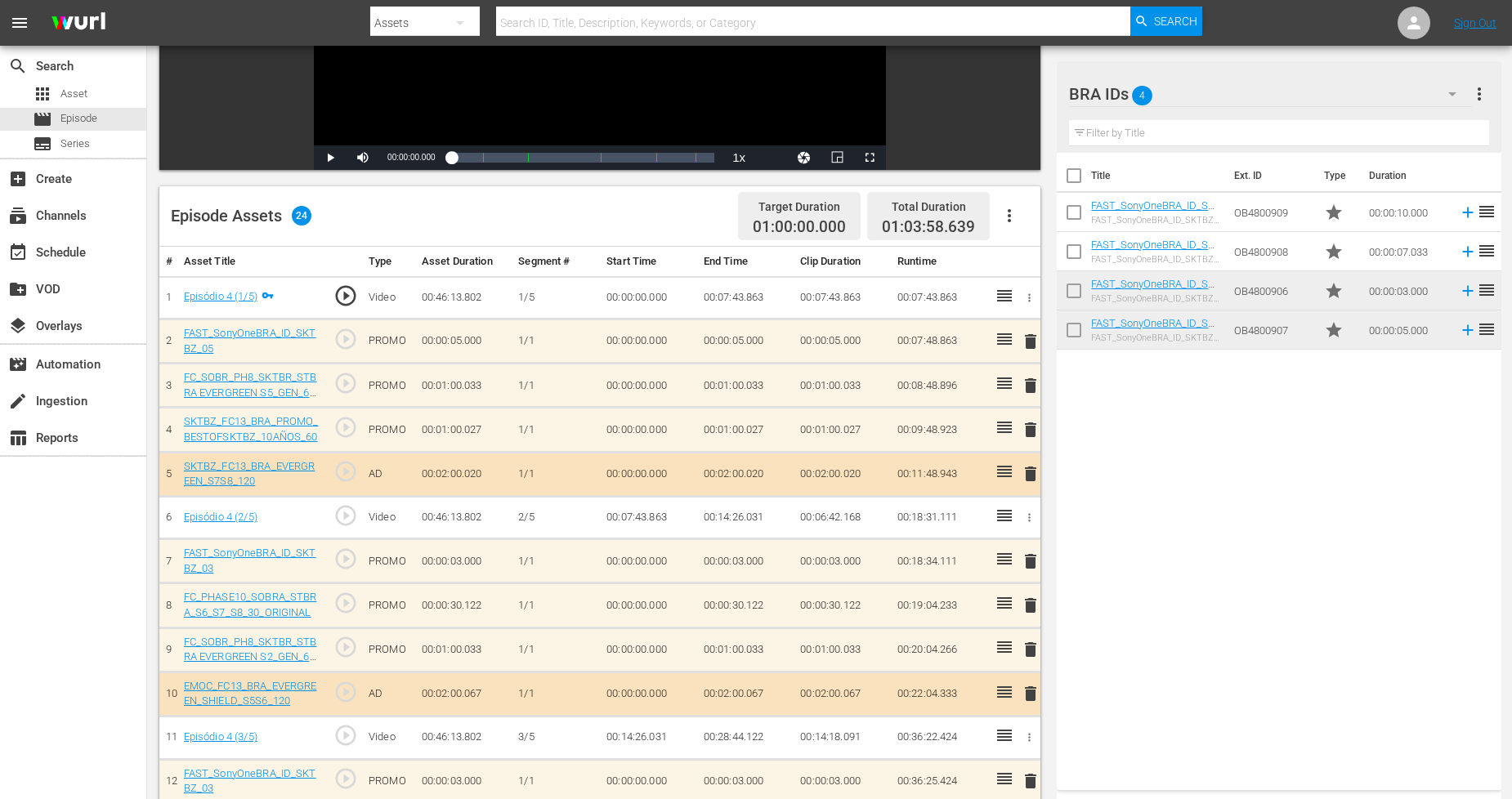
click at [1028, 558] on span "delete" at bounding box center [1030, 561] width 19 height 19
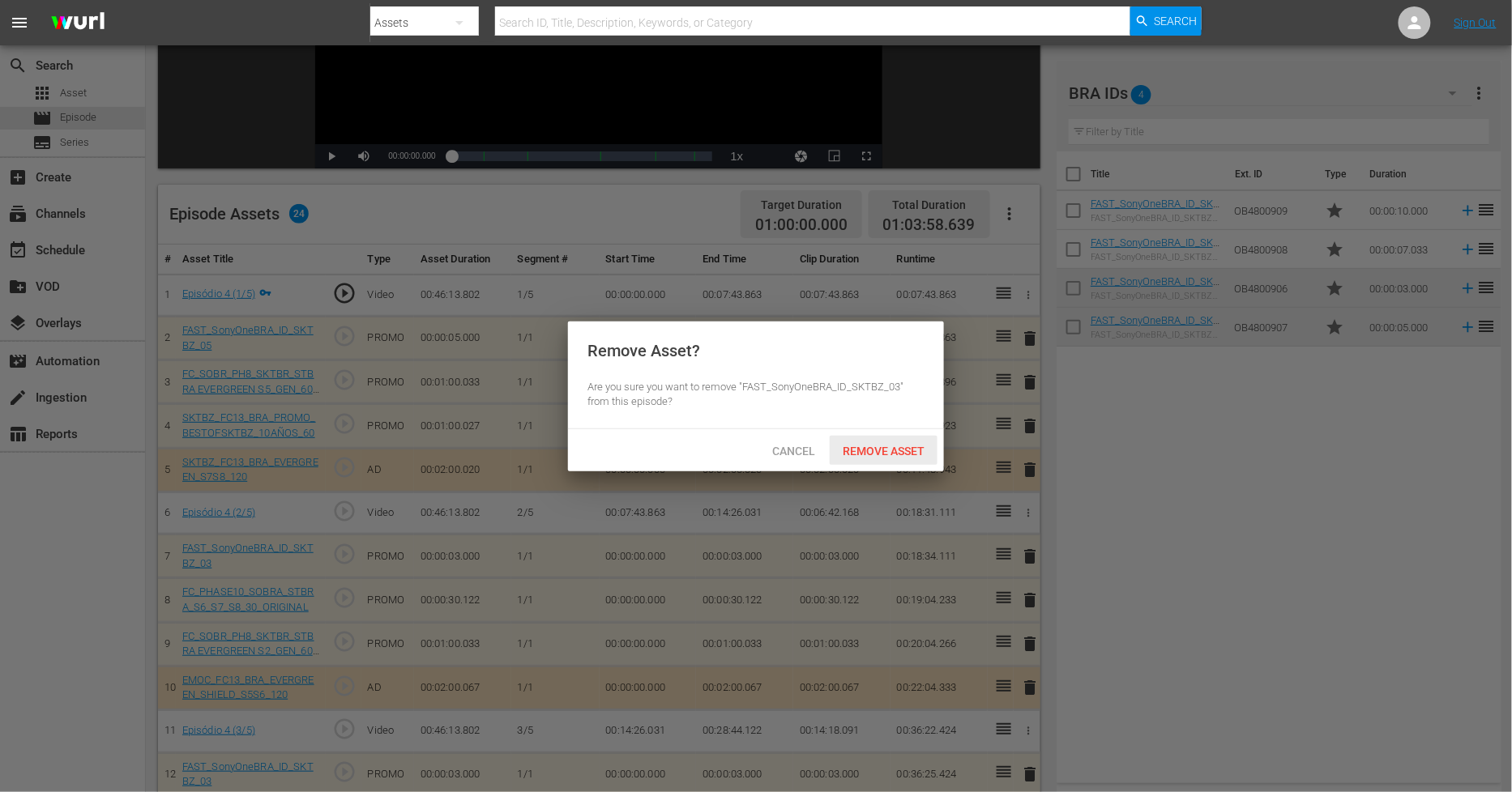
click at [901, 446] on span "Remove Asset" at bounding box center [883, 451] width 108 height 13
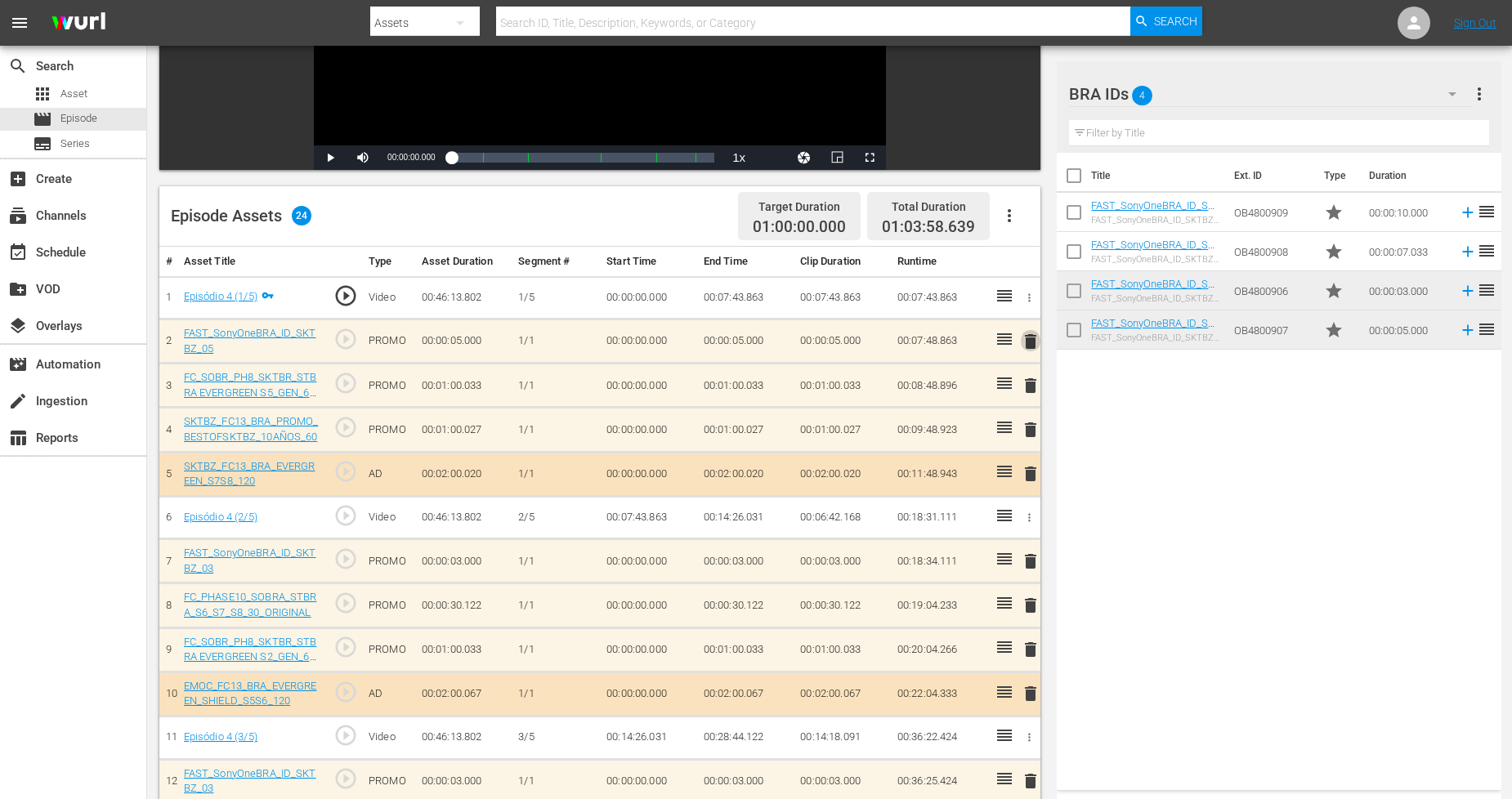
click at [1030, 342] on span "delete" at bounding box center [1030, 342] width 19 height 19
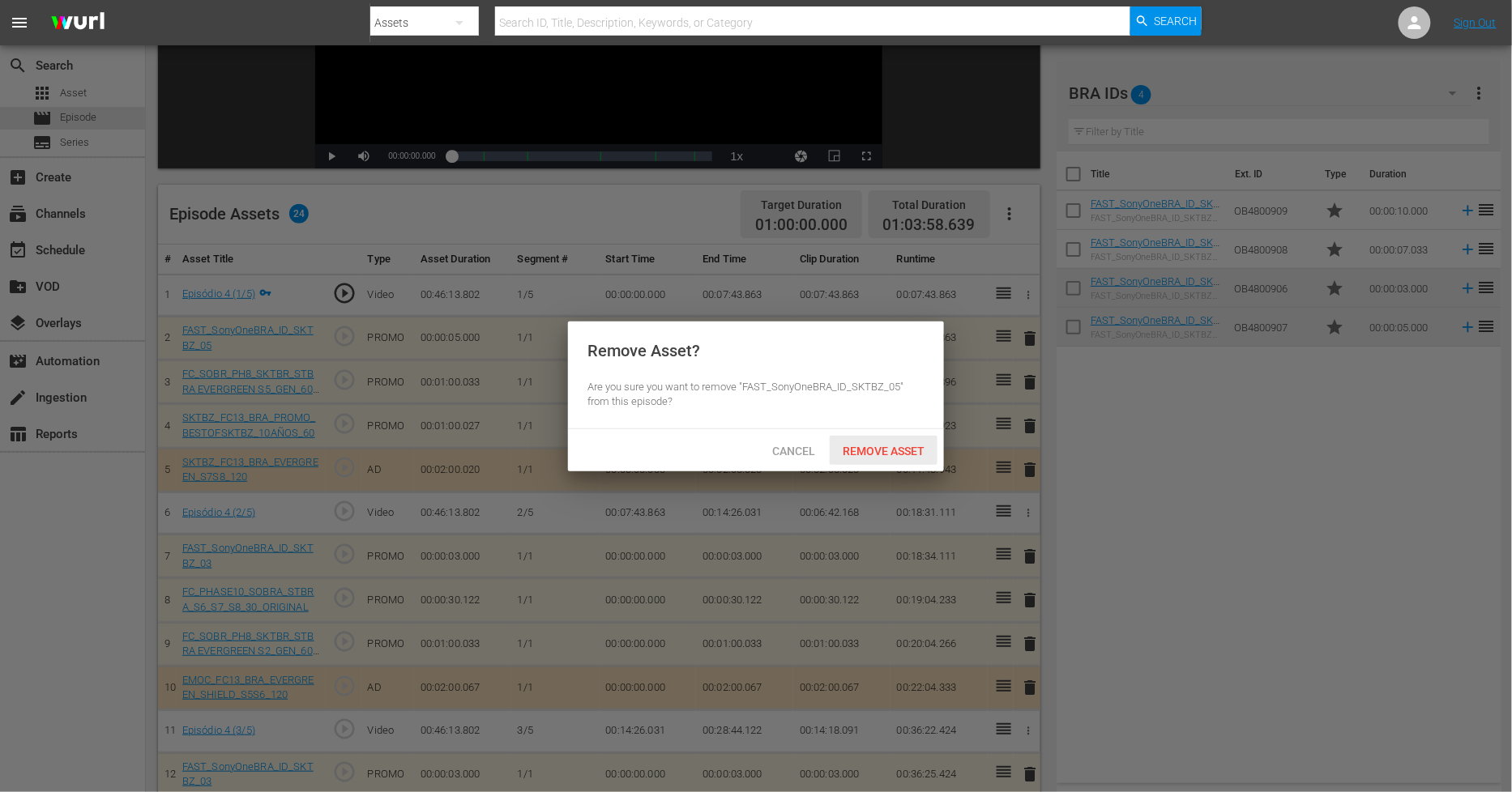
click at [871, 444] on span "Remove Asset" at bounding box center [883, 451] width 108 height 13
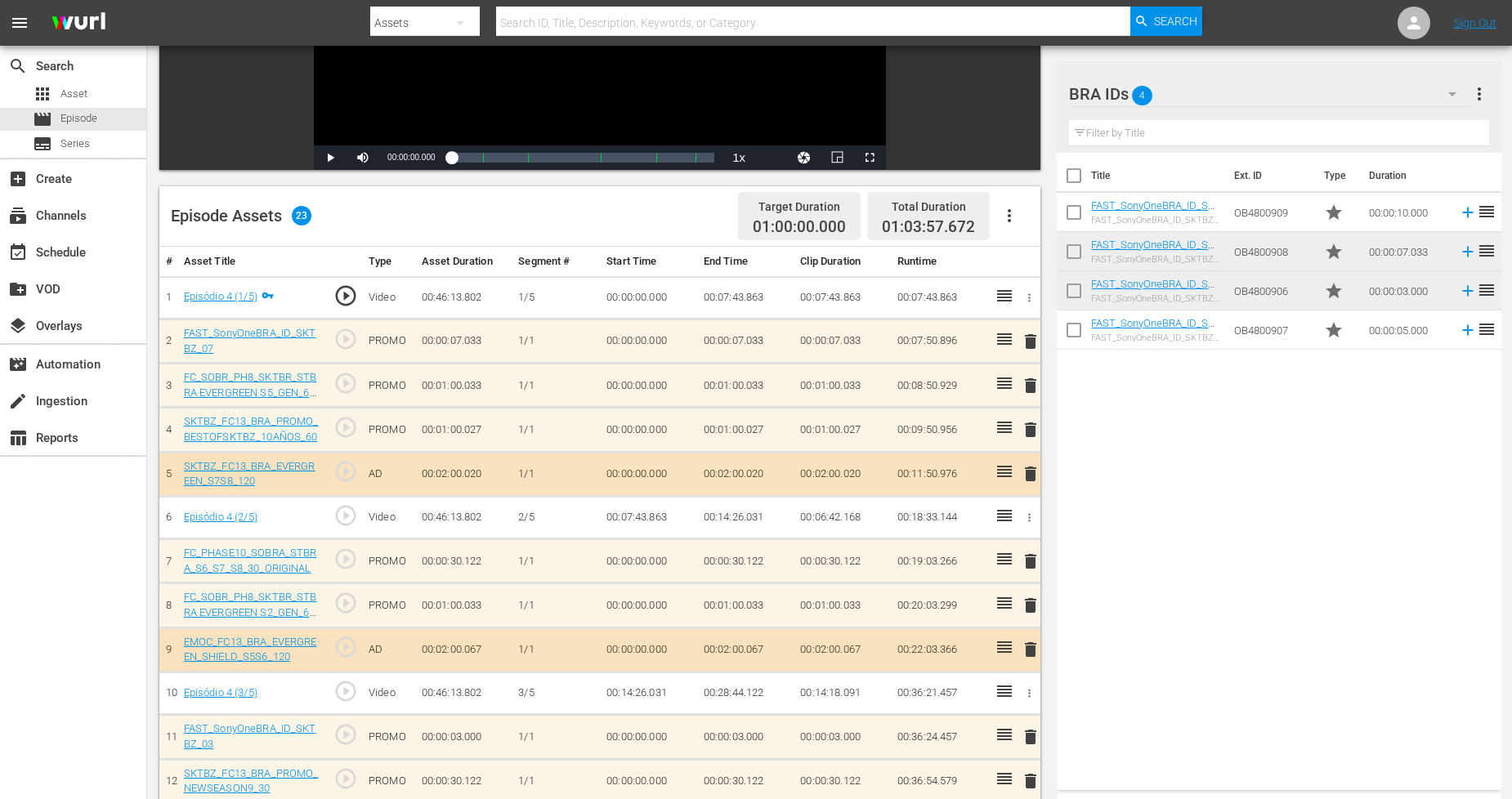
scroll to position [0, 0]
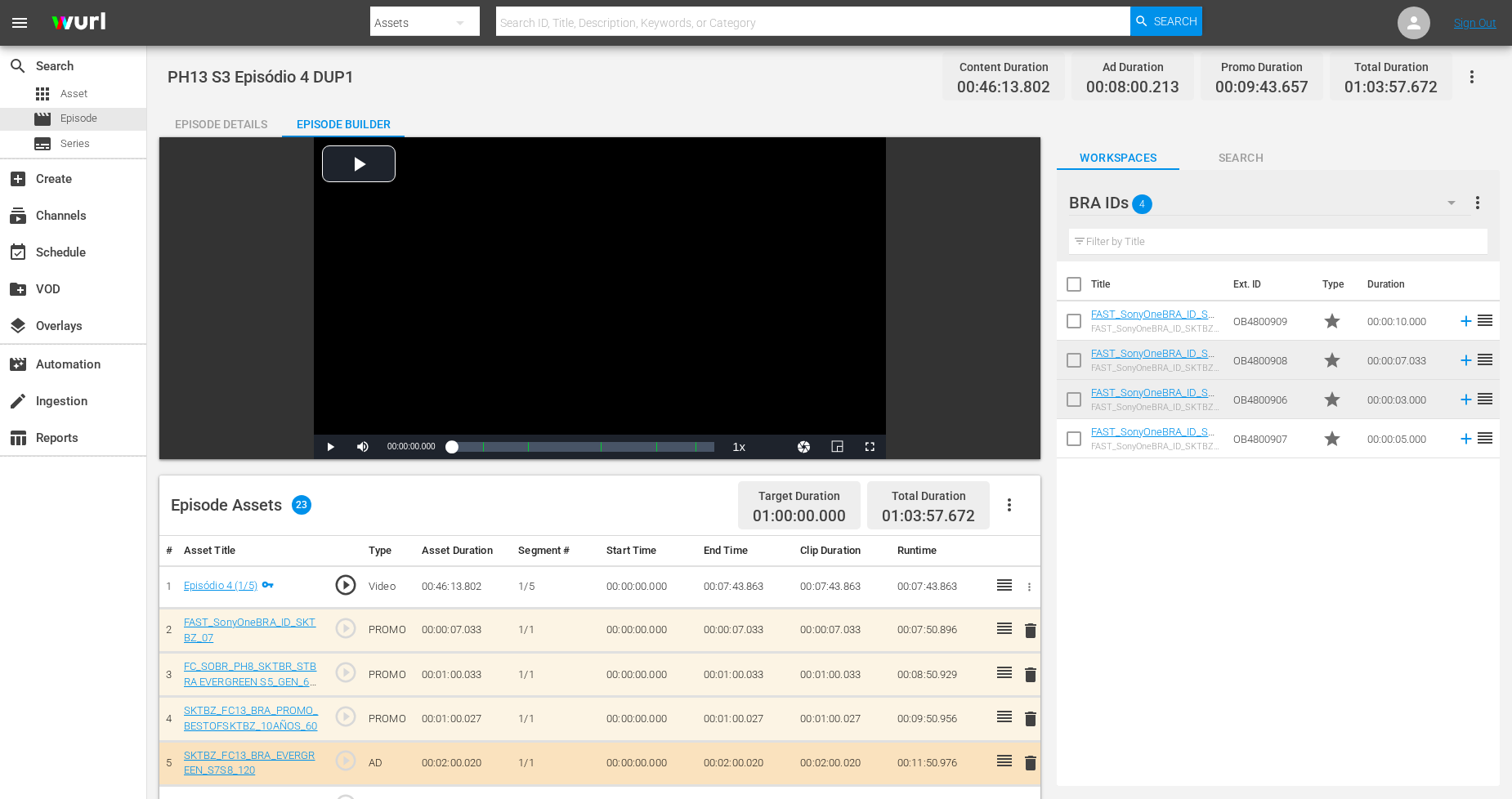
click at [1028, 633] on span "delete" at bounding box center [1030, 630] width 19 height 19
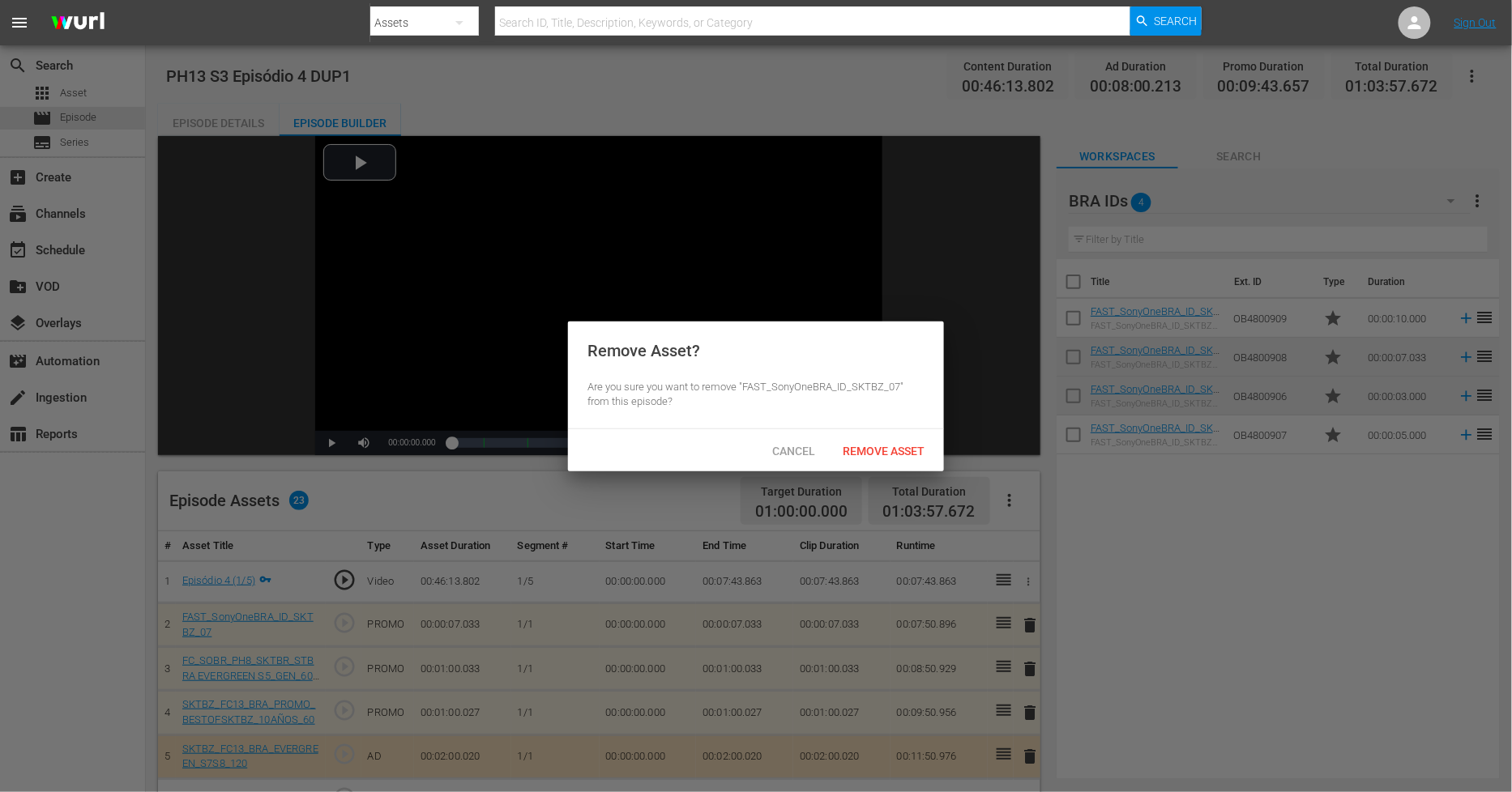
click at [888, 430] on div "Cancel Remove Asset" at bounding box center [756, 451] width 376 height 42
click at [888, 445] on span "Remove Asset" at bounding box center [883, 451] width 108 height 13
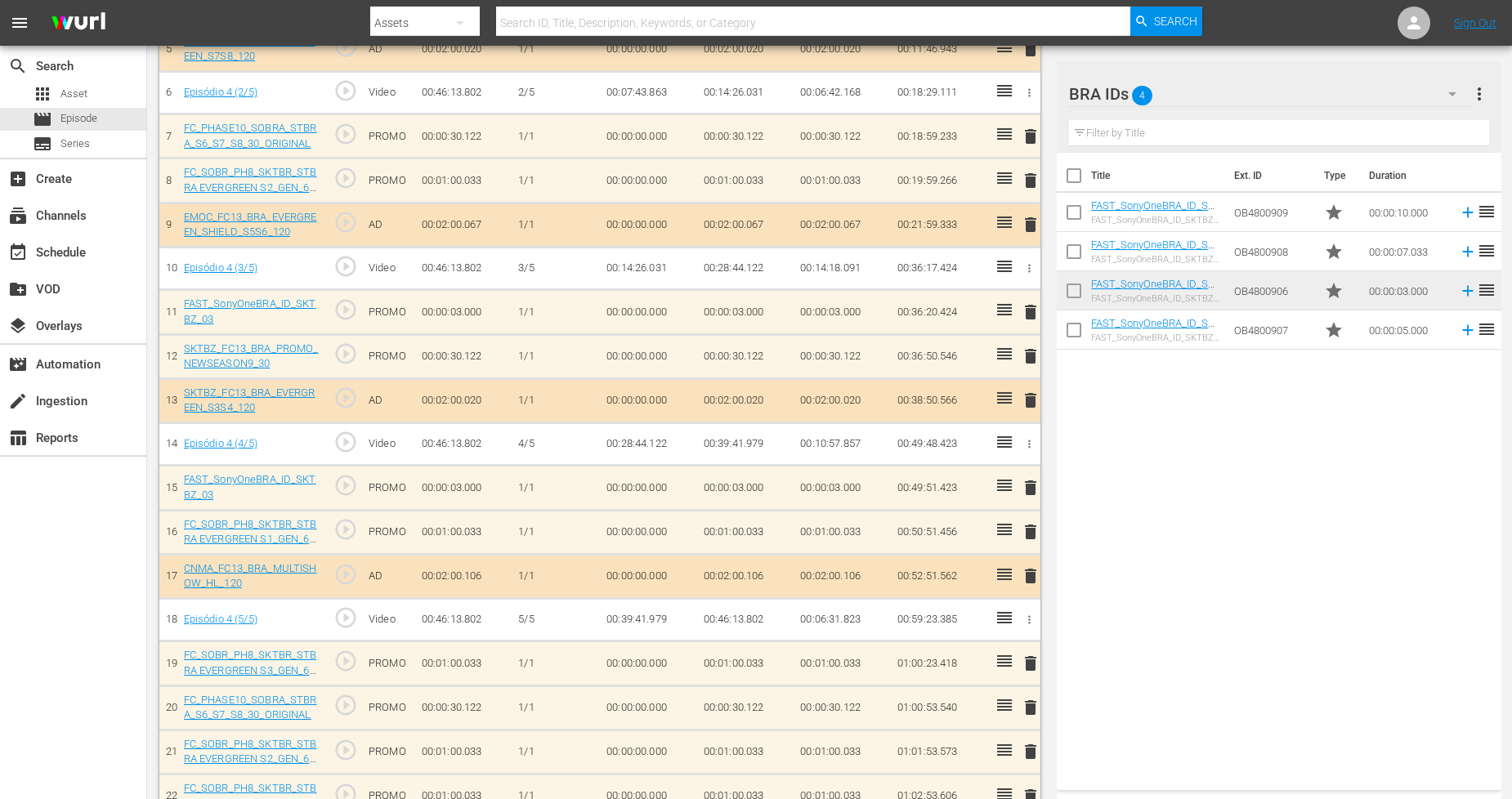
scroll to position [791, 0]
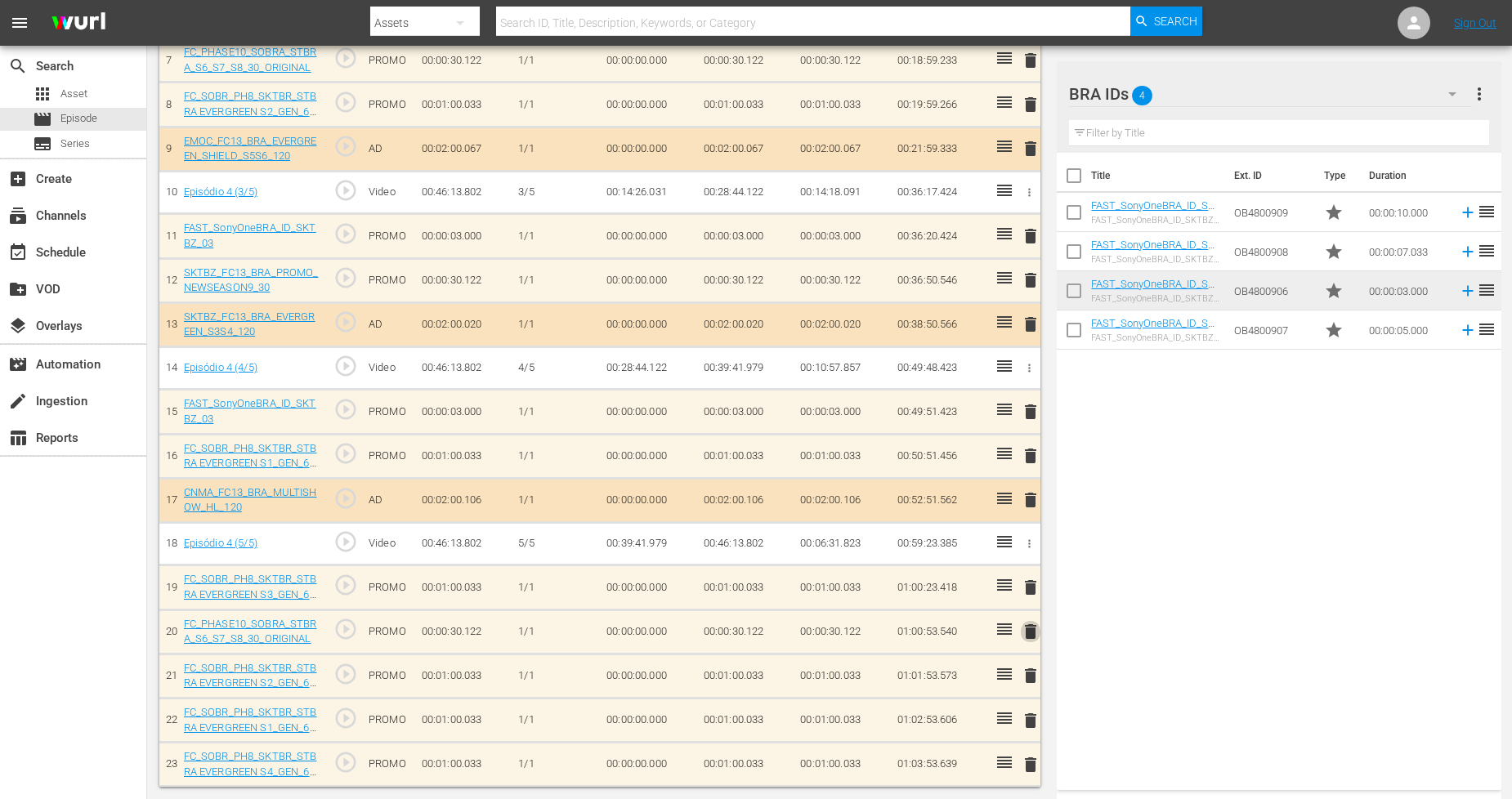
click at [1024, 631] on span "delete" at bounding box center [1030, 631] width 19 height 19
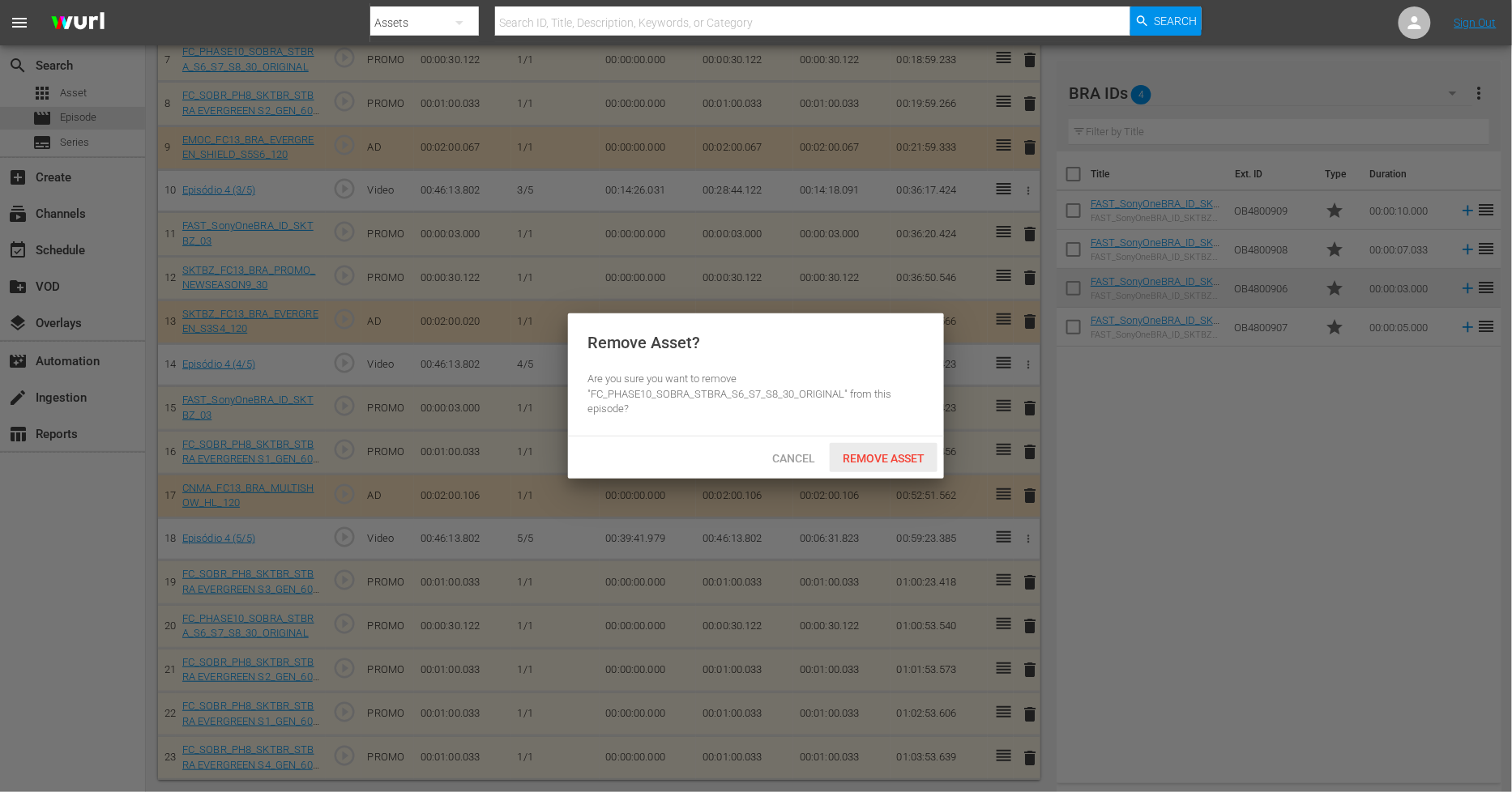
click at [904, 463] on span "Remove Asset" at bounding box center [883, 458] width 108 height 13
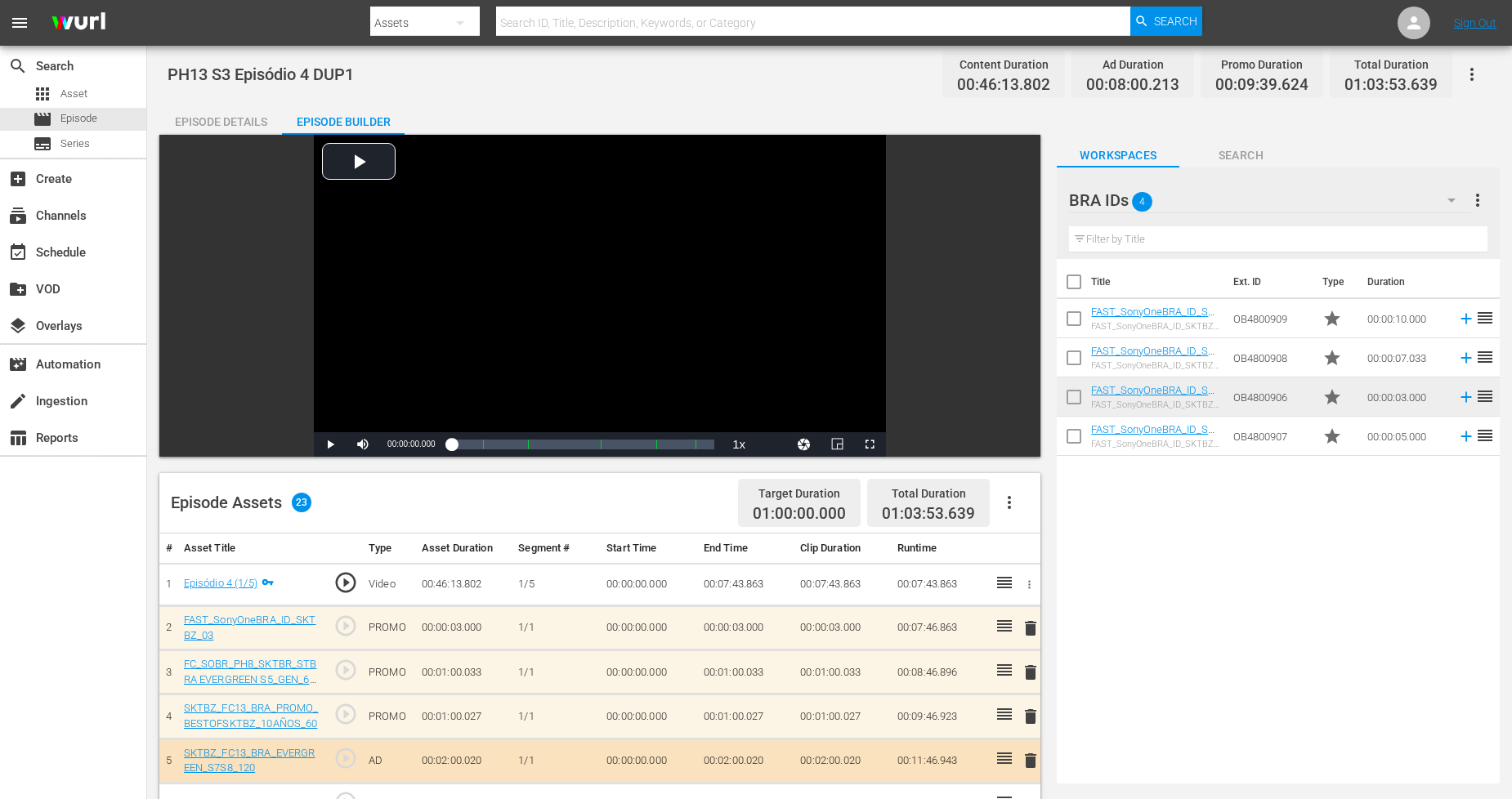
scroll to position [0, 0]
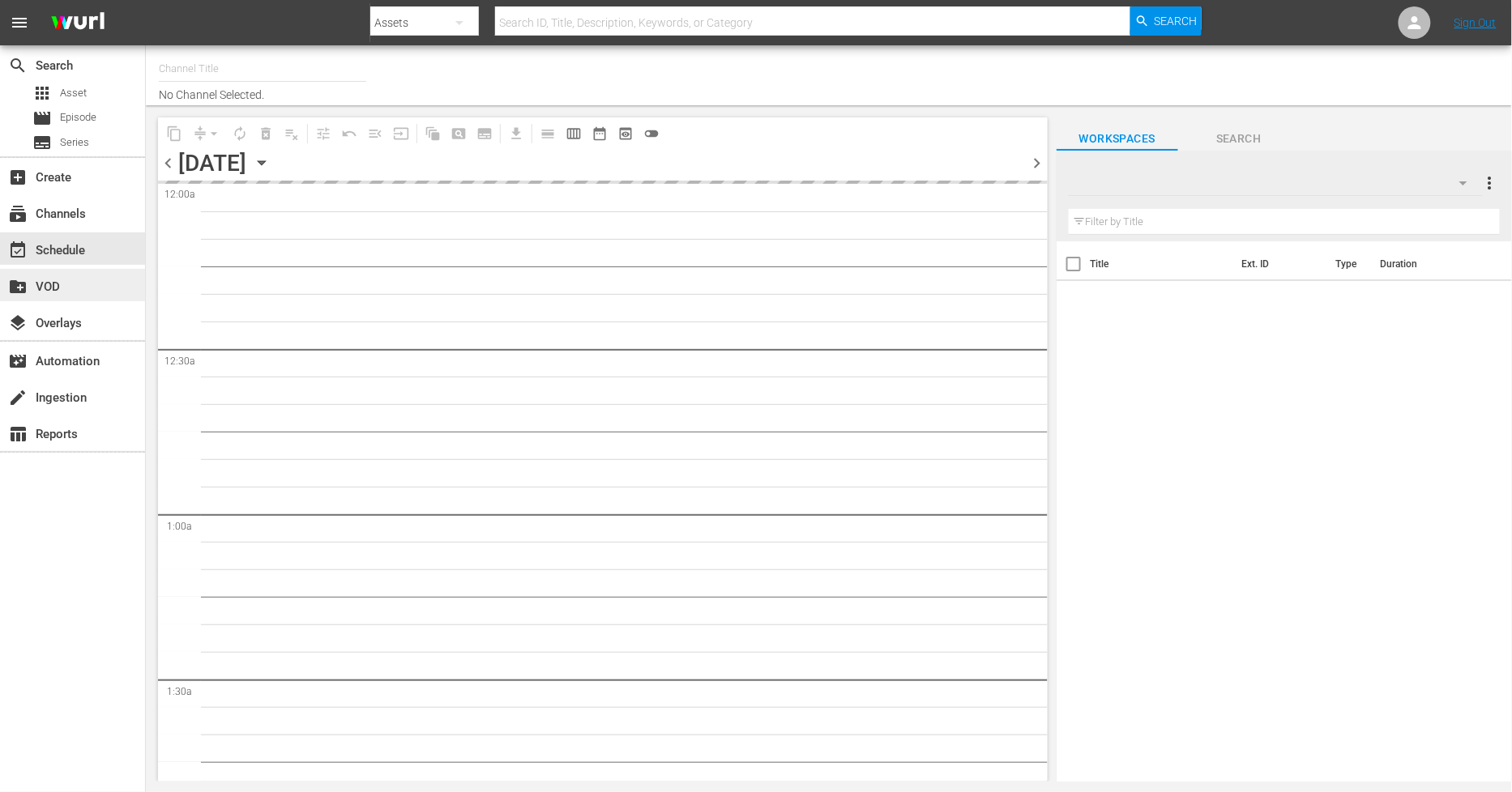
type input "Sony One Shark Tank BRA (1401)"
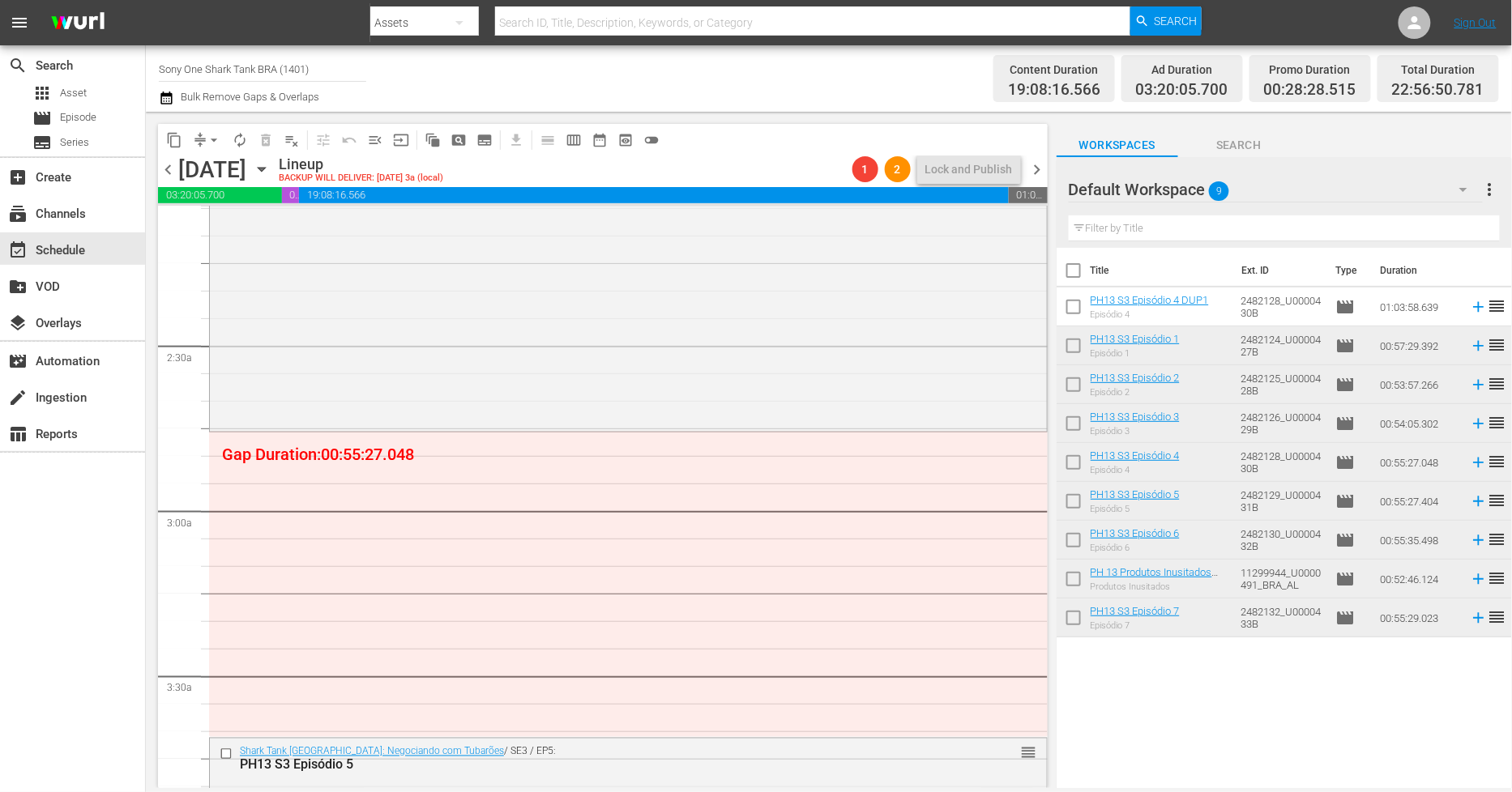
scroll to position [719, 0]
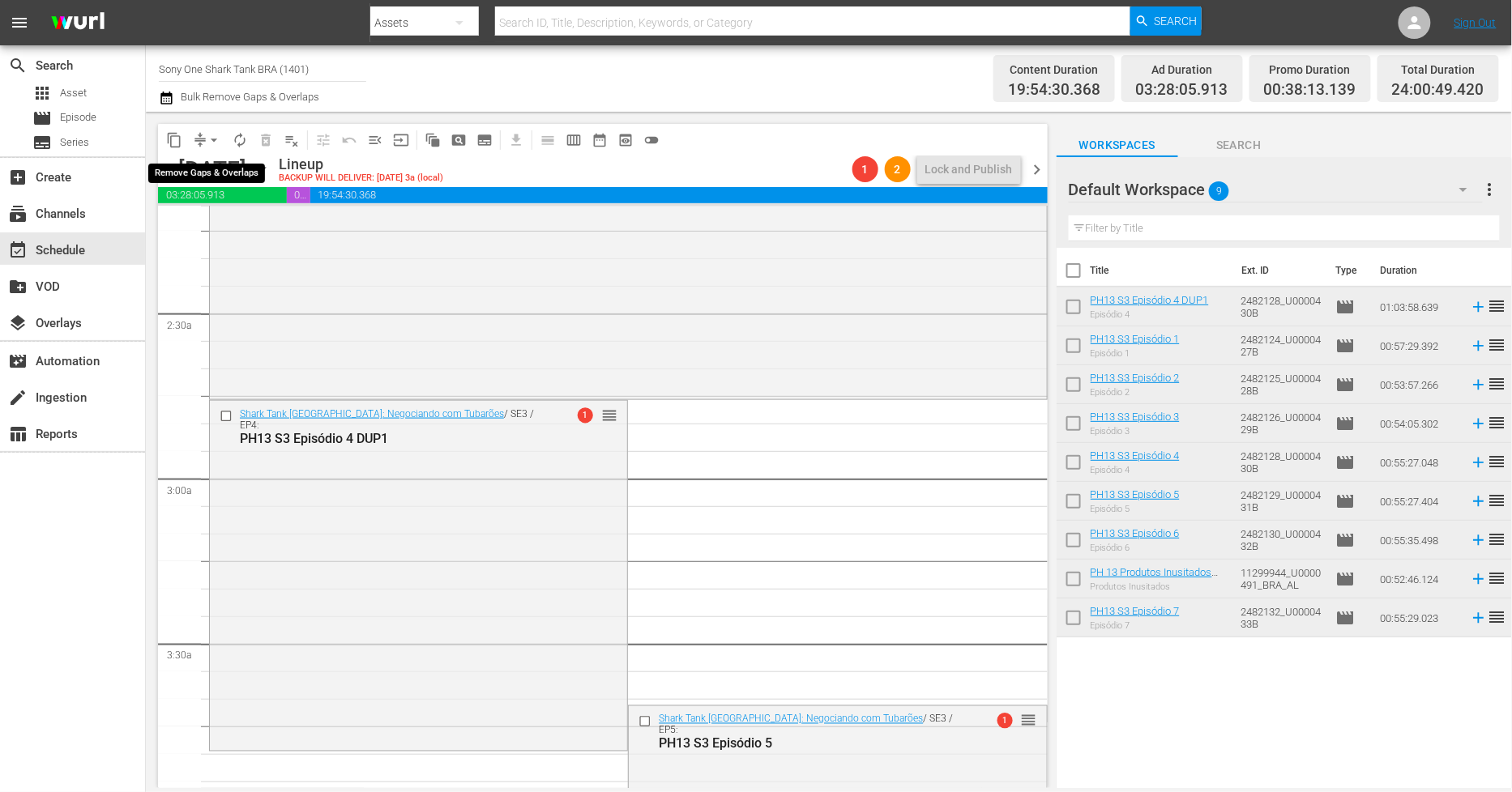
click at [212, 139] on span "arrow_drop_down" at bounding box center [214, 141] width 17 height 17
click at [214, 224] on li "Align to End of Previous Day" at bounding box center [214, 225] width 170 height 27
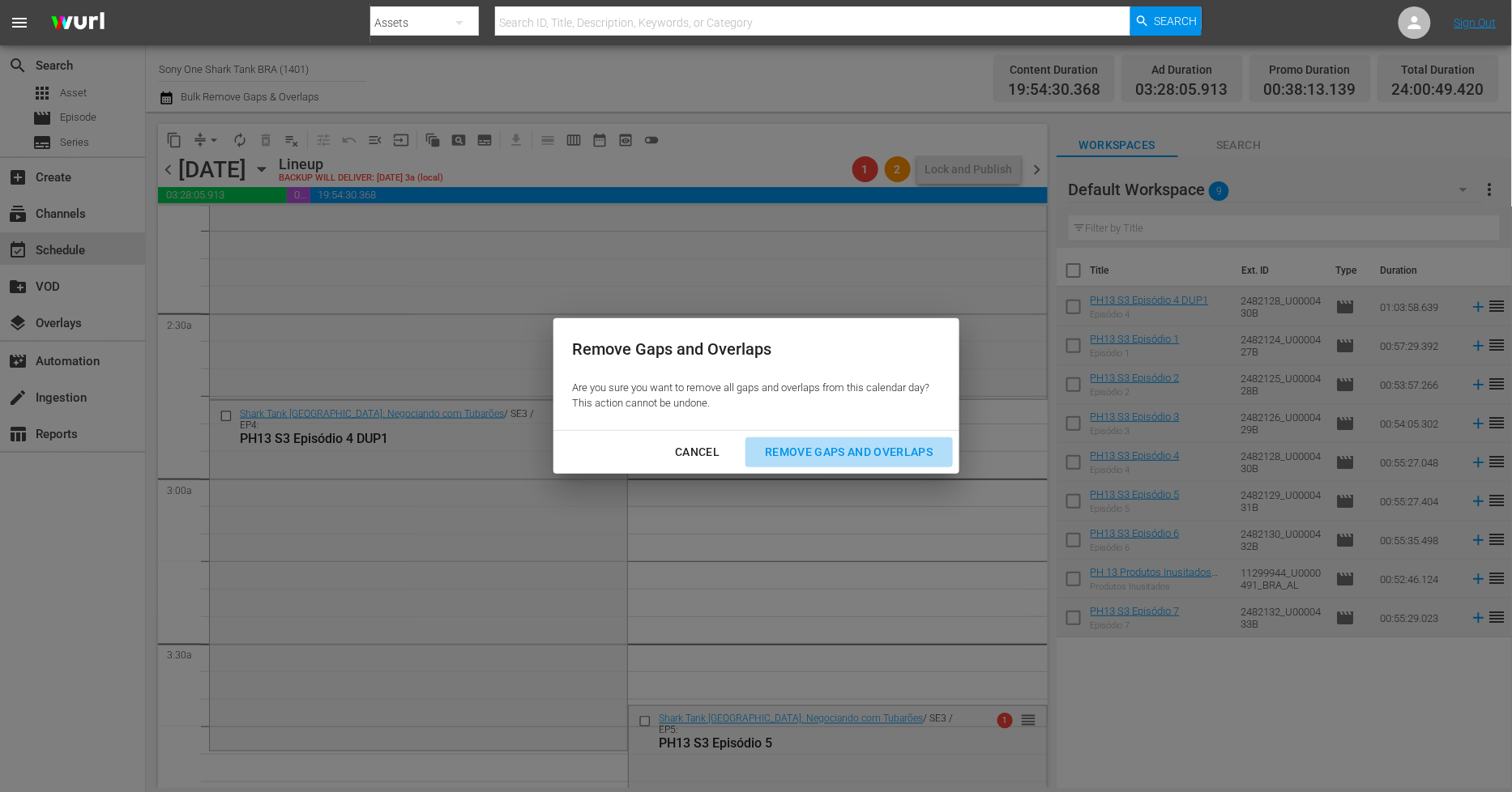
click at [817, 445] on div "Remove Gaps and Overlaps" at bounding box center [848, 453] width 193 height 20
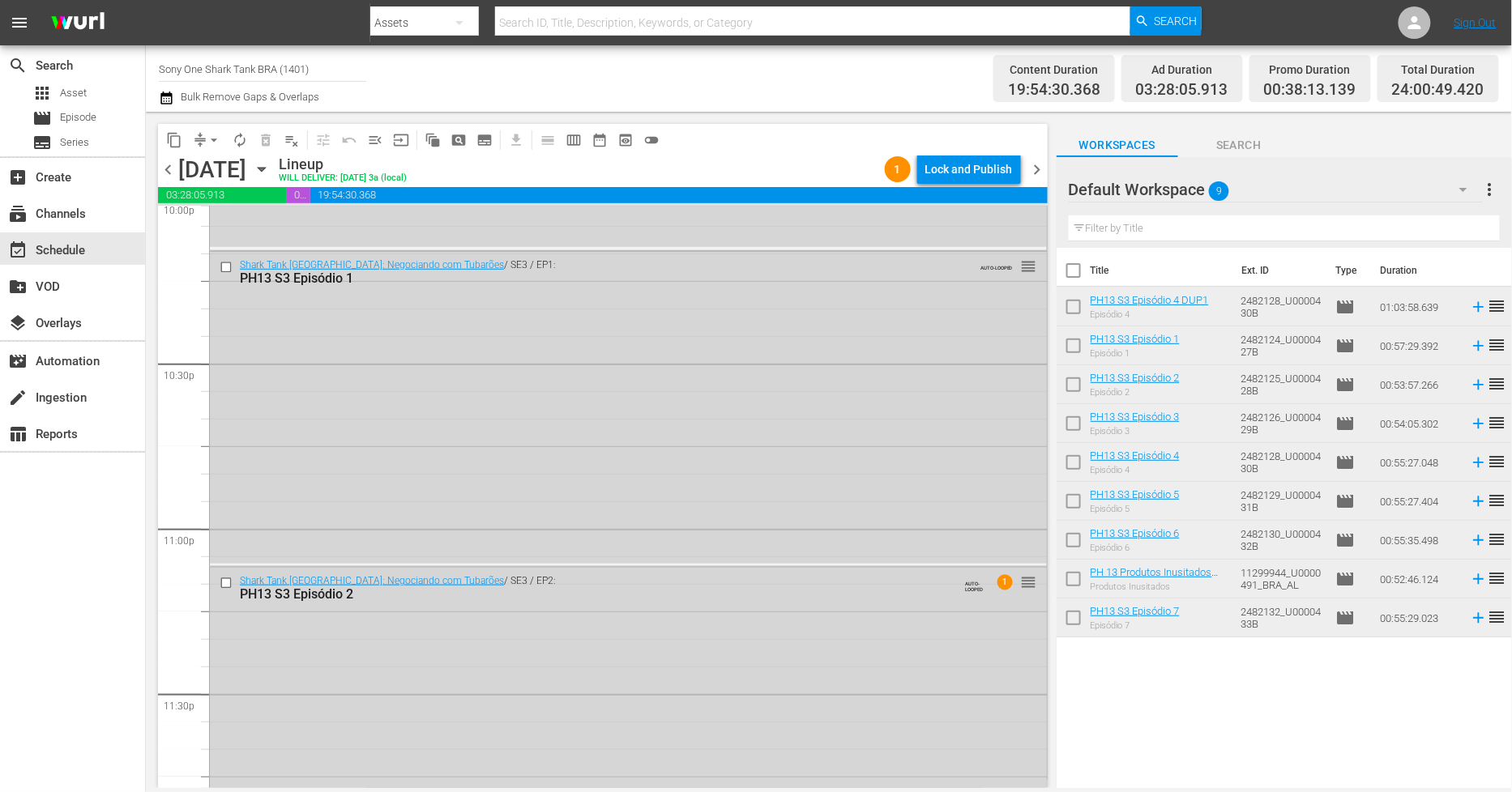
scroll to position [7354, 0]
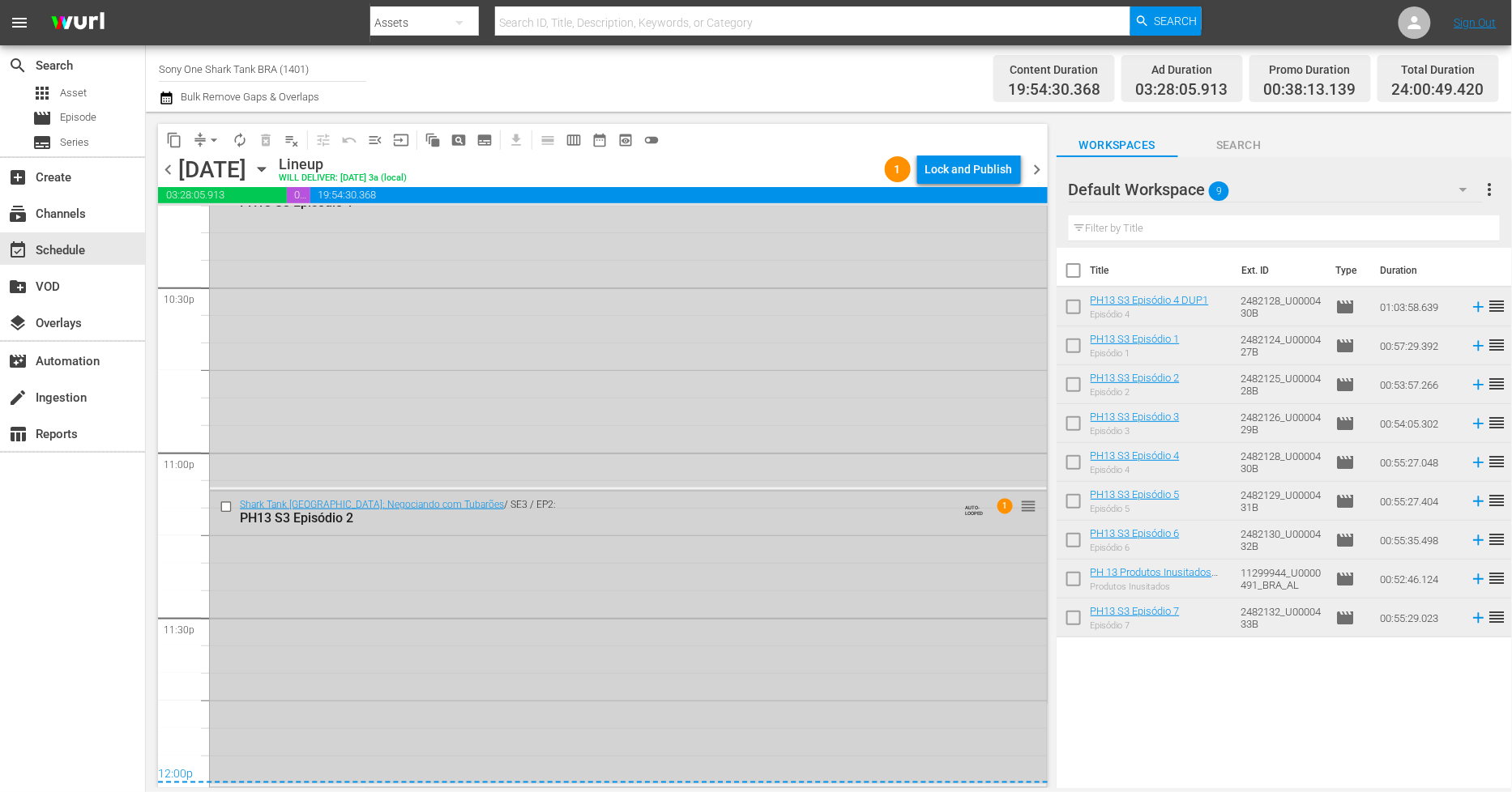
click at [553, 608] on div "Shark Tank Brasil: Negociando com Tubarões / SE3 / EP2: PH13 S3 Episódio 2 AUTO…" at bounding box center [629, 638] width 837 height 293
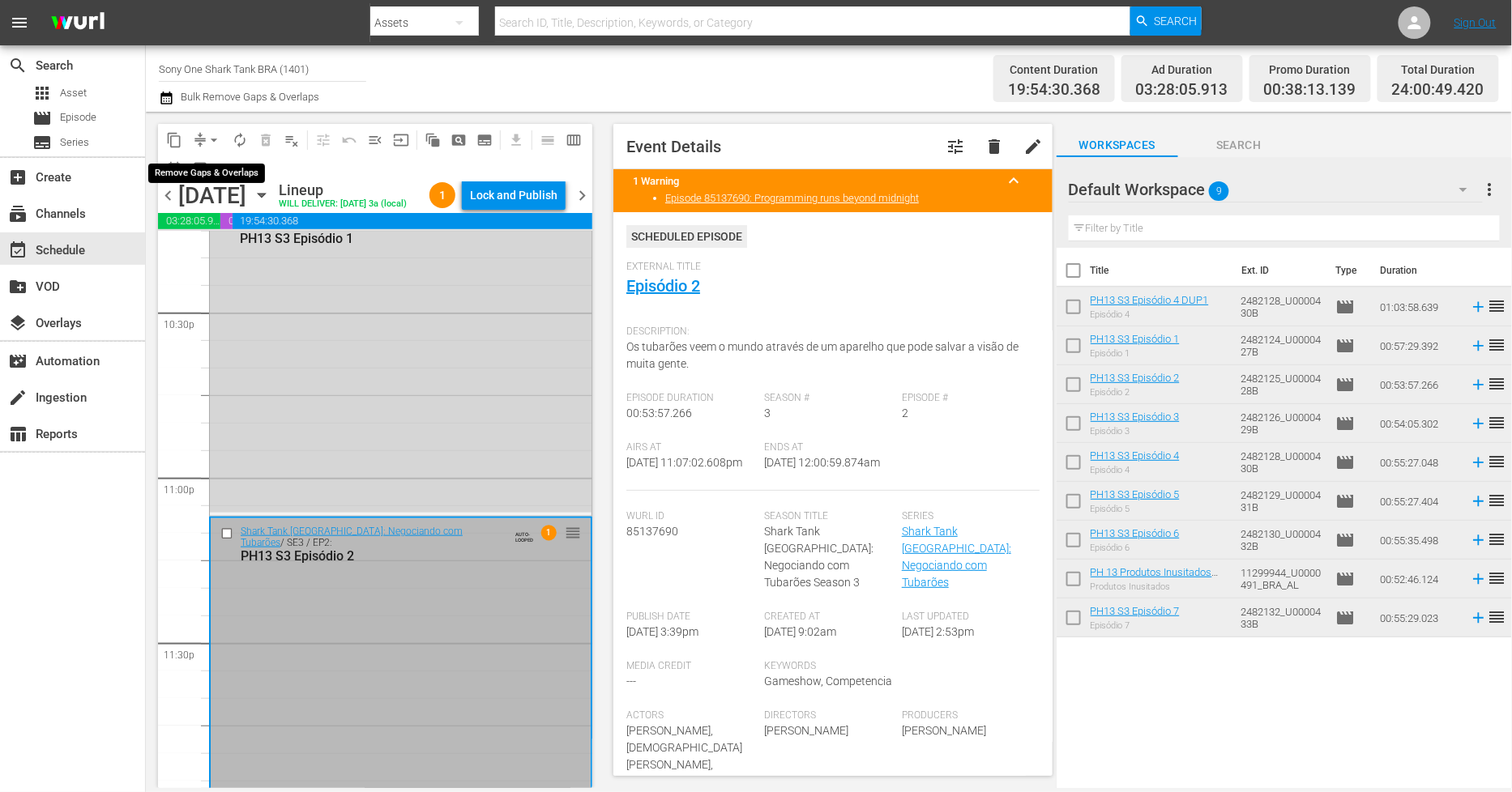
click at [213, 136] on span "arrow_drop_down" at bounding box center [214, 141] width 17 height 17
click at [248, 221] on li "Align to End of Previous Day" at bounding box center [214, 225] width 170 height 27
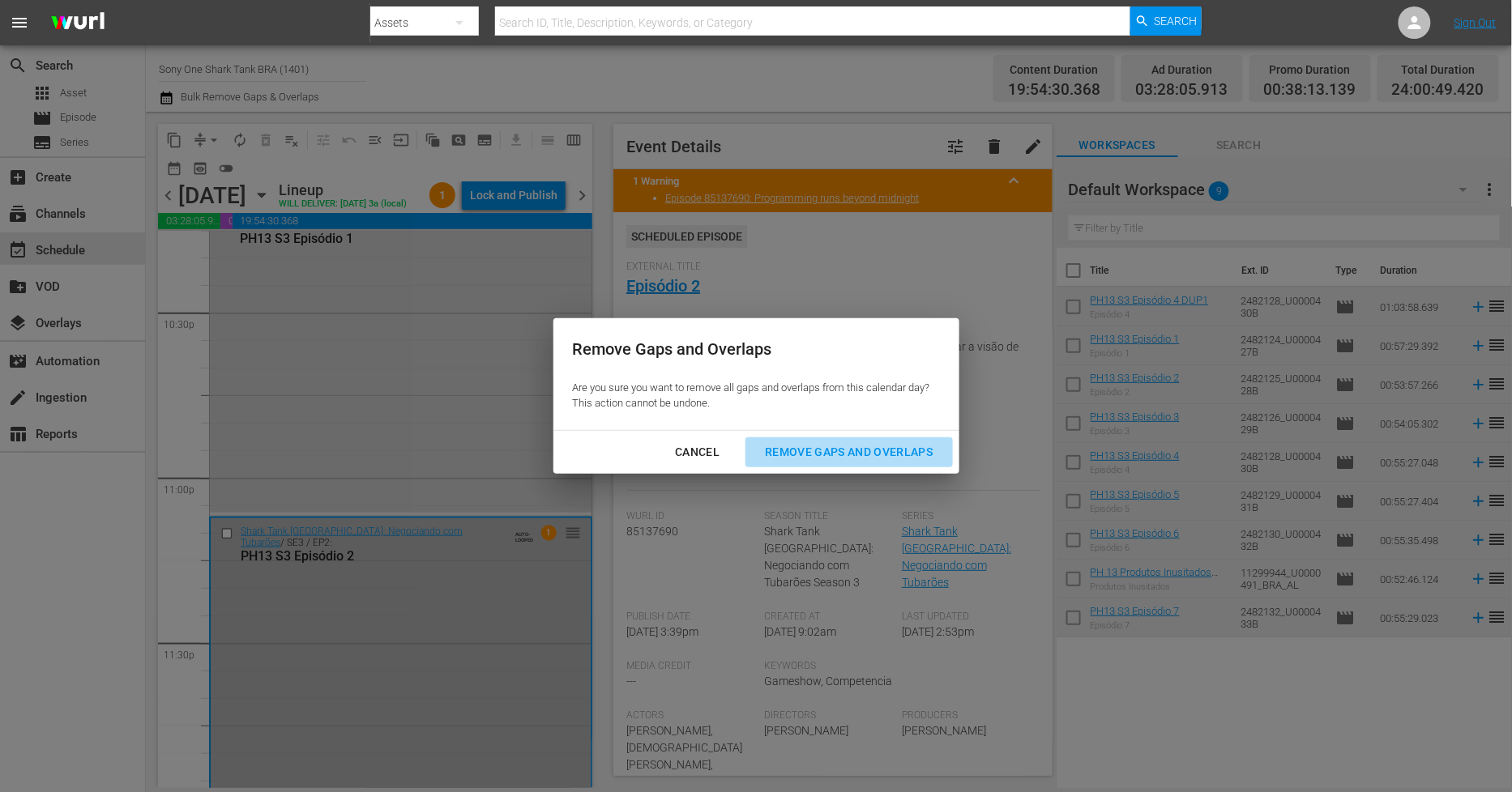
click at [798, 445] on div "Remove Gaps and Overlaps" at bounding box center [848, 453] width 193 height 20
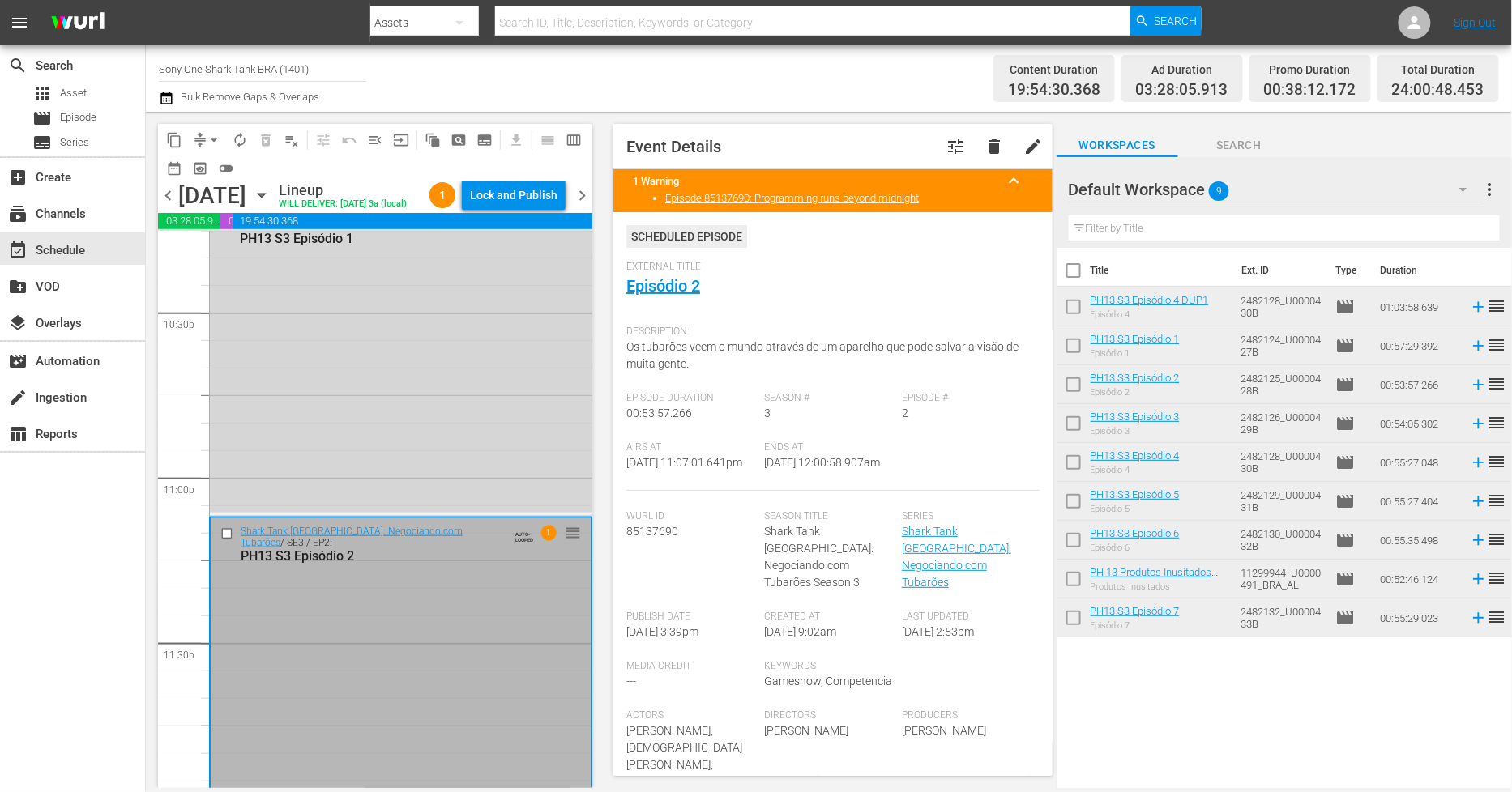
scroll to position [7406, 0]
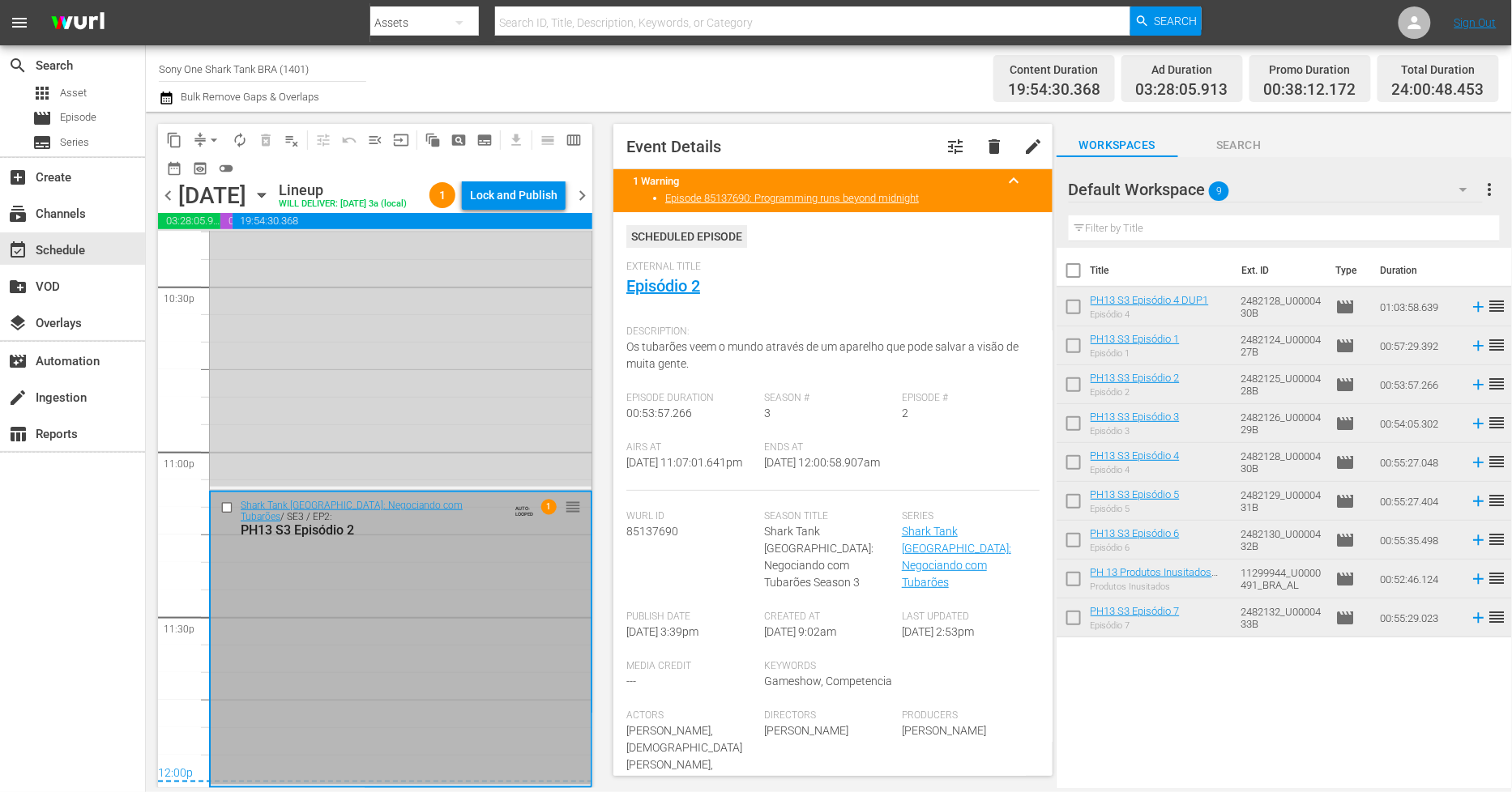
click at [356, 580] on div "Shark Tank Brasil: Negociando com Tubarões / SE3 / EP2: PH13 S3 Episódio 2 AUTO…" at bounding box center [400, 638] width 380 height 293
click at [213, 141] on span "arrow_drop_down" at bounding box center [214, 141] width 17 height 17
click at [240, 232] on li "Align to End of Previous Day" at bounding box center [214, 225] width 170 height 27
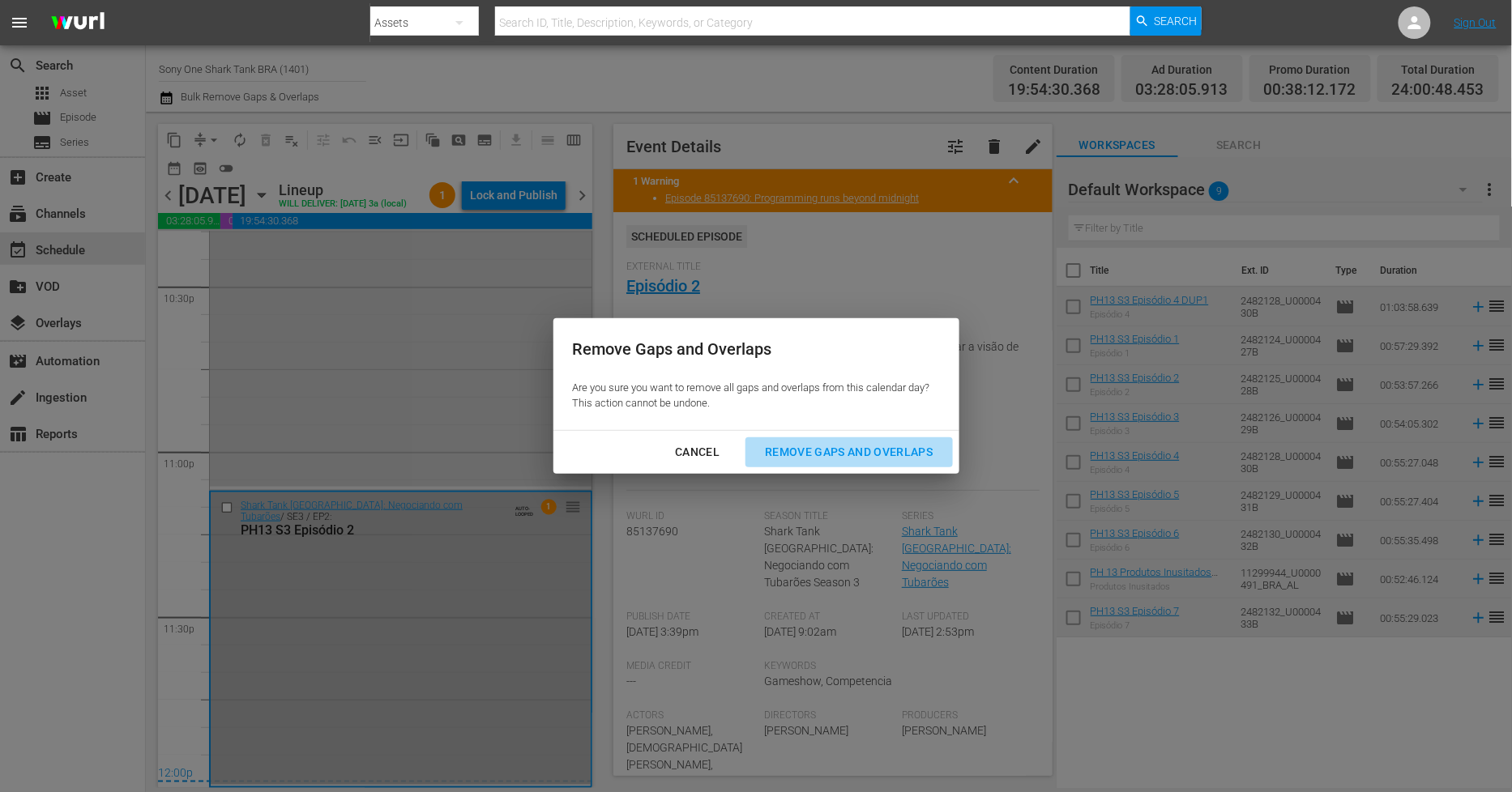
click at [867, 449] on div "Remove Gaps and Overlaps" at bounding box center [848, 453] width 193 height 20
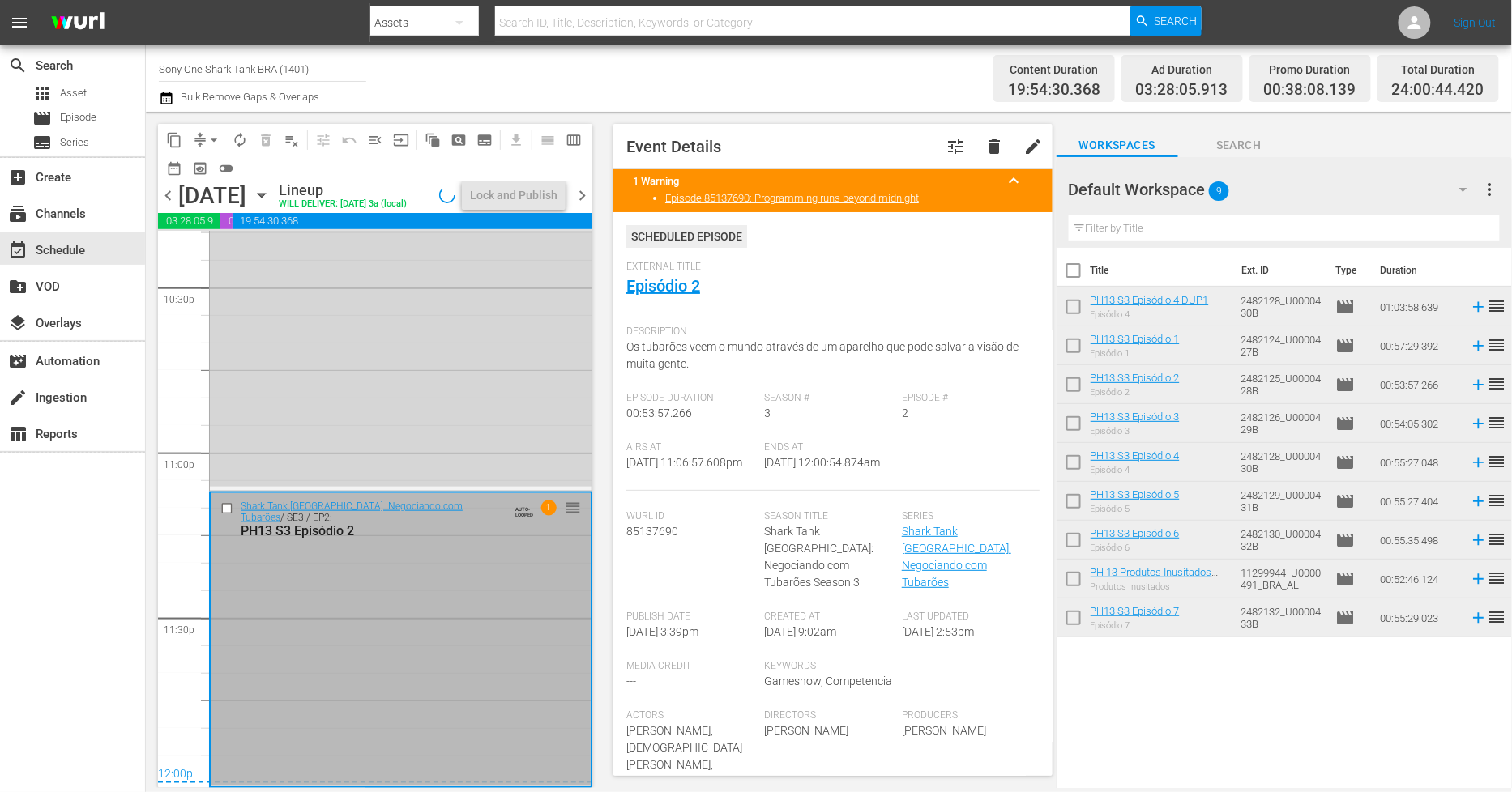
scroll to position [7405, 0]
click at [208, 141] on span "arrow_drop_down" at bounding box center [214, 141] width 17 height 17
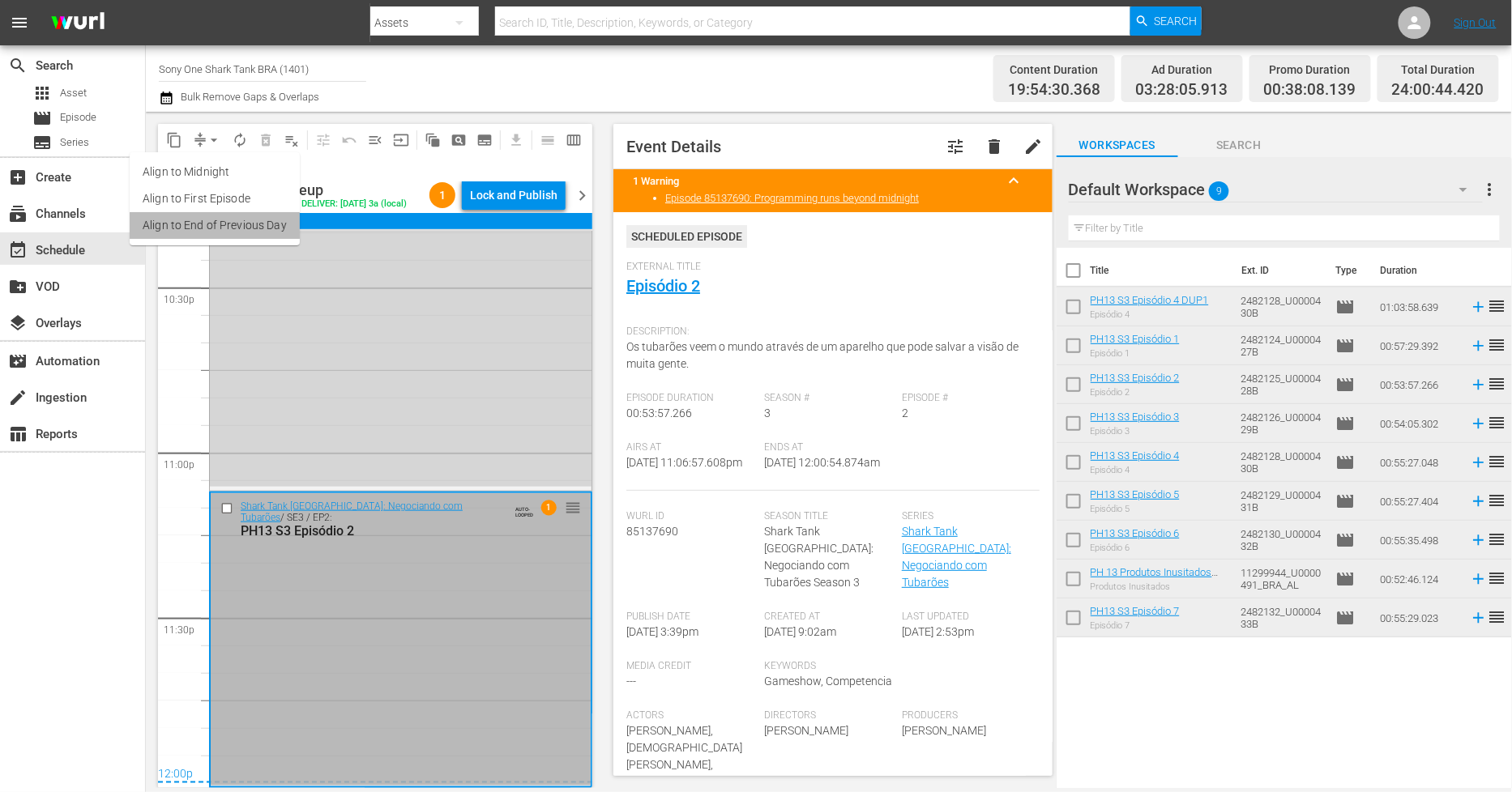
click at [220, 220] on li "Align to End of Previous Day" at bounding box center [214, 225] width 170 height 27
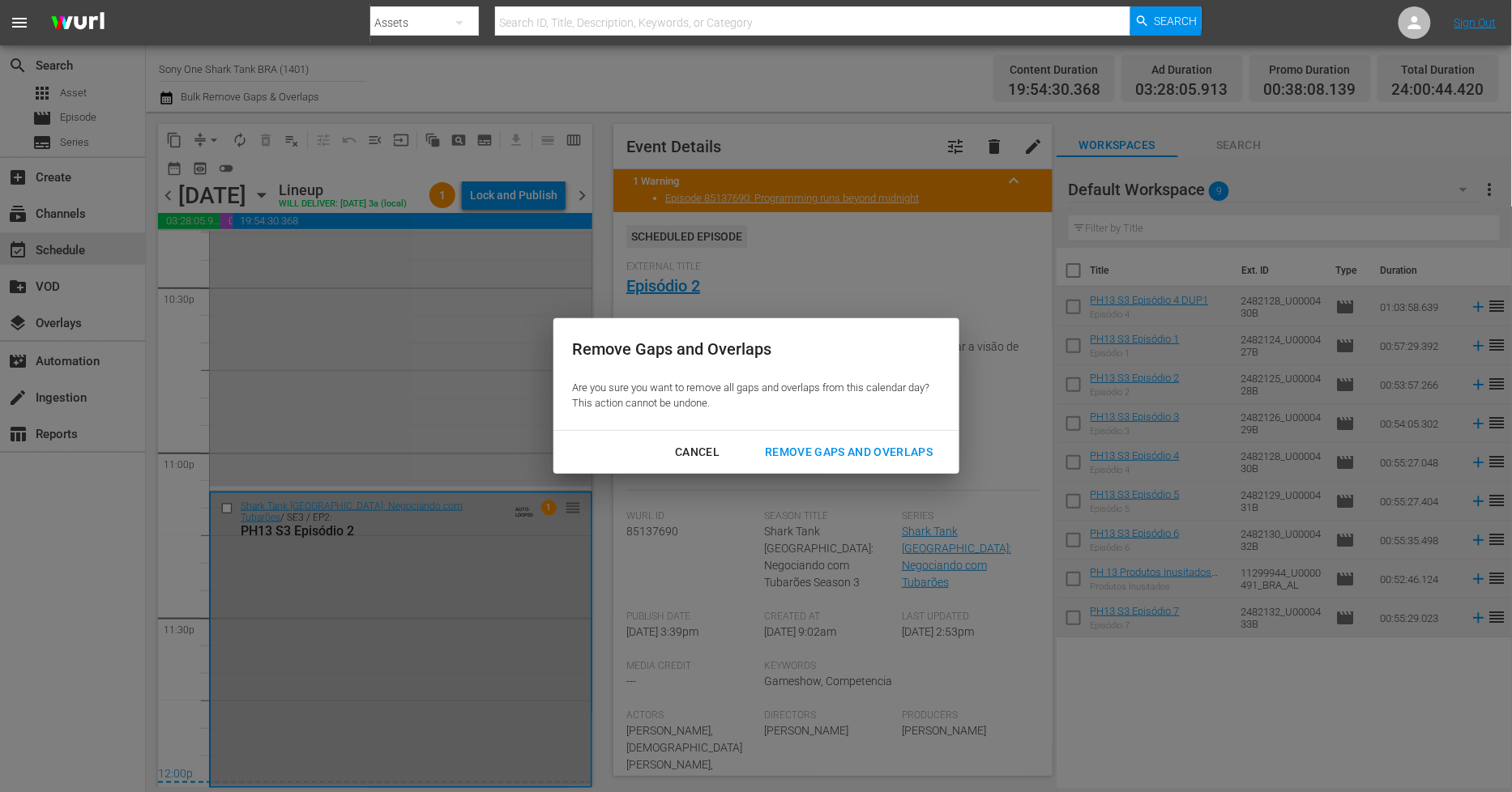
click at [856, 450] on div "Remove Gaps and Overlaps" at bounding box center [848, 453] width 193 height 20
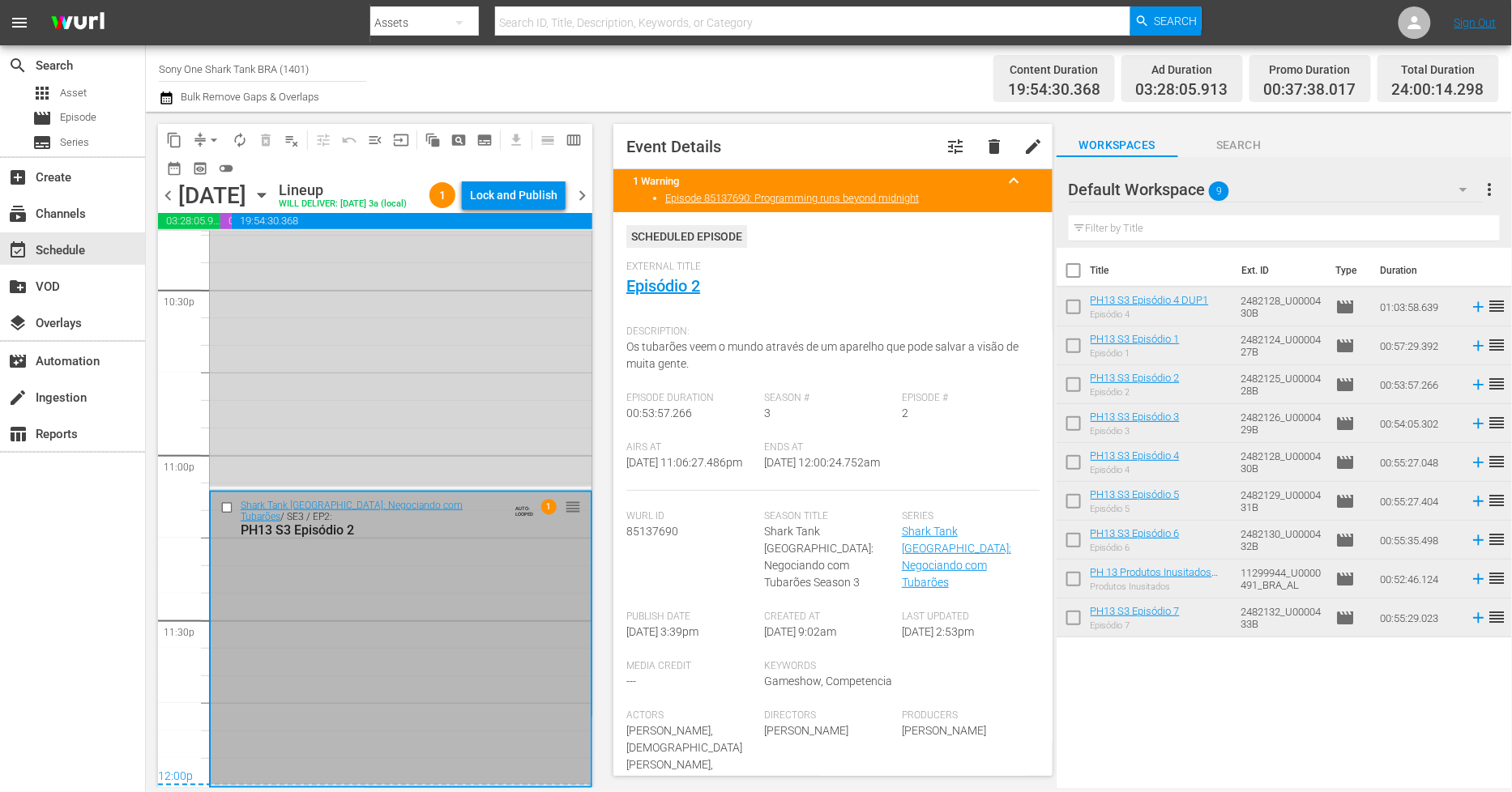
scroll to position [7402, 0]
click at [527, 199] on div "Lock and Publish" at bounding box center [514, 195] width 87 height 29
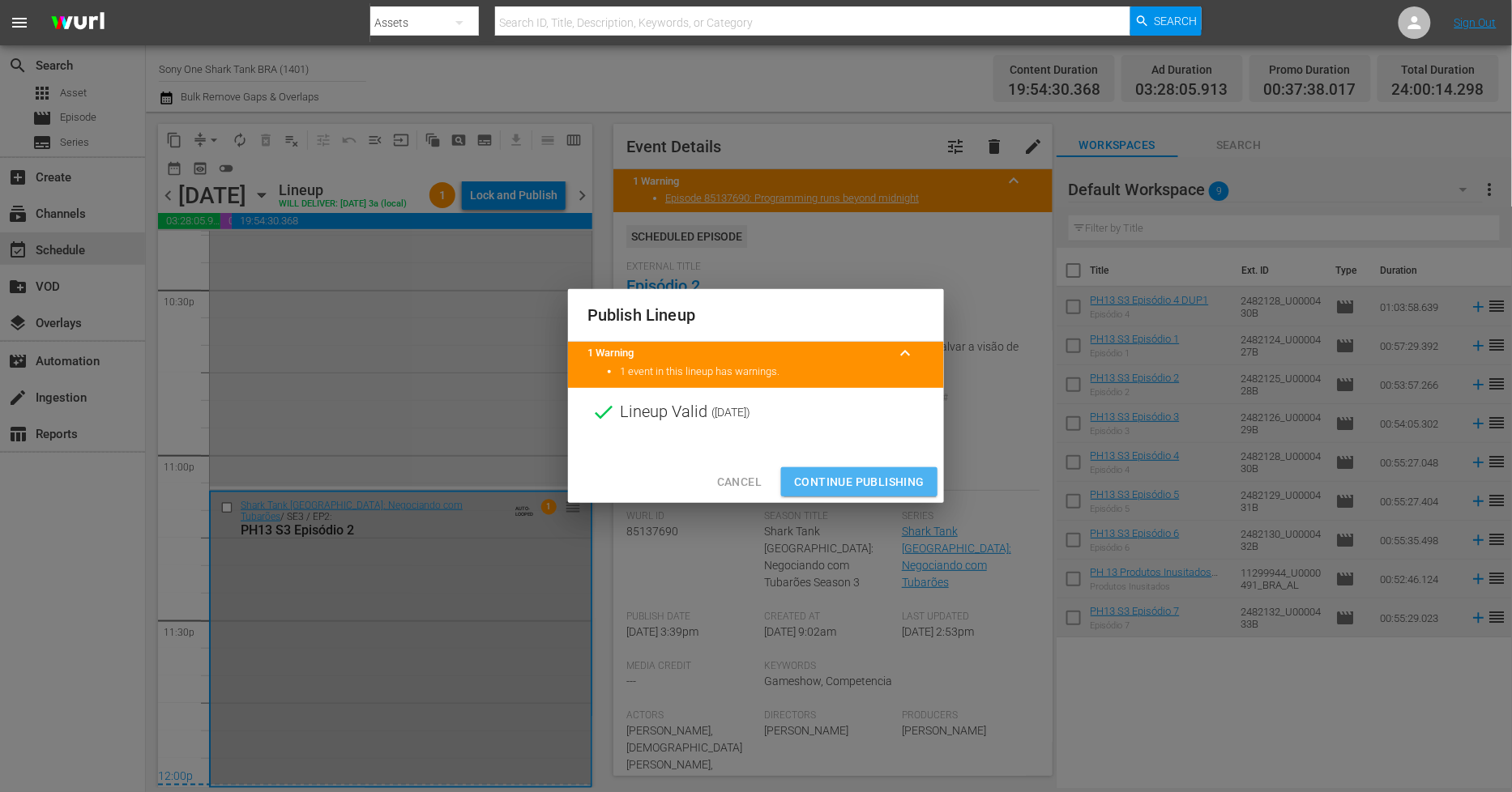
click at [851, 492] on button "Continue Publishing" at bounding box center [860, 482] width 156 height 30
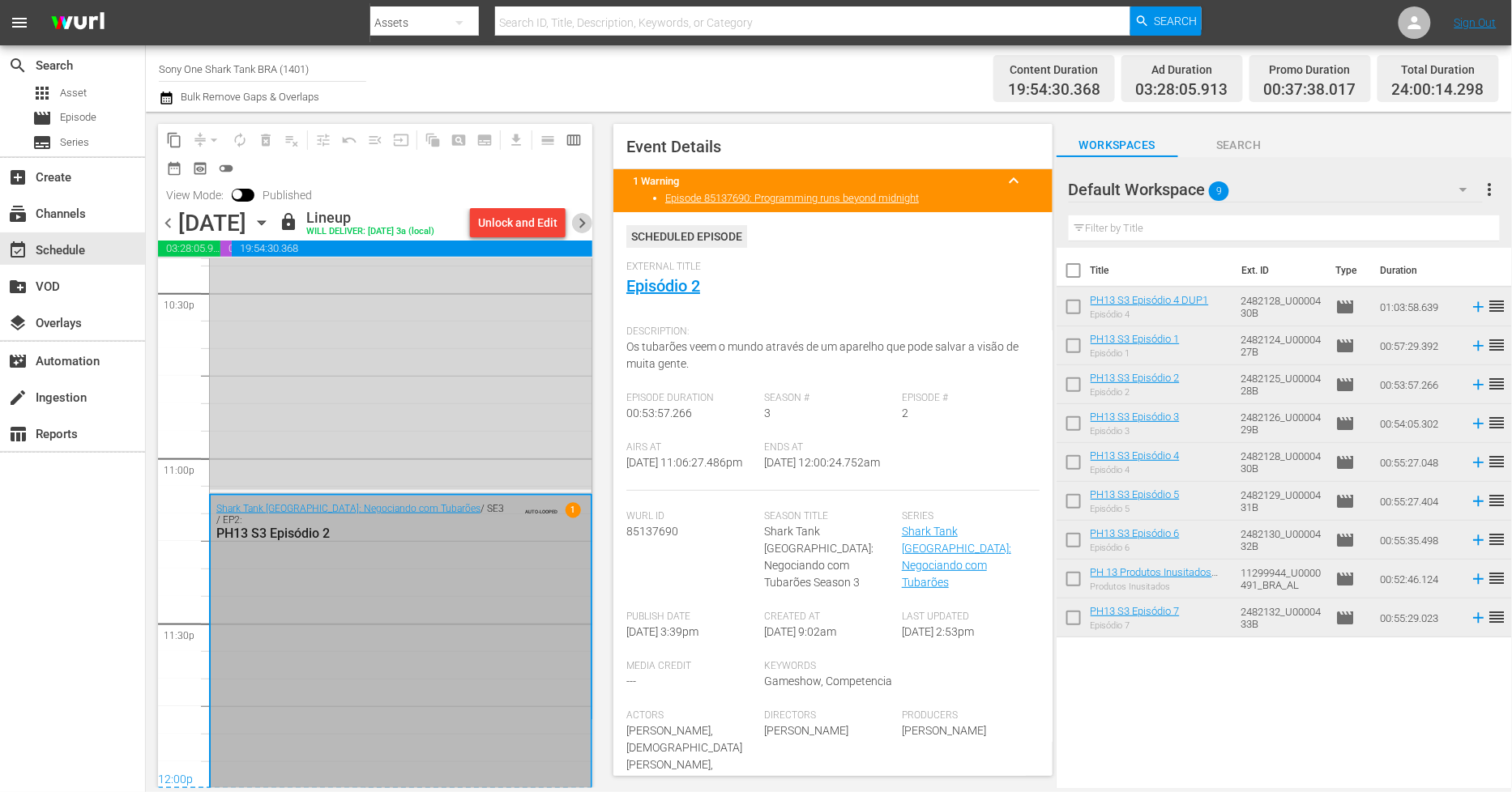
click at [585, 221] on span "chevron_right" at bounding box center [583, 224] width 20 height 20
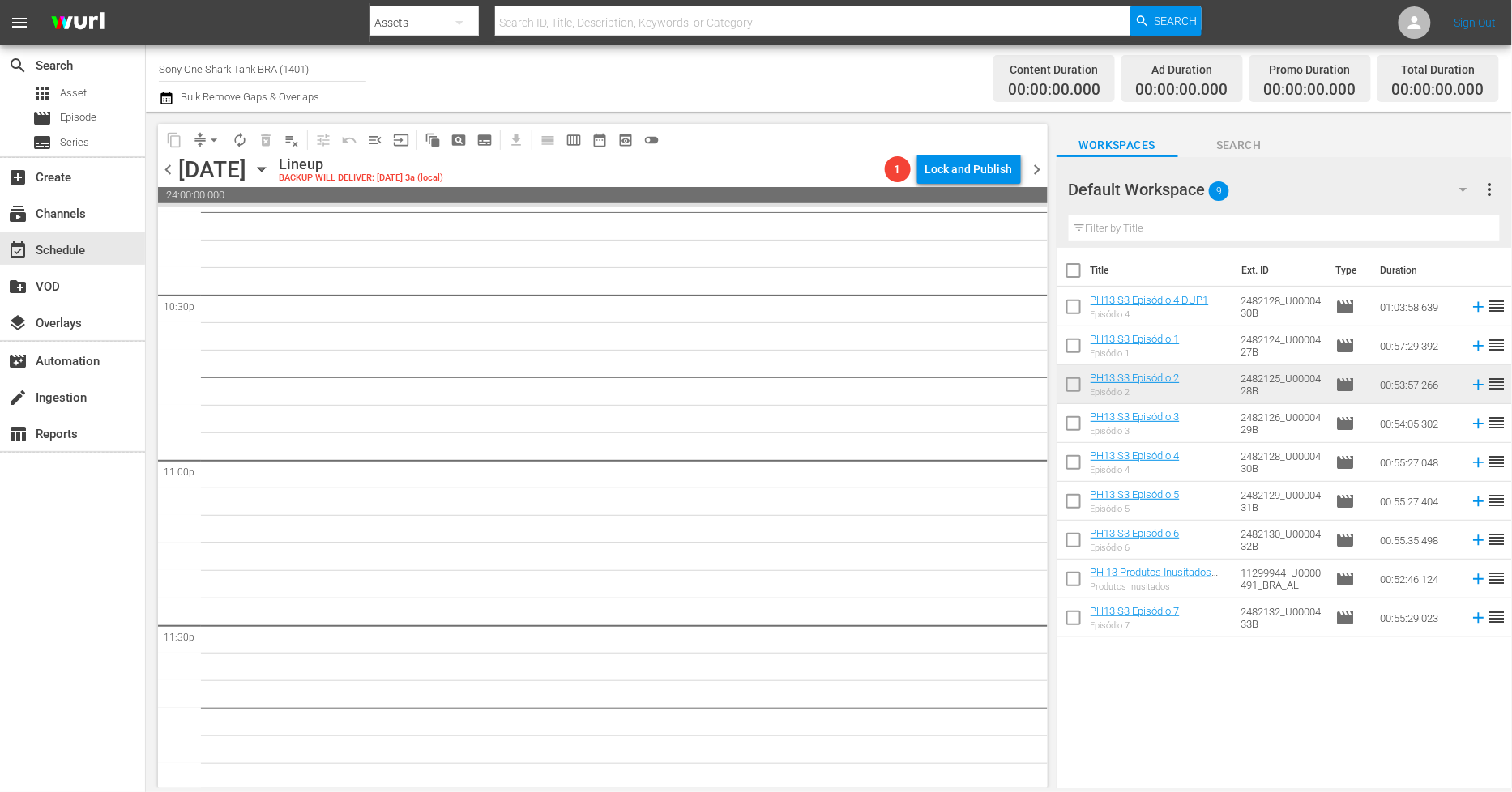
scroll to position [7349, 0]
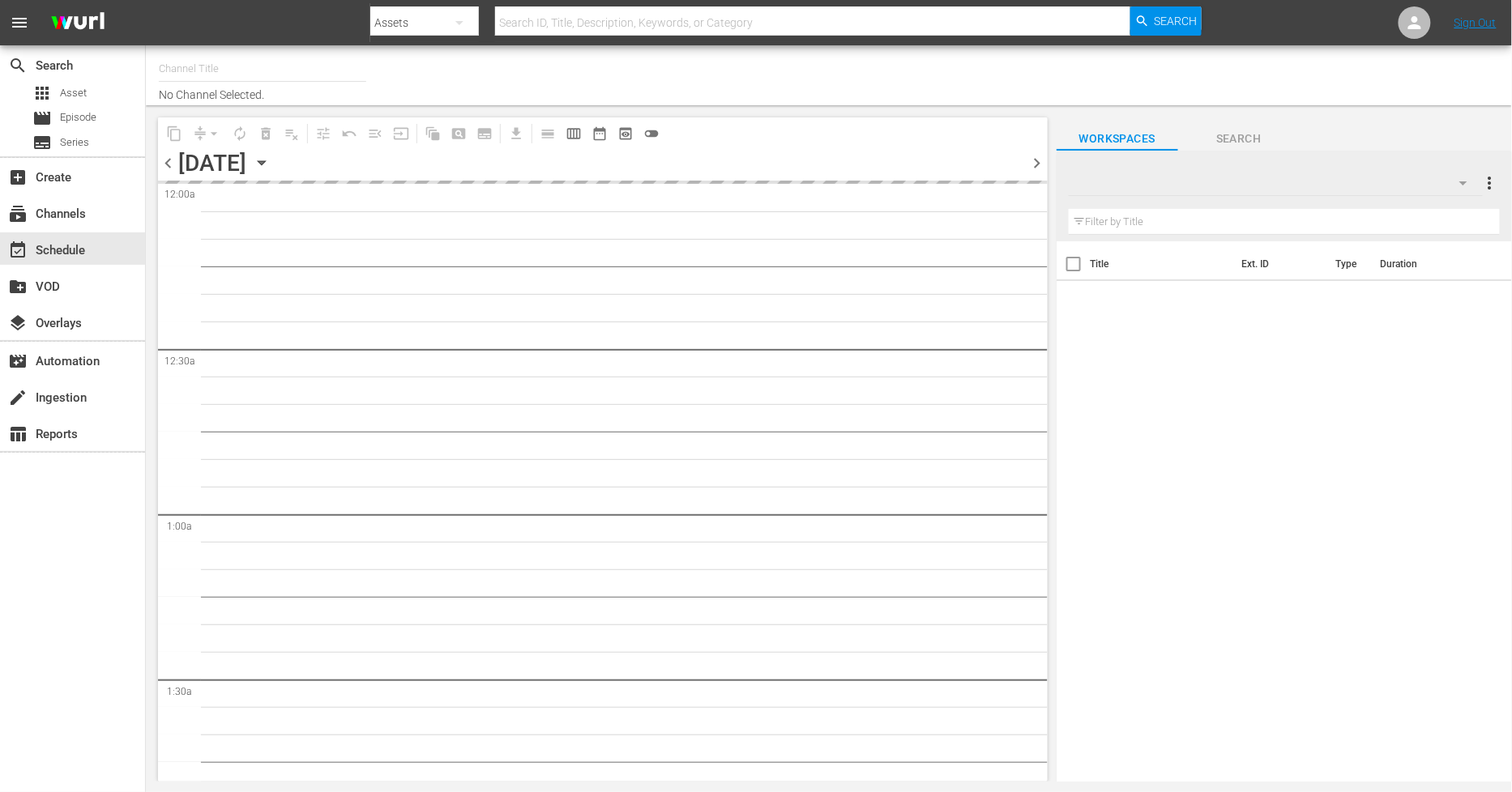
type input "Sony One Shark Tank BRA (1401)"
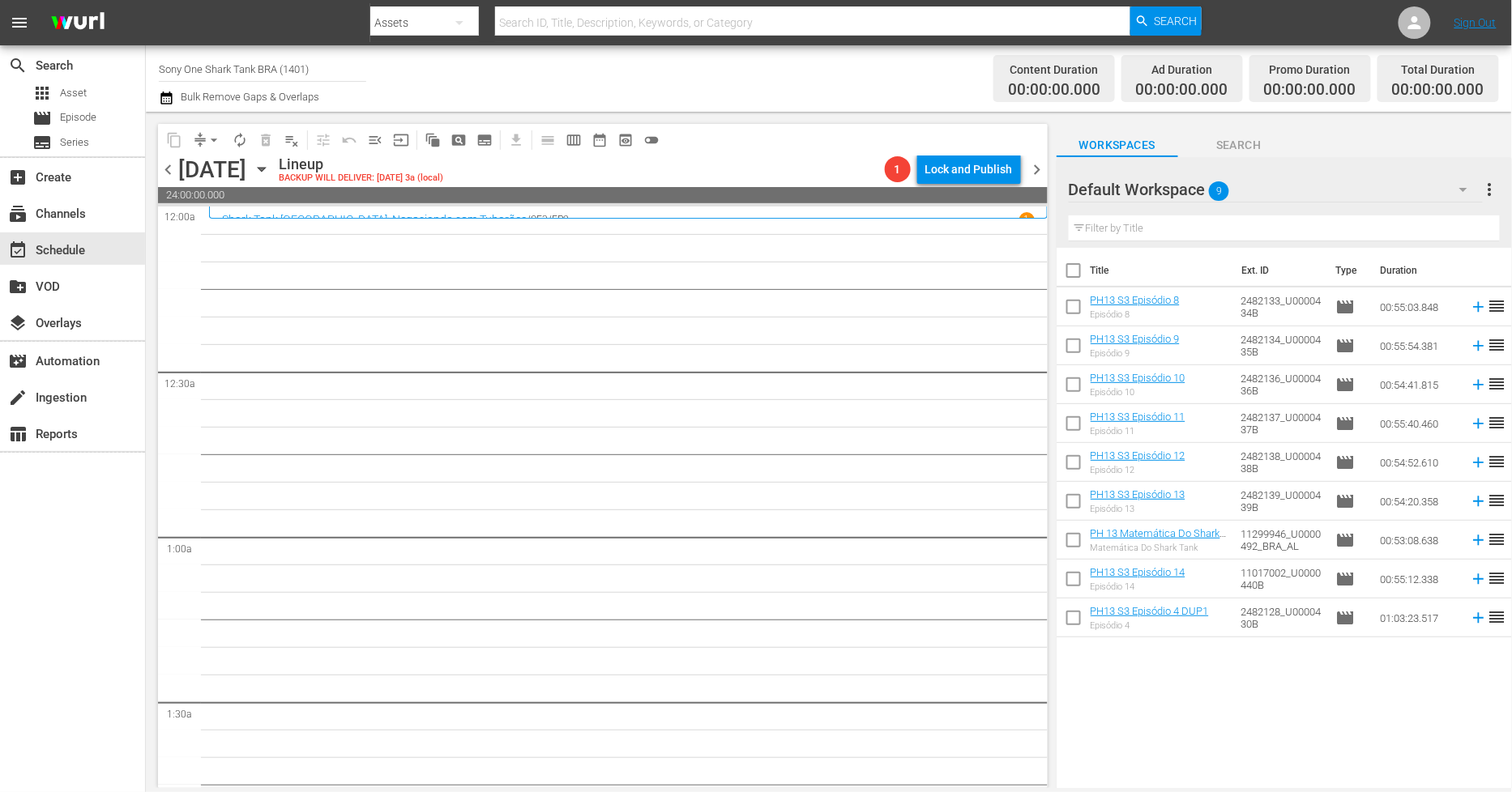
drag, startPoint x: 1073, startPoint y: 308, endPoint x: 1073, endPoint y: 316, distance: 8.0
click at [1073, 308] on input "checkbox" at bounding box center [1073, 310] width 34 height 34
checkbox input "true"
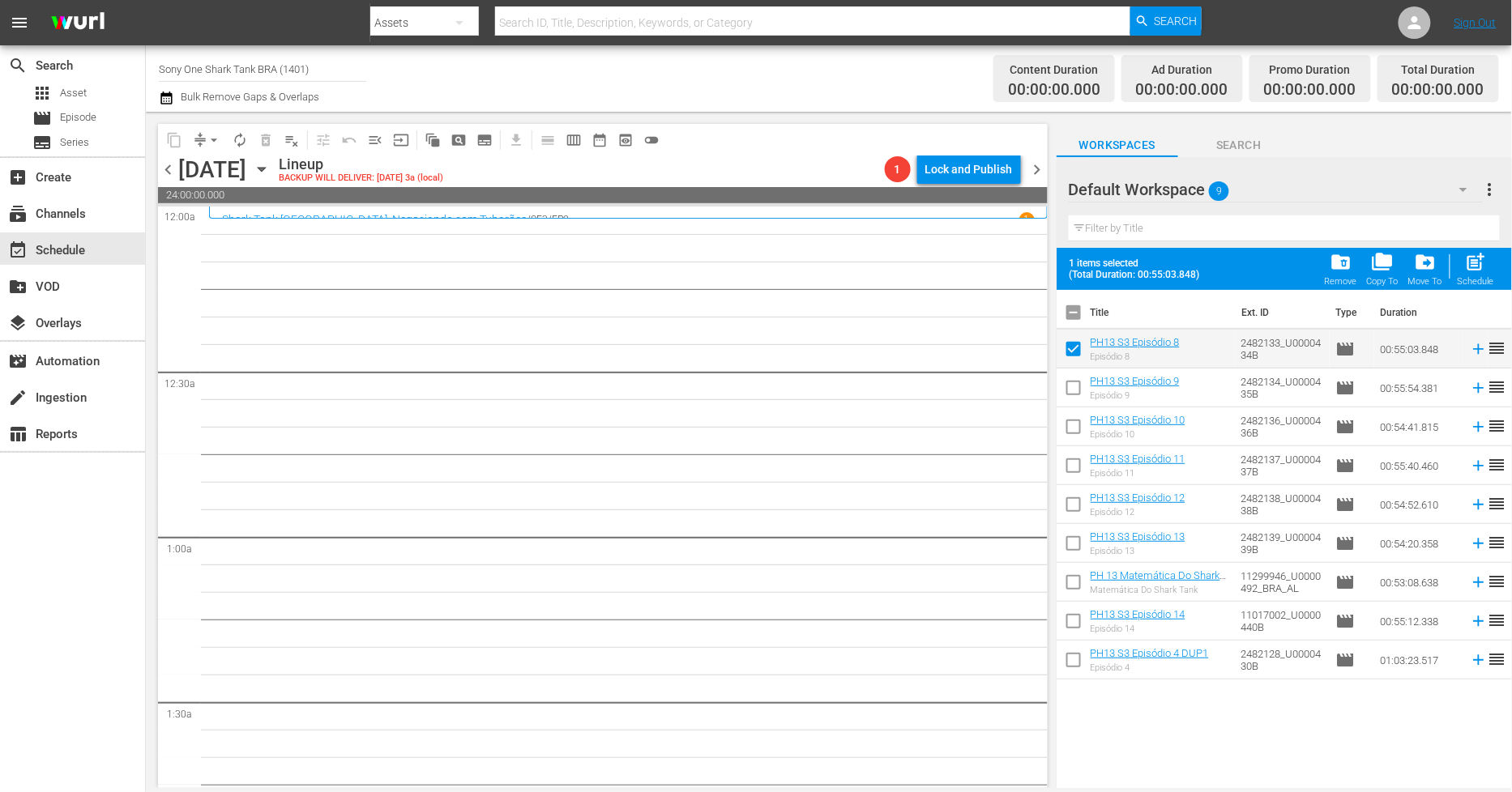
click at [1069, 377] on input "checkbox" at bounding box center [1073, 391] width 34 height 34
checkbox input "true"
click at [1072, 430] on input "checkbox" at bounding box center [1073, 430] width 34 height 34
checkbox input "true"
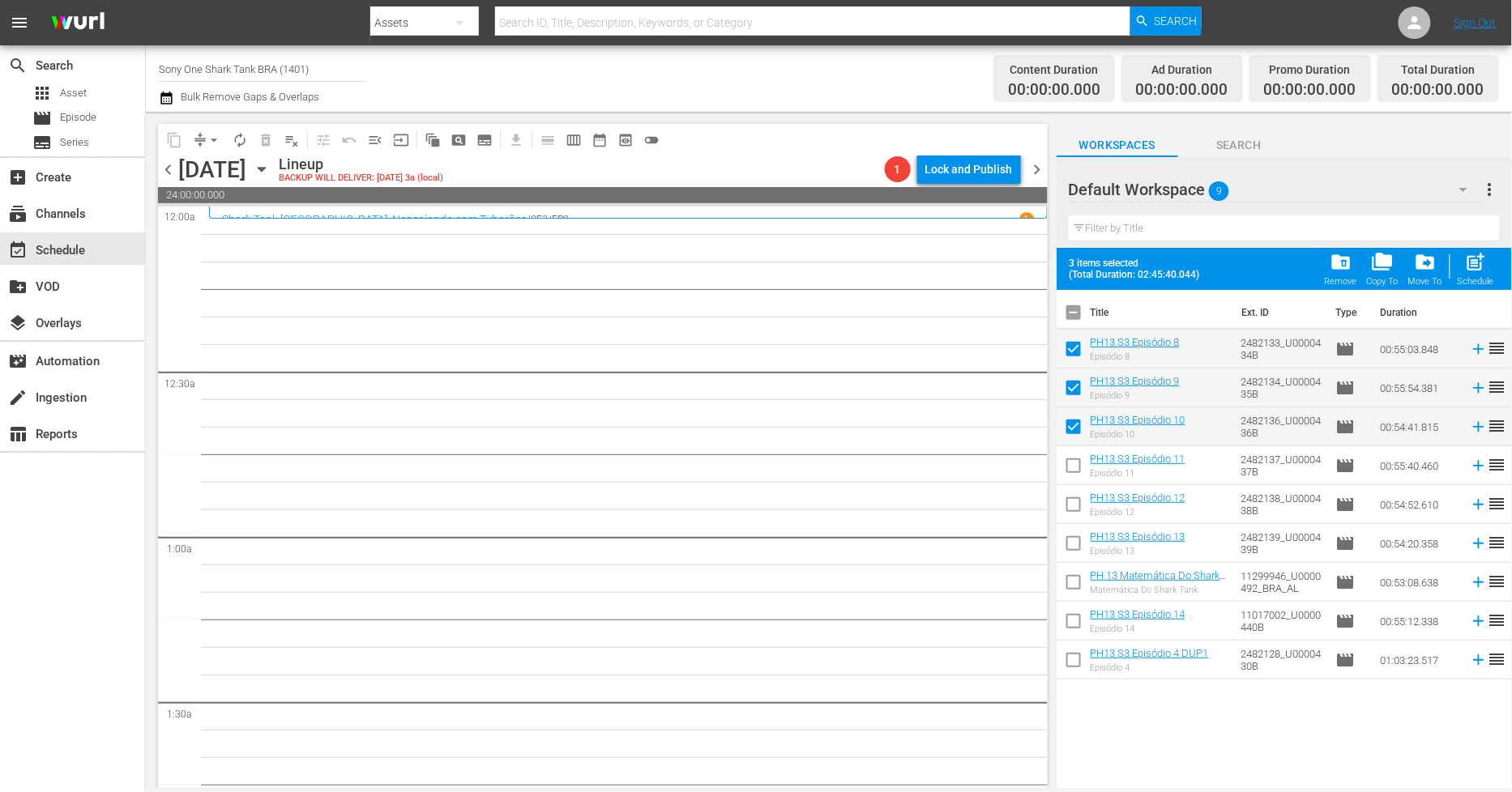
click at [1066, 465] on input "checkbox" at bounding box center [1073, 468] width 34 height 34
checkbox input "true"
click at [1071, 500] on input "checkbox" at bounding box center [1073, 508] width 34 height 34
checkbox input "true"
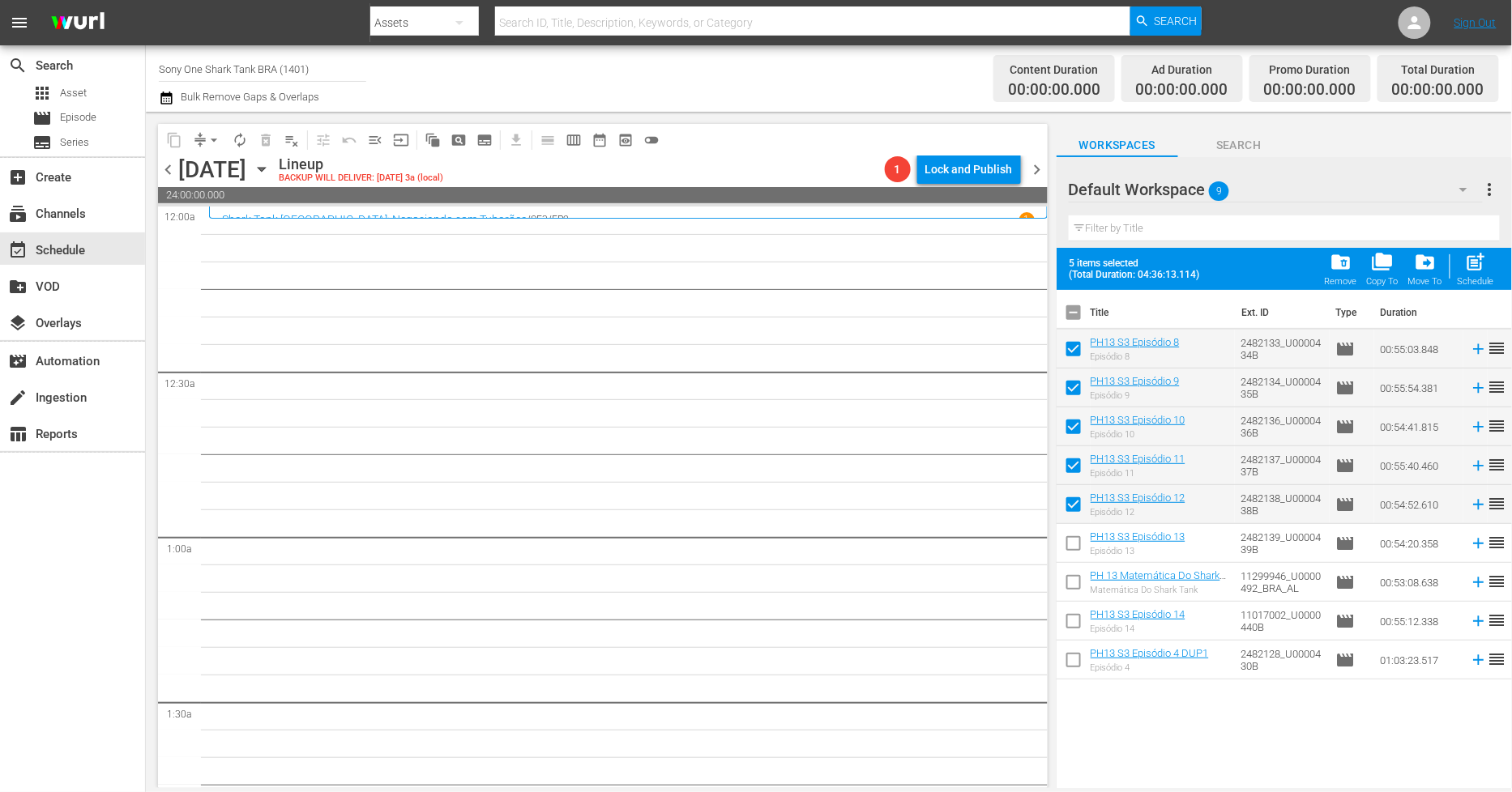
click at [1066, 543] on input "checkbox" at bounding box center [1073, 546] width 34 height 34
click at [1069, 559] on input "checkbox" at bounding box center [1073, 546] width 34 height 34
drag, startPoint x: 1073, startPoint y: 553, endPoint x: 1074, endPoint y: 575, distance: 22.0
click at [1074, 552] on input "checkbox" at bounding box center [1073, 546] width 34 height 34
checkbox input "true"
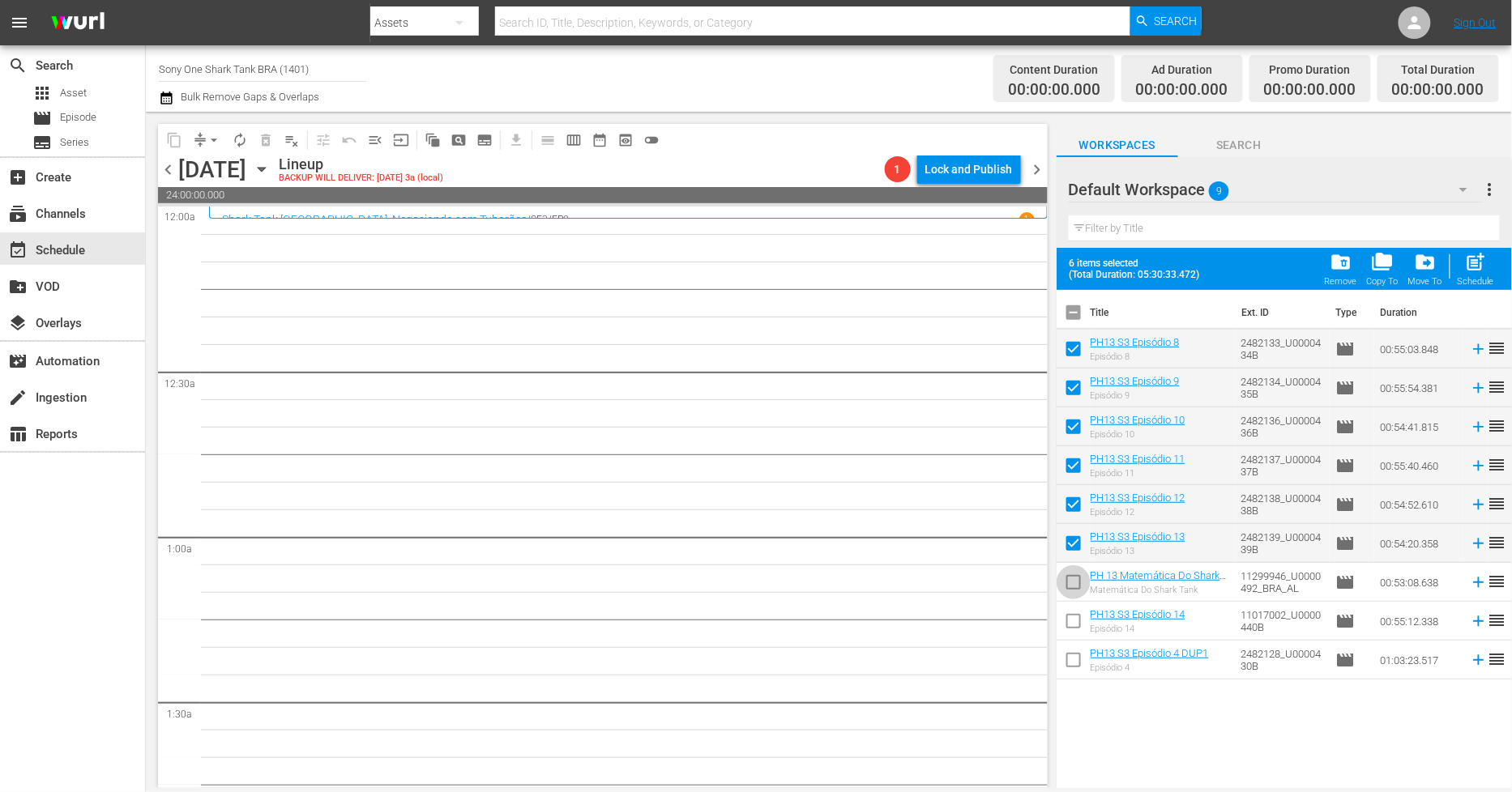
click at [1074, 580] on input "checkbox" at bounding box center [1073, 585] width 34 height 34
checkbox input "true"
click at [1062, 615] on input "checkbox" at bounding box center [1073, 624] width 34 height 34
checkbox input "true"
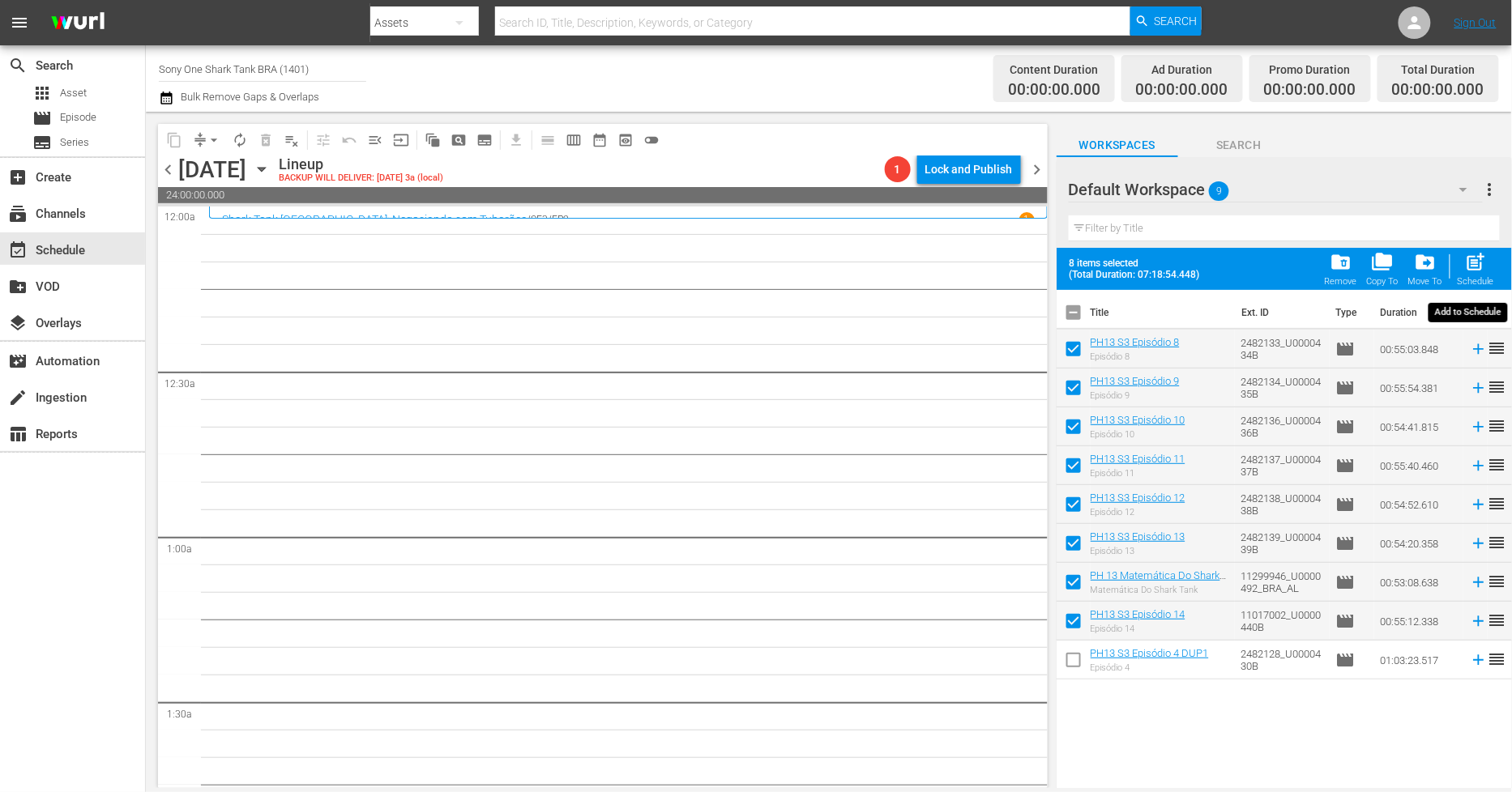
click at [1462, 264] on div "post_add Schedule" at bounding box center [1476, 269] width 37 height 36
checkbox input "false"
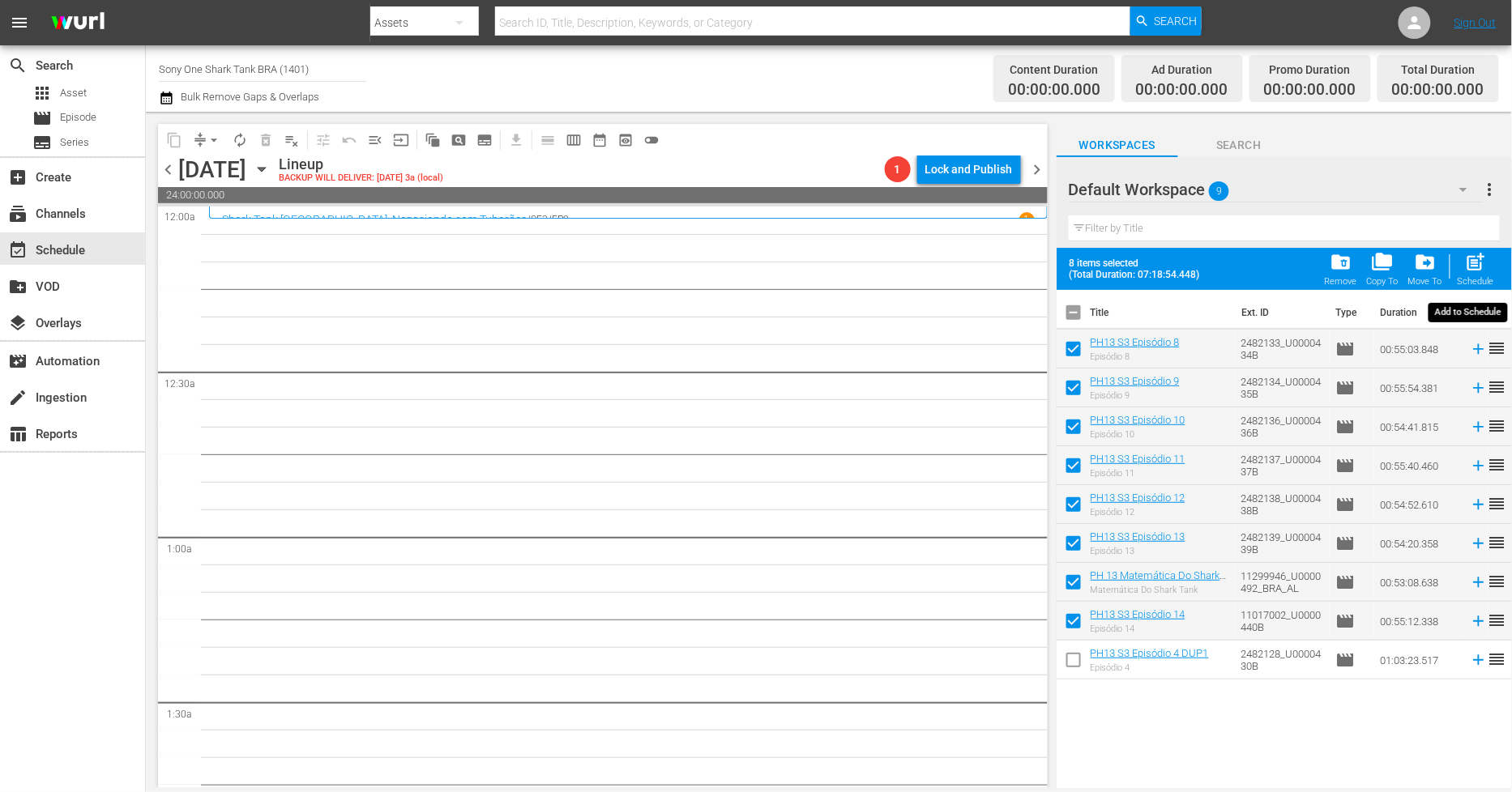
checkbox input "false"
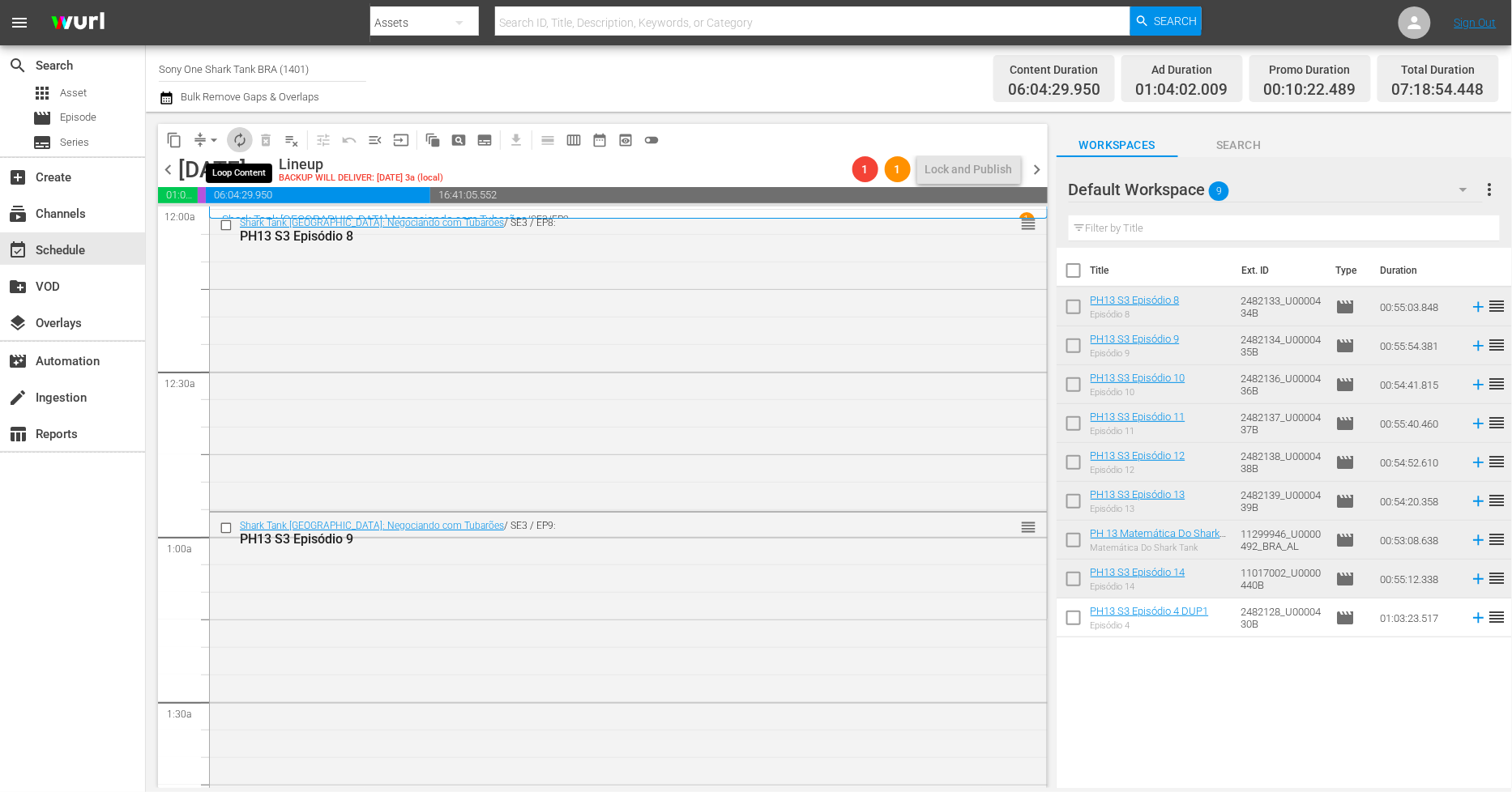
click at [237, 141] on span "autorenew_outlined" at bounding box center [240, 141] width 17 height 17
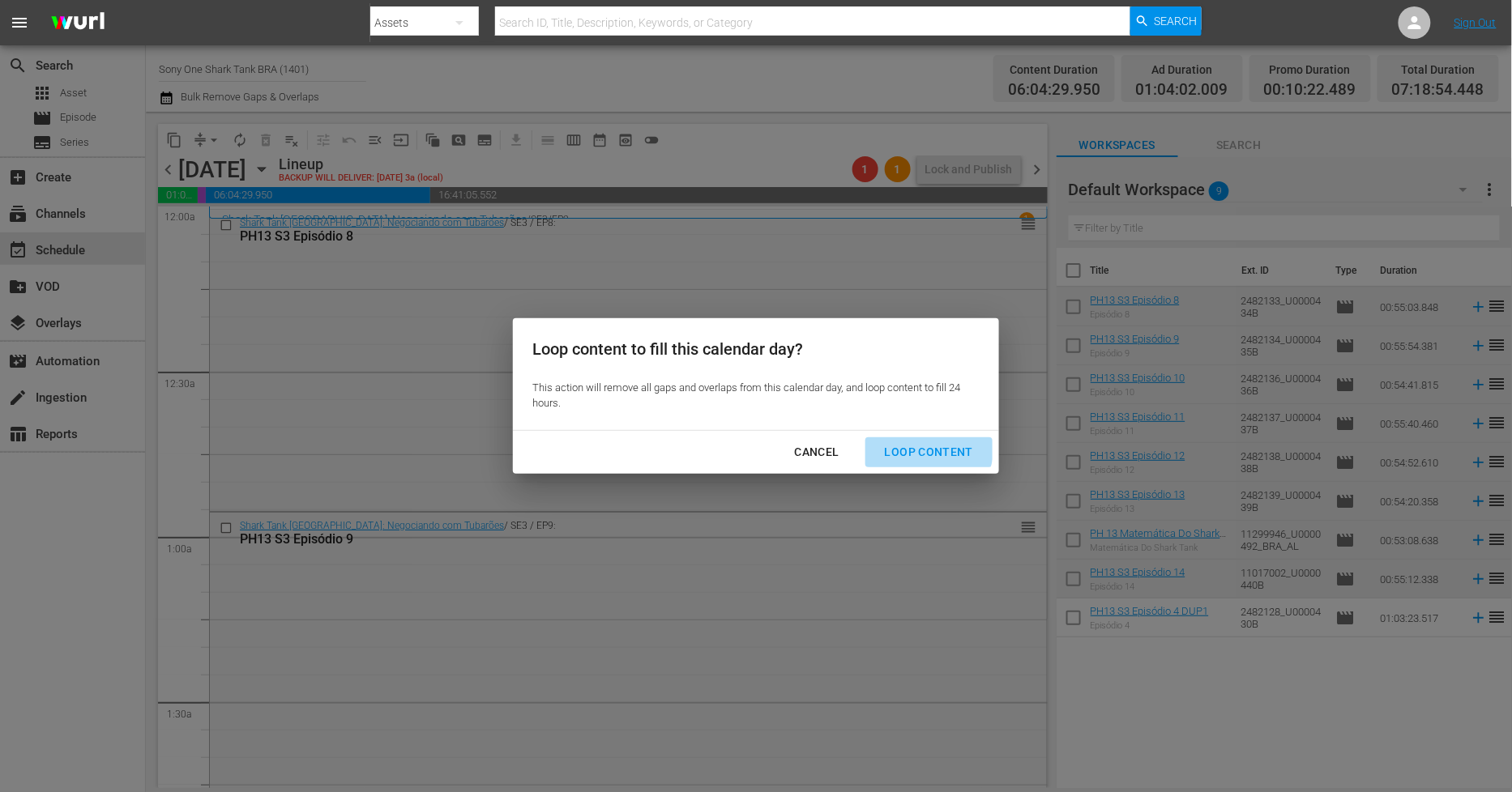
click at [920, 447] on div "Loop Content" at bounding box center [929, 453] width 114 height 20
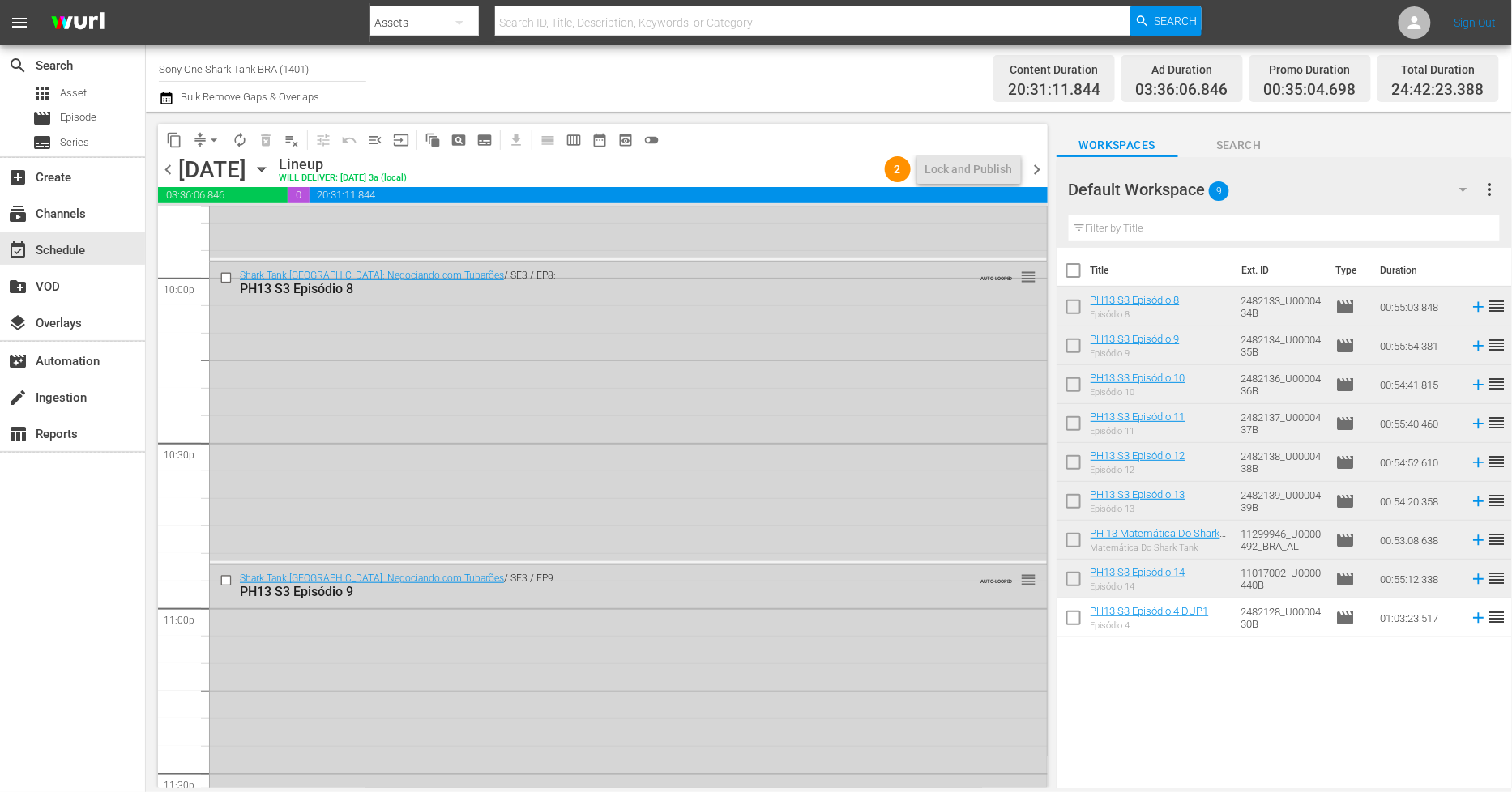
scroll to position [7585, 0]
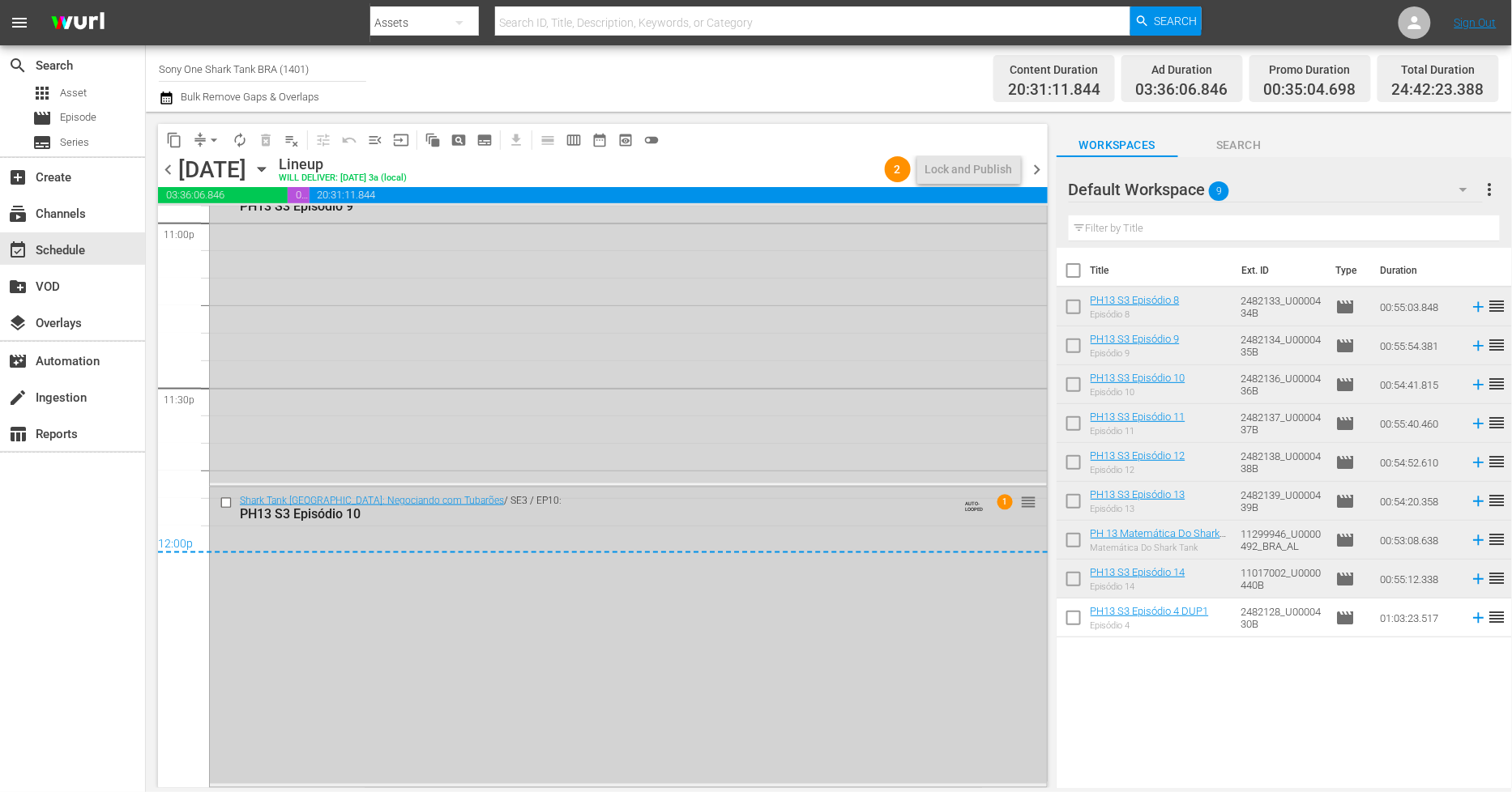
click at [484, 519] on div "PH13 S3 Episódio 10" at bounding box center [598, 513] width 717 height 16
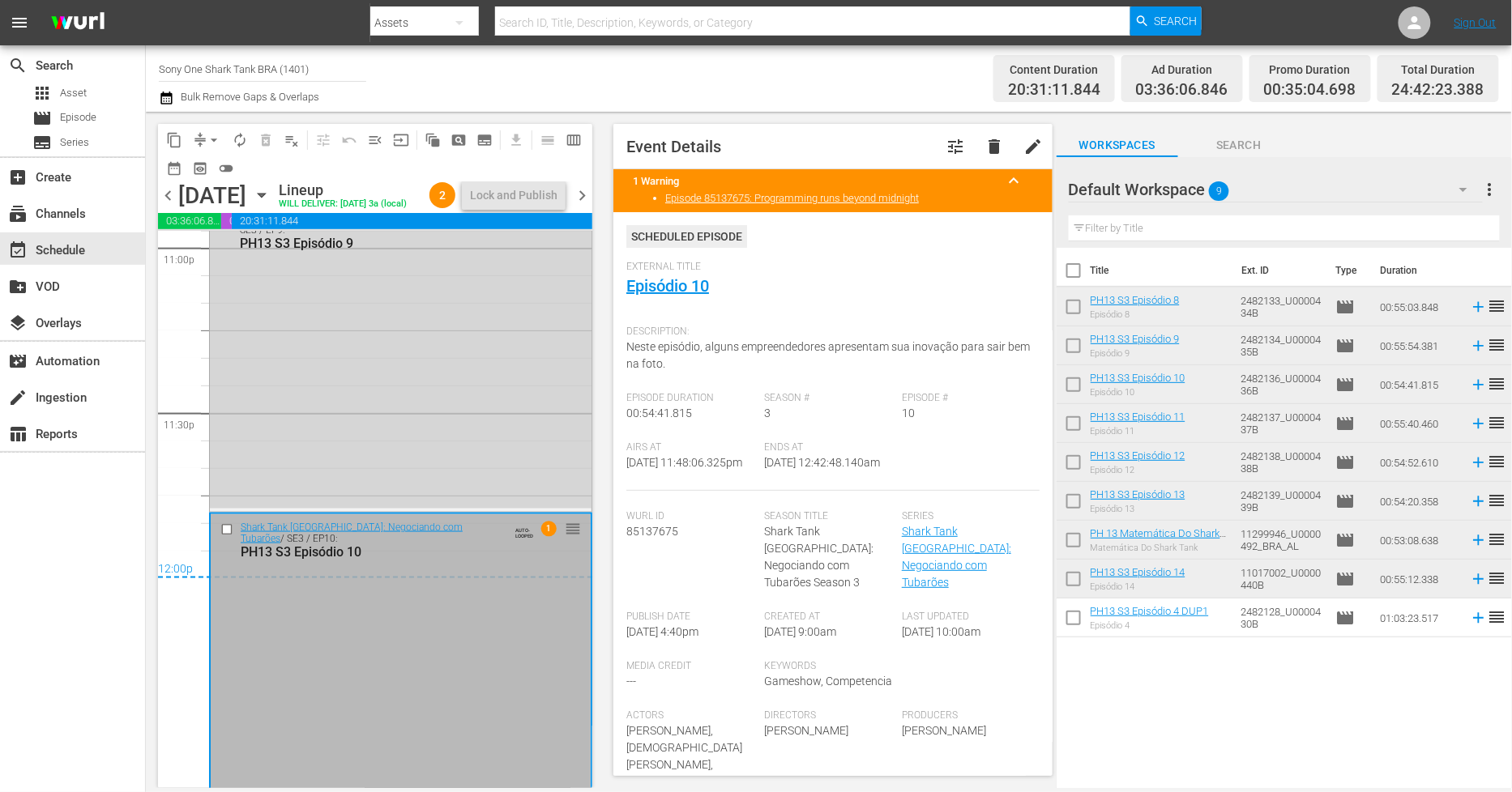
scroll to position [7636, 0]
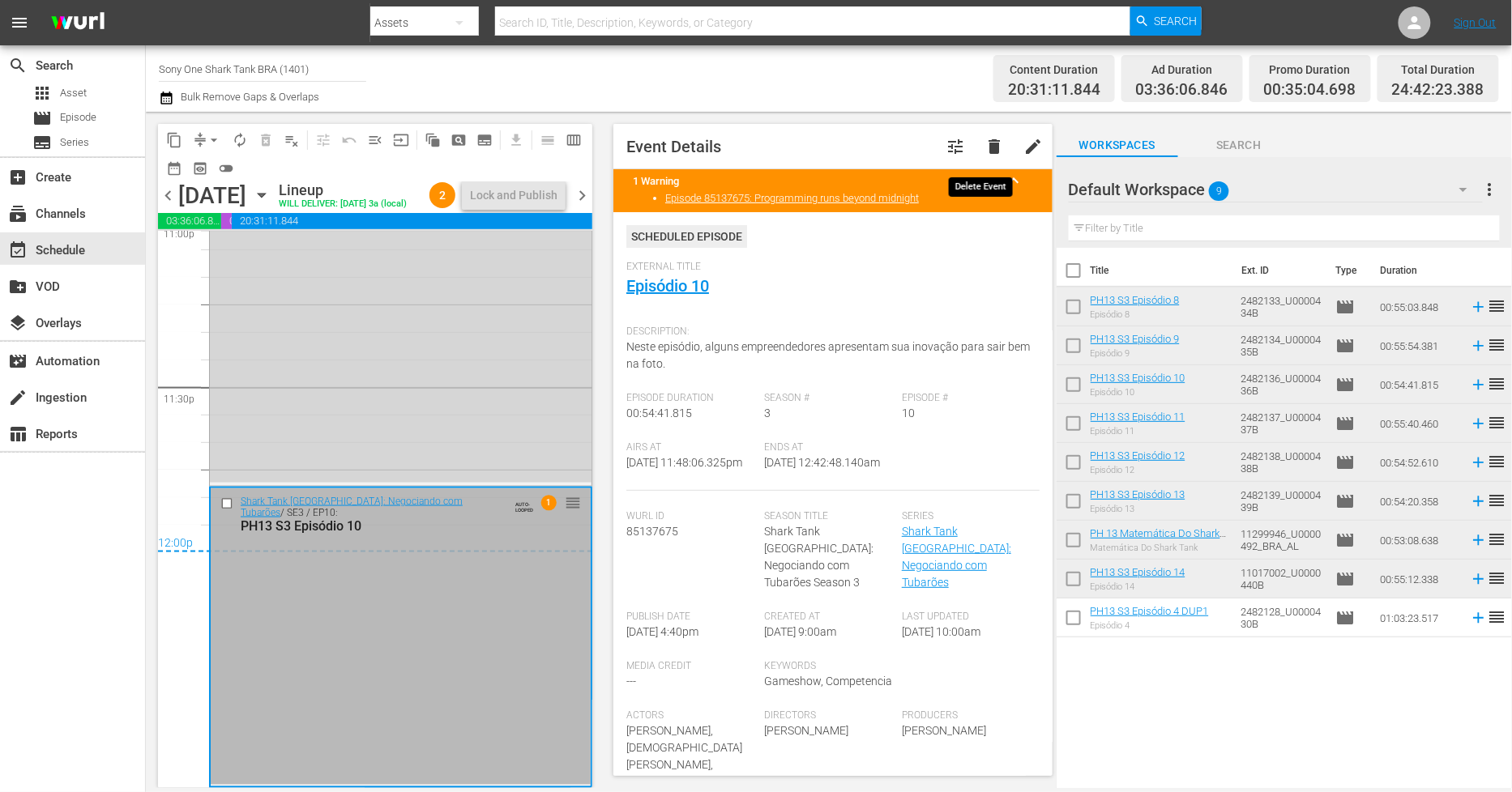
click at [985, 153] on span "delete" at bounding box center [994, 146] width 19 height 19
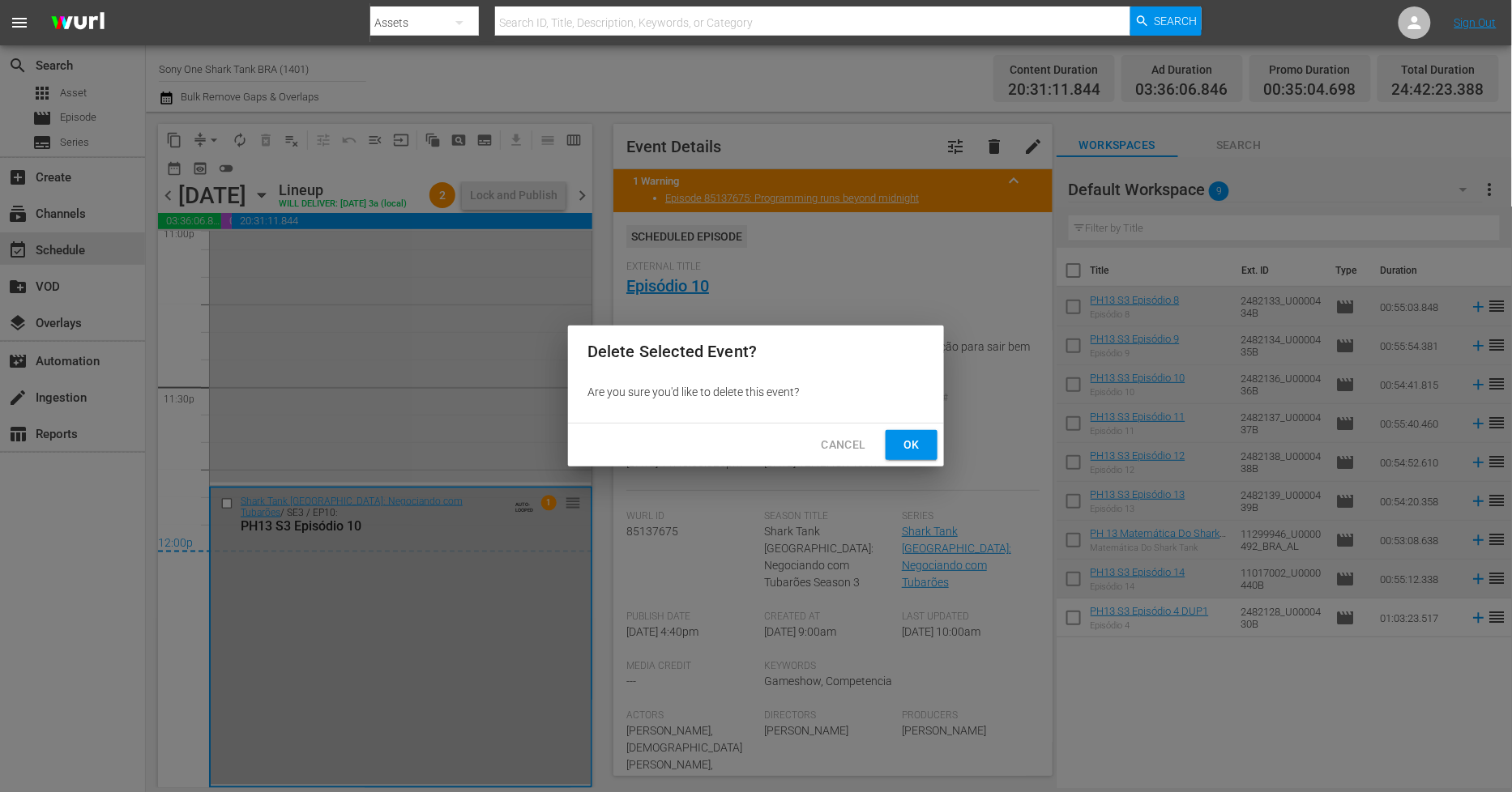
click at [926, 442] on button "Ok" at bounding box center [911, 445] width 52 height 30
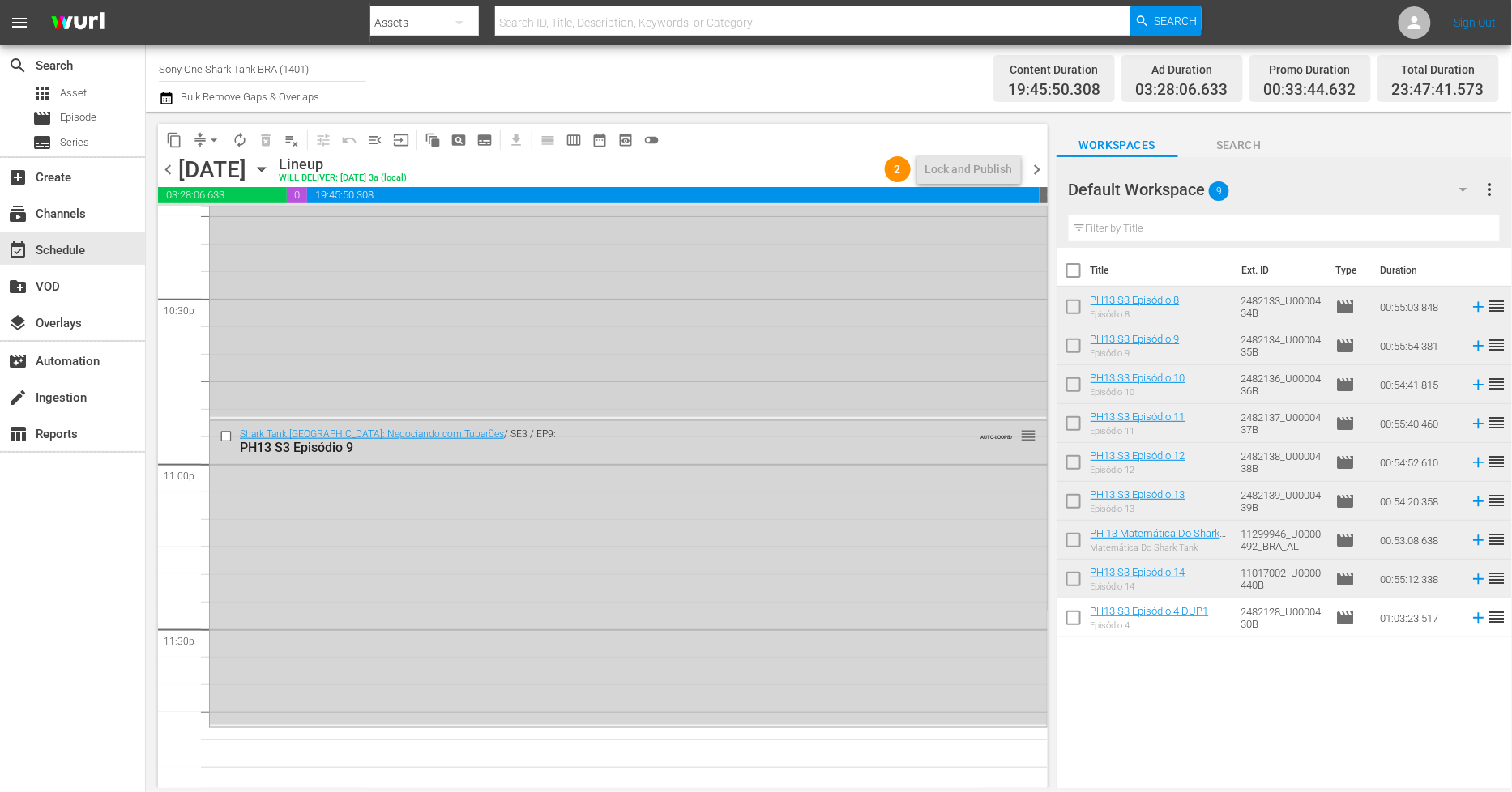
scroll to position [7349, 0]
click at [417, 641] on div "Shark Tank Brasil: Negociando com Tubarões / SE3 / EP9: PH13 S3 Episódio 9 AUTO…" at bounding box center [629, 567] width 837 height 303
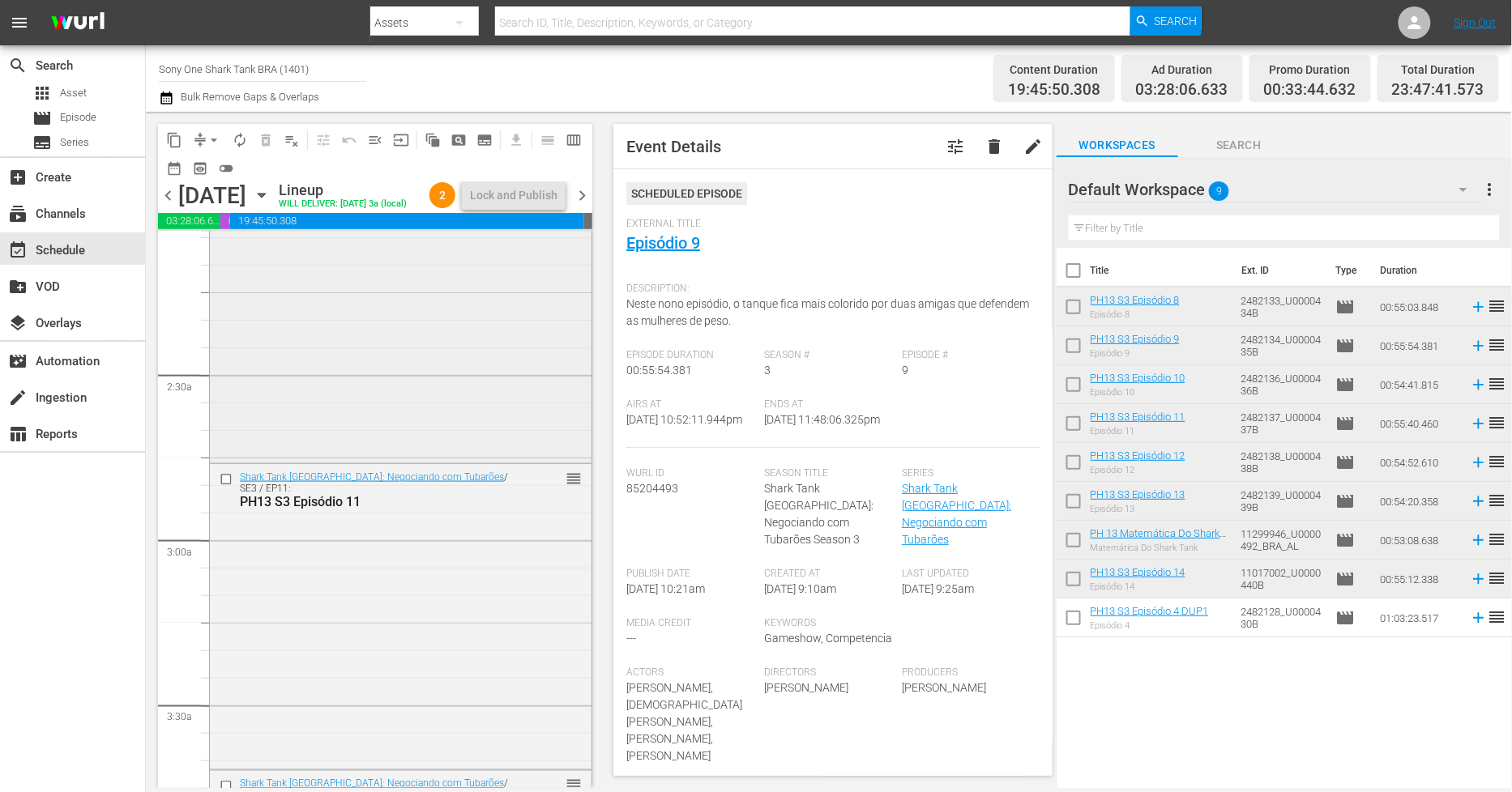
scroll to position [779, 0]
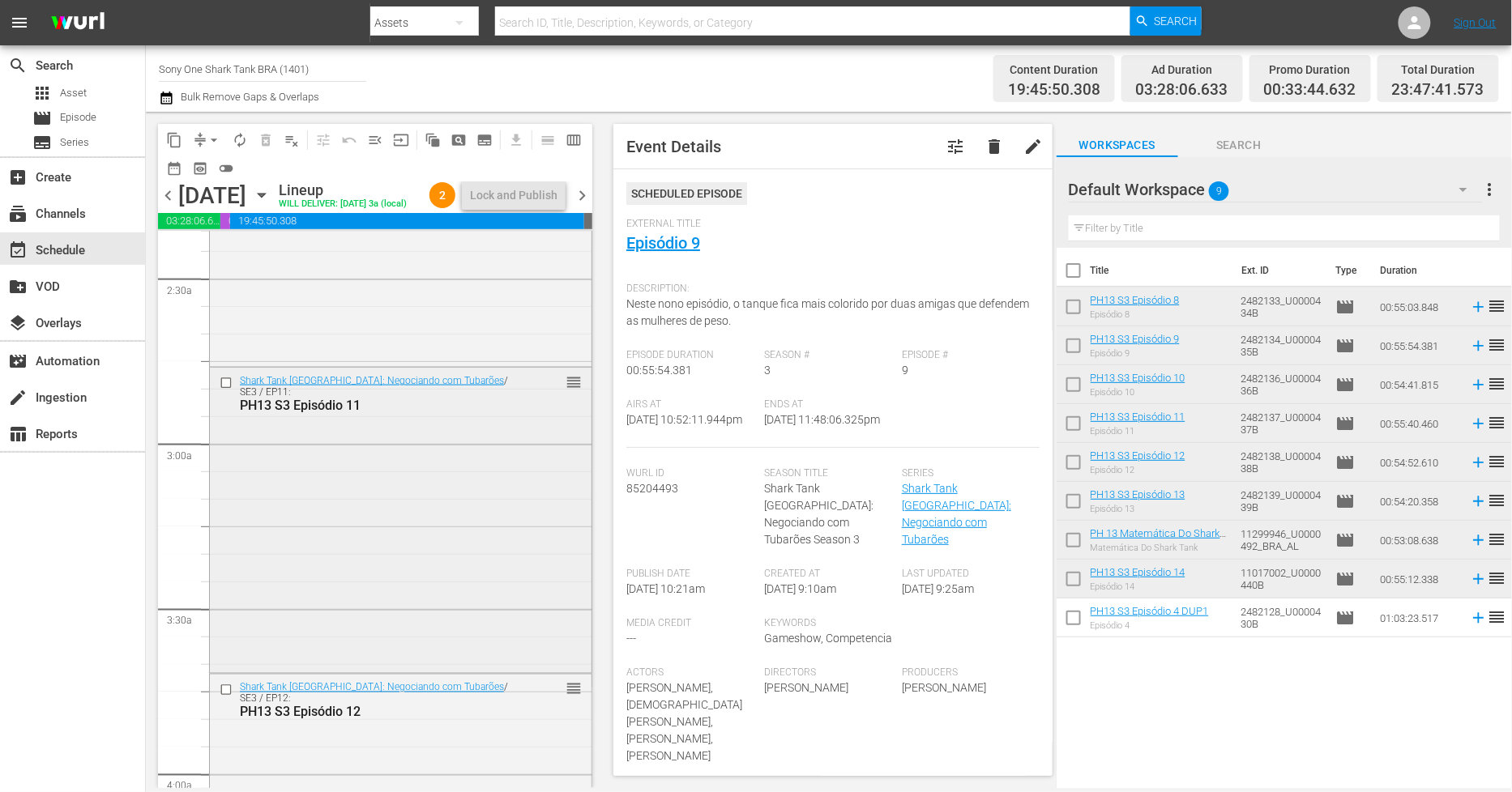
click at [451, 537] on div "Shark Tank Brasil: Negociando com Tubarões / SE3 / EP11: PH13 S3 Episódio 11 re…" at bounding box center [400, 519] width 382 height 302
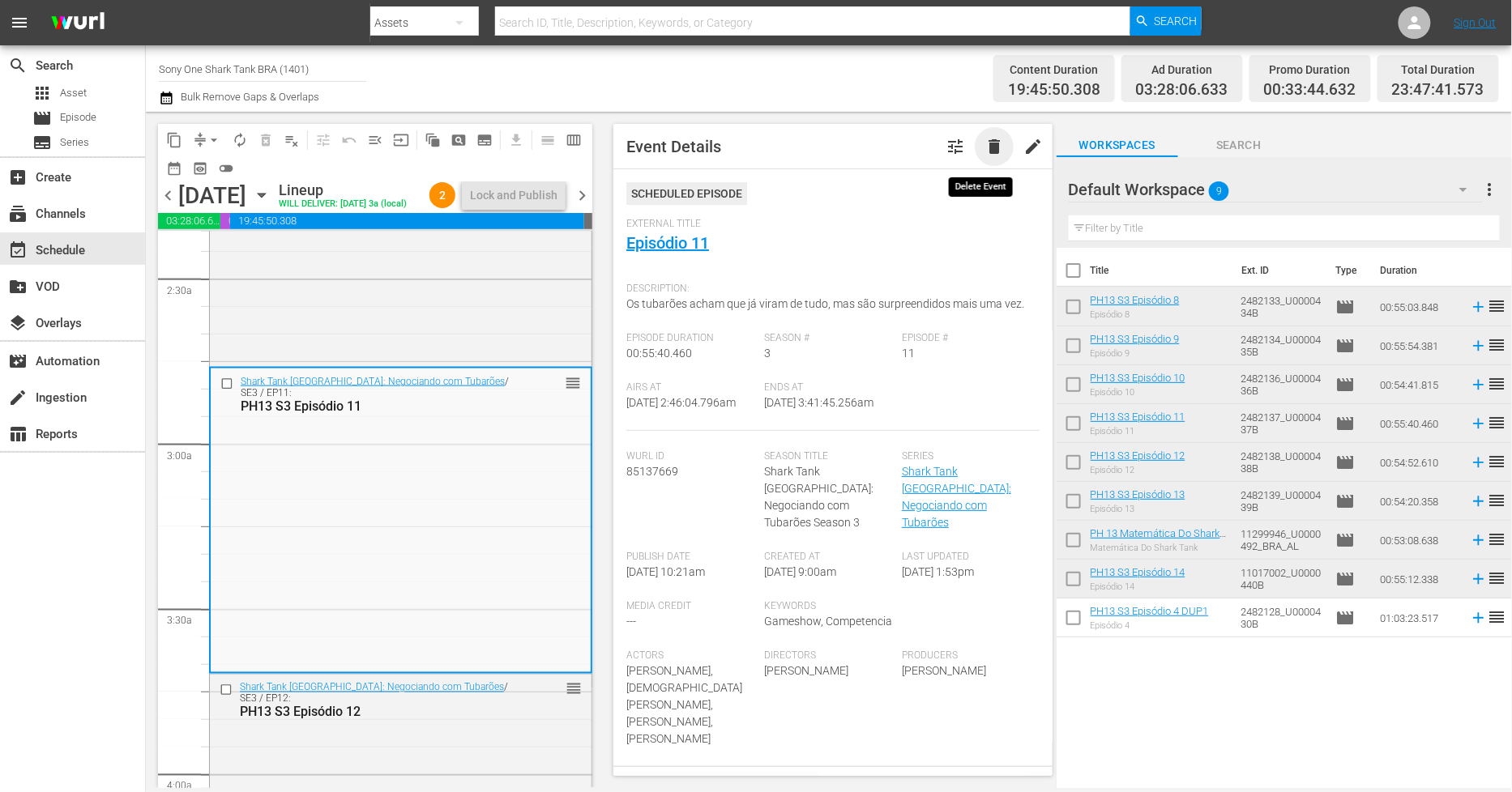
click at [985, 150] on span "delete" at bounding box center [994, 146] width 19 height 19
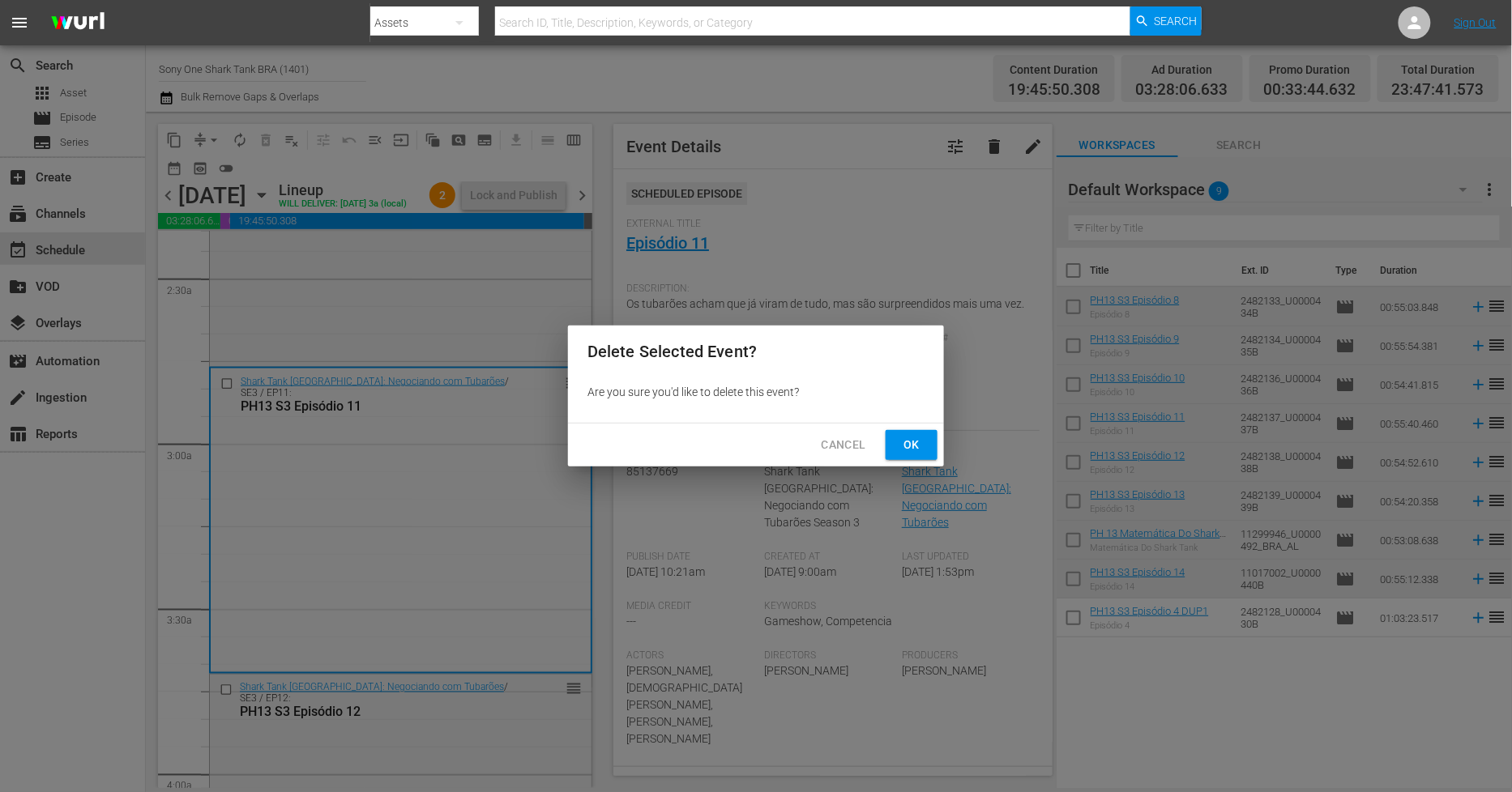
click at [906, 445] on span "Ok" at bounding box center [912, 445] width 26 height 20
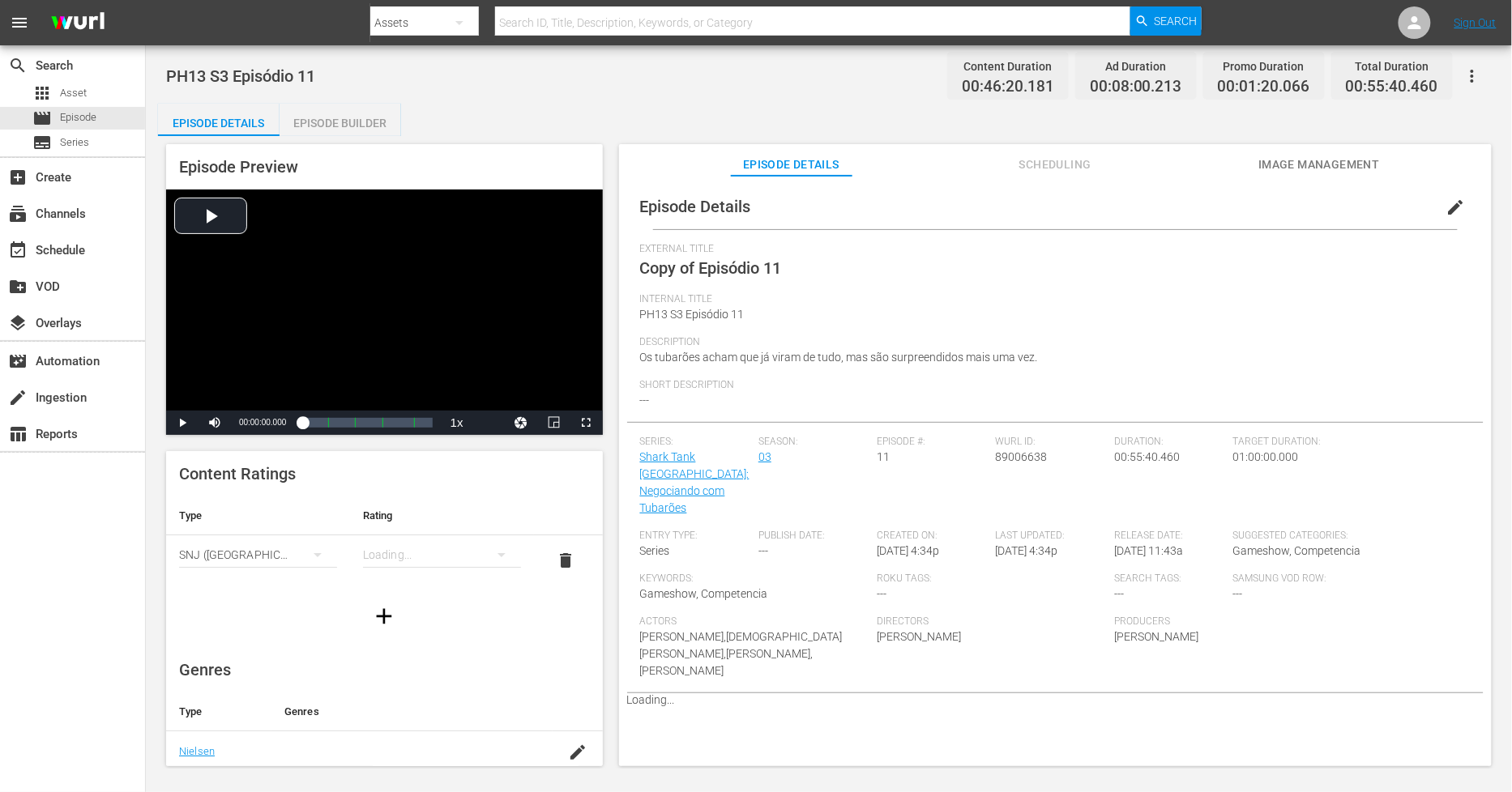
click at [1447, 208] on span "edit" at bounding box center [1456, 207] width 19 height 19
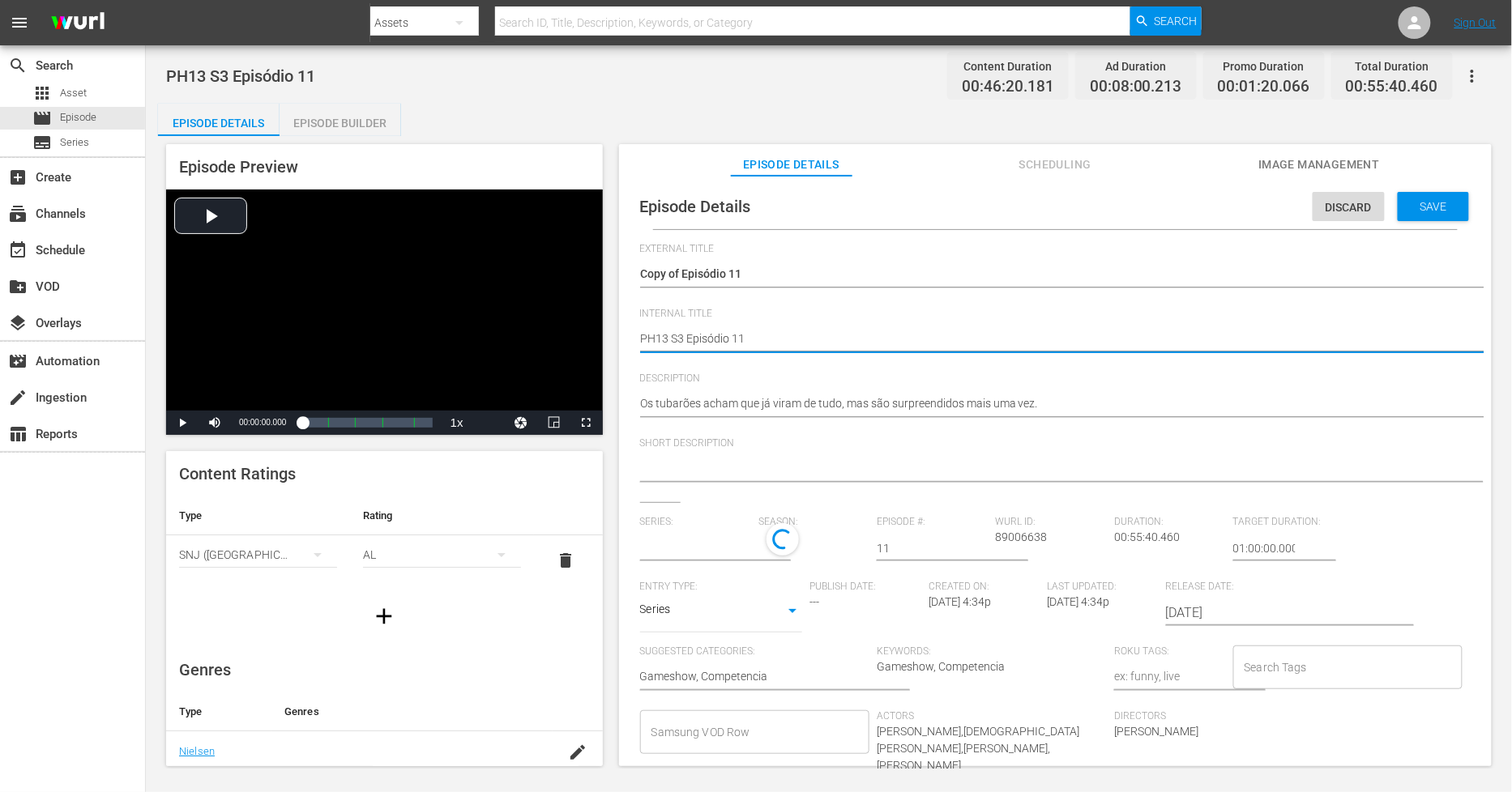
type textarea "PH13 S3 Episódio 11"
type textarea "PH13 S3 Episódio 11 D"
type textarea "PH13 S3 Episódio 11 DI"
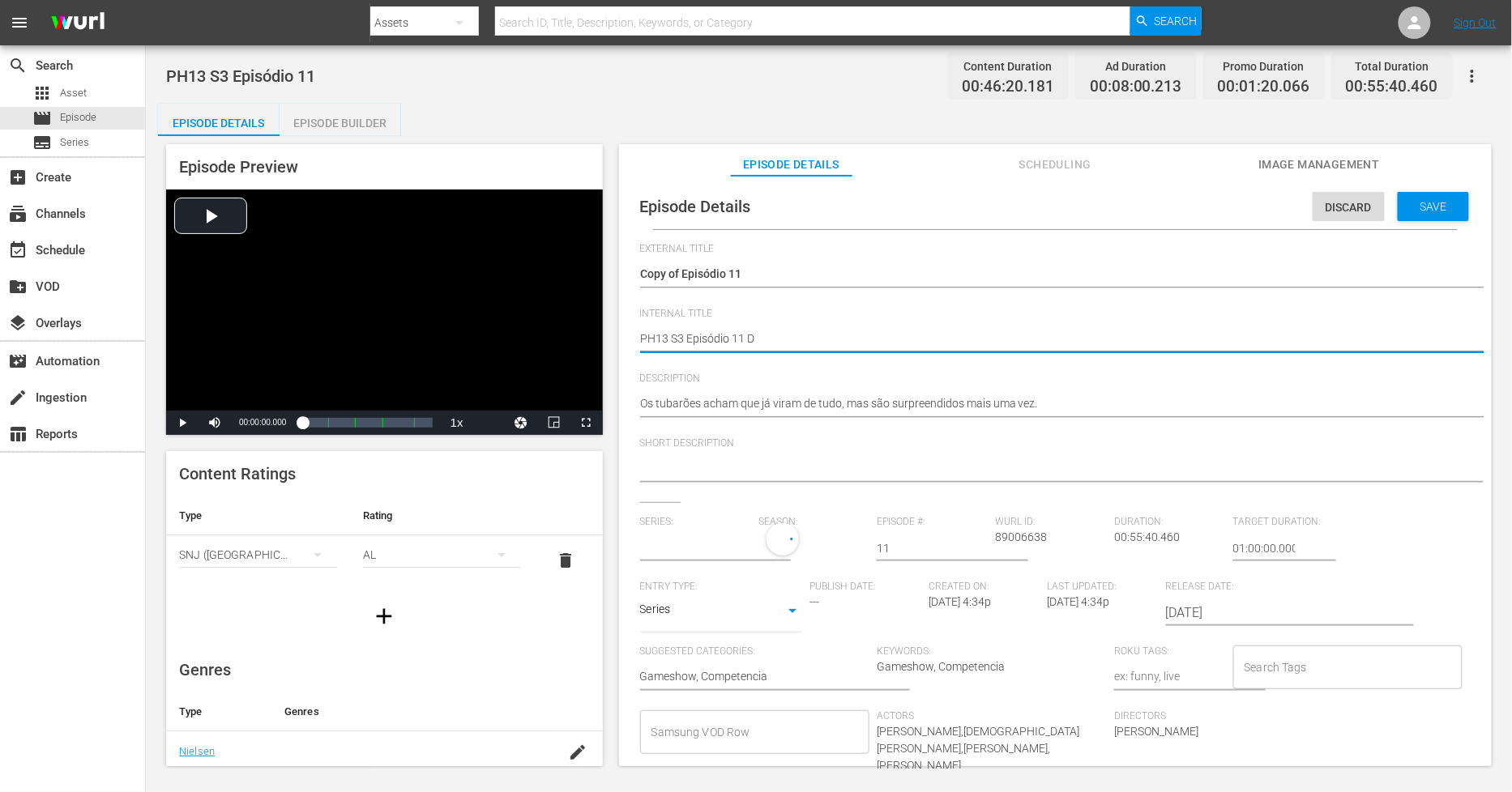
type textarea "PH13 S3 Episódio 11 DI"
type textarea "PH13 S3 Episódio 11 D"
type input "Shark Tank [GEOGRAPHIC_DATA]: Negociando com Tubarões"
type textarea "PH13 S3 Episódio 11 DU"
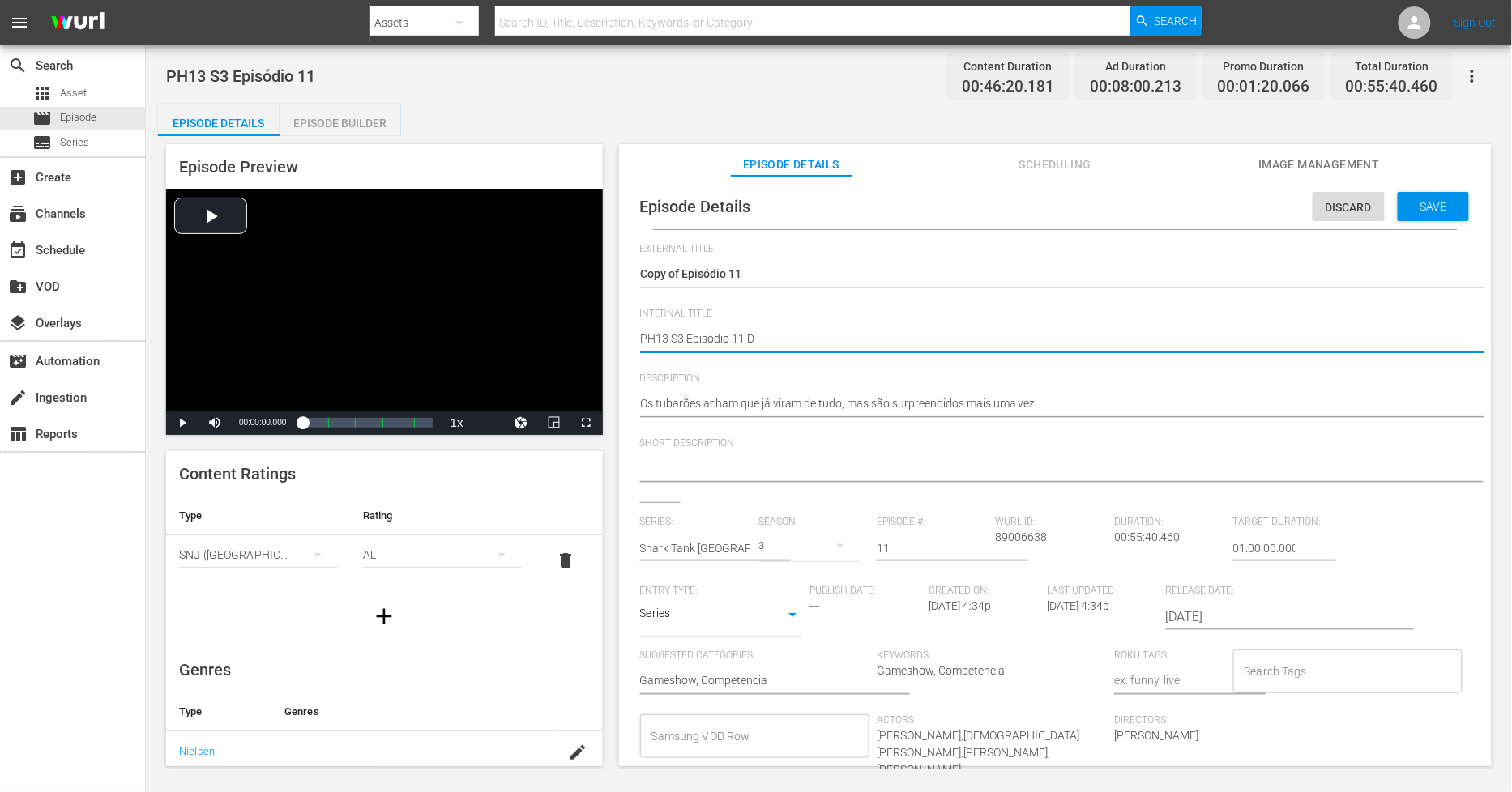
type textarea "PH13 S3 Episódio 11 DU"
type textarea "PH13 S3 Episódio 11 DUP"
type textarea "PH13 S3 Episódio 11 DUP1"
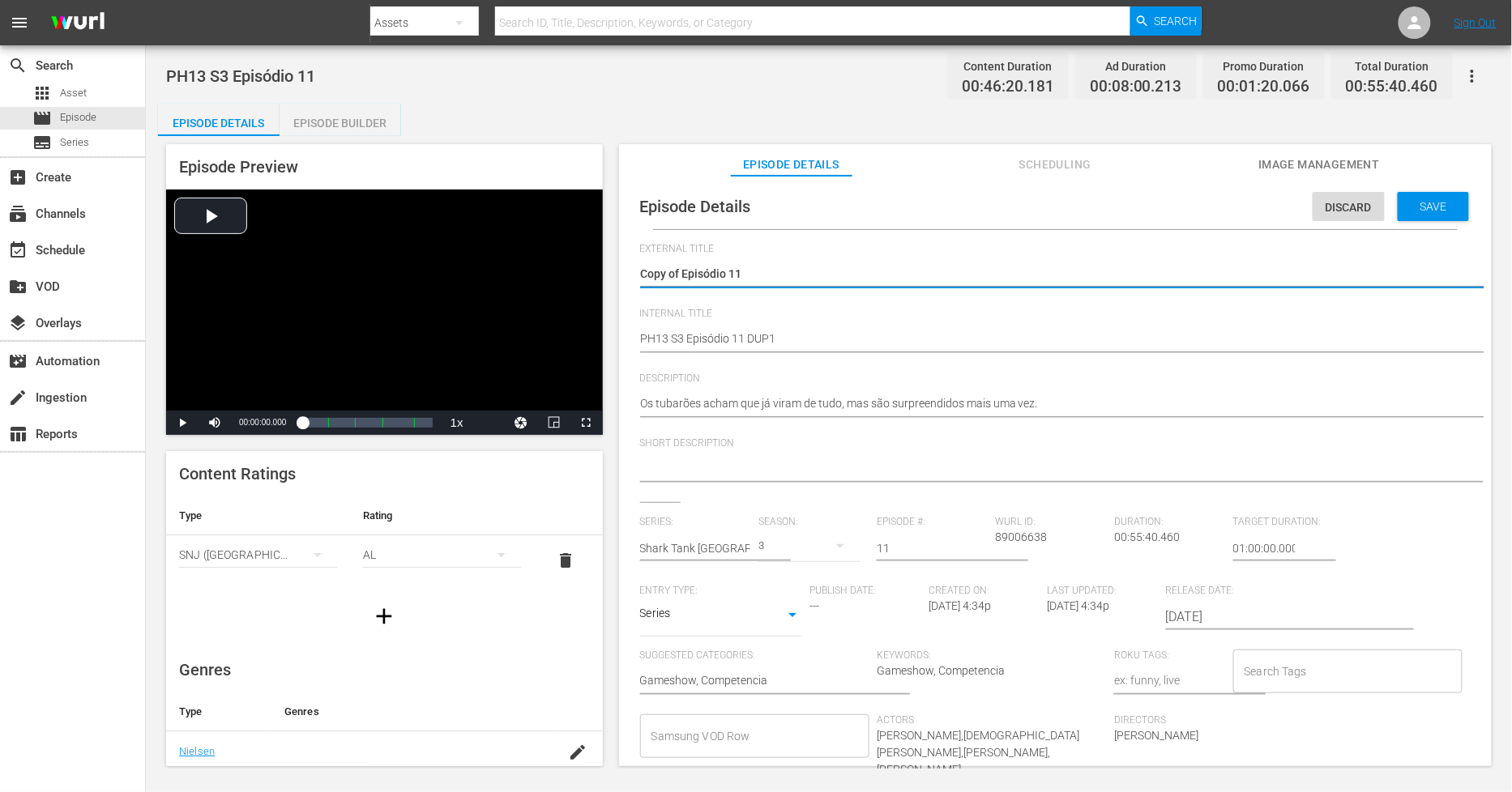
drag, startPoint x: 683, startPoint y: 271, endPoint x: -274, endPoint y: 224, distance: 958.2
type textarea "Episódio 11"
click at [1408, 202] on span "Save" at bounding box center [1434, 206] width 52 height 13
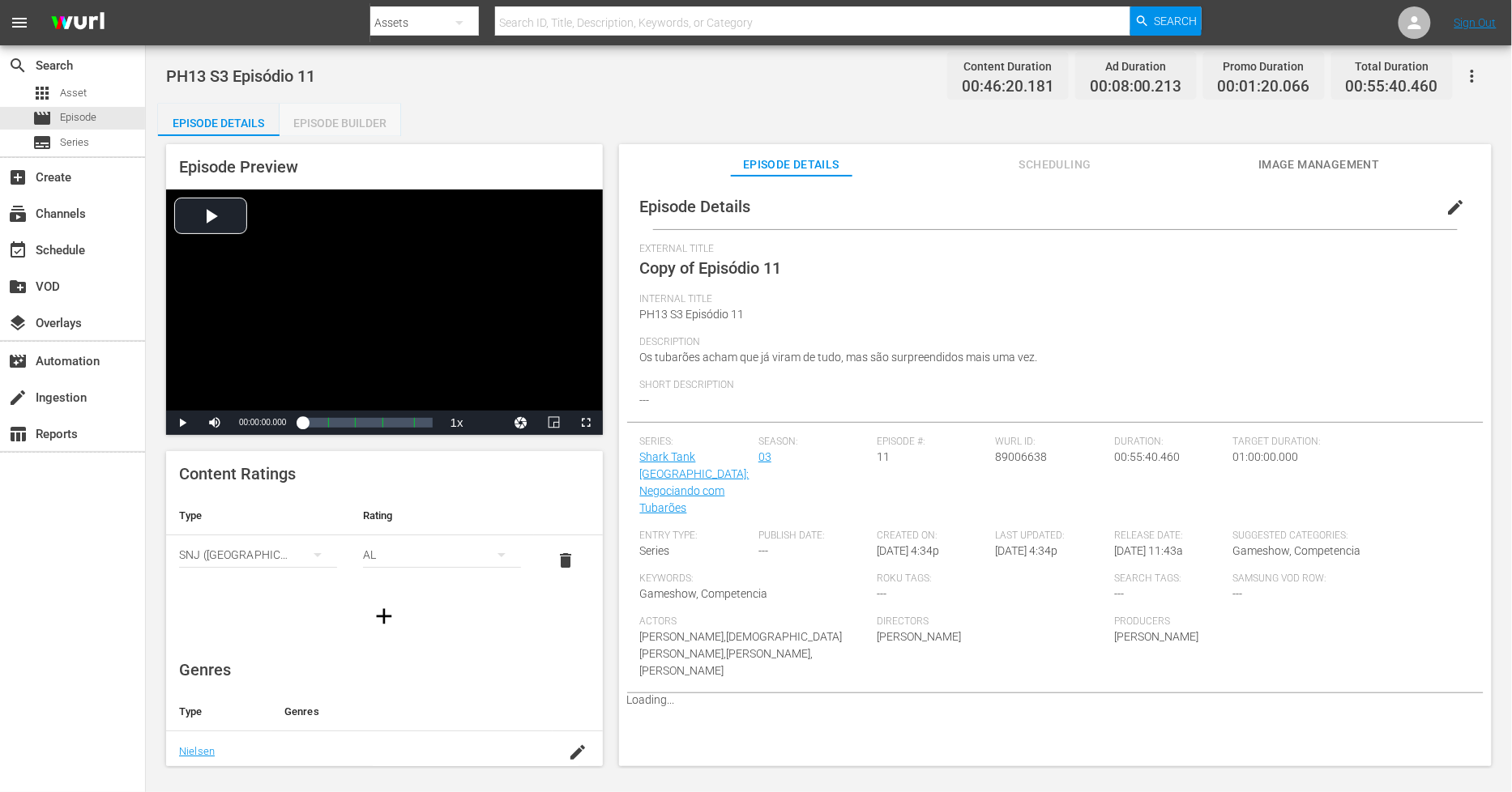
click at [370, 126] on div "Episode Builder" at bounding box center [340, 123] width 121 height 39
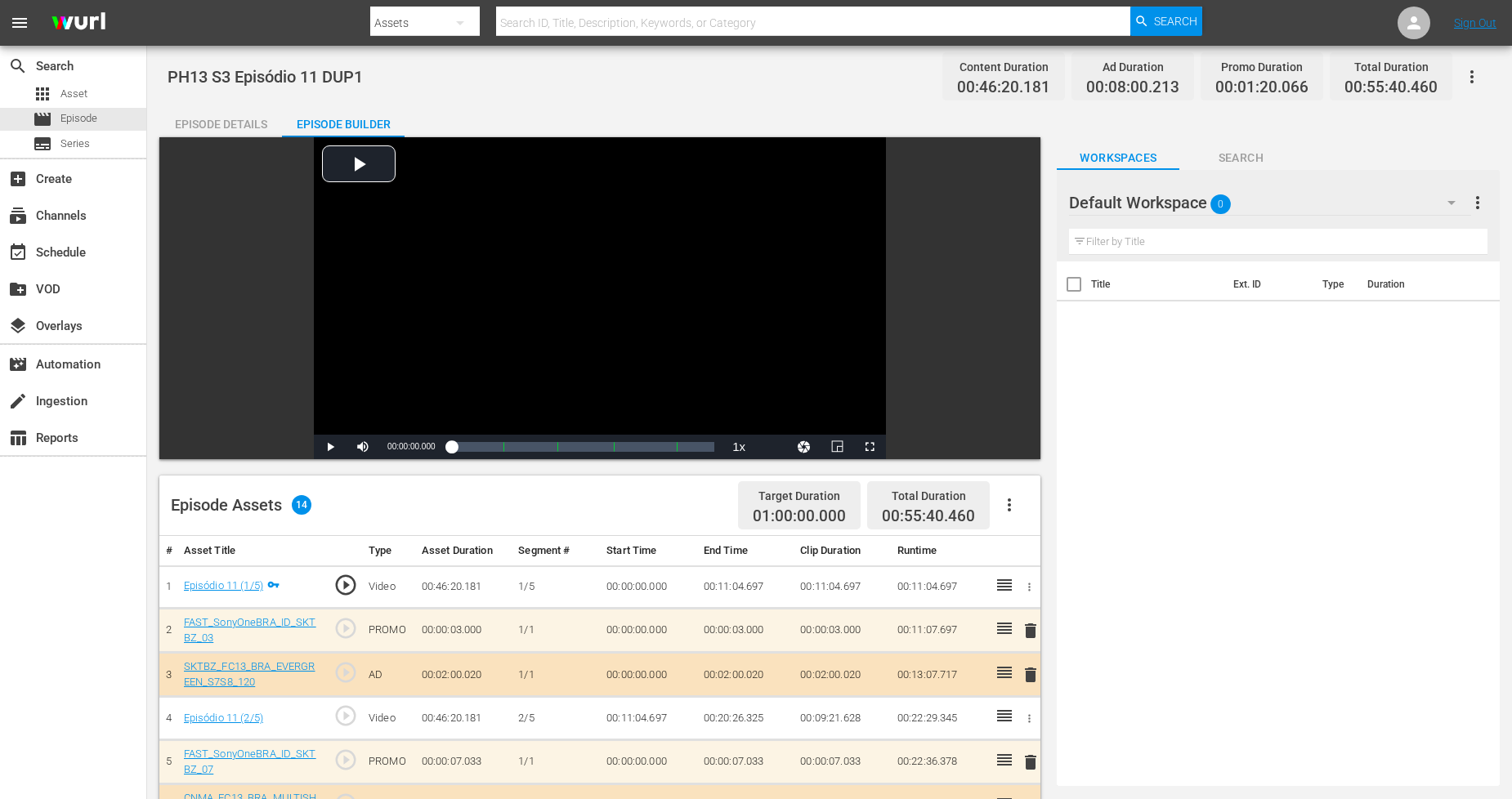
click at [1447, 199] on icon "button" at bounding box center [1451, 202] width 19 height 19
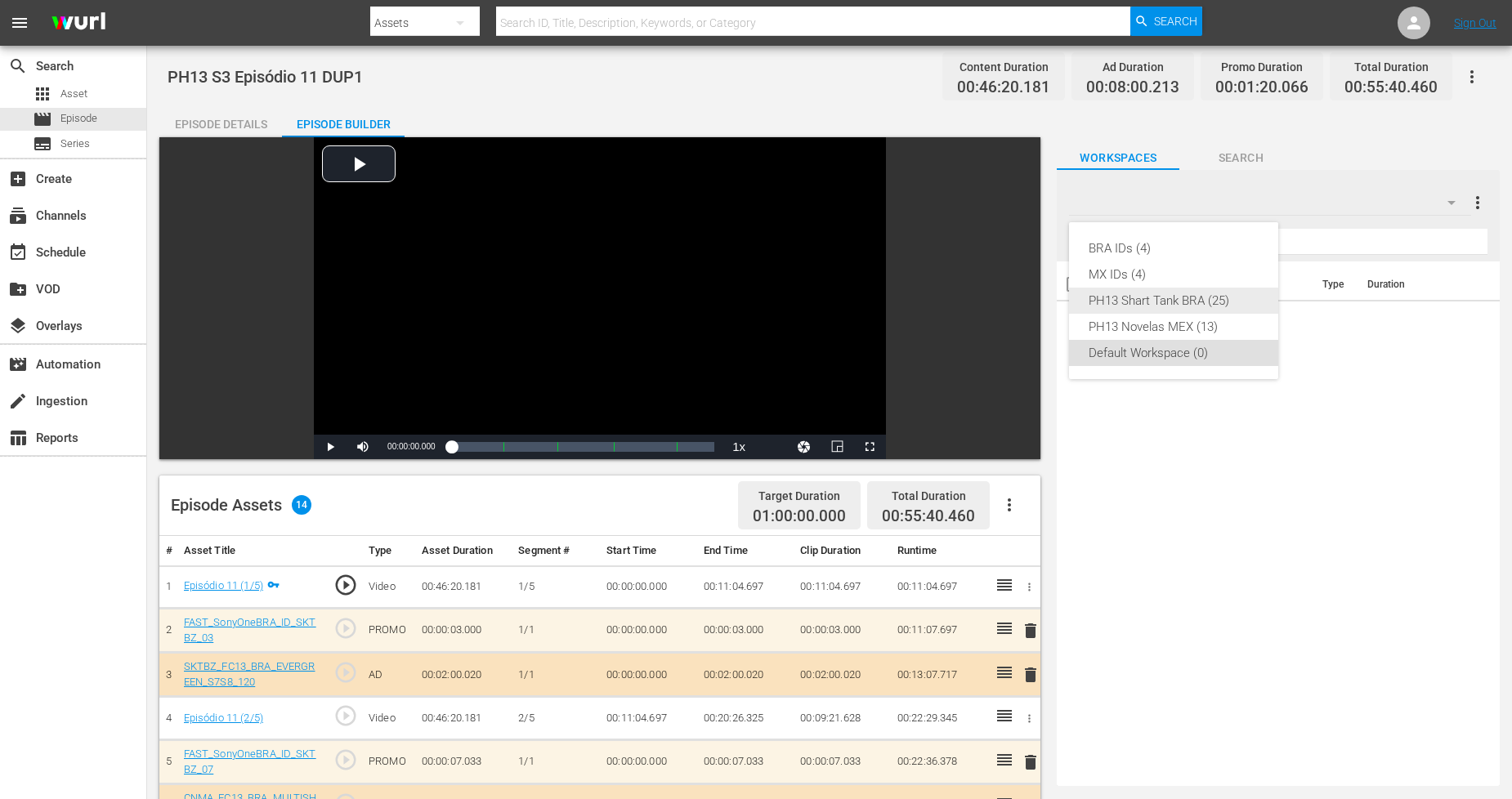
click at [1240, 303] on div "PH13 Shart Tank BRA (25)" at bounding box center [1173, 301] width 170 height 26
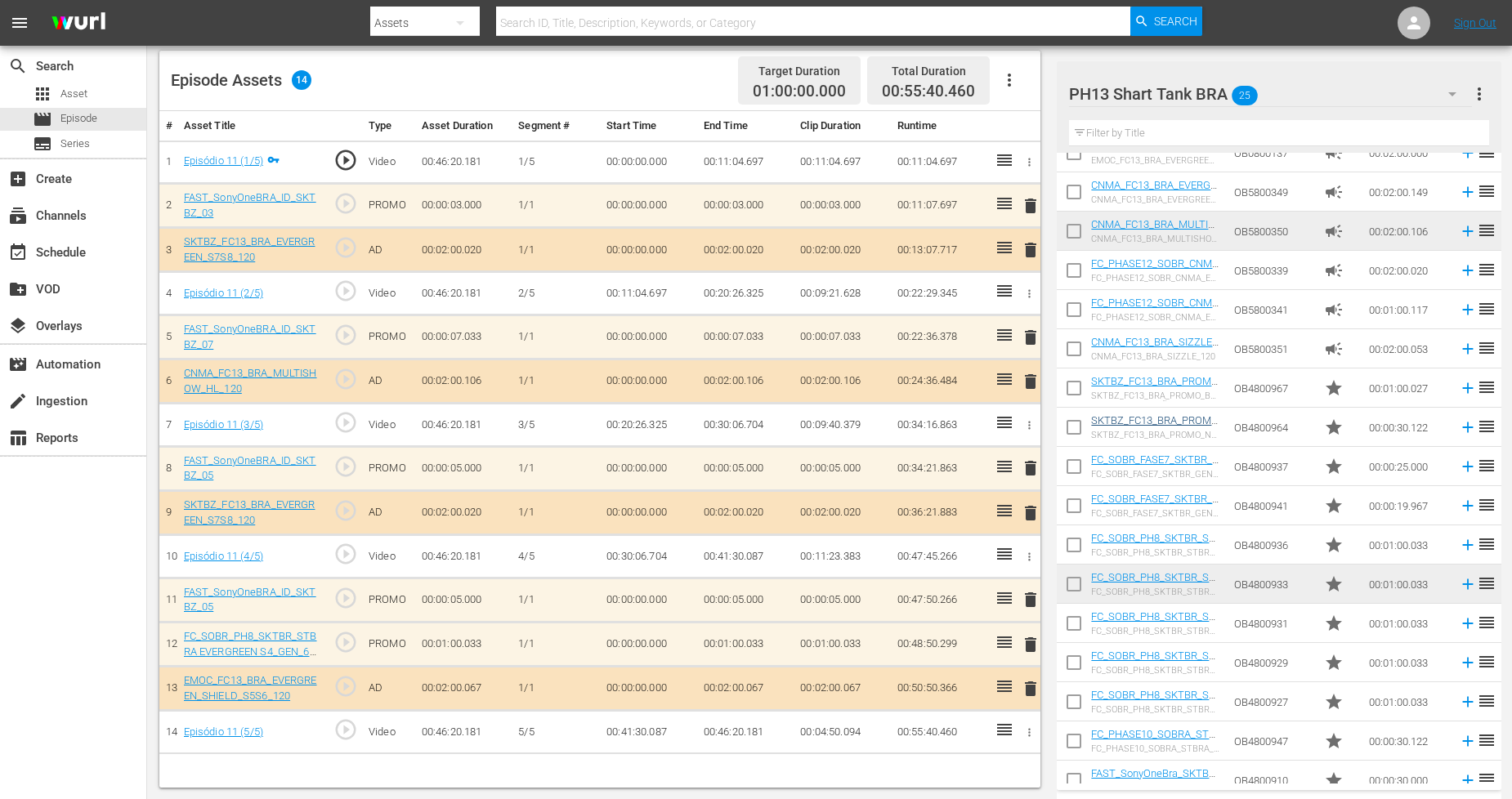
scroll to position [389, 0]
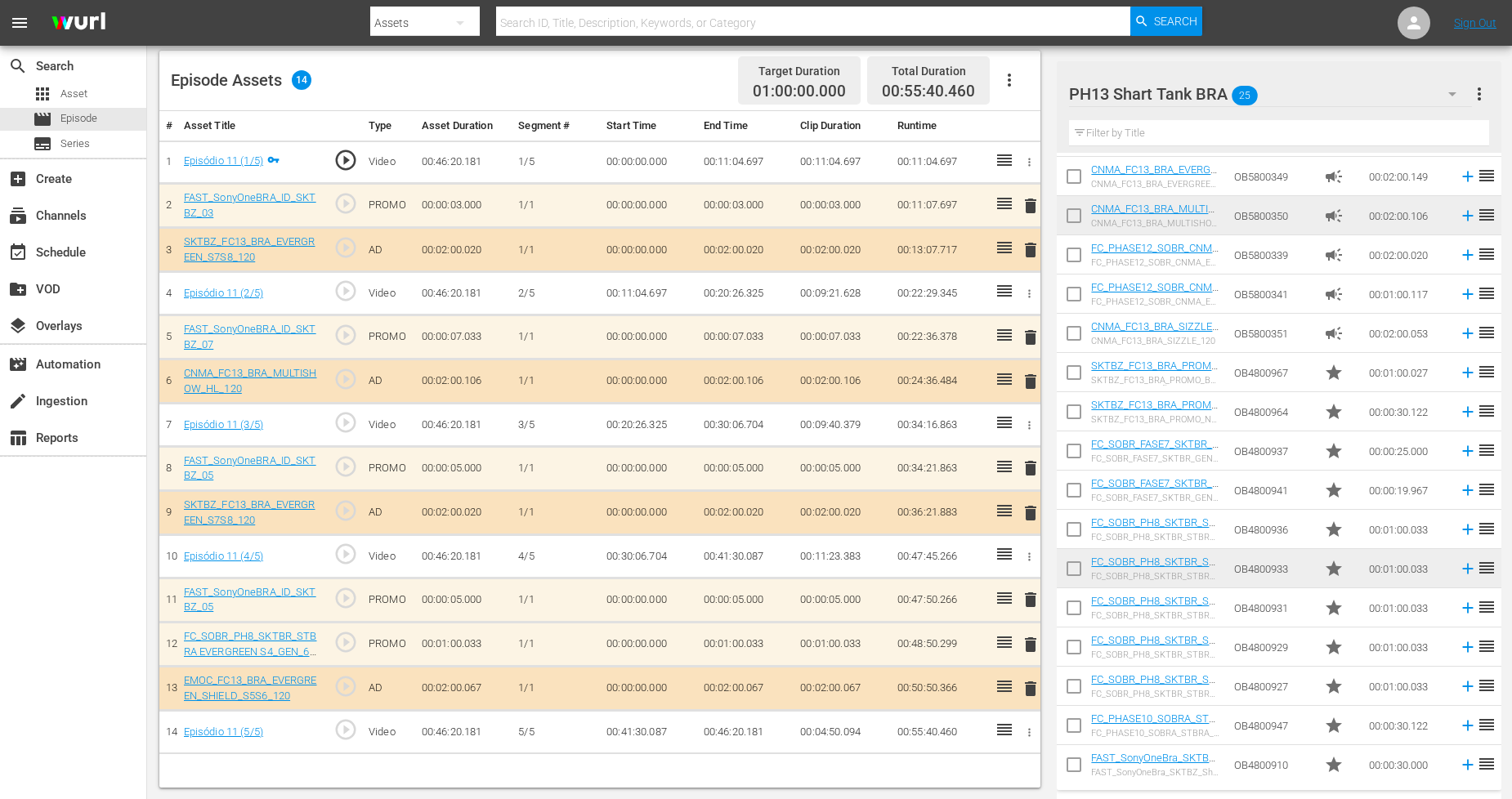
click at [1076, 766] on input "checkbox" at bounding box center [1074, 767] width 34 height 34
checkbox input "true"
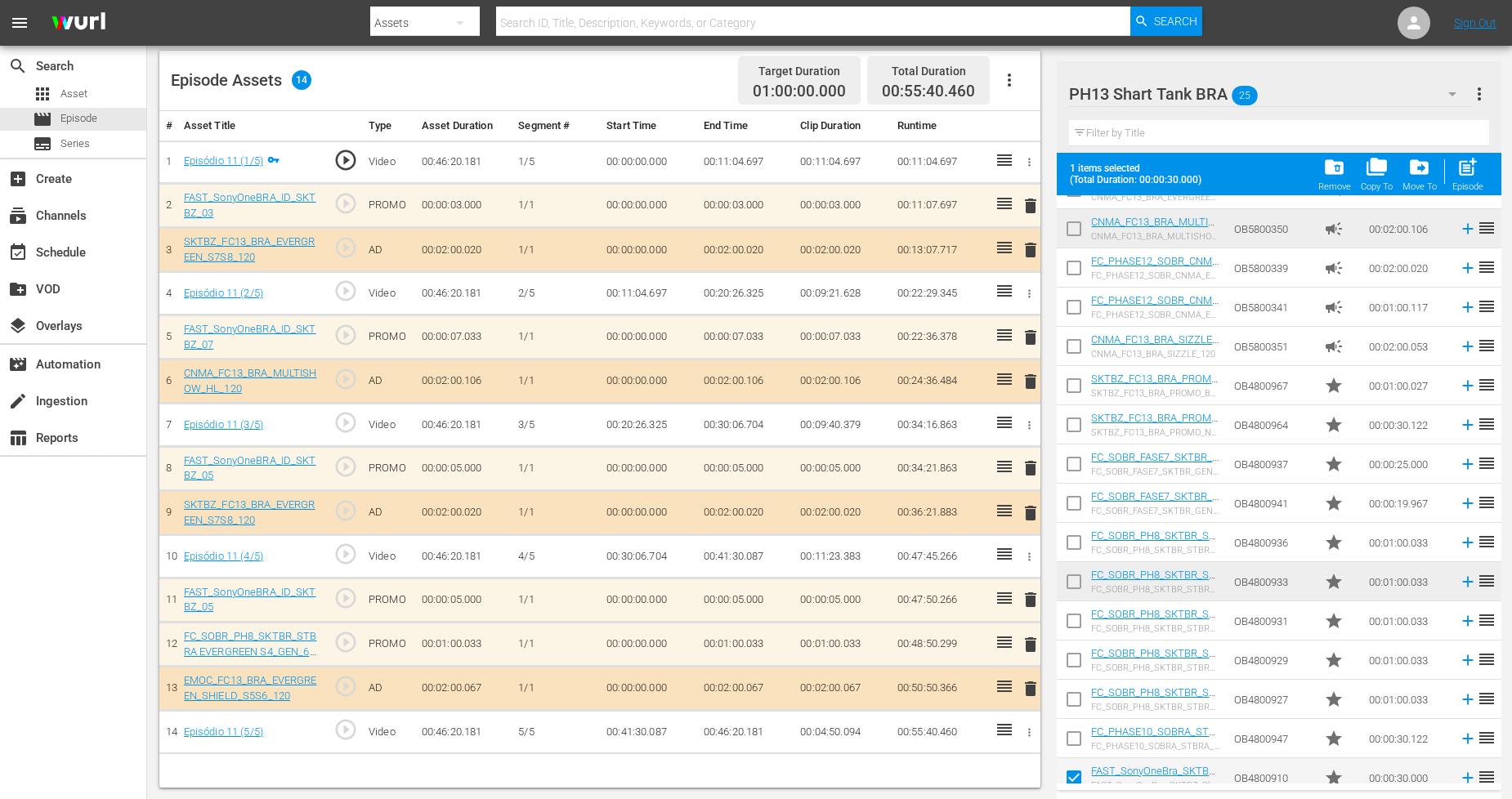
scroll to position [432, 0]
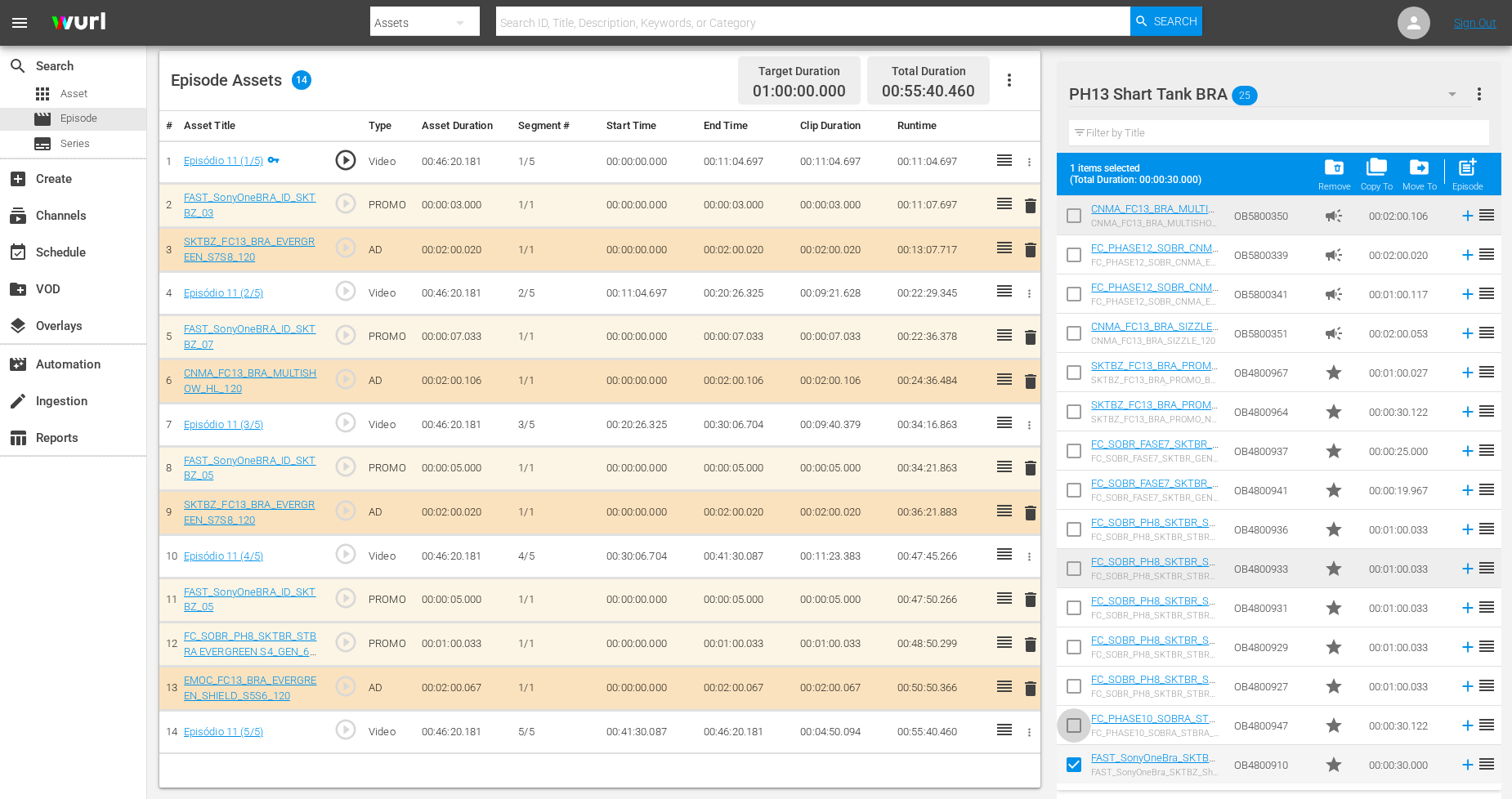
click at [1076, 717] on input "checkbox" at bounding box center [1074, 728] width 34 height 34
checkbox input "true"
click at [1079, 688] on input "checkbox" at bounding box center [1074, 689] width 34 height 34
checkbox input "true"
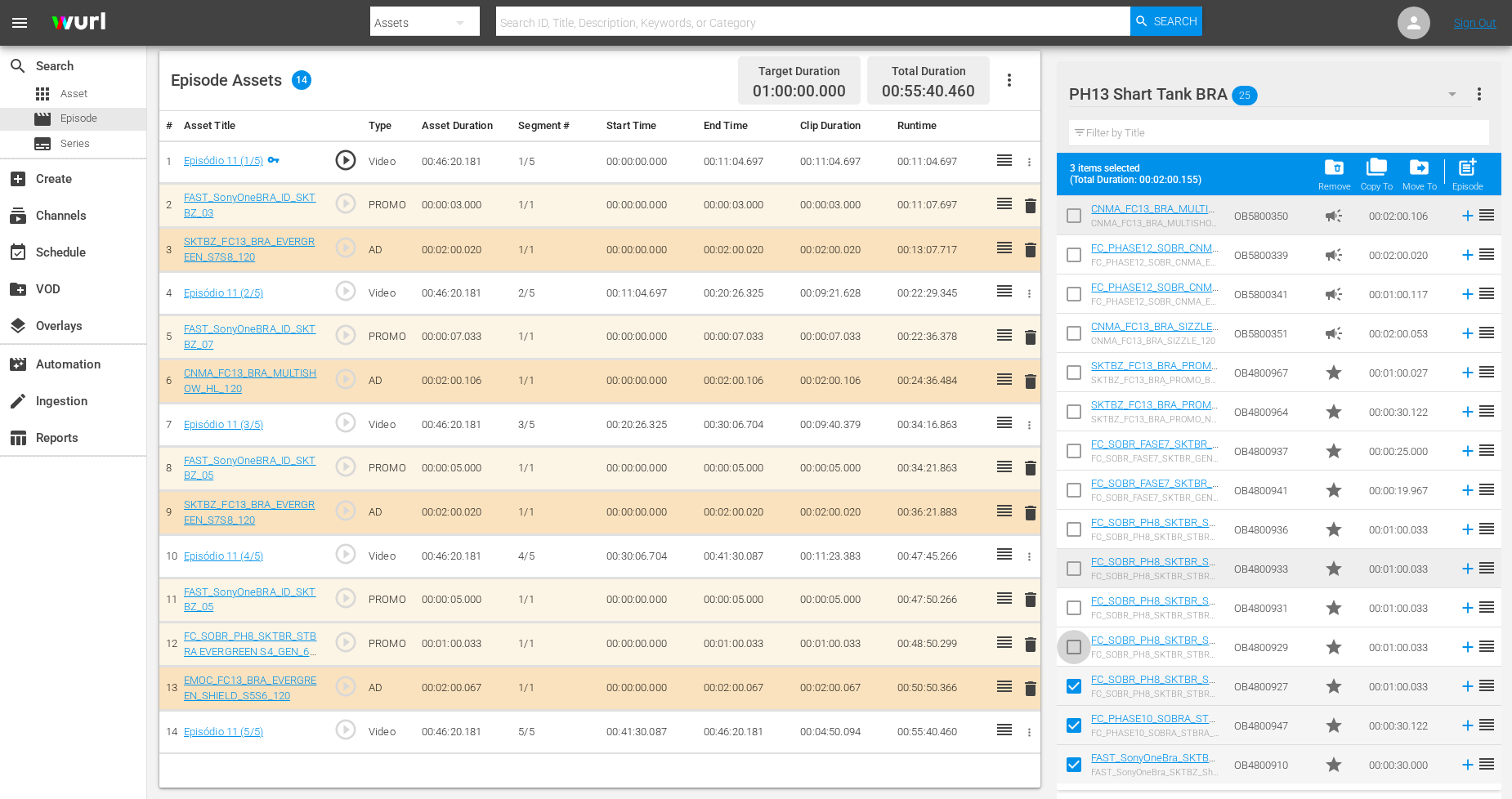
click at [1079, 647] on input "checkbox" at bounding box center [1074, 650] width 34 height 34
checkbox input "true"
click at [1077, 605] on input "checkbox" at bounding box center [1074, 611] width 34 height 34
checkbox input "true"
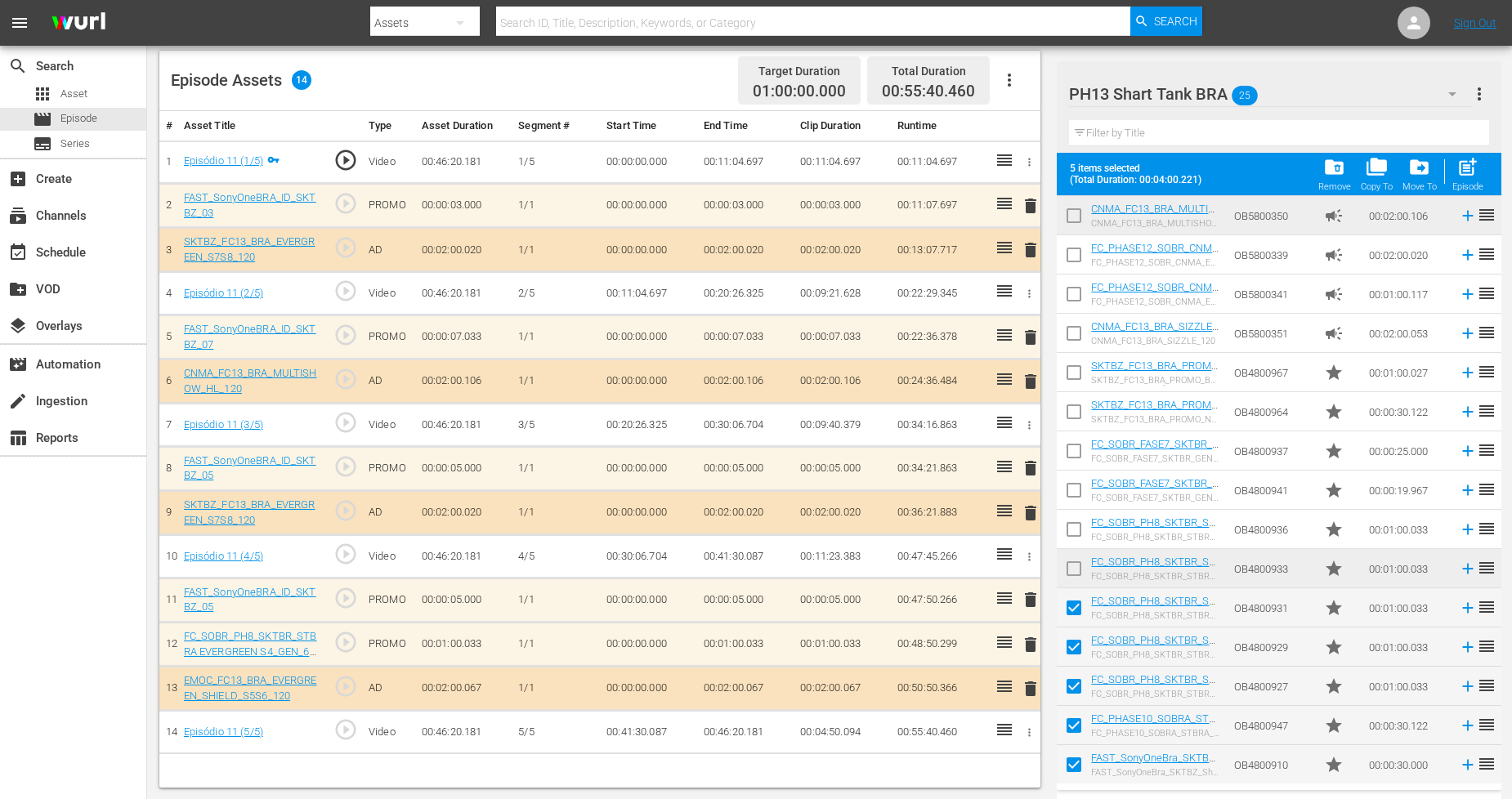
click at [1071, 566] on input "checkbox" at bounding box center [1074, 572] width 34 height 34
checkbox input "true"
click at [1072, 531] on input "checkbox" at bounding box center [1074, 533] width 34 height 34
checkbox input "true"
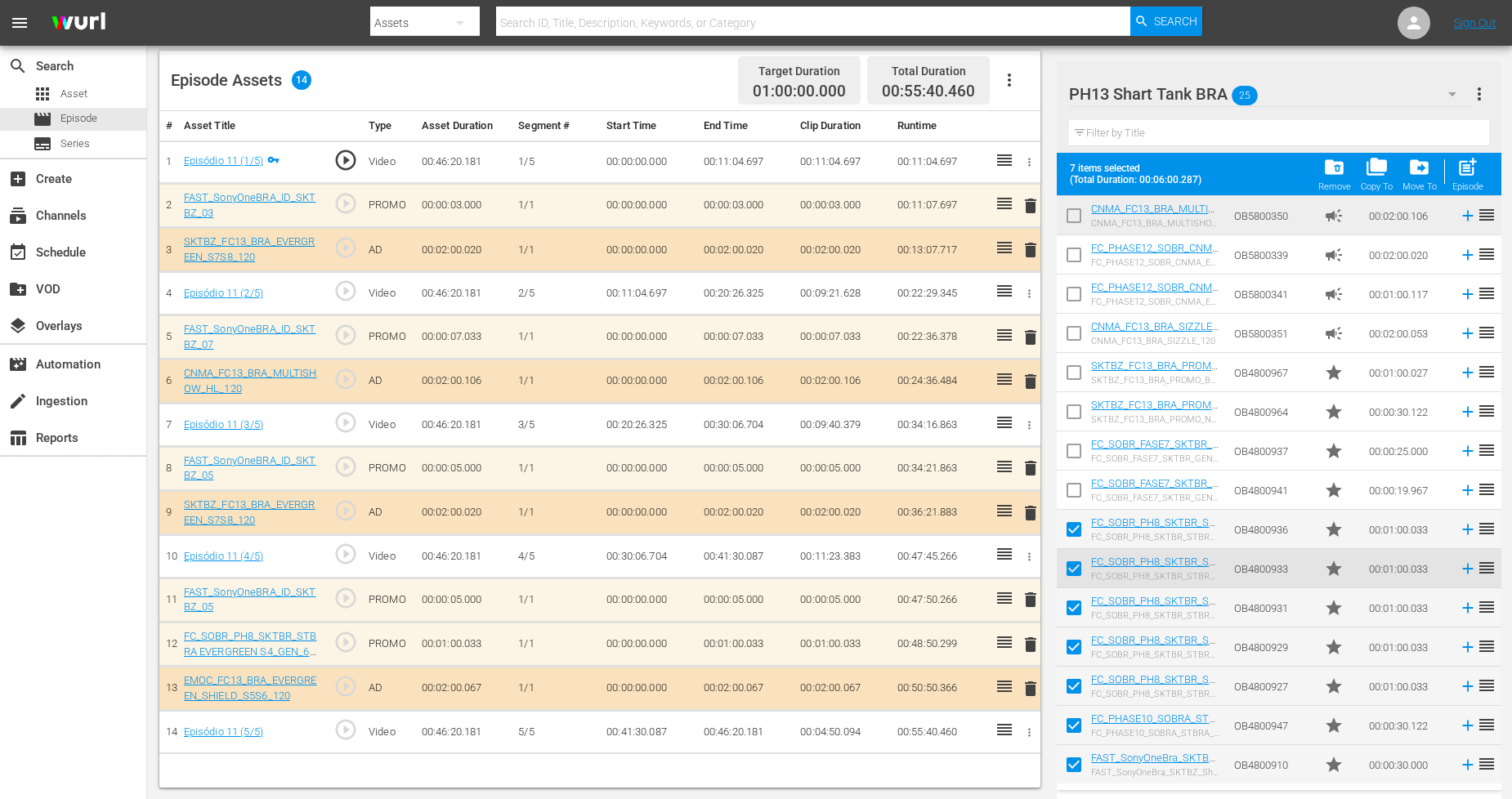
click at [1079, 372] on input "checkbox" at bounding box center [1074, 376] width 34 height 34
click at [1469, 176] on span "post_add" at bounding box center [1467, 167] width 22 height 22
checkbox input "false"
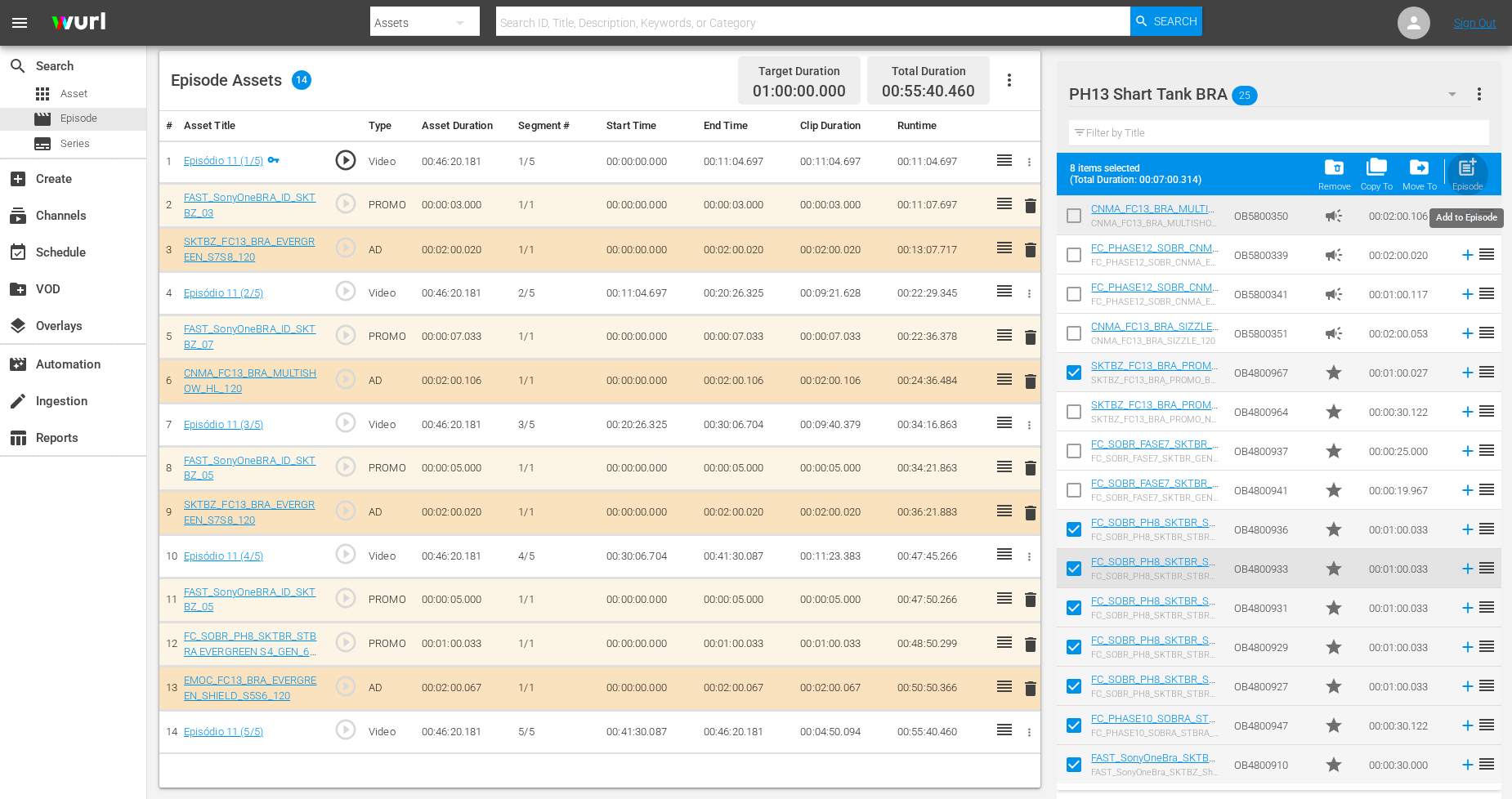
checkbox input "false"
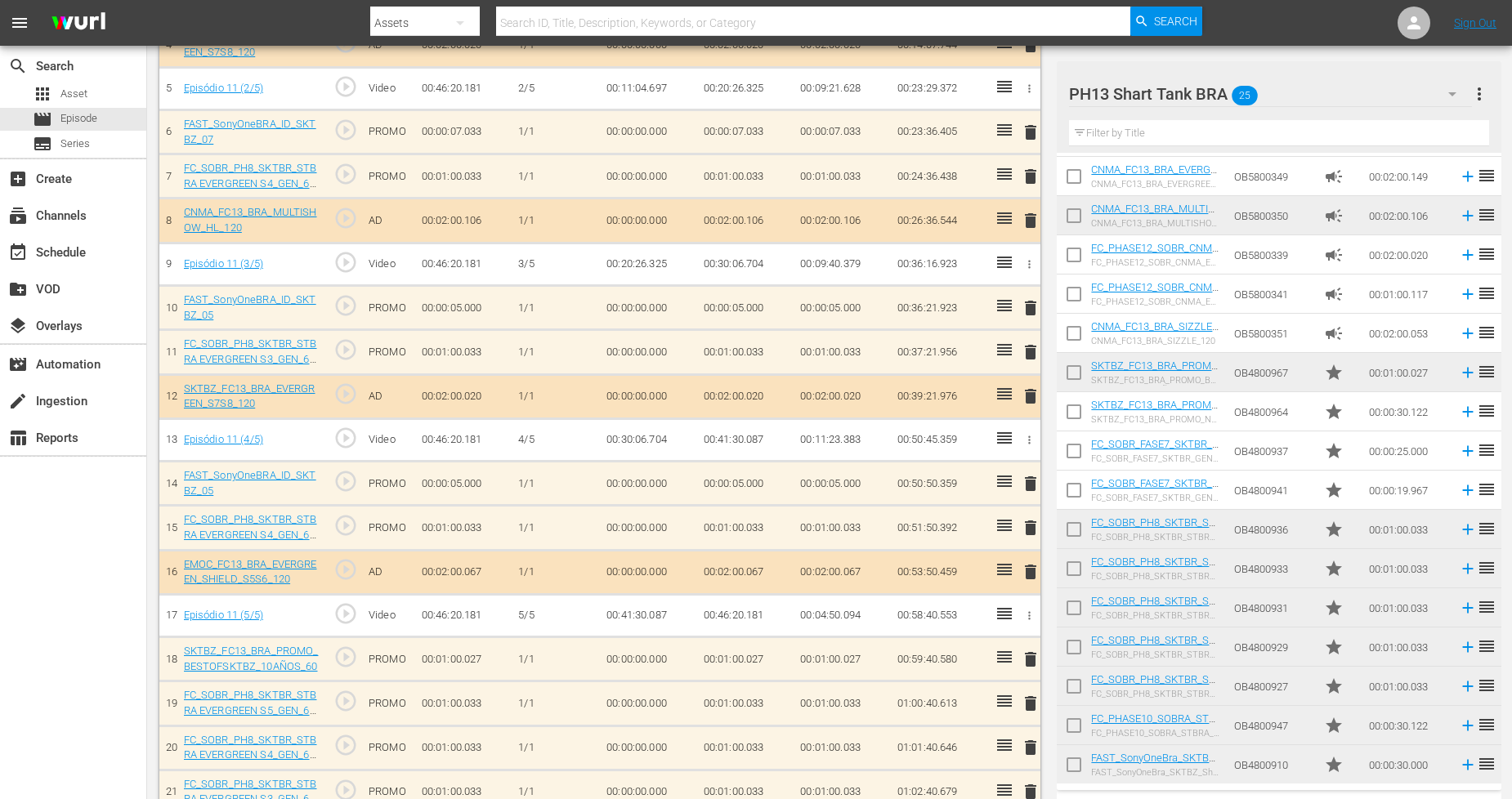
scroll to position [879, 0]
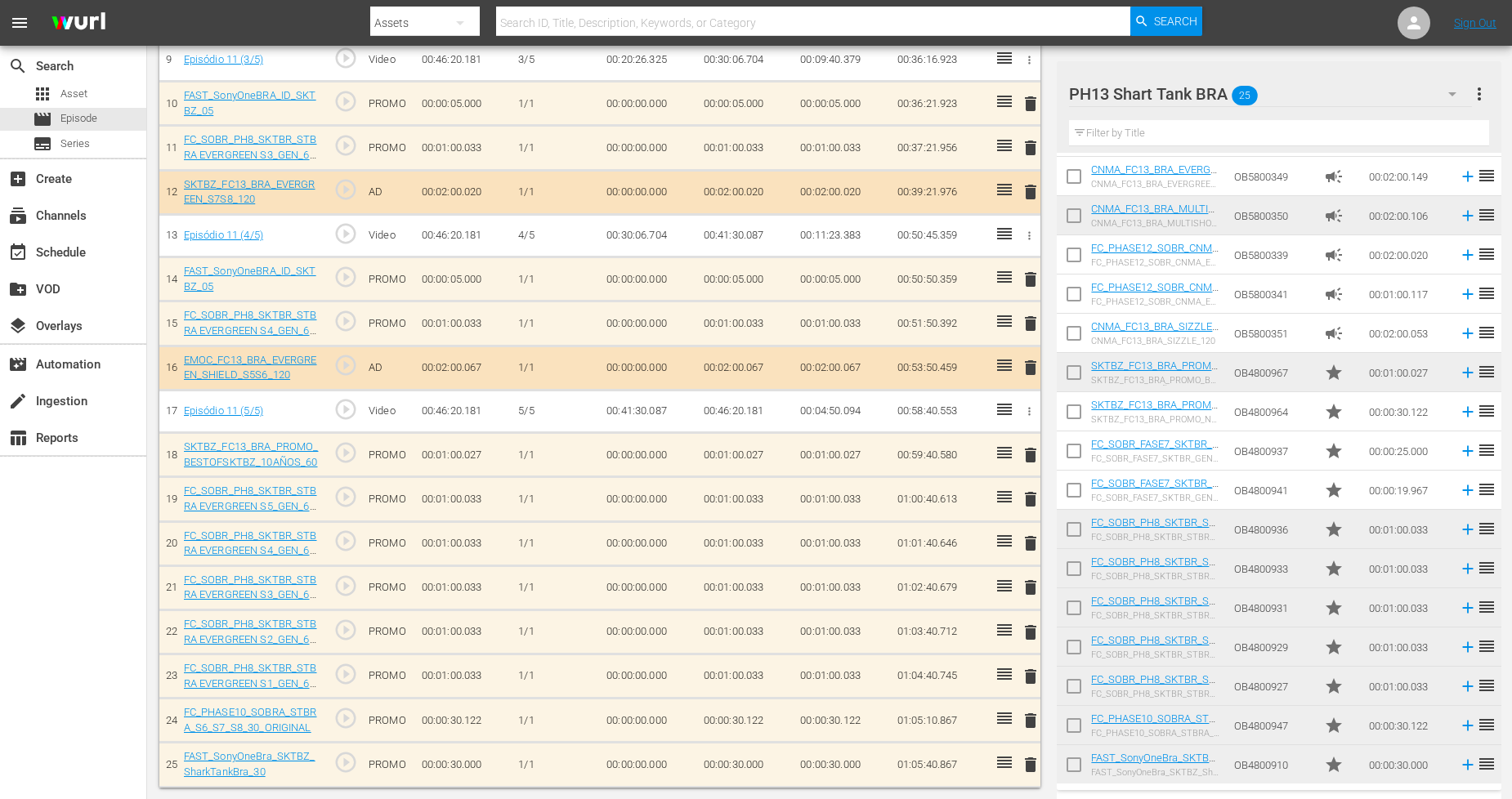
click at [1072, 640] on input "checkbox" at bounding box center [1074, 650] width 34 height 34
checkbox input "true"
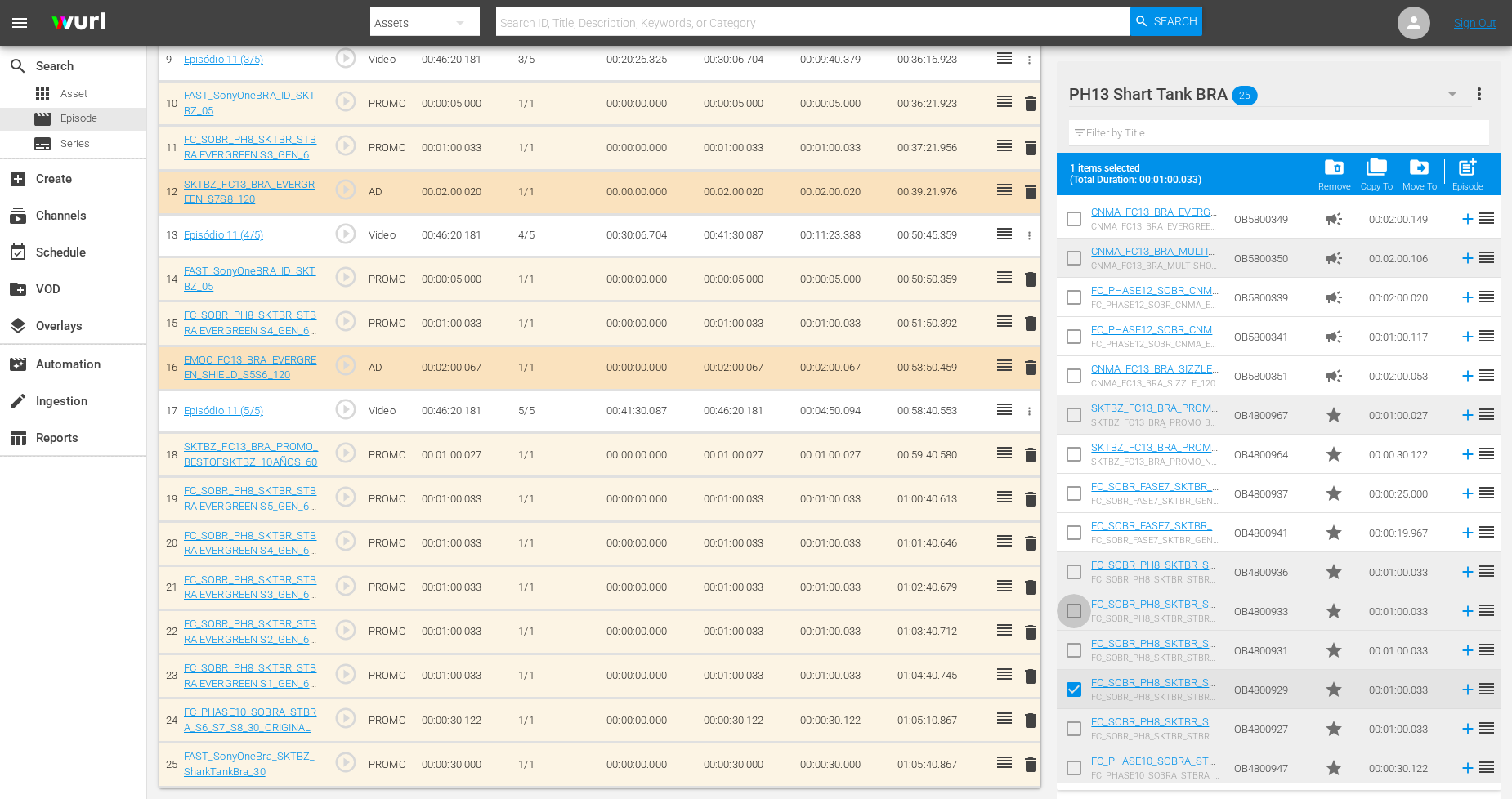
click at [1074, 619] on input "checkbox" at bounding box center [1074, 614] width 34 height 34
click at [1474, 170] on span "post_add" at bounding box center [1467, 167] width 22 height 22
checkbox input "false"
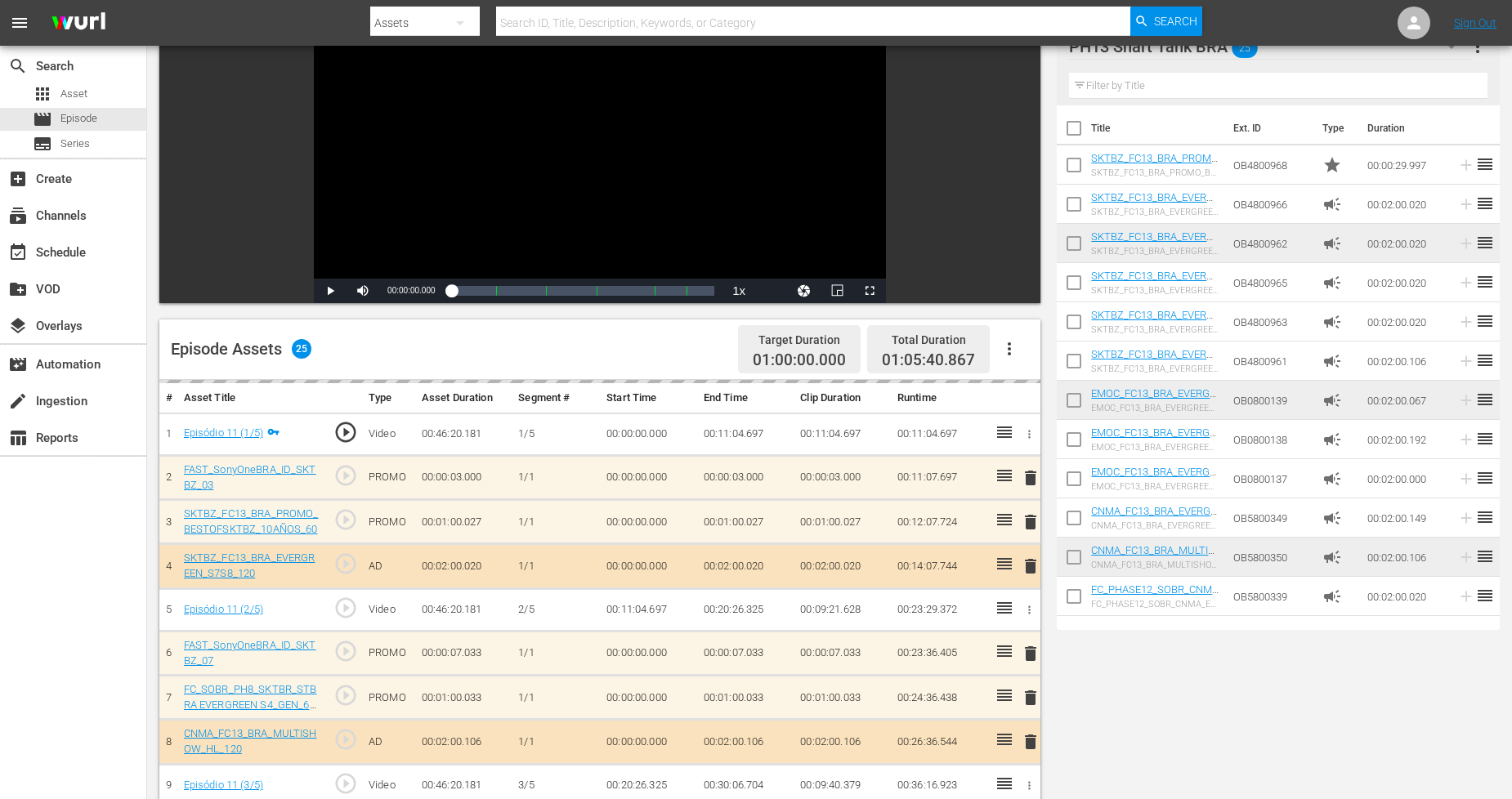
scroll to position [0, 0]
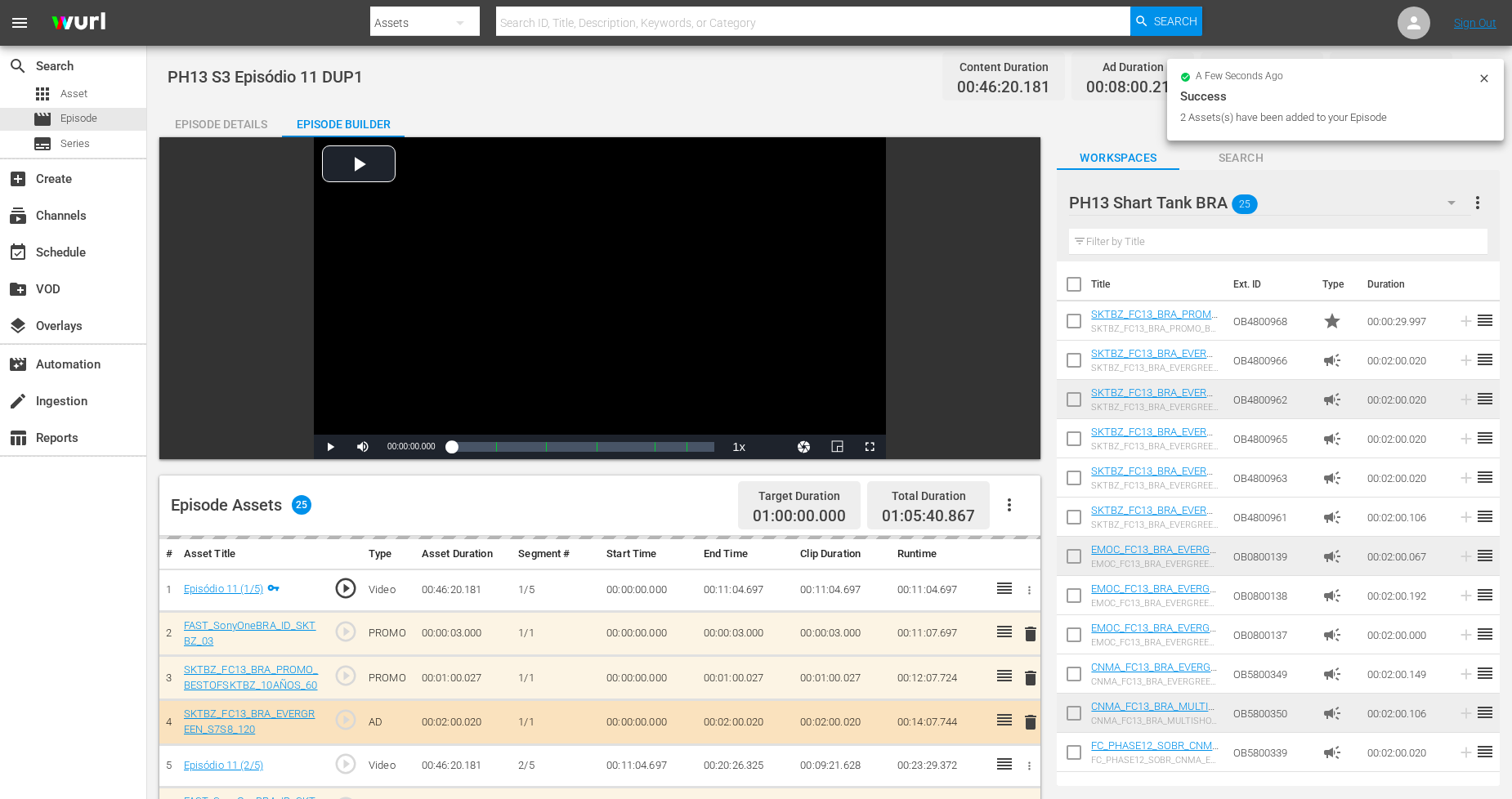
click at [1485, 79] on icon at bounding box center [1484, 78] width 13 height 13
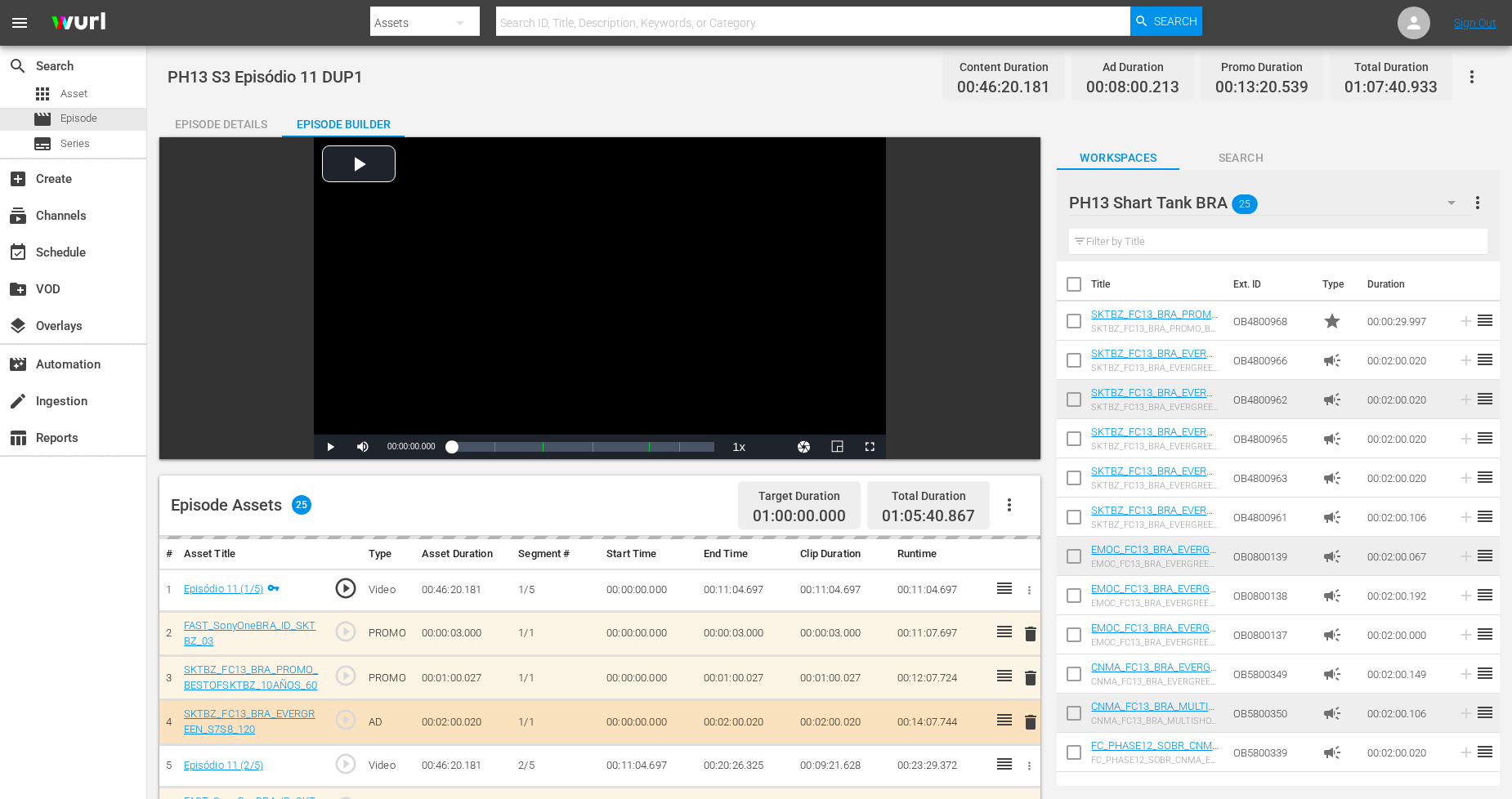
click at [1468, 78] on icon "button" at bounding box center [1471, 76] width 19 height 19
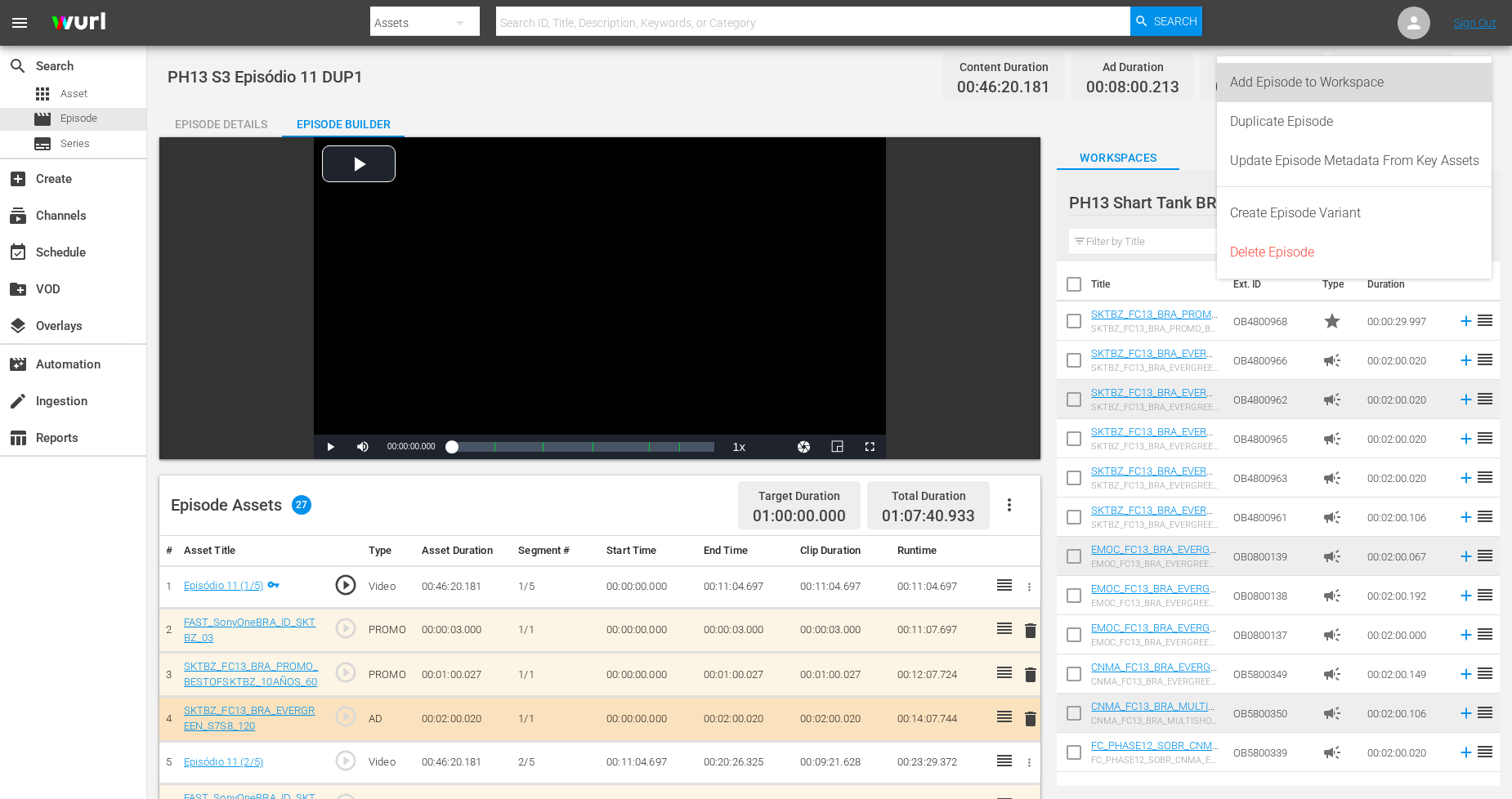
click at [1461, 91] on div "Add Episode to Workspace" at bounding box center [1354, 83] width 250 height 39
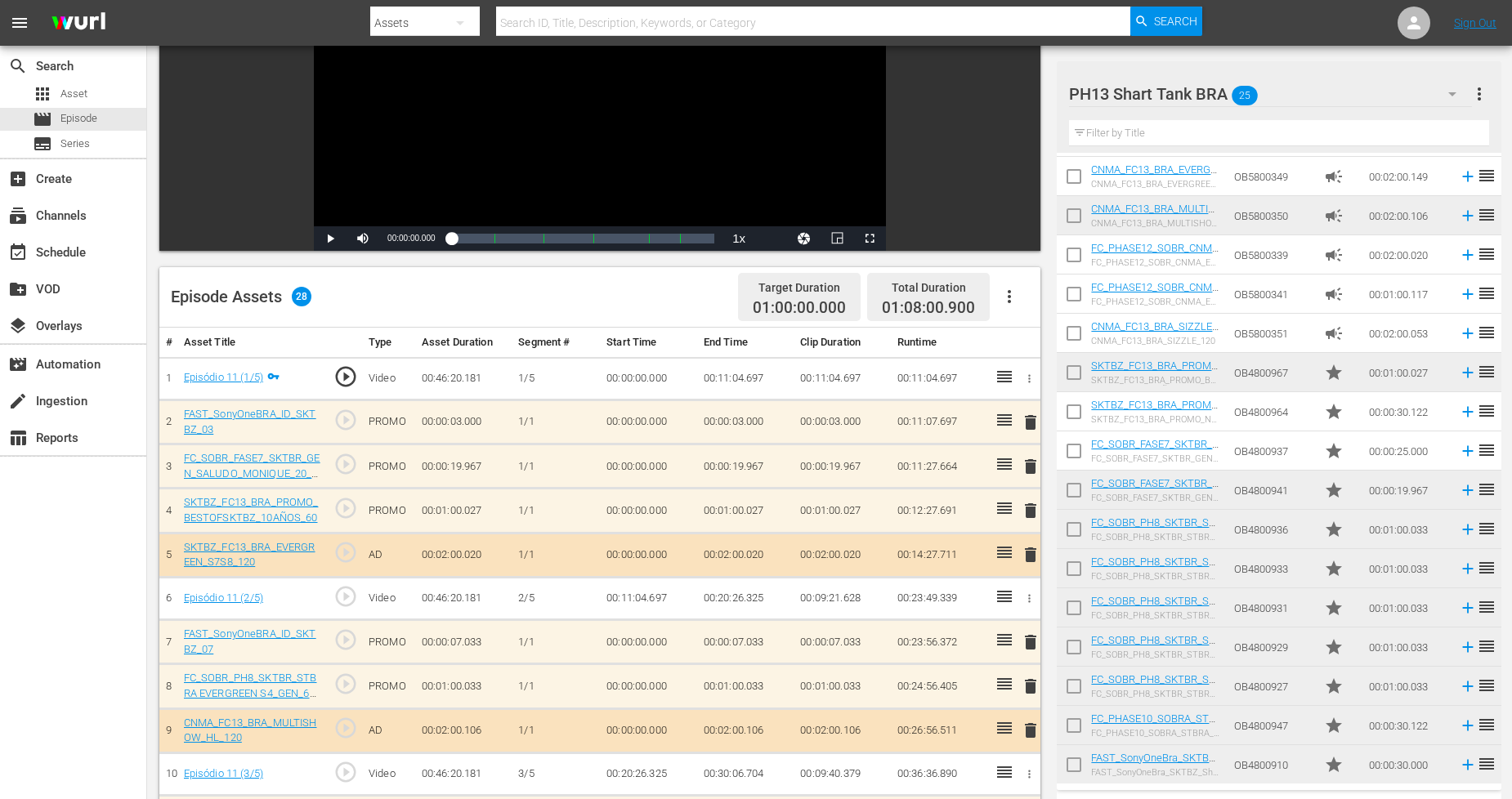
scroll to position [272, 0]
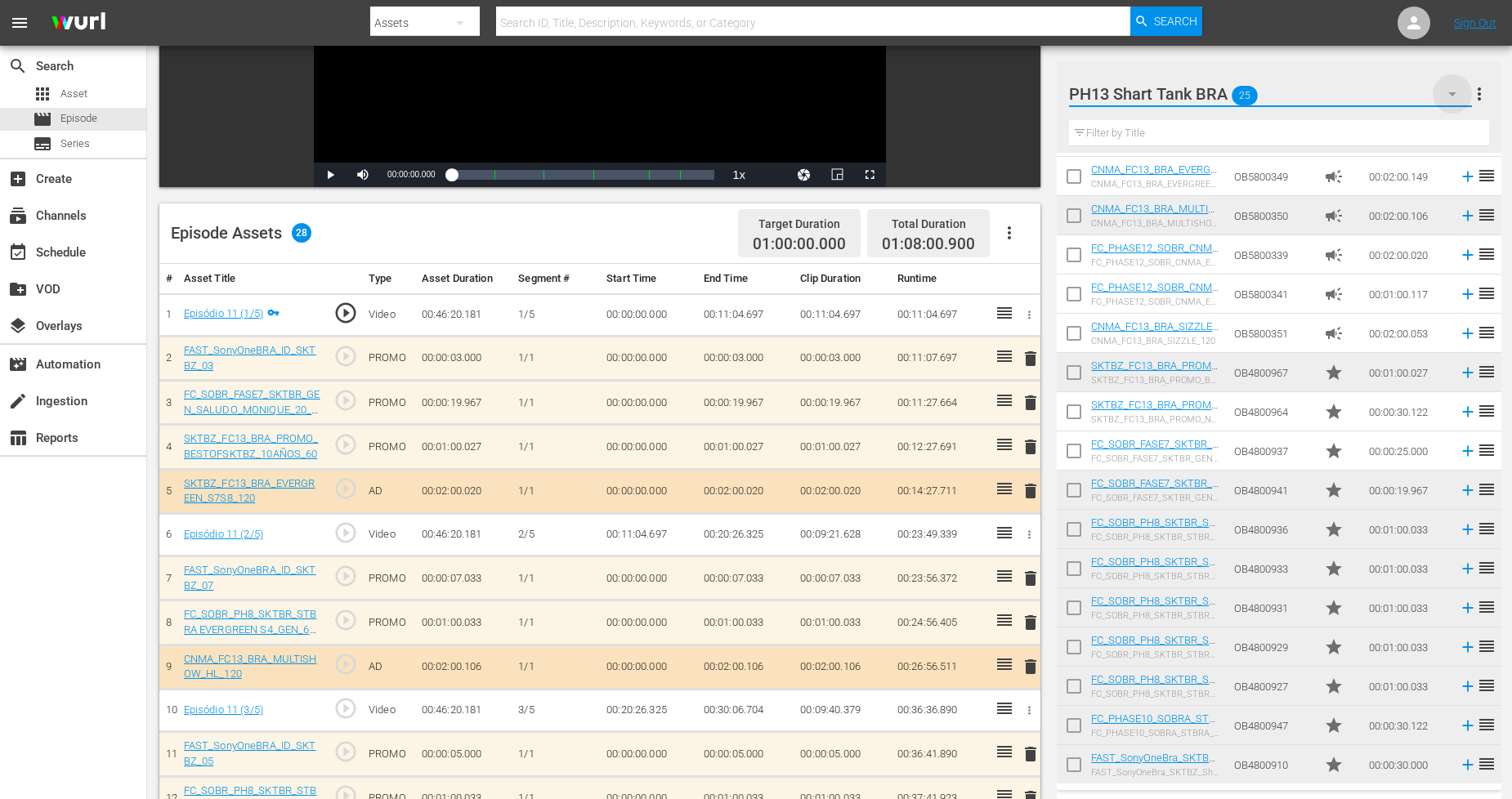
click at [1453, 95] on icon "button" at bounding box center [1452, 95] width 8 height 4
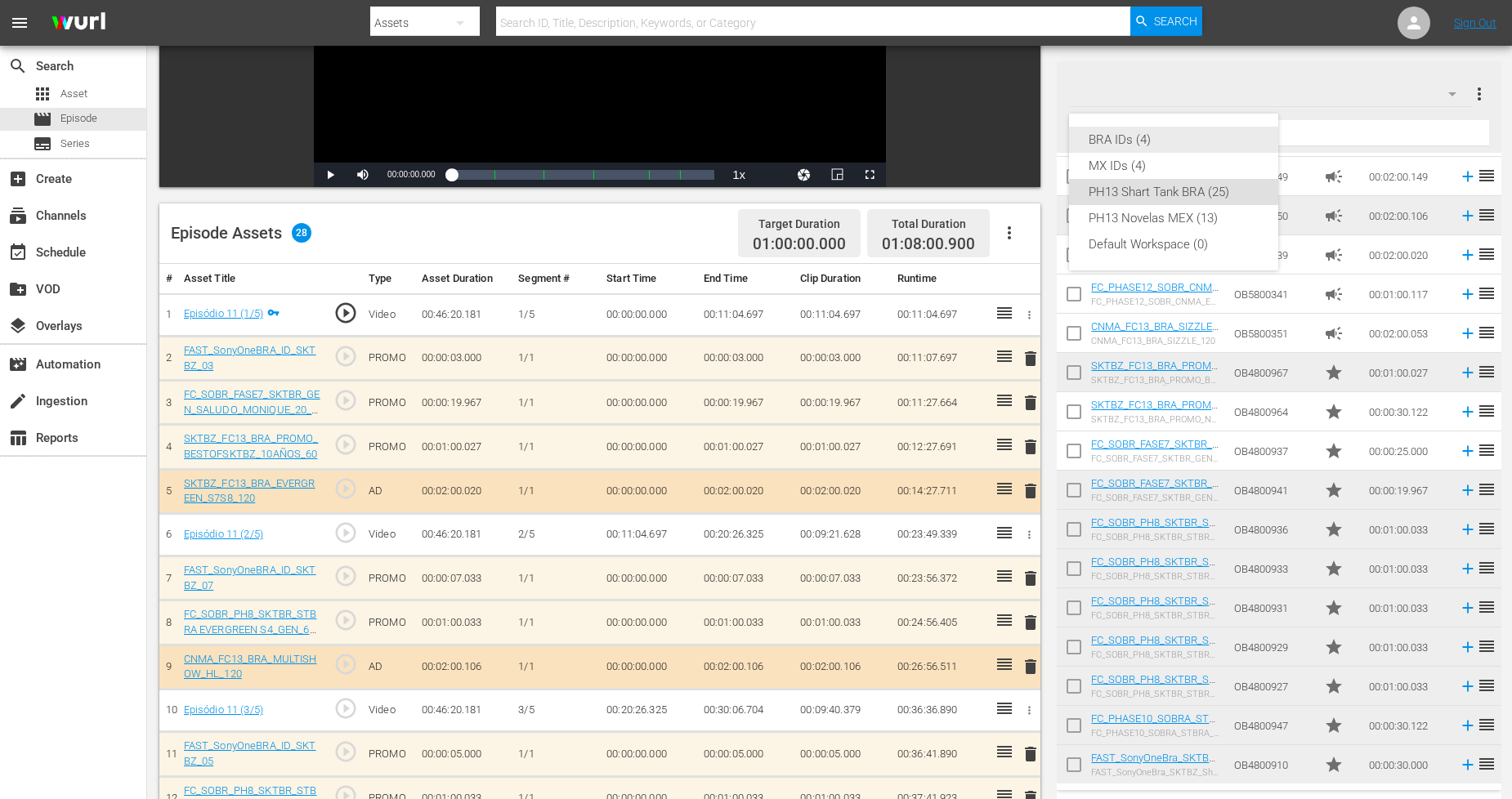
click at [1182, 140] on div "BRA IDs (4)" at bounding box center [1173, 139] width 170 height 26
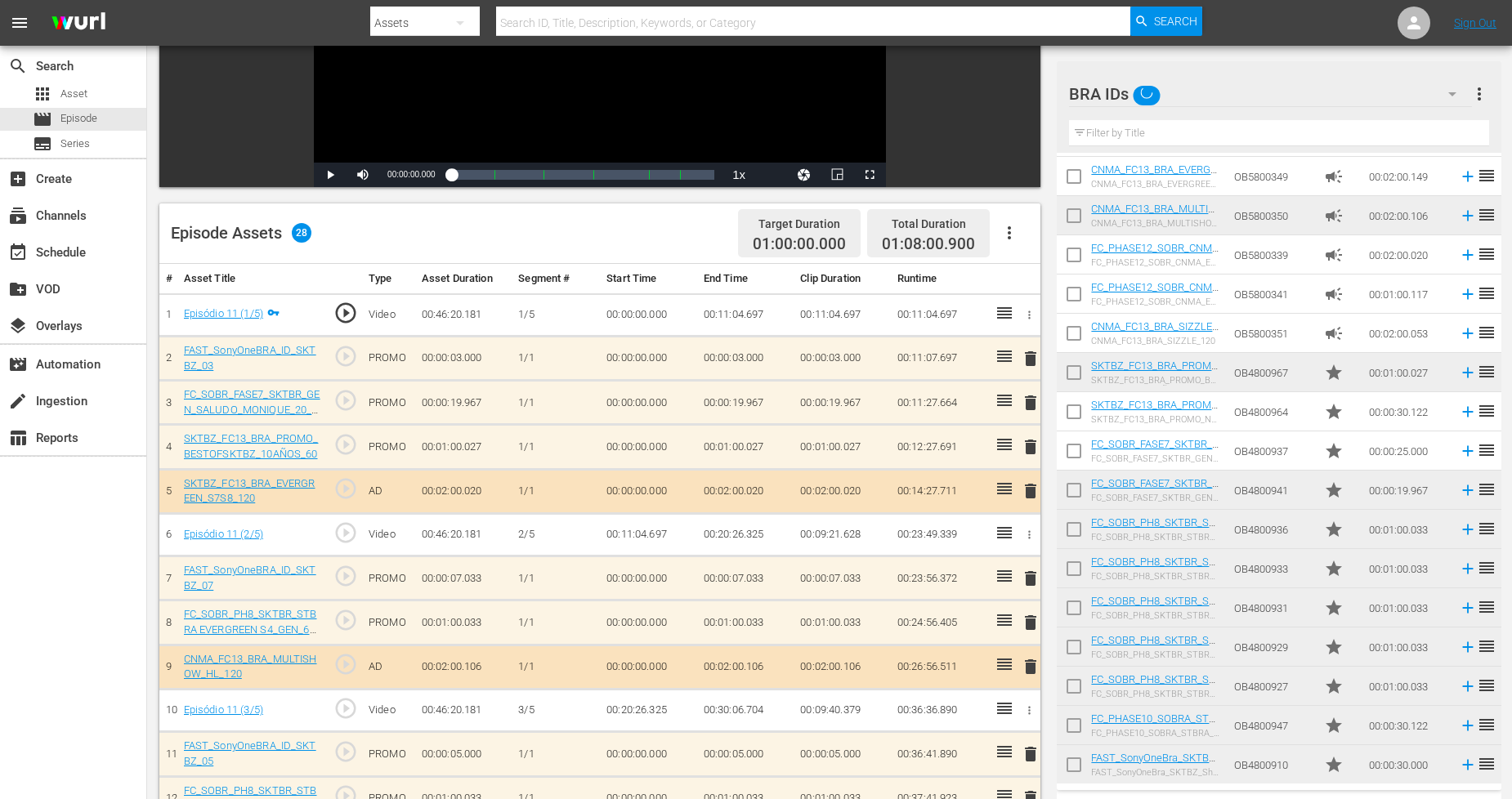
scroll to position [0, 0]
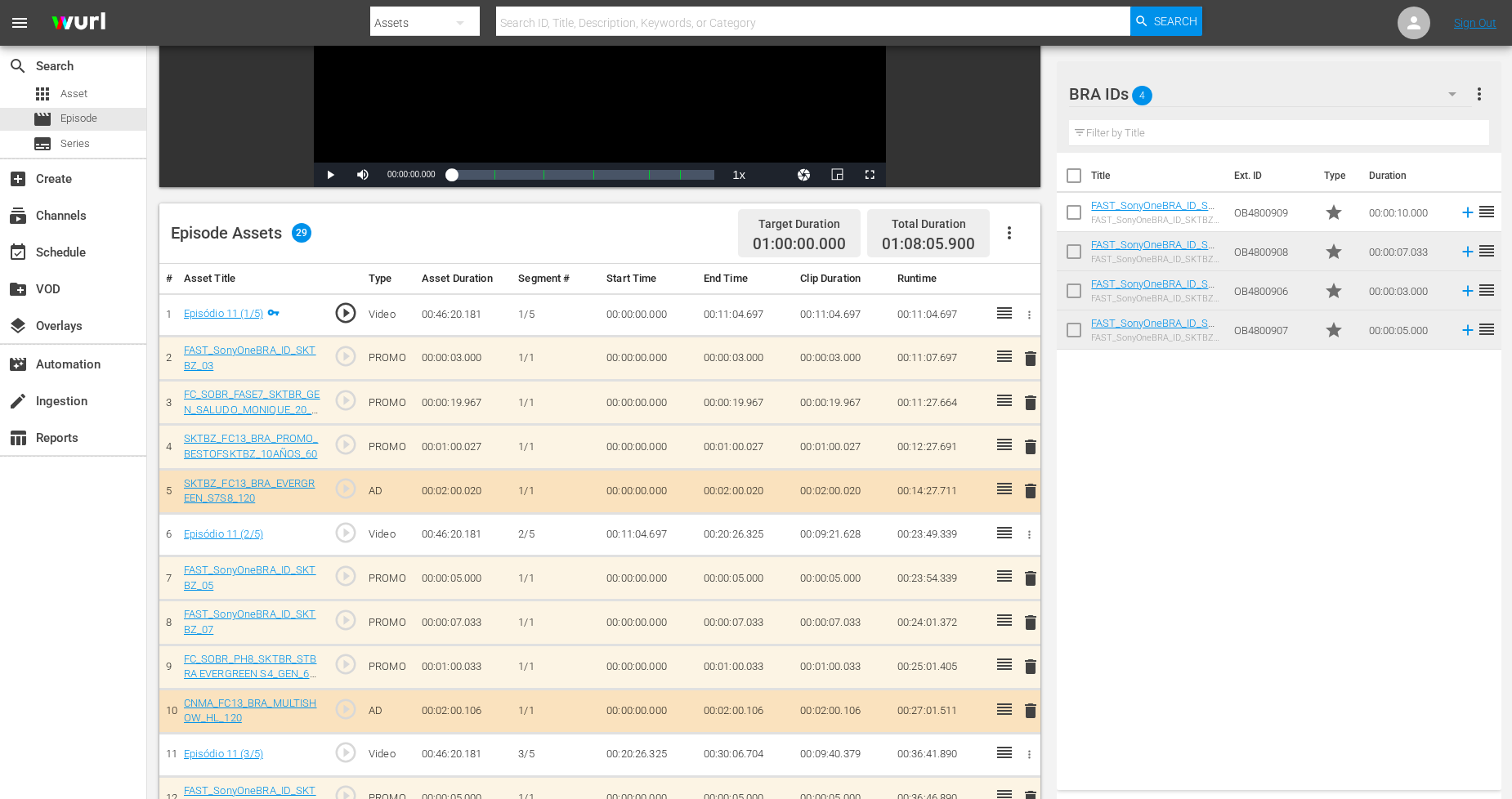
click at [1032, 582] on span "delete" at bounding box center [1030, 578] width 19 height 19
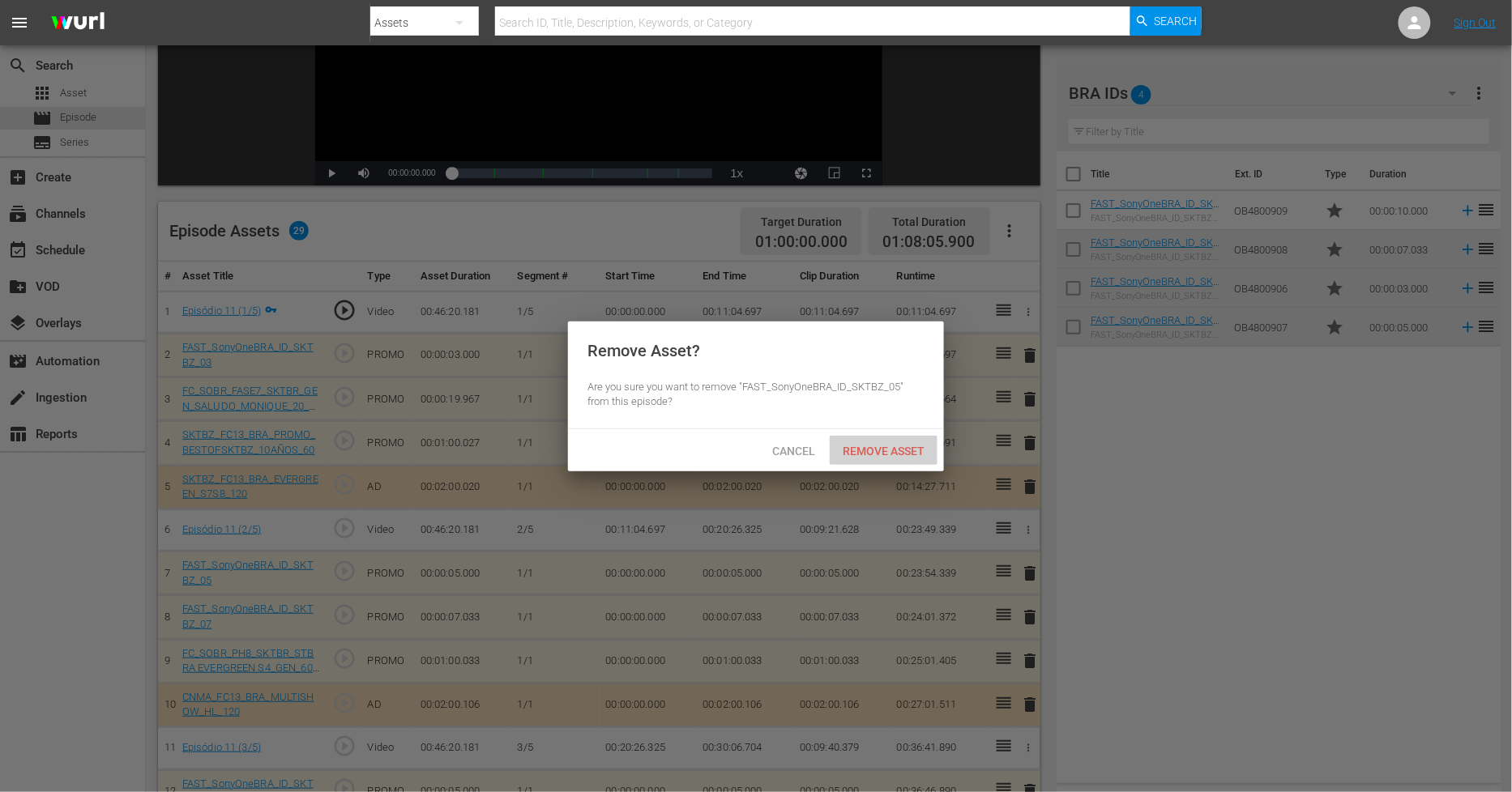
click at [927, 454] on span "Remove Asset" at bounding box center [883, 451] width 108 height 13
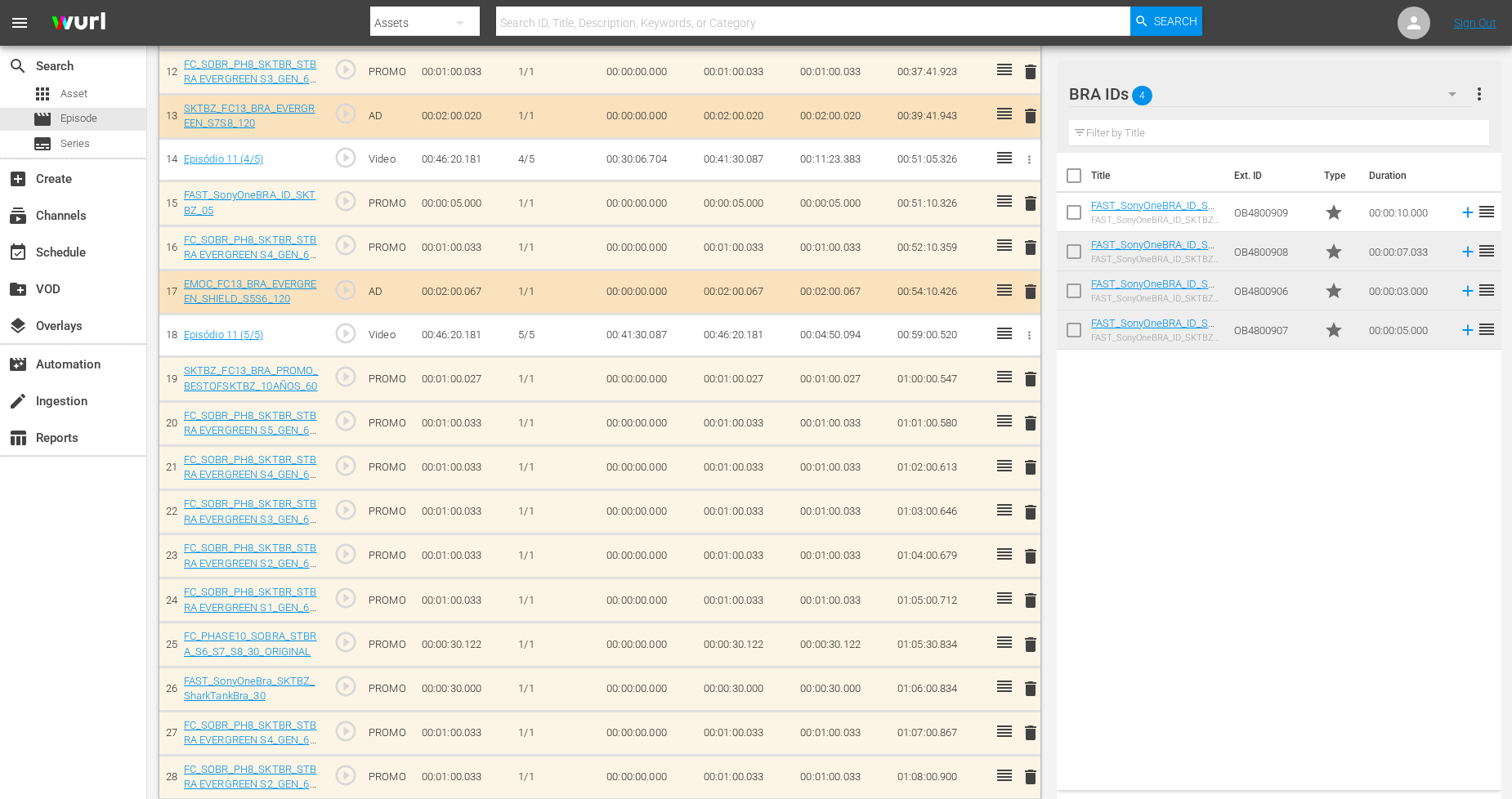
scroll to position [1012, 0]
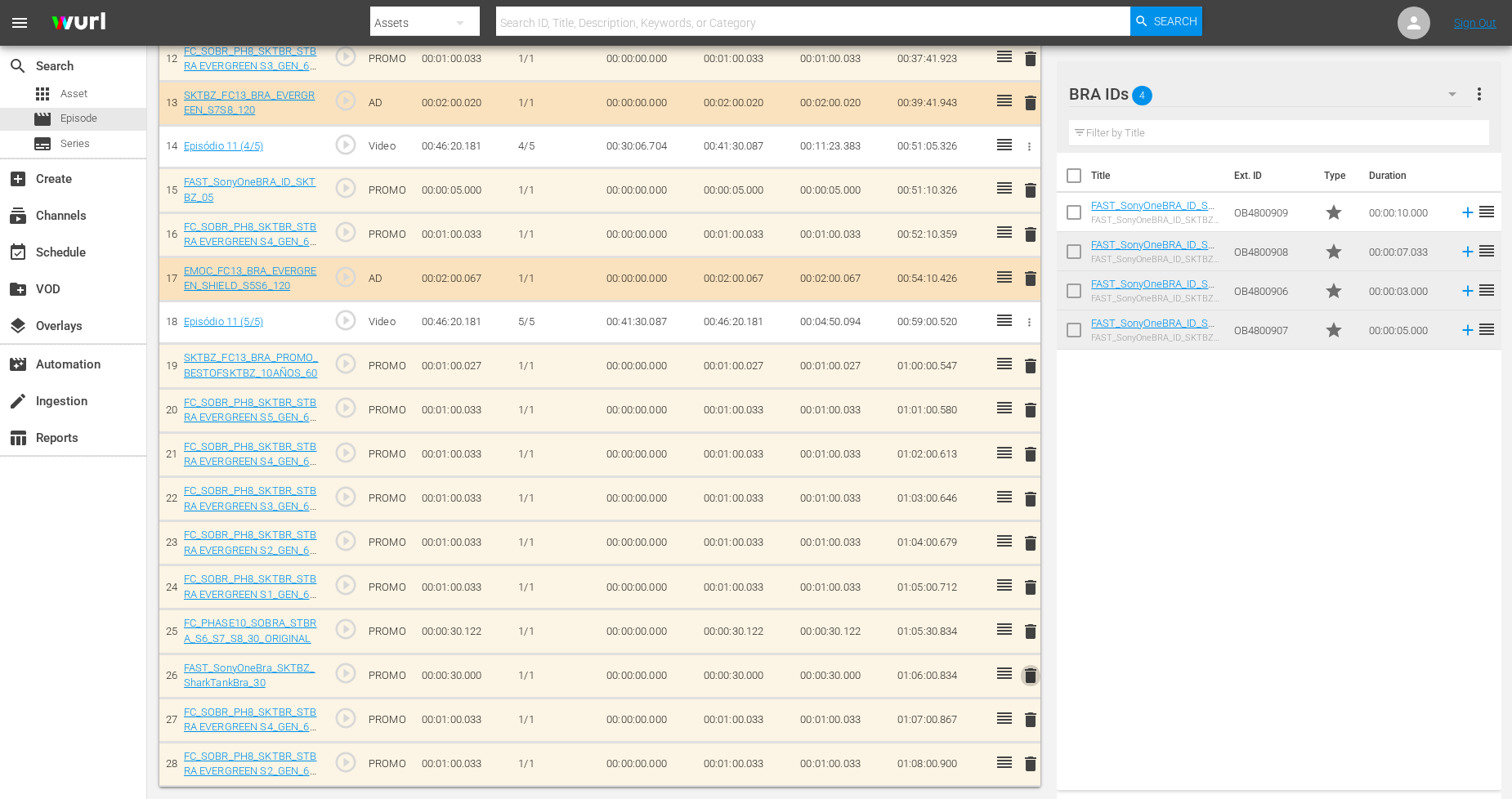
click at [1025, 679] on span "delete" at bounding box center [1030, 676] width 19 height 19
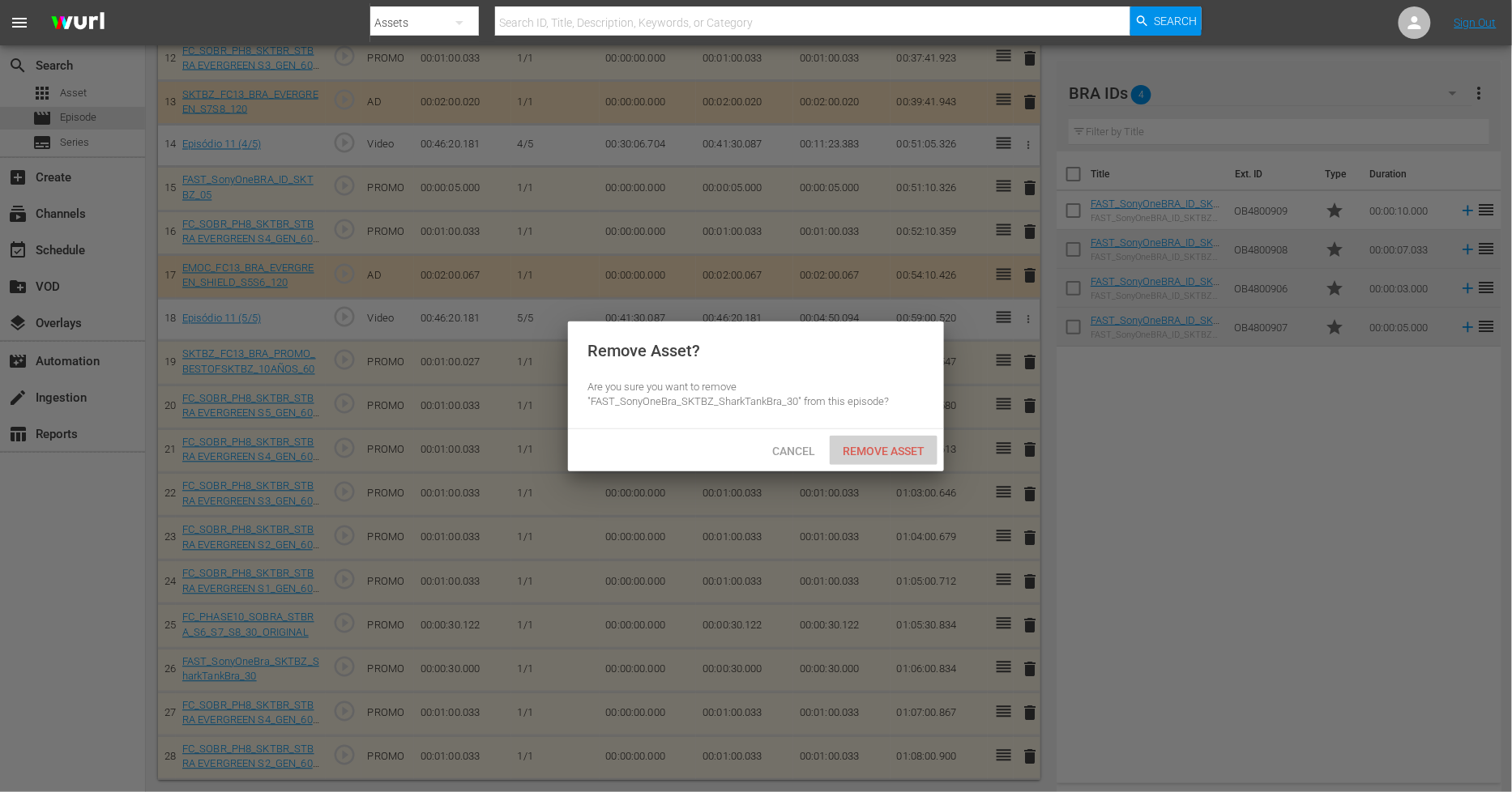
click at [912, 450] on span "Remove Asset" at bounding box center [883, 451] width 108 height 13
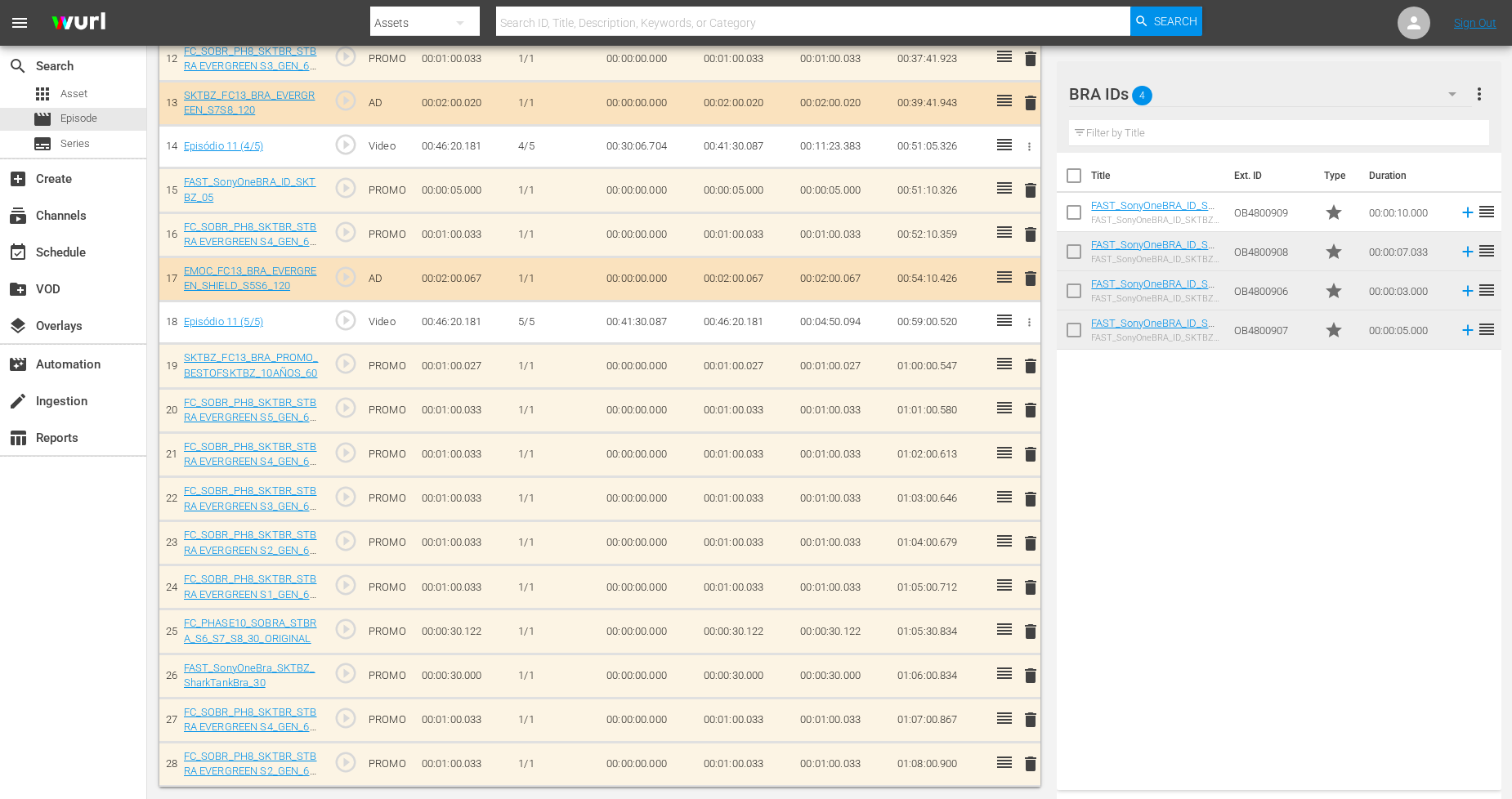
click at [1031, 627] on span "delete" at bounding box center [1030, 631] width 19 height 19
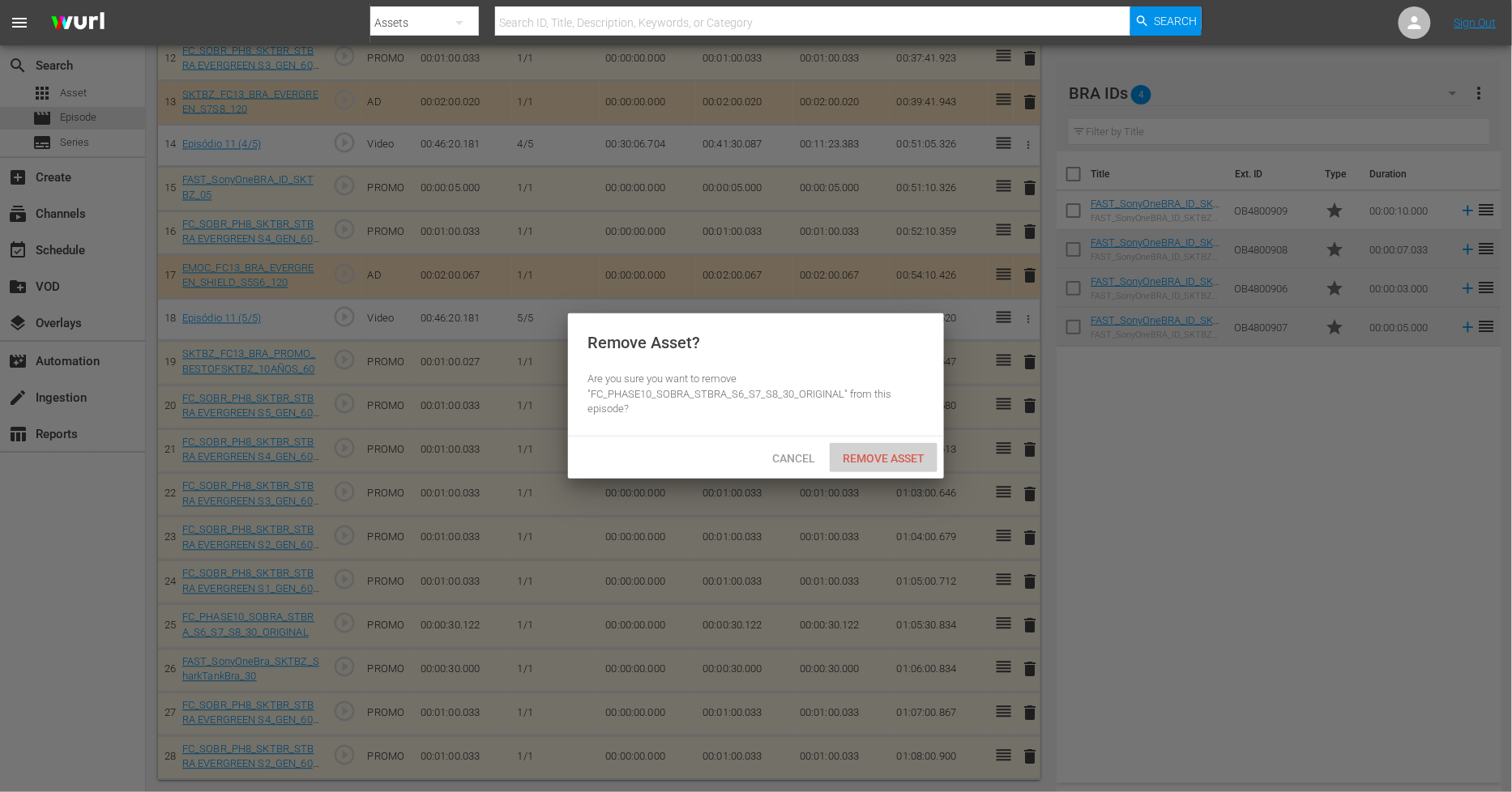
click at [913, 456] on span "Remove Asset" at bounding box center [883, 458] width 108 height 13
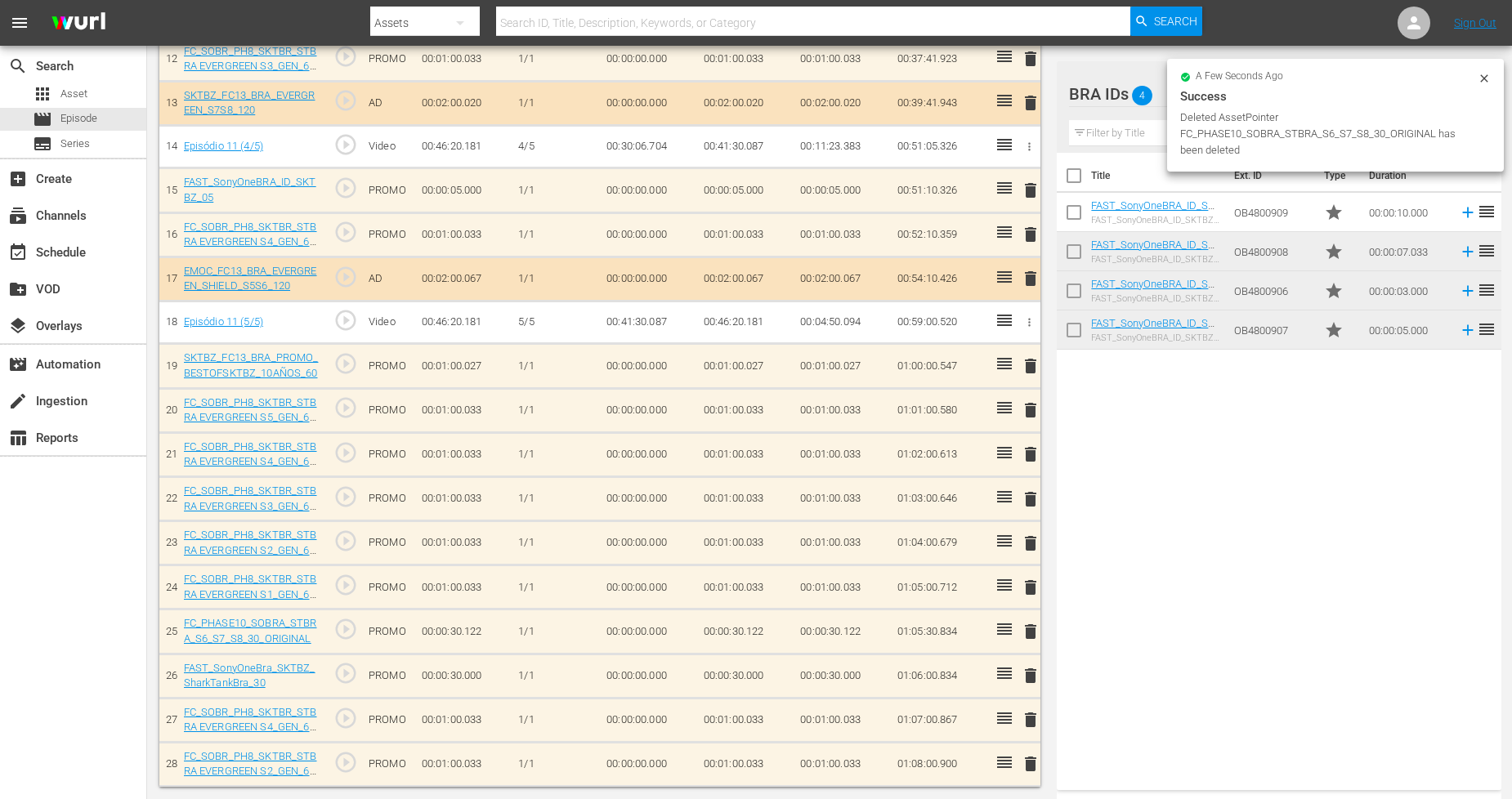
click at [1488, 73] on icon at bounding box center [1484, 78] width 13 height 13
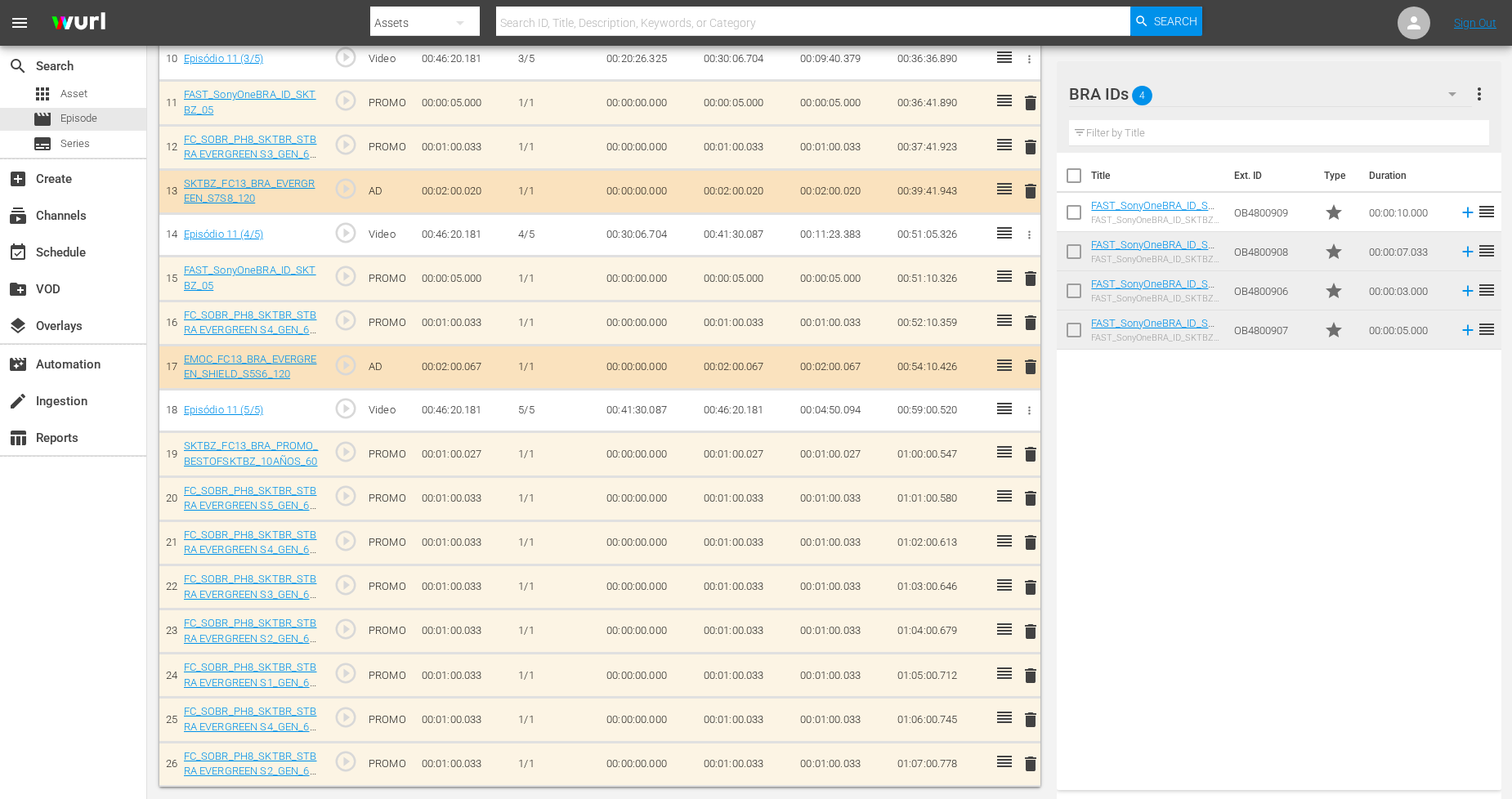
scroll to position [923, 0]
click at [1434, 92] on button "button" at bounding box center [1453, 94] width 39 height 39
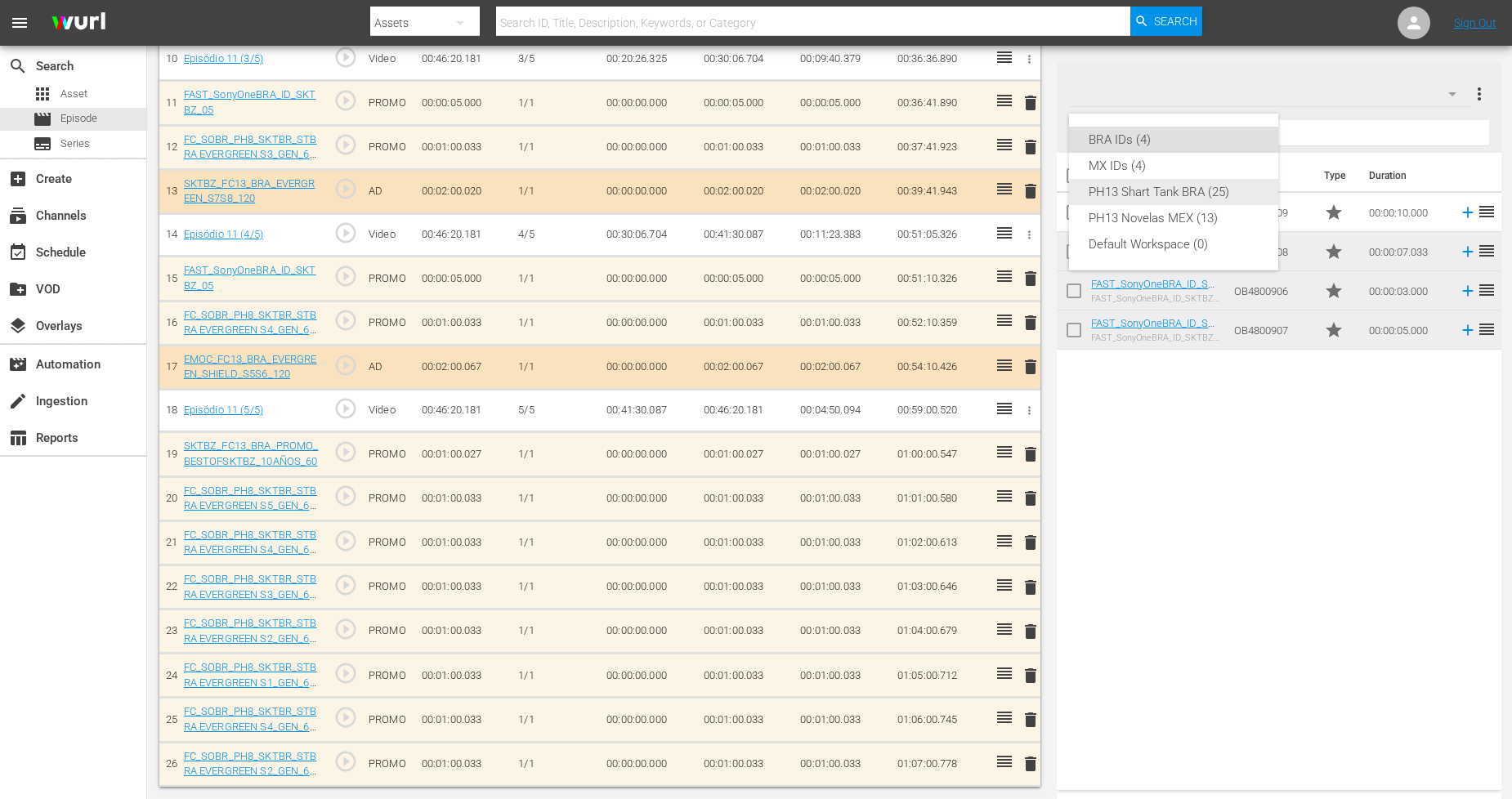
click at [1215, 200] on div "PH13 Shart Tank BRA (25)" at bounding box center [1173, 192] width 170 height 26
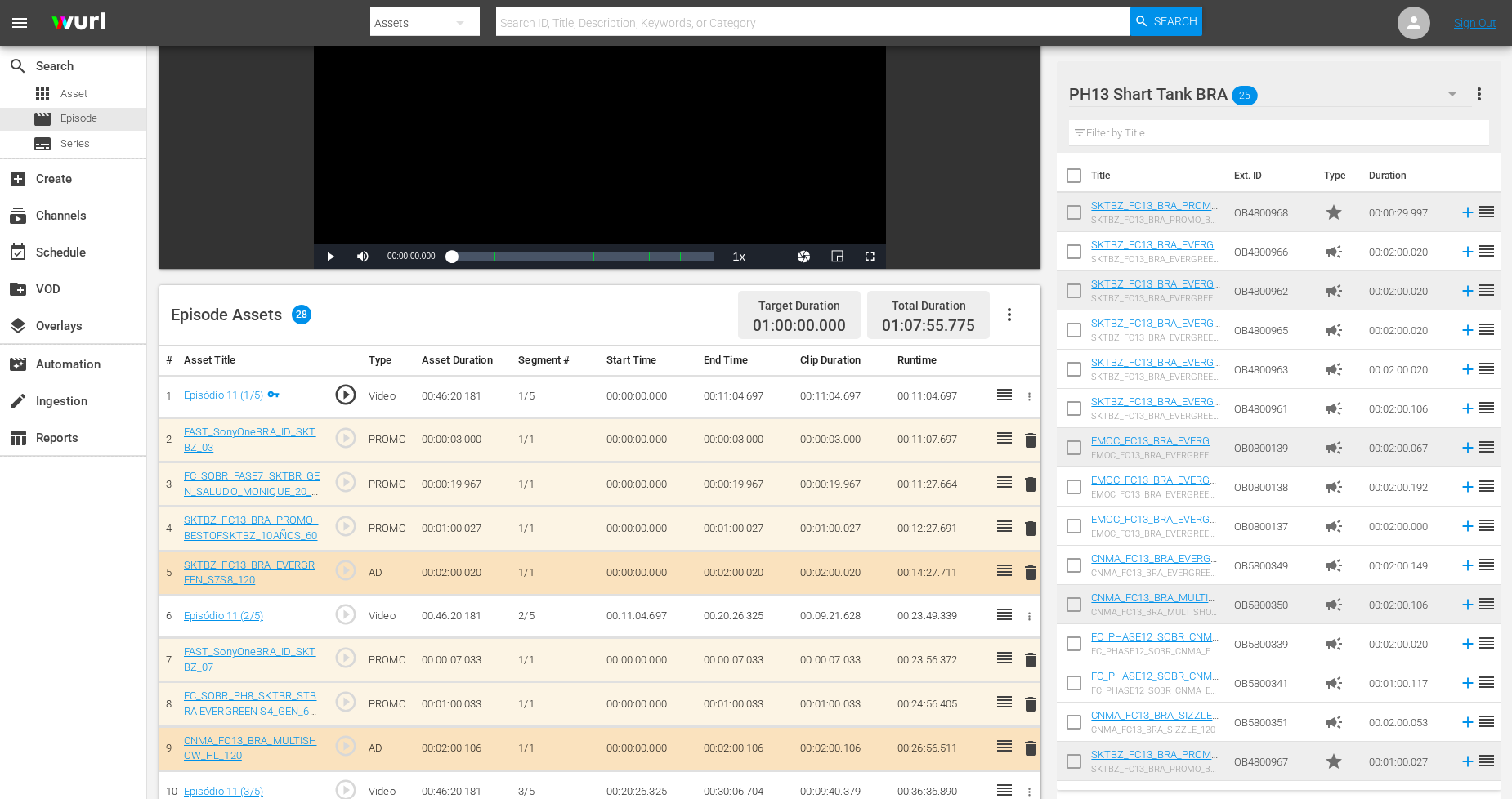
scroll to position [181, 0]
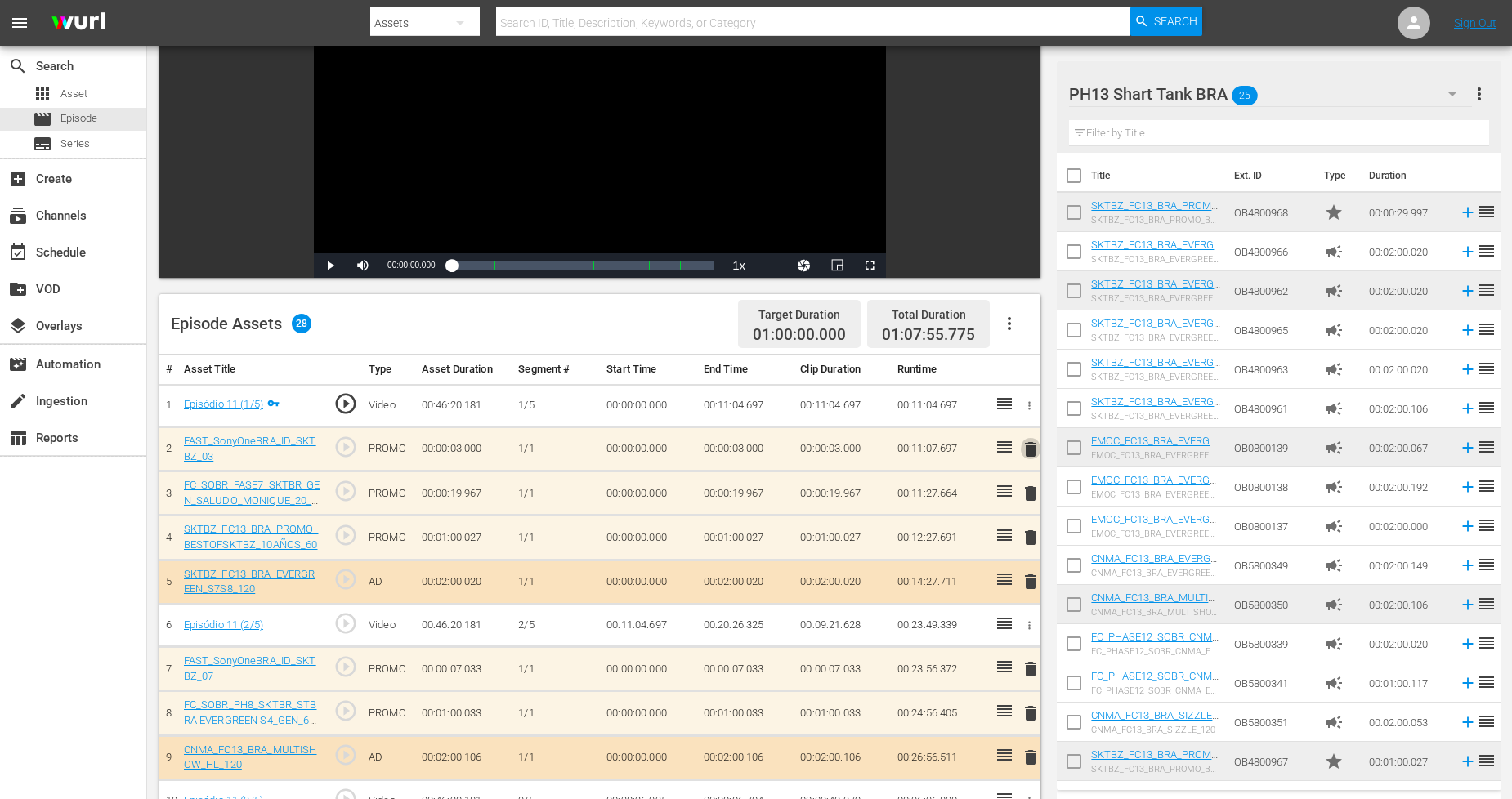
click at [1030, 451] on span "delete" at bounding box center [1030, 449] width 19 height 19
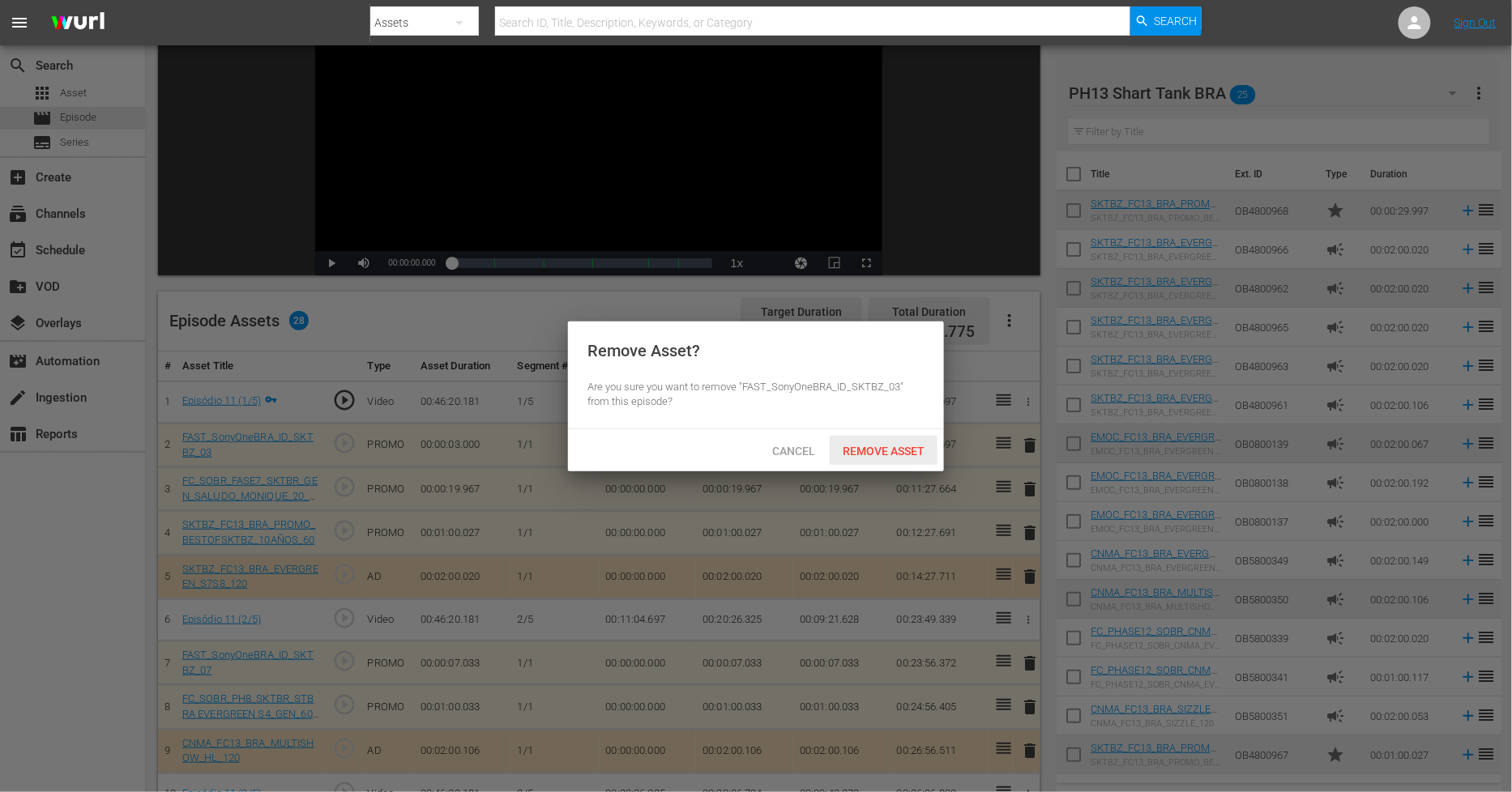
click at [920, 446] on span "Remove Asset" at bounding box center [883, 451] width 108 height 13
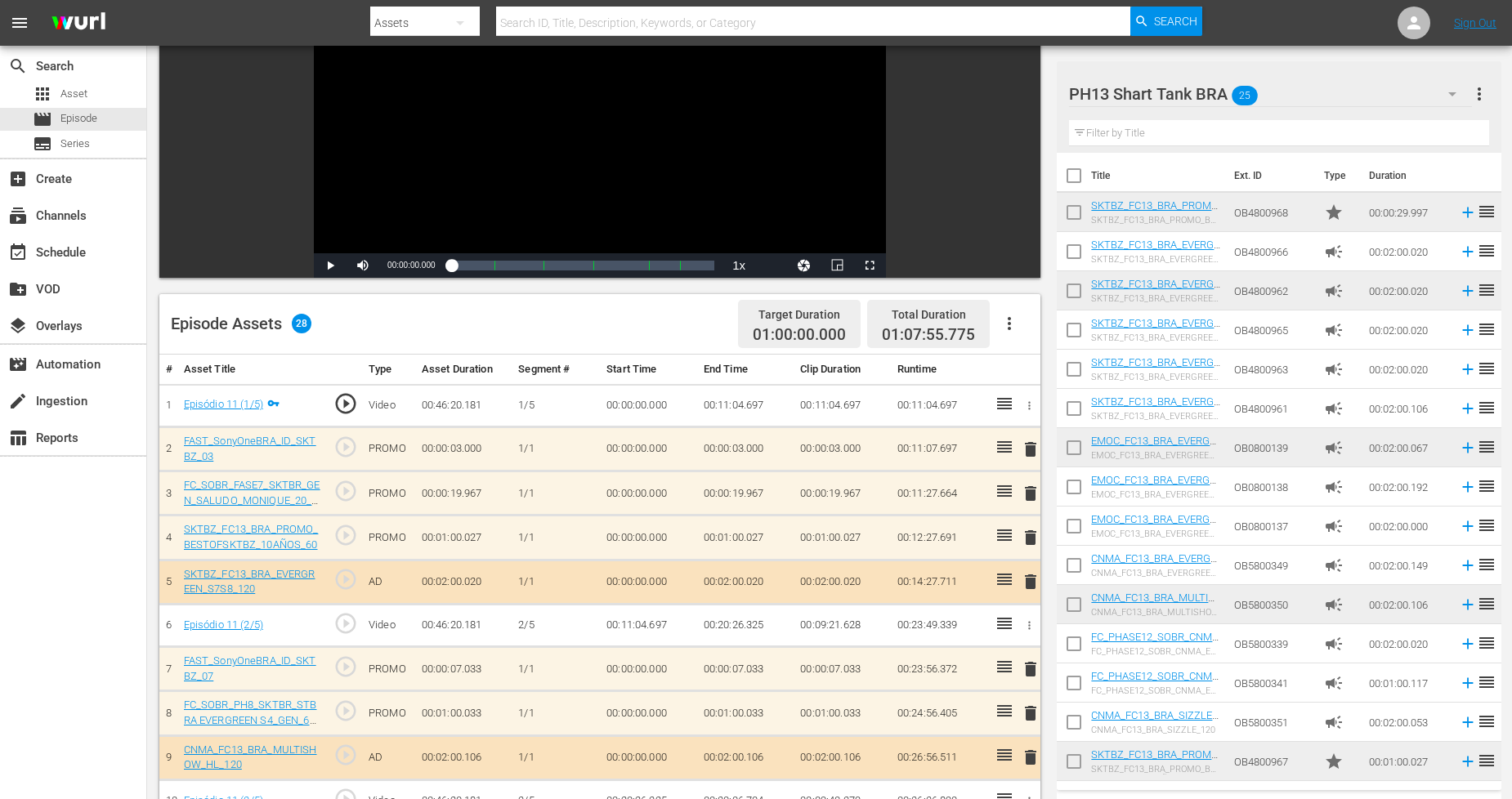
click at [1447, 94] on icon "button" at bounding box center [1452, 94] width 19 height 19
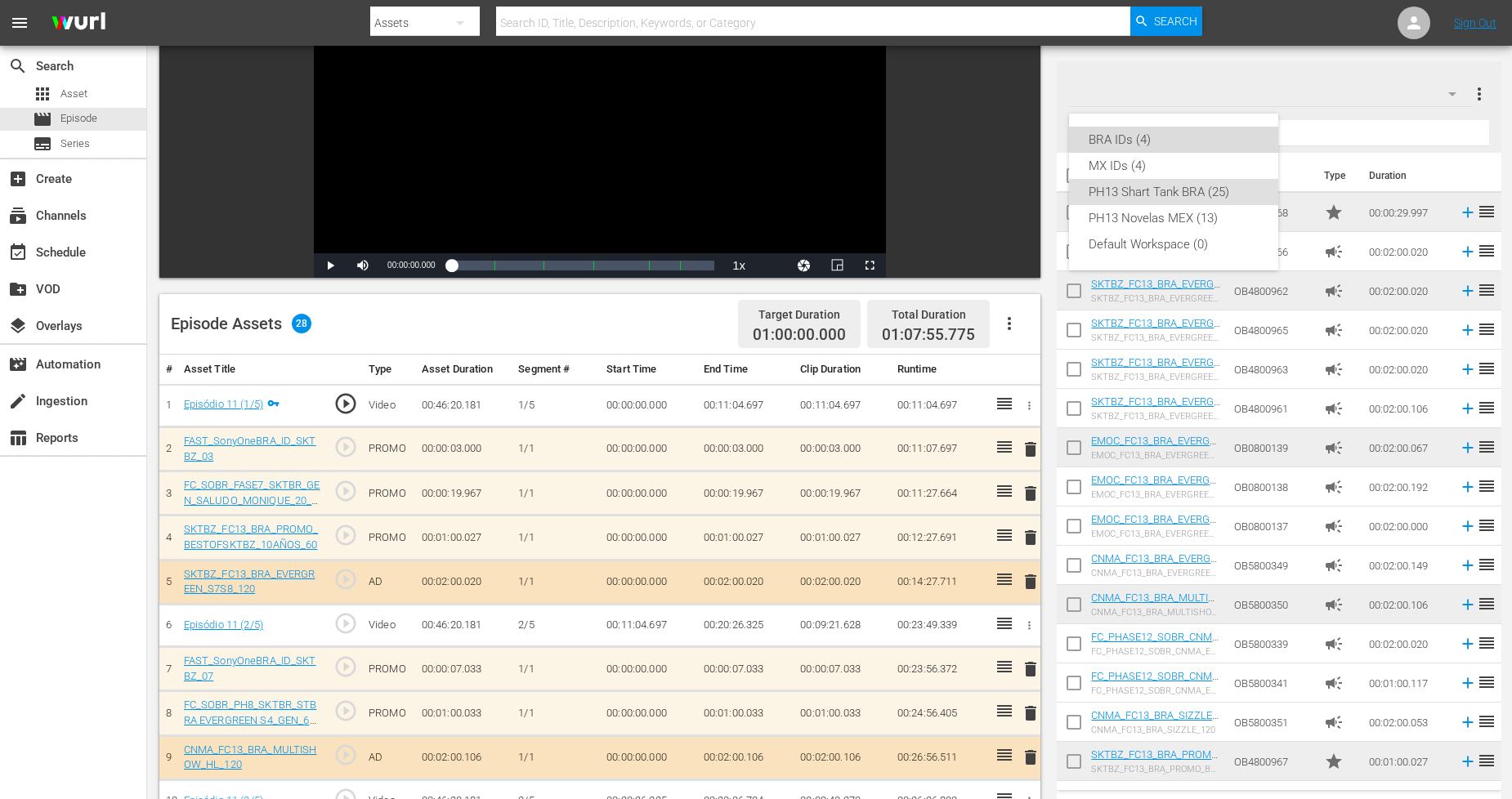
click at [1187, 140] on div "BRA IDs (4)" at bounding box center [1173, 139] width 170 height 26
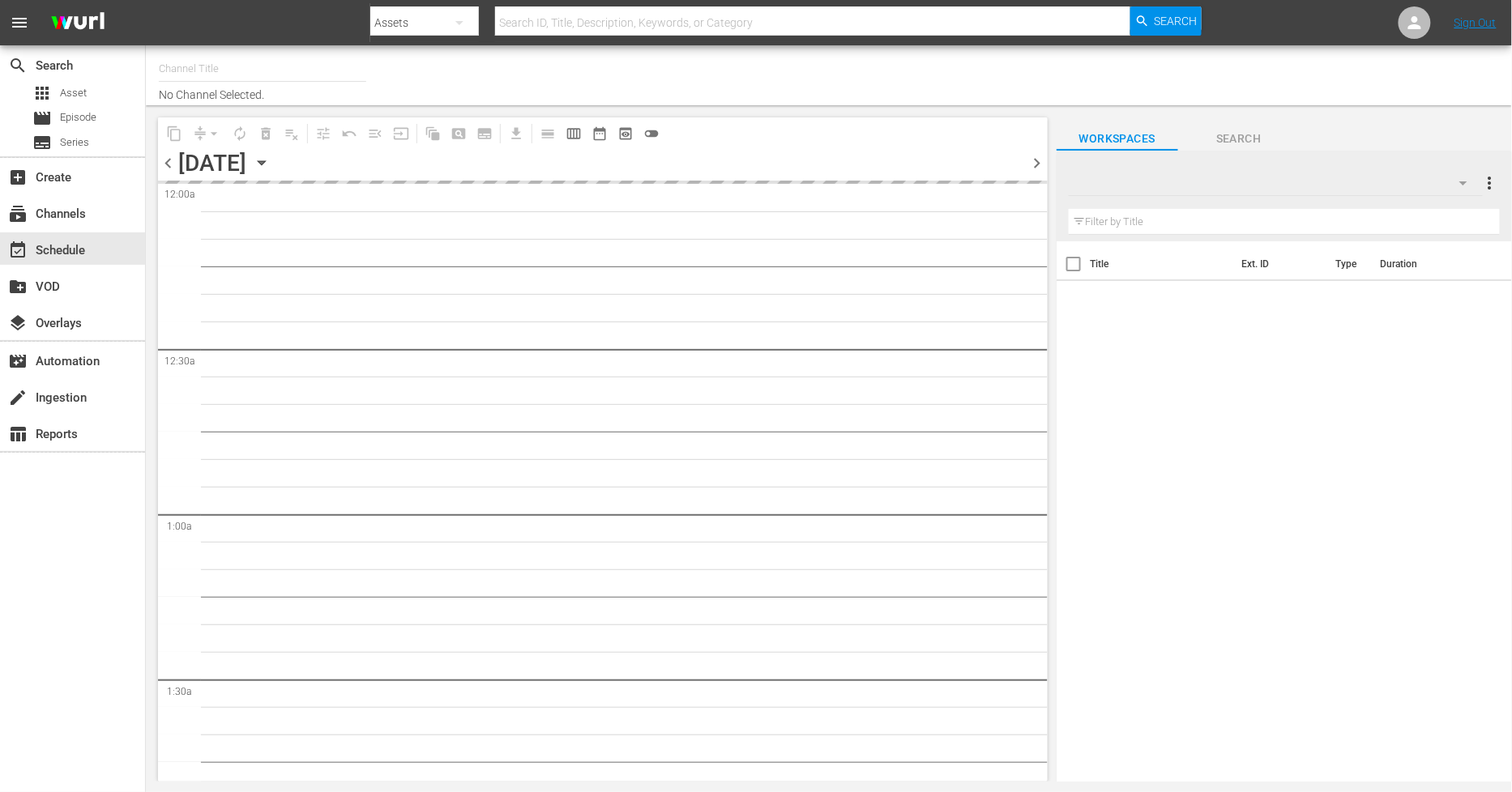
type input "Sony One Shark Tank BRA (1401)"
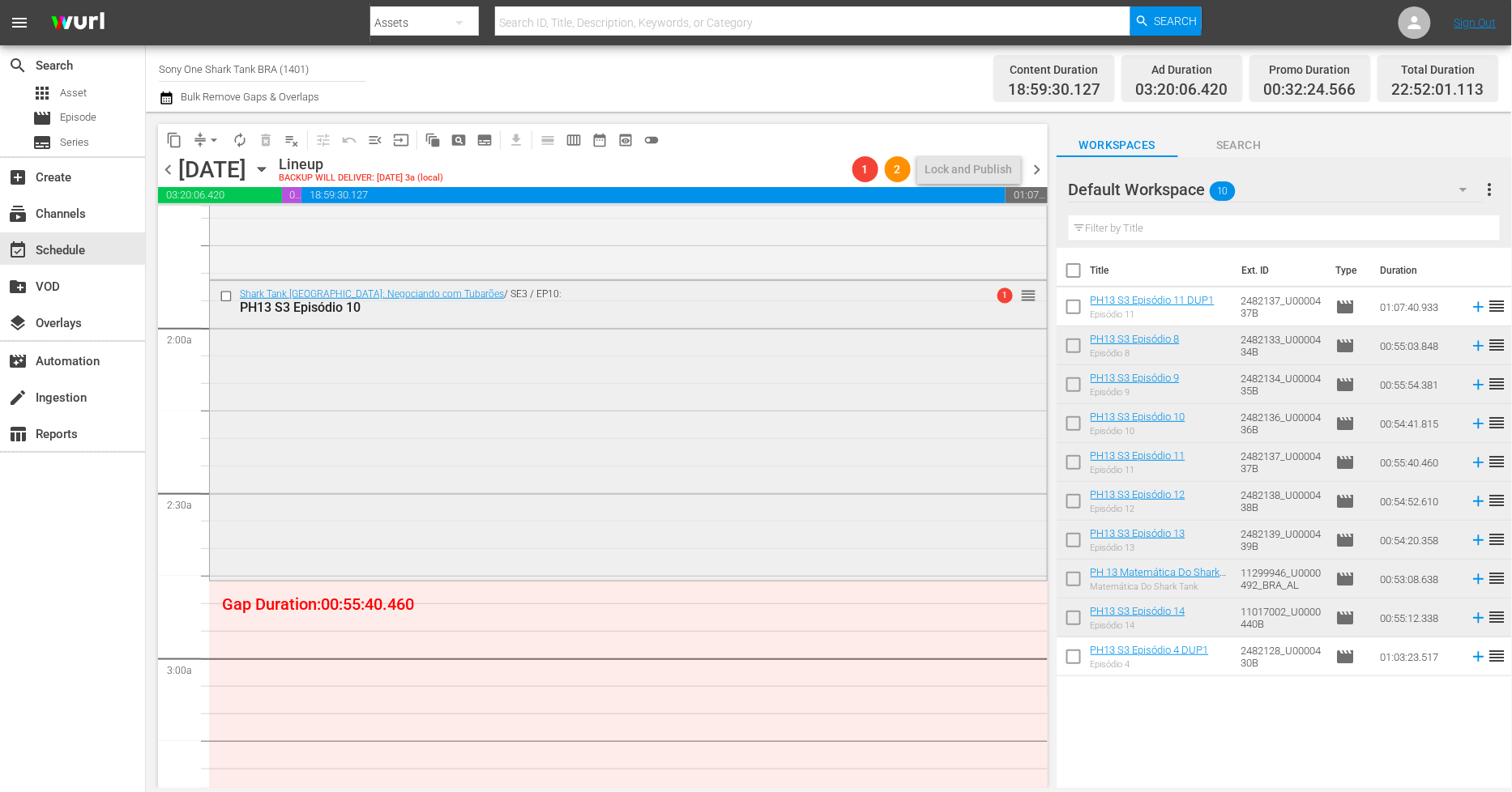
scroll to position [810, 0]
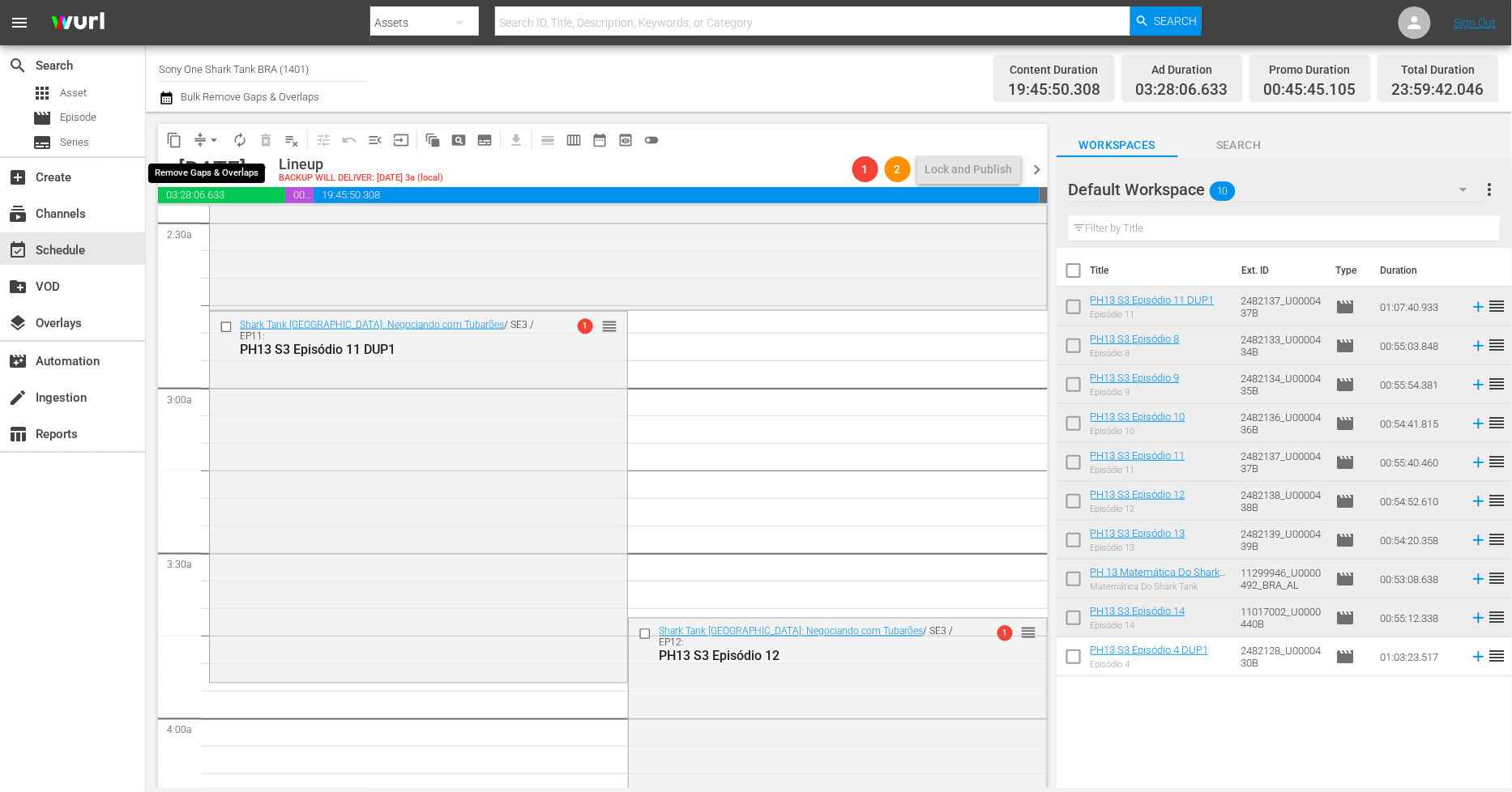
click at [216, 139] on span "arrow_drop_down" at bounding box center [214, 141] width 17 height 17
click at [243, 223] on li "Align to End of Previous Day" at bounding box center [214, 225] width 170 height 27
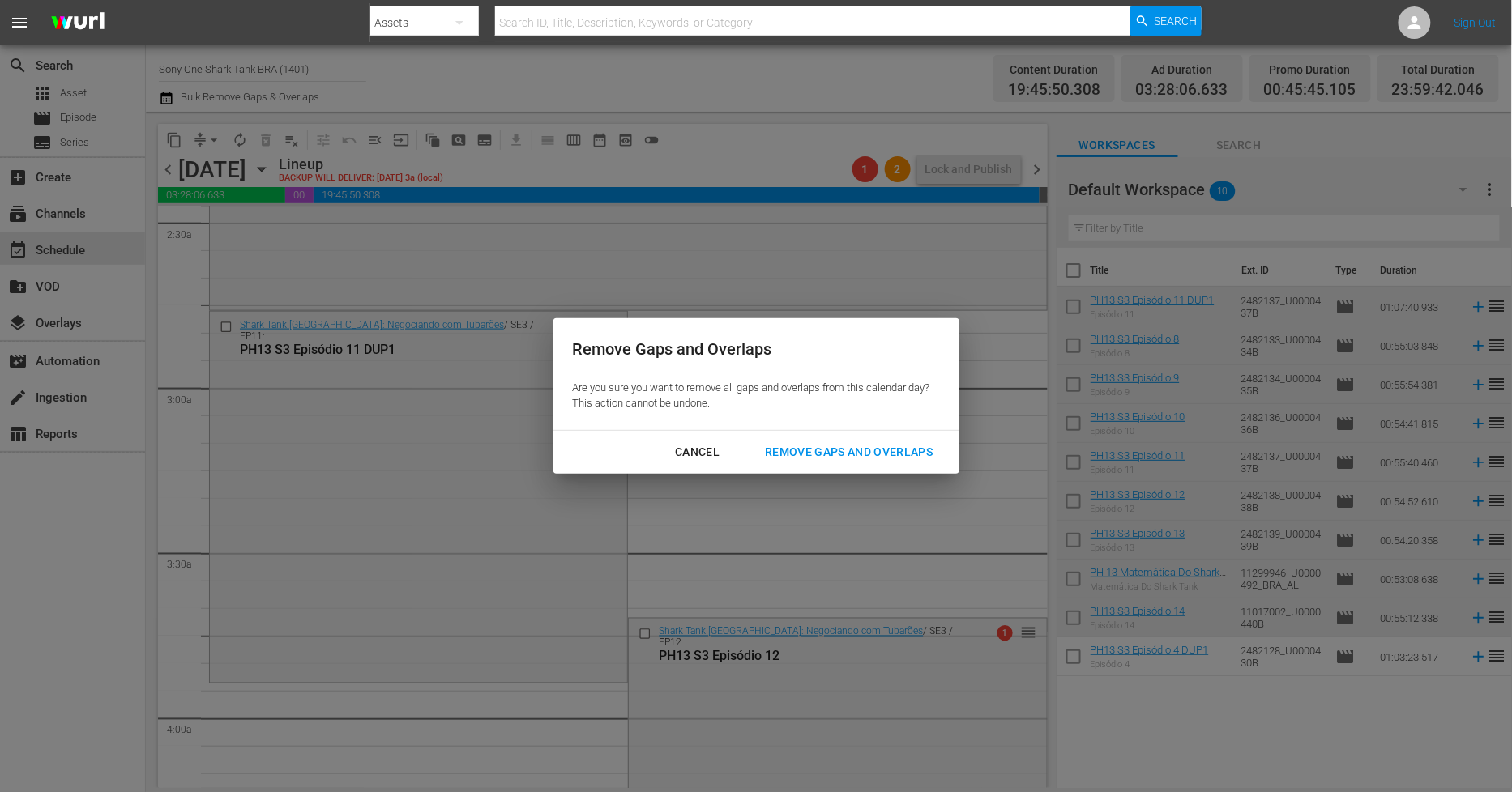
click at [809, 452] on div "Remove Gaps and Overlaps" at bounding box center [848, 453] width 193 height 20
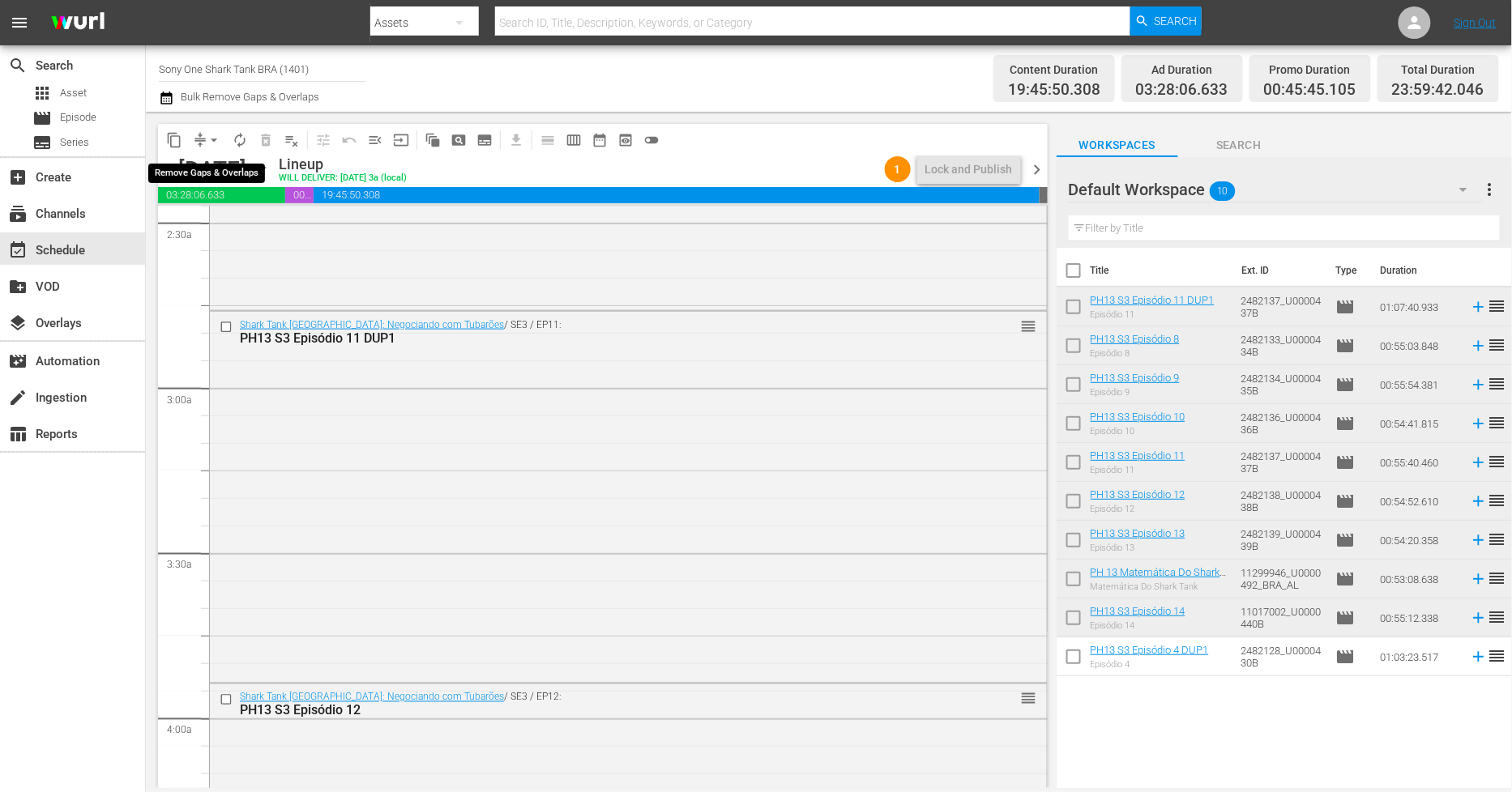
click at [214, 139] on span "arrow_drop_down" at bounding box center [214, 141] width 17 height 17
click at [251, 232] on li "Align to End of Previous Day" at bounding box center [214, 225] width 170 height 27
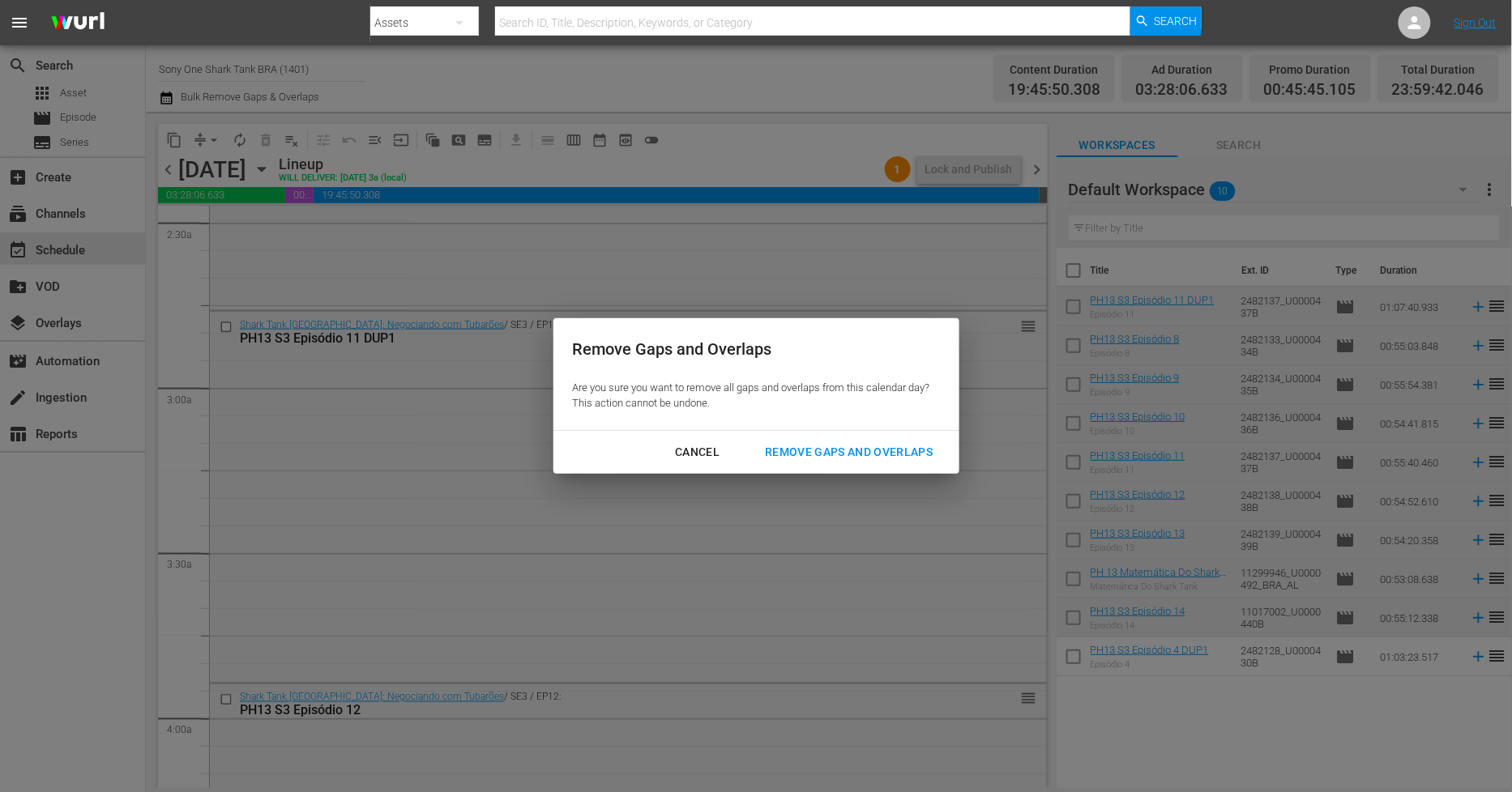
click at [885, 458] on div "Remove Gaps and Overlaps" at bounding box center [848, 453] width 193 height 20
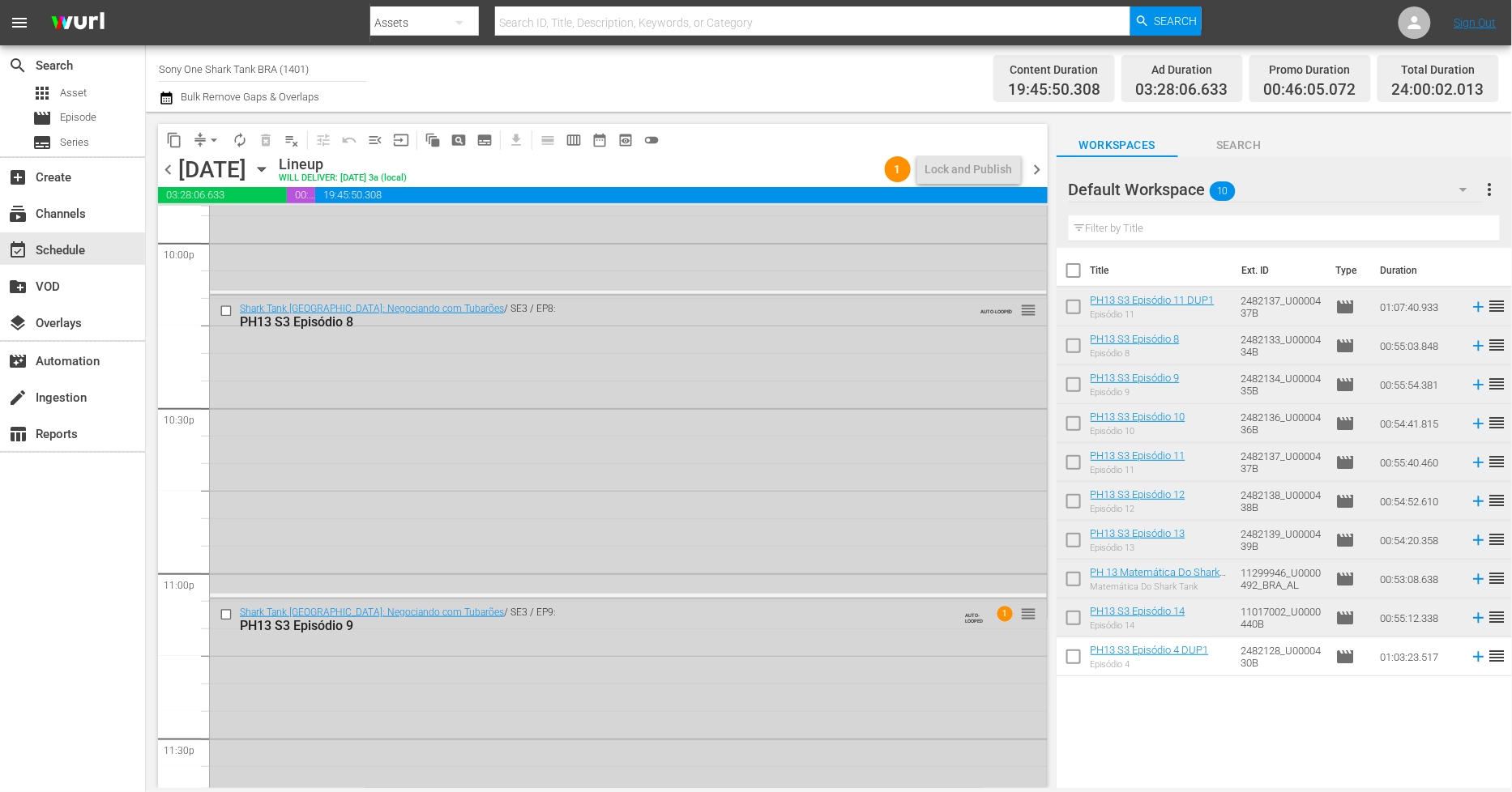
scroll to position [7351, 0]
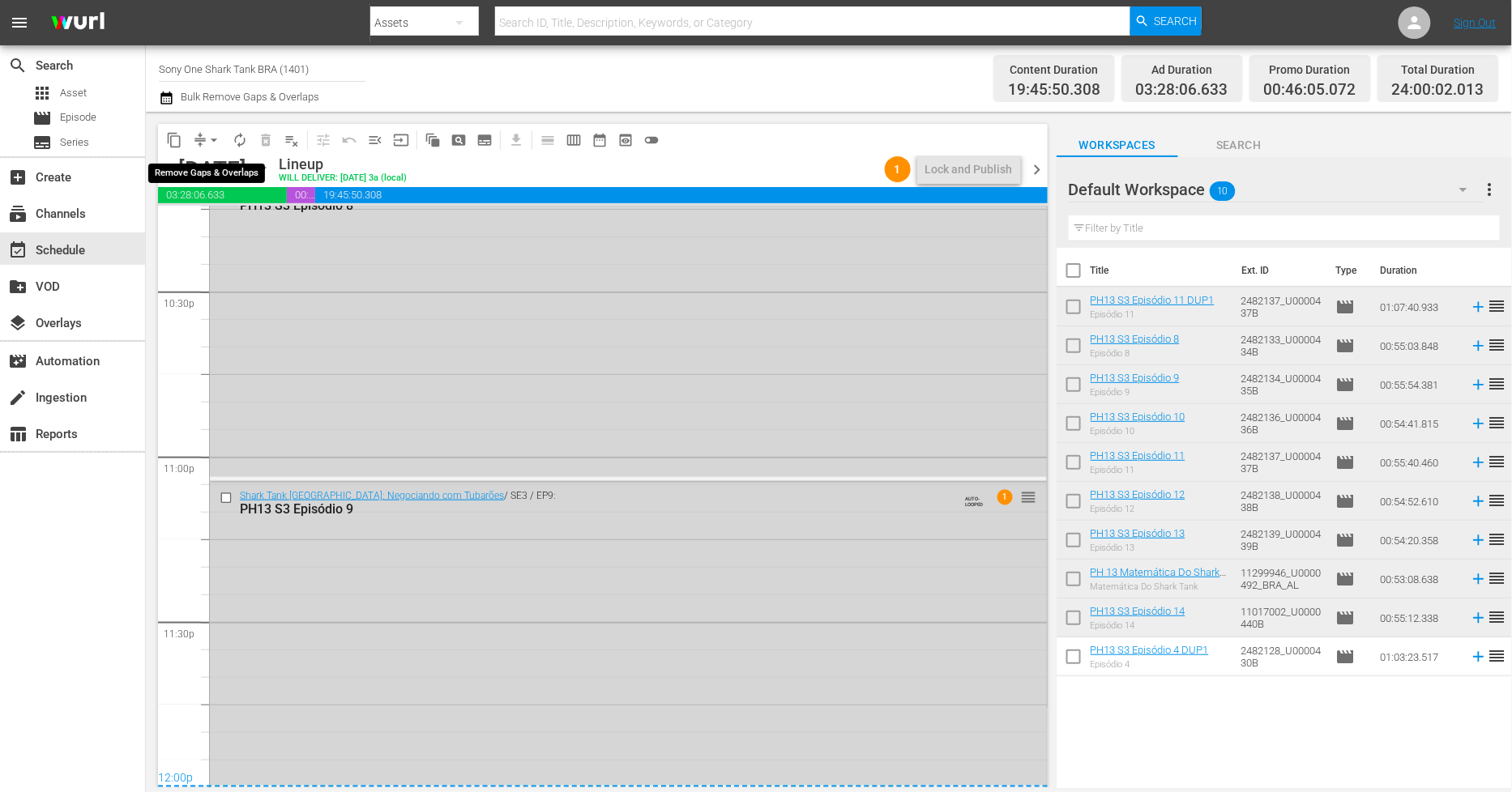
click at [211, 140] on span "arrow_drop_down" at bounding box center [214, 141] width 17 height 17
click at [227, 219] on li "Align to End of Previous Day" at bounding box center [214, 225] width 170 height 27
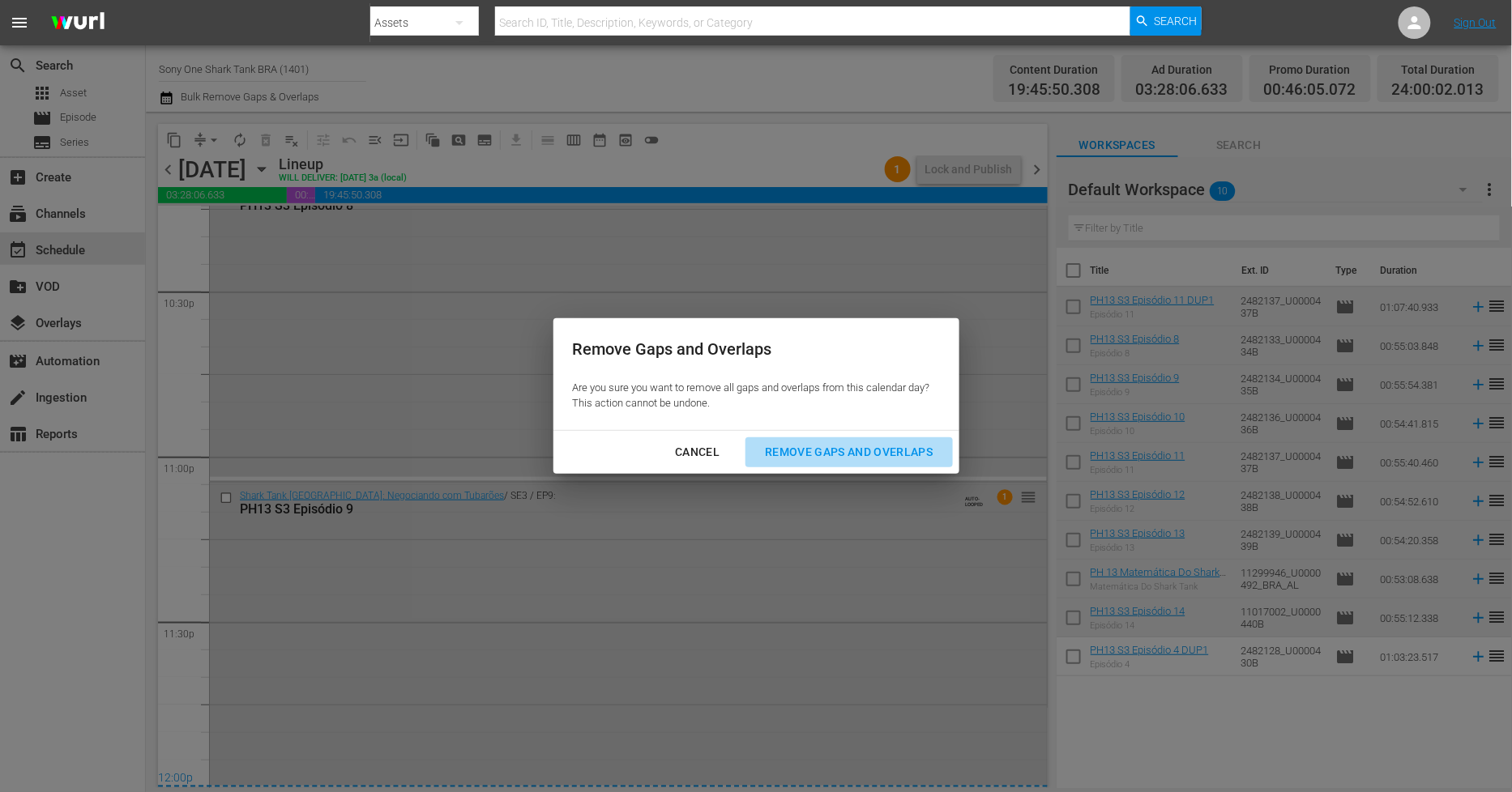
click at [804, 449] on div "Remove Gaps and Overlaps" at bounding box center [848, 453] width 193 height 20
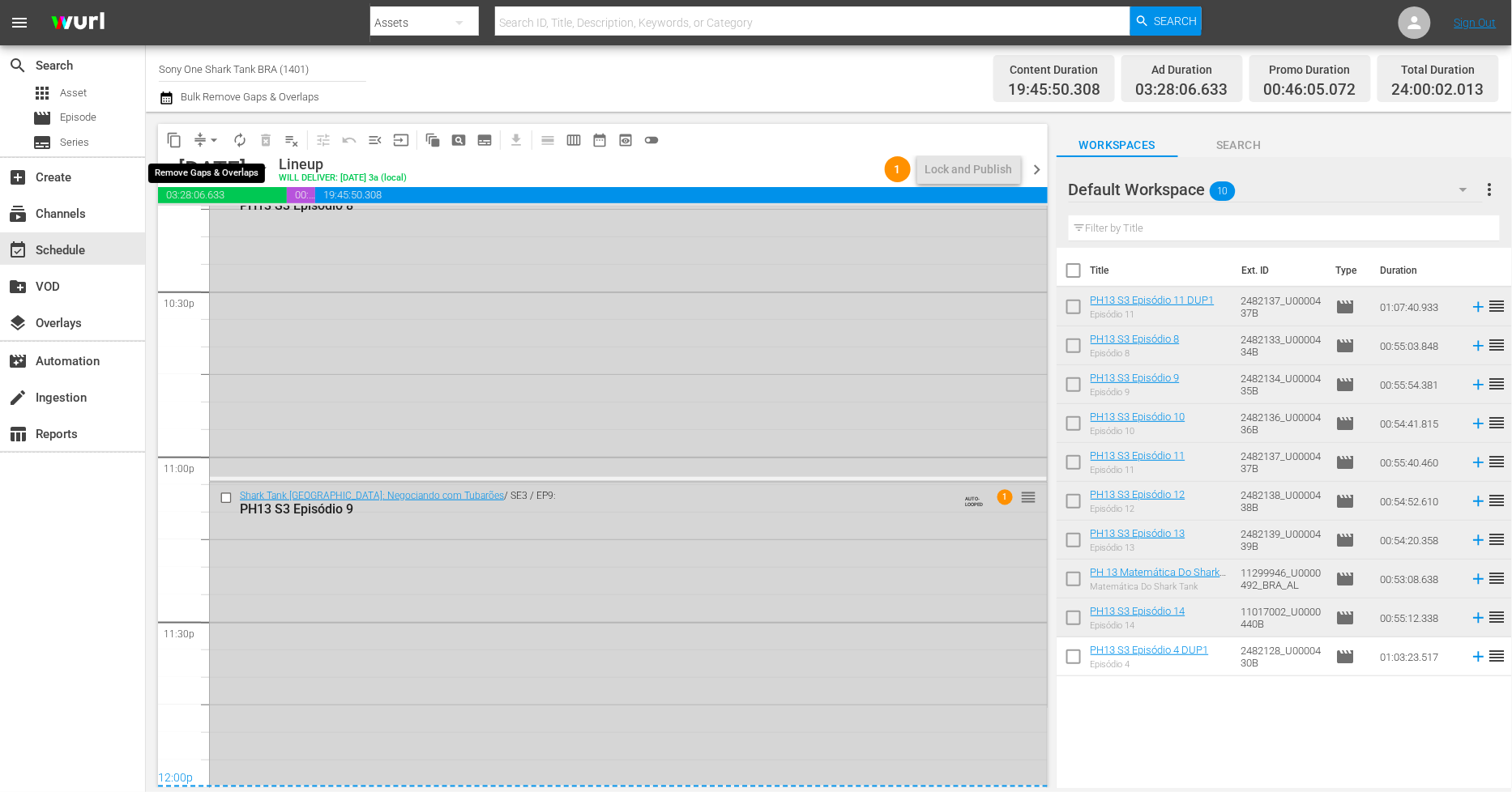
click at [214, 142] on span "arrow_drop_down" at bounding box center [214, 141] width 17 height 17
click at [228, 232] on li "Align to End of Previous Day" at bounding box center [214, 225] width 170 height 27
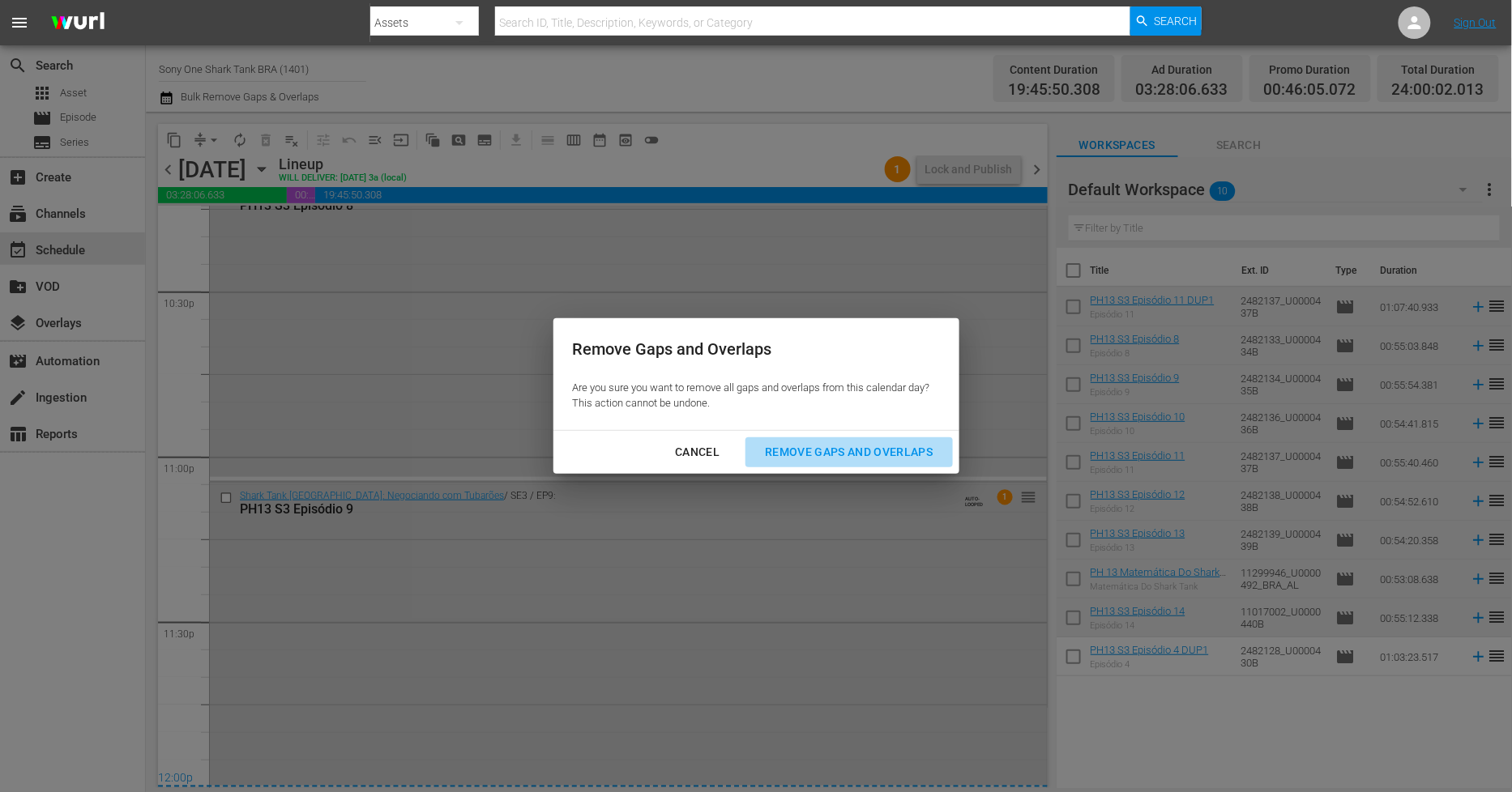
click at [837, 454] on div "Remove Gaps and Overlaps" at bounding box center [848, 453] width 193 height 20
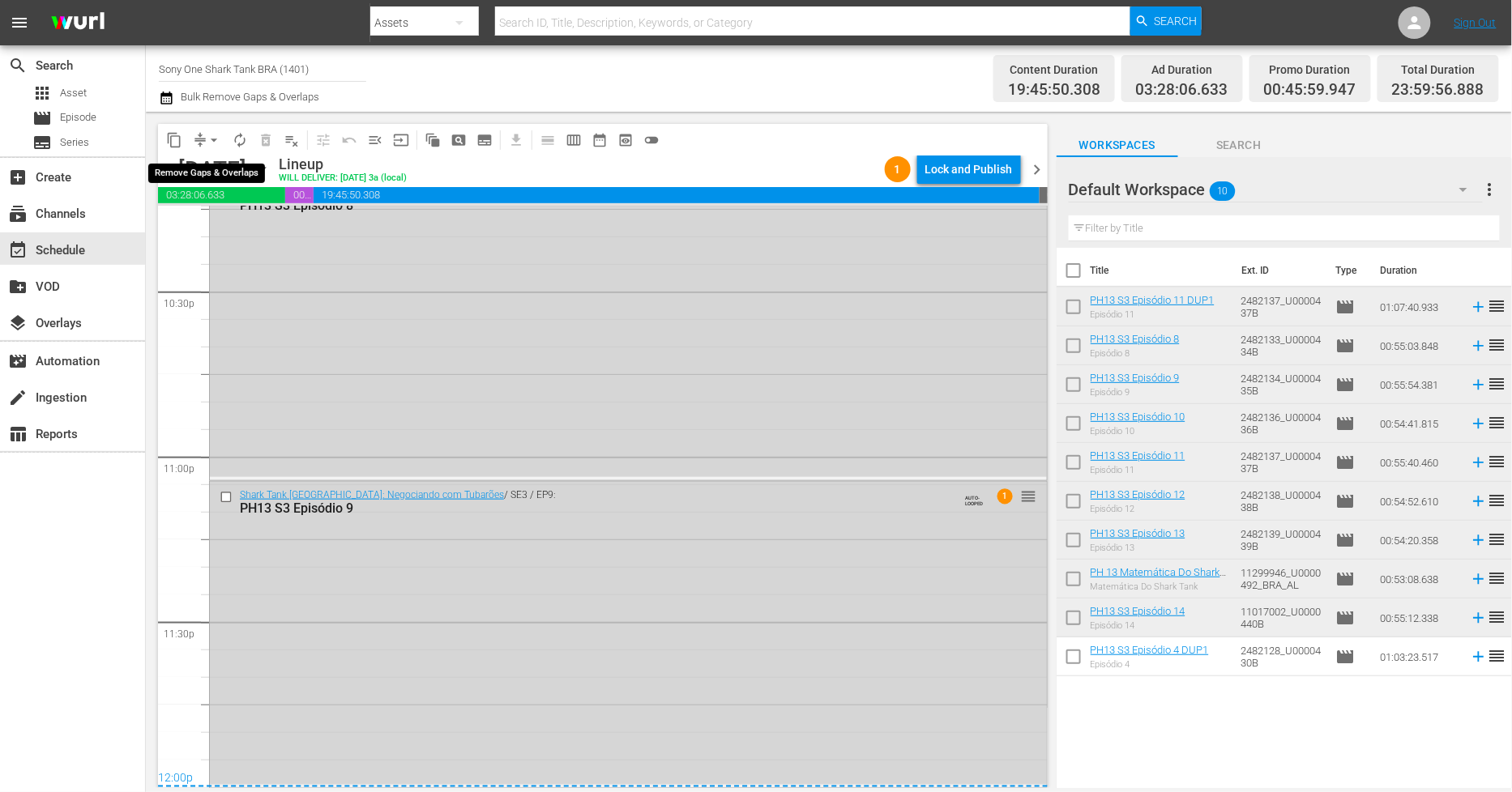
click at [211, 139] on span "arrow_drop_down" at bounding box center [214, 141] width 17 height 17
click at [231, 233] on li "Align to End of Previous Day" at bounding box center [214, 225] width 170 height 27
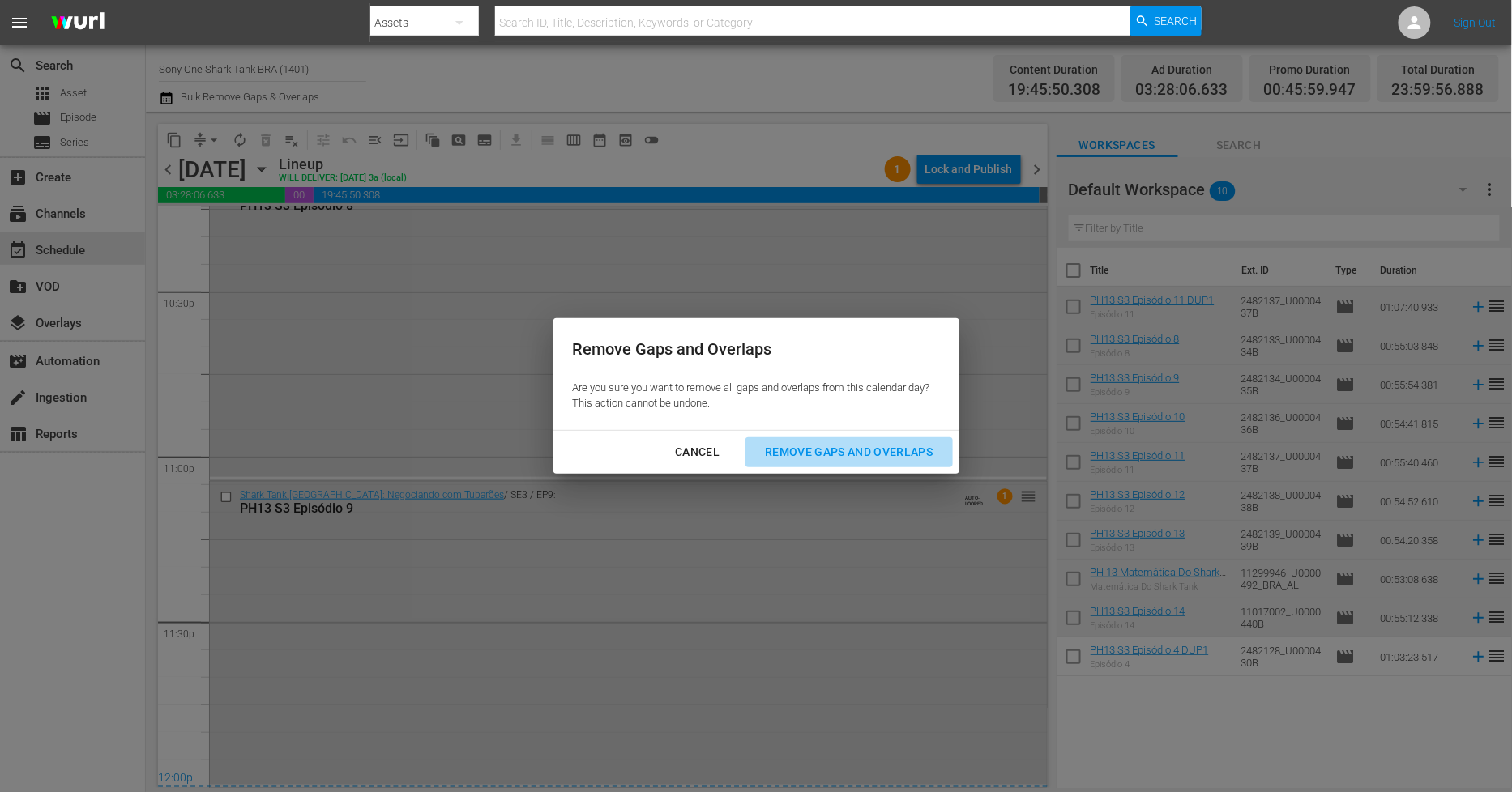
click at [848, 447] on div "Remove Gaps and Overlaps" at bounding box center [848, 453] width 193 height 20
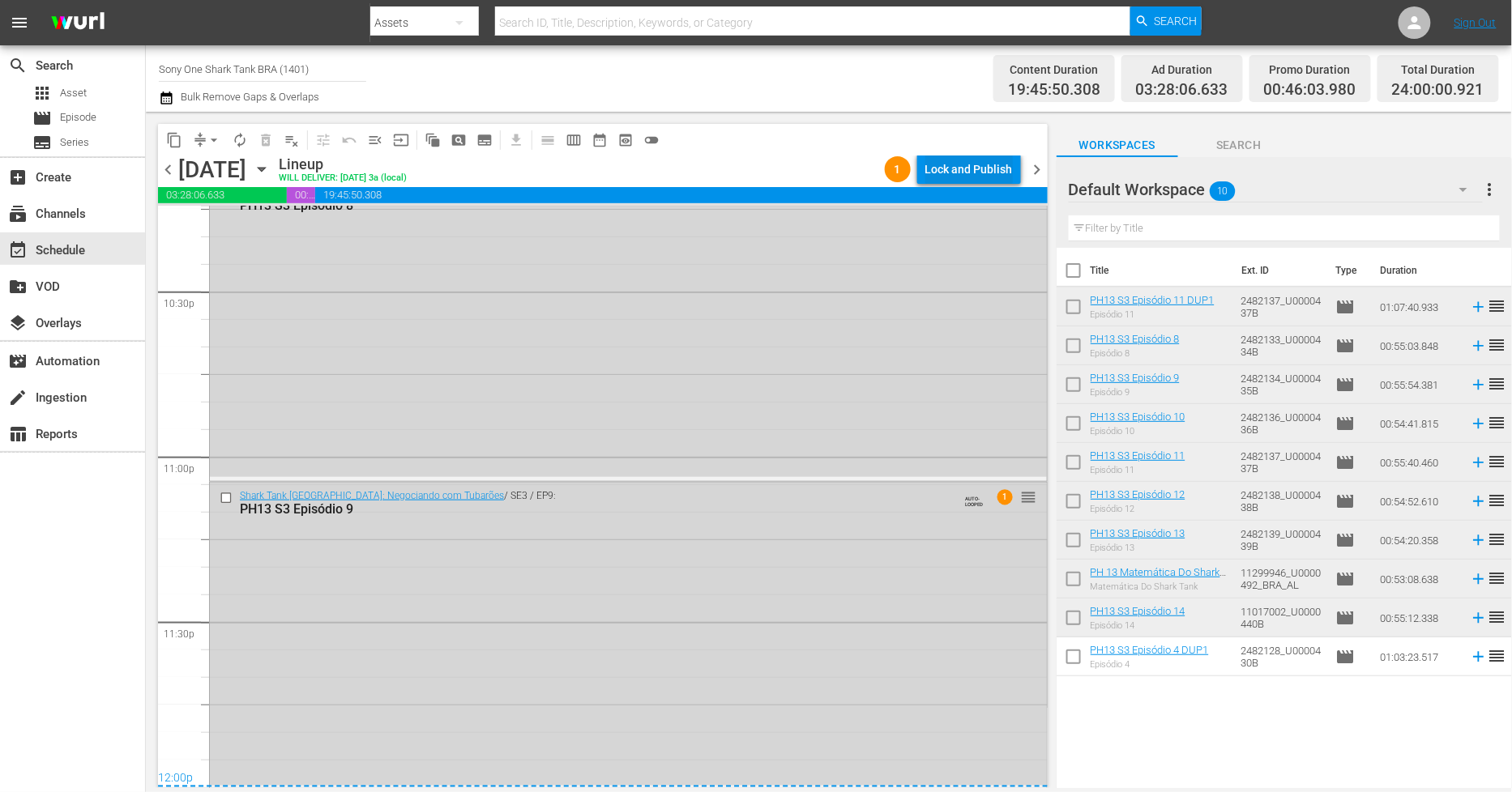
click at [1005, 166] on div "Lock and Publish" at bounding box center [969, 169] width 87 height 29
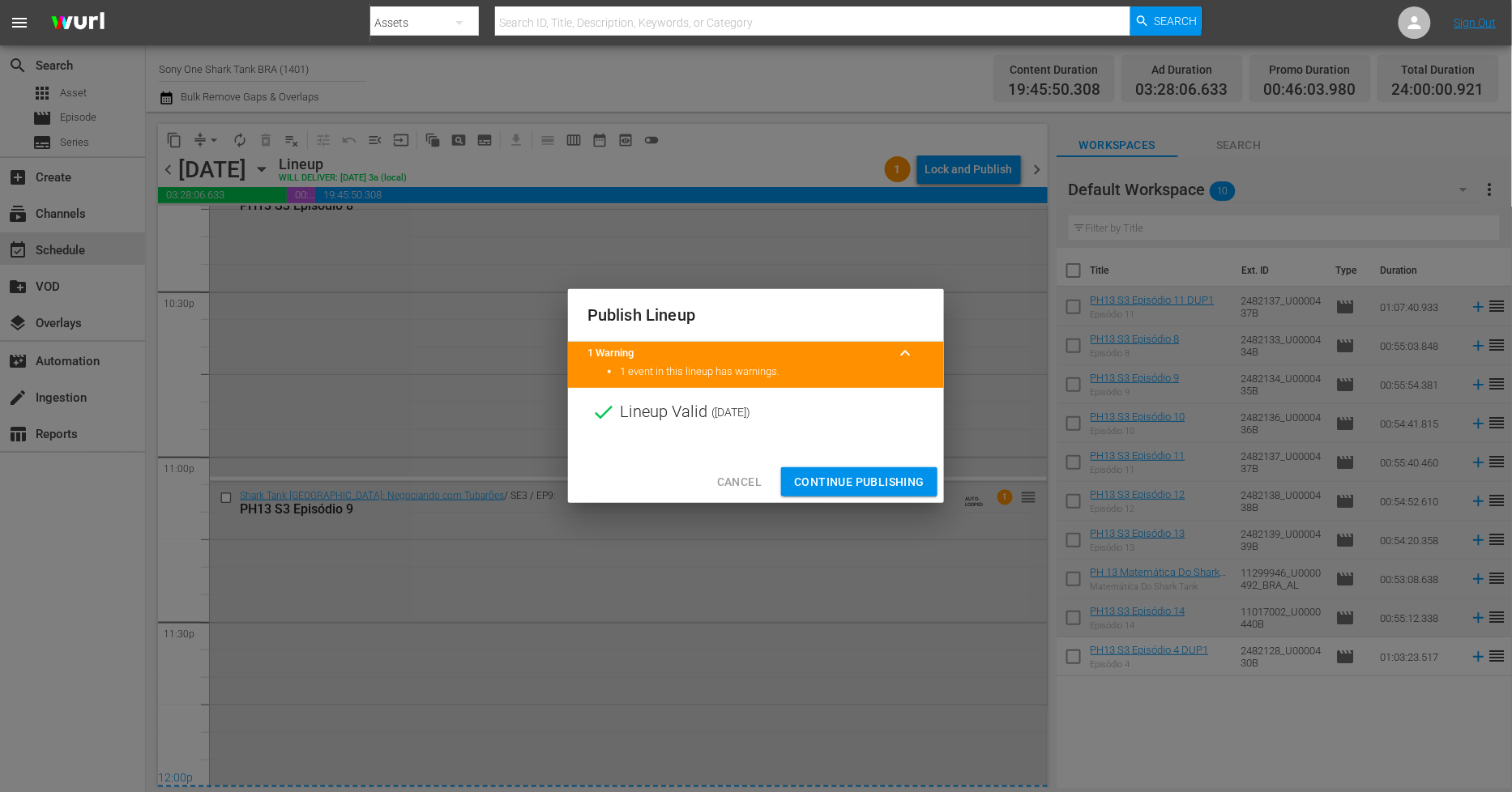
click at [853, 479] on span "Continue Publishing" at bounding box center [860, 482] width 131 height 20
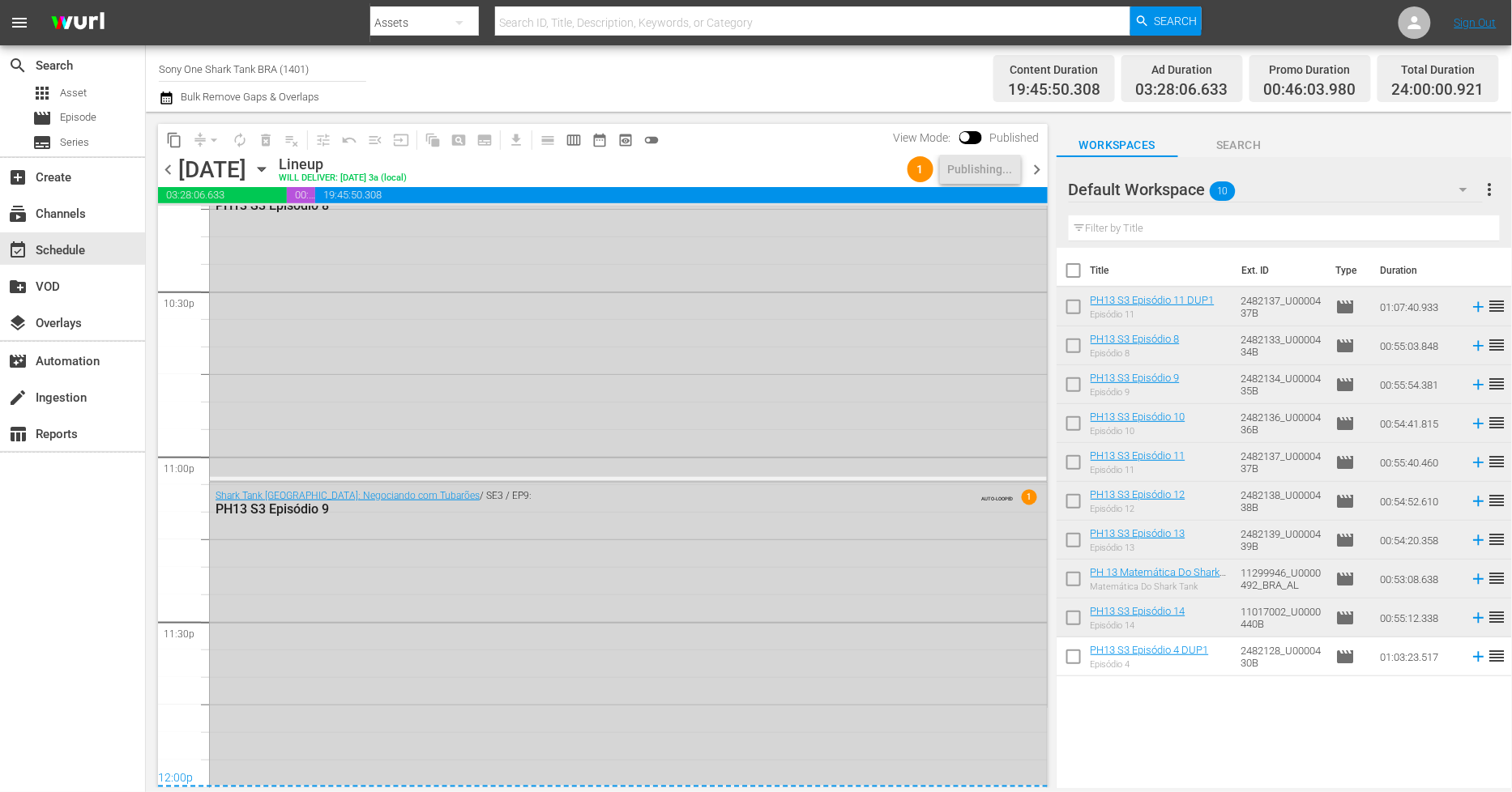
drag, startPoint x: 1035, startPoint y: 170, endPoint x: 1091, endPoint y: 230, distance: 82.1
click at [1037, 170] on span "chevron_right" at bounding box center [1038, 169] width 20 height 20
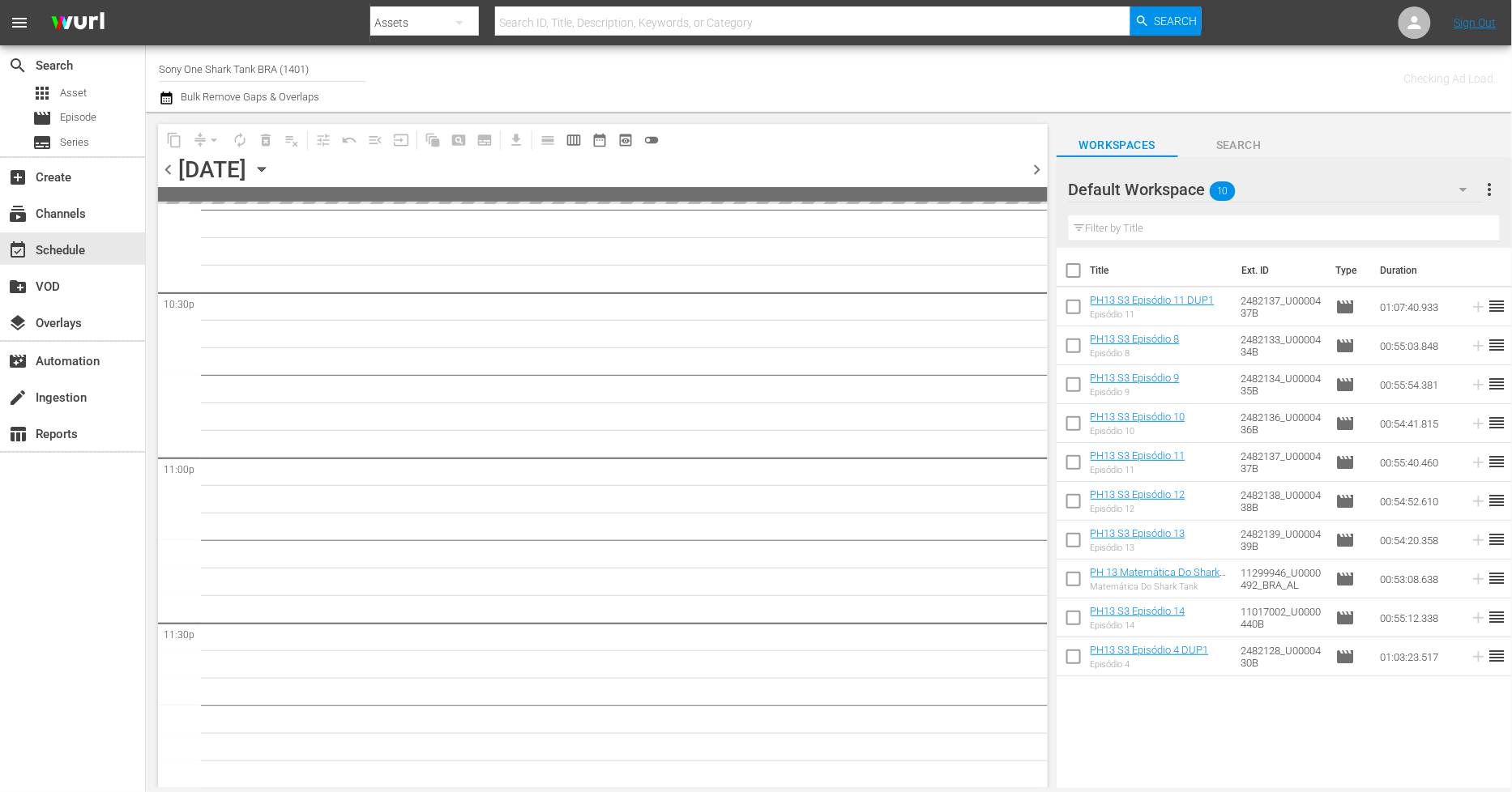
scroll to position [7348, 0]
click at [1071, 274] on input "checkbox" at bounding box center [1073, 273] width 34 height 34
checkbox input "true"
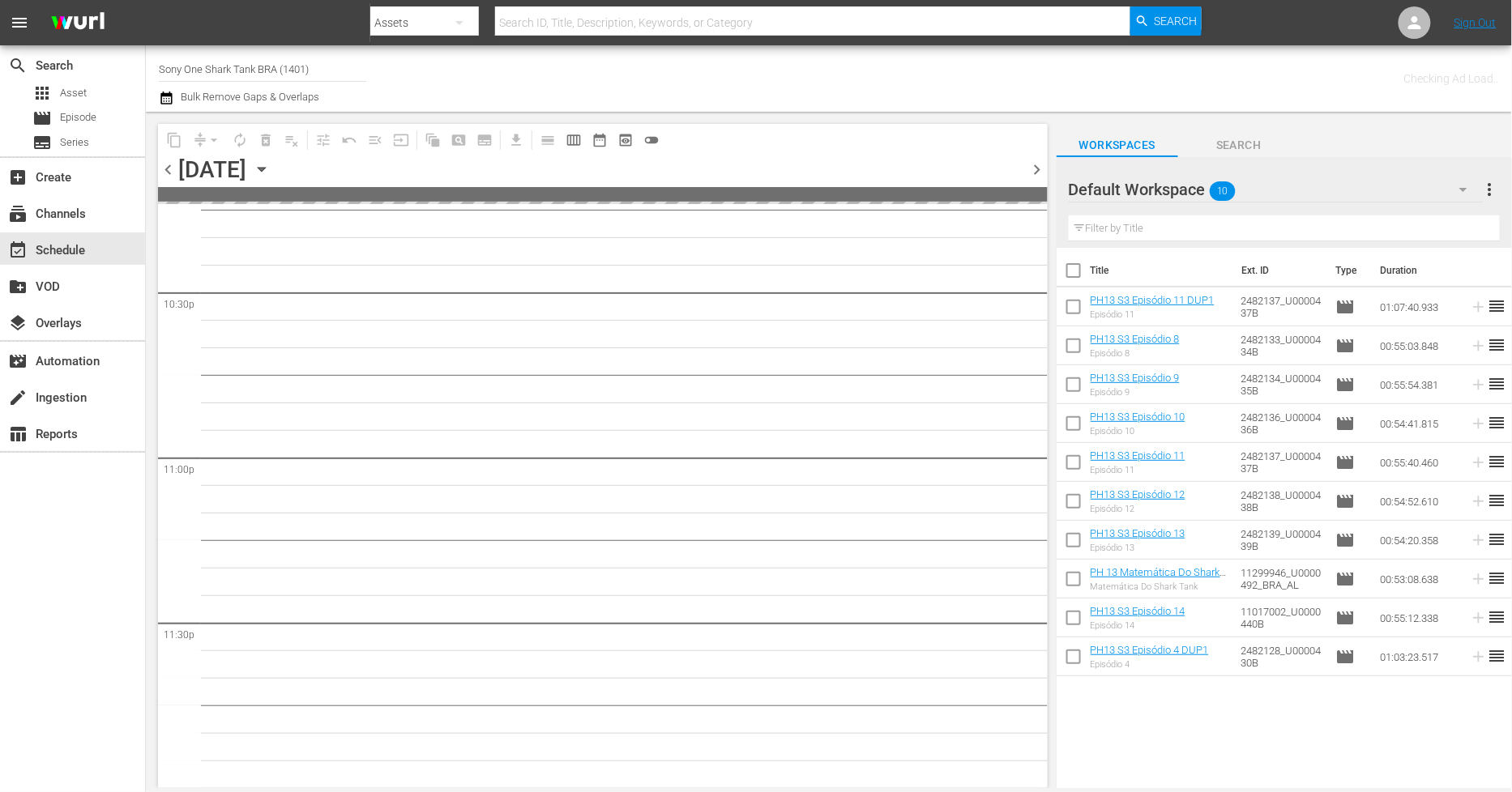
checkbox input "true"
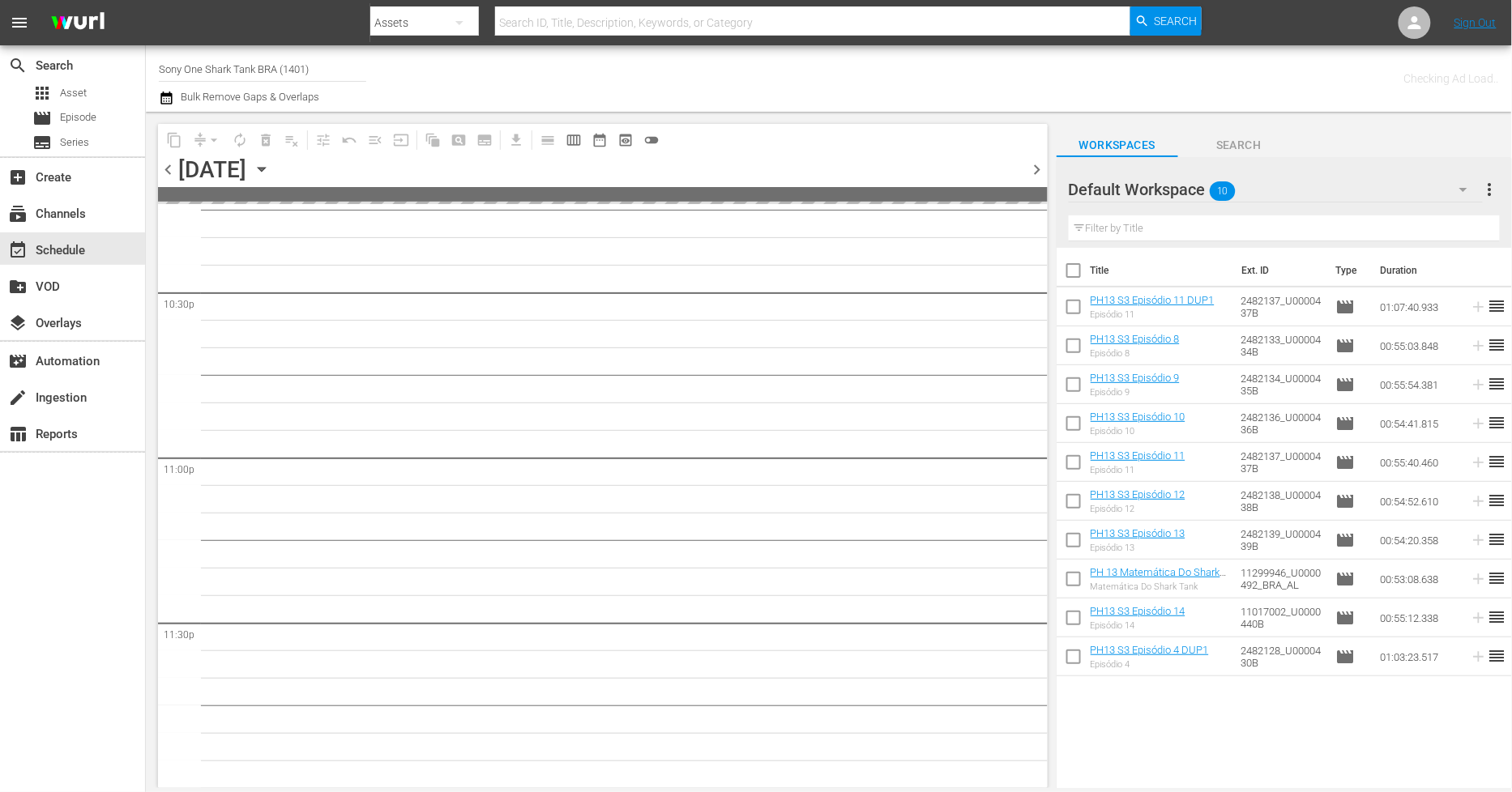
checkbox input "true"
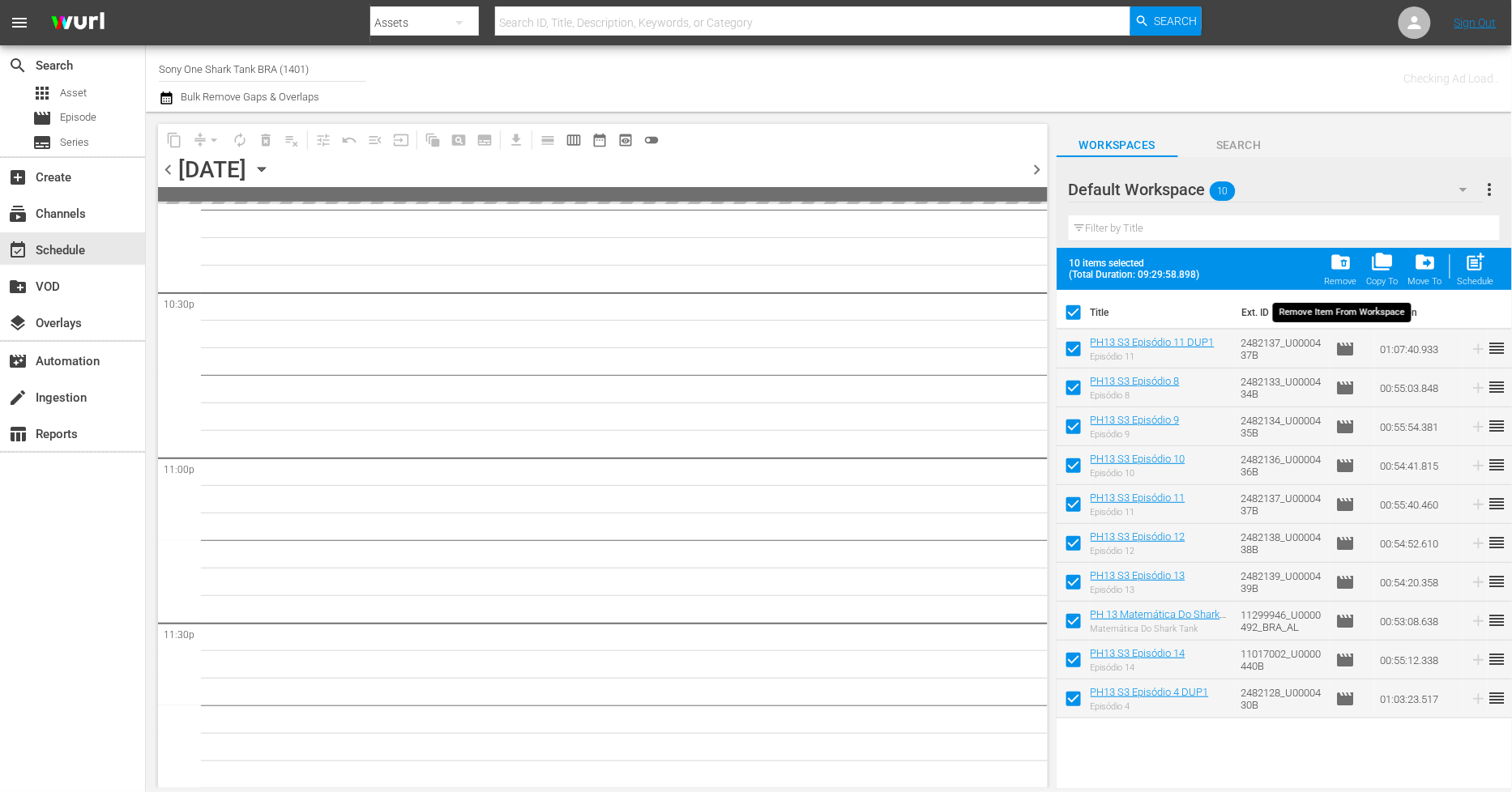
click at [1338, 270] on span "folder_delete" at bounding box center [1341, 262] width 22 height 22
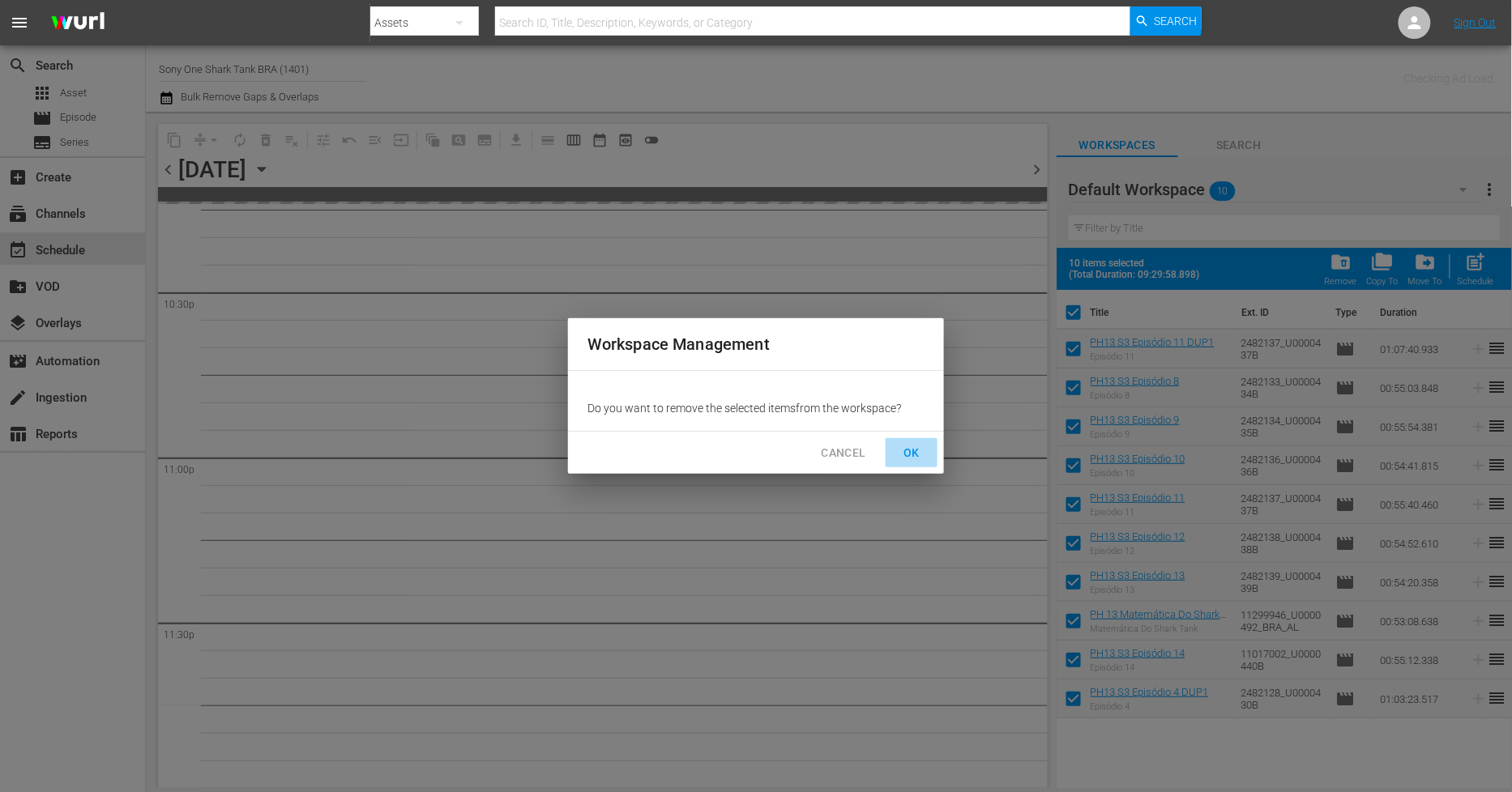
click at [910, 451] on span "OK" at bounding box center [912, 453] width 26 height 20
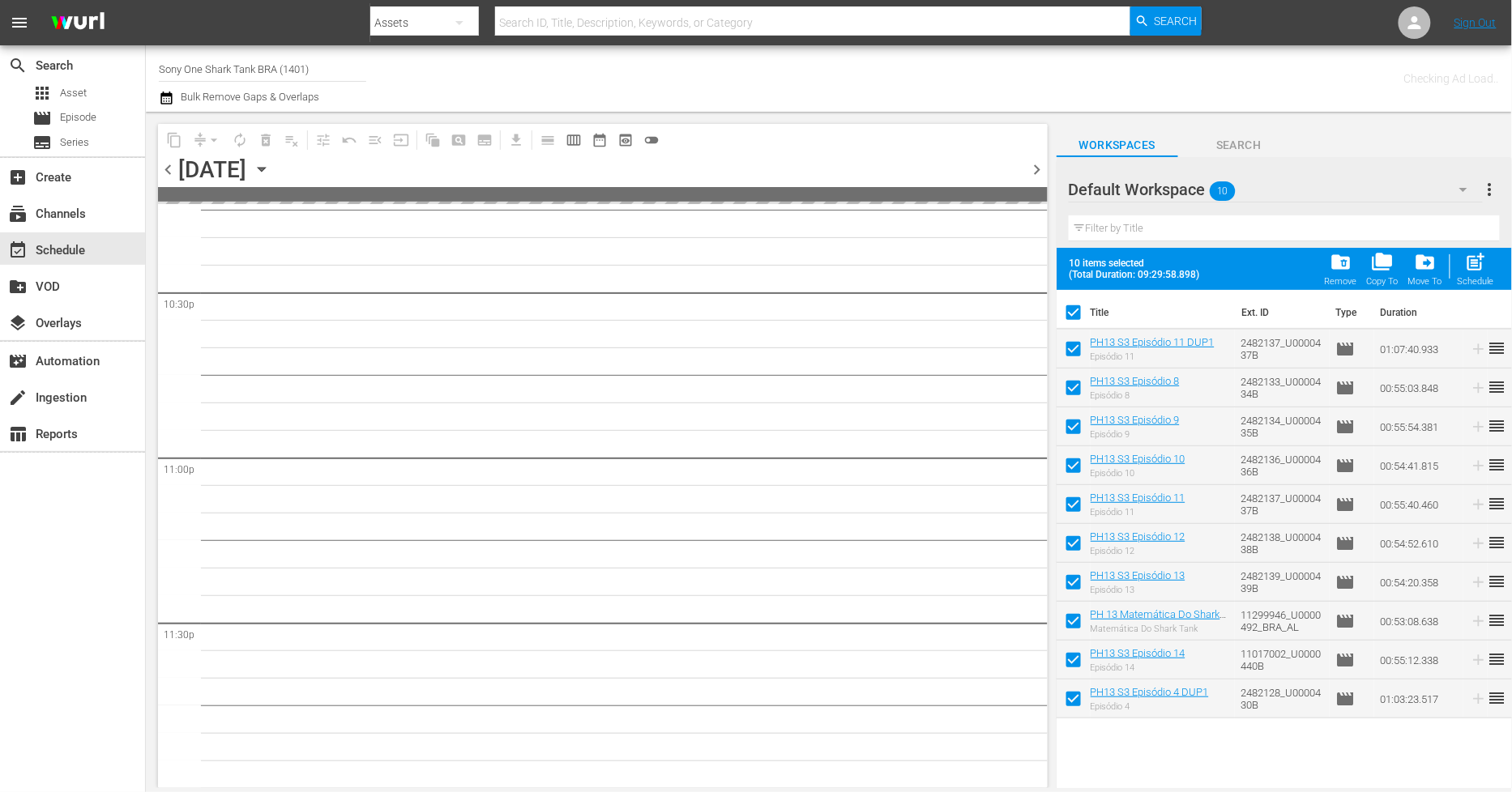
checkbox input "false"
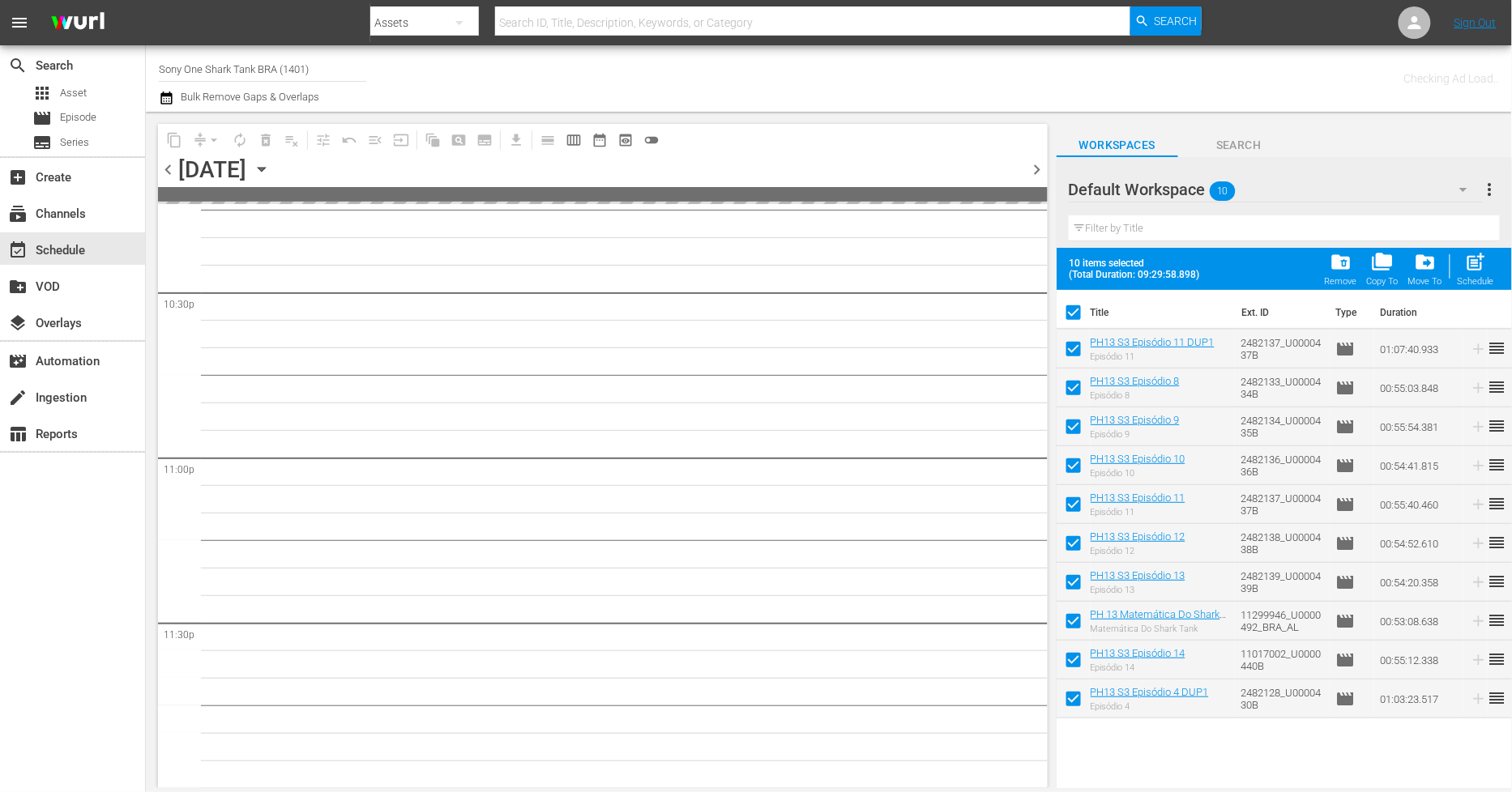
checkbox input "false"
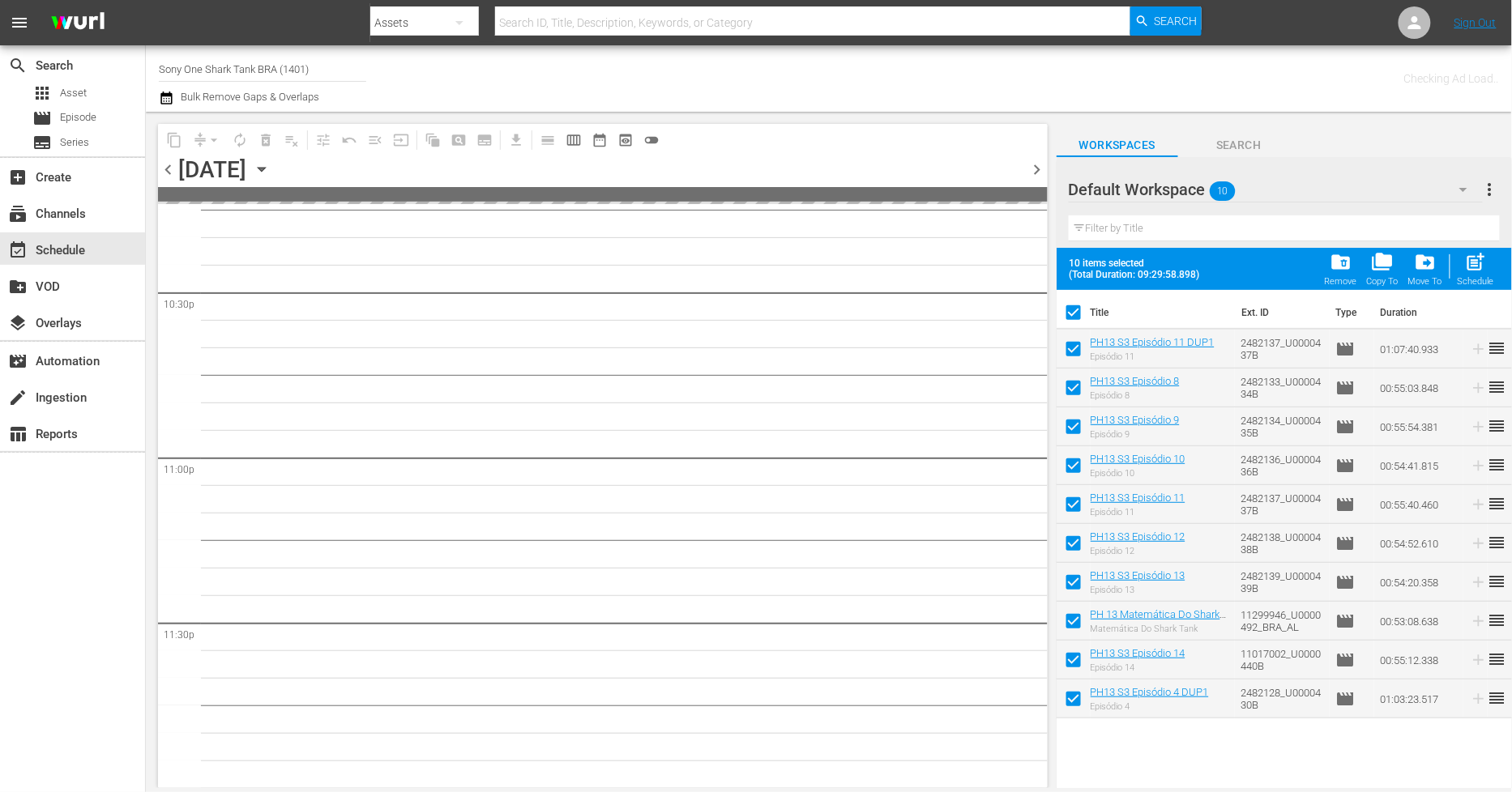
checkbox input "false"
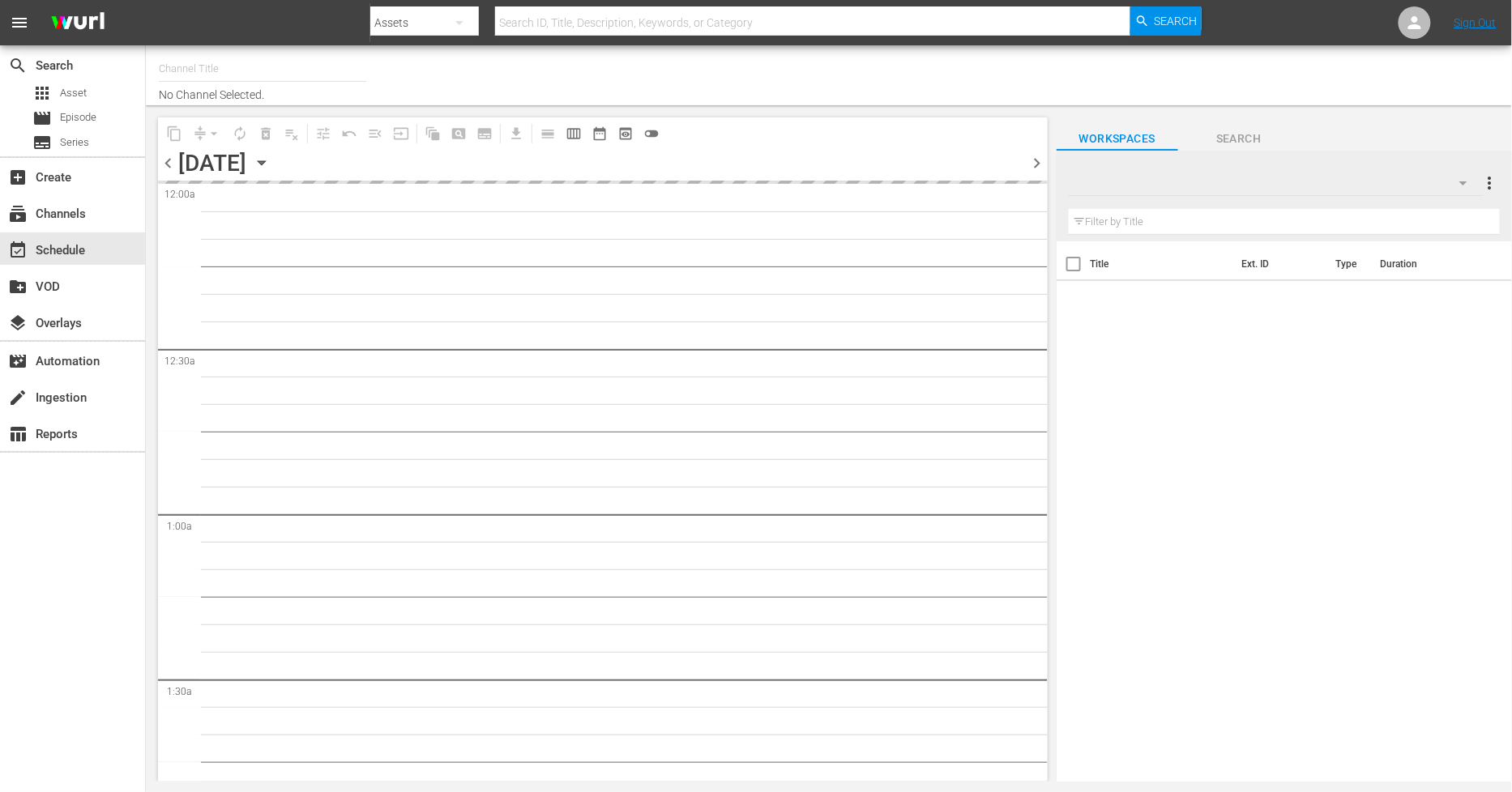
type input "Sony One Shark Tank BRA (1401)"
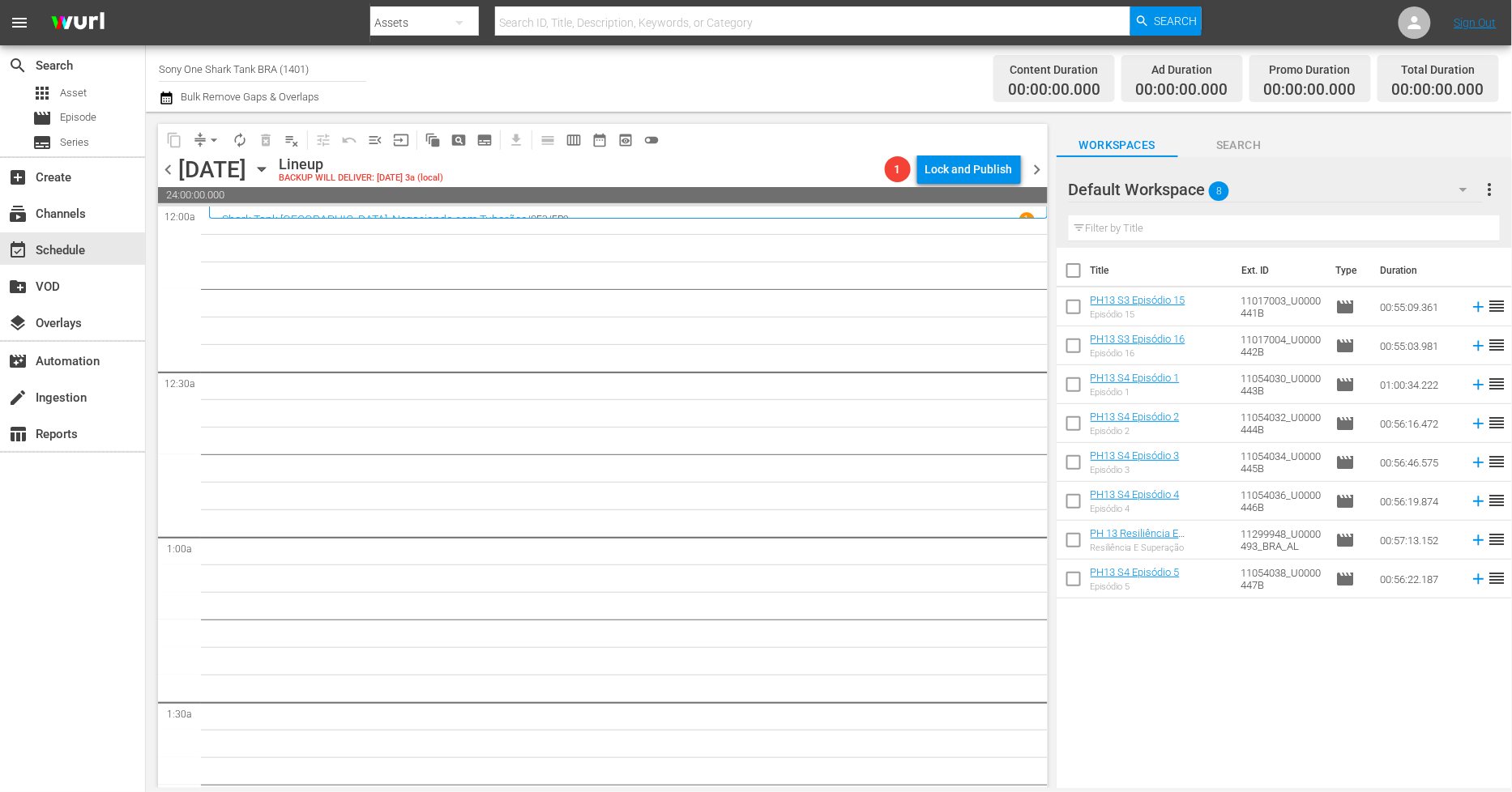
click at [1069, 269] on input "checkbox" at bounding box center [1073, 273] width 34 height 34
checkbox input "true"
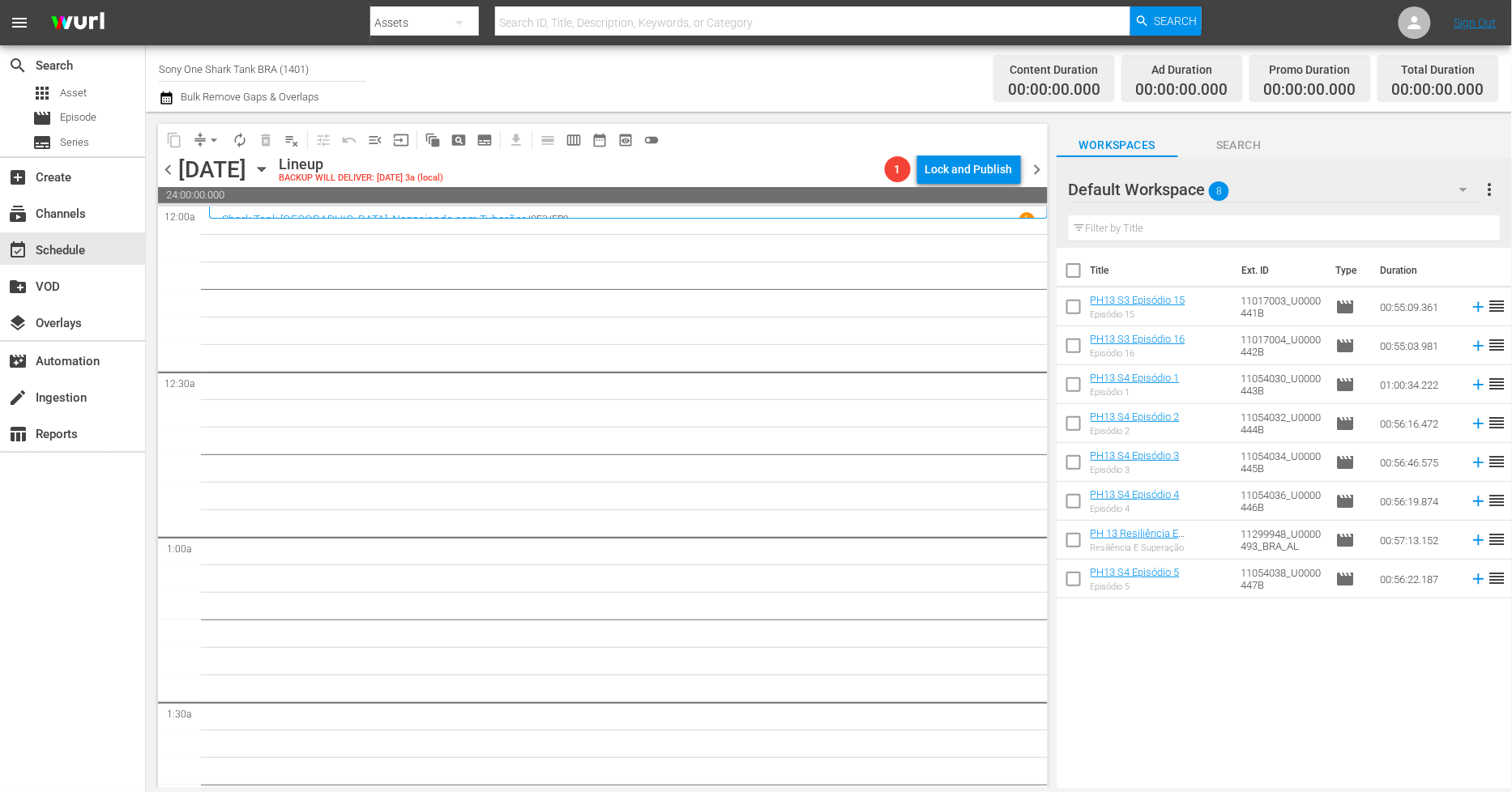
checkbox input "true"
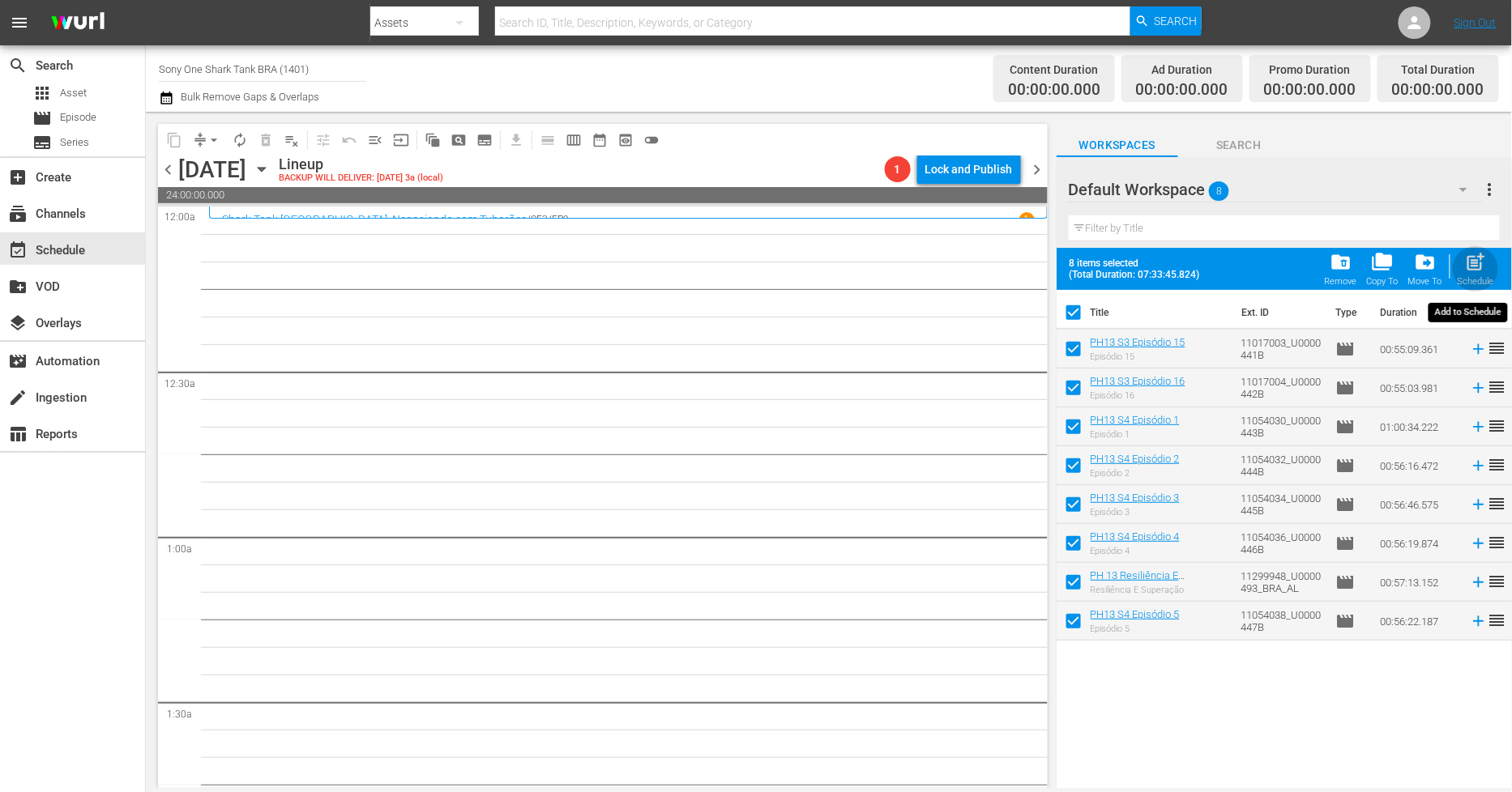
click at [1476, 258] on span "post_add" at bounding box center [1476, 262] width 22 height 22
checkbox input "false"
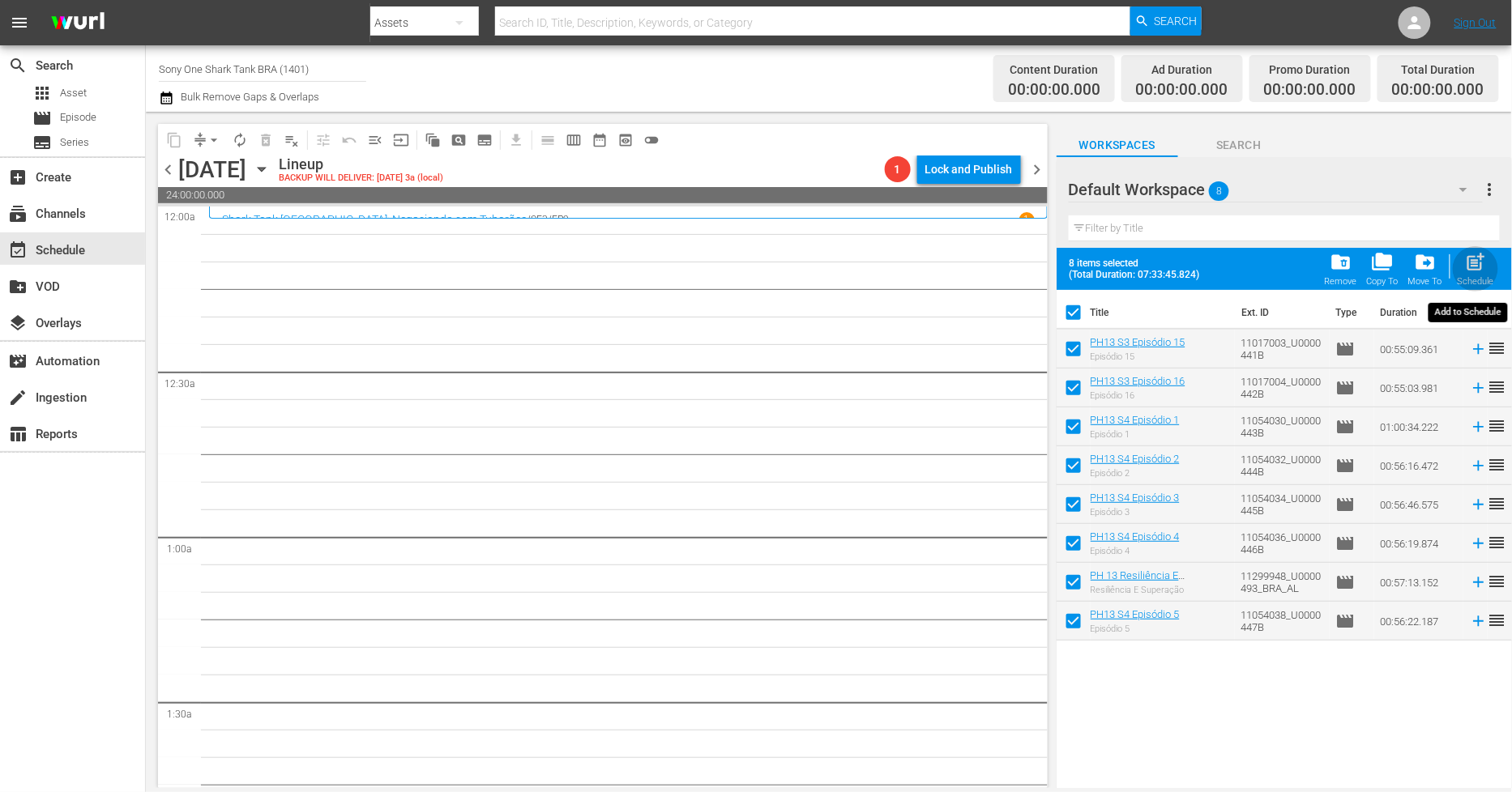
checkbox input "false"
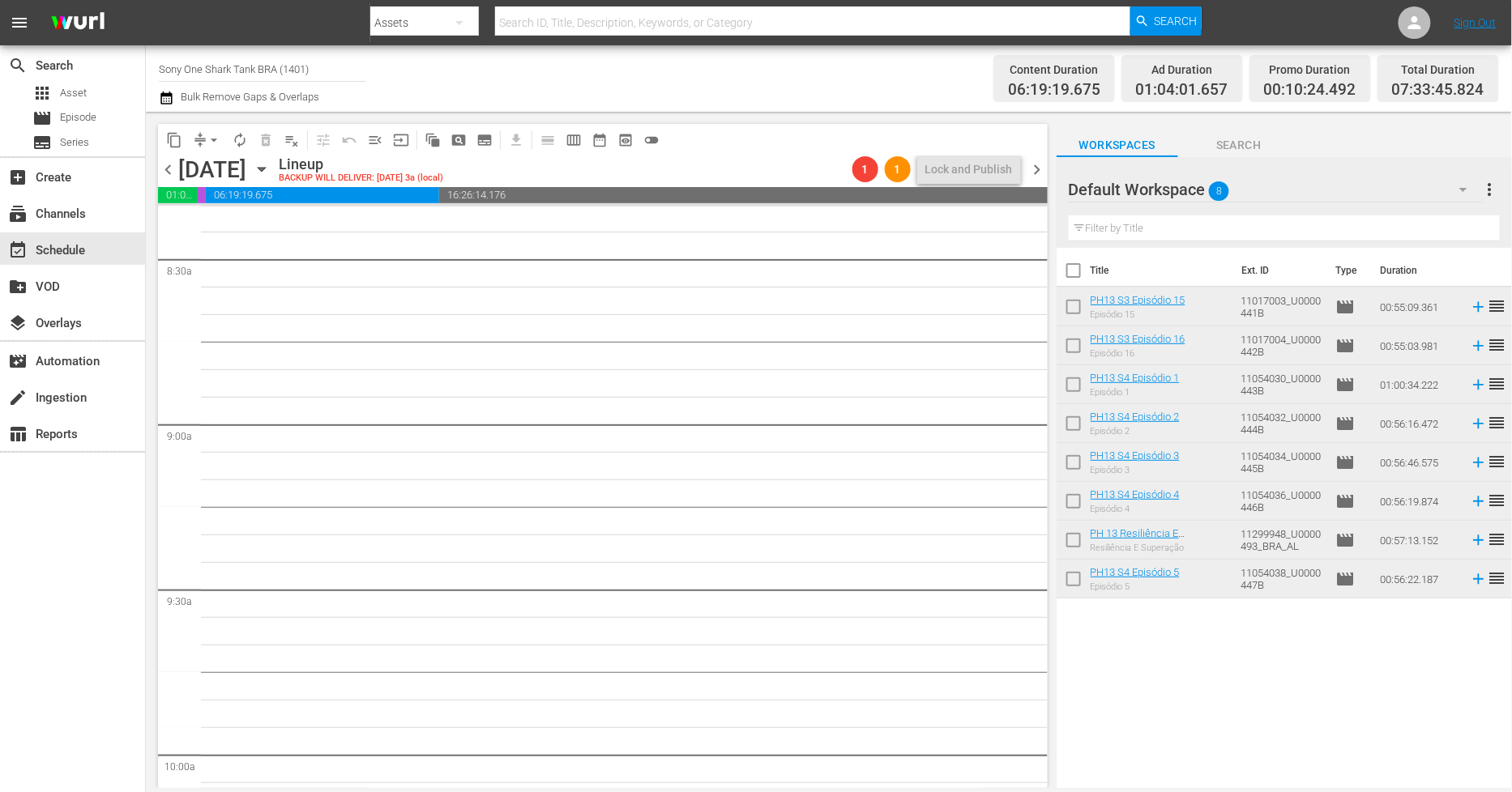
scroll to position [2519, 0]
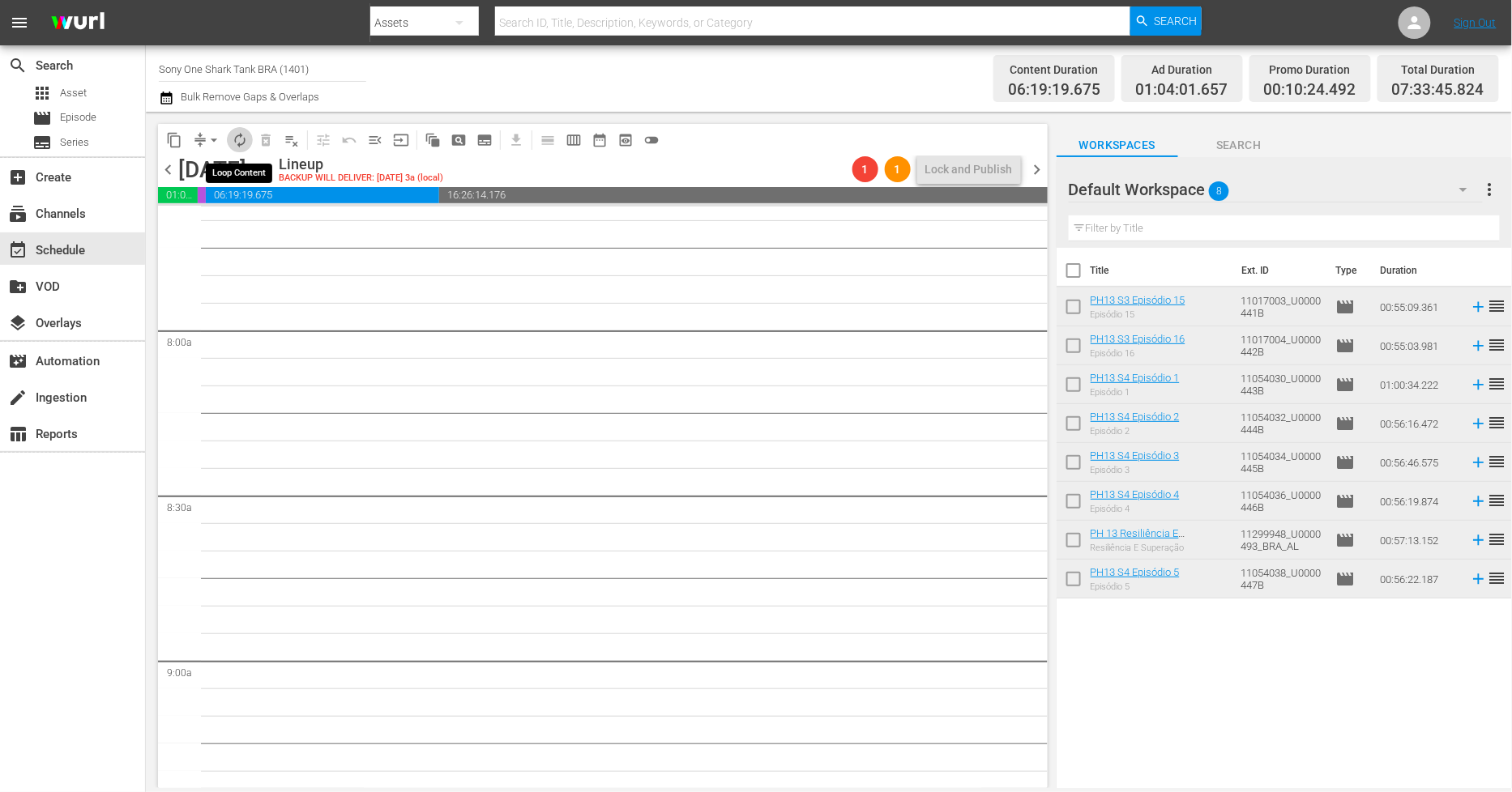
click at [238, 142] on span "autorenew_outlined" at bounding box center [240, 141] width 17 height 17
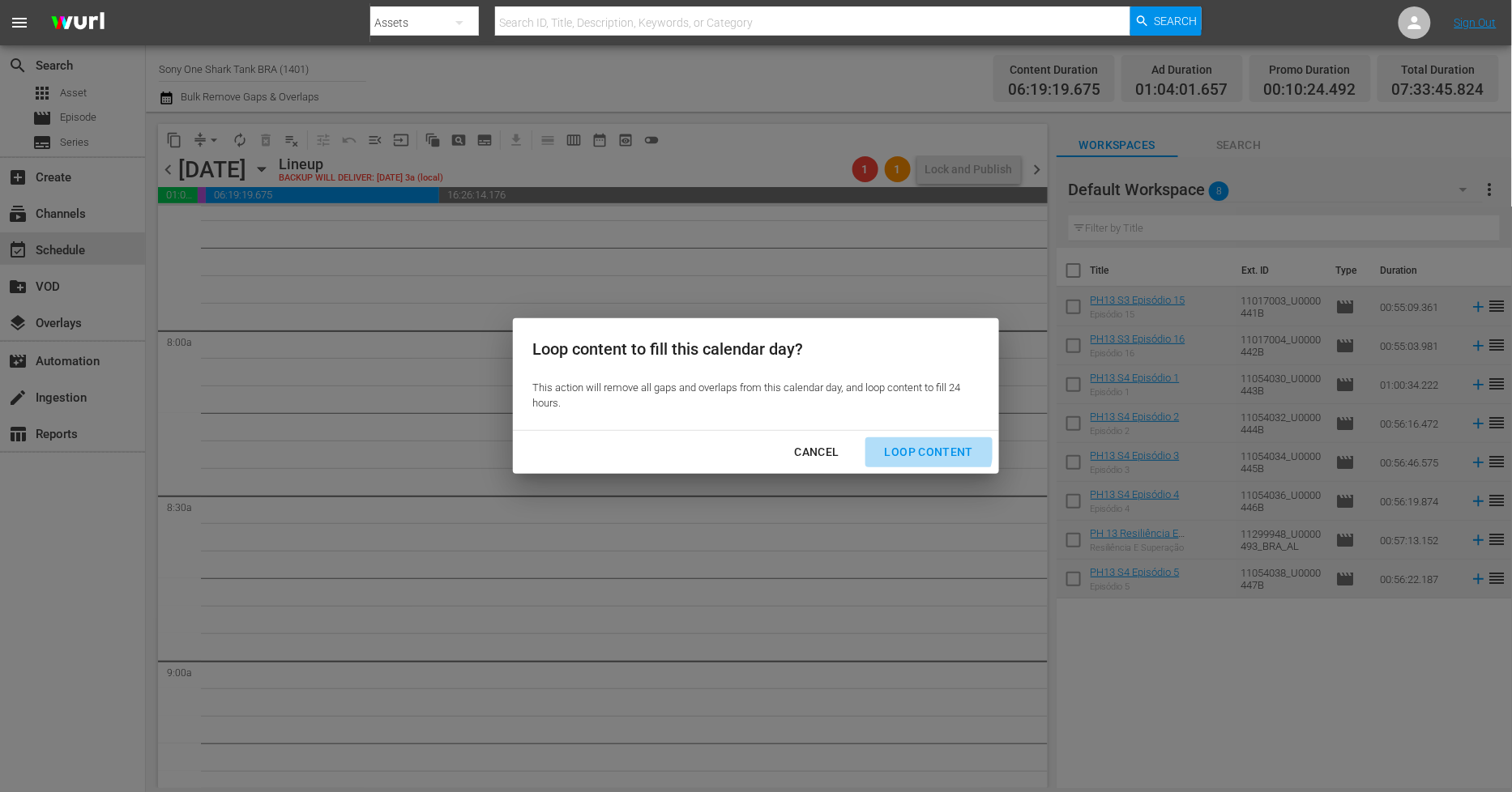
click at [905, 444] on div "Loop Content" at bounding box center [929, 453] width 114 height 20
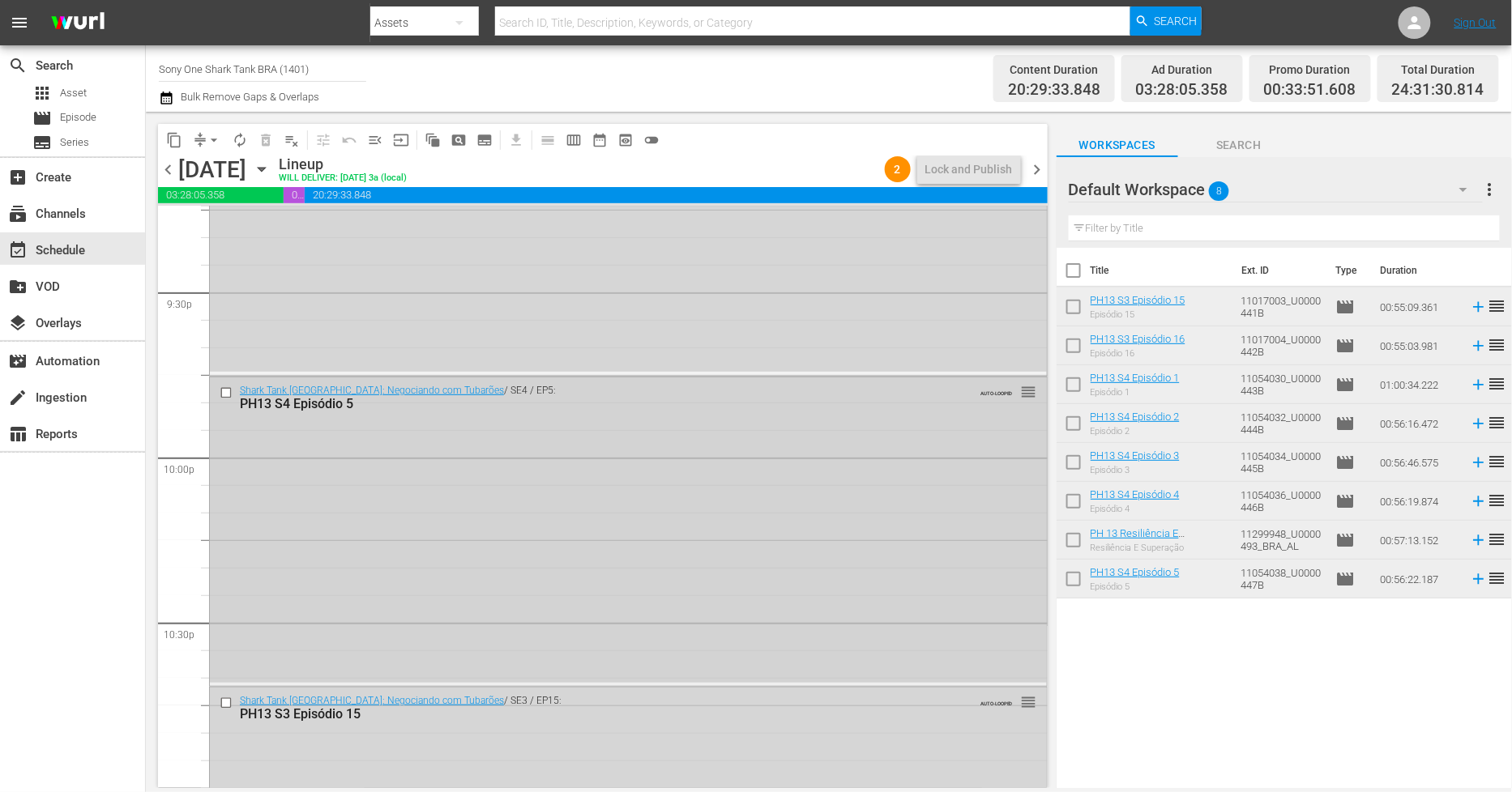
scroll to position [7524, 0]
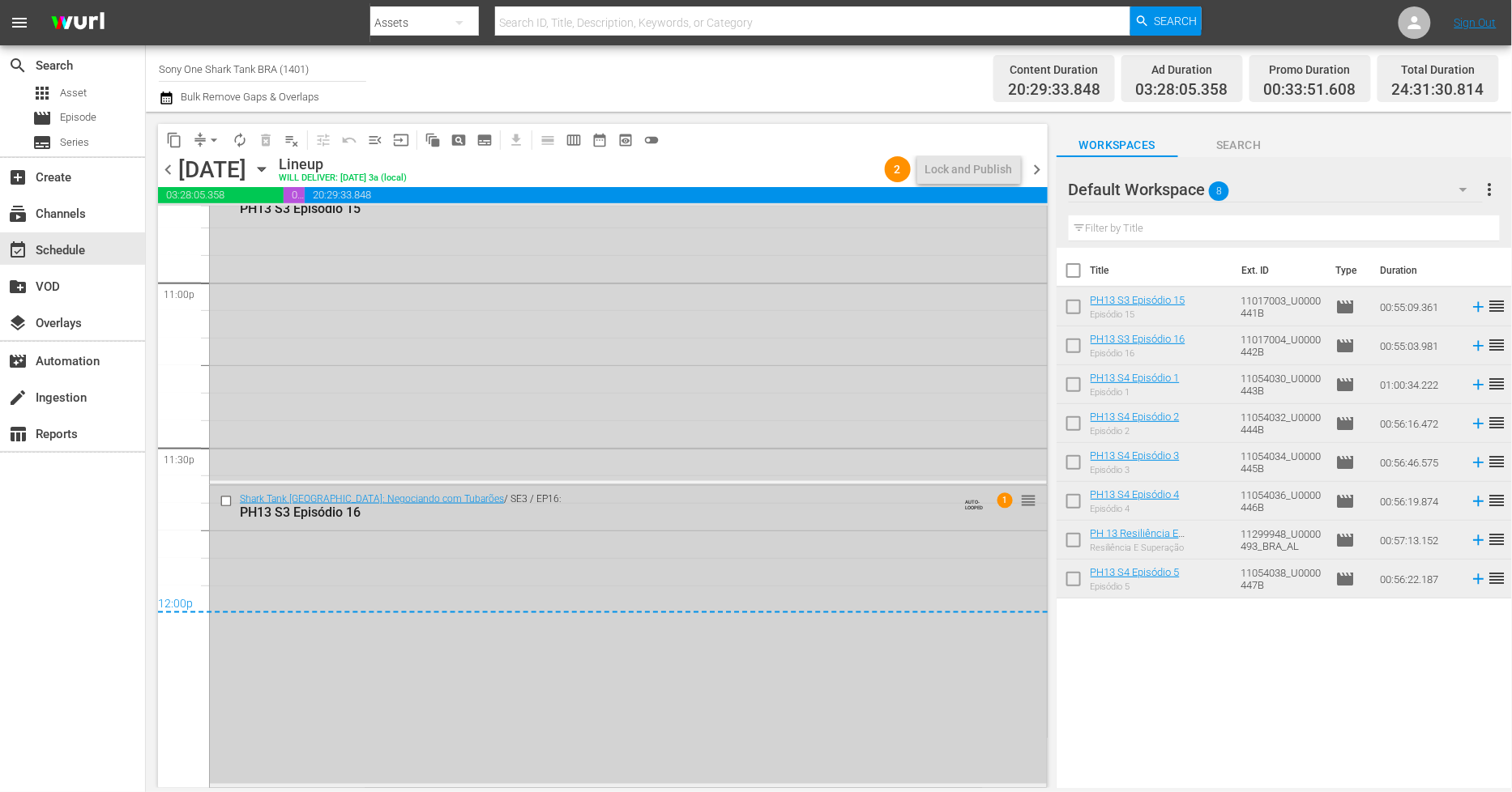
click at [445, 708] on div "Shark Tank [GEOGRAPHIC_DATA]: Negociando com Tubarões / SE3 / EP16: PH13 S3 Epi…" at bounding box center [629, 635] width 837 height 298
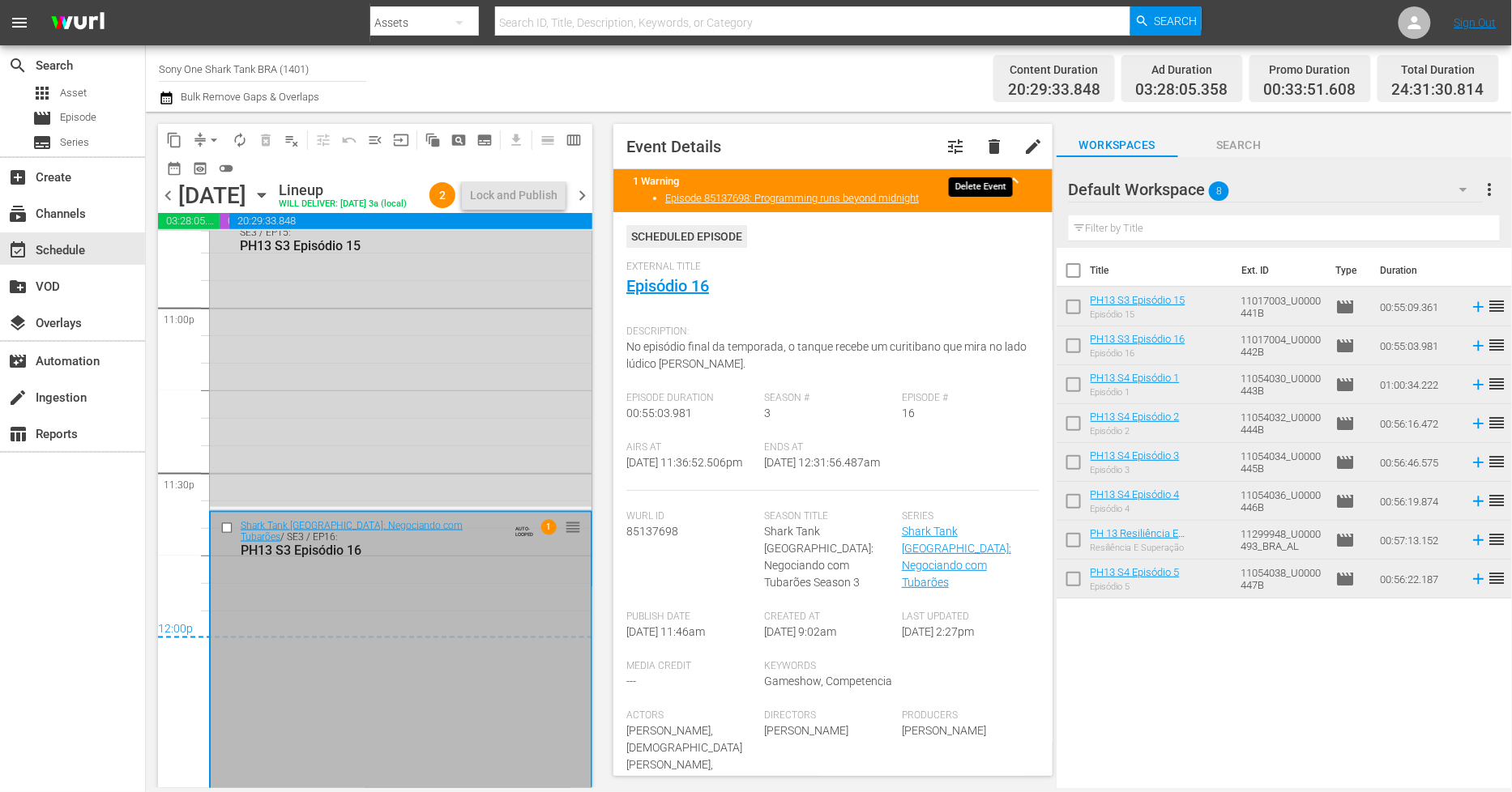
click at [985, 152] on span "delete" at bounding box center [994, 146] width 19 height 19
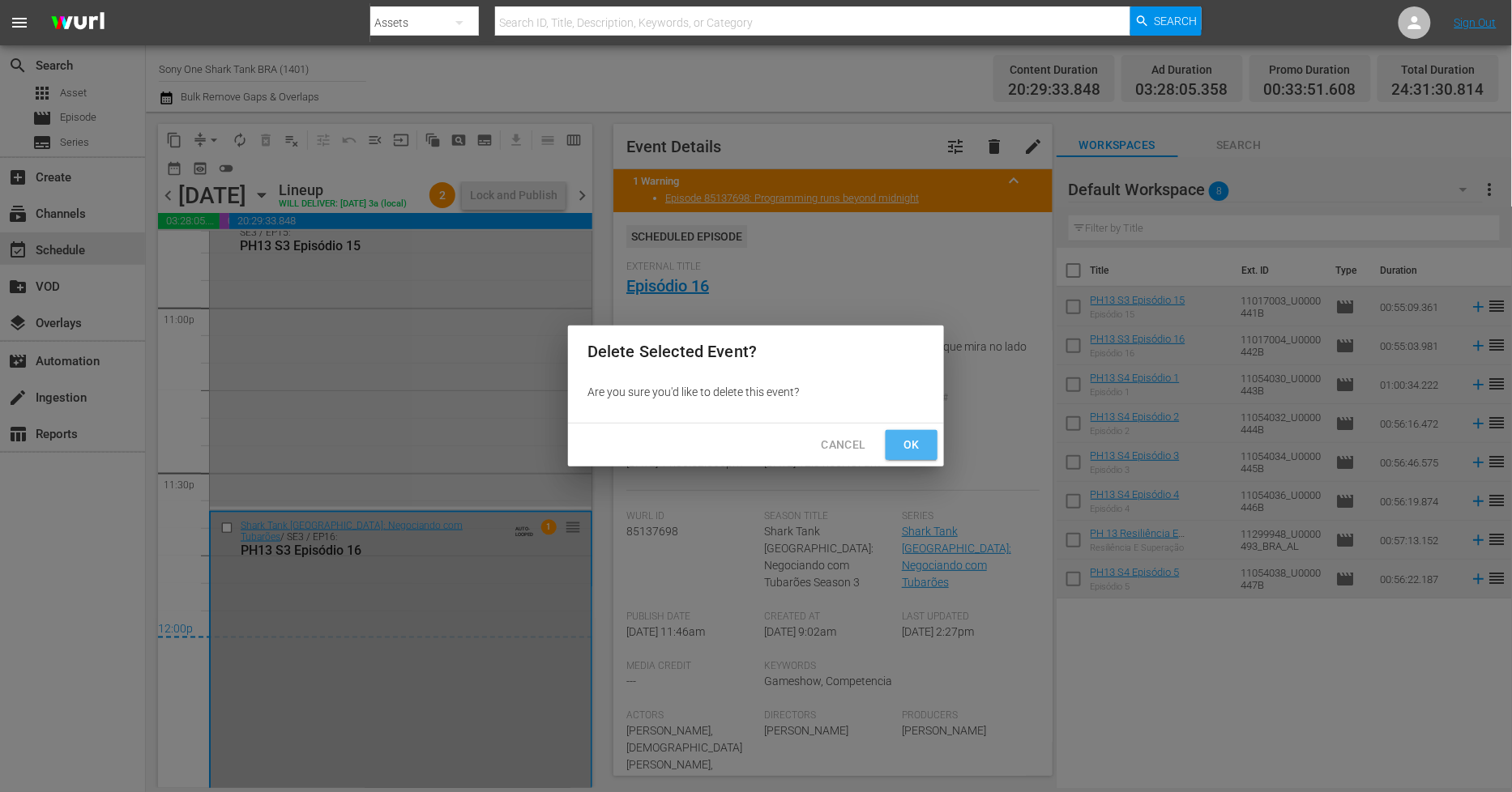
click at [926, 436] on button "Ok" at bounding box center [911, 445] width 52 height 30
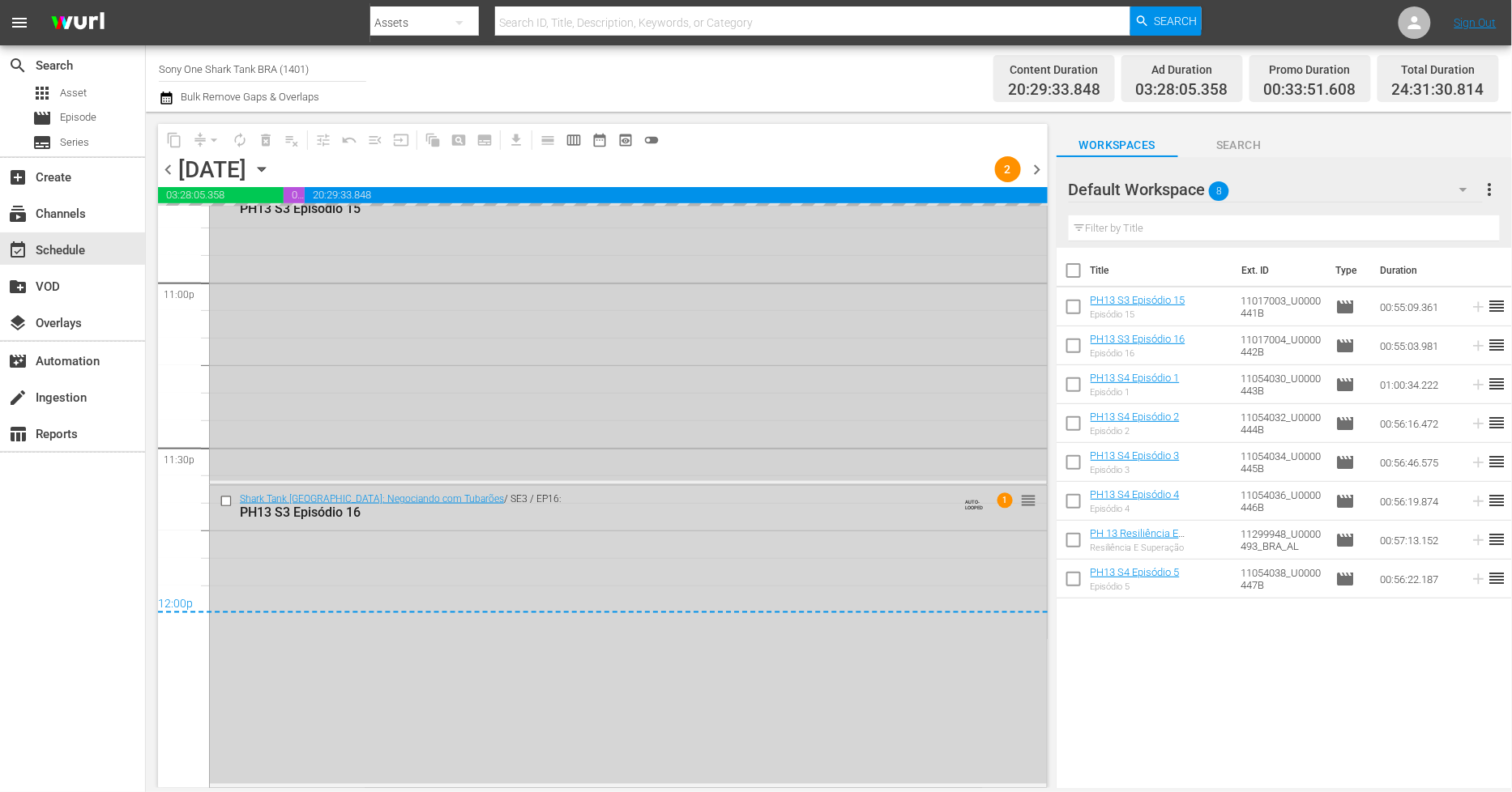
click at [452, 406] on div "Shark Tank [GEOGRAPHIC_DATA]: Negociando com Tubarões / SE3 / EP15: PH13 S3 Epi…" at bounding box center [629, 331] width 837 height 299
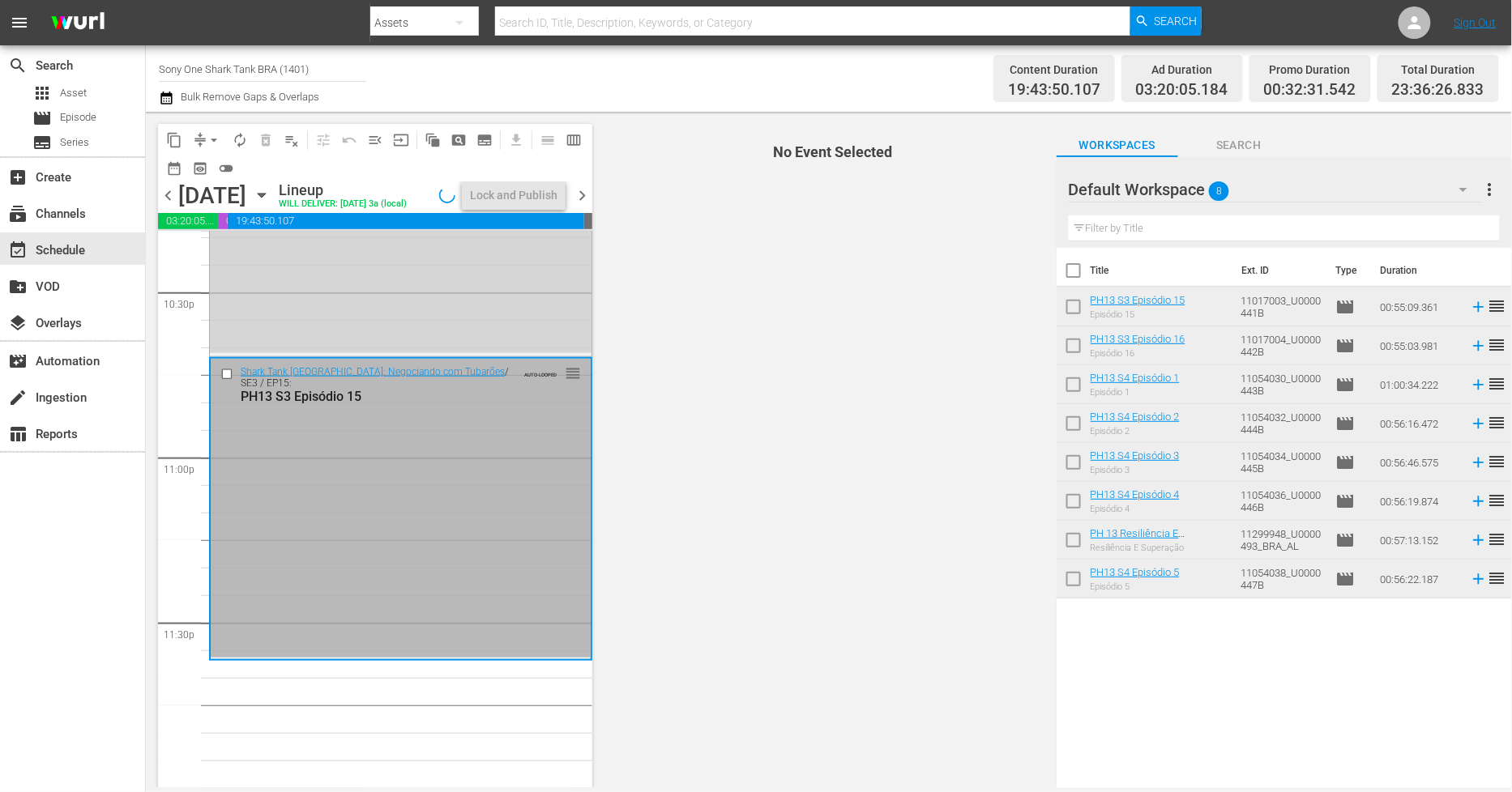
scroll to position [7310, 0]
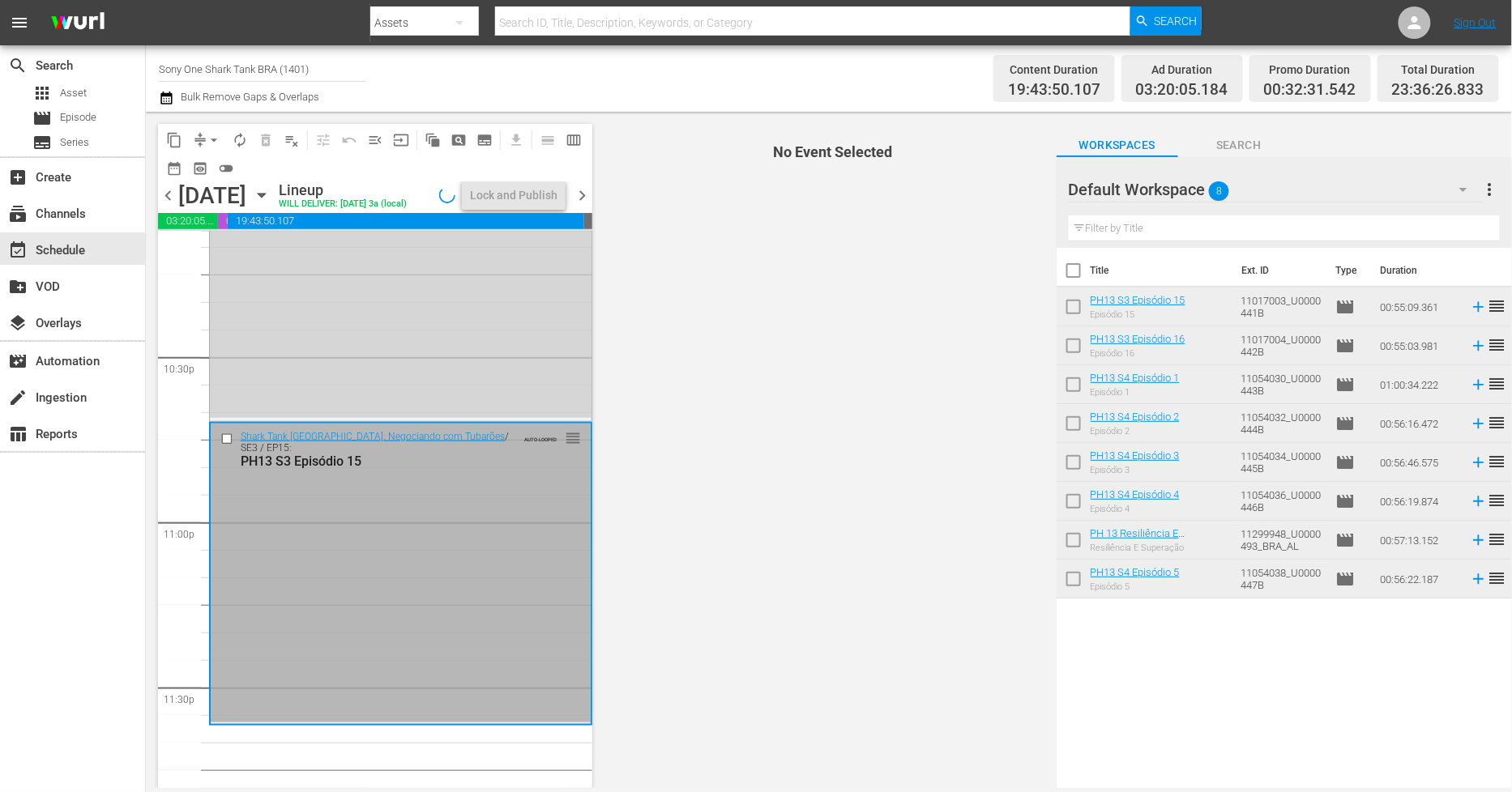
click at [444, 613] on div "Shark Tank [GEOGRAPHIC_DATA]: Negociando com Tubarões / SE3 / EP15: PH13 S3 Epi…" at bounding box center [400, 573] width 380 height 299
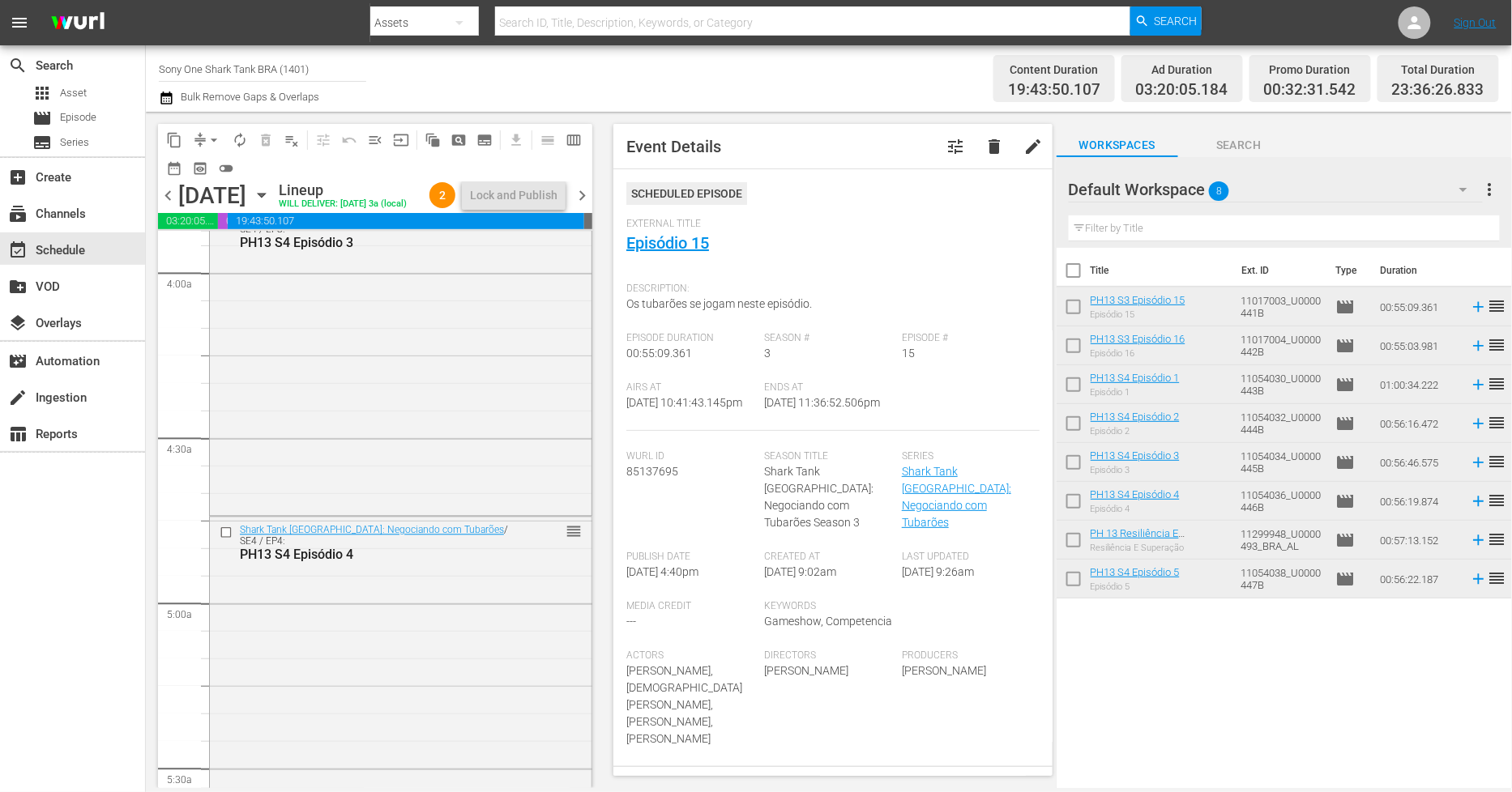
scroll to position [1190, 0]
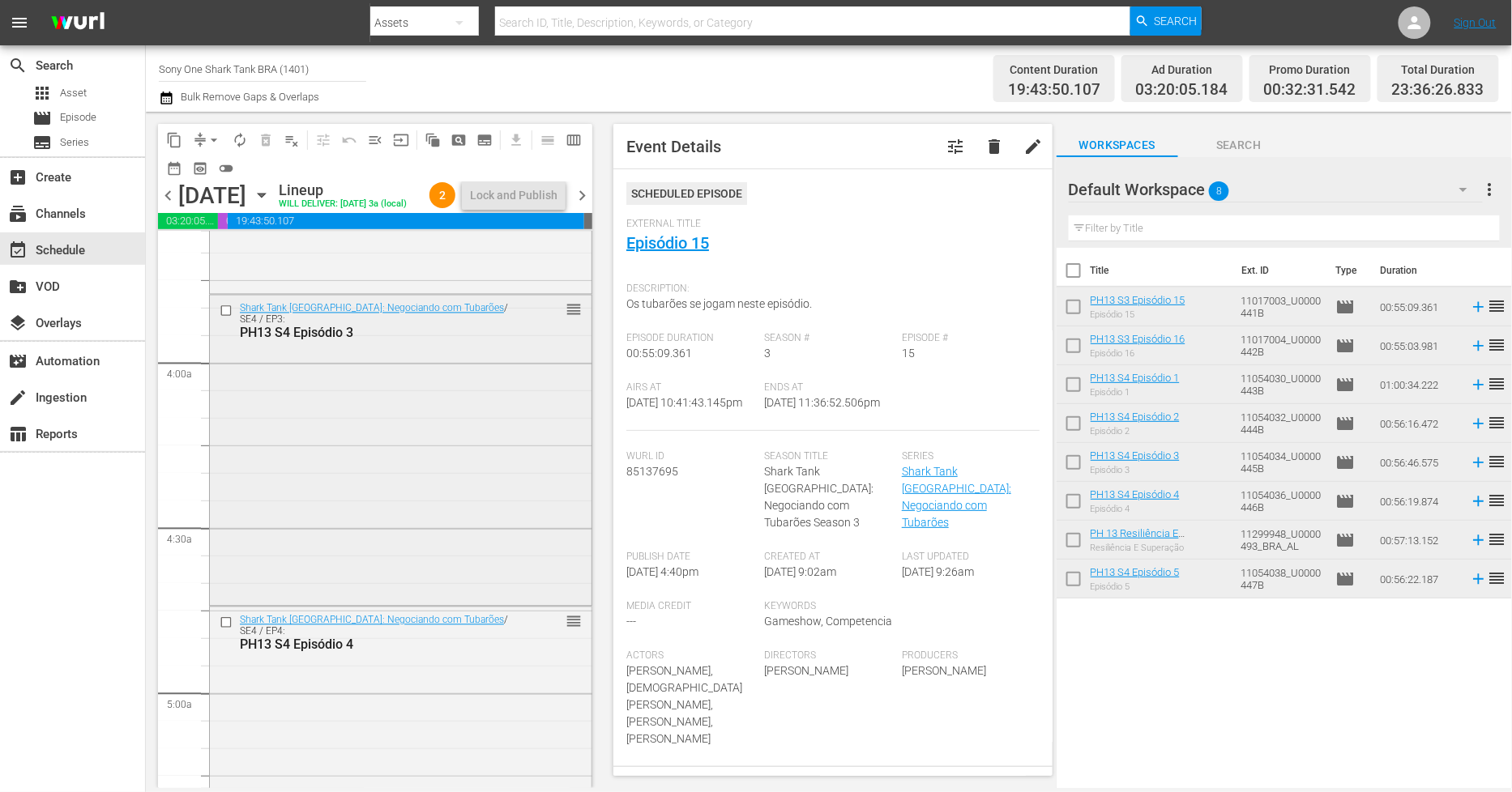
click at [403, 433] on div "Shark Tank [GEOGRAPHIC_DATA]: Negociando com Tubarões / SE4 / EP3: PH13 S4 Epis…" at bounding box center [400, 449] width 382 height 308
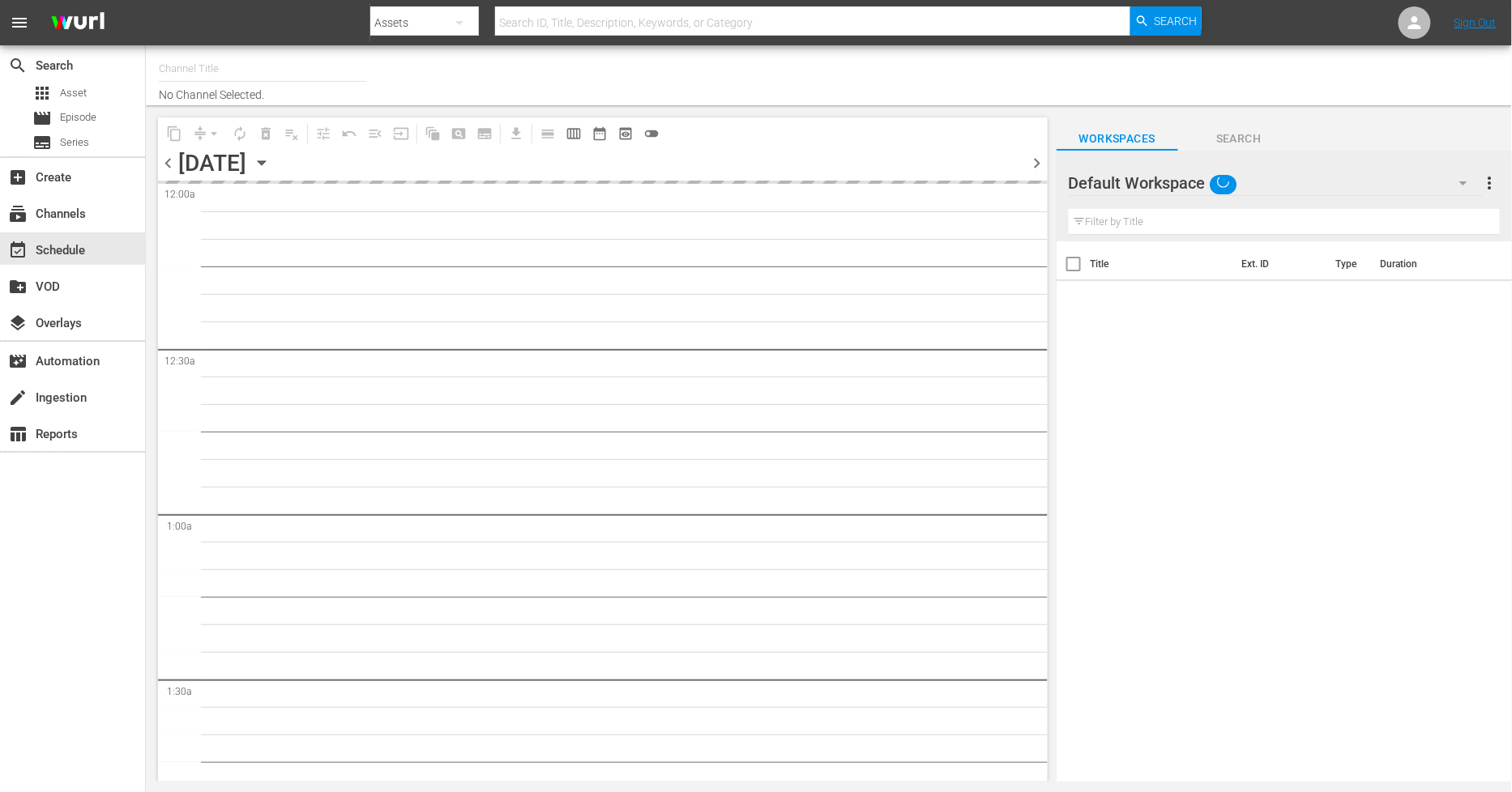
type input "Sony One Shark Tank BRA (1401)"
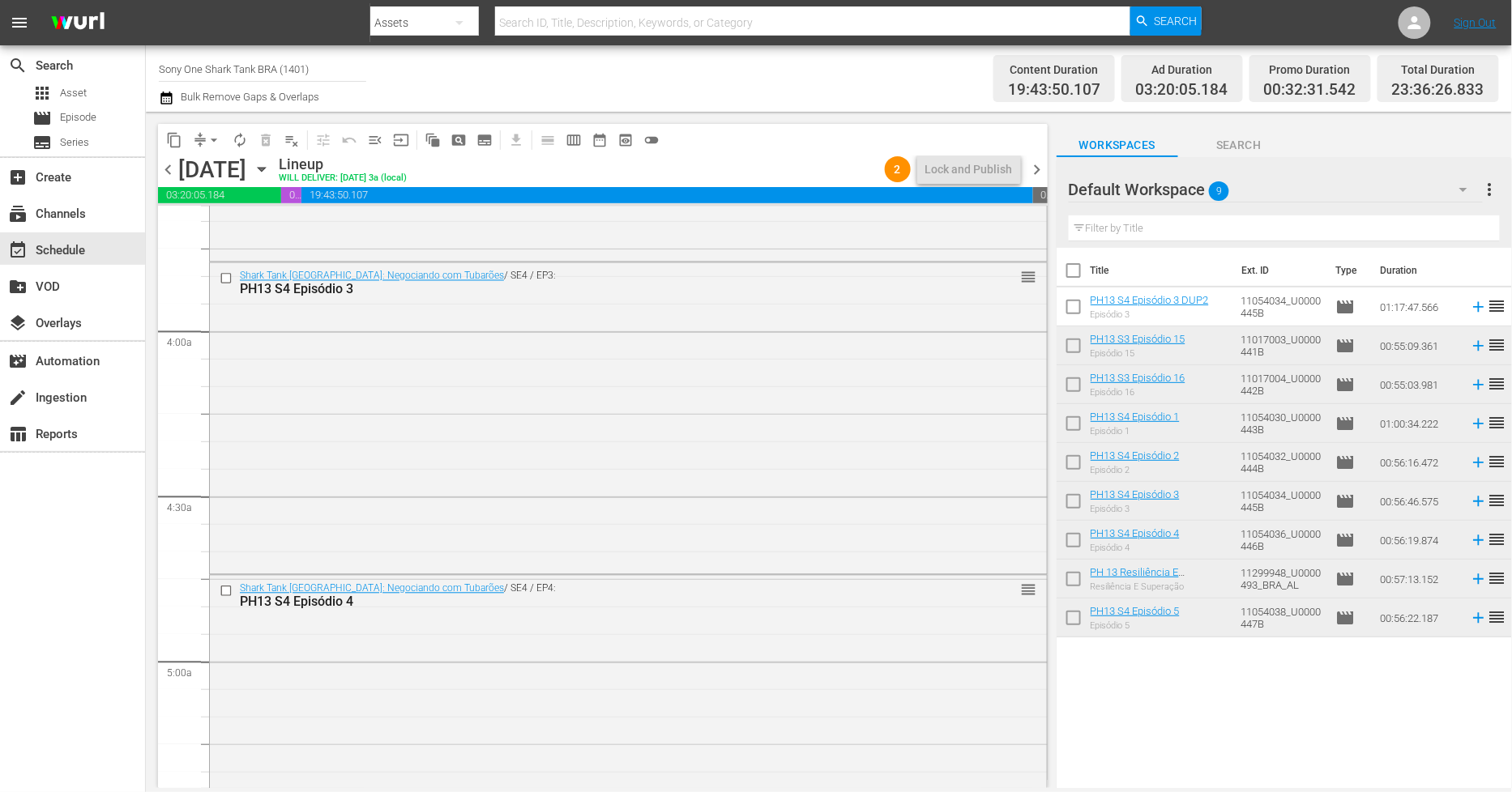
scroll to position [1080, 0]
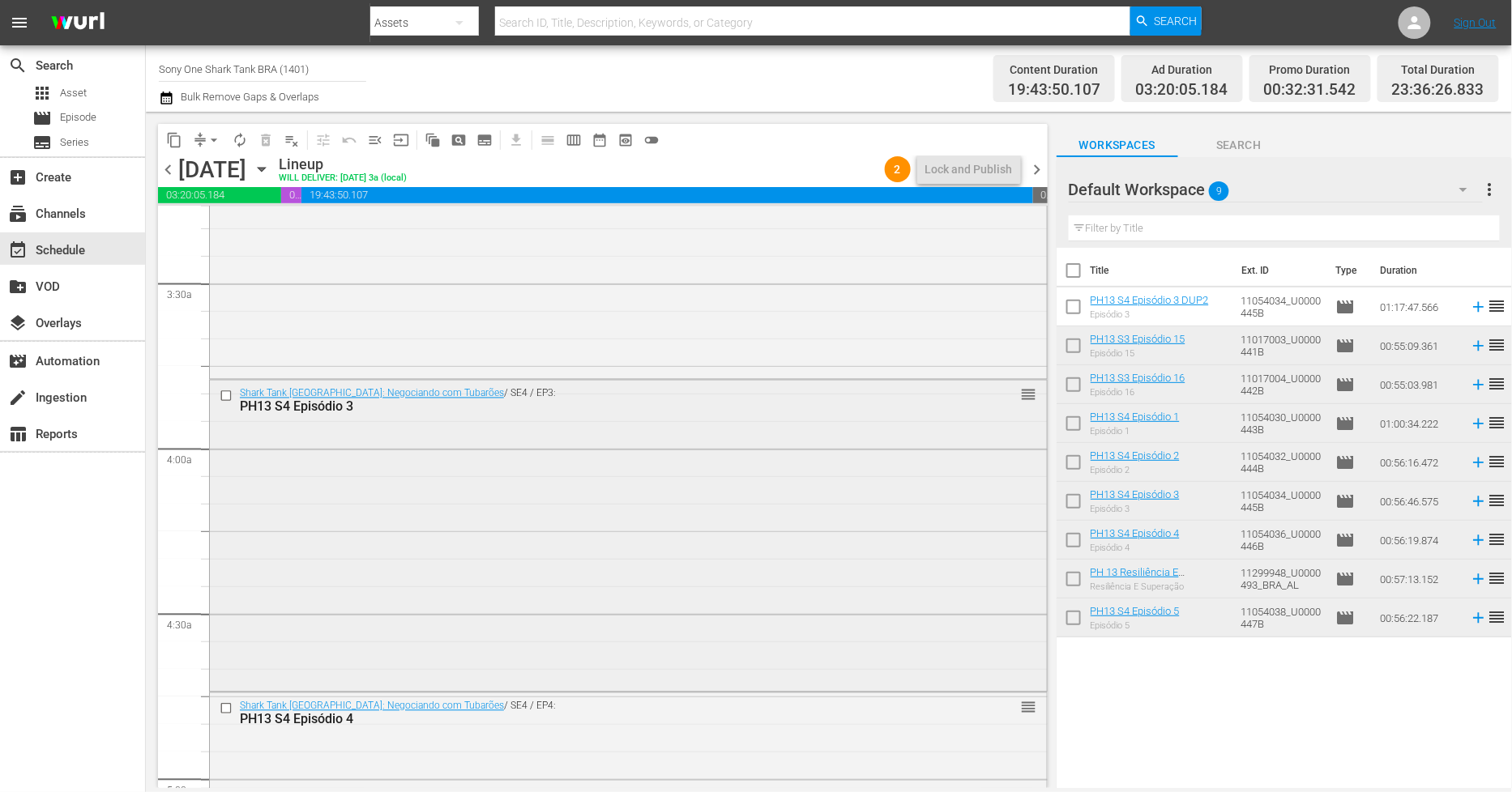
click at [531, 549] on div "Shark Tank [GEOGRAPHIC_DATA]: Negociando com Tubarões / SE4 / EP3: PH13 S4 Epis…" at bounding box center [629, 534] width 837 height 308
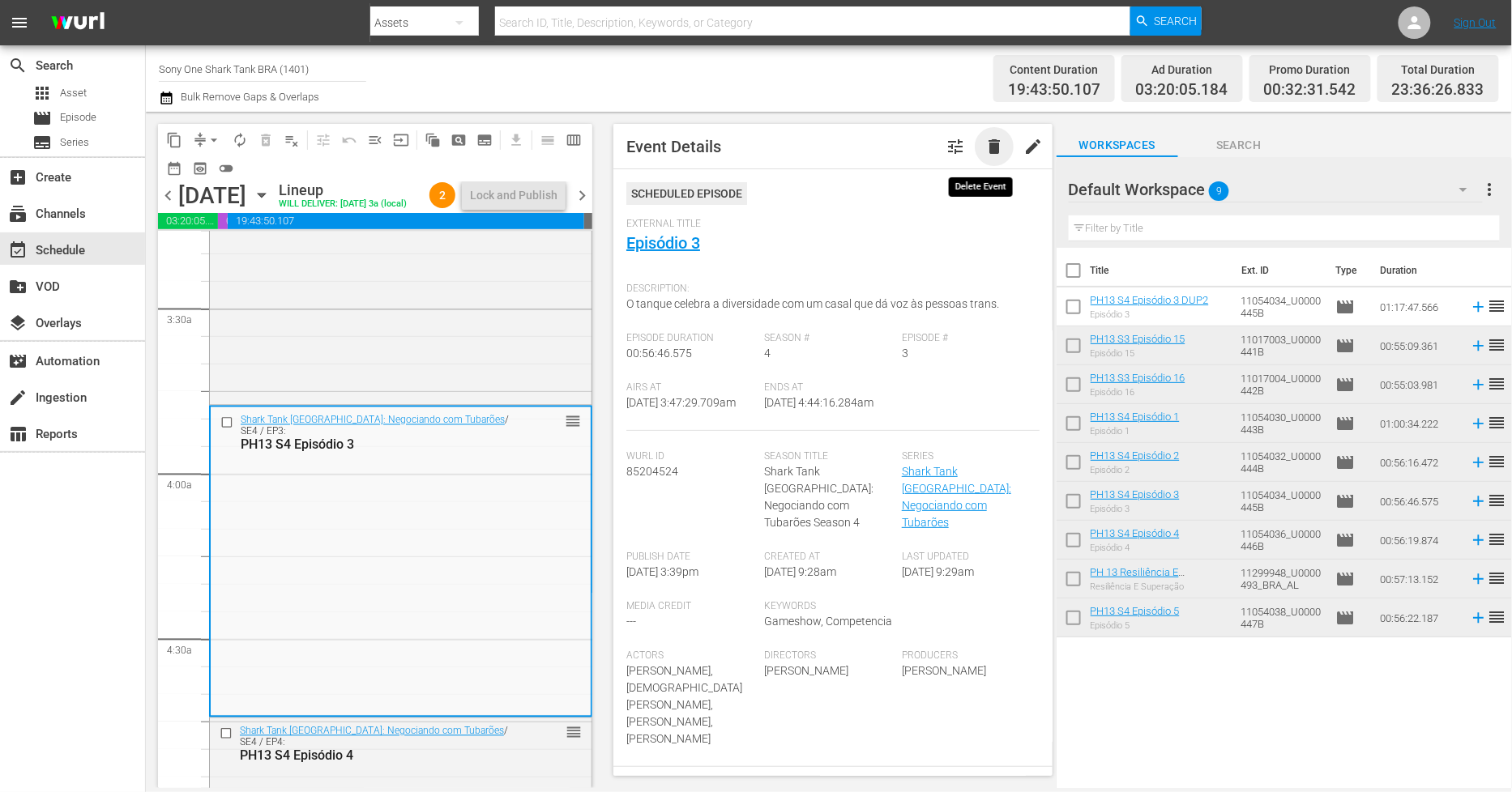
click at [985, 146] on span "delete" at bounding box center [994, 146] width 19 height 19
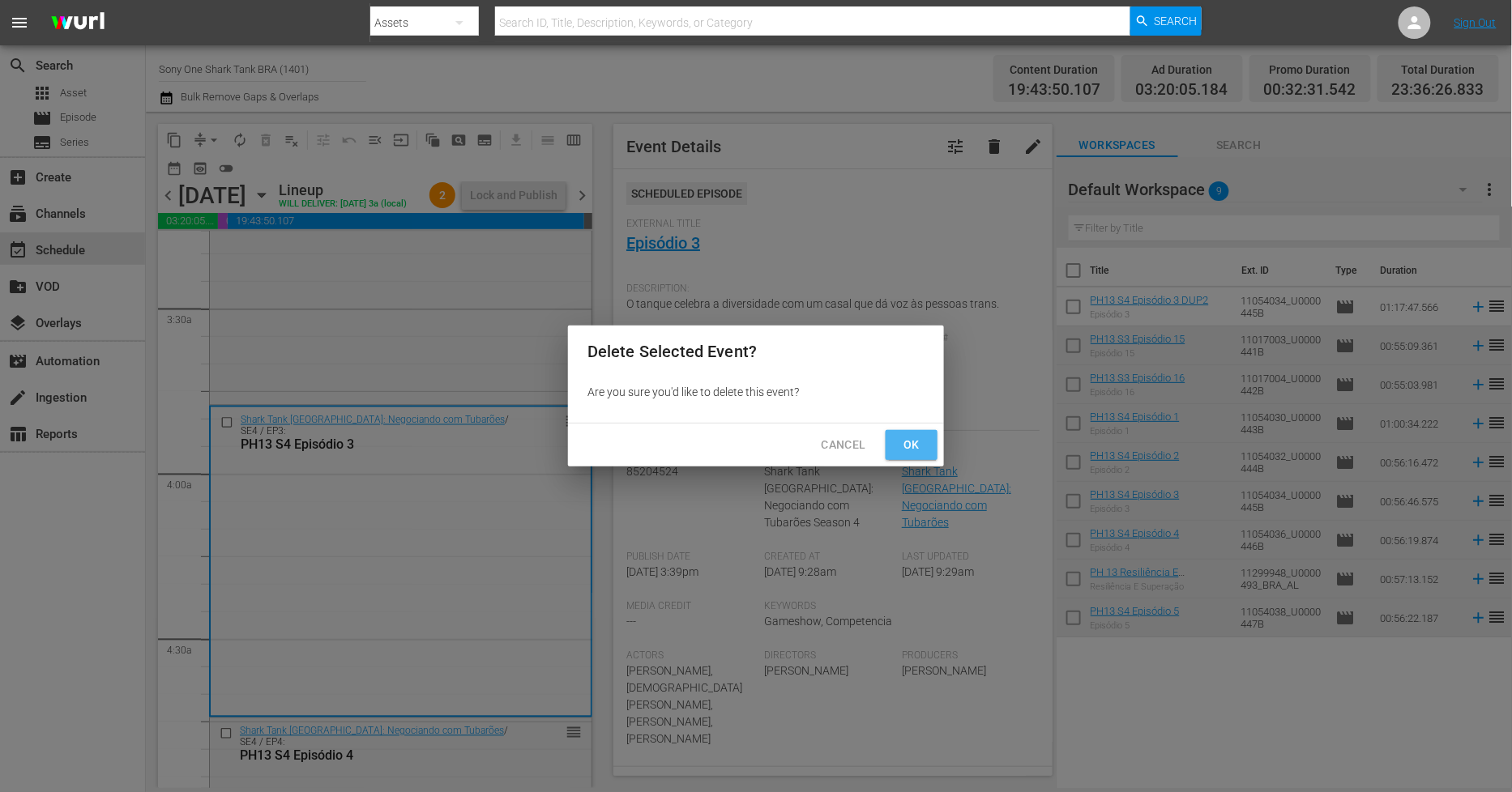
click at [918, 441] on span "Ok" at bounding box center [912, 445] width 26 height 20
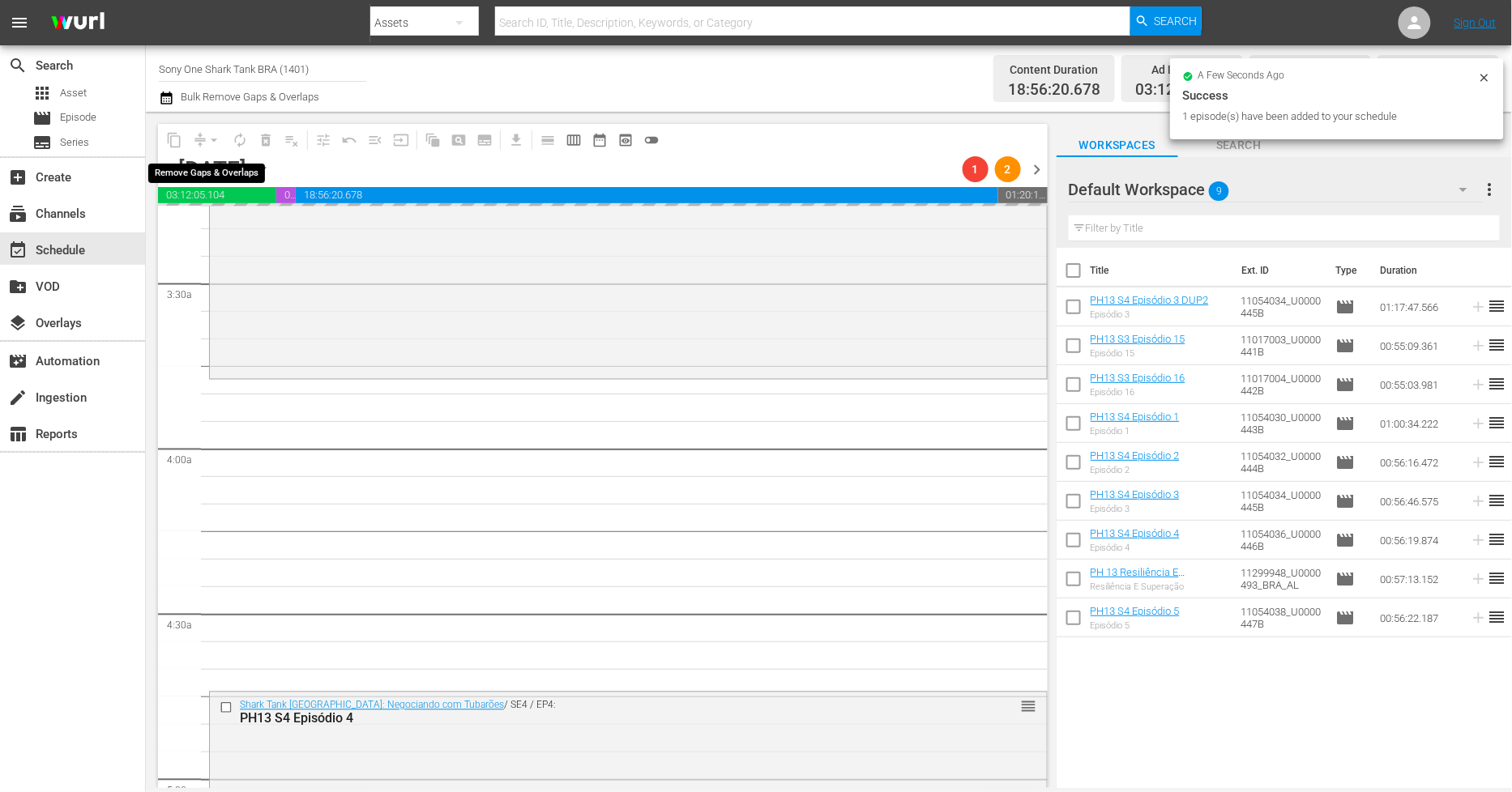
click at [213, 140] on div "arrow_drop_down" at bounding box center [214, 140] width 26 height 26
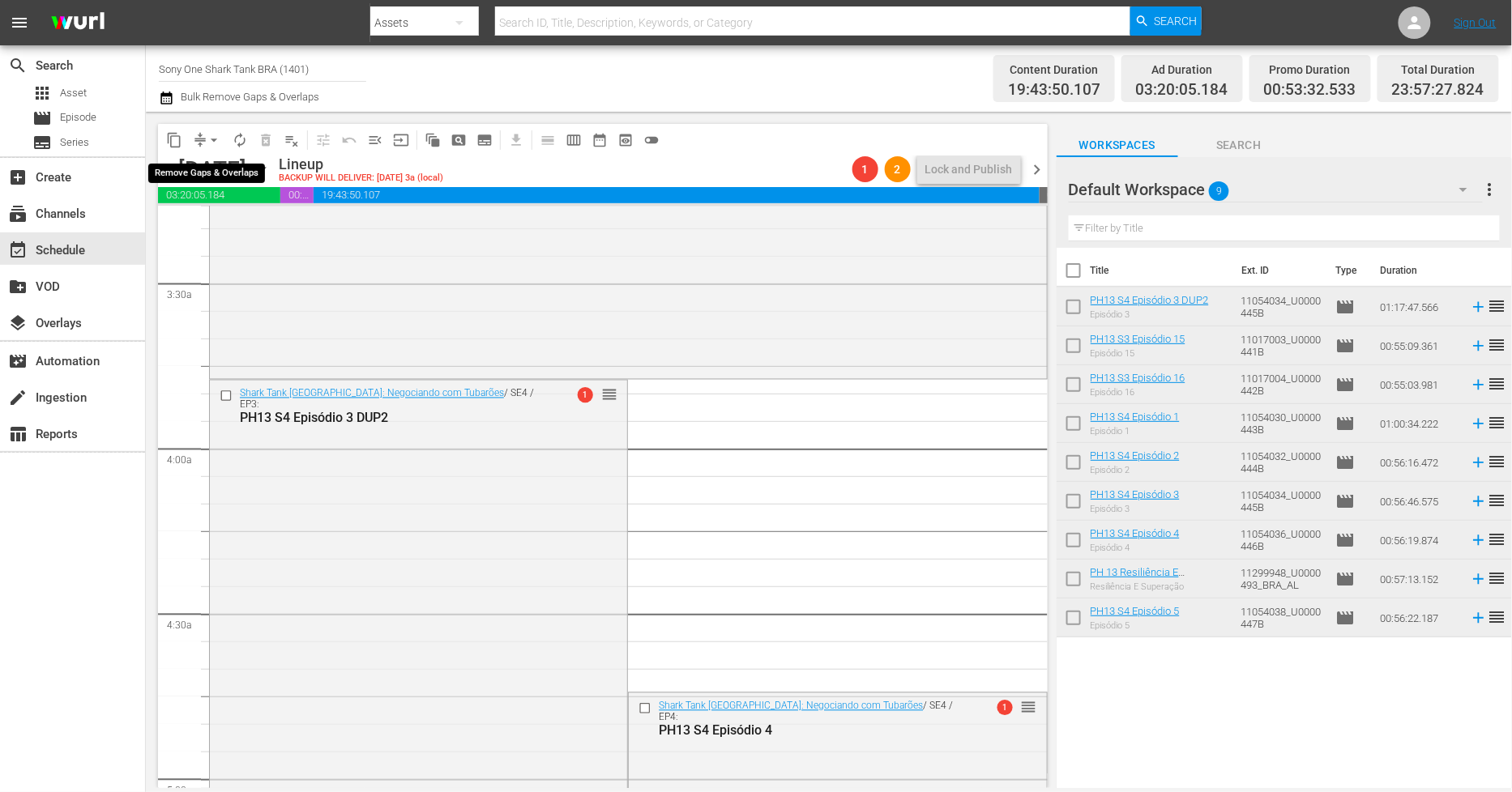
click at [213, 142] on span "arrow_drop_down" at bounding box center [214, 141] width 17 height 17
click at [232, 228] on li "Align to End of Previous Day" at bounding box center [214, 225] width 170 height 27
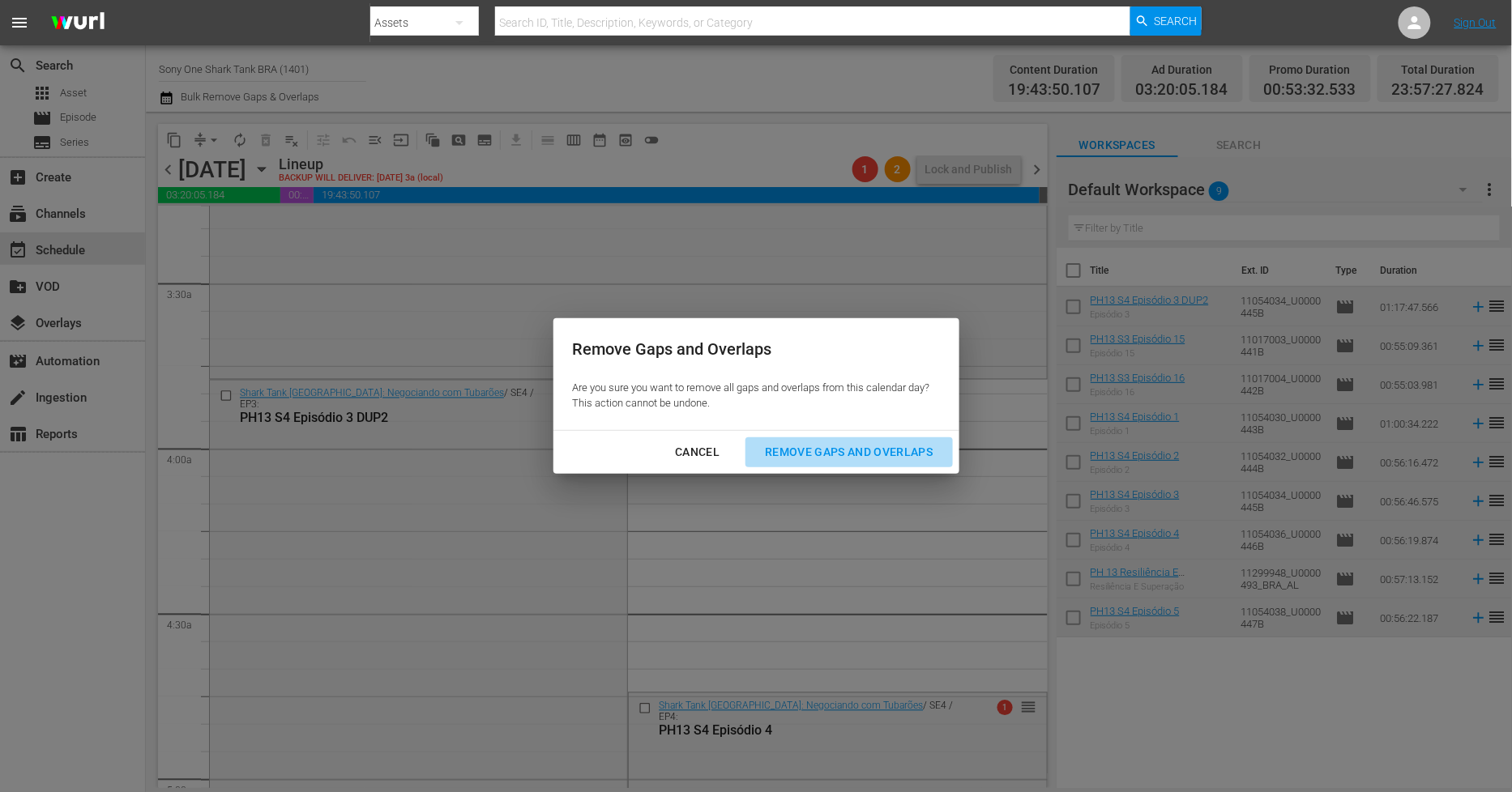
click at [924, 453] on div "Remove Gaps and Overlaps" at bounding box center [848, 453] width 193 height 20
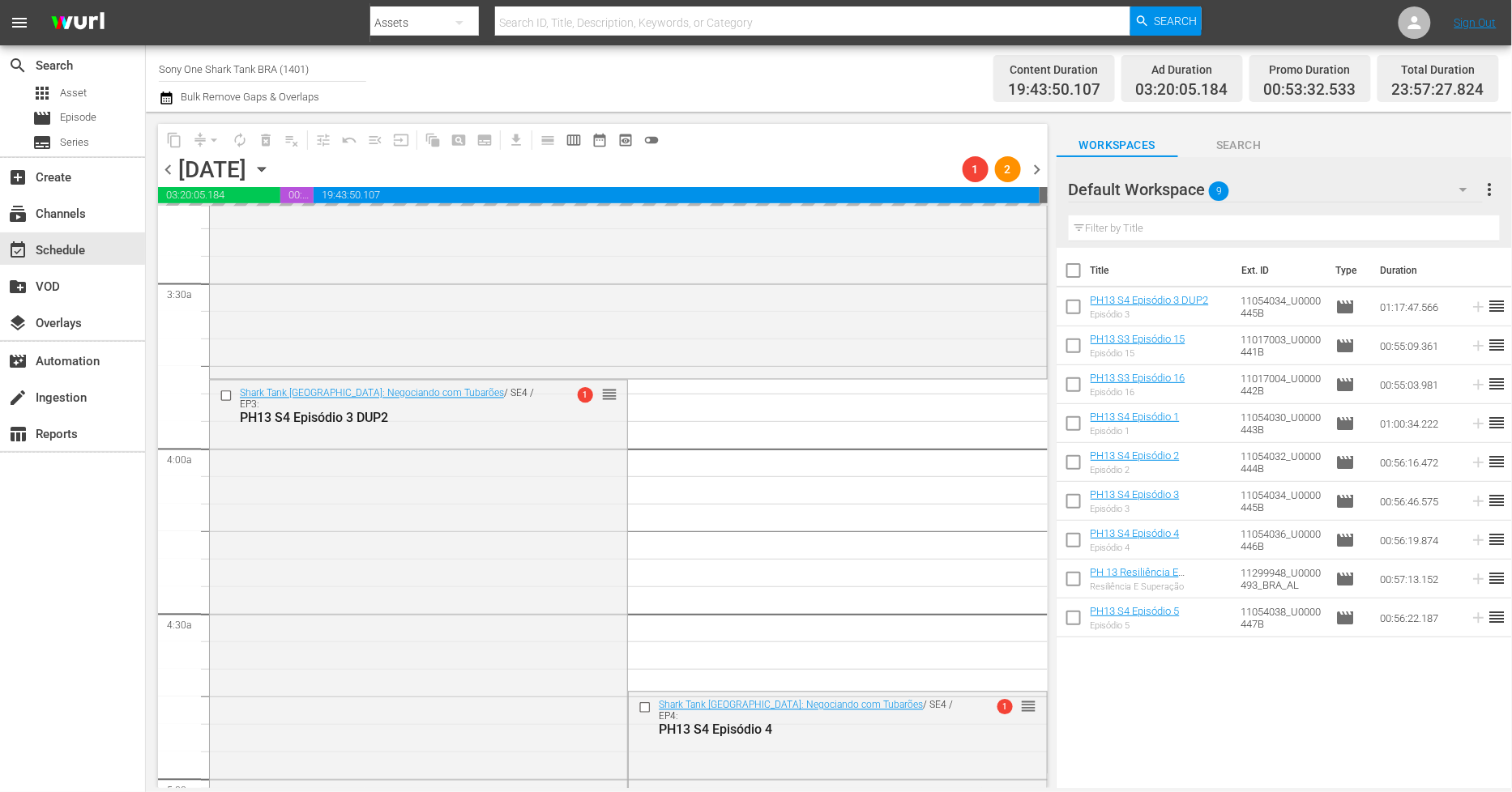
click at [1488, 75] on div "Total Duration 23:57:27.824" at bounding box center [1438, 79] width 121 height 48
